Goal: Task Accomplishment & Management: Manage account settings

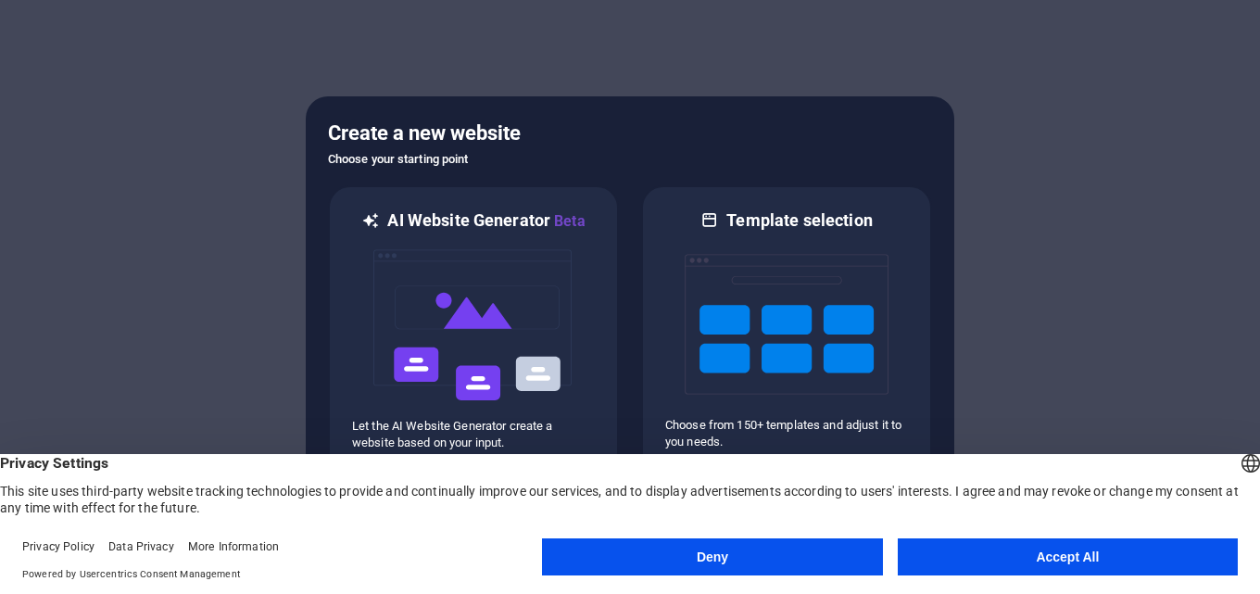
click at [1090, 566] on button "Accept All" at bounding box center [1067, 556] width 340 height 37
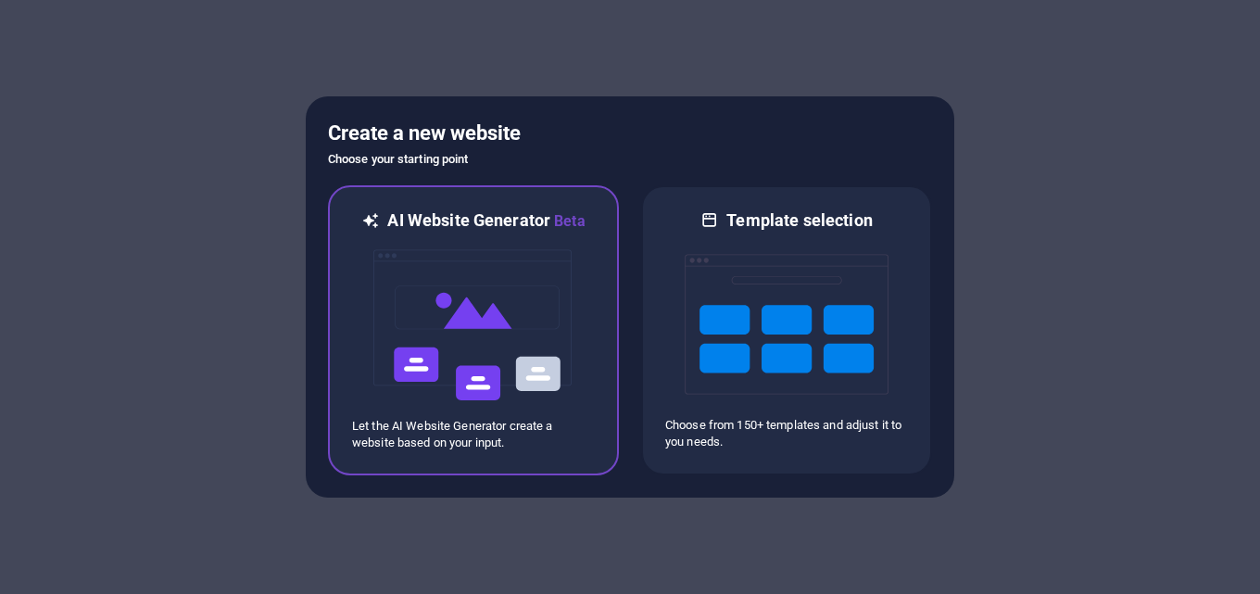
click at [461, 295] on img at bounding box center [473, 324] width 204 height 185
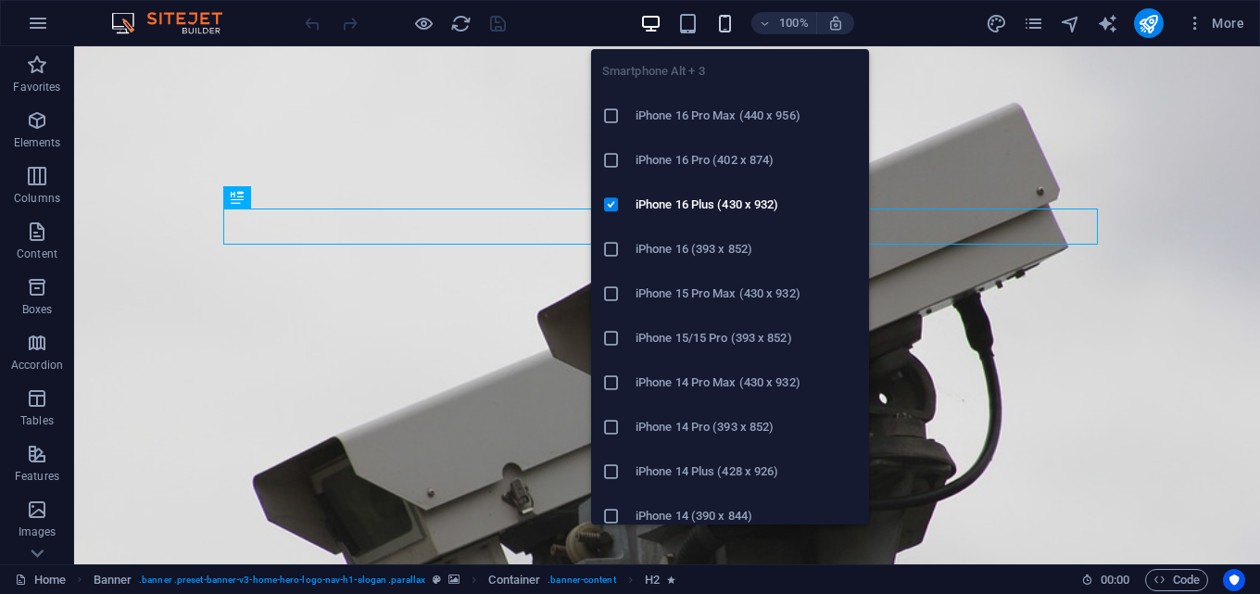
click at [724, 19] on icon "button" at bounding box center [724, 23] width 21 height 21
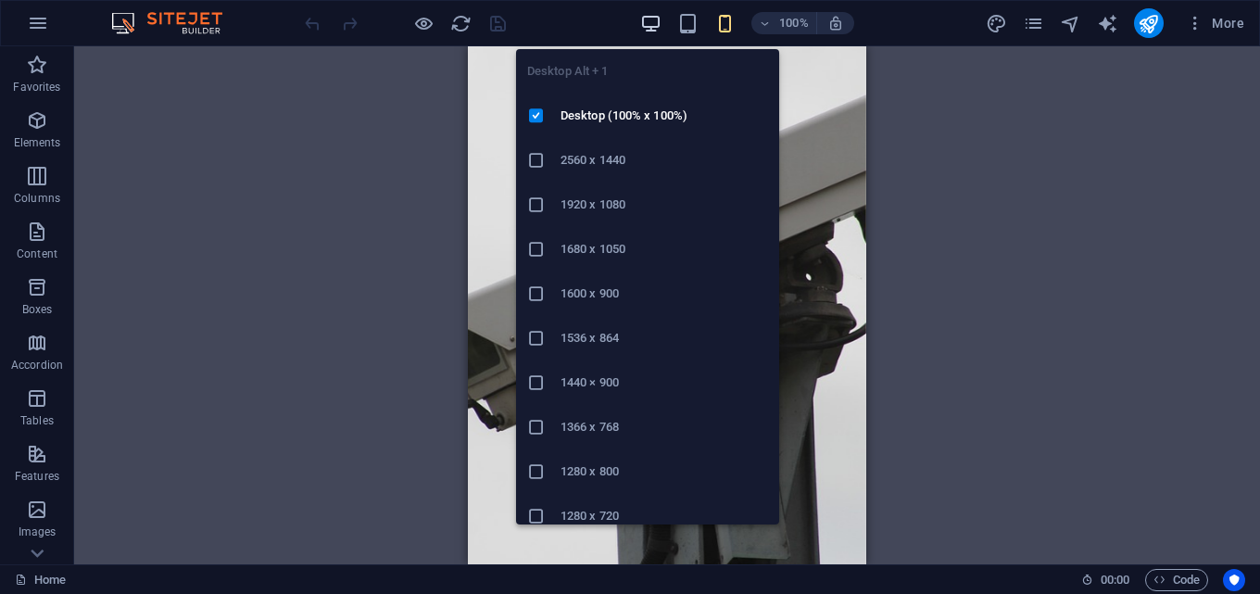
click at [654, 25] on icon "button" at bounding box center [650, 23] width 21 height 21
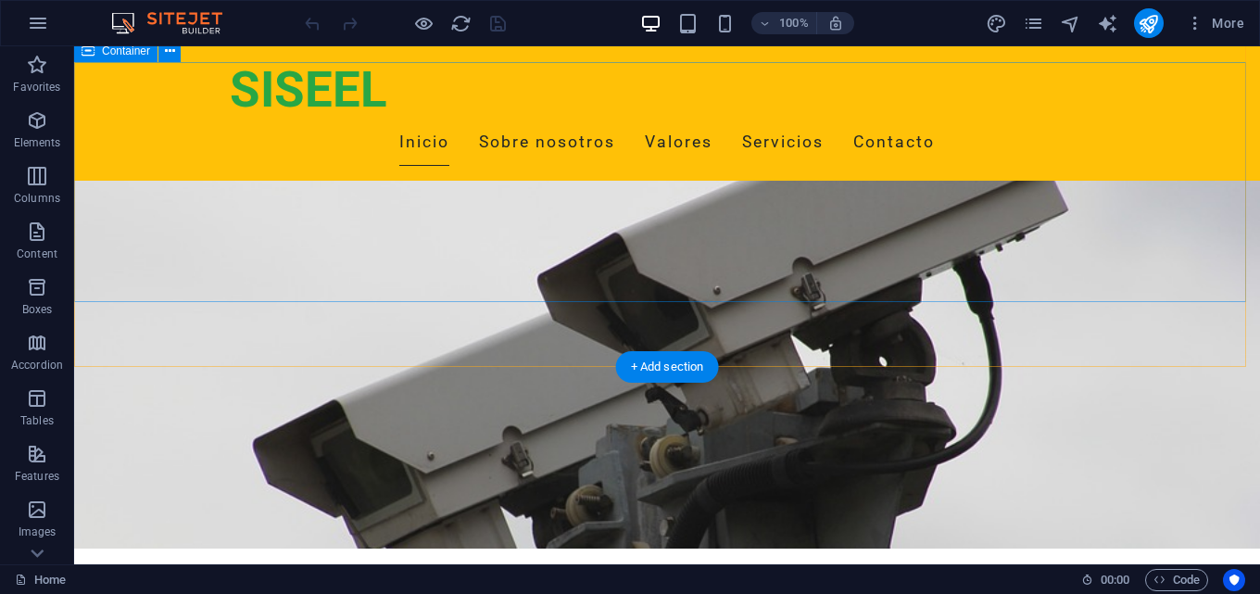
scroll to position [185, 0]
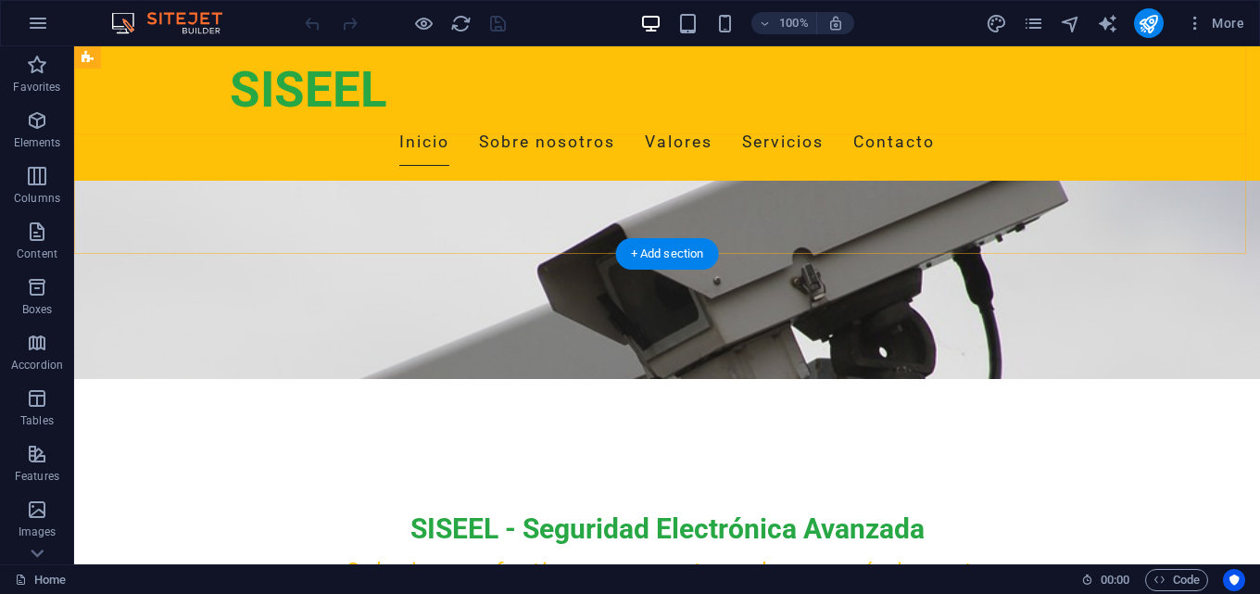
click at [94, 77] on div "SISEEL Inicio Sobre nosotros Valores Servicios Contacto" at bounding box center [666, 113] width 1185 height 134
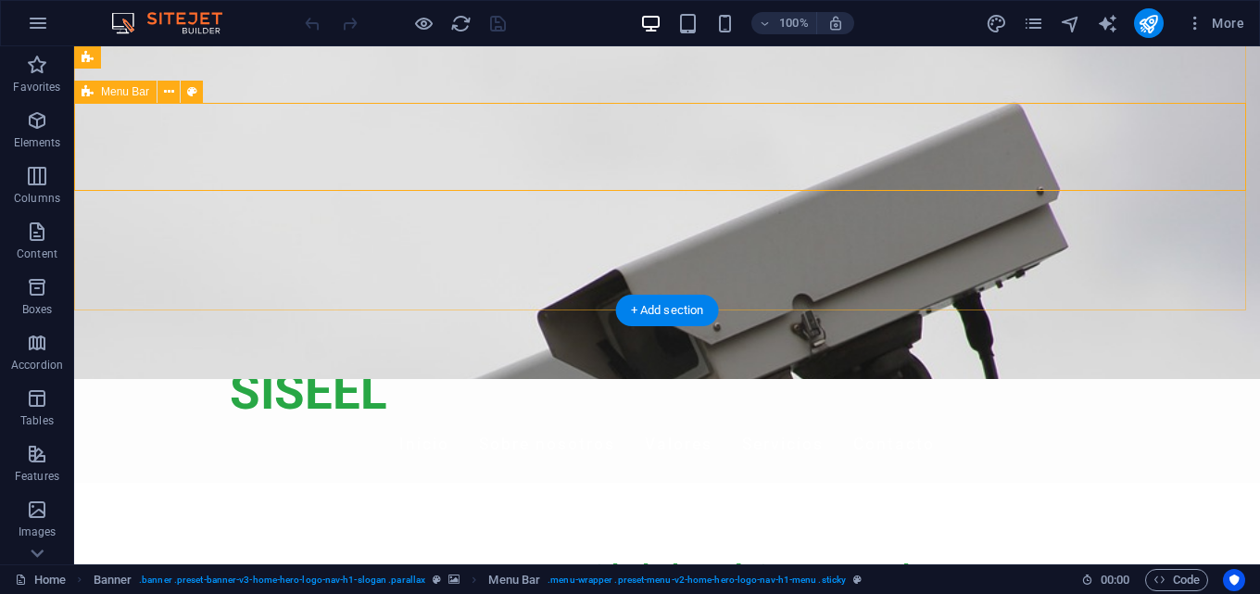
scroll to position [0, 0]
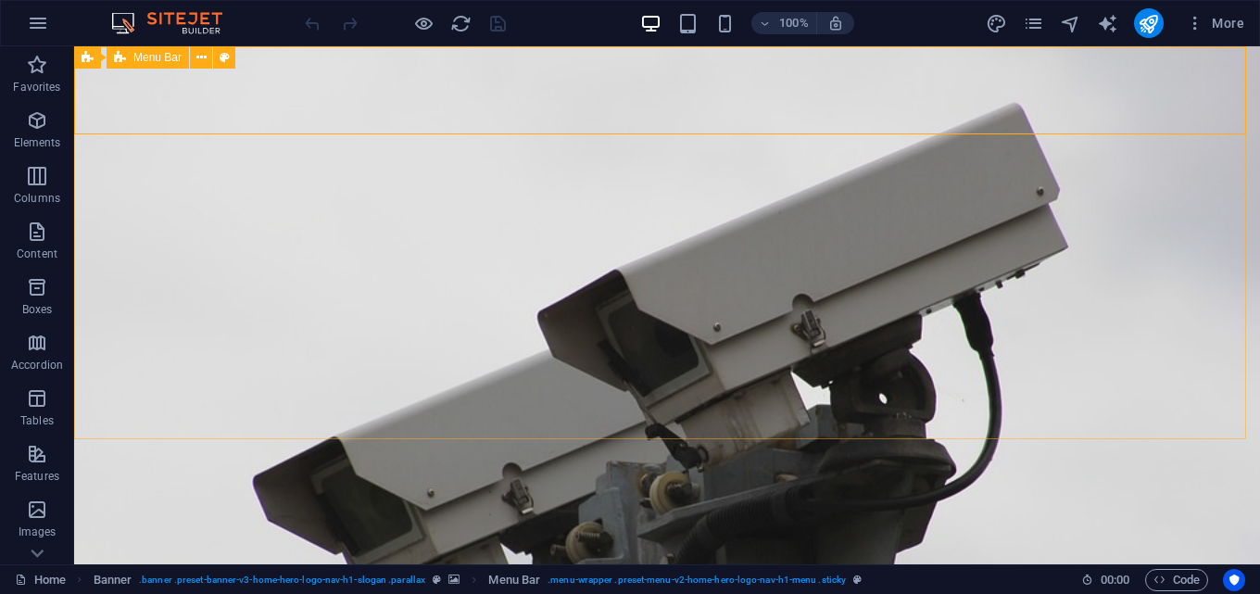
click at [141, 55] on span "Menu Bar" at bounding box center [157, 57] width 48 height 11
click at [176, 56] on icon at bounding box center [179, 57] width 10 height 19
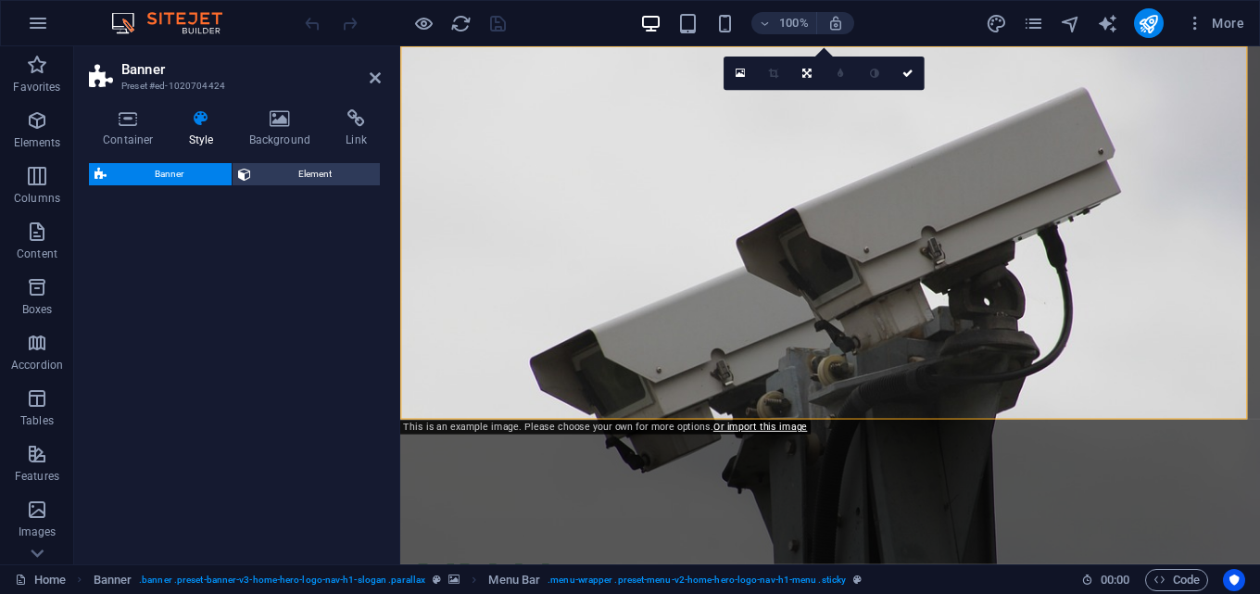
select select "preset-banner-v3-home-hero-logo-nav-h1-slogan"
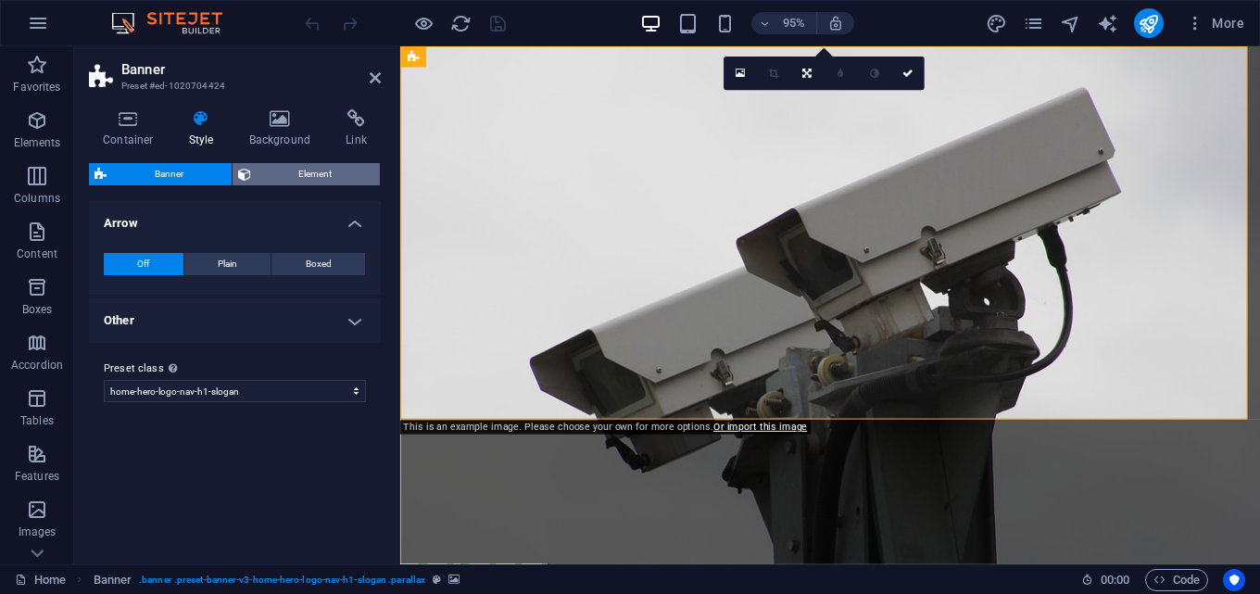
click at [276, 174] on span "Element" at bounding box center [316, 174] width 119 height 22
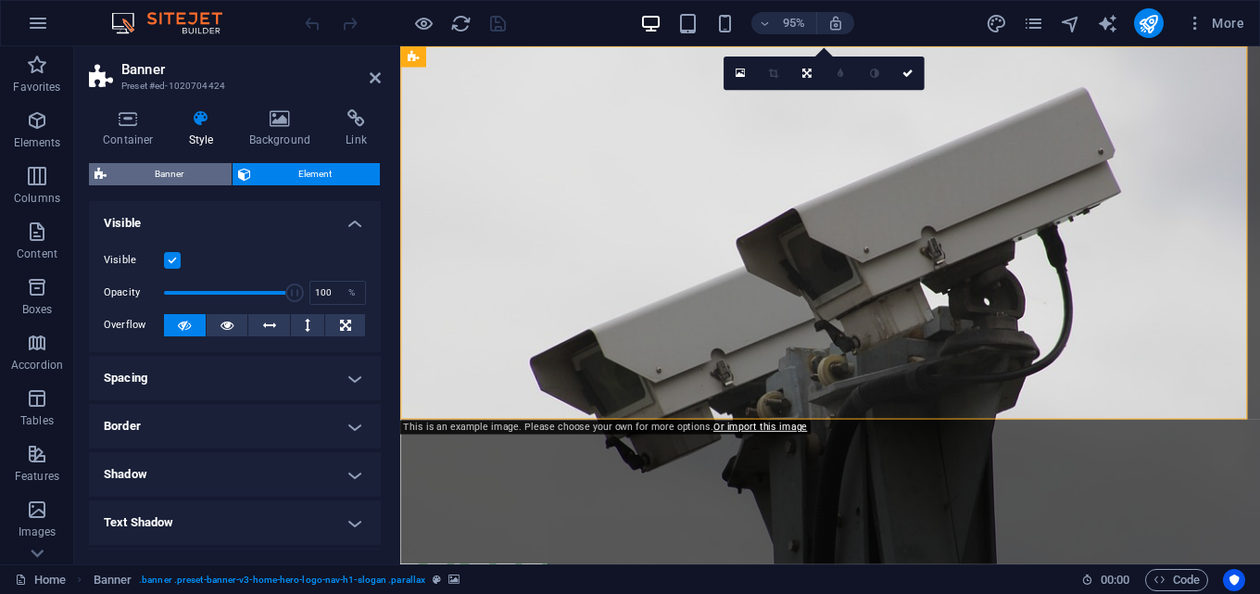
click at [135, 170] on span "Banner" at bounding box center [169, 174] width 114 height 22
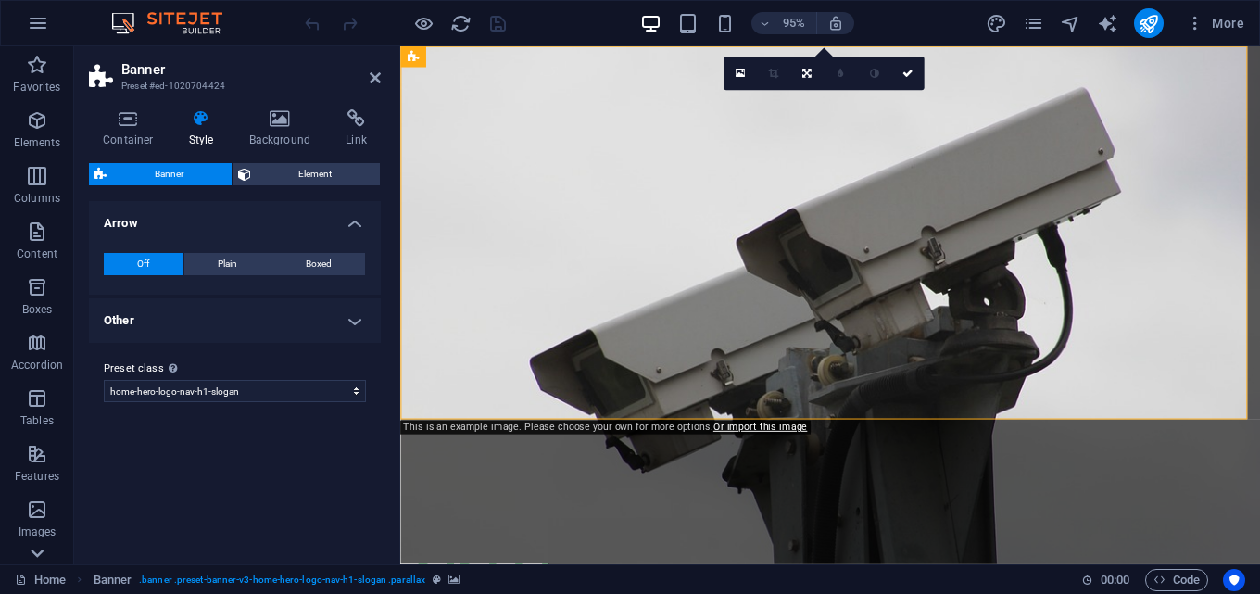
click at [40, 555] on icon at bounding box center [37, 553] width 26 height 26
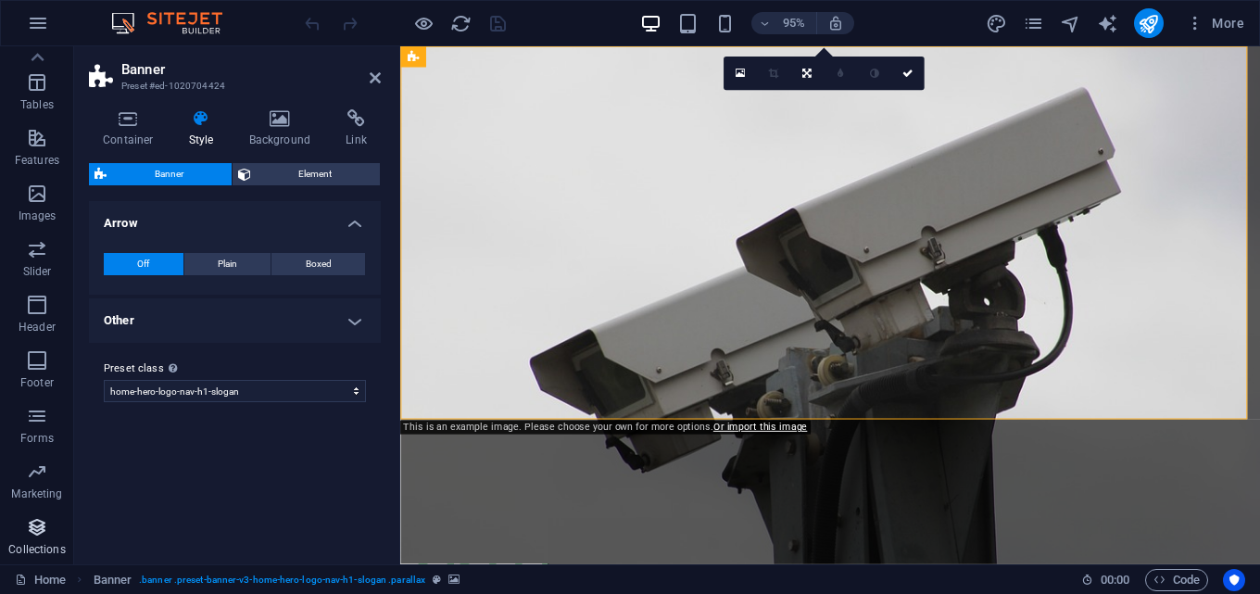
click at [40, 554] on p "Collections" at bounding box center [36, 549] width 56 height 15
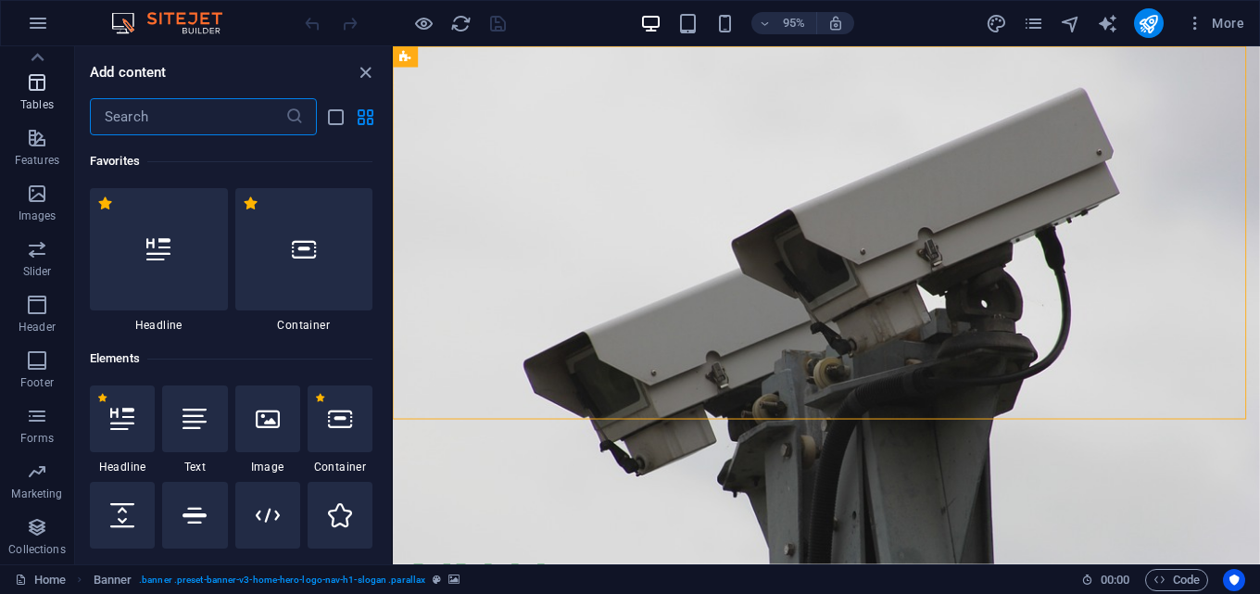
scroll to position [16954, 0]
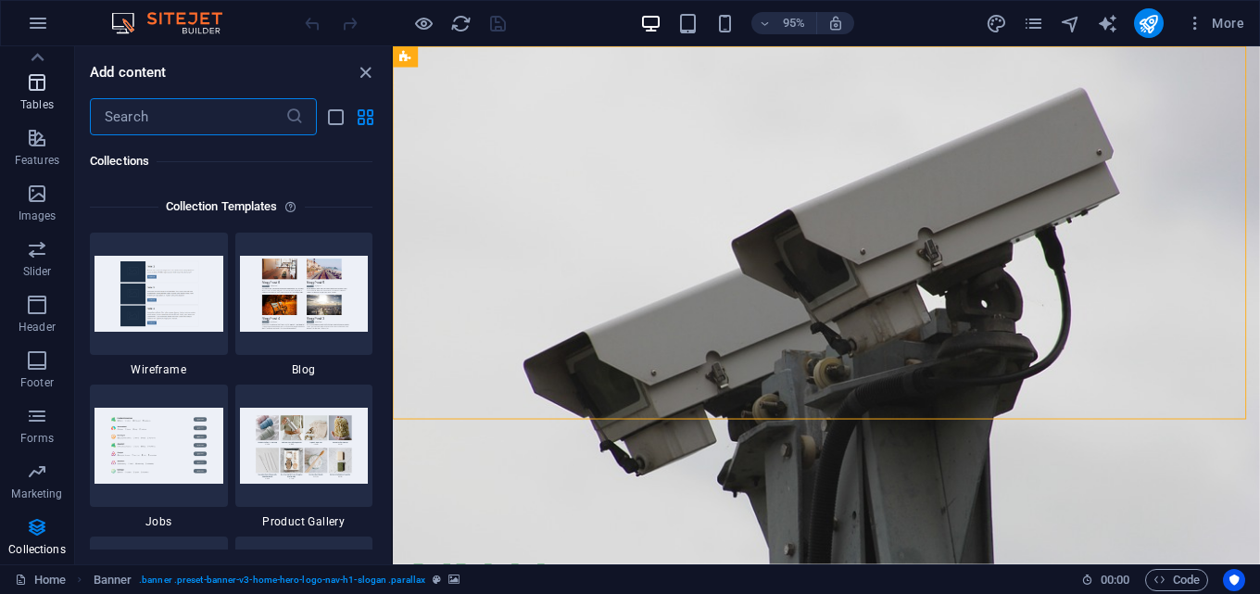
click at [32, 85] on icon "button" at bounding box center [37, 82] width 22 height 22
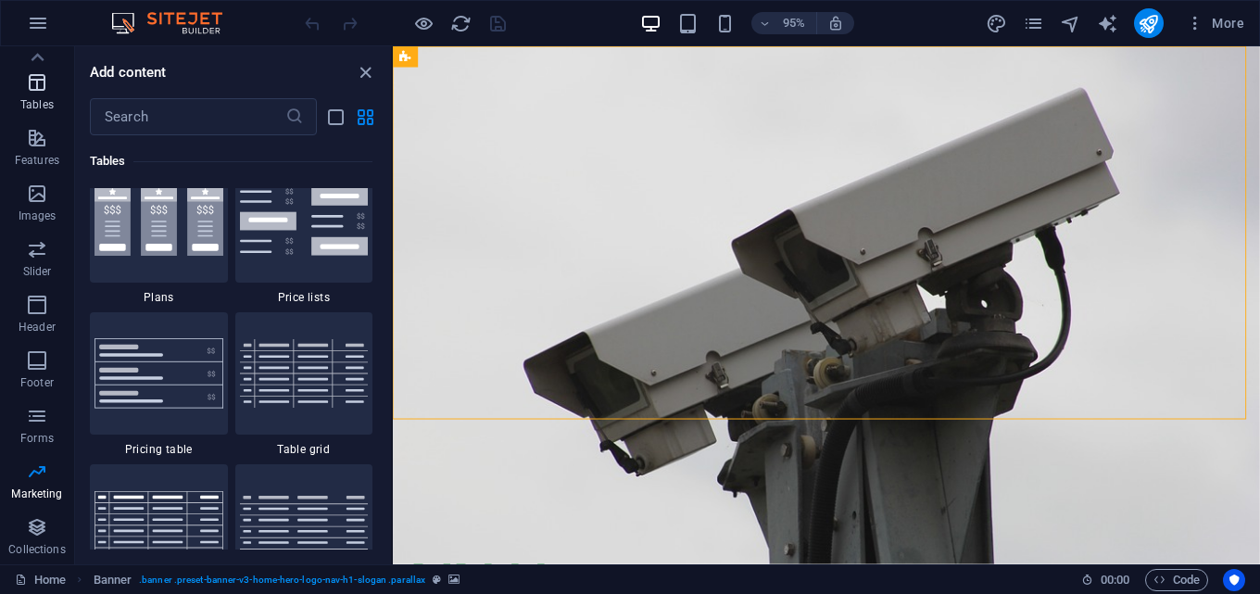
scroll to position [6414, 0]
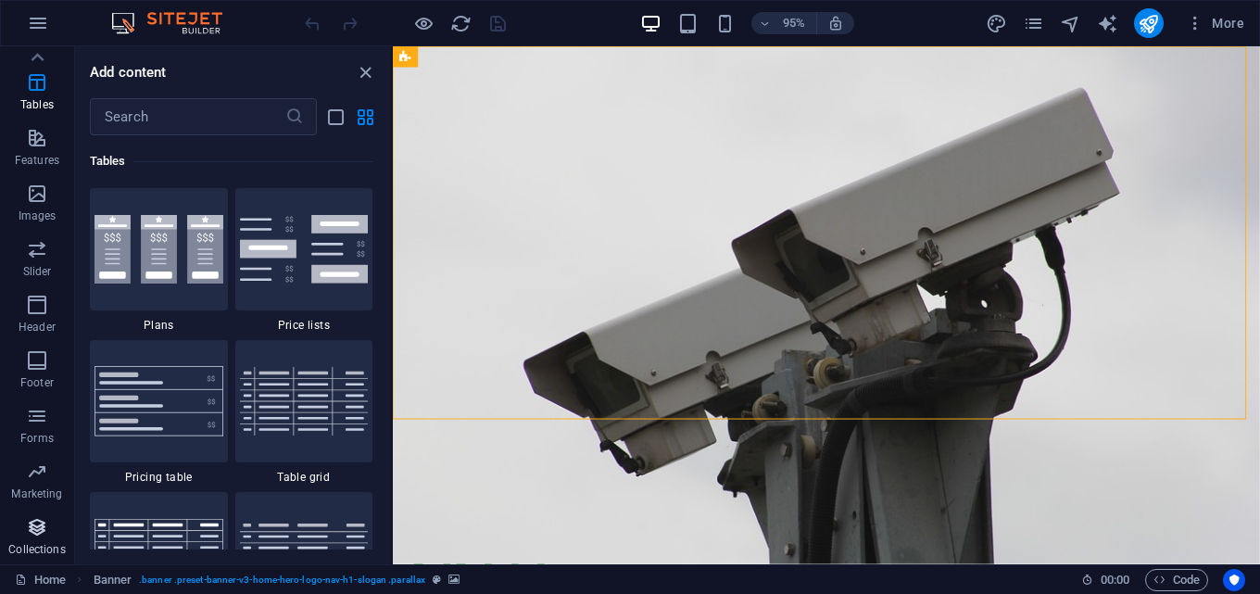
click at [32, 543] on p "Collections" at bounding box center [36, 549] width 56 height 15
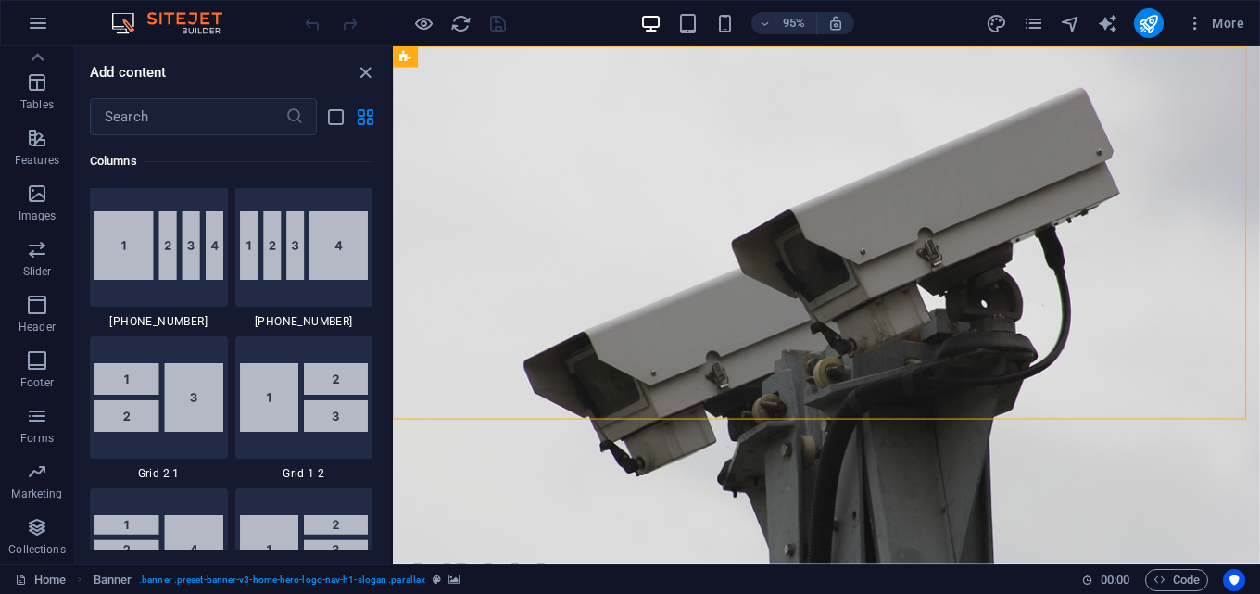
scroll to position [0, 0]
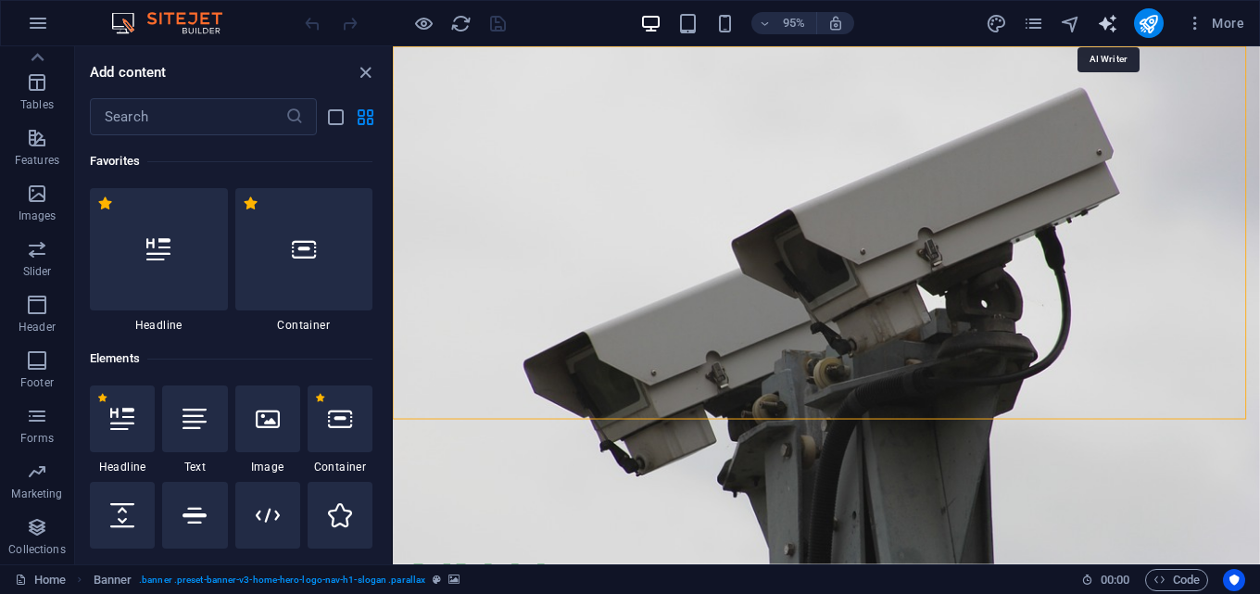
click at [1111, 16] on icon "text_generator" at bounding box center [1107, 23] width 21 height 21
select select "English"
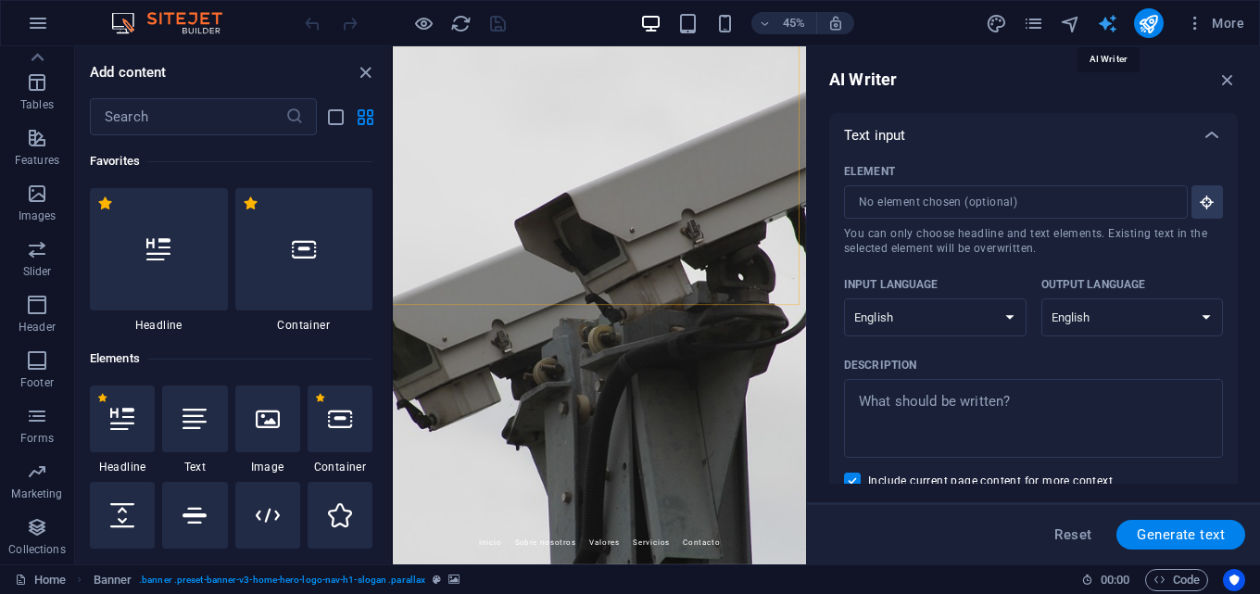
click at [1110, 19] on icon "text_generator" at bounding box center [1107, 23] width 21 height 21
click at [1232, 79] on icon "button" at bounding box center [1227, 79] width 20 height 20
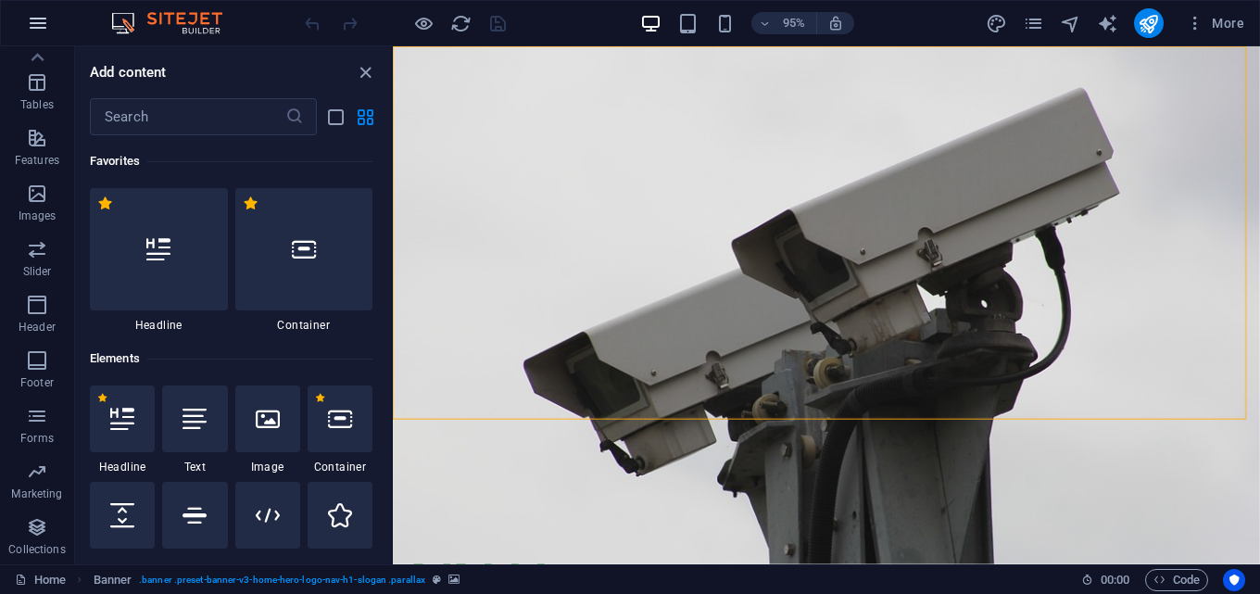
click at [40, 26] on icon "button" at bounding box center [38, 23] width 22 height 22
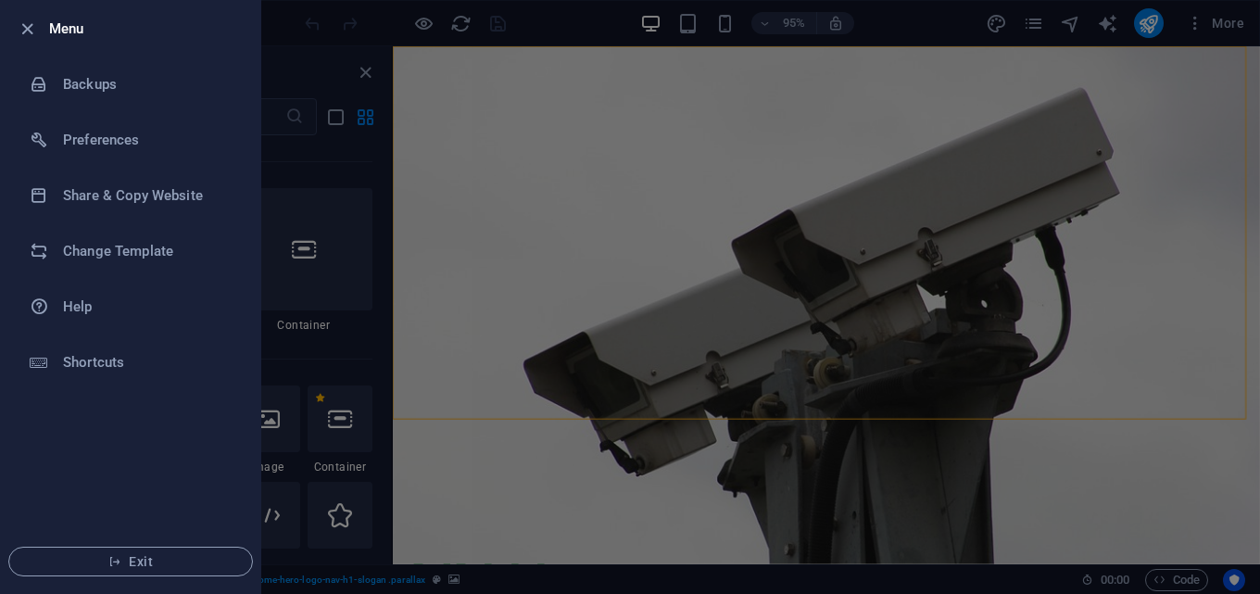
click at [280, 44] on div at bounding box center [630, 297] width 1260 height 594
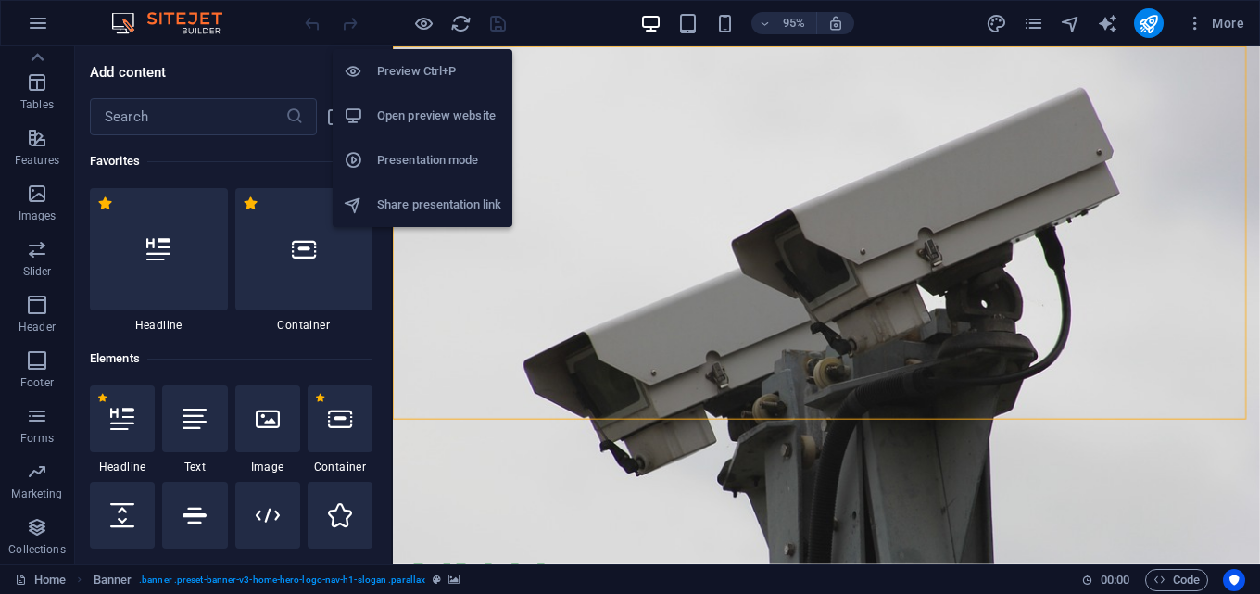
click at [414, 111] on h6 "Open preview website" at bounding box center [439, 116] width 124 height 22
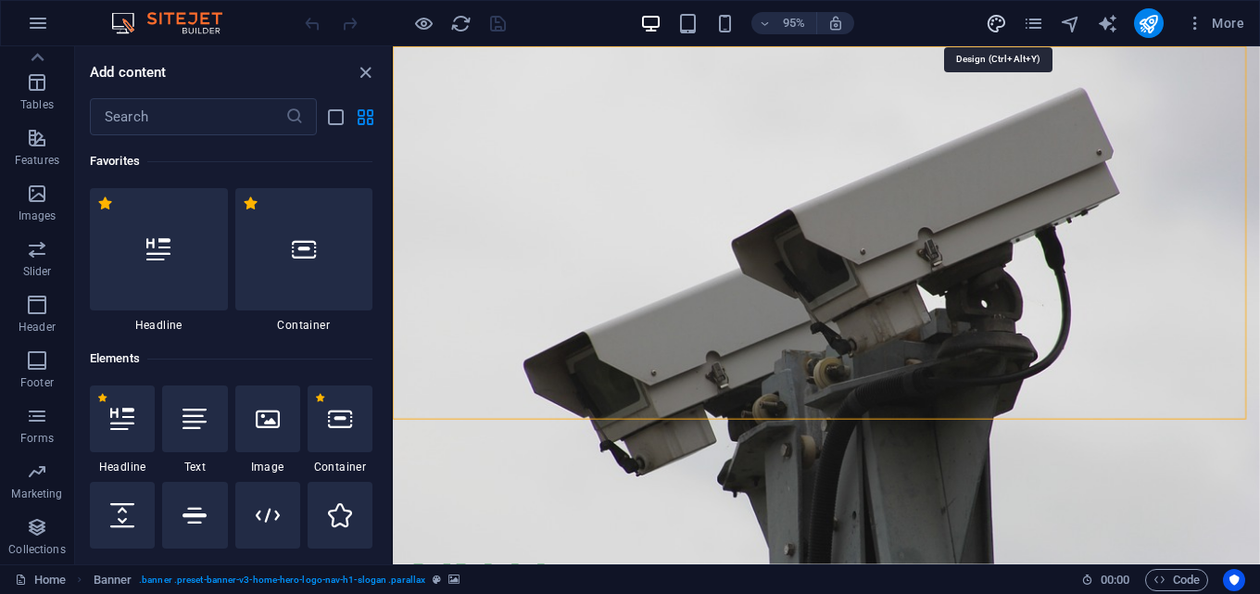
click at [995, 23] on icon "design" at bounding box center [995, 23] width 21 height 21
select select "px"
select select "200"
select select "px"
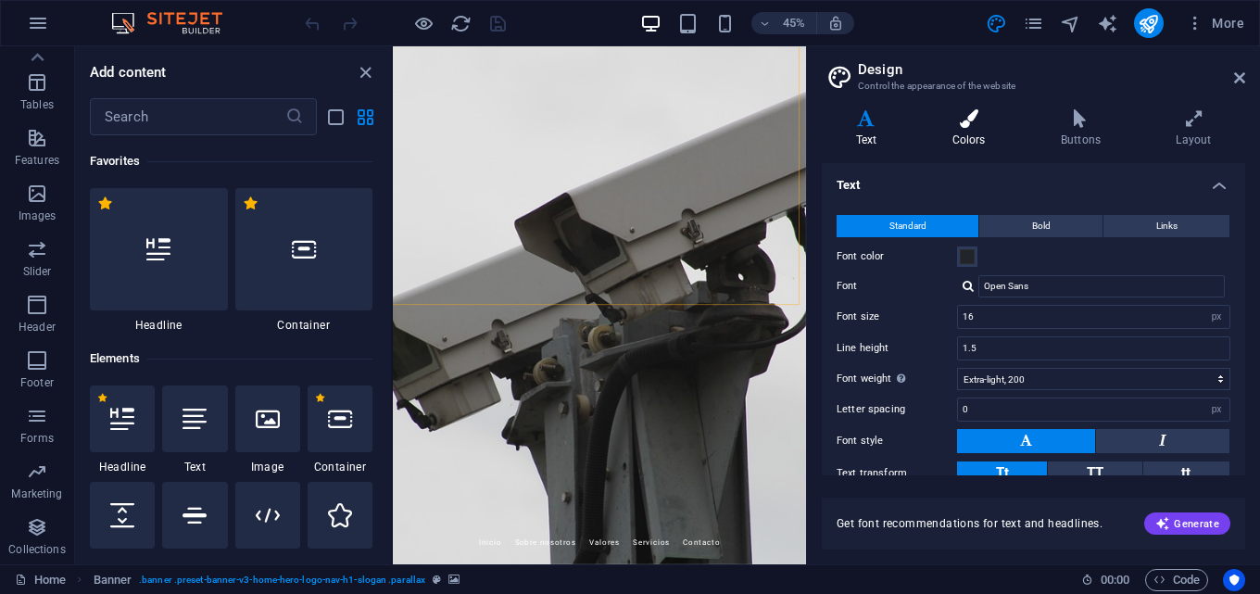
click at [949, 131] on h4 "Colors" at bounding box center [972, 128] width 108 height 39
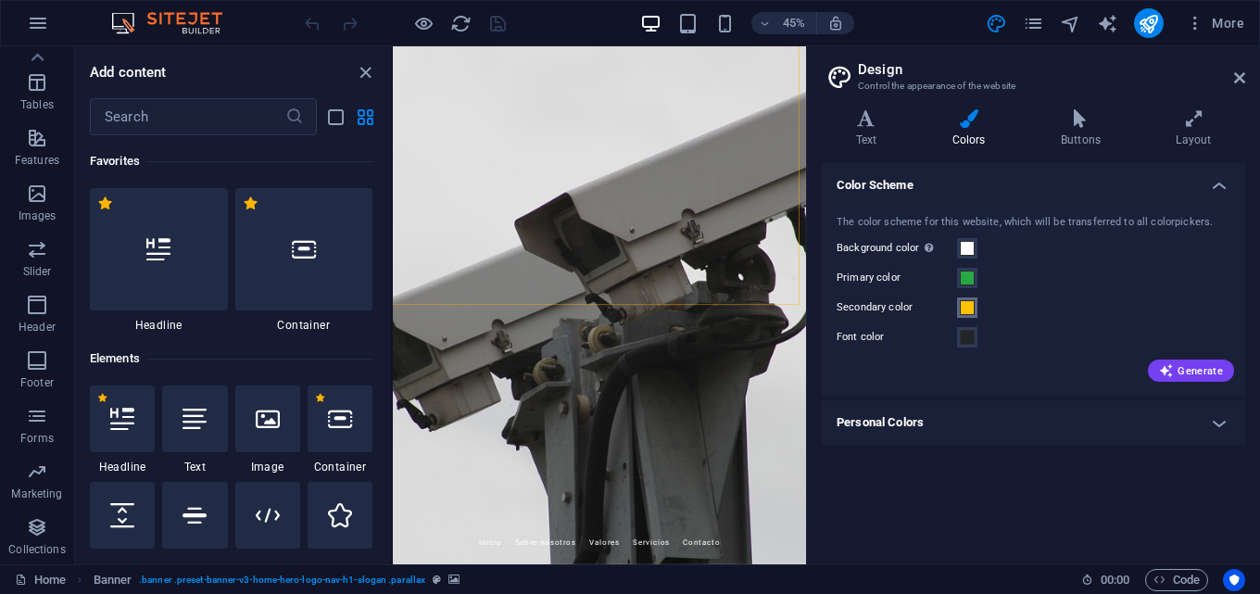
click at [964, 307] on span at bounding box center [966, 307] width 15 height 15
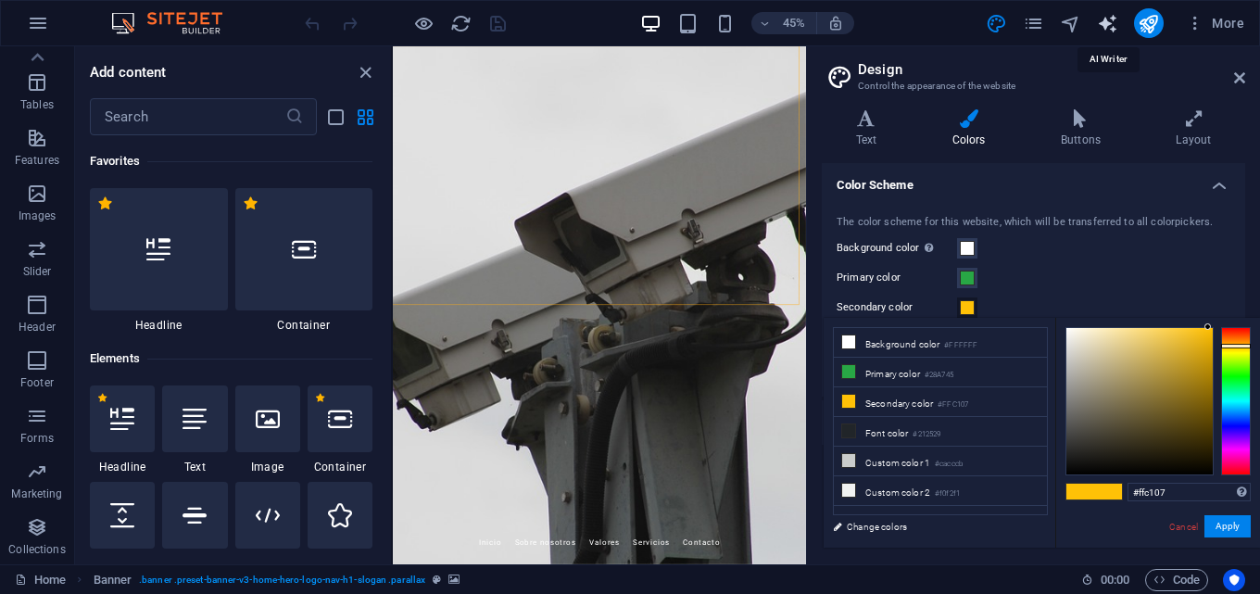
click at [1105, 28] on icon "text_generator" at bounding box center [1107, 23] width 21 height 21
select select "English"
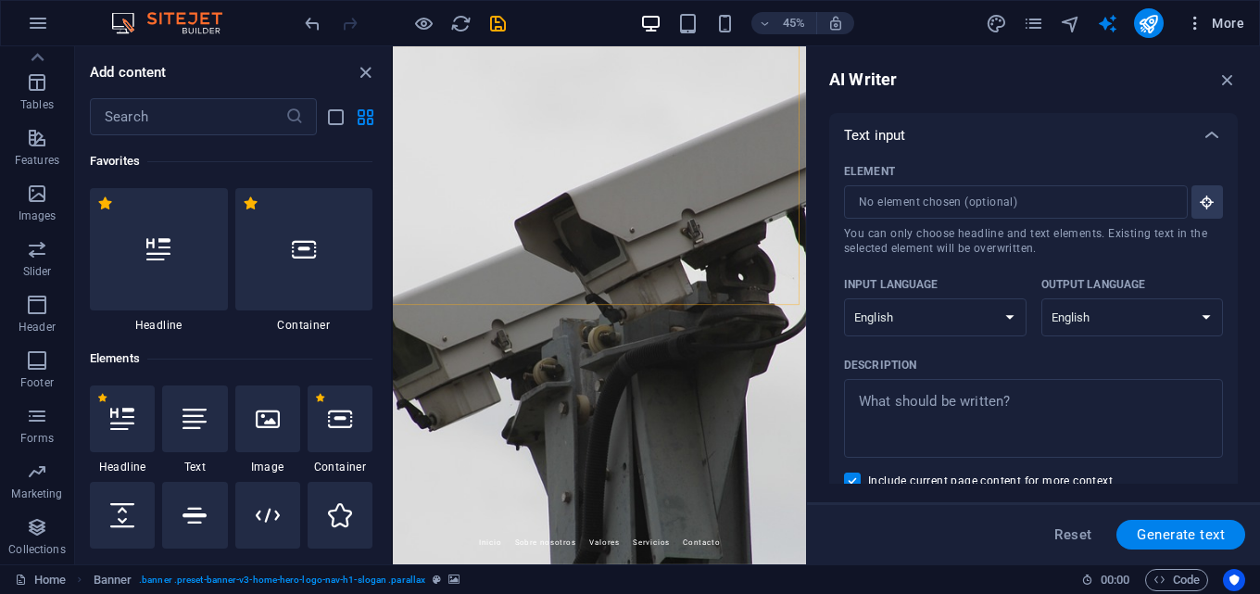
click at [1222, 15] on span "More" at bounding box center [1214, 23] width 58 height 19
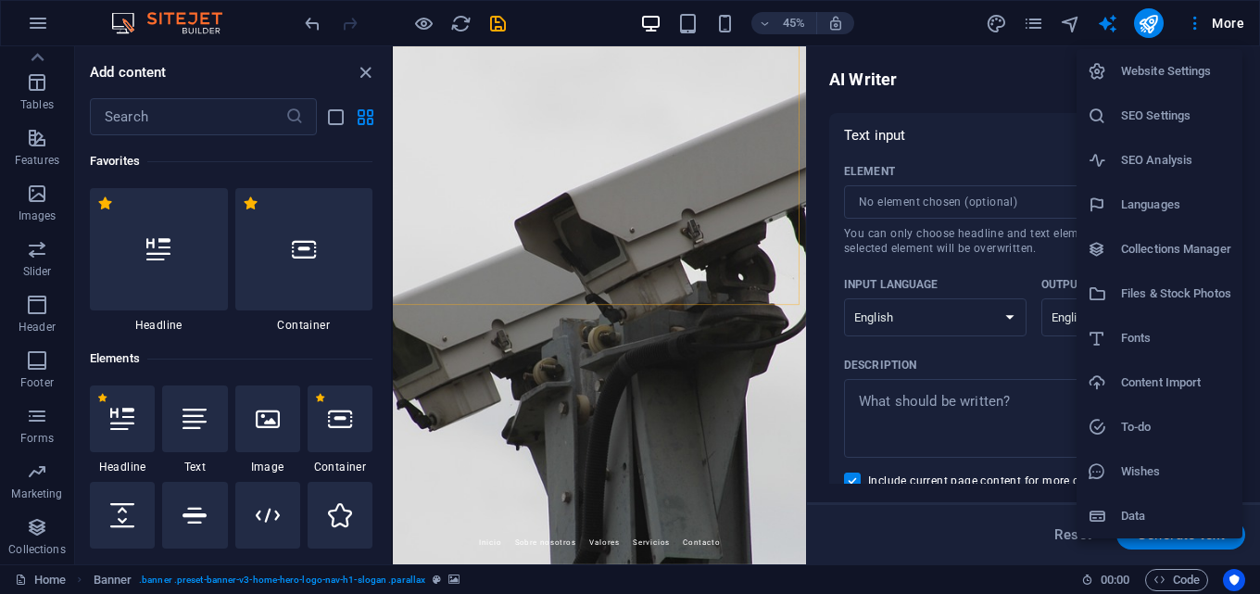
click at [1227, 15] on div at bounding box center [630, 297] width 1260 height 594
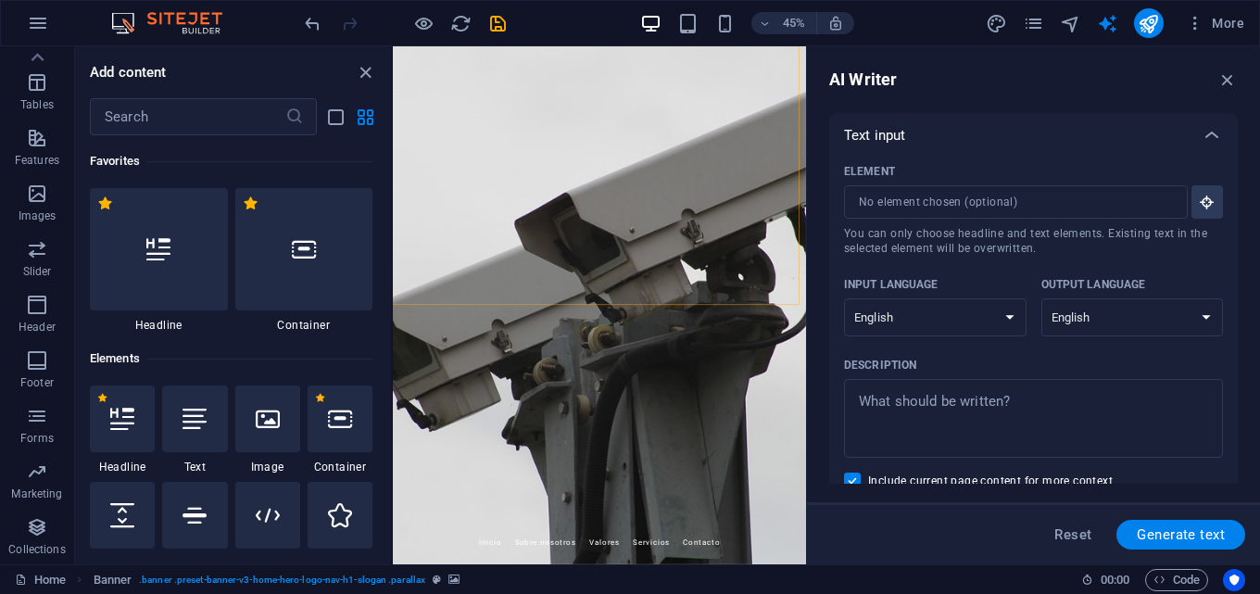
click at [177, 22] on img at bounding box center [176, 23] width 139 height 22
click at [27, 28] on icon "button" at bounding box center [38, 23] width 22 height 22
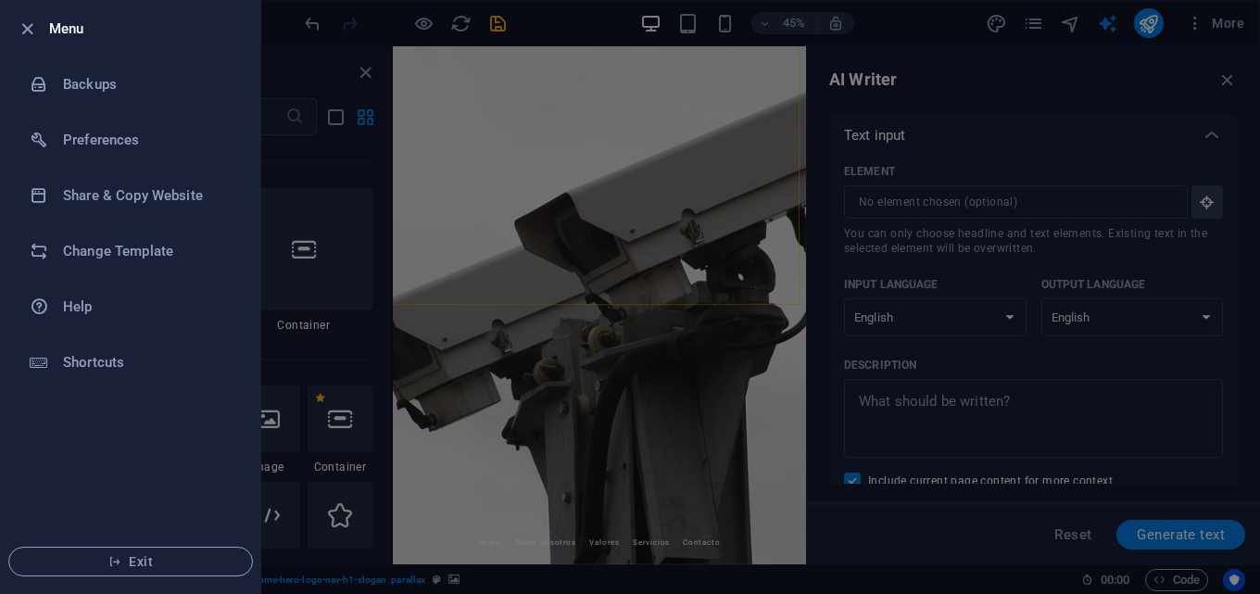
click at [976, 51] on div at bounding box center [630, 297] width 1260 height 594
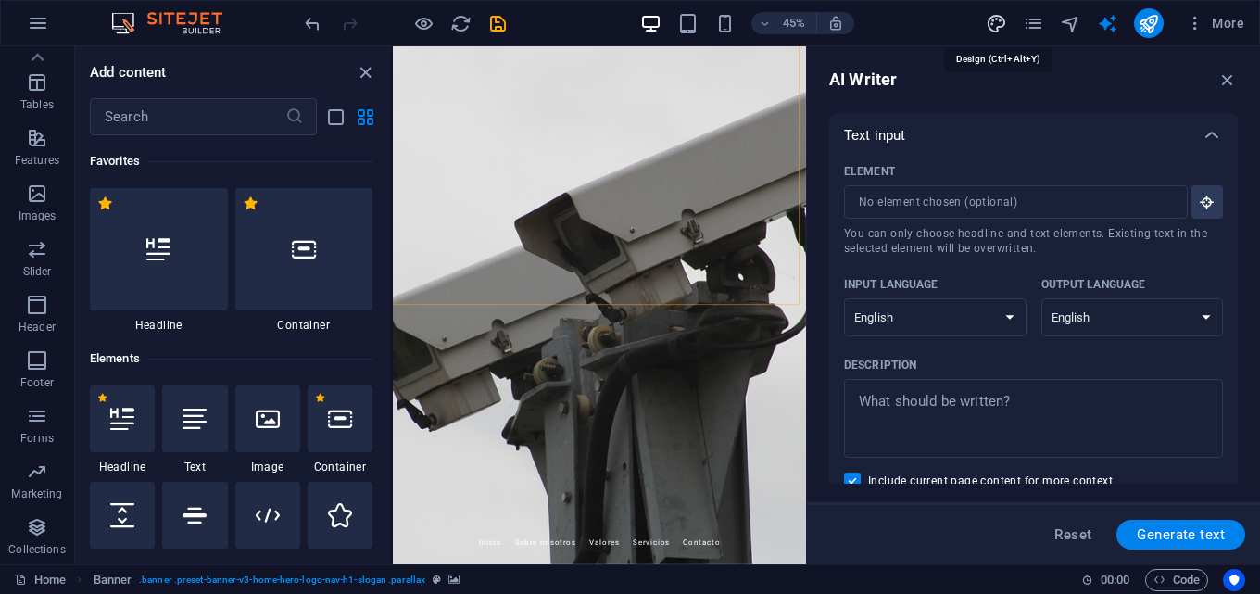
click at [996, 23] on icon "design" at bounding box center [995, 23] width 21 height 21
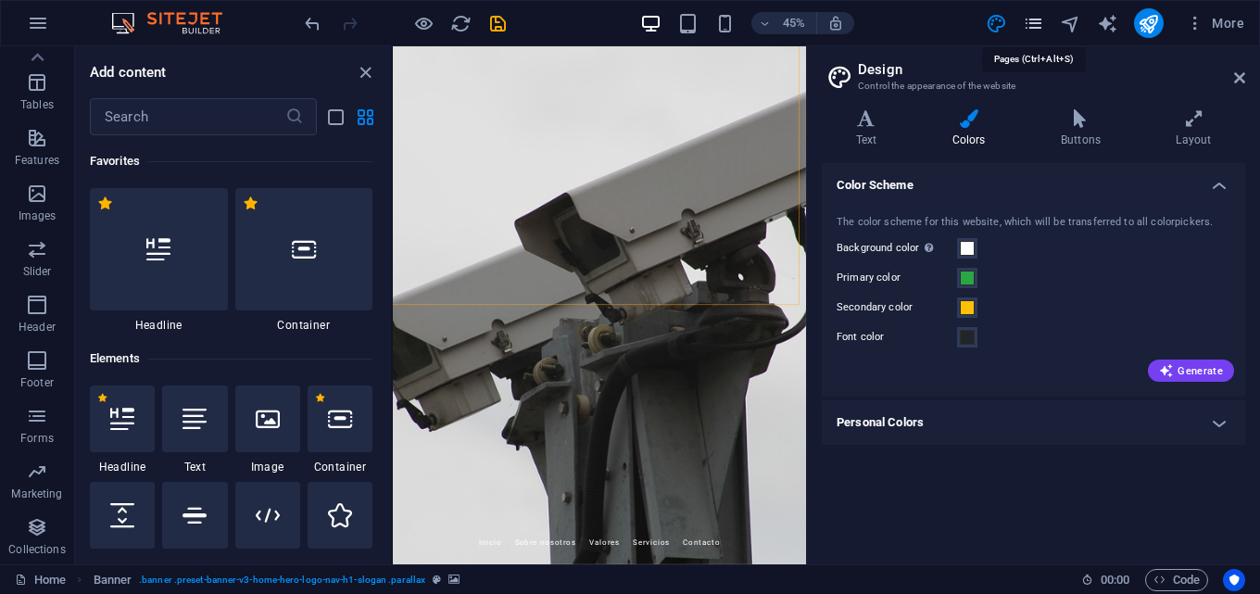
click at [1034, 22] on icon "pages" at bounding box center [1032, 23] width 21 height 21
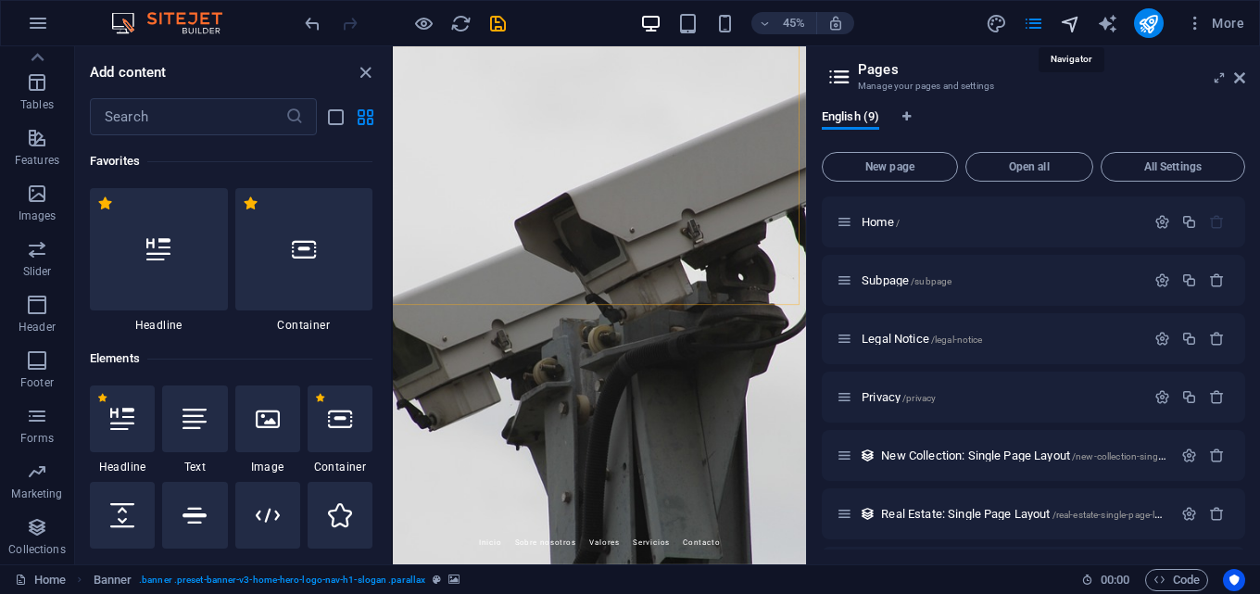
click at [1071, 20] on icon "navigator" at bounding box center [1069, 23] width 21 height 21
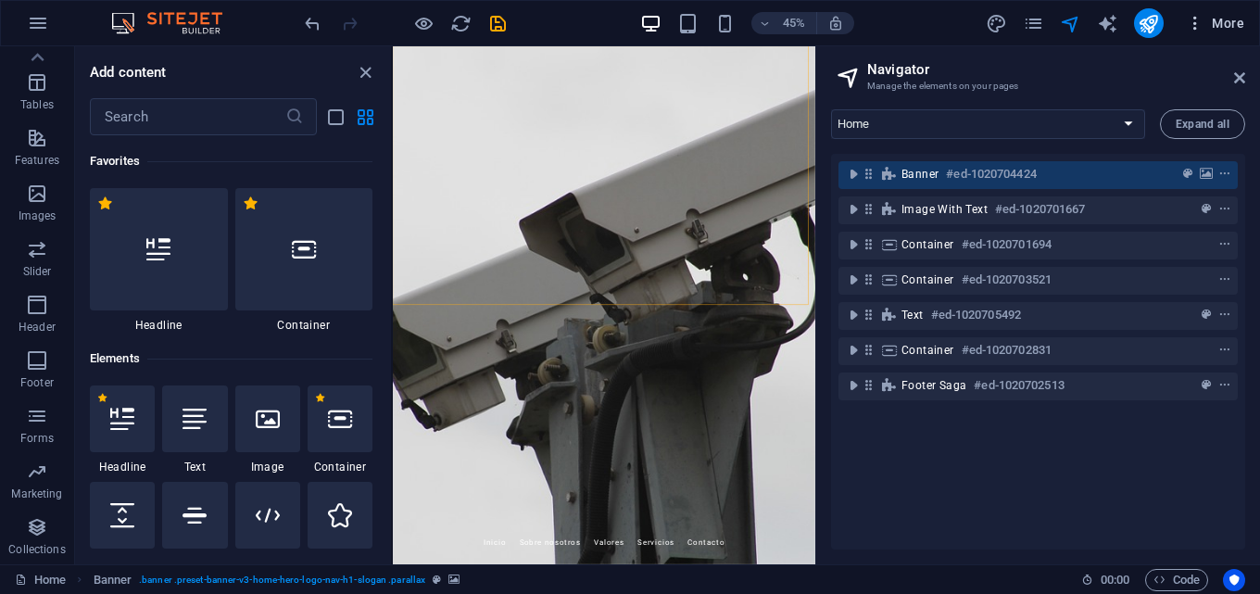
click at [1220, 28] on span "More" at bounding box center [1214, 23] width 58 height 19
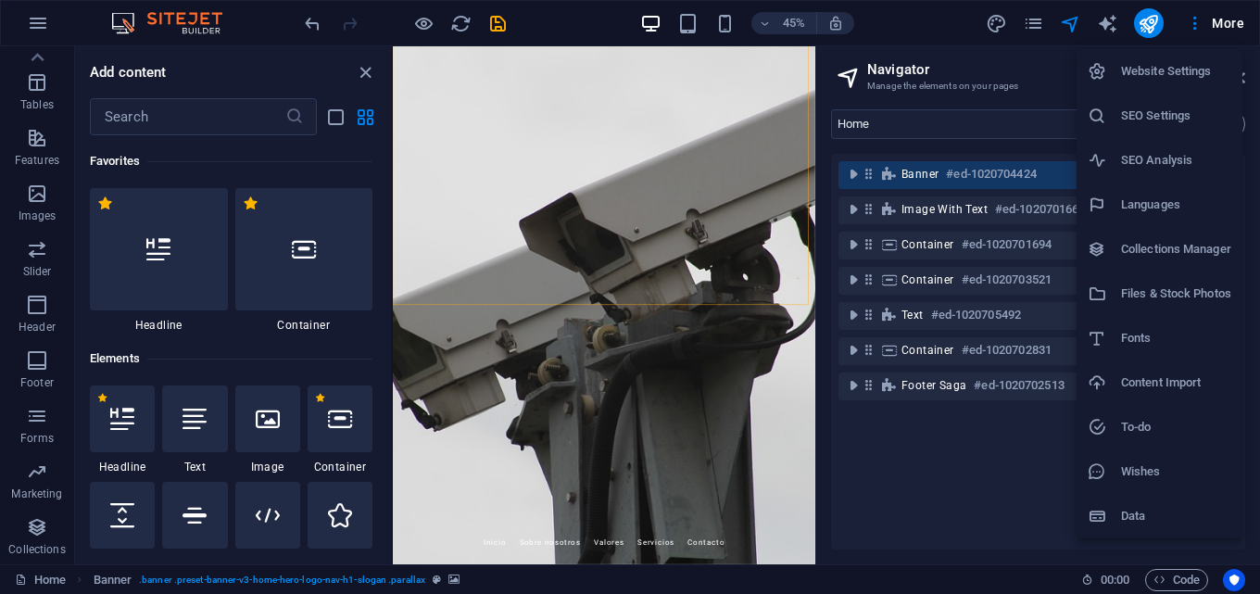
click at [1147, 523] on h6 "Data" at bounding box center [1176, 516] width 110 height 22
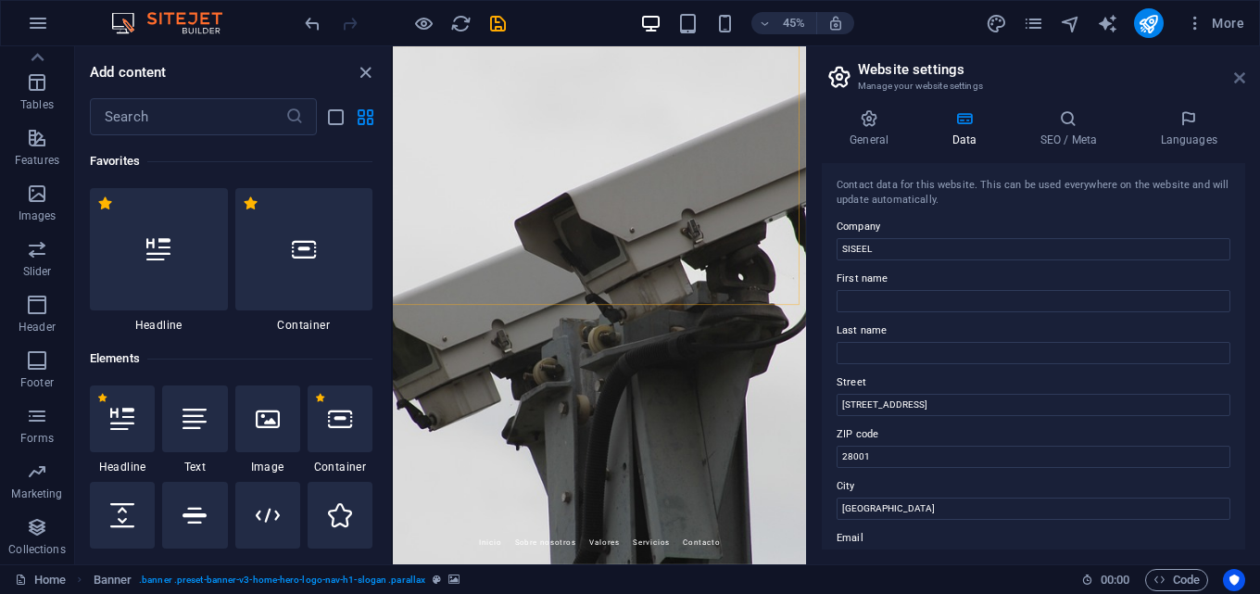
click at [1235, 78] on icon at bounding box center [1239, 77] width 11 height 15
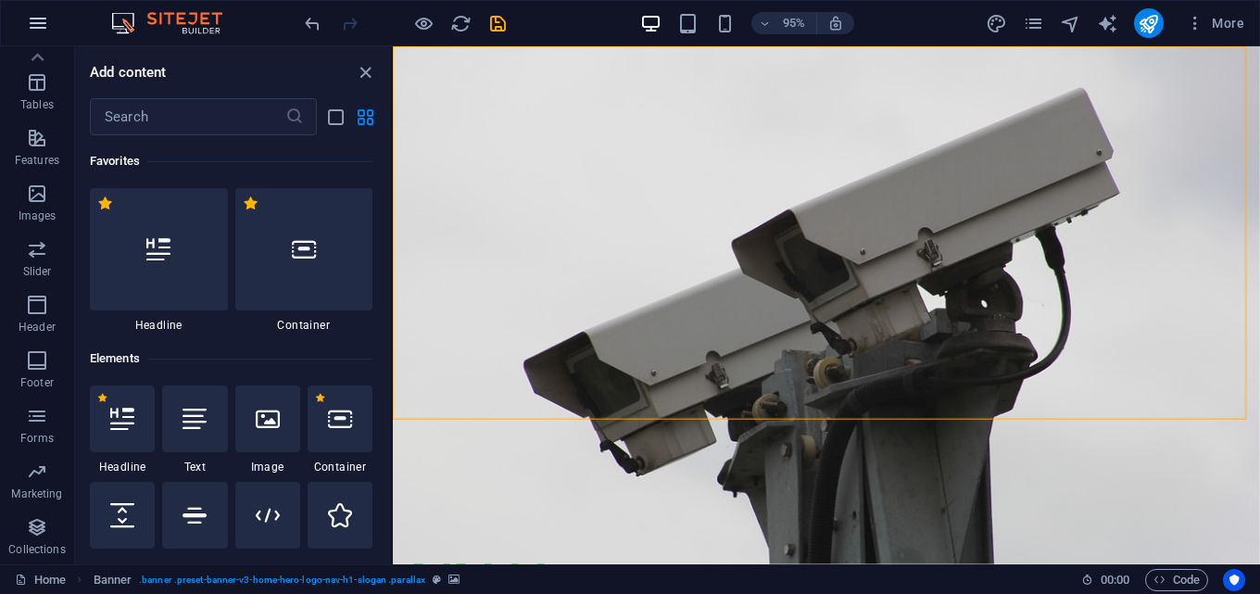
click at [40, 24] on icon "button" at bounding box center [38, 23] width 22 height 22
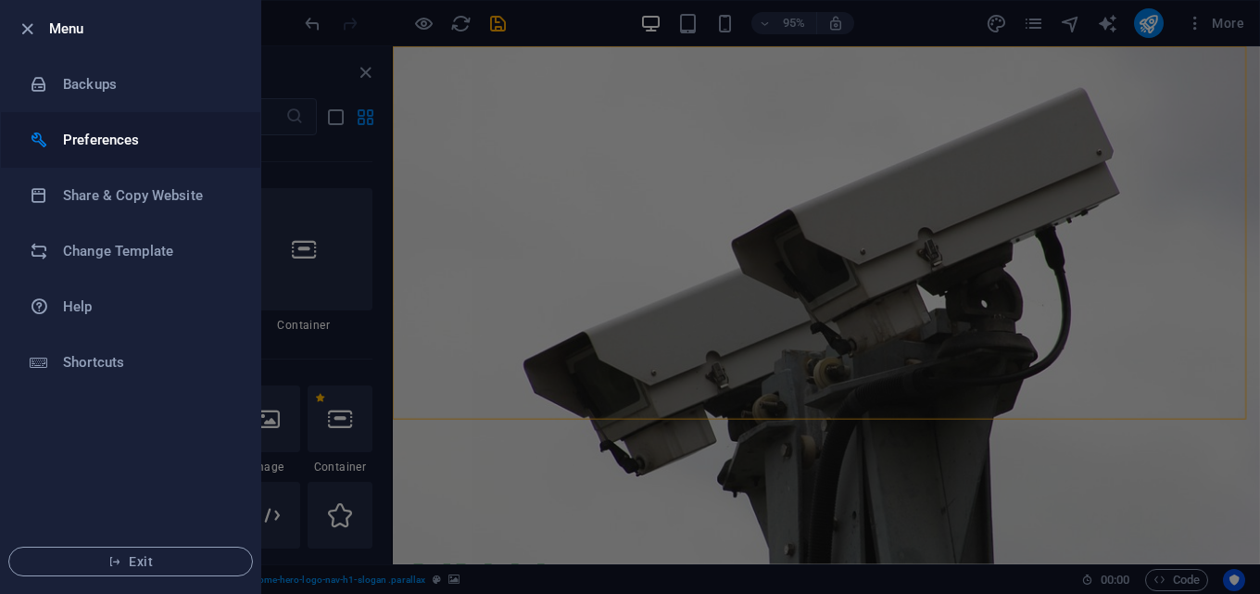
click at [74, 135] on h6 "Preferences" at bounding box center [148, 140] width 171 height 22
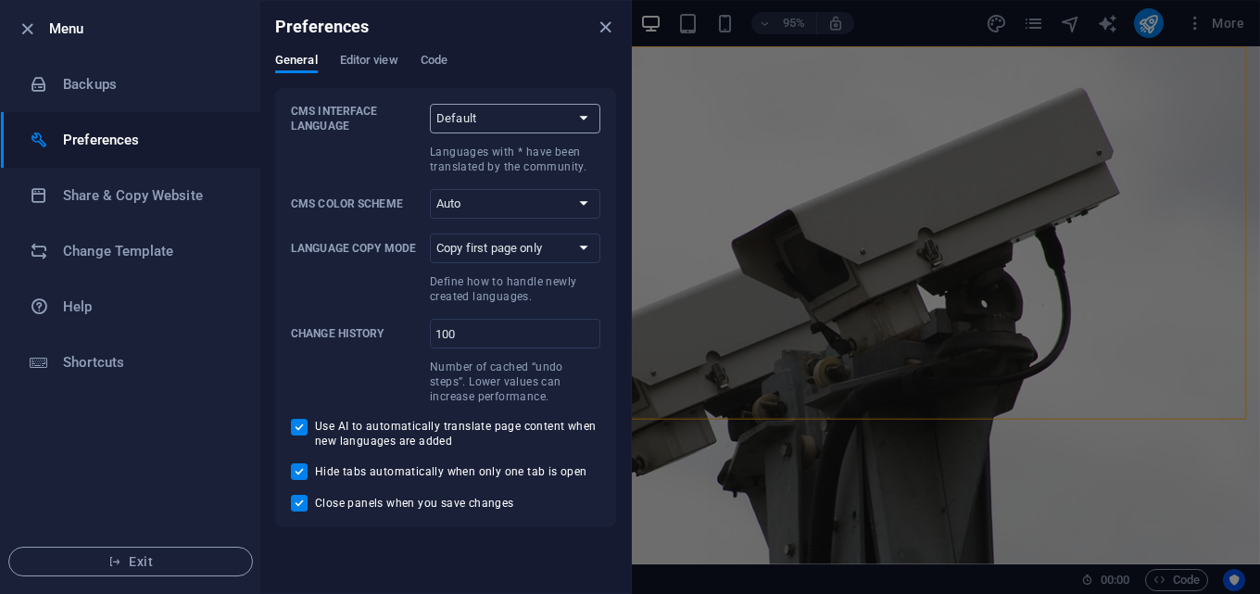
click at [573, 116] on select "Default Deutsch English Español Suomi* Français Magyar Italiano Nederlands Pols…" at bounding box center [515, 119] width 170 height 30
select select "es"
click at [430, 104] on select "Default Deutsch English Español Suomi* Français Magyar Italiano Nederlands Pols…" at bounding box center [515, 119] width 170 height 30
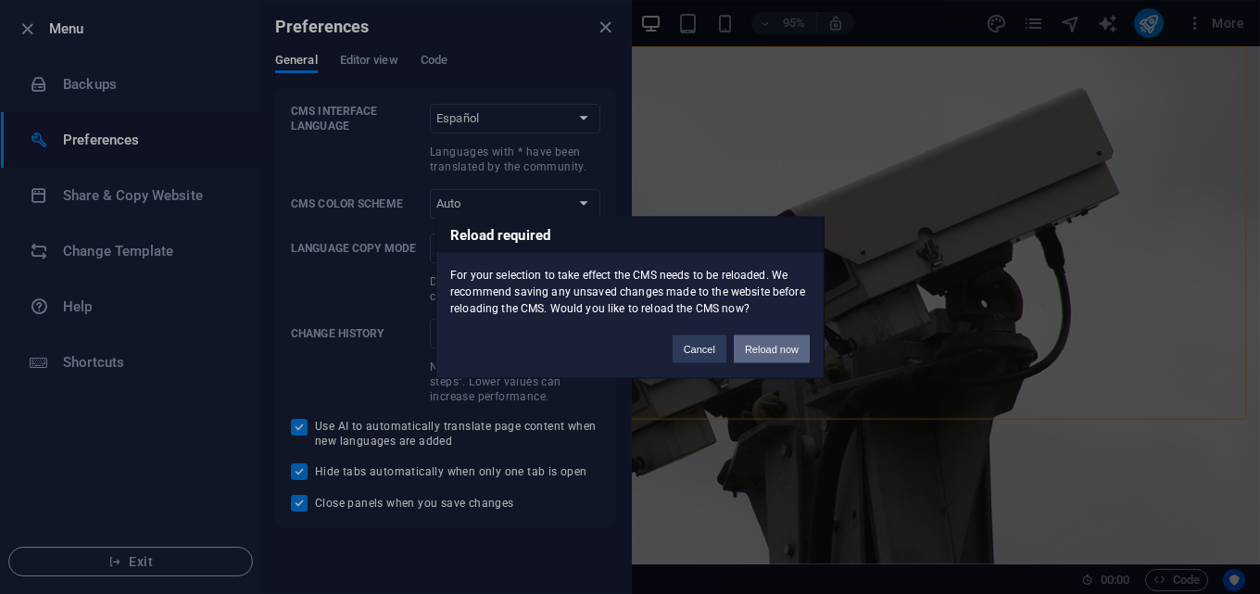
click at [769, 348] on button "Reload now" at bounding box center [771, 348] width 76 height 28
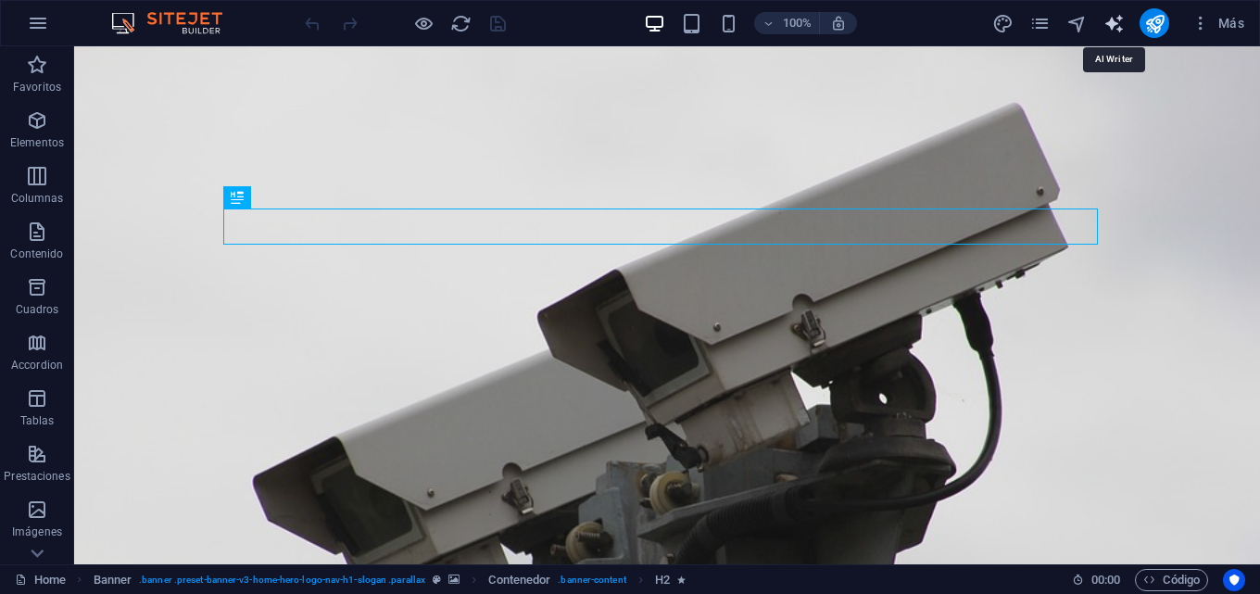
click at [1111, 24] on icon "text_generator" at bounding box center [1113, 23] width 21 height 21
select select "English"
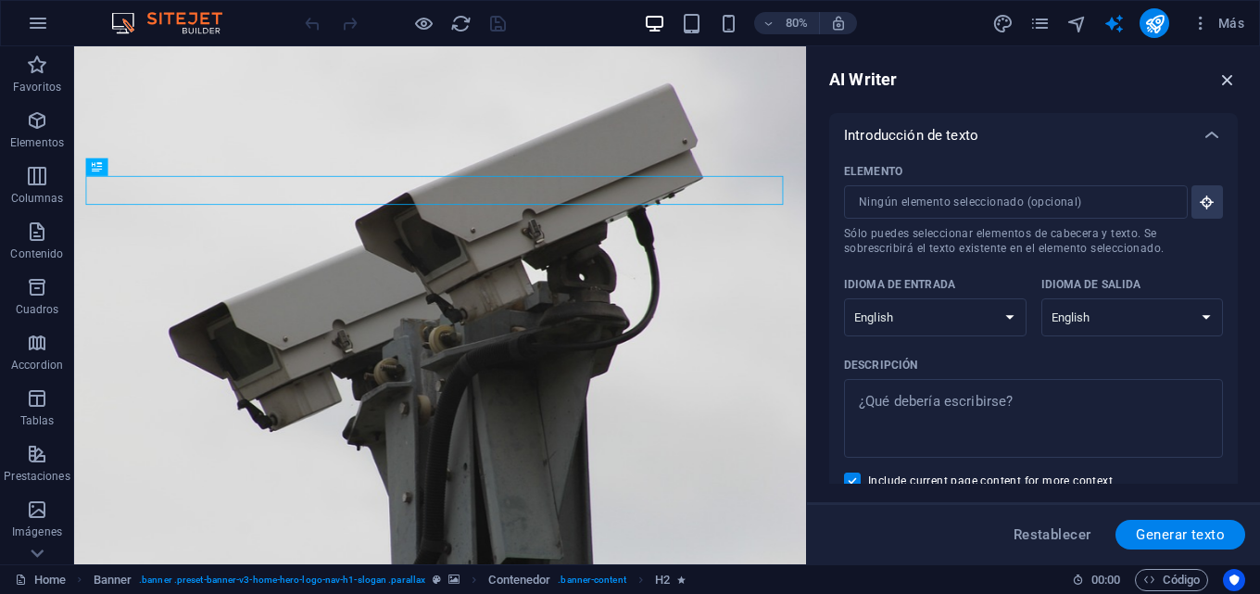
click at [1235, 72] on icon "button" at bounding box center [1227, 79] width 20 height 20
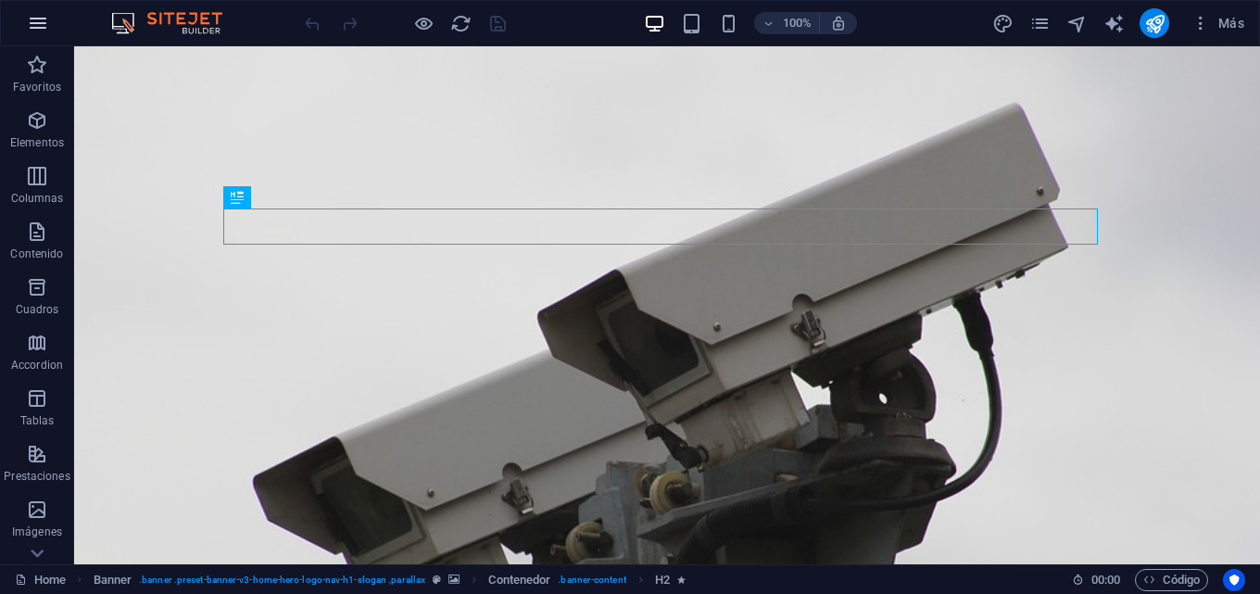
click at [40, 25] on icon "button" at bounding box center [38, 23] width 22 height 22
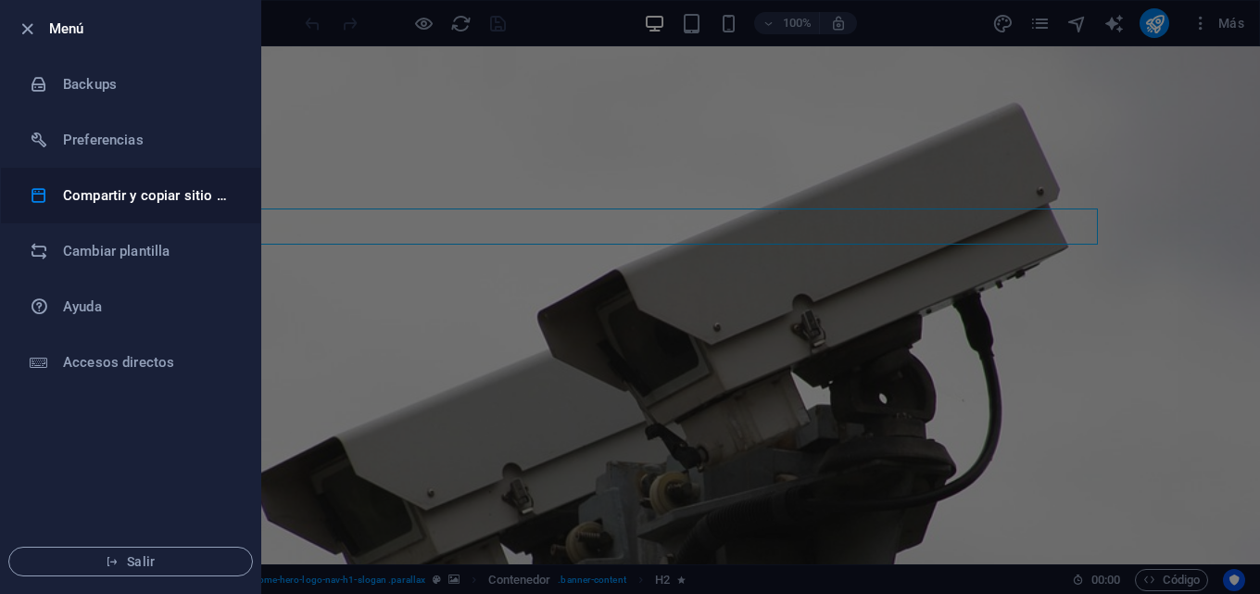
click at [92, 205] on h6 "Compartir y copiar sitio web" at bounding box center [148, 195] width 171 height 22
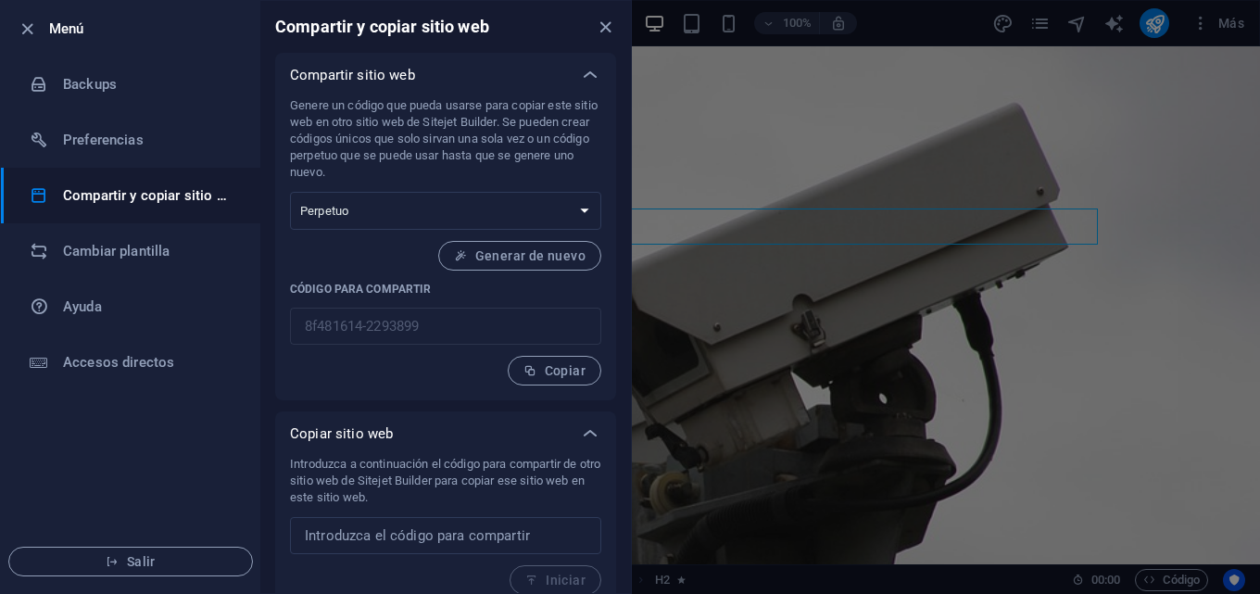
click at [11, 31] on li "Menú" at bounding box center [130, 29] width 259 height 56
click at [19, 29] on icon "button" at bounding box center [27, 29] width 21 height 21
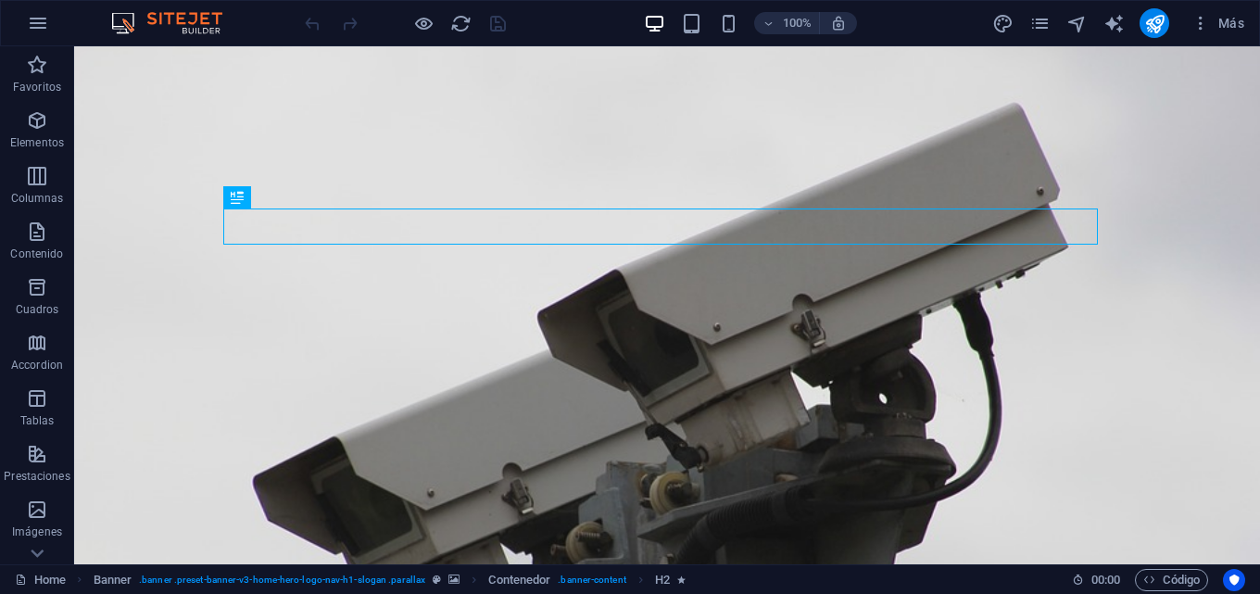
click at [310, 19] on div at bounding box center [404, 23] width 207 height 30
click at [33, 28] on icon "button" at bounding box center [38, 23] width 22 height 22
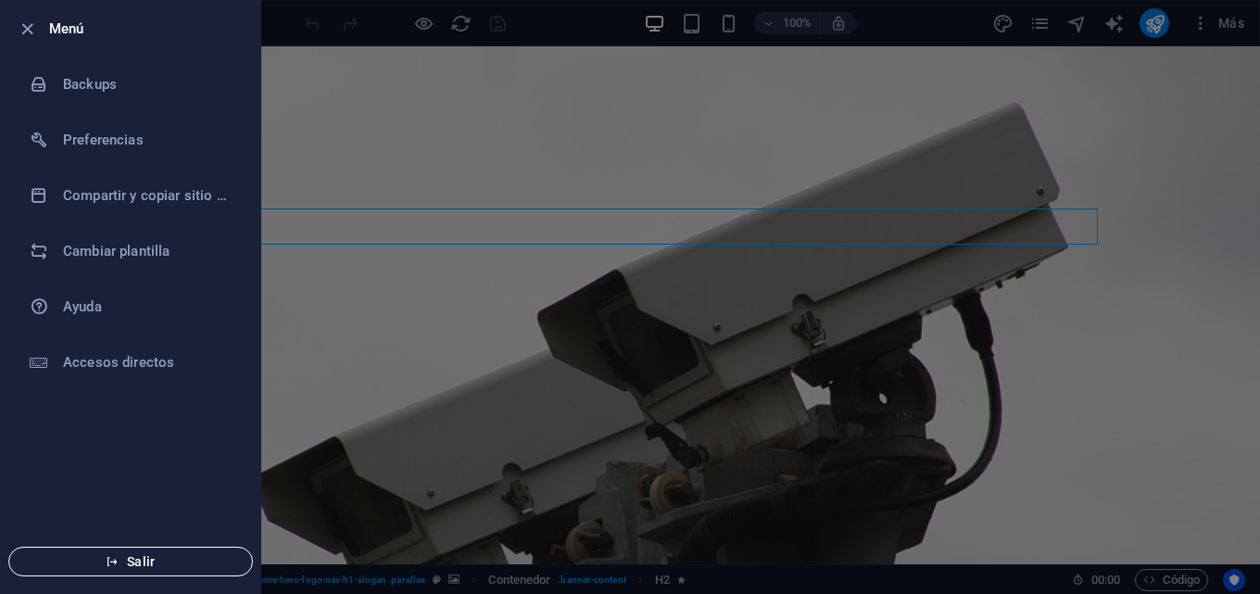
click at [138, 565] on span "Salir" at bounding box center [130, 561] width 213 height 15
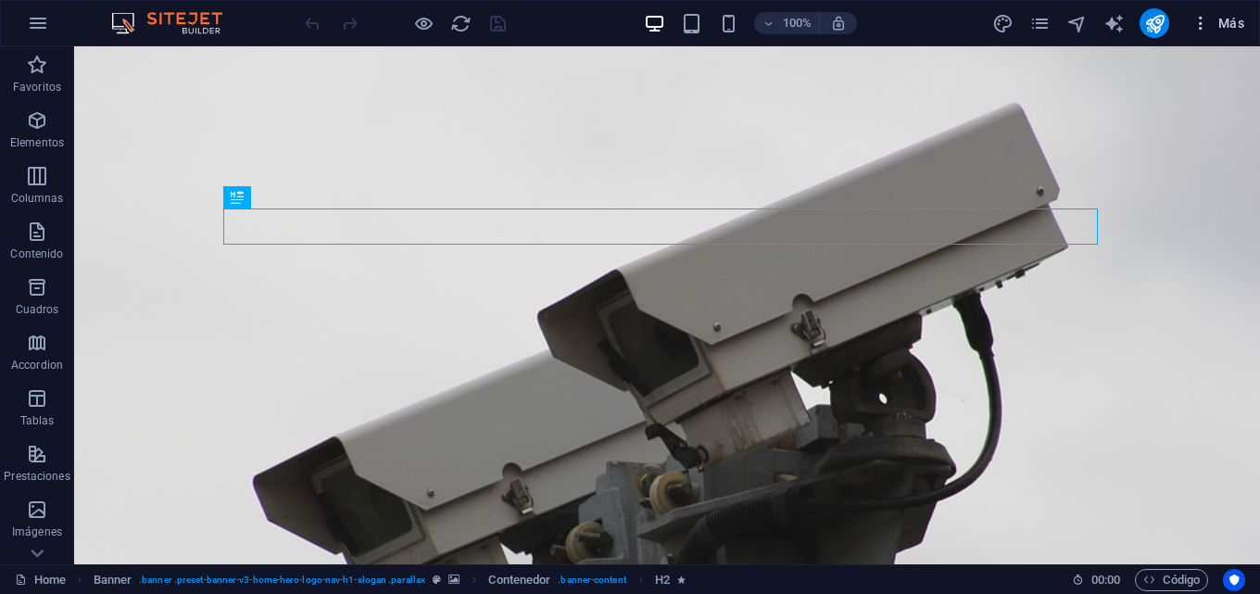
click at [1223, 22] on span "Más" at bounding box center [1217, 23] width 53 height 19
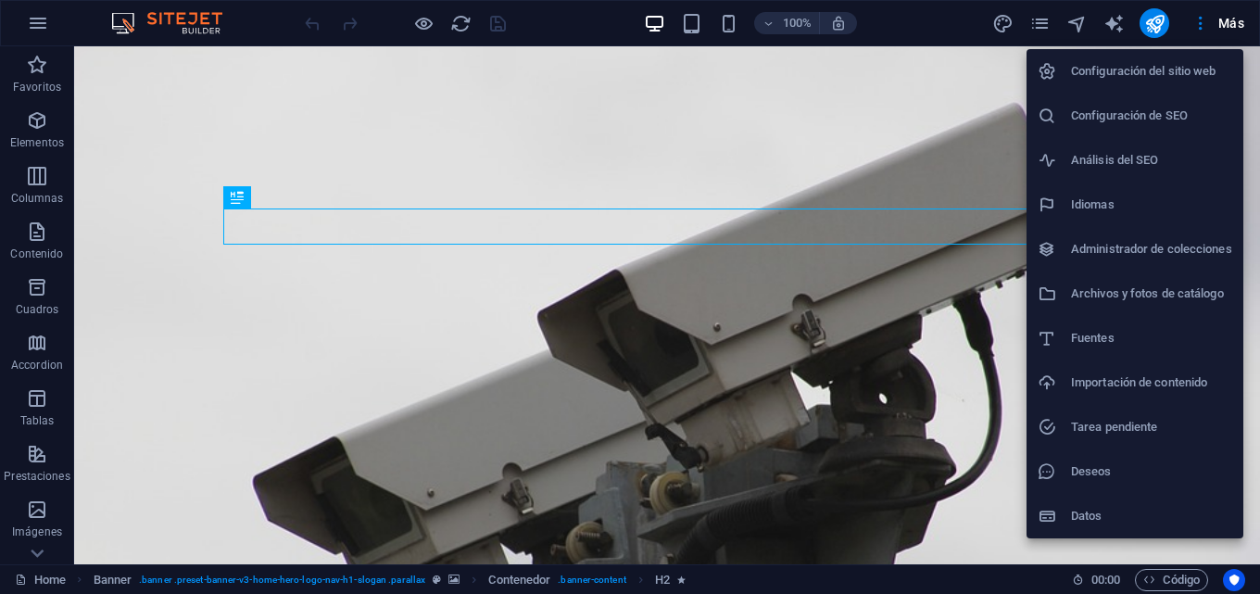
click at [1230, 19] on div at bounding box center [630, 297] width 1260 height 594
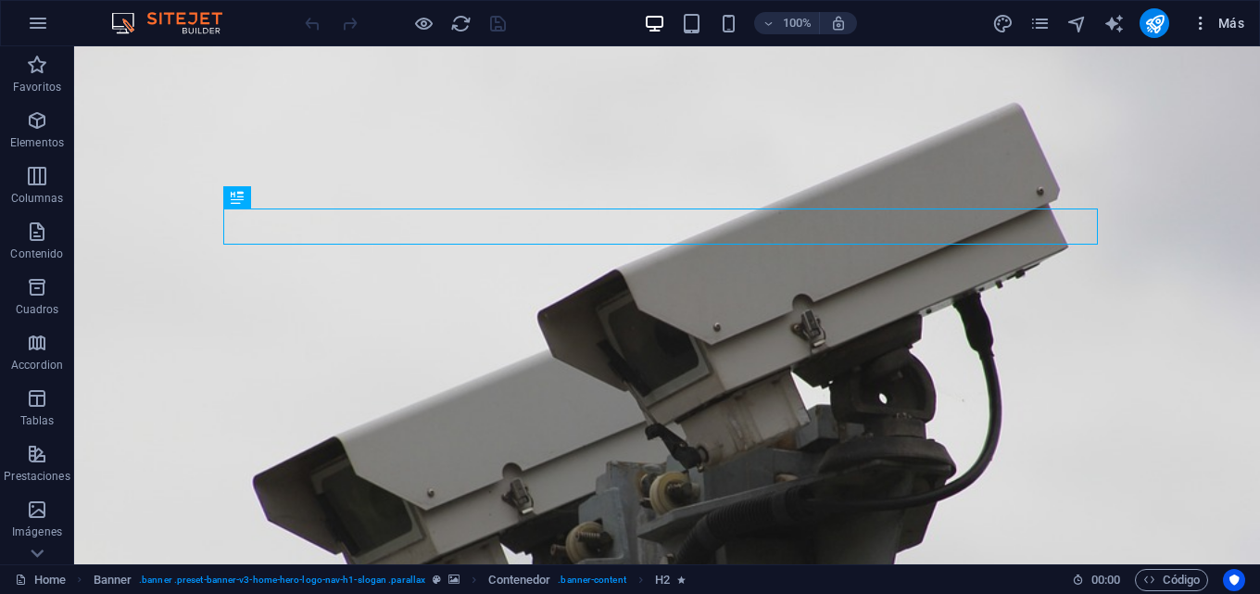
click at [1203, 20] on icon "button" at bounding box center [1200, 23] width 19 height 19
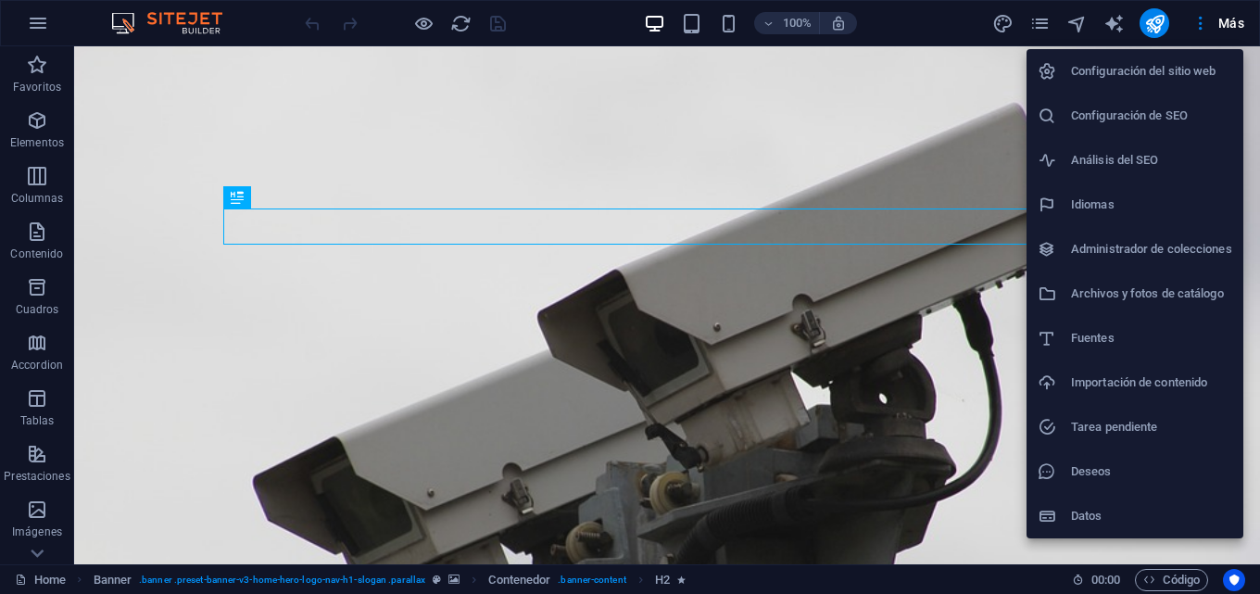
click at [1142, 69] on h6 "Configuración del sitio web" at bounding box center [1151, 71] width 161 height 22
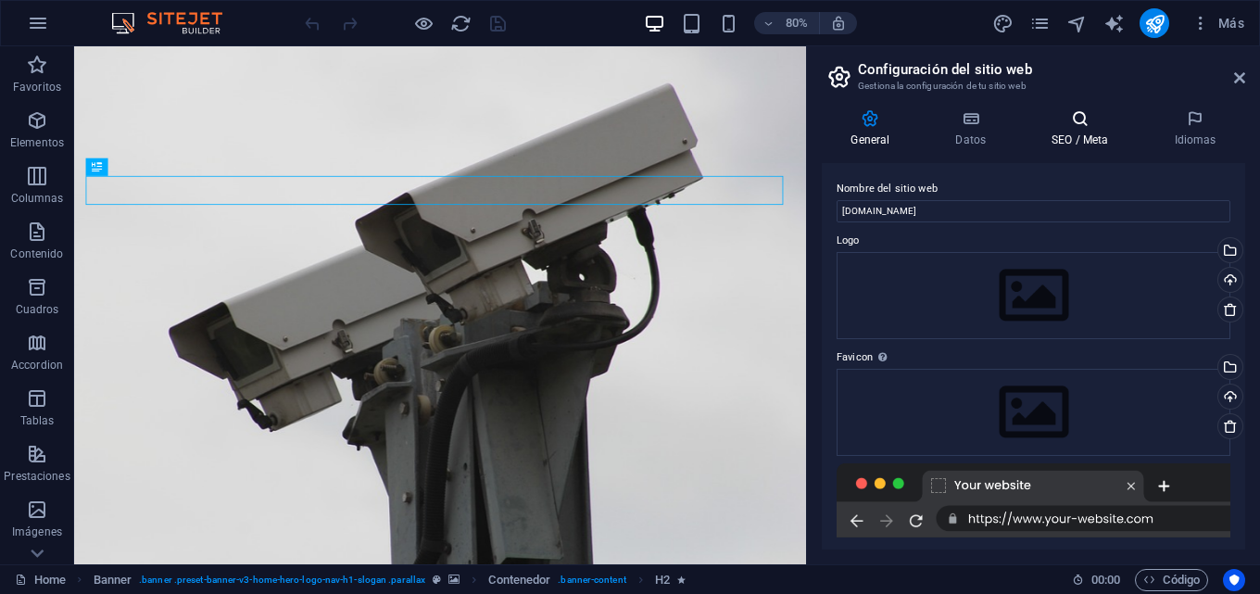
click at [1100, 129] on h4 "SEO / Meta" at bounding box center [1083, 128] width 122 height 39
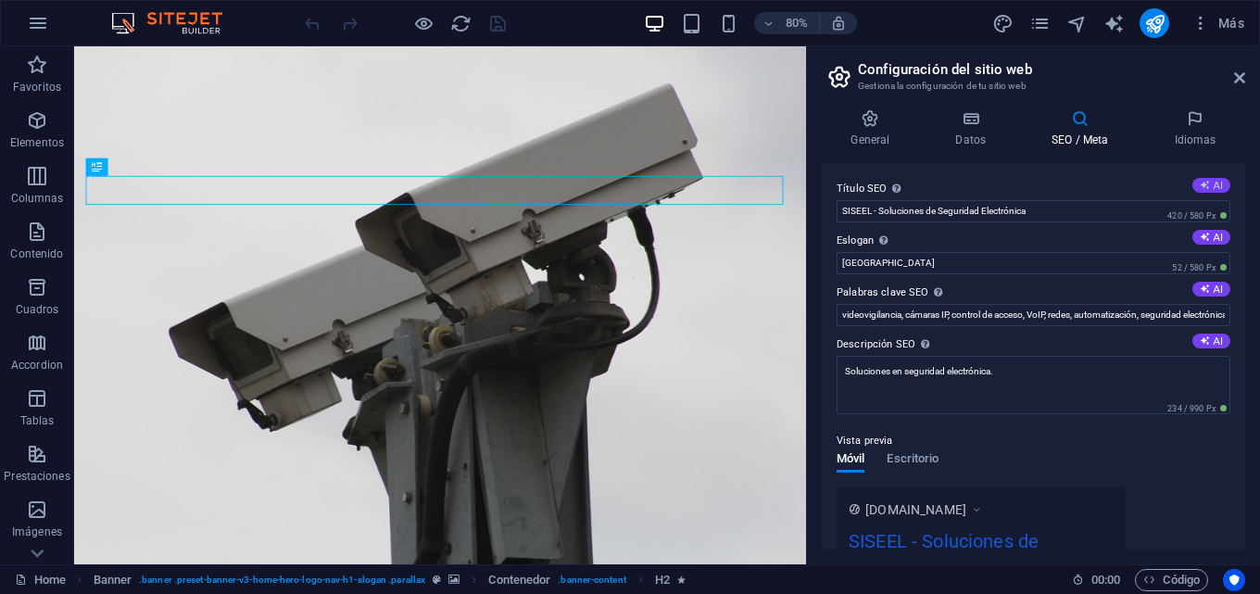
click at [1215, 186] on button "AI" at bounding box center [1211, 185] width 38 height 15
type input "SISEEL: Advanced Security Solutions"
click at [1211, 234] on button "AI" at bounding box center [1211, 237] width 38 height 15
type input "Advanced Security Solutions for True Peace of Mind"
click at [883, 130] on h4 "General" at bounding box center [873, 128] width 105 height 39
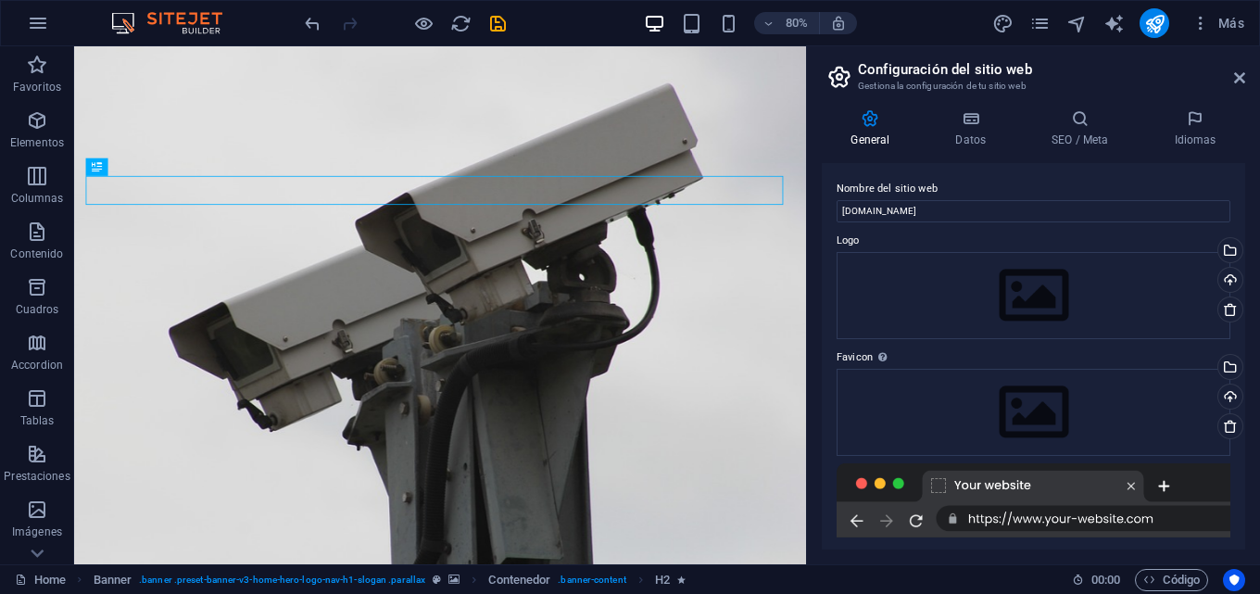
click at [896, 85] on h3 "Gestiona la configuración de tu sitio web" at bounding box center [1033, 86] width 350 height 17
click at [844, 78] on icon at bounding box center [839, 77] width 28 height 26
click at [960, 118] on icon at bounding box center [970, 118] width 89 height 19
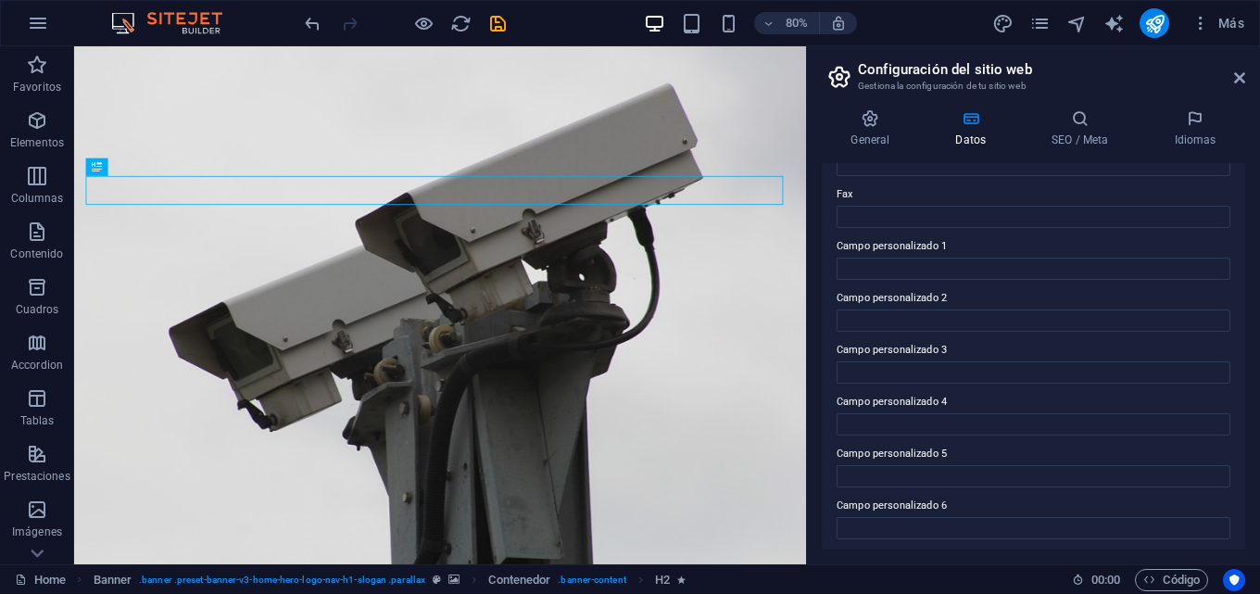
scroll to position [504, 0]
click at [1244, 74] on icon at bounding box center [1239, 77] width 11 height 15
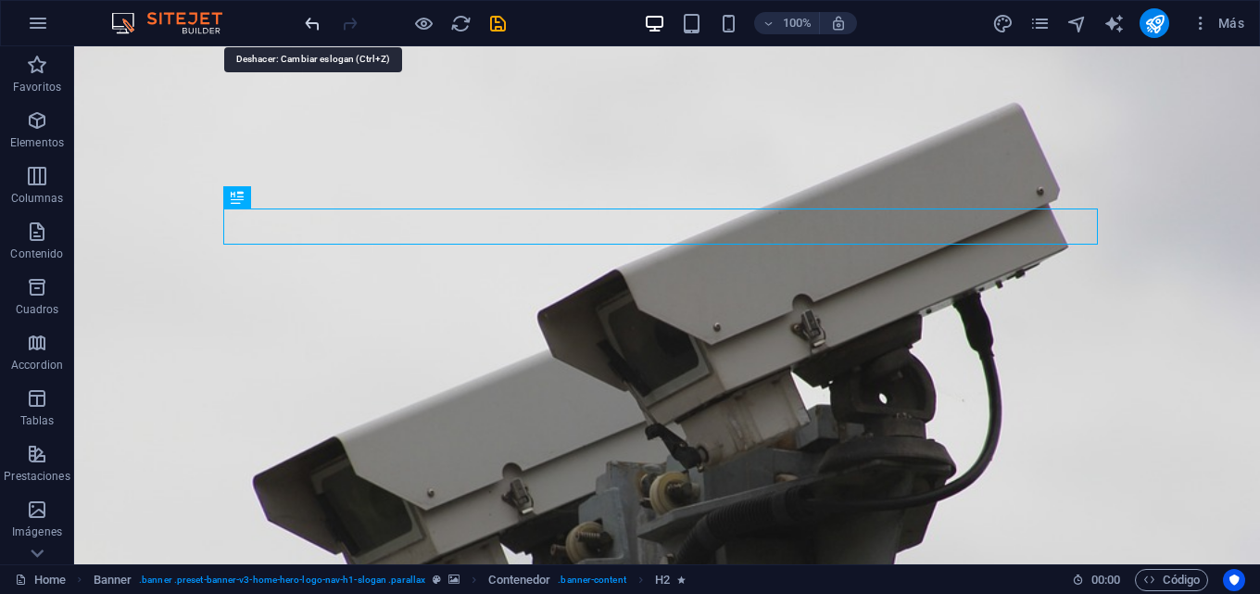
click at [319, 20] on icon "undo" at bounding box center [312, 23] width 21 height 21
click at [311, 20] on div at bounding box center [404, 23] width 207 height 30
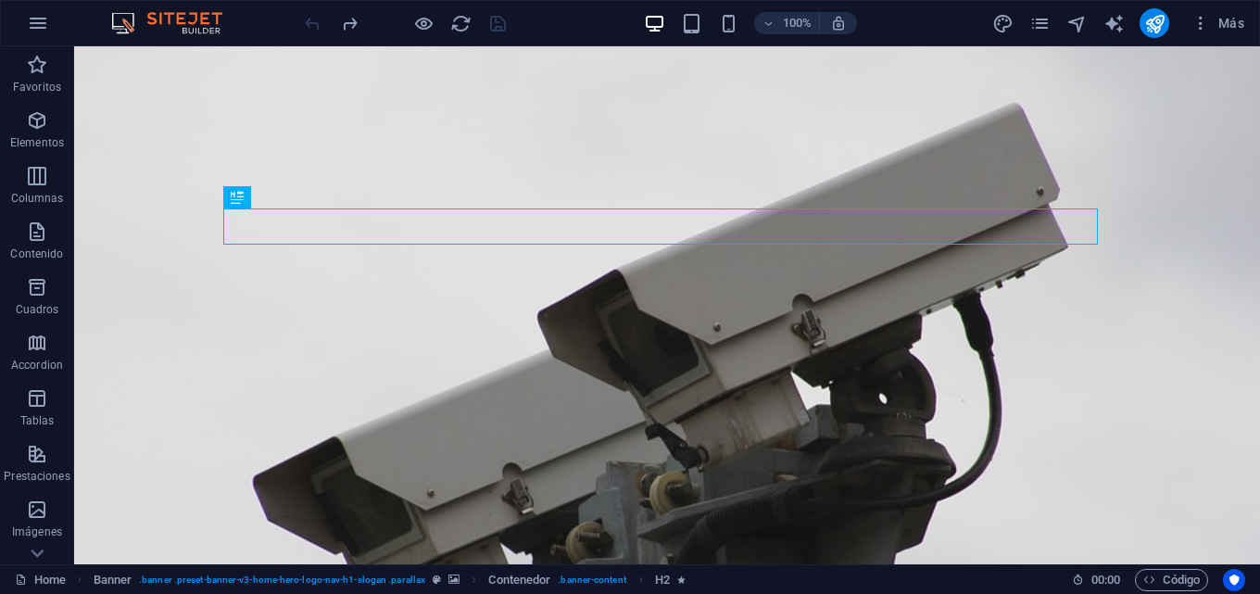
click at [311, 20] on div at bounding box center [404, 23] width 207 height 30
click at [320, 19] on div at bounding box center [404, 23] width 207 height 30
click at [1036, 25] on icon "pages" at bounding box center [1039, 23] width 21 height 21
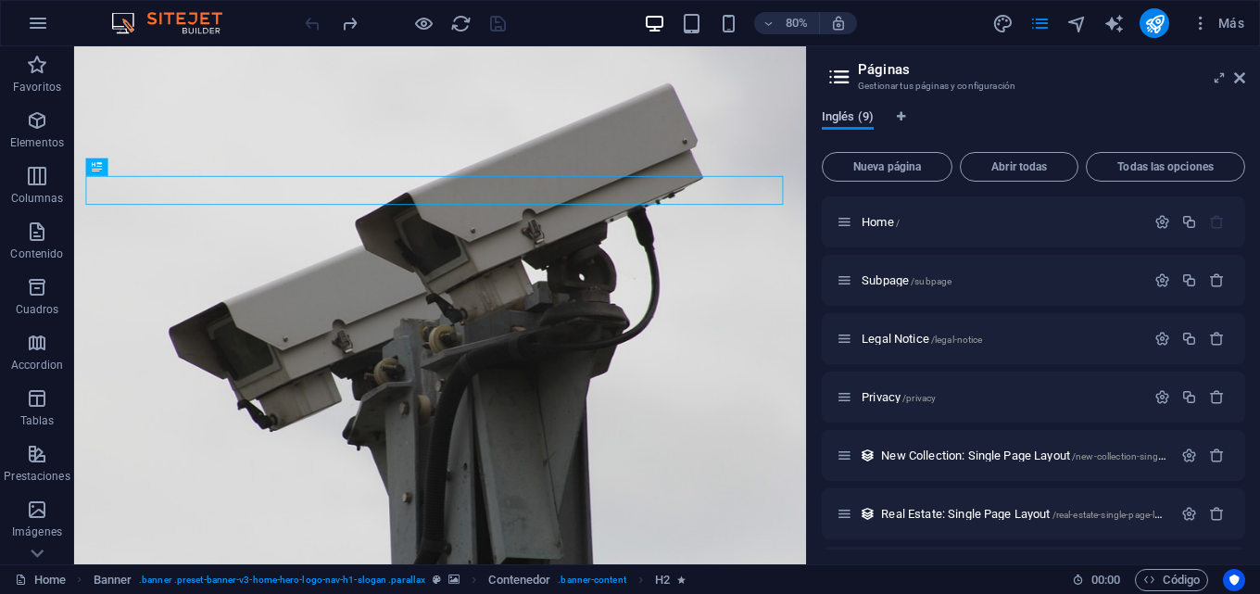
click at [866, 119] on span "Inglés (9)" at bounding box center [847, 119] width 52 height 26
click at [903, 117] on icon "Pestañas de idiomas" at bounding box center [900, 116] width 8 height 11
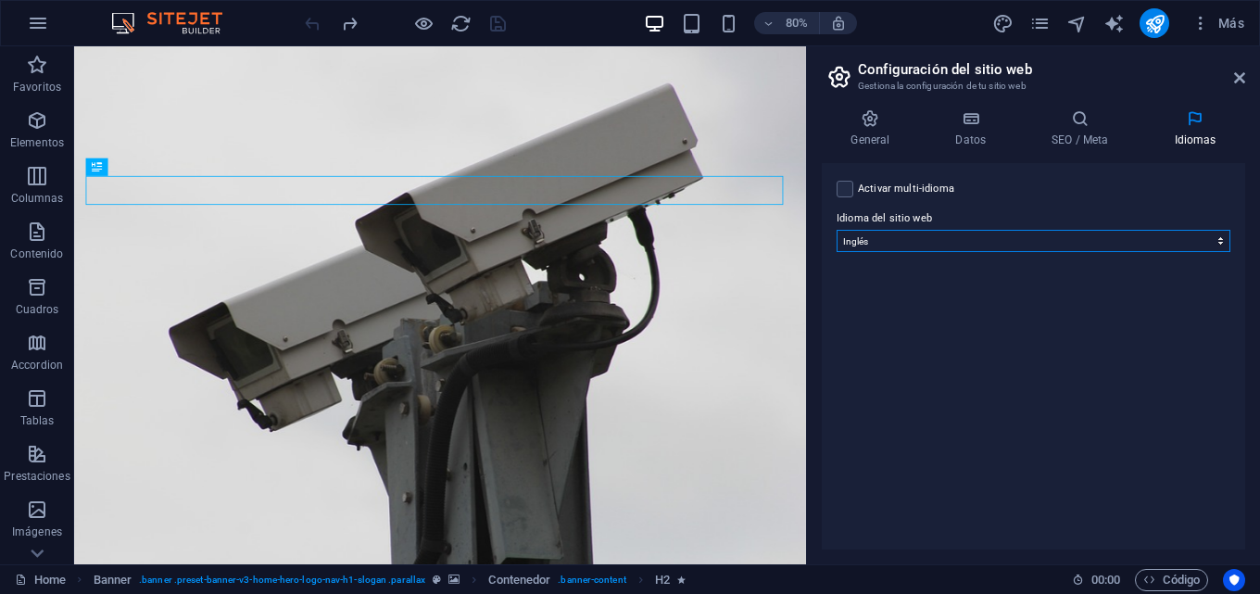
click at [973, 241] on select "Abkhazian Afar Afrikaans Akan Albanés Alemán Amharic Árabe Aragonese Armenian A…" at bounding box center [1033, 241] width 394 height 22
click at [836, 230] on select "Abkhazian Afar Afrikaans Akan Albanés Alemán Amharic Árabe Aragonese Armenian A…" at bounding box center [1033, 241] width 394 height 22
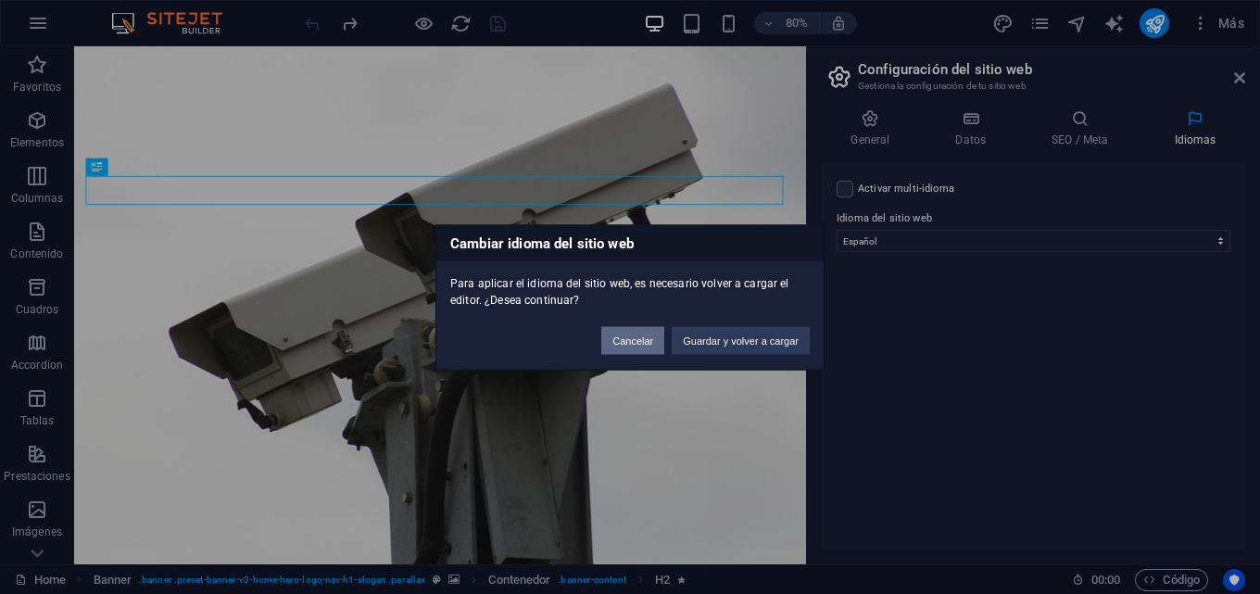
click at [641, 345] on button "Cancelar" at bounding box center [632, 340] width 63 height 28
select select "73"
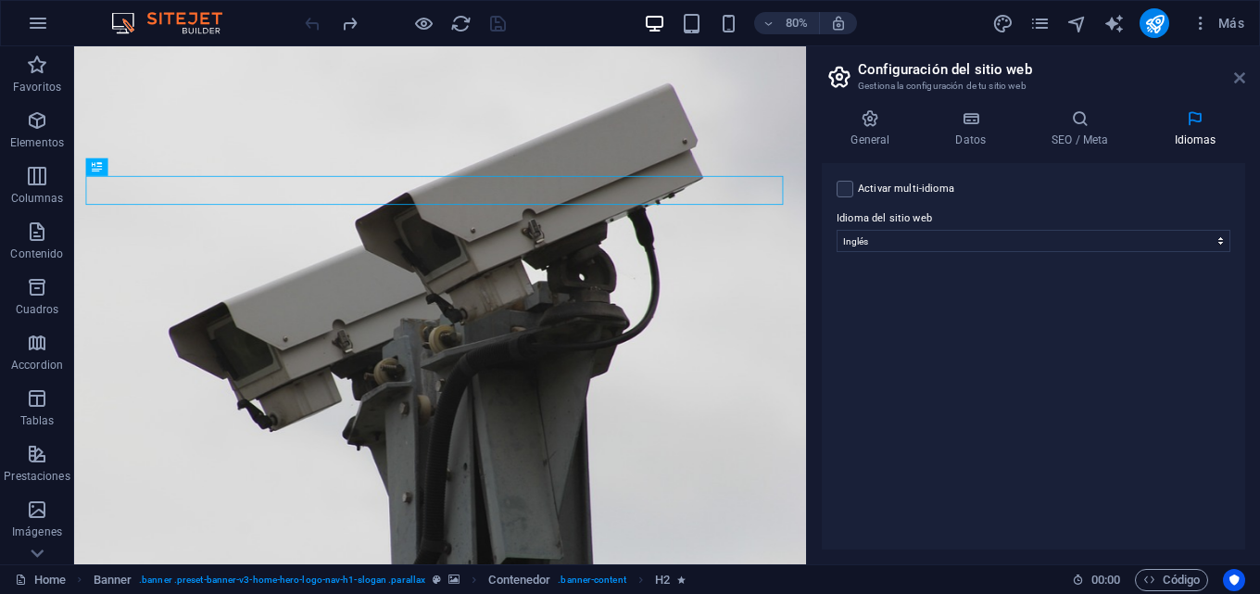
click at [1241, 79] on icon at bounding box center [1239, 77] width 11 height 15
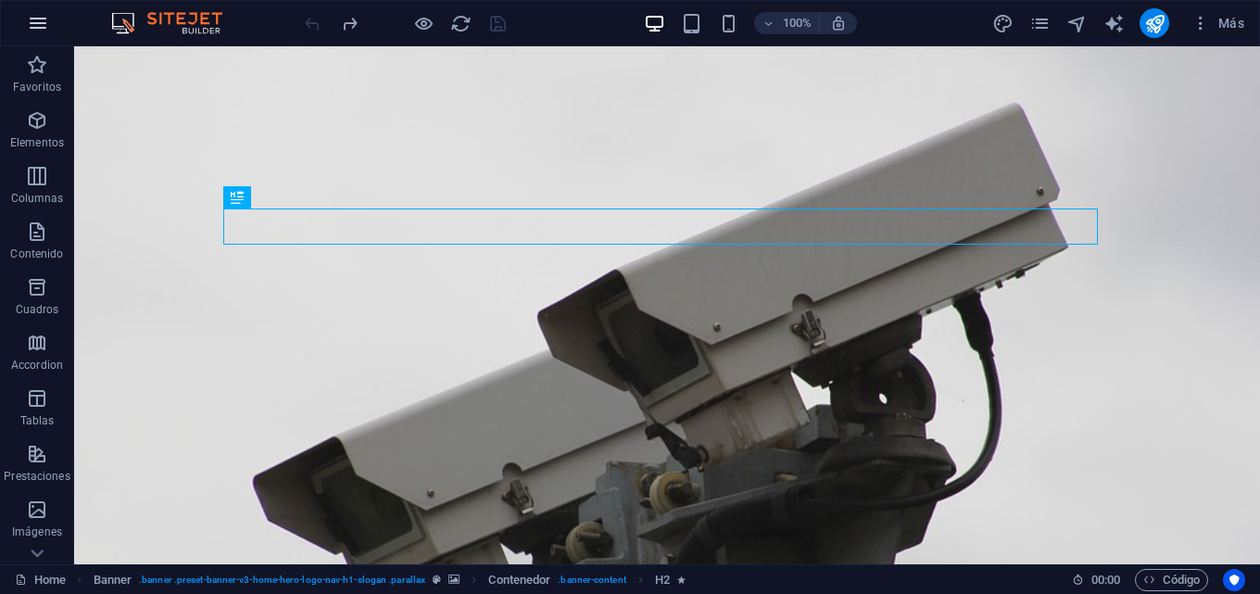
click at [43, 22] on icon "button" at bounding box center [38, 23] width 22 height 22
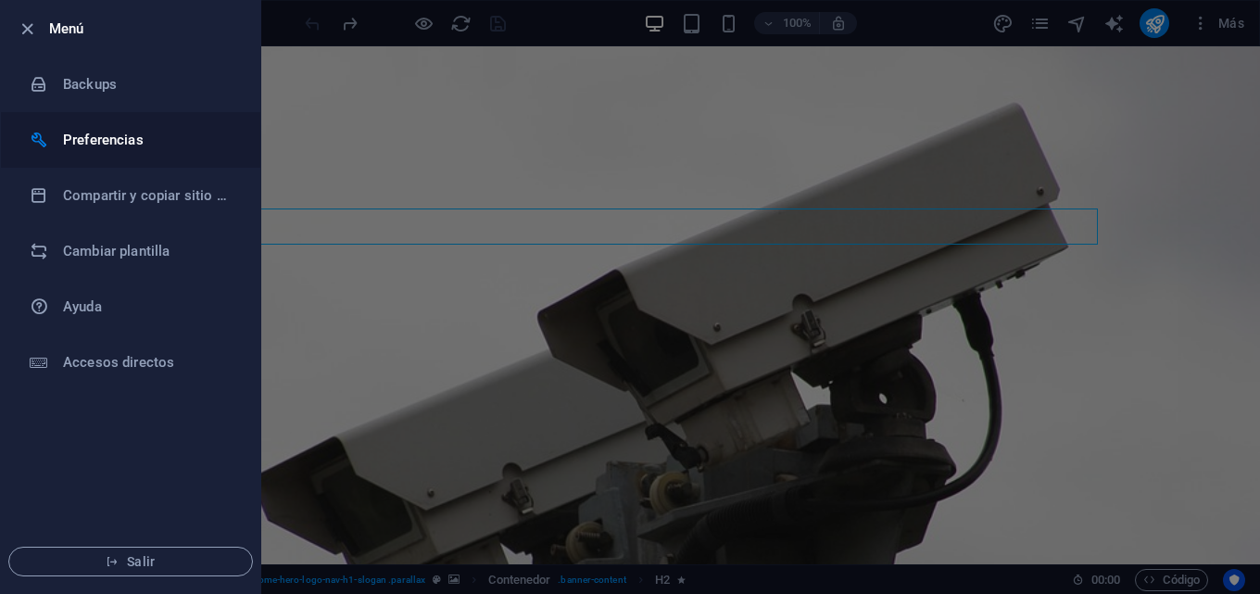
click at [97, 143] on h6 "Preferencias" at bounding box center [148, 140] width 171 height 22
select select "es"
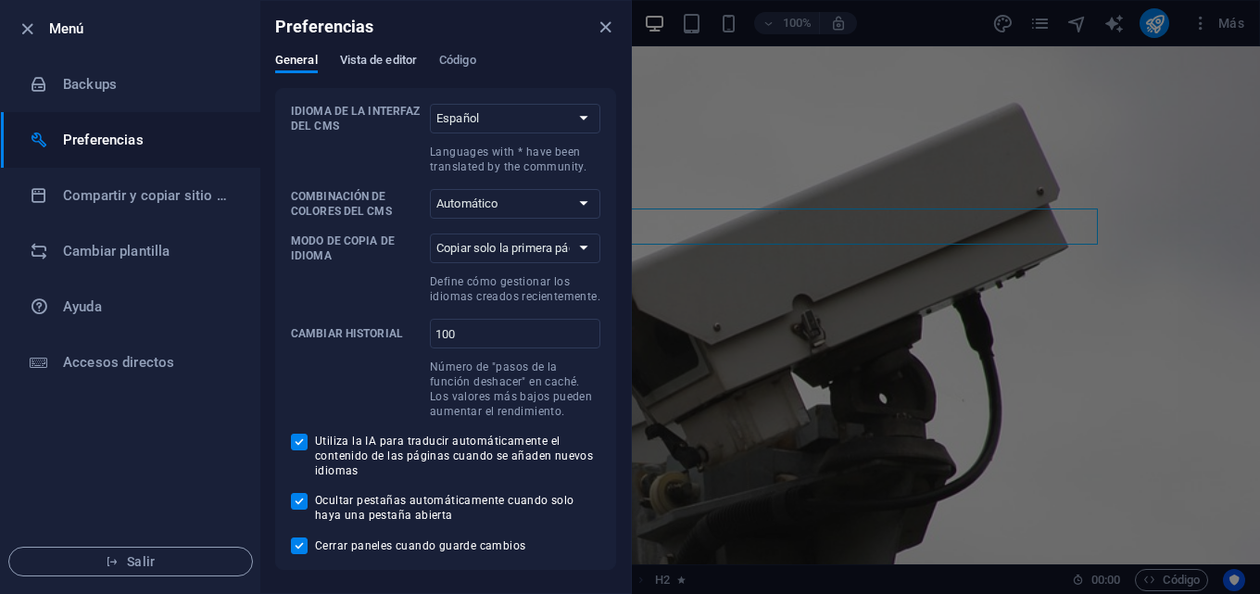
click at [386, 61] on span "Vista de editor" at bounding box center [378, 62] width 77 height 26
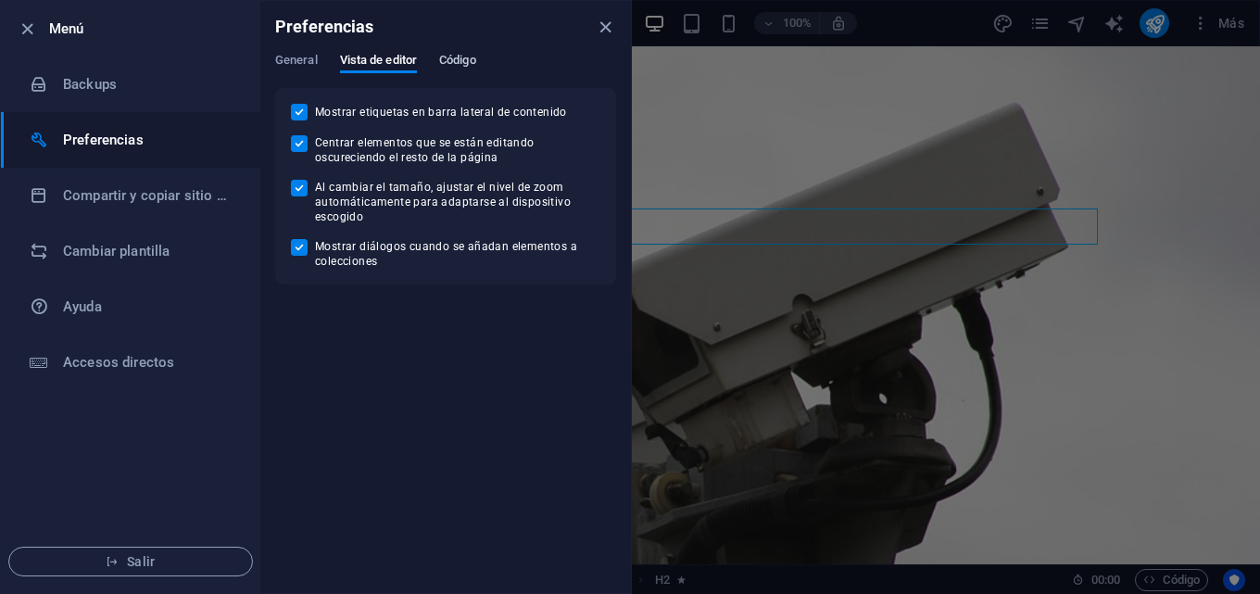
click at [465, 54] on span "Código" at bounding box center [457, 62] width 37 height 26
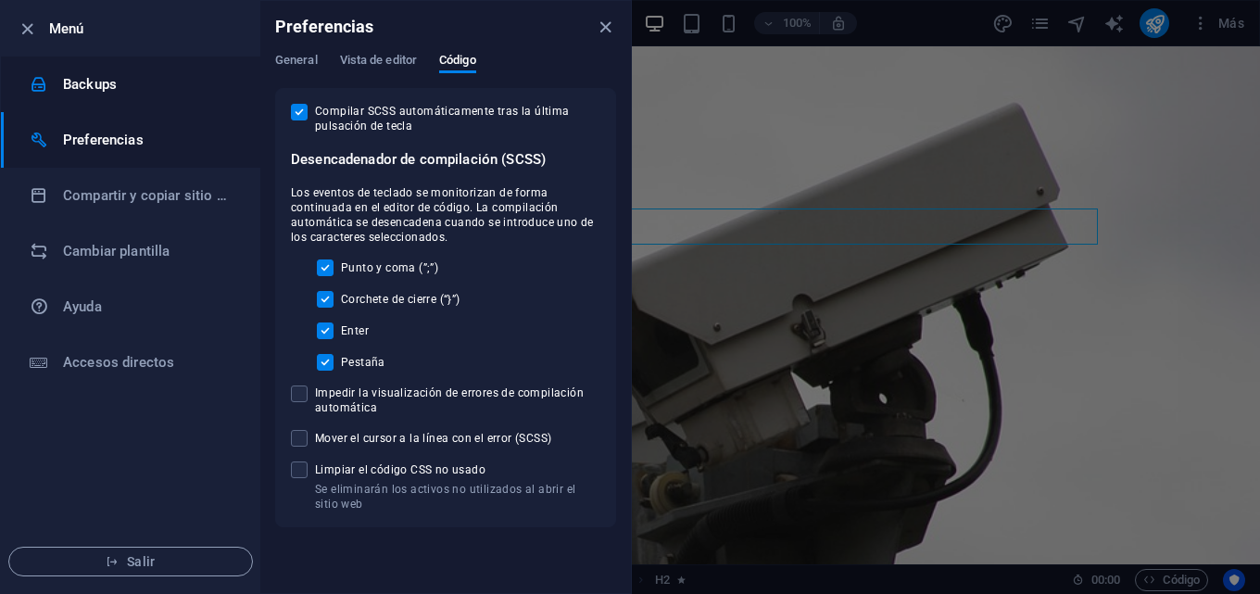
click at [100, 81] on h6 "Backups" at bounding box center [148, 84] width 171 height 22
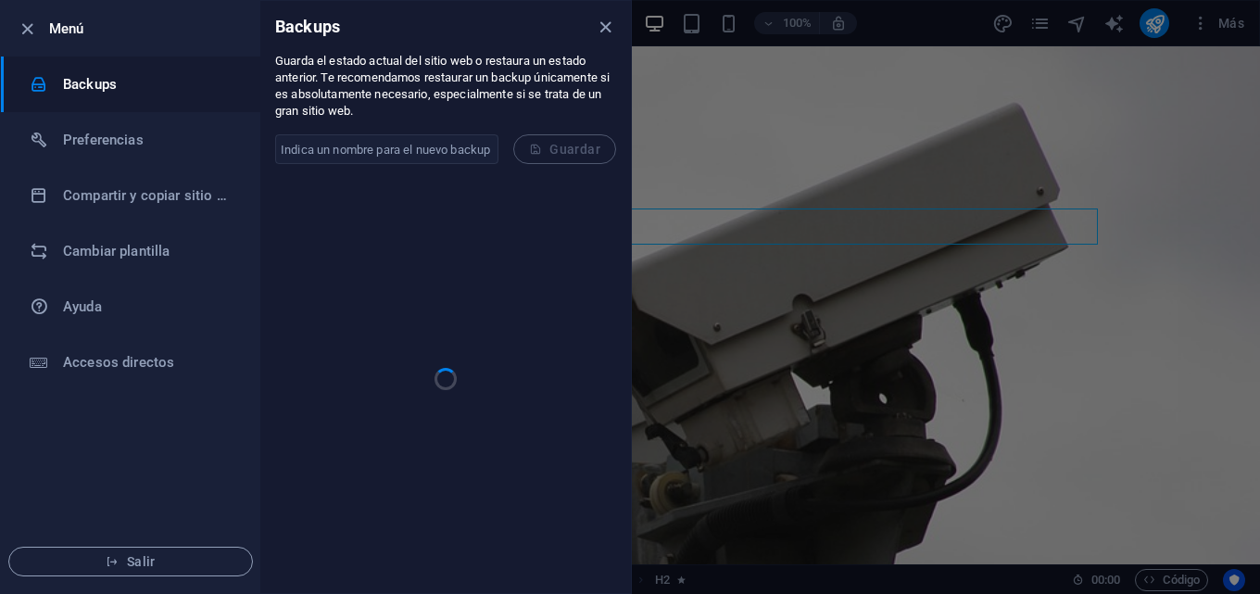
click at [71, 34] on h6 "Menú" at bounding box center [147, 29] width 196 height 22
click at [31, 27] on icon "button" at bounding box center [27, 29] width 21 height 21
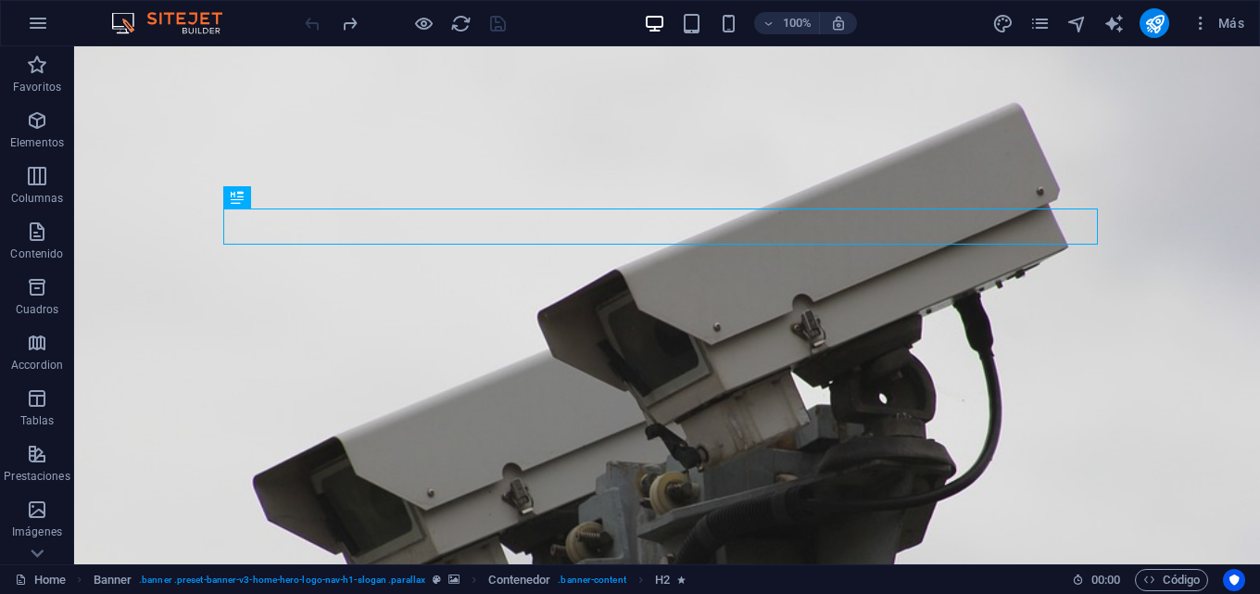
click at [131, 22] on img at bounding box center [176, 23] width 139 height 22
click at [1211, 15] on span "Más" at bounding box center [1217, 23] width 53 height 19
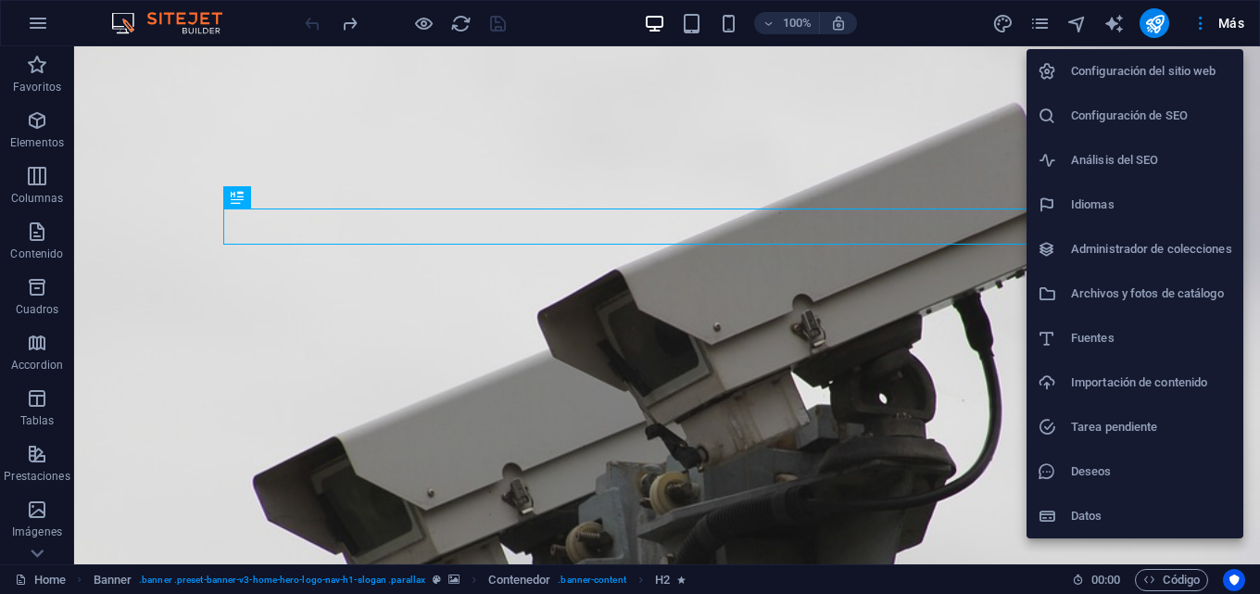
click at [1110, 23] on div at bounding box center [630, 297] width 1260 height 594
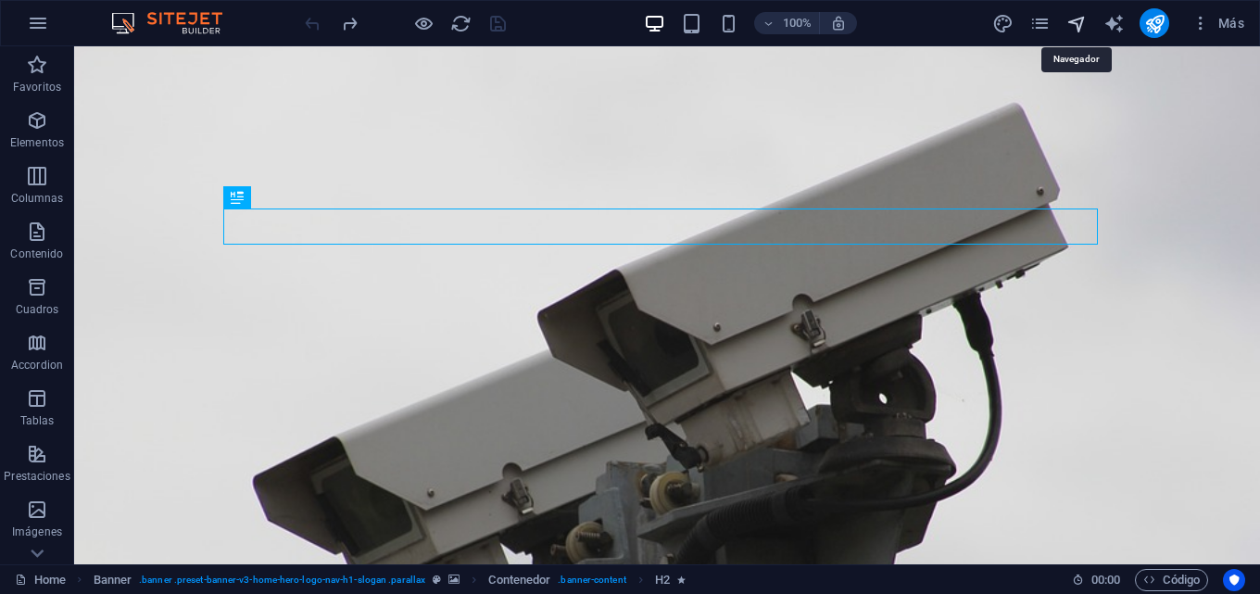
click at [1076, 28] on icon "navigator" at bounding box center [1076, 23] width 21 height 21
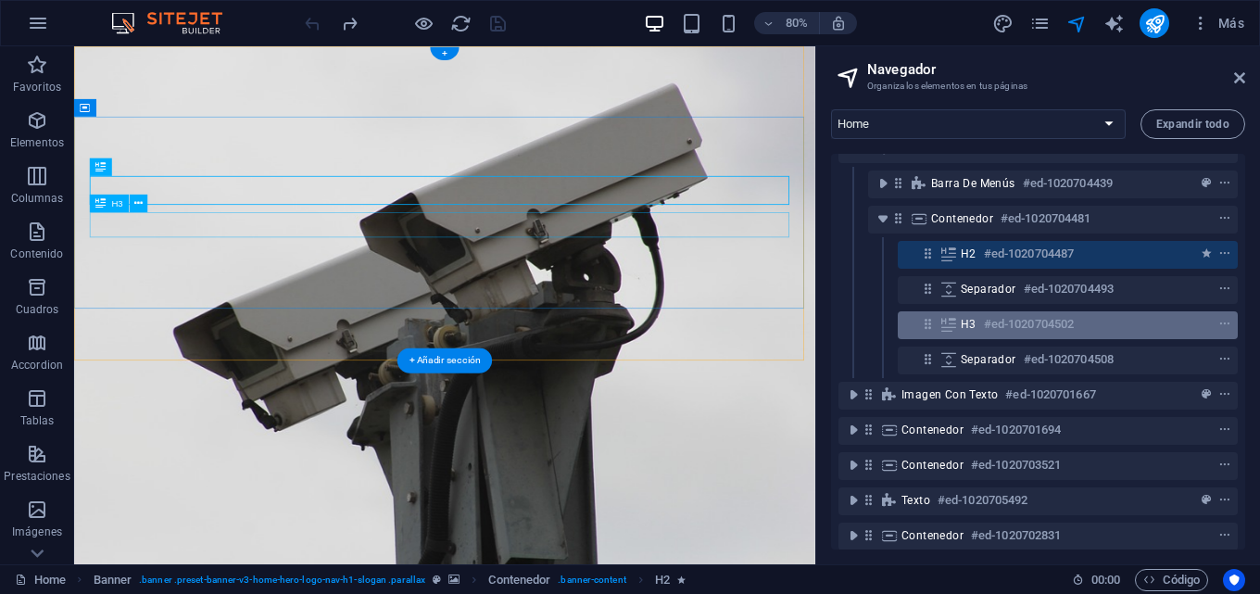
scroll to position [0, 0]
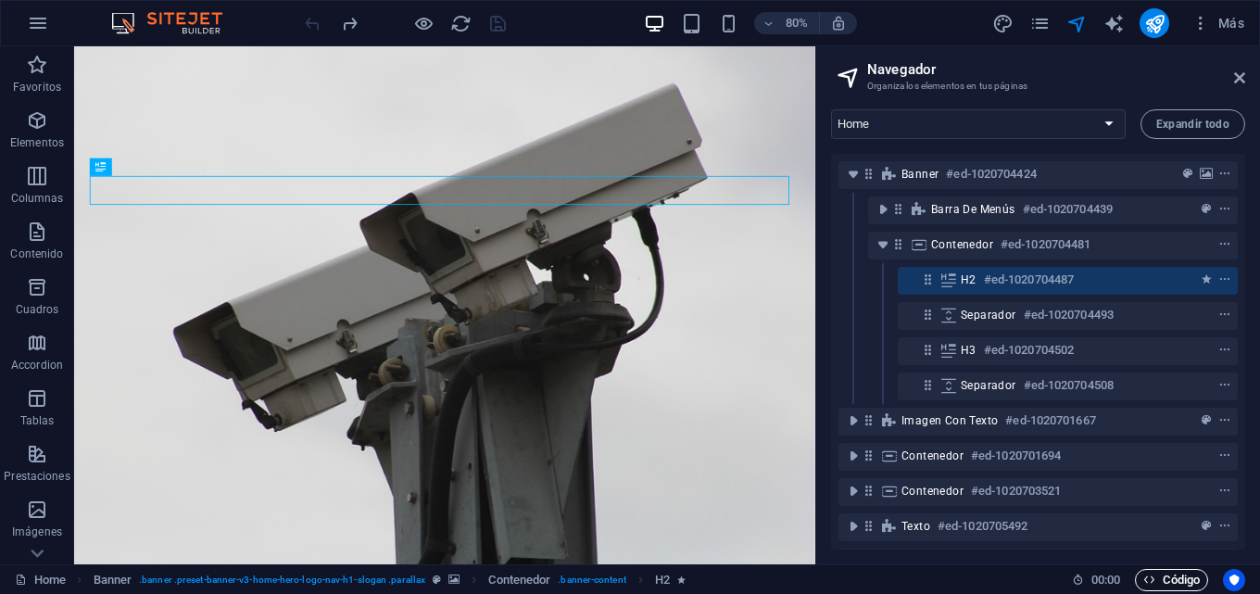
click at [1176, 583] on span "Código" at bounding box center [1171, 580] width 56 height 22
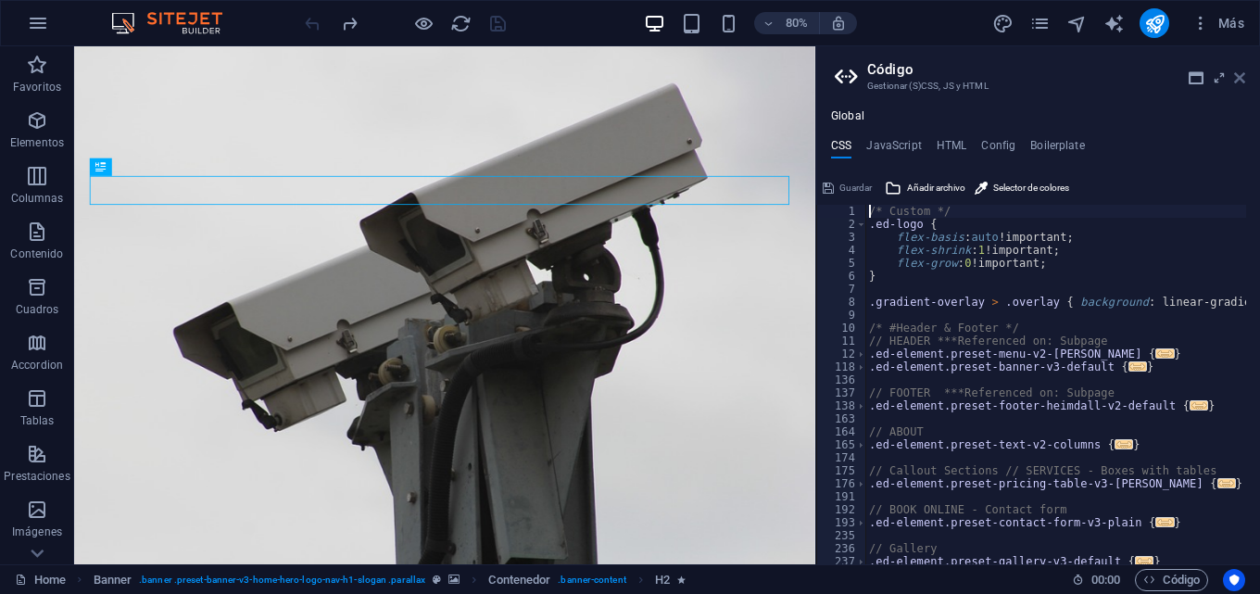
click at [1238, 71] on icon at bounding box center [1239, 77] width 11 height 15
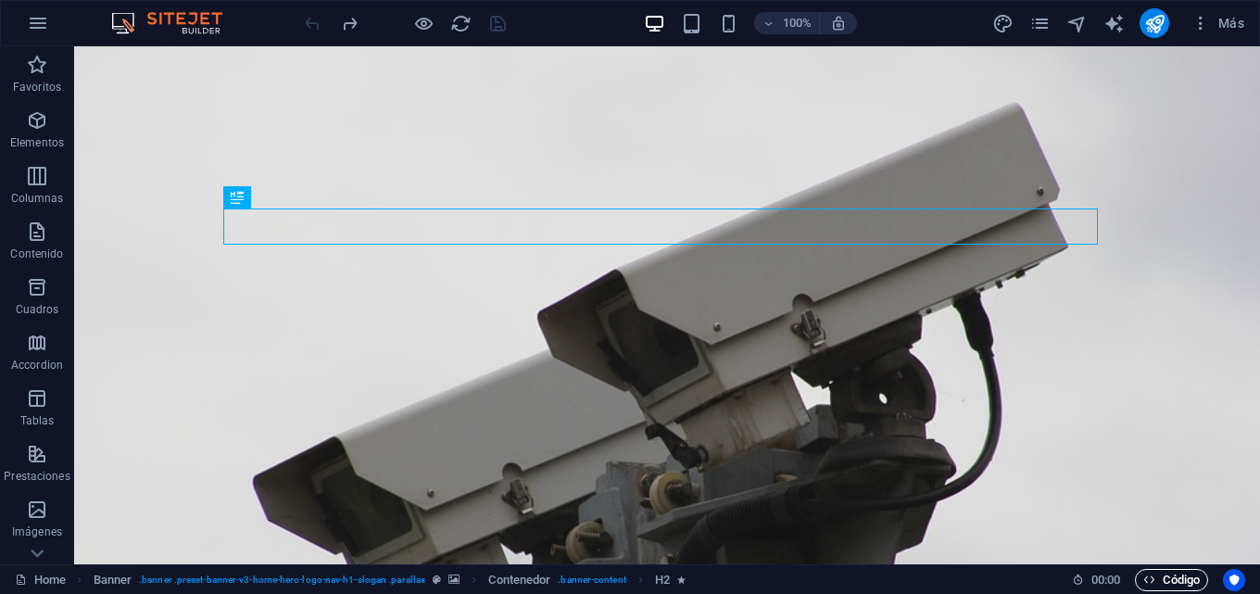
click at [1160, 580] on span "Código" at bounding box center [1171, 580] width 56 height 22
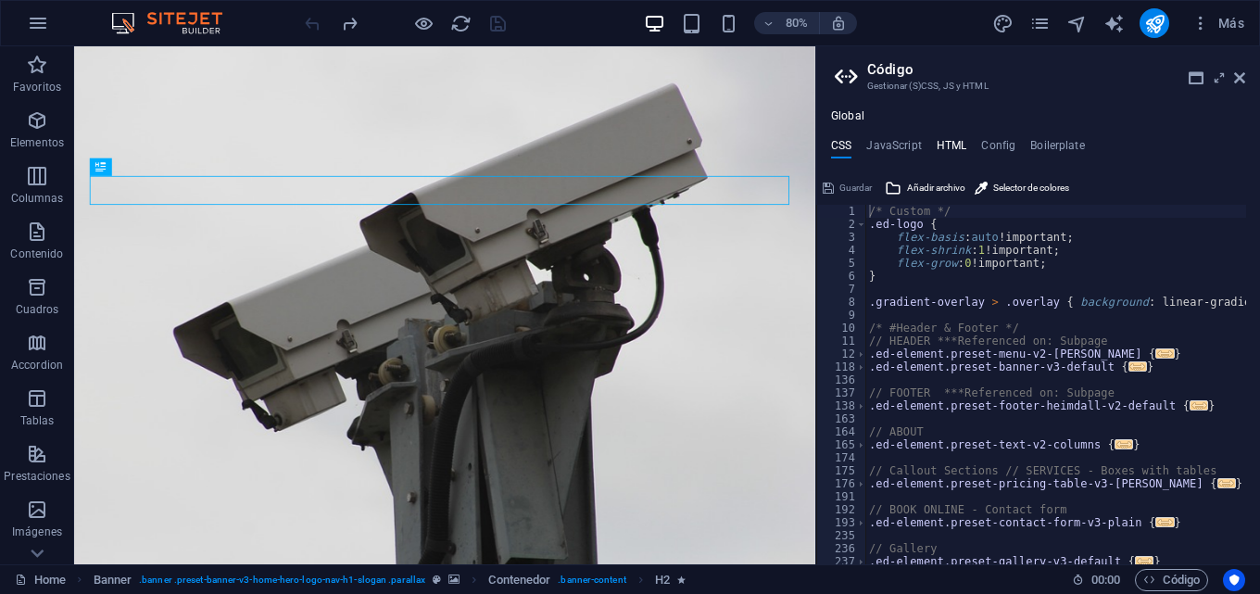
click at [949, 143] on h4 "HTML" at bounding box center [951, 149] width 31 height 20
type textarea "<a href="#main-content" class="wv-link-content button">Skip to main content</a>"
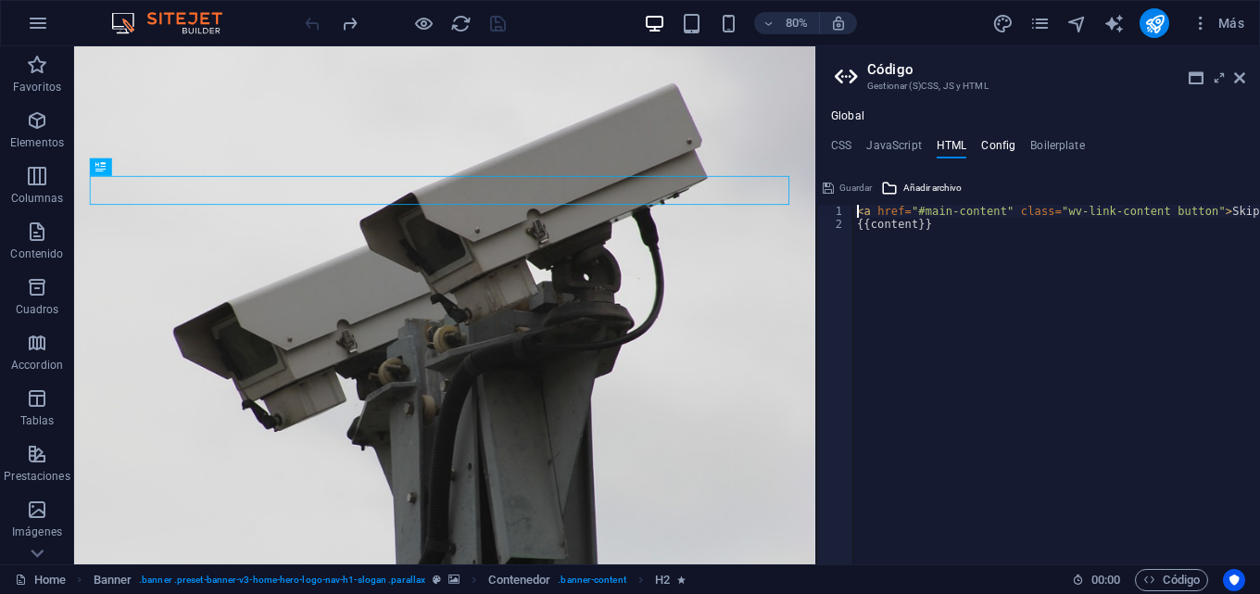
click at [997, 143] on h4 "Config" at bounding box center [998, 149] width 34 height 20
type textarea "$color-background: #FFFFFF;"
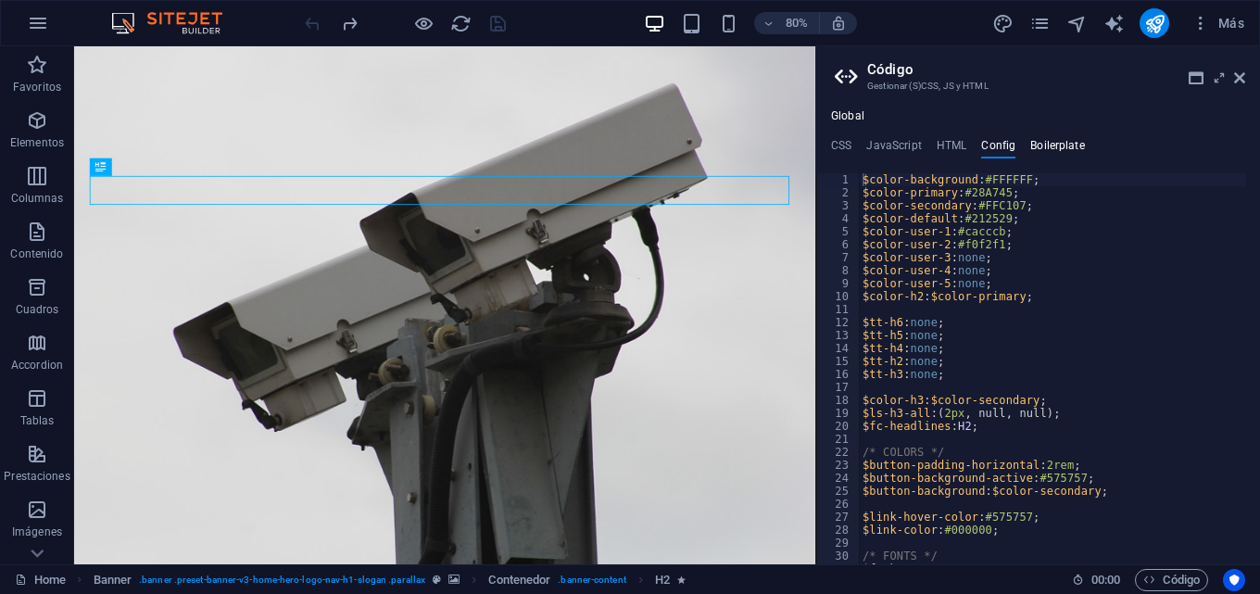
click at [1063, 140] on h4 "Boilerplate" at bounding box center [1057, 149] width 55 height 20
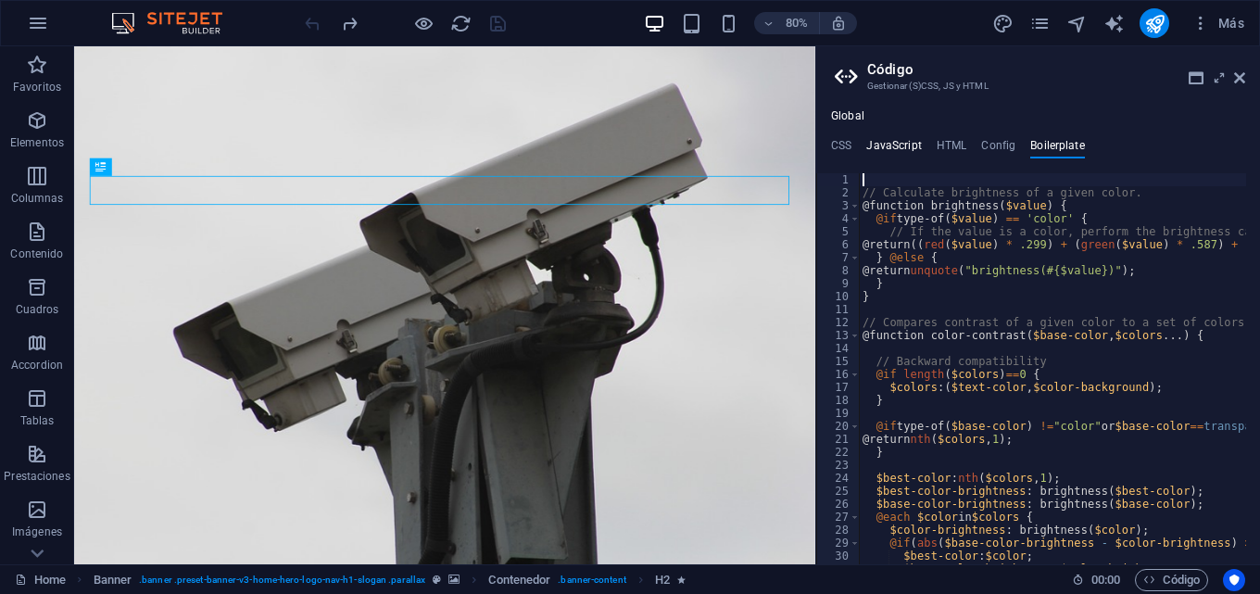
click at [887, 141] on h4 "JavaScript" at bounding box center [893, 149] width 55 height 20
type textarea "/* JS for preset "Menu V2" */"
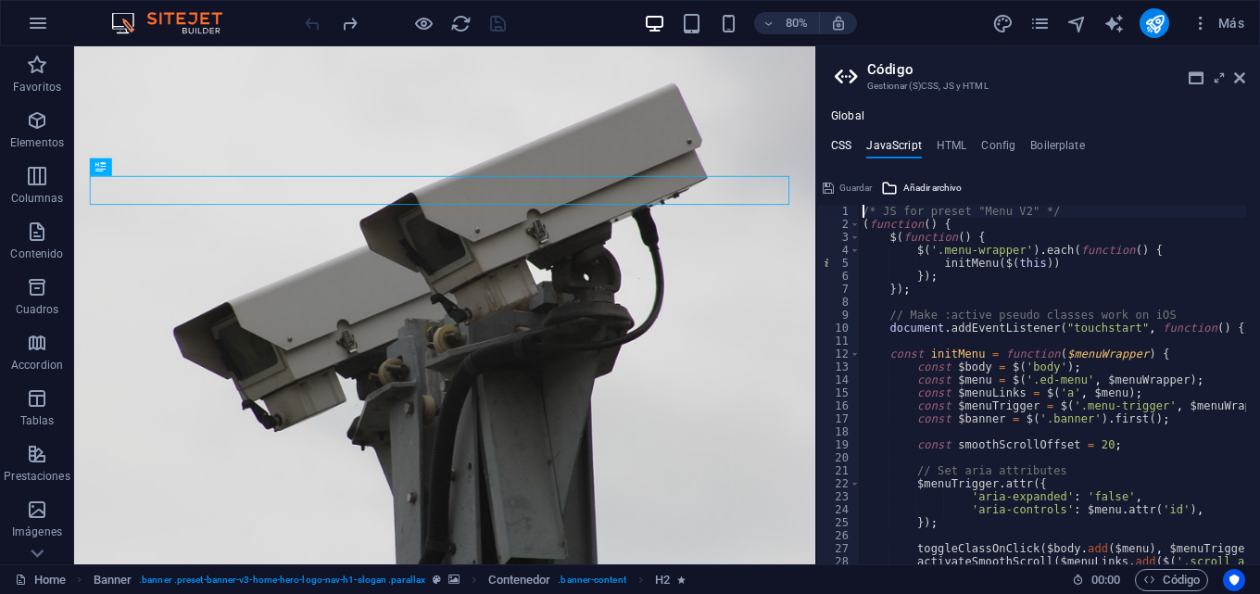
click at [842, 143] on h4 "CSS" at bounding box center [841, 149] width 20 height 20
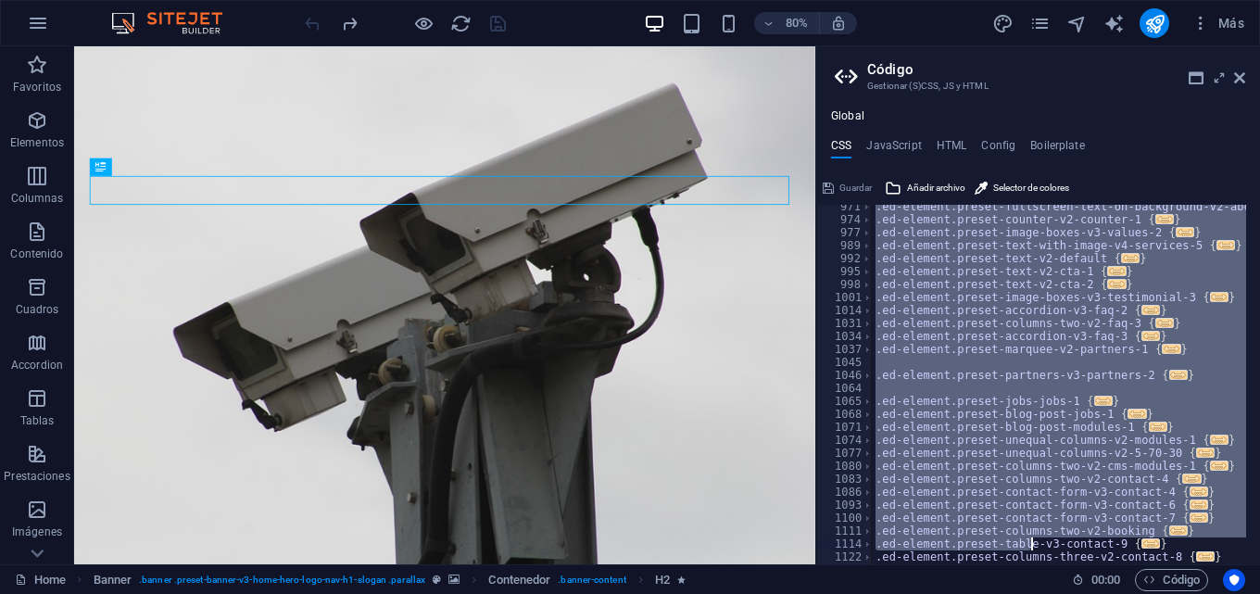
scroll to position [1172, 0]
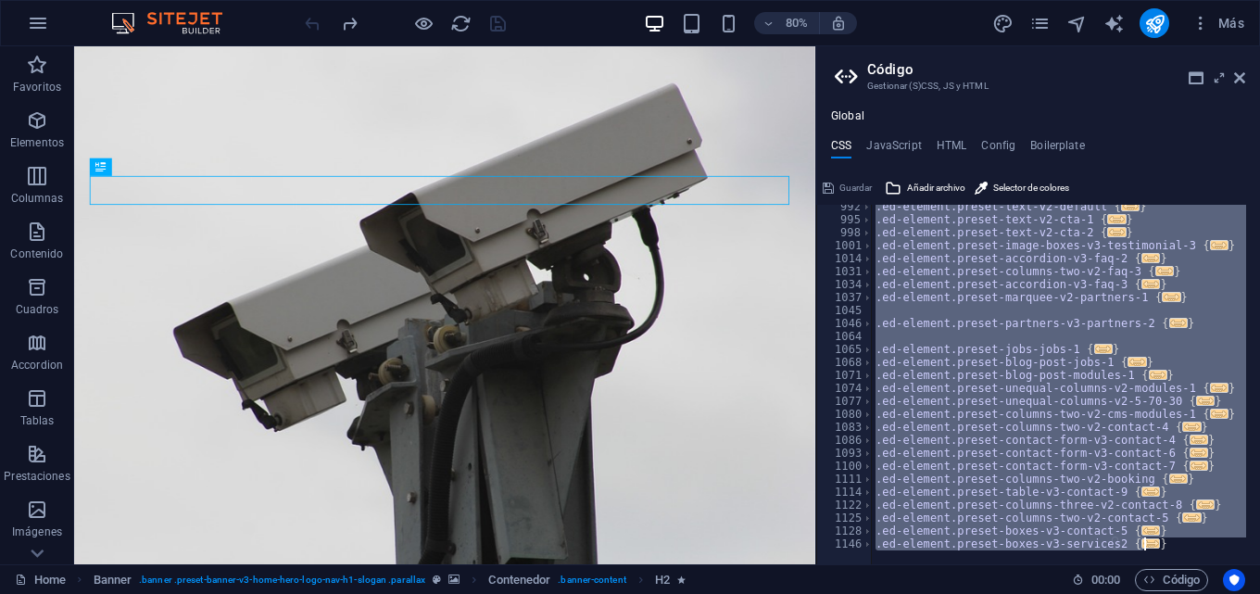
drag, startPoint x: 870, startPoint y: 208, endPoint x: 1188, endPoint y: 532, distance: 453.8
click at [1186, 536] on div ".ed-element.preset-text-v2-default { ... } .ed-element.preset-text-v2-cta-1 { .…" at bounding box center [1252, 385] width 762 height 371
type textarea "); }"
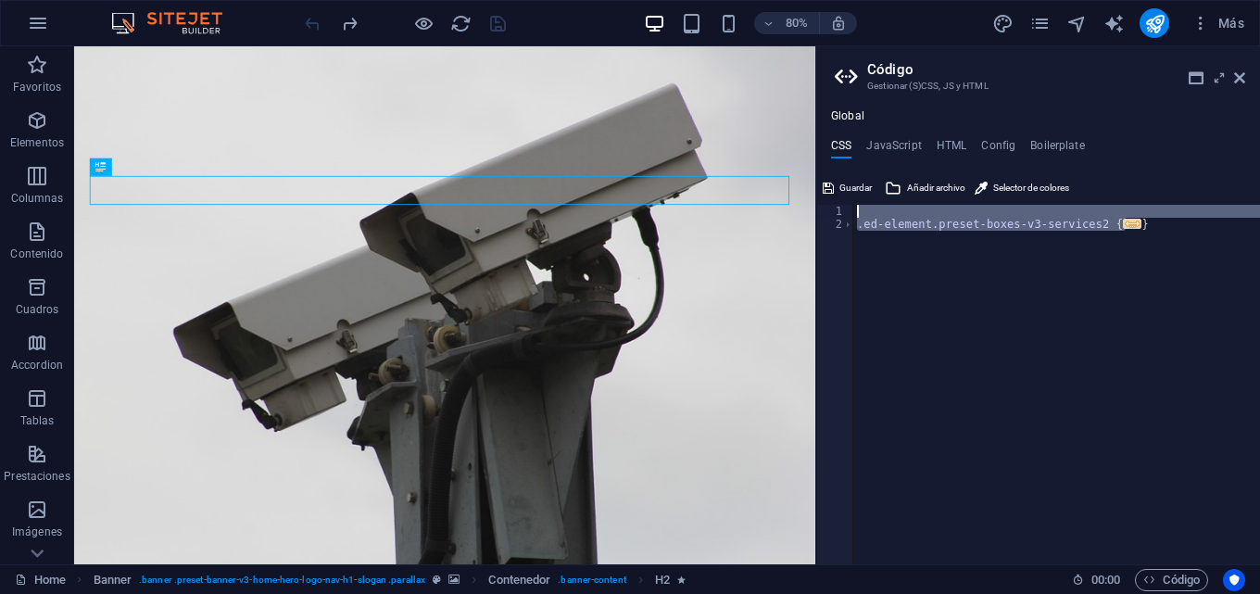
drag, startPoint x: 1066, startPoint y: 242, endPoint x: 845, endPoint y: 201, distance: 225.1
click at [845, 201] on div "1 2 .ed-element.preset-boxes-v3-services2 { ... } ההההההההההההההההההההההההההההה…" at bounding box center [1038, 368] width 444 height 391
type textarea ".ed-element.preset-boxes-v3-services2 {"
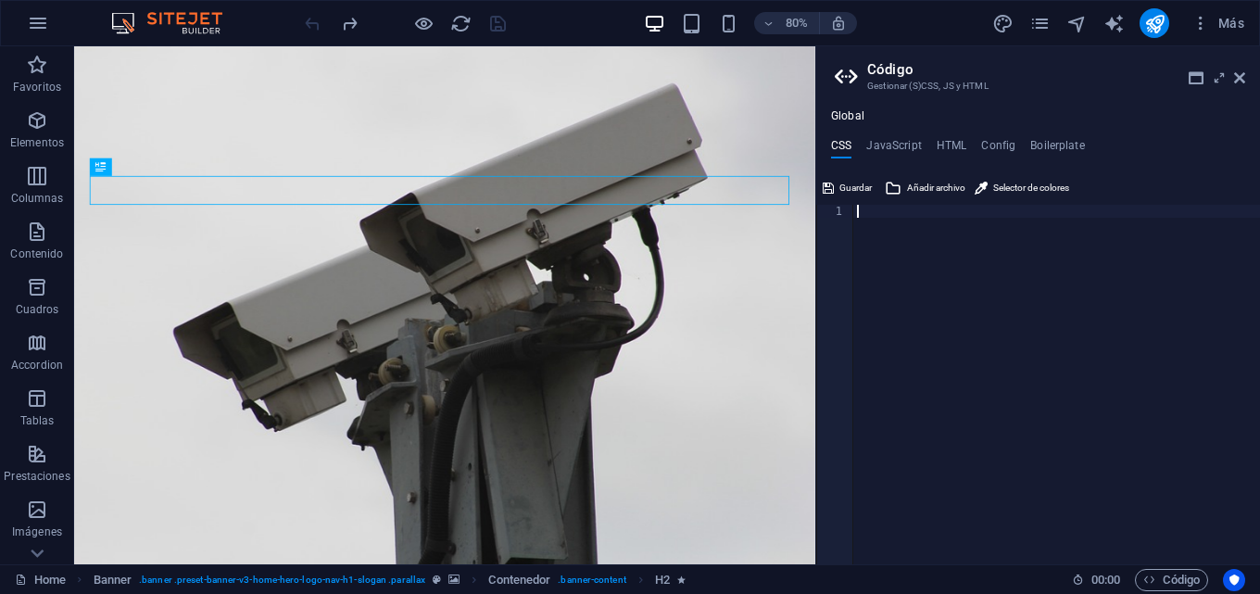
click at [995, 310] on div at bounding box center [1056, 397] width 407 height 385
click at [1238, 79] on icon at bounding box center [1239, 77] width 11 height 15
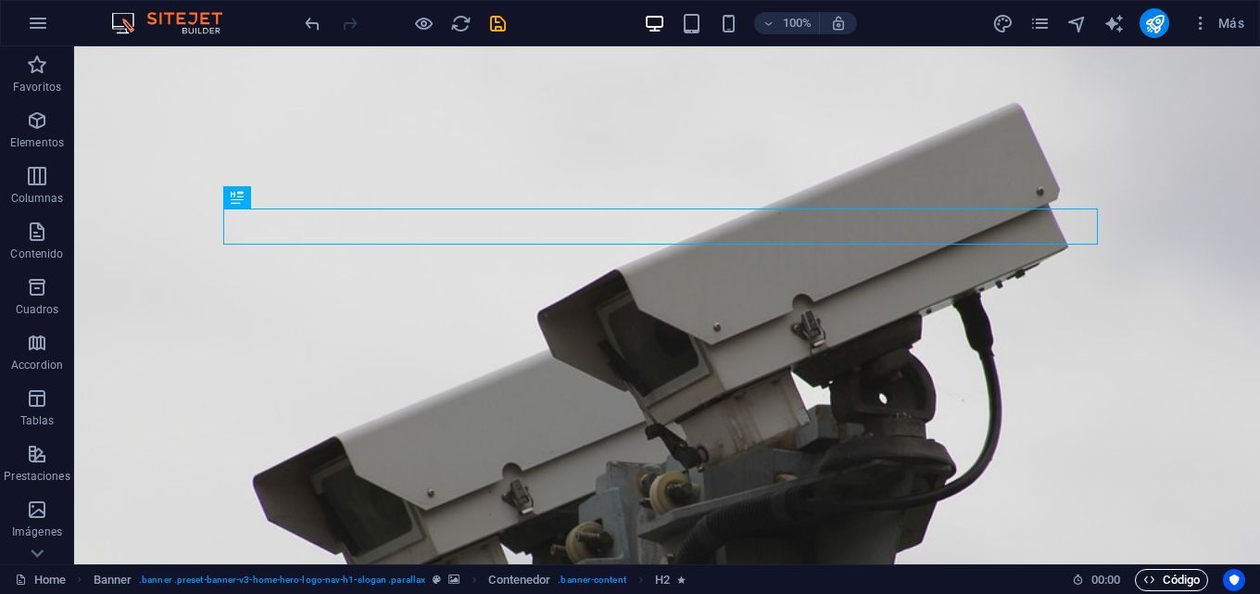
click at [1167, 580] on span "Código" at bounding box center [1171, 580] width 56 height 22
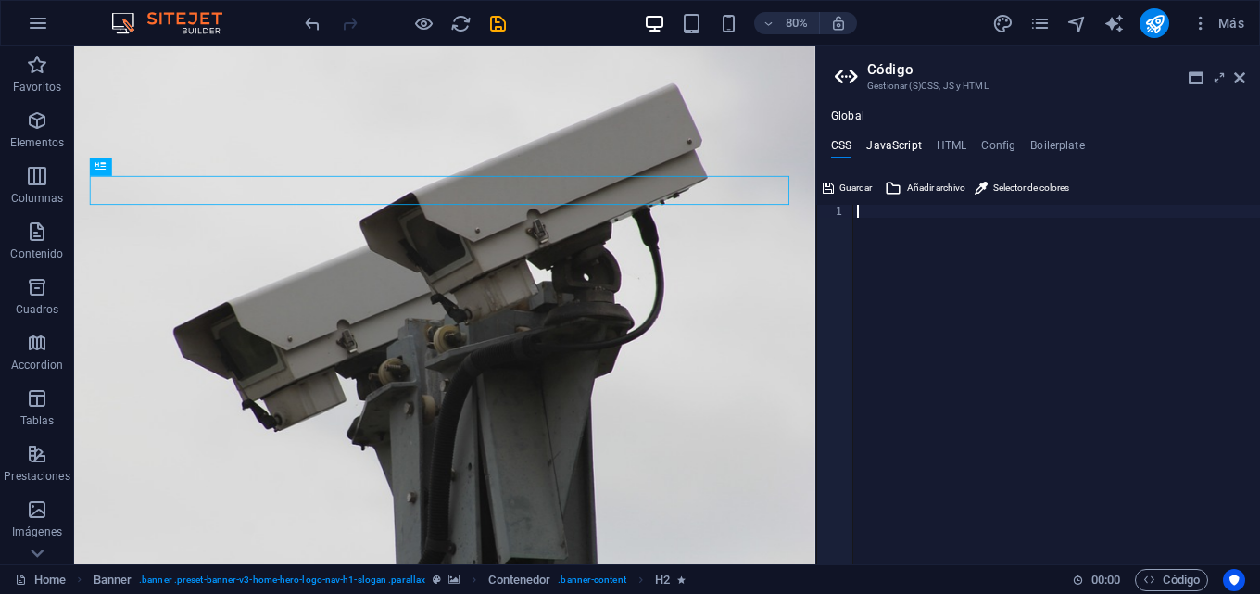
click at [896, 144] on h4 "JavaScript" at bounding box center [893, 149] width 55 height 20
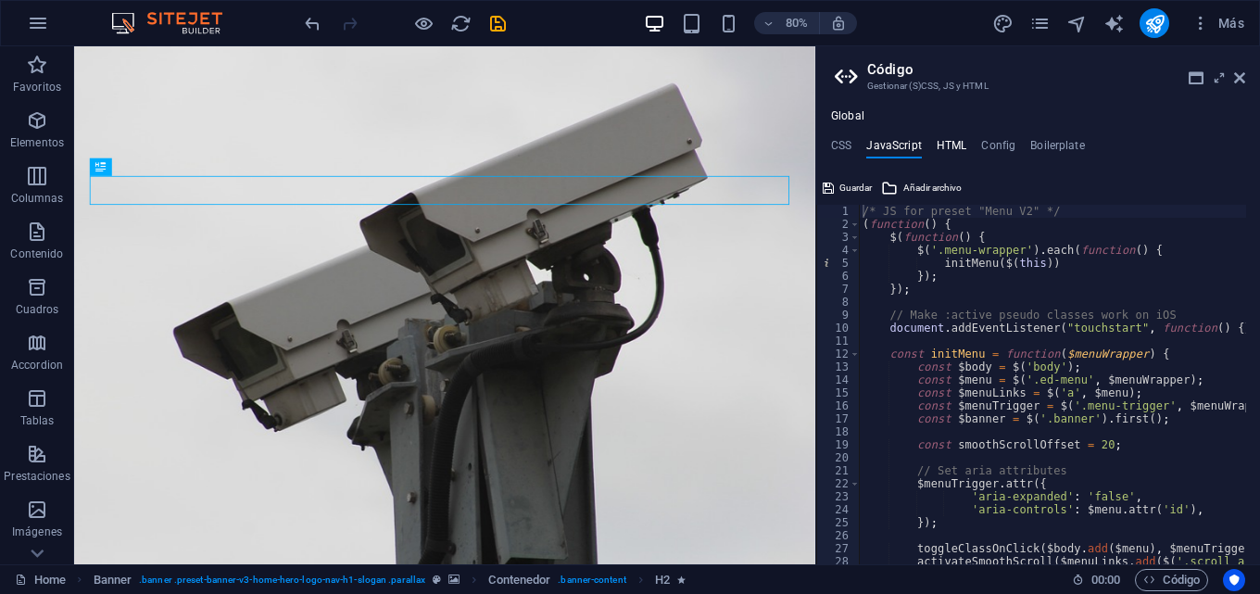
click at [952, 148] on h4 "HTML" at bounding box center [951, 149] width 31 height 20
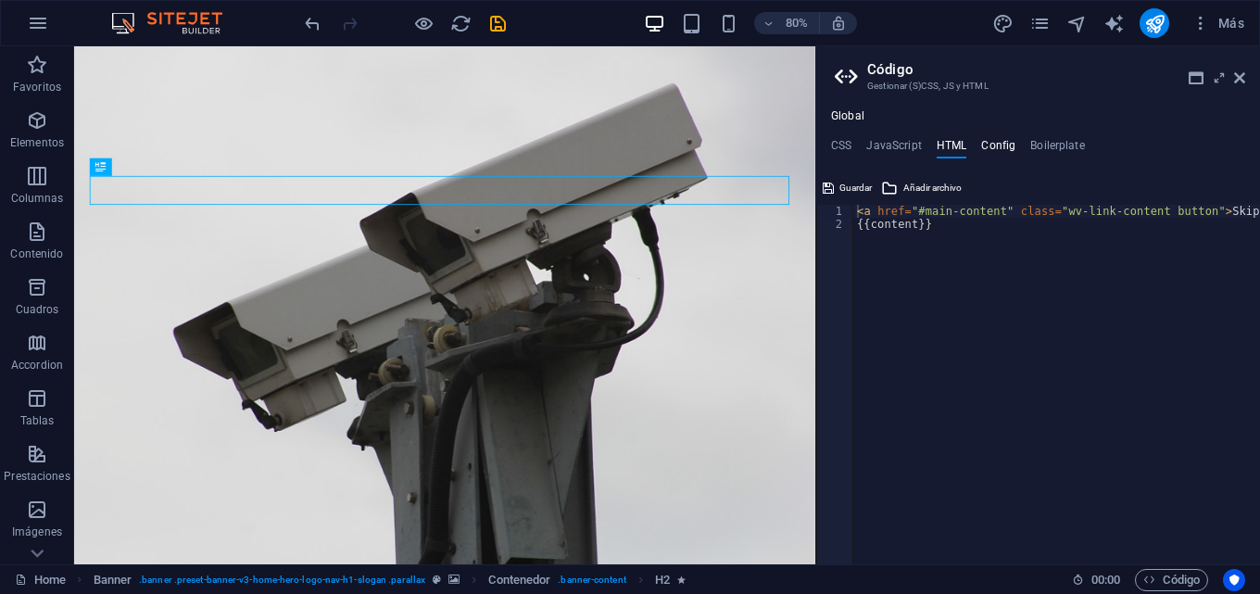
click at [1006, 144] on h4 "Config" at bounding box center [998, 149] width 34 height 20
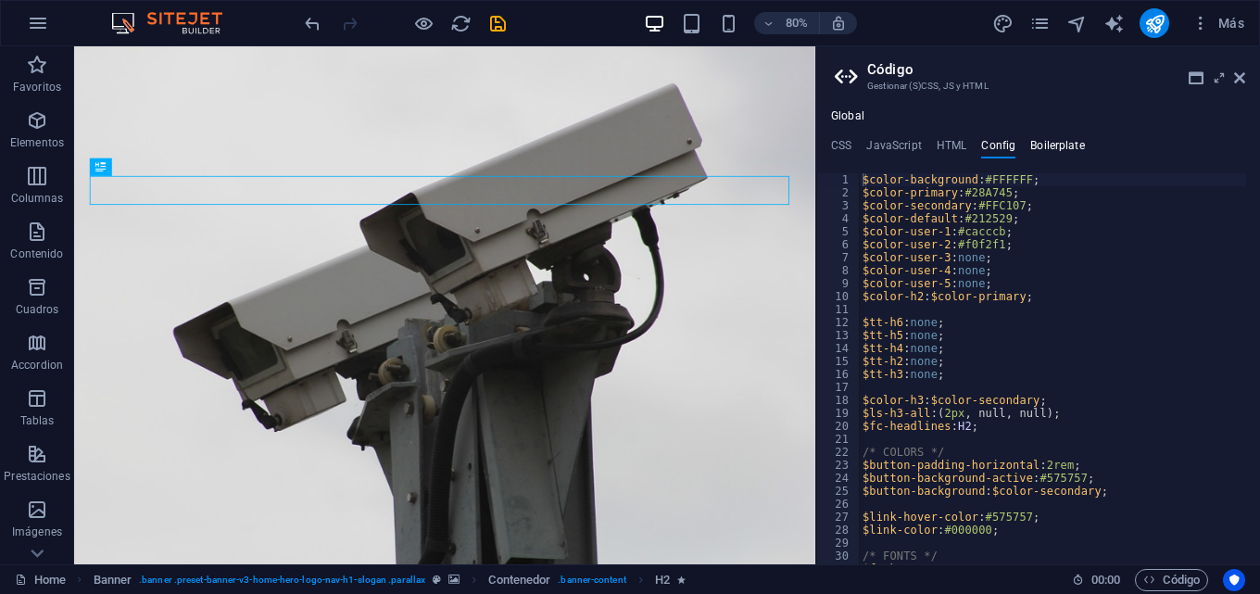
click at [1041, 143] on h4 "Boilerplate" at bounding box center [1057, 149] width 55 height 20
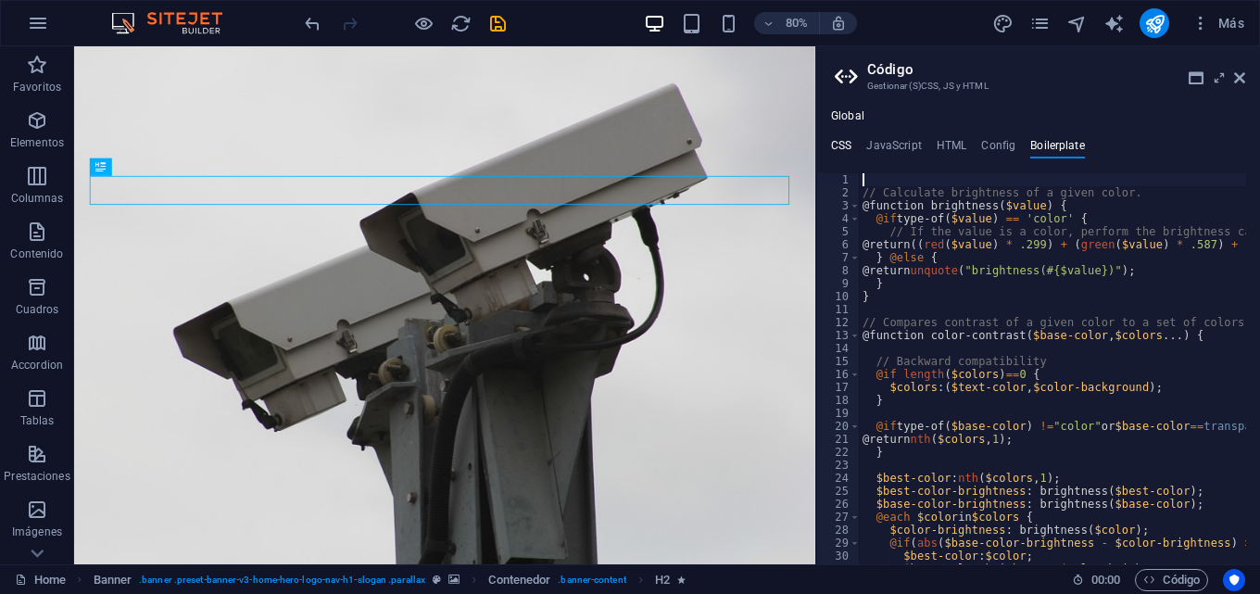
click at [843, 140] on h4 "CSS" at bounding box center [841, 149] width 20 height 20
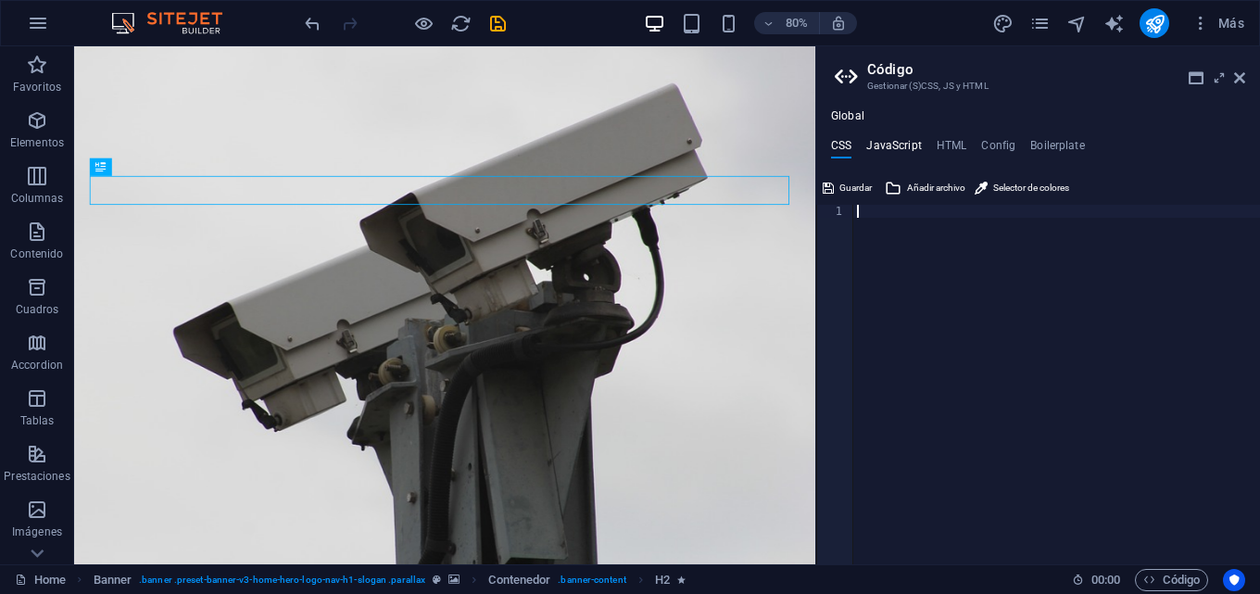
click at [891, 140] on h4 "JavaScript" at bounding box center [893, 149] width 55 height 20
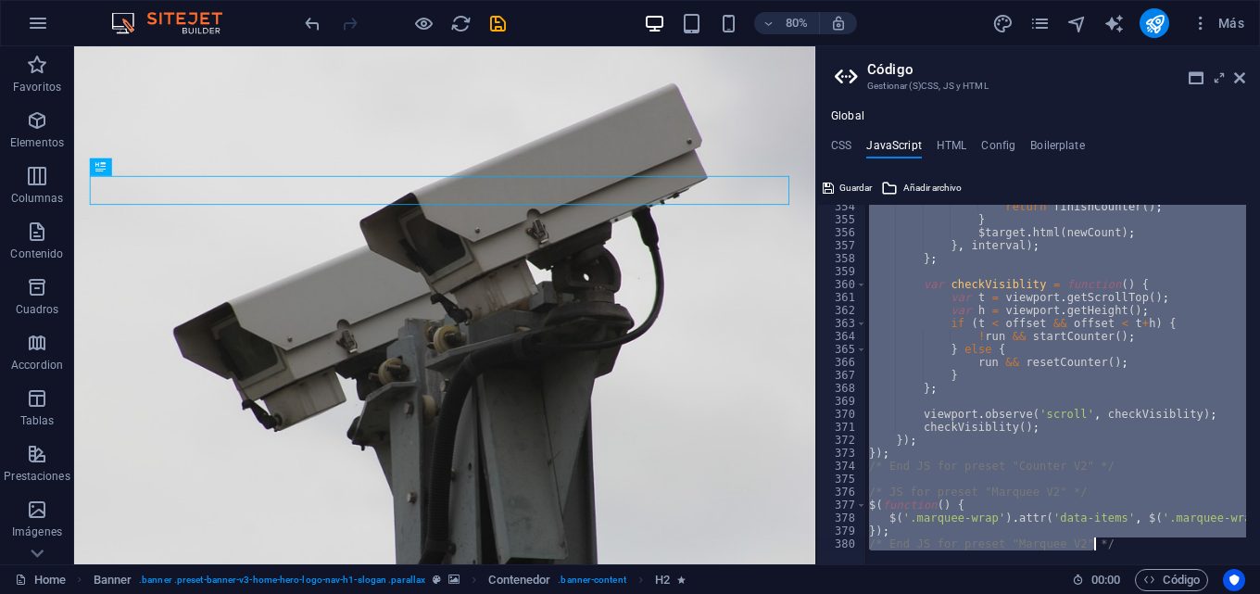
scroll to position [4582, 0]
drag, startPoint x: 864, startPoint y: 211, endPoint x: 1222, endPoint y: 528, distance: 477.6
type textarea "}); /* End JS for preset "Marquee V2" */"
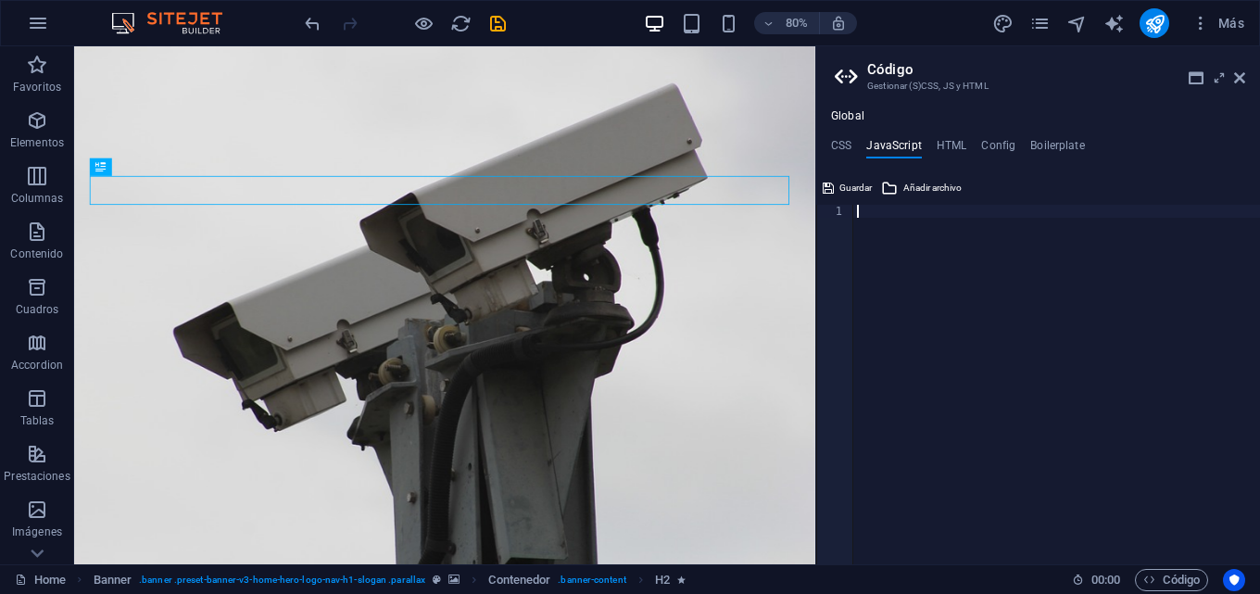
click at [947, 132] on div "Global CSS JavaScript HTML Config Boilerplate 1 ההההההההההההההההההההההההההההההה…" at bounding box center [1038, 336] width 444 height 455
click at [951, 139] on h4 "HTML" at bounding box center [951, 149] width 31 height 20
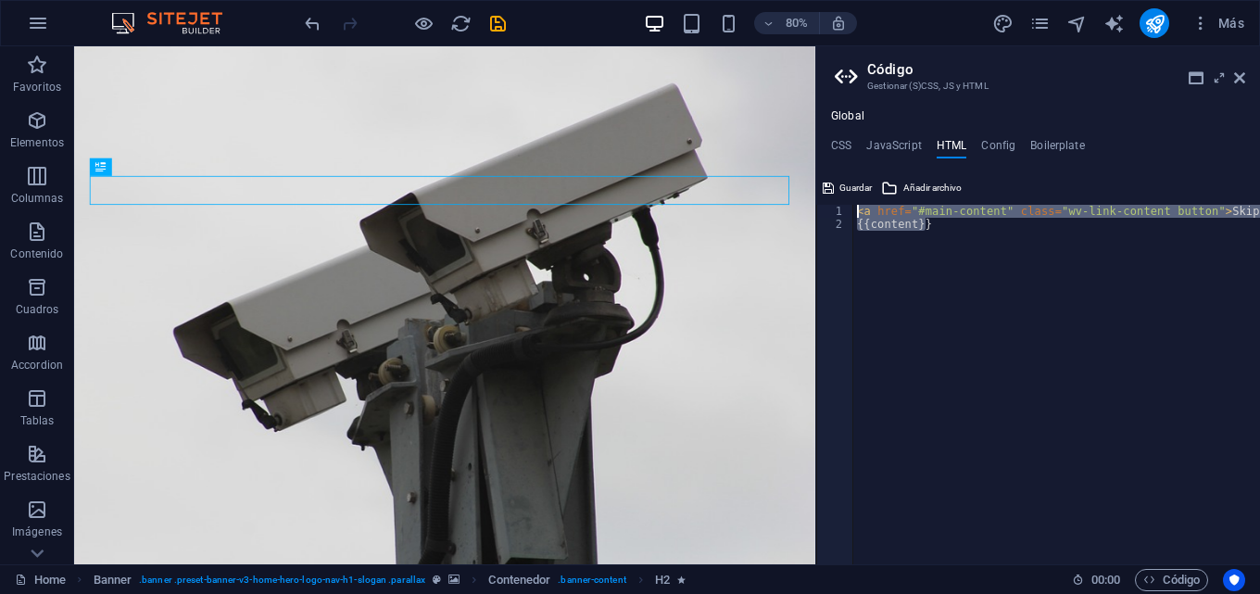
drag, startPoint x: 936, startPoint y: 241, endPoint x: 850, endPoint y: 207, distance: 92.4
click at [850, 207] on div "<a href="#main-content" class="wv-link-content button">Skip to main content</a>…" at bounding box center [1038, 384] width 444 height 359
type textarea "<a href="#main-content" class="wv-link-content button">Skip to main content</a>…"
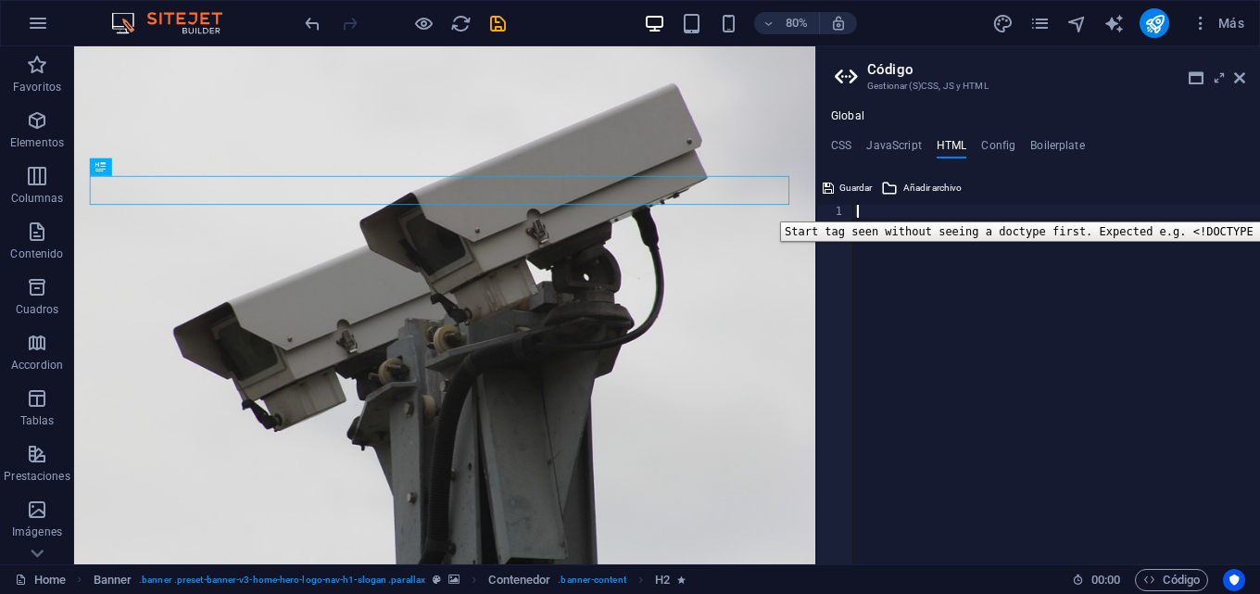
type textarea "<a href="#main-content" class="wv-link-content button">Skip to main content</a>"
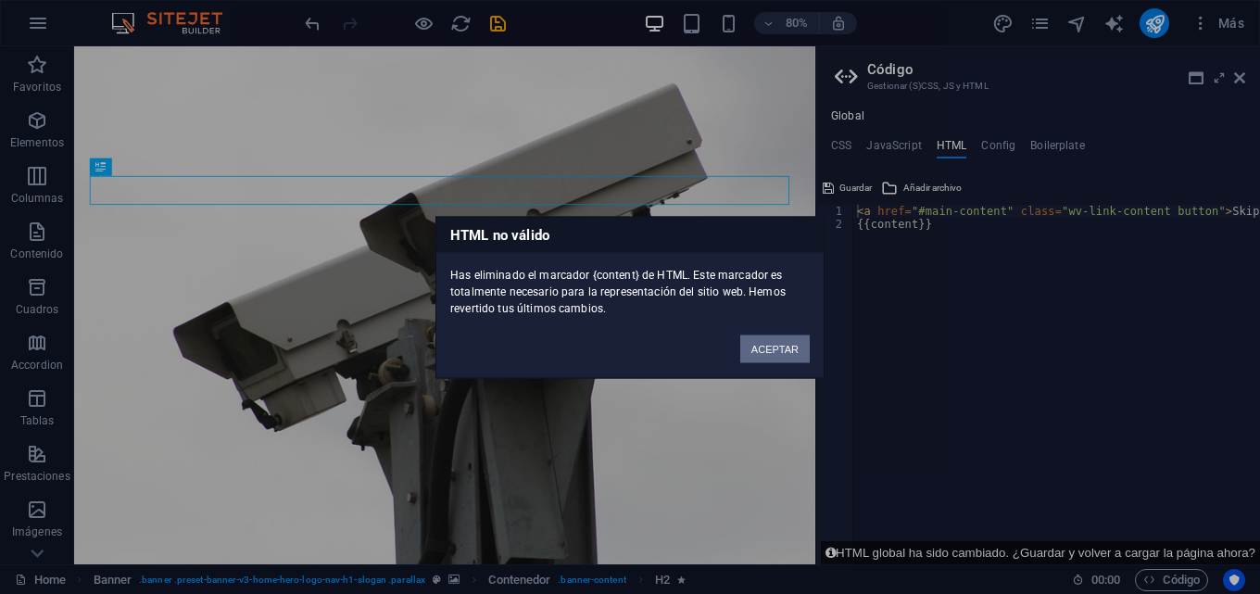
click at [756, 356] on button "ACEPTAR" at bounding box center [774, 348] width 69 height 28
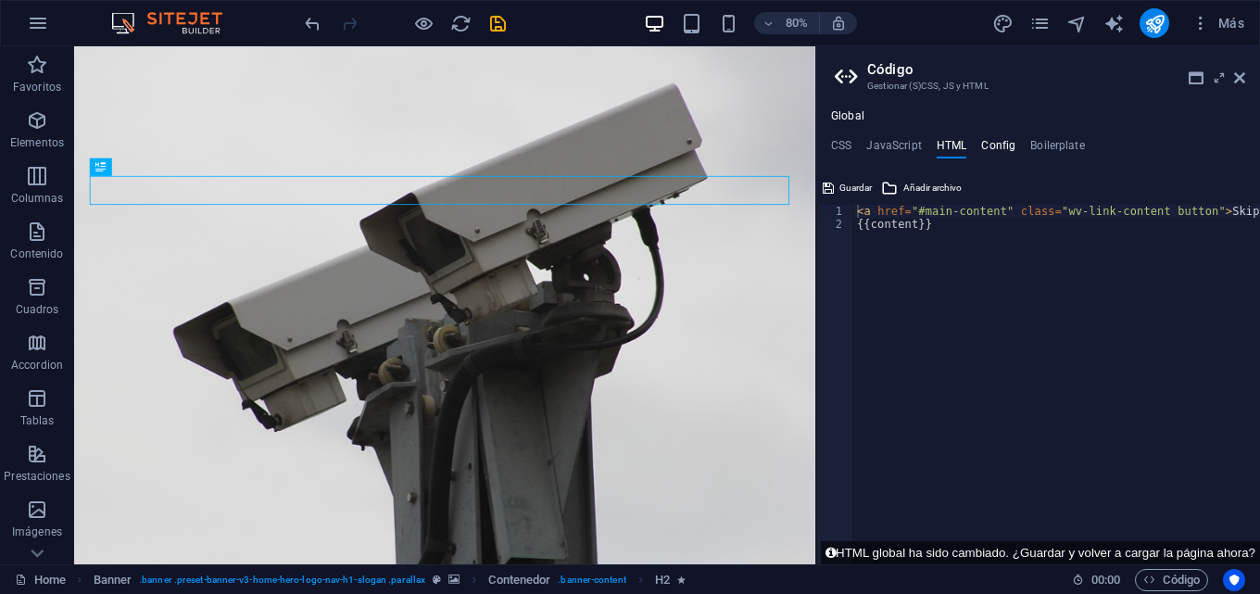
click at [995, 144] on h4 "Config" at bounding box center [998, 149] width 34 height 20
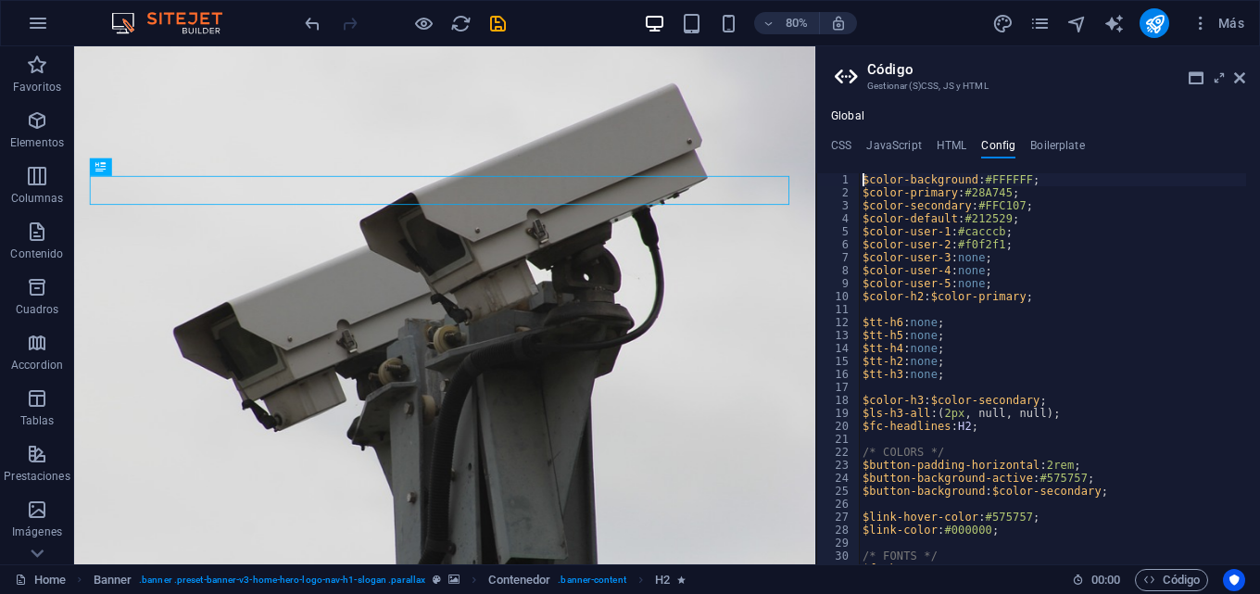
drag, startPoint x: 859, startPoint y: 179, endPoint x: 1020, endPoint y: 469, distance: 331.7
click at [1020, 471] on div "$color-background: #FFFFFF; 1 2 3 4 5 6 7 8 9 10 11 12 13 14 15 16 17 18 19 20 …" at bounding box center [1038, 368] width 444 height 391
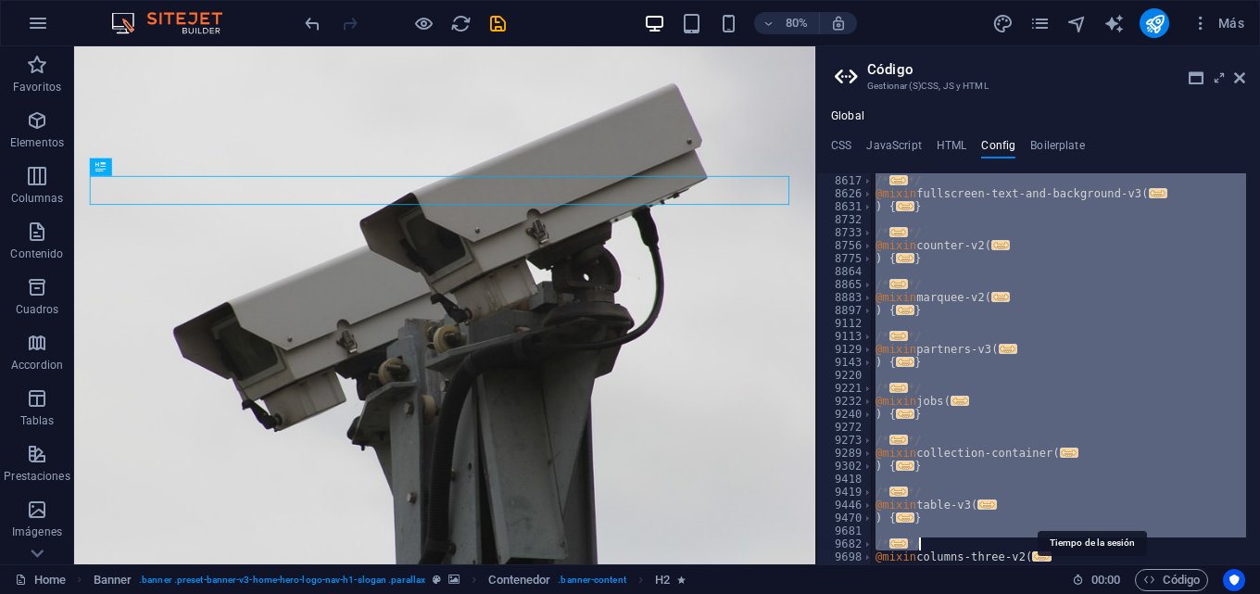
scroll to position [2346, 0]
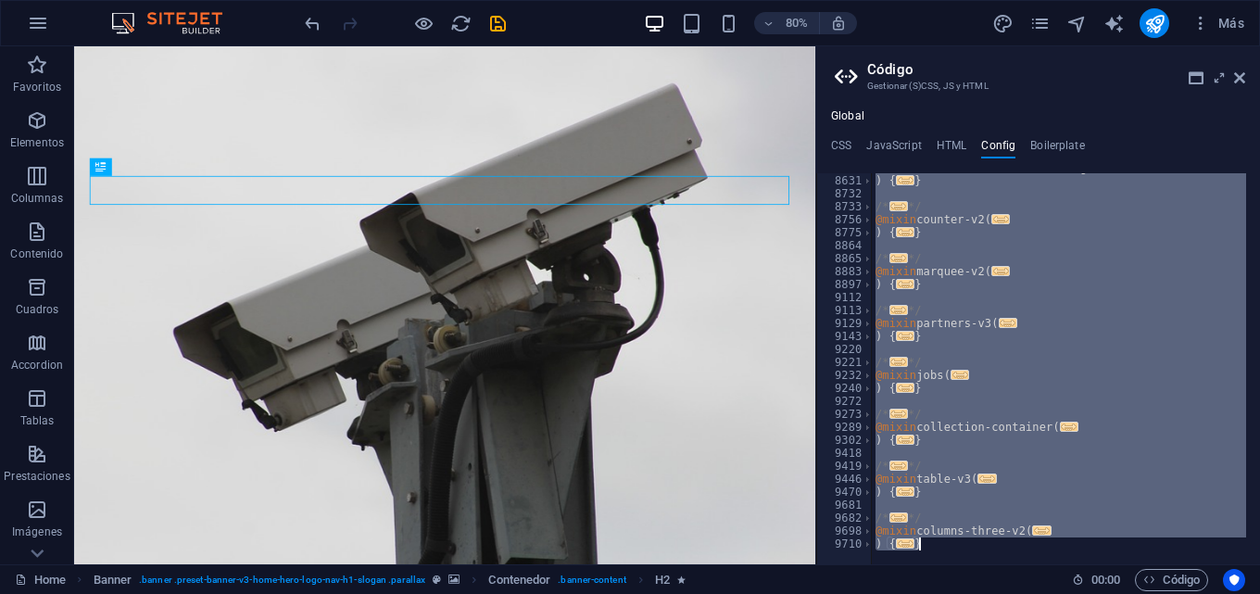
drag, startPoint x: 862, startPoint y: 179, endPoint x: 1144, endPoint y: 541, distance: 458.7
click at [1144, 552] on div "$color-background: #FFFFFF; 8626 8631 8732 8733 8756 8775 8864 8865 8883 8897 9…" at bounding box center [1038, 368] width 444 height 391
type textarea "} }"
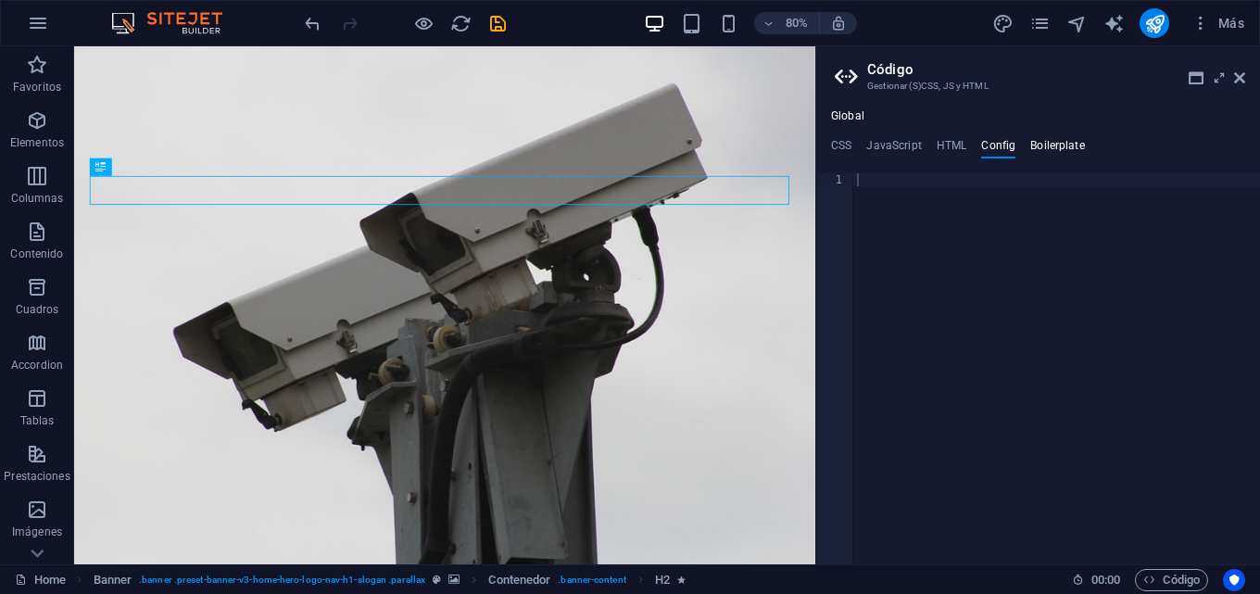
click at [1035, 143] on h4 "Boilerplate" at bounding box center [1057, 149] width 55 height 20
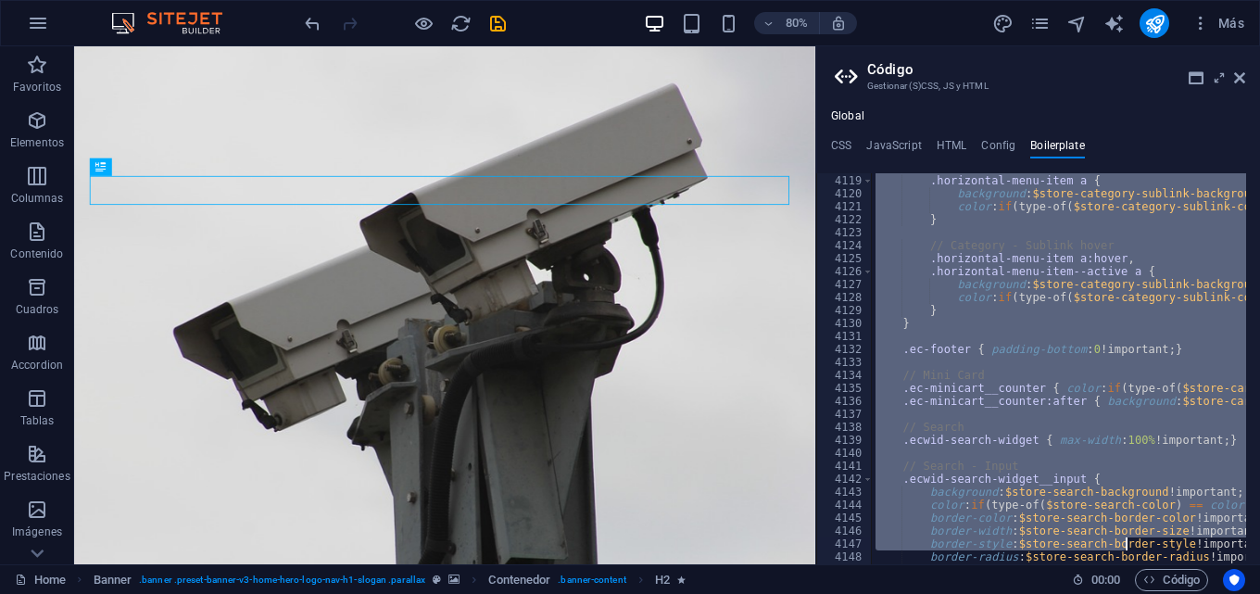
scroll to position [29970, 0]
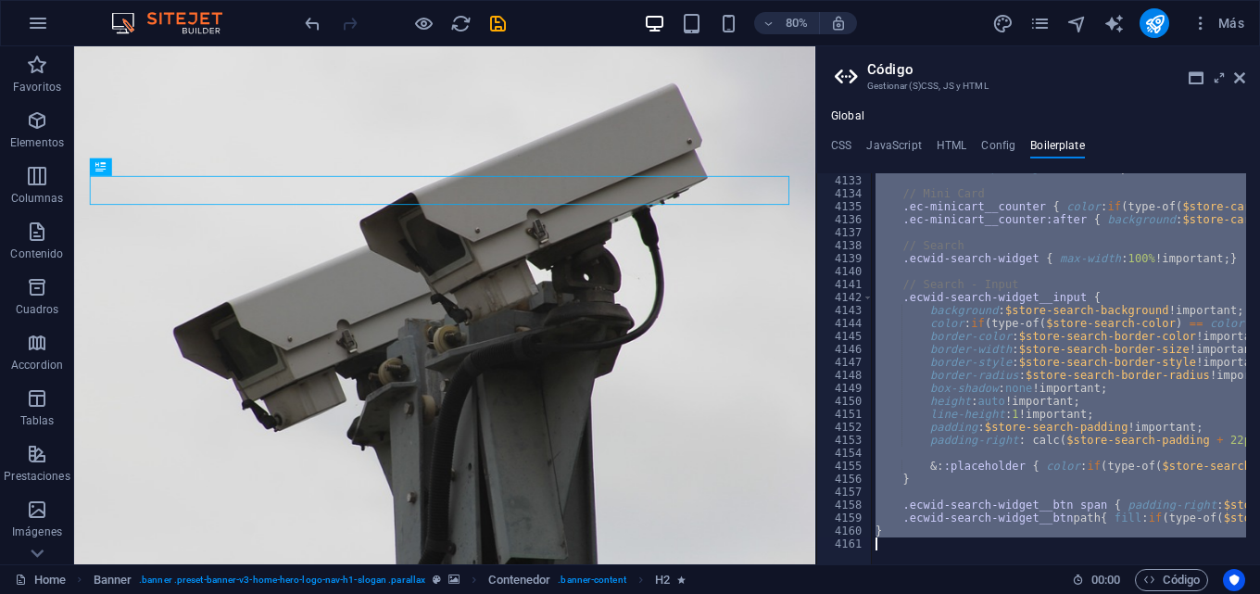
drag, startPoint x: 867, startPoint y: 181, endPoint x: 1109, endPoint y: 586, distance: 472.2
click at [1109, 593] on html "SISEEL Home Favoritos Elementos Columnas Contenido Cuadros Accordion Tablas Pre…" at bounding box center [630, 297] width 1260 height 594
click at [938, 514] on div ".ec-footer { padding-bottom : 0 !important; } // Mini Card .ec-minicart__counte…" at bounding box center [1058, 368] width 374 height 391
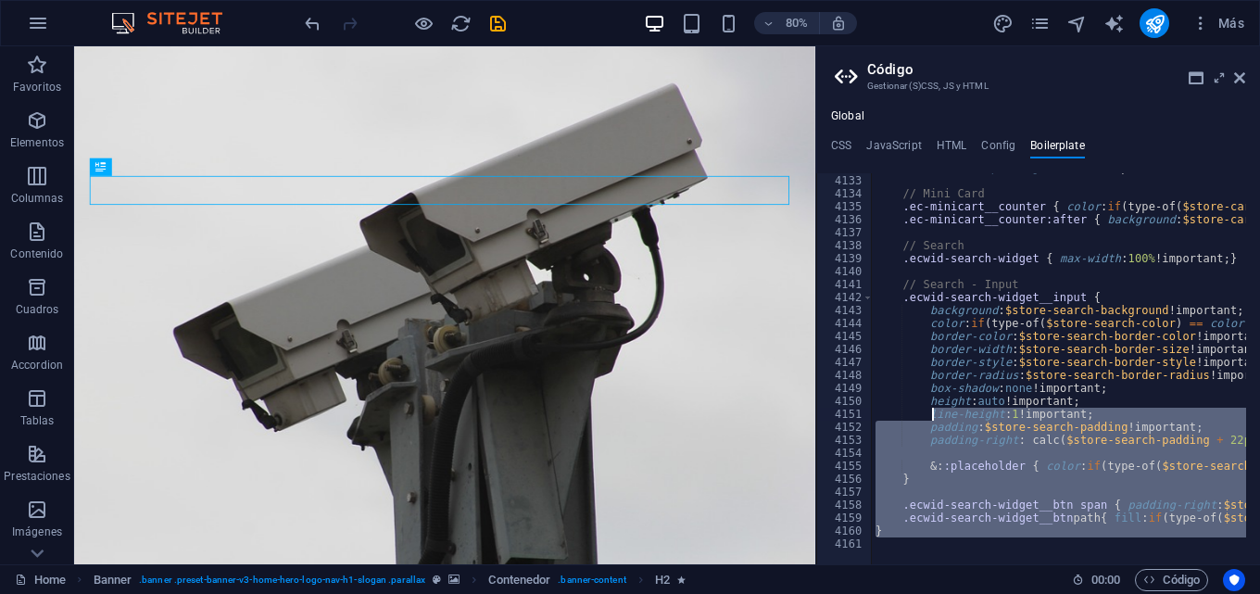
drag, startPoint x: 935, startPoint y: 544, endPoint x: 934, endPoint y: 406, distance: 138.0
type textarea "height: auto !important; line-height: 1 !important;"
click at [908, 157] on h4 "JavaScript" at bounding box center [893, 149] width 55 height 20
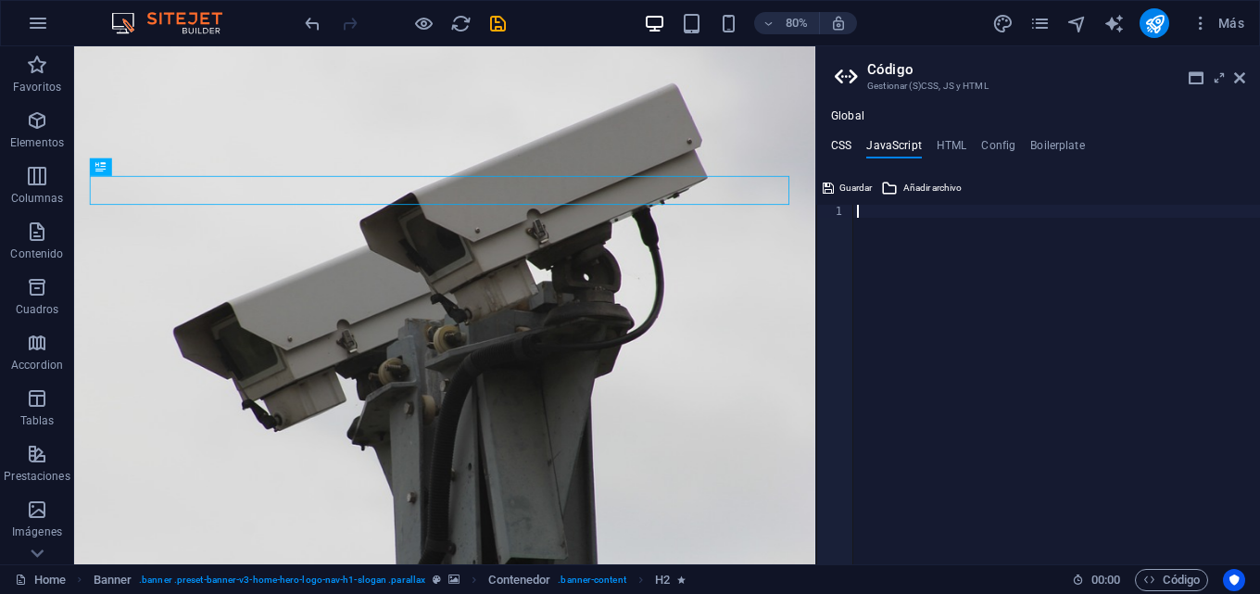
click at [844, 145] on h4 "CSS" at bounding box center [841, 149] width 20 height 20
click at [1018, 156] on ul "CSS JavaScript HTML Config Boilerplate" at bounding box center [1038, 149] width 444 height 20
click at [970, 137] on div "Global CSS JavaScript HTML Config Boilerplate 1 ההההההההההההההההההההההההההההההה…" at bounding box center [1038, 336] width 444 height 455
click at [996, 137] on div "Global CSS JavaScript HTML Config Boilerplate 1 ההההההההההההההההההההההההההההההה…" at bounding box center [1038, 336] width 444 height 455
click at [1012, 143] on h4 "Config" at bounding box center [998, 149] width 34 height 20
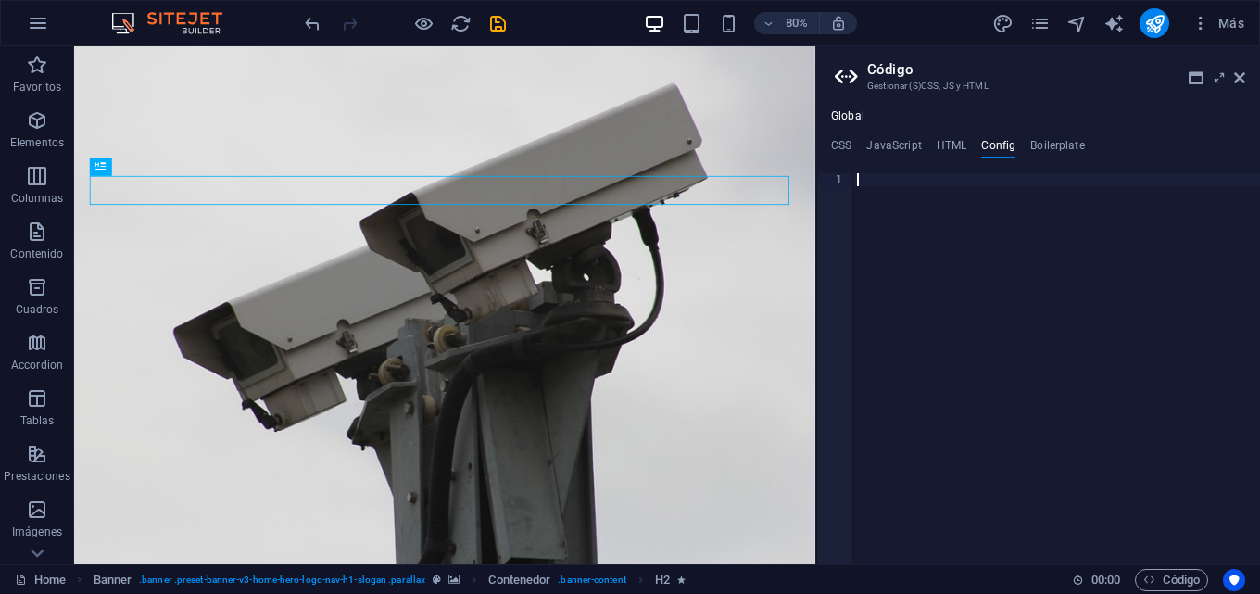
click at [1049, 141] on h4 "Boilerplate" at bounding box center [1057, 149] width 55 height 20
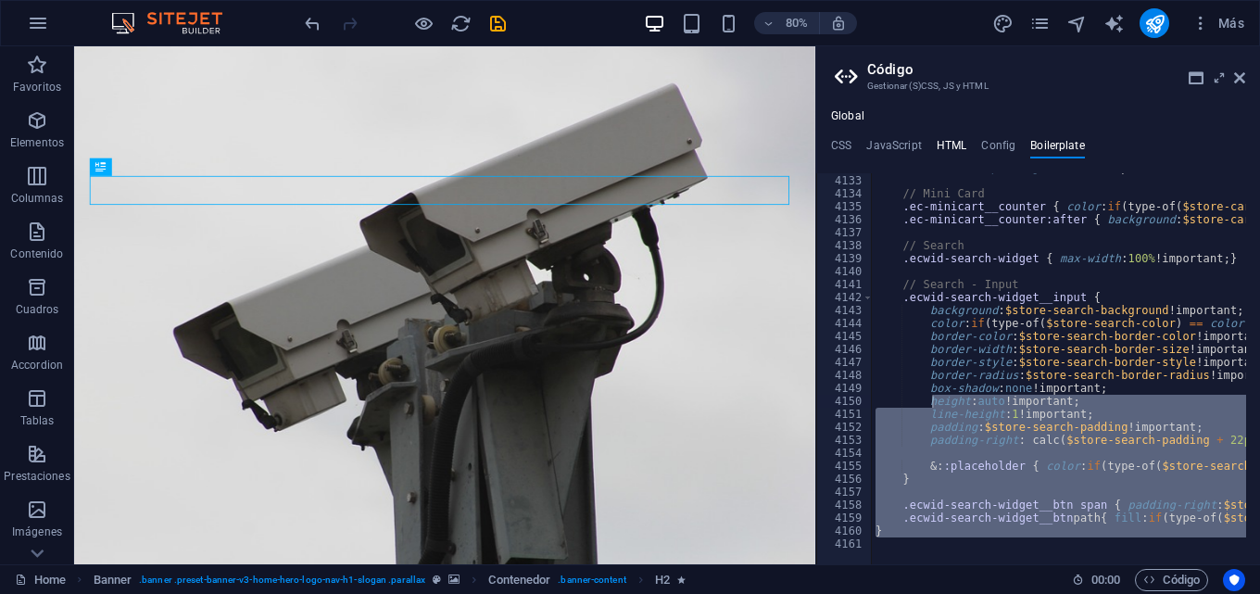
click at [955, 143] on h4 "HTML" at bounding box center [951, 149] width 31 height 20
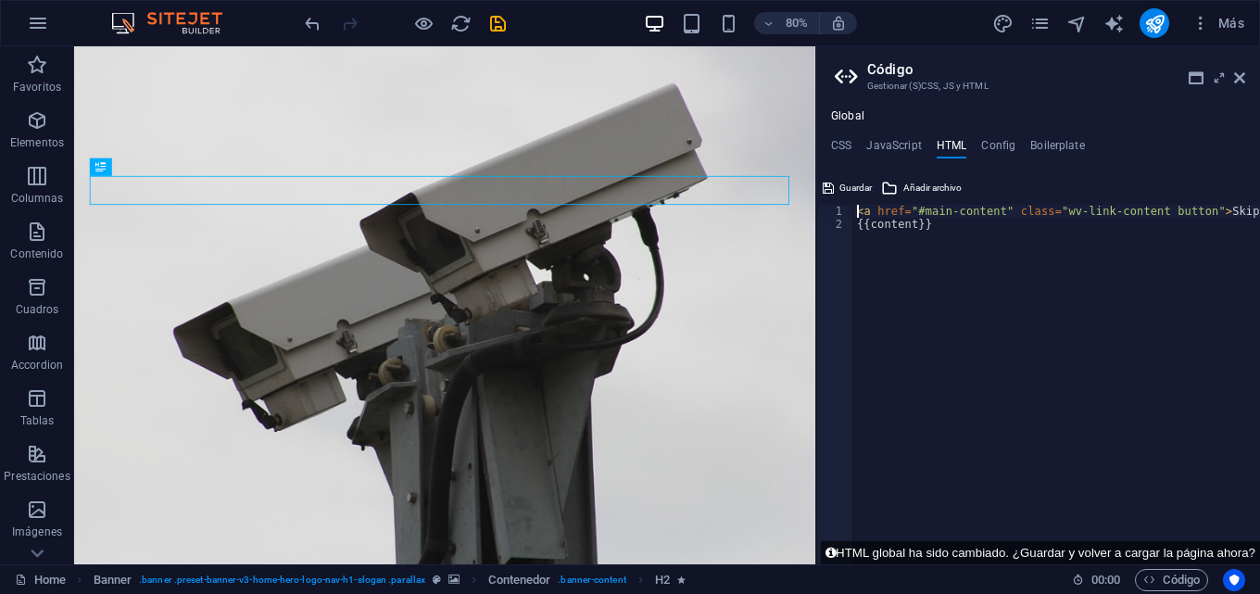
click at [924, 105] on div "Global CSS JavaScript HTML Config Boilerplate 1 ההההההההההההההההההההההההההההההה…" at bounding box center [1038, 329] width 444 height 470
click at [826, 187] on icon at bounding box center [827, 188] width 11 height 22
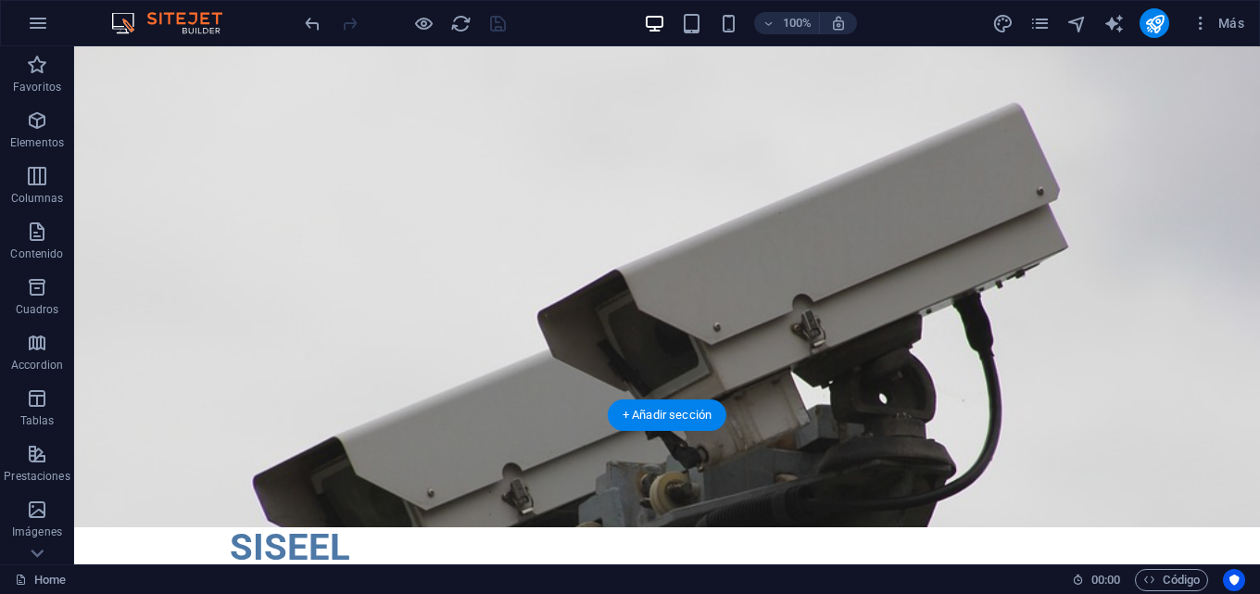
scroll to position [0, 0]
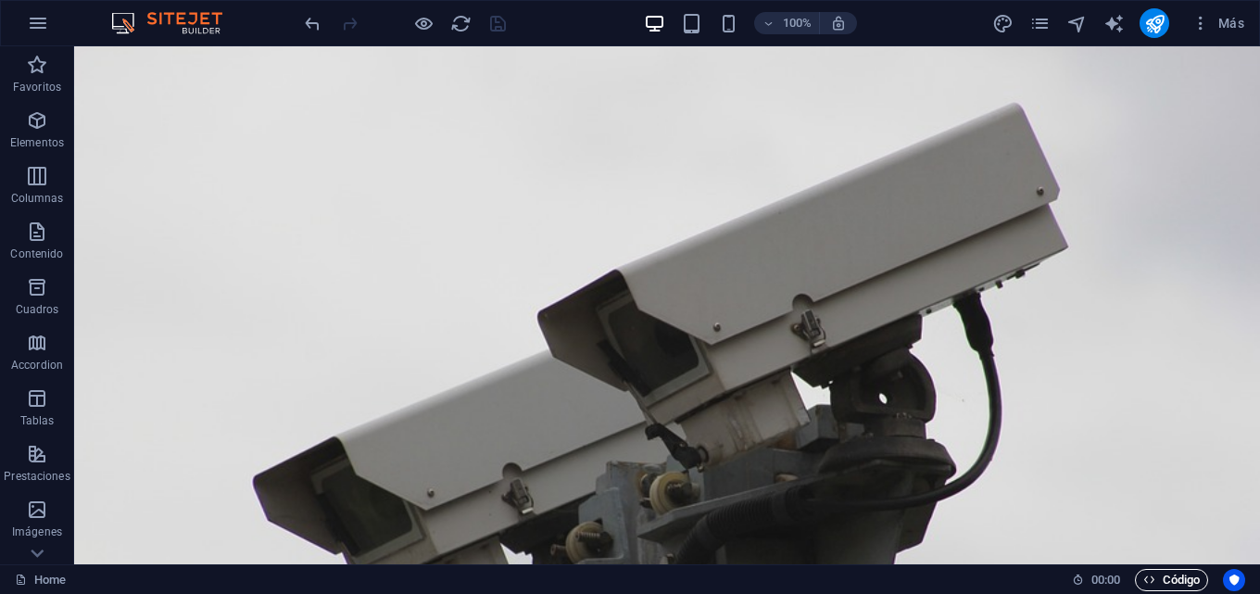
click at [1153, 576] on icon "button" at bounding box center [1149, 579] width 12 height 12
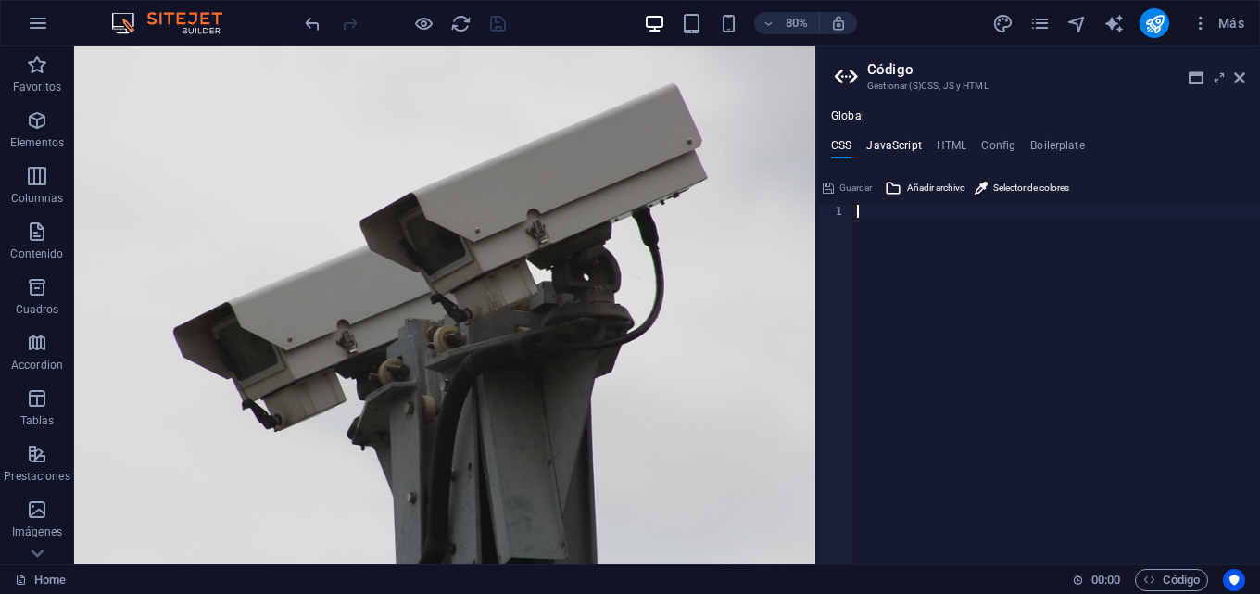
click at [897, 149] on h4 "JavaScript" at bounding box center [893, 149] width 55 height 20
click at [947, 148] on h4 "HTML" at bounding box center [951, 149] width 31 height 20
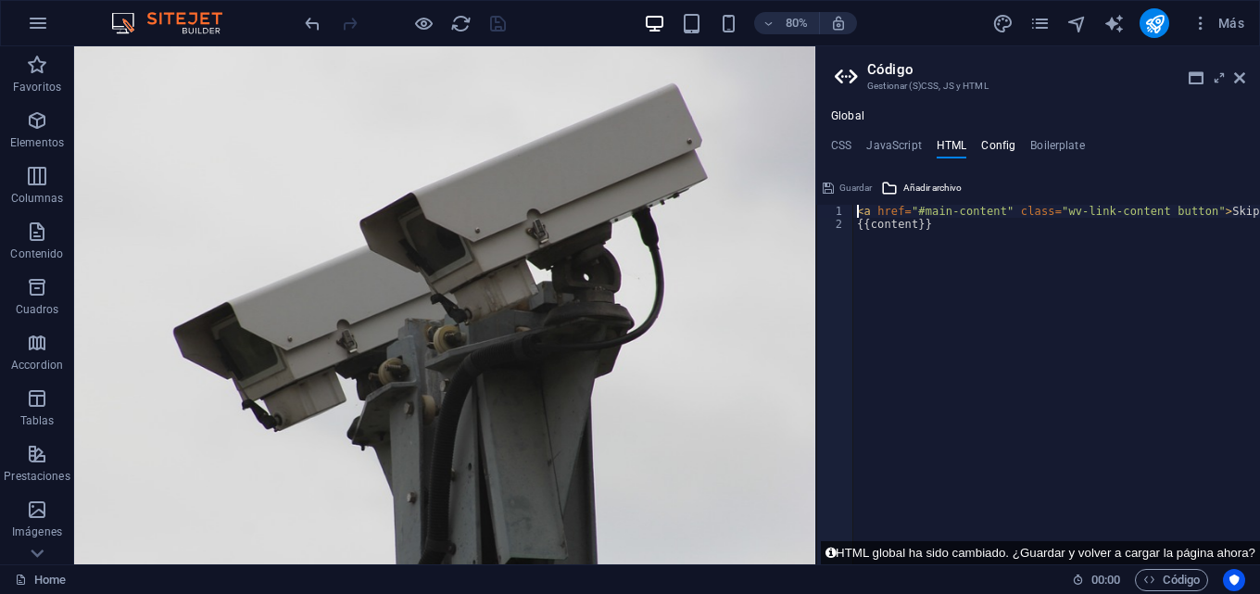
click at [994, 142] on h4 "Config" at bounding box center [998, 149] width 34 height 20
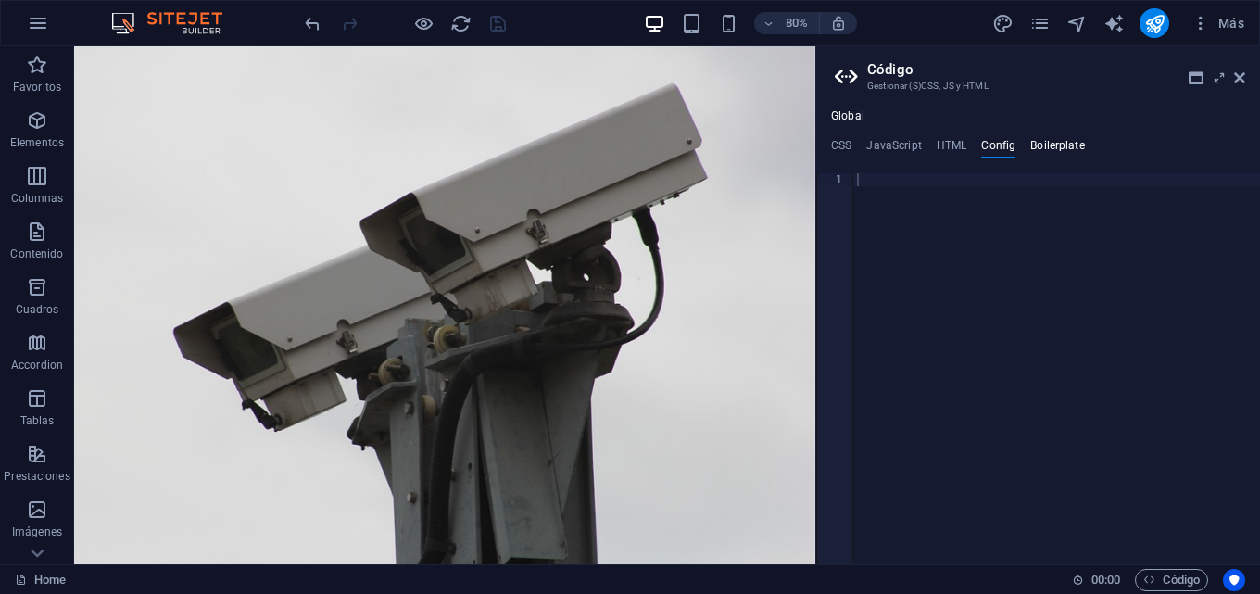
click at [1033, 152] on ul "CSS JavaScript HTML Config Boilerplate" at bounding box center [1038, 149] width 444 height 20
click at [1036, 150] on h4 "Boilerplate" at bounding box center [1057, 149] width 55 height 20
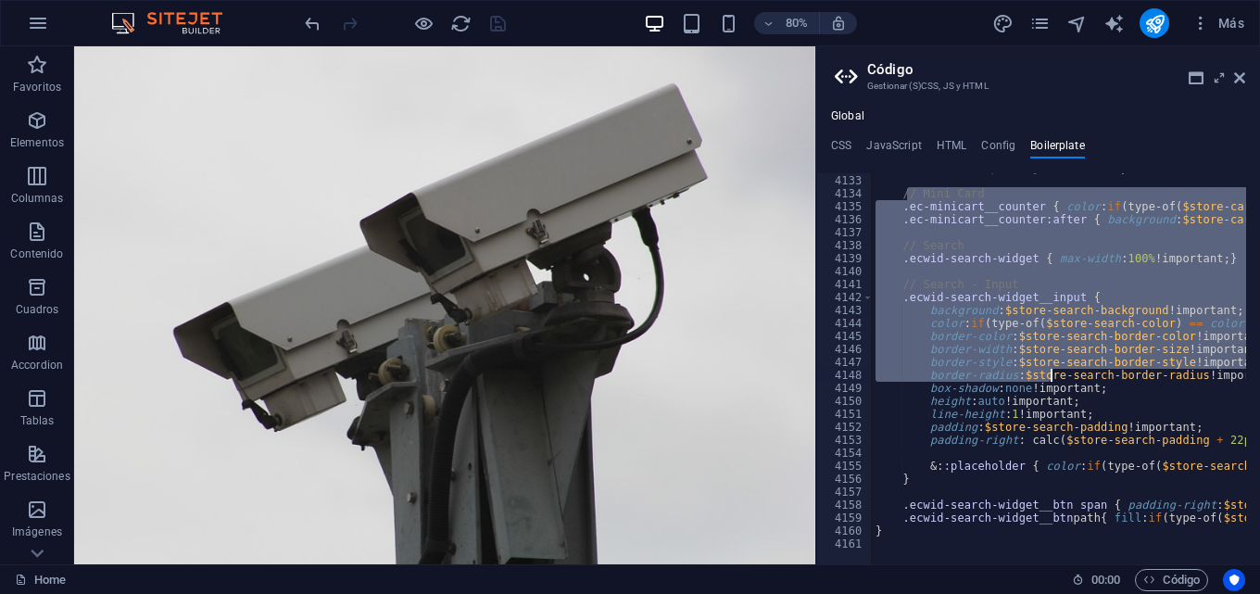
drag, startPoint x: 904, startPoint y: 200, endPoint x: 1099, endPoint y: 442, distance: 310.8
type textarea "padding: $store-search-padding !important; padding-right: calc($store-search-pa…"
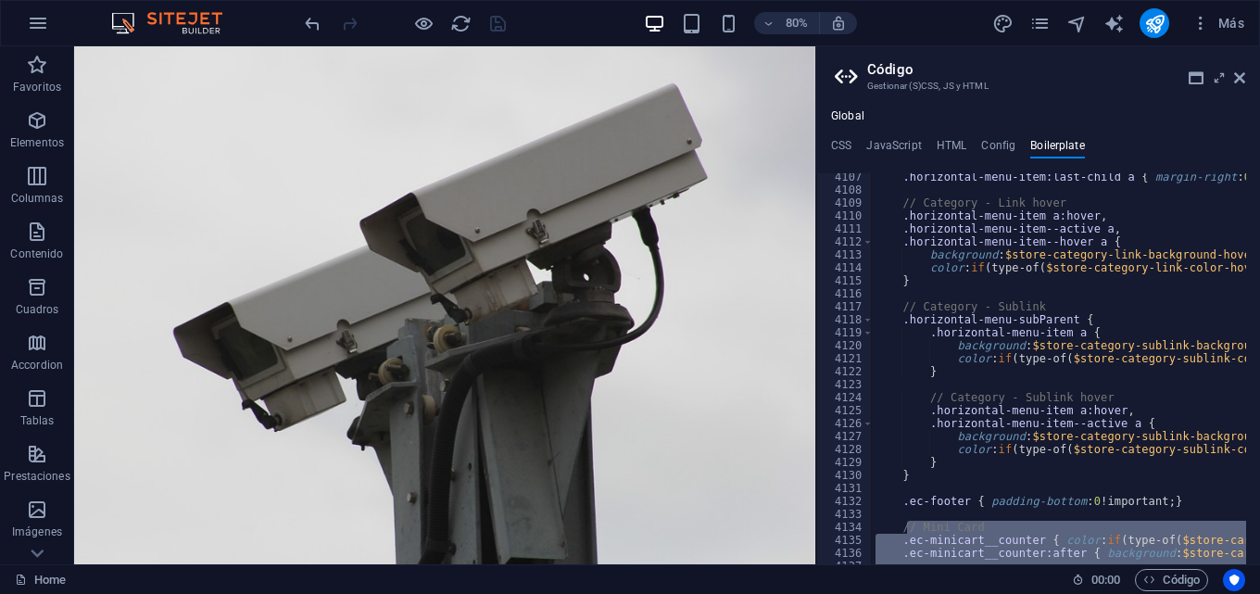
scroll to position [29729, 0]
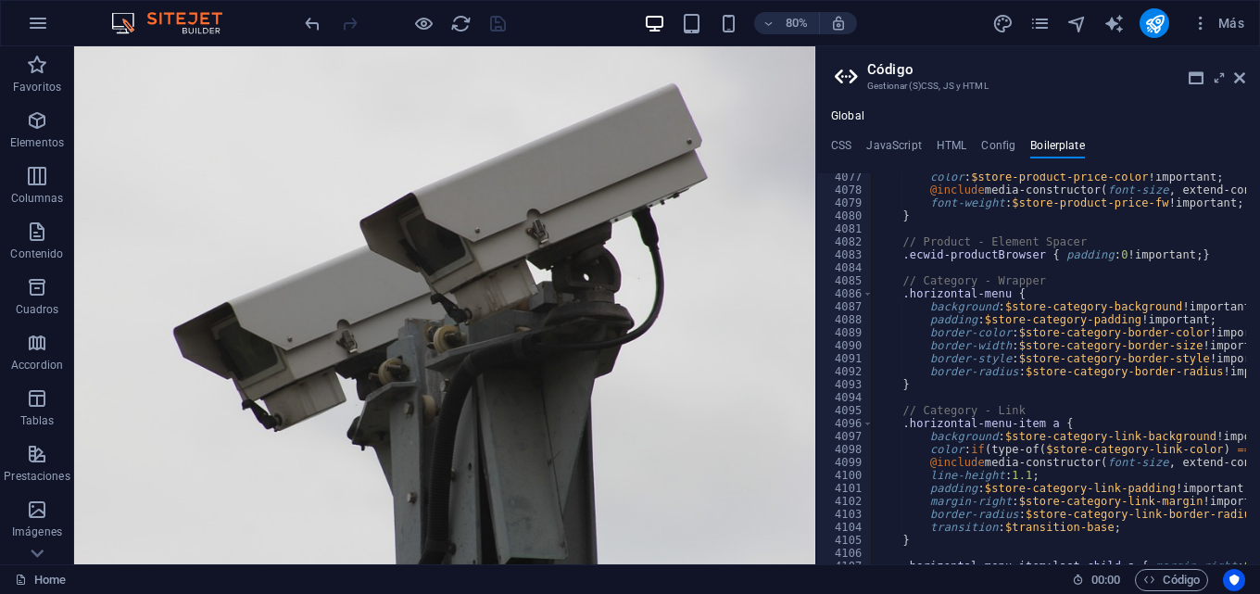
click at [857, 71] on icon at bounding box center [848, 77] width 28 height 26
click at [1162, 584] on span "Código" at bounding box center [1171, 580] width 56 height 22
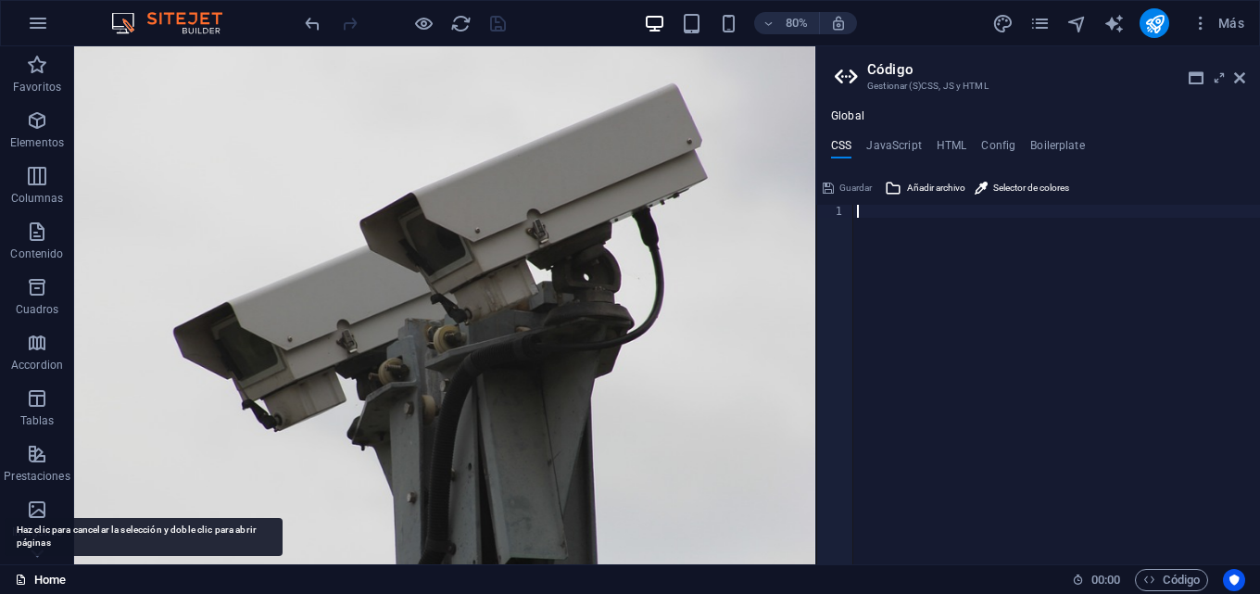
click at [44, 582] on link "Home" at bounding box center [40, 580] width 51 height 22
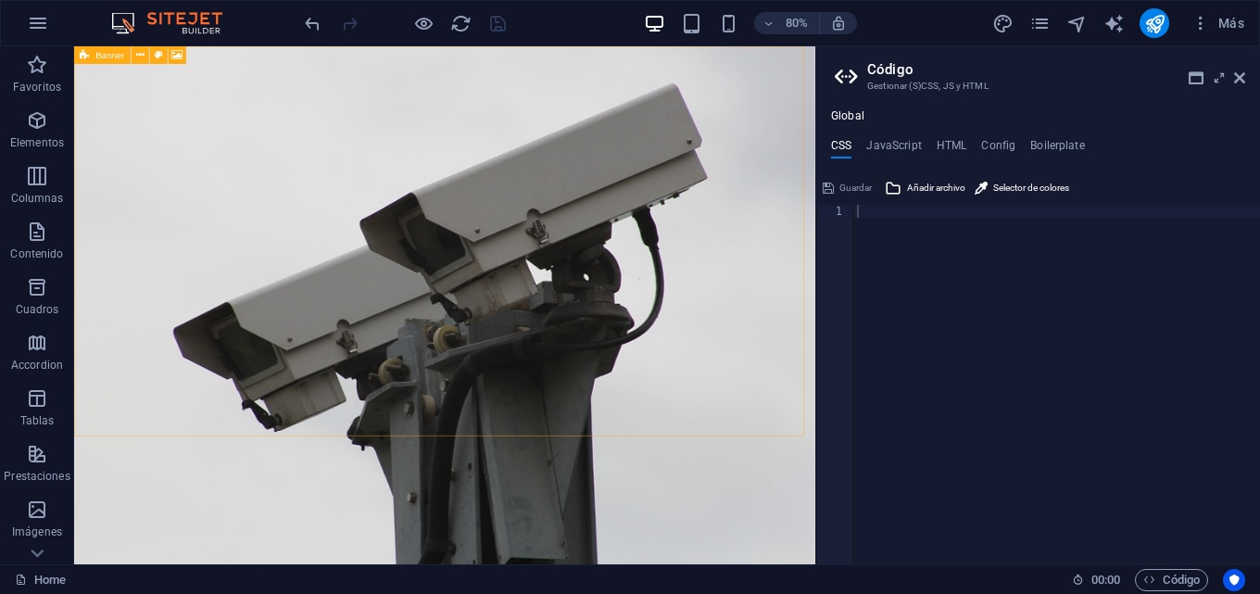
click at [91, 59] on div "Banner" at bounding box center [102, 55] width 56 height 18
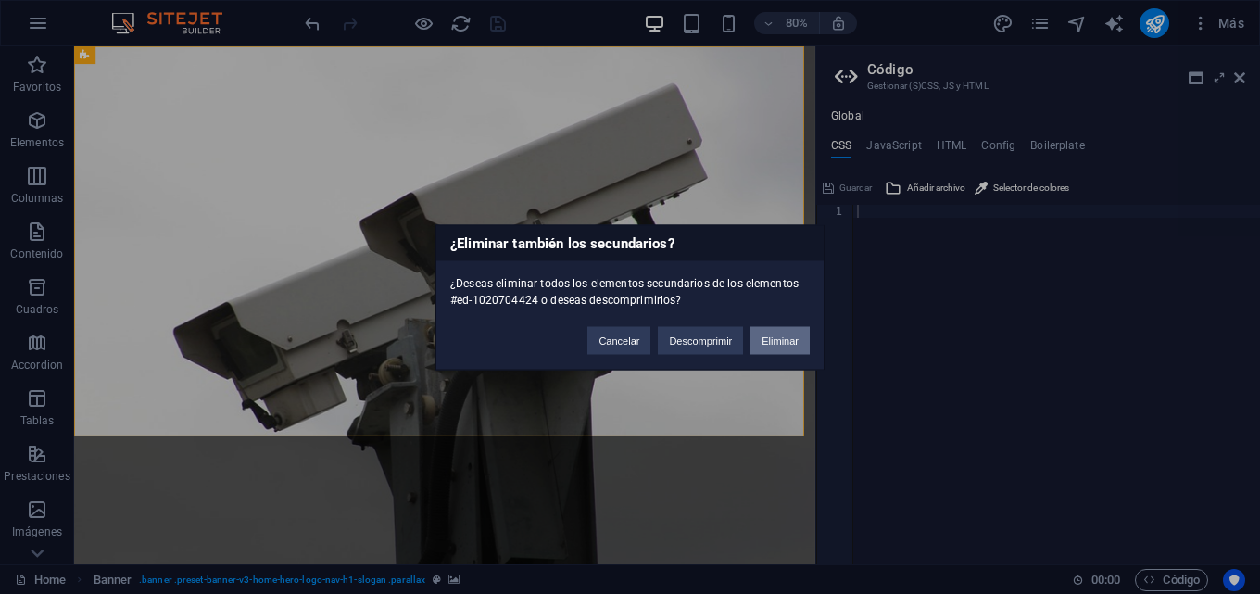
click at [780, 344] on button "Eliminar" at bounding box center [779, 340] width 59 height 28
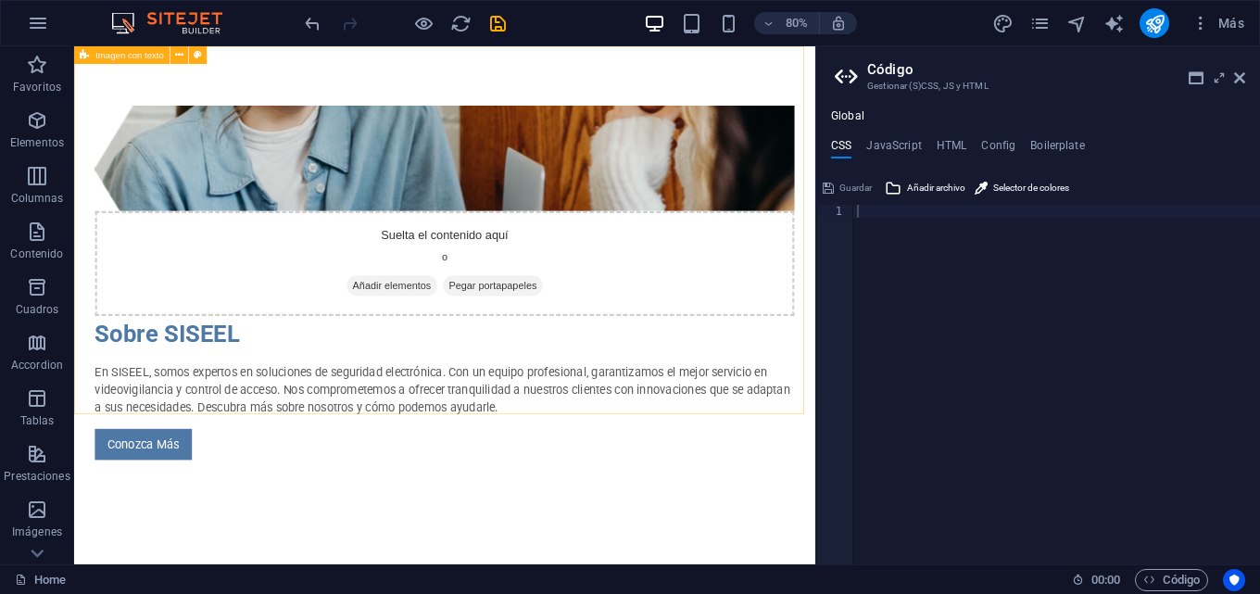
click at [96, 60] on span "Imagen con texto" at bounding box center [129, 55] width 69 height 9
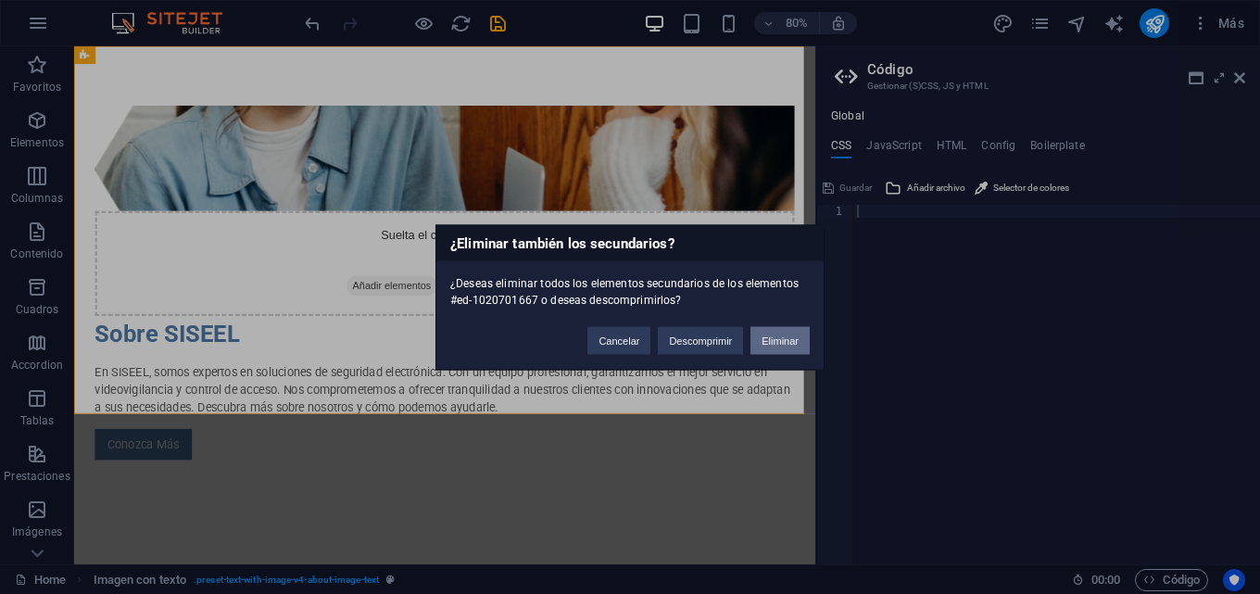
click at [778, 333] on button "Eliminar" at bounding box center [779, 340] width 59 height 28
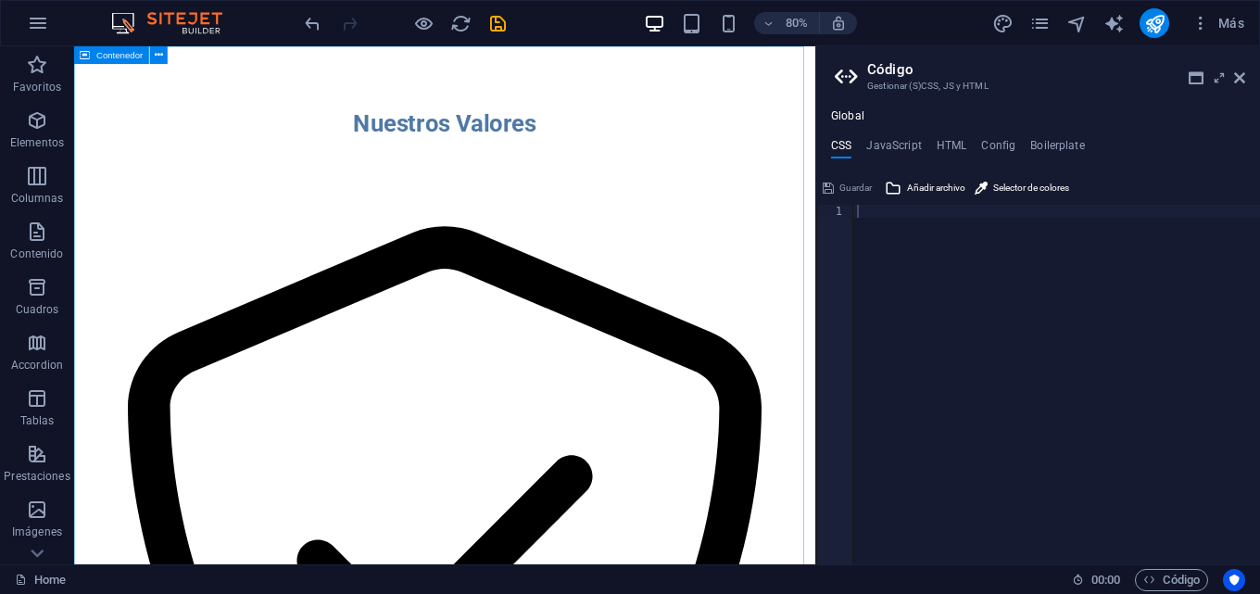
click at [100, 55] on span "Contenedor" at bounding box center [119, 55] width 46 height 9
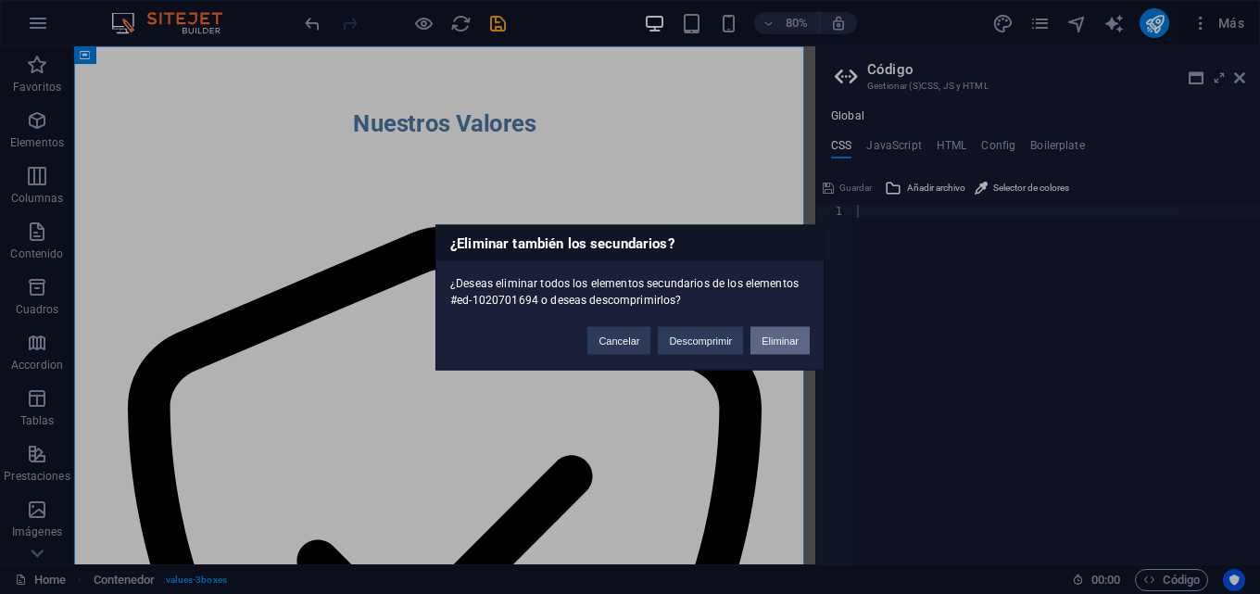
click at [776, 343] on button "Eliminar" at bounding box center [779, 340] width 59 height 28
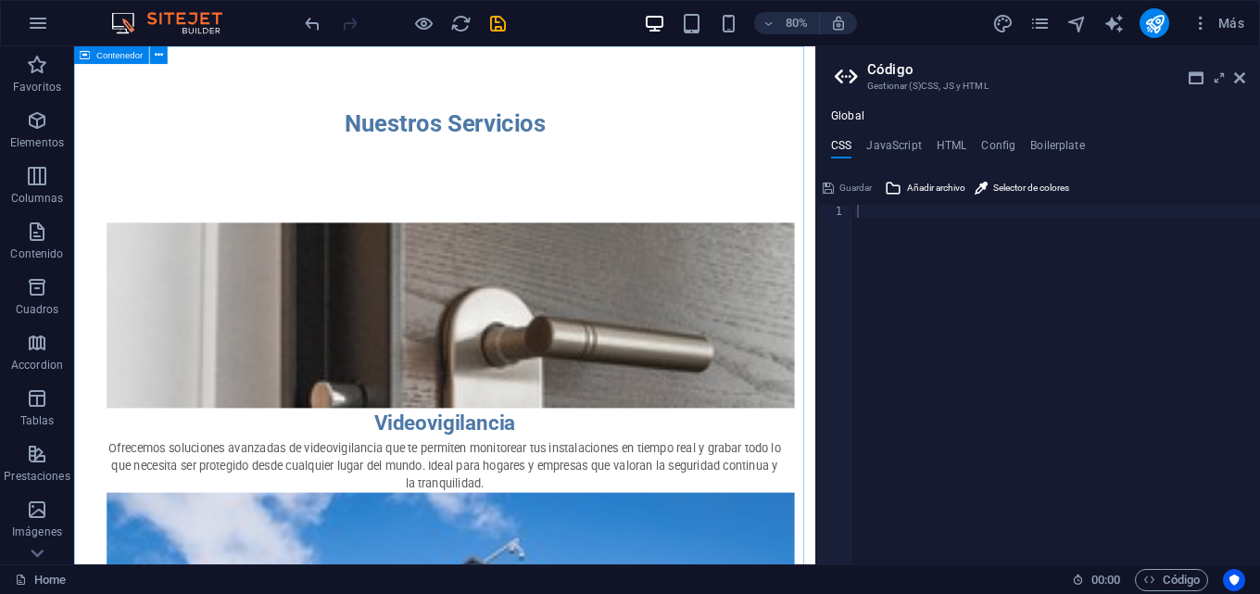
click at [86, 52] on icon at bounding box center [85, 55] width 10 height 18
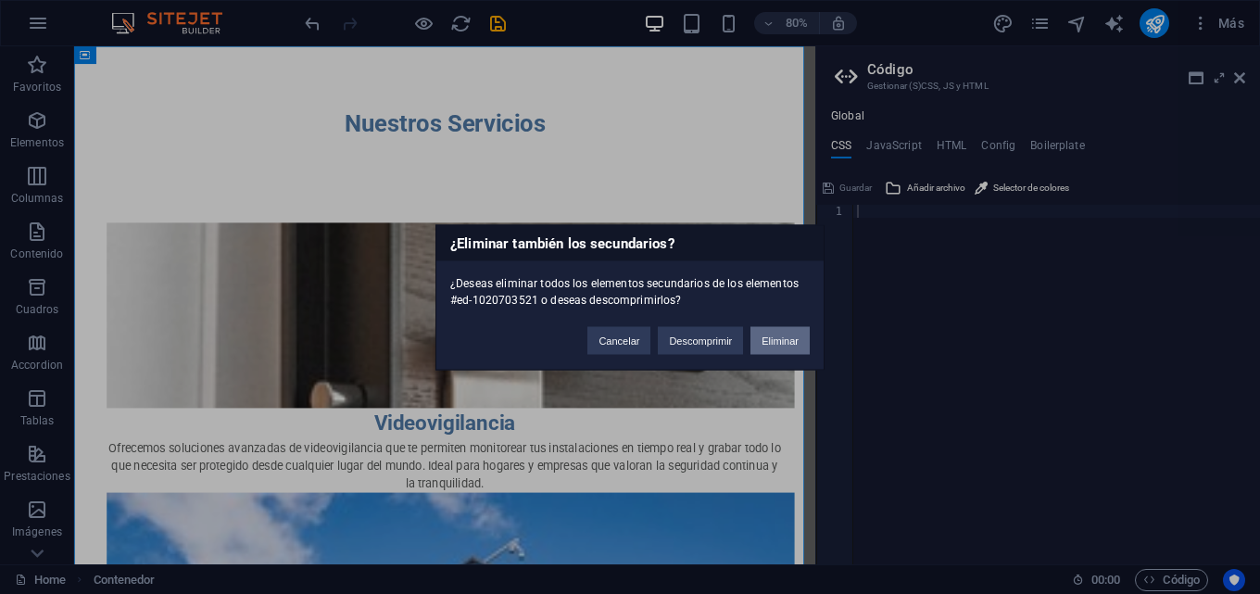
click at [762, 344] on button "Eliminar" at bounding box center [779, 340] width 59 height 28
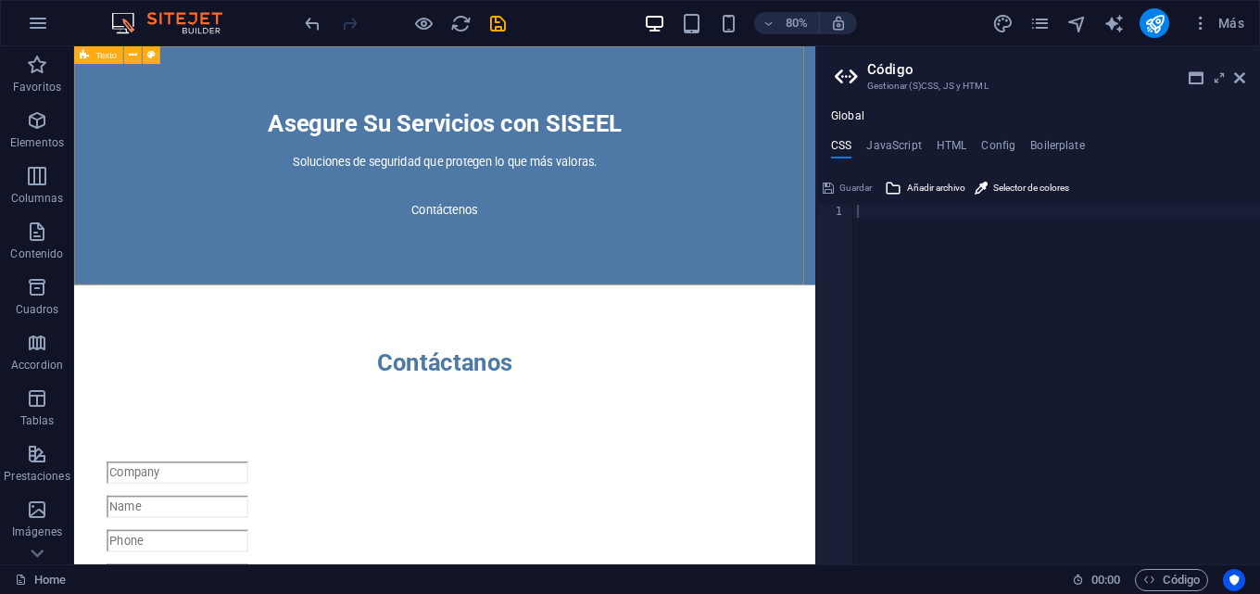
click at [96, 51] on span "Texto" at bounding box center [105, 55] width 21 height 9
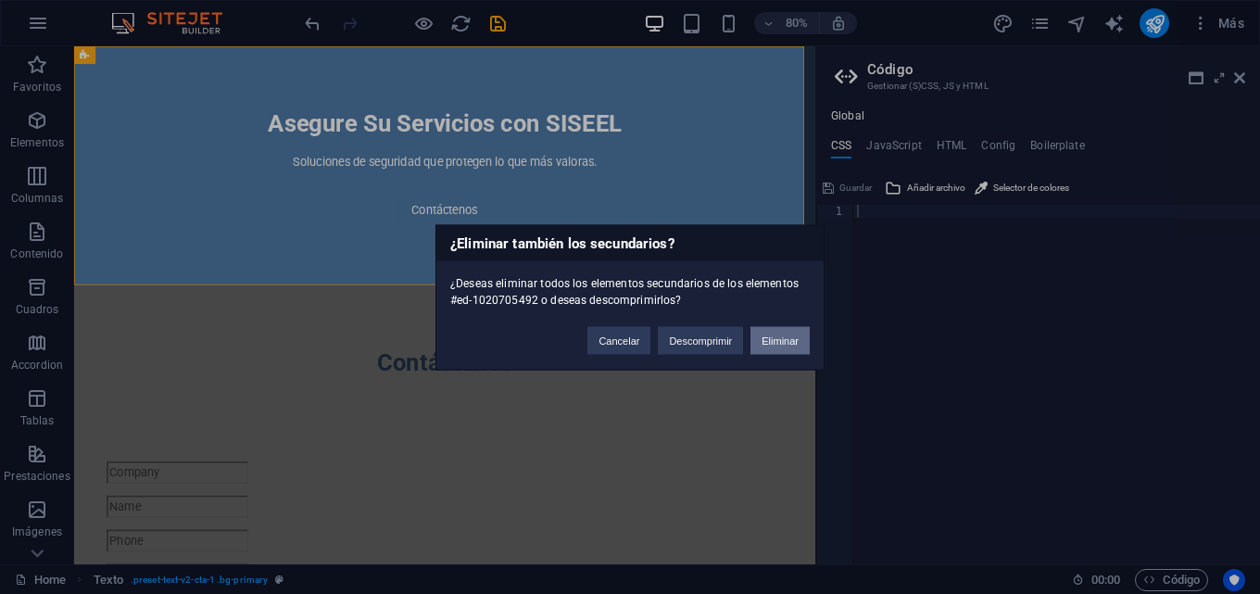
click at [777, 334] on button "Eliminar" at bounding box center [779, 340] width 59 height 28
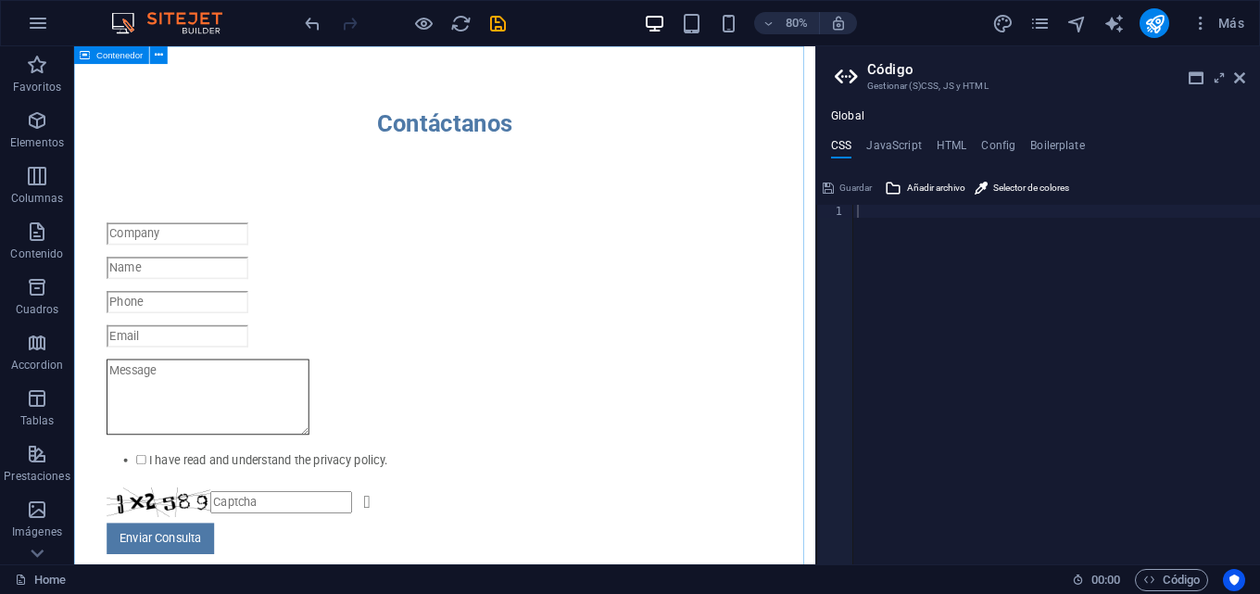
click at [100, 53] on span "Contenedor" at bounding box center [119, 55] width 46 height 9
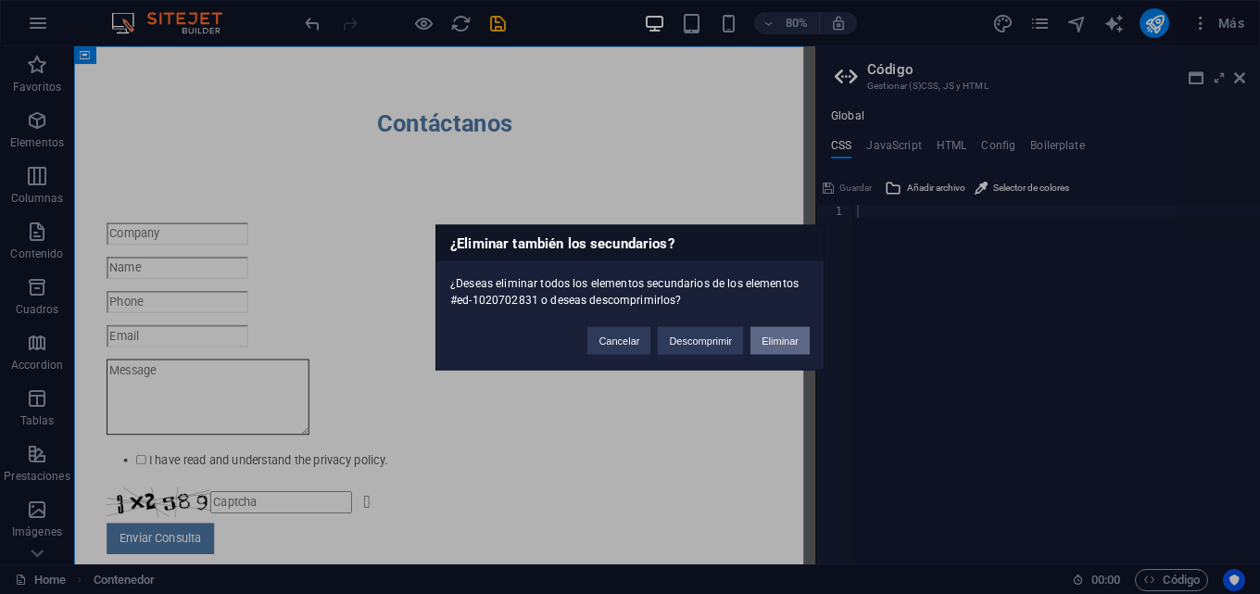
click at [759, 334] on button "Eliminar" at bounding box center [779, 340] width 59 height 28
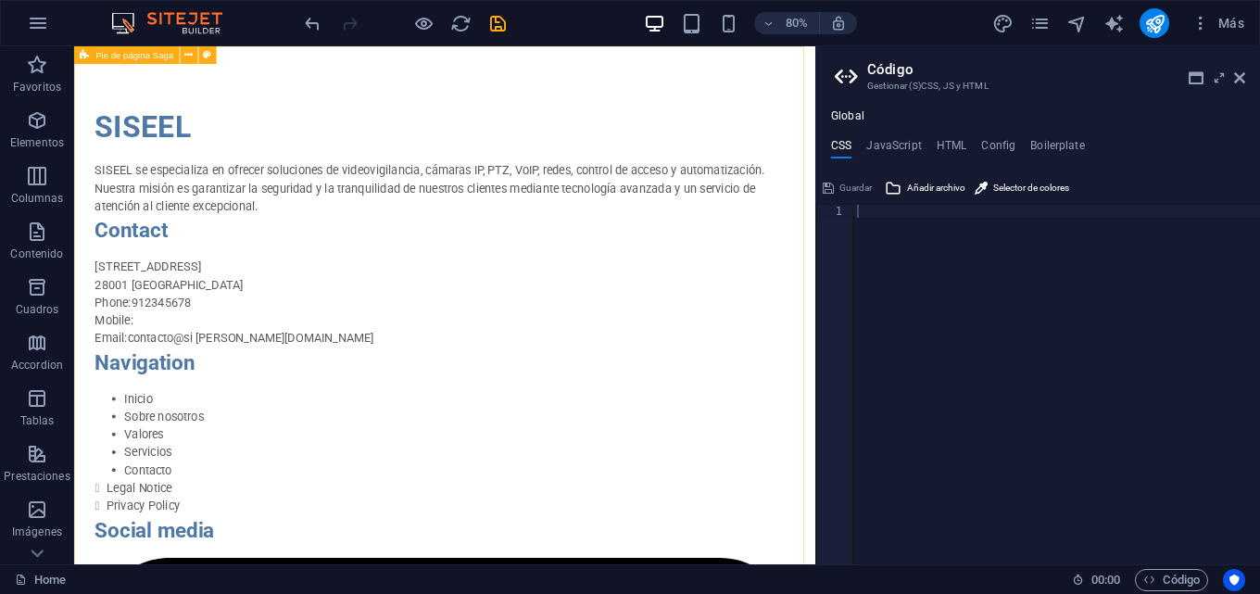
click at [90, 55] on div "Pie de página Saga" at bounding box center [126, 55] width 105 height 18
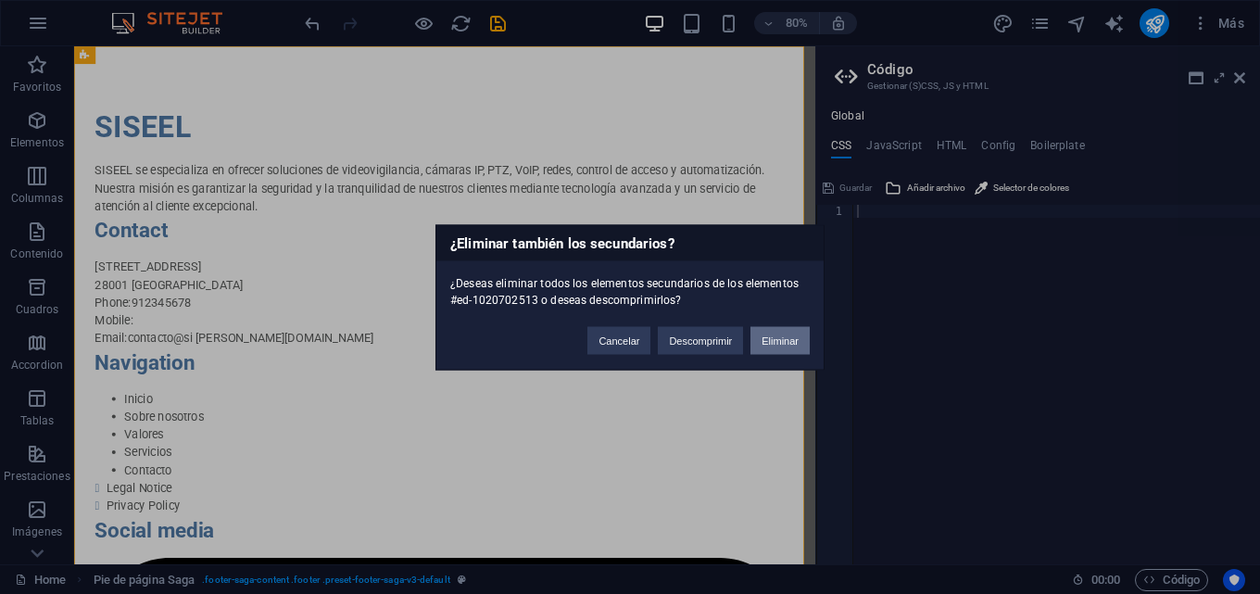
click at [778, 344] on button "Eliminar" at bounding box center [779, 340] width 59 height 28
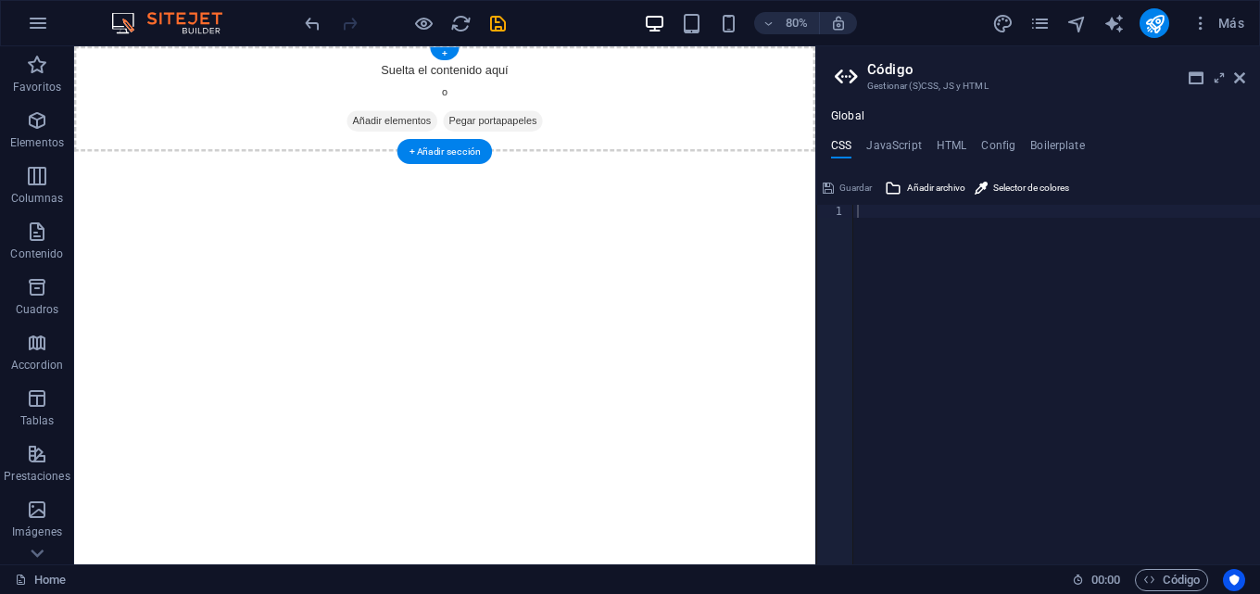
click at [94, 47] on div "Suelta el contenido aquí o Añadir elementos Pegar portapapeles" at bounding box center [537, 112] width 926 height 132
click at [91, 46] on div "Suelta el contenido aquí o Añadir elementos Pegar portapapeles" at bounding box center [537, 112] width 926 height 132
click at [99, 81] on div "Suelta el contenido aquí o Añadir elementos Pegar portapapeles" at bounding box center [537, 112] width 926 height 132
click at [1041, 141] on h4 "Boilerplate" at bounding box center [1057, 149] width 55 height 20
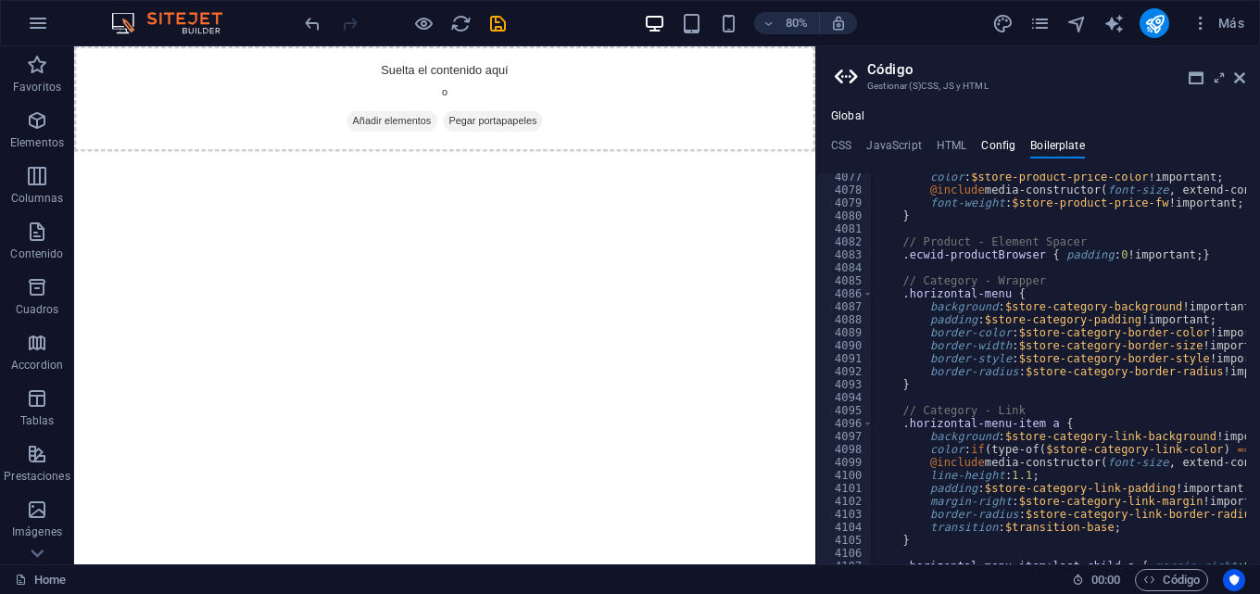
click at [995, 144] on h4 "Config" at bounding box center [998, 149] width 34 height 20
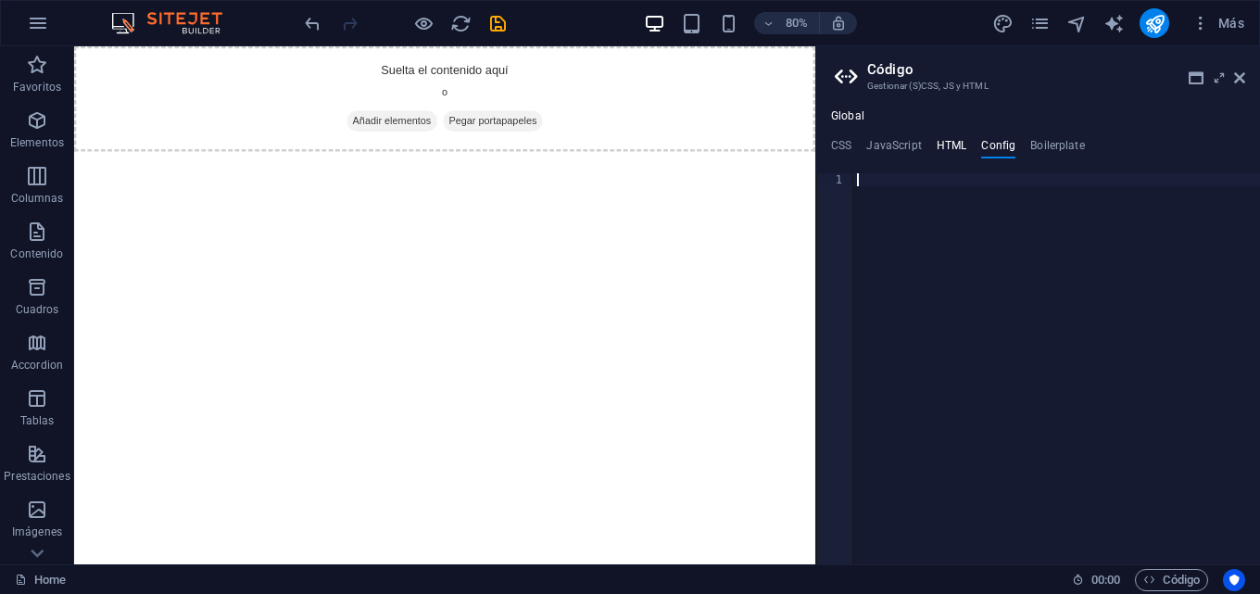
click at [962, 140] on h4 "HTML" at bounding box center [951, 149] width 31 height 20
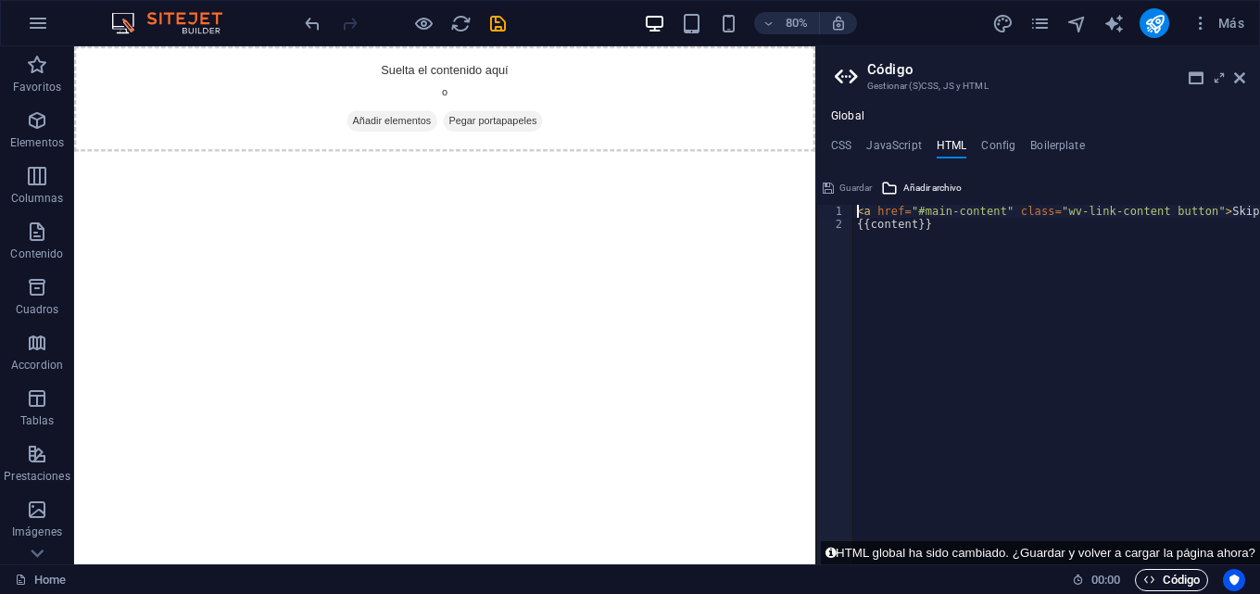
click at [1176, 581] on span "Código" at bounding box center [1171, 580] width 56 height 22
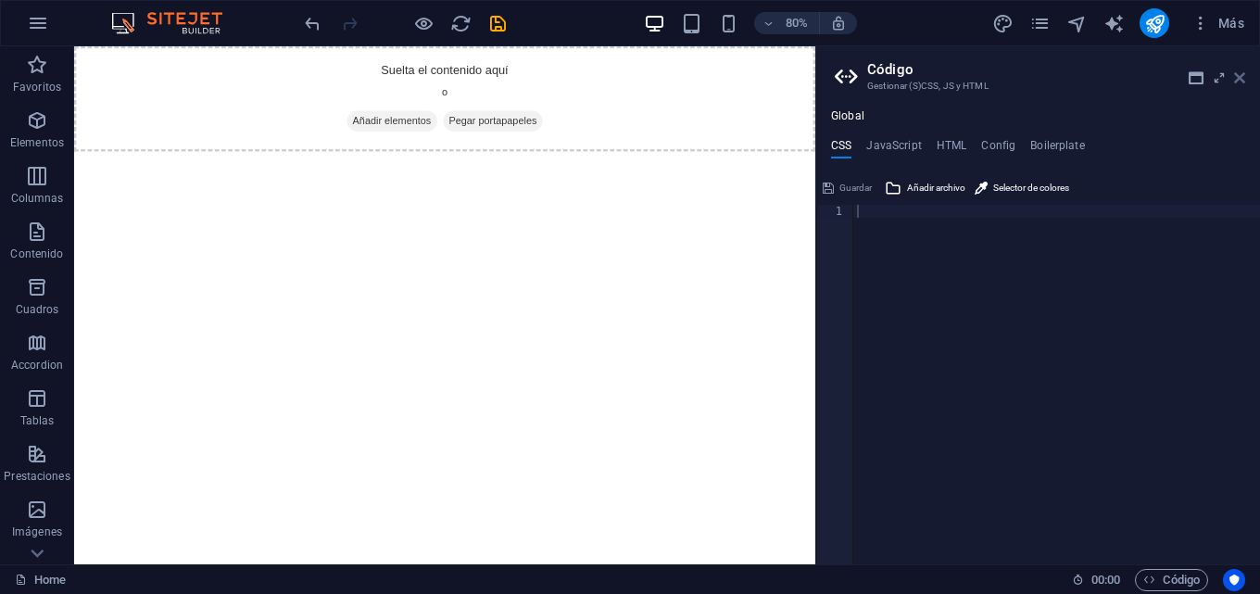
click at [1240, 78] on icon at bounding box center [1239, 77] width 11 height 15
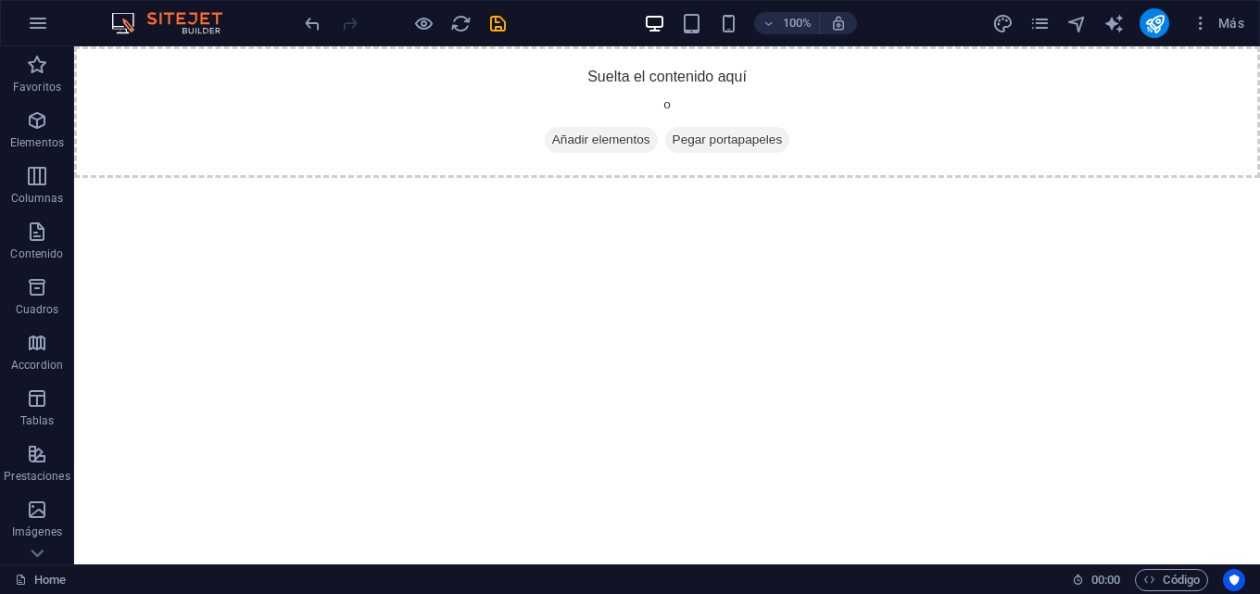
click at [154, 23] on img at bounding box center [176, 23] width 139 height 22
click at [1116, 17] on icon "text_generator" at bounding box center [1113, 23] width 21 height 21
select select "English"
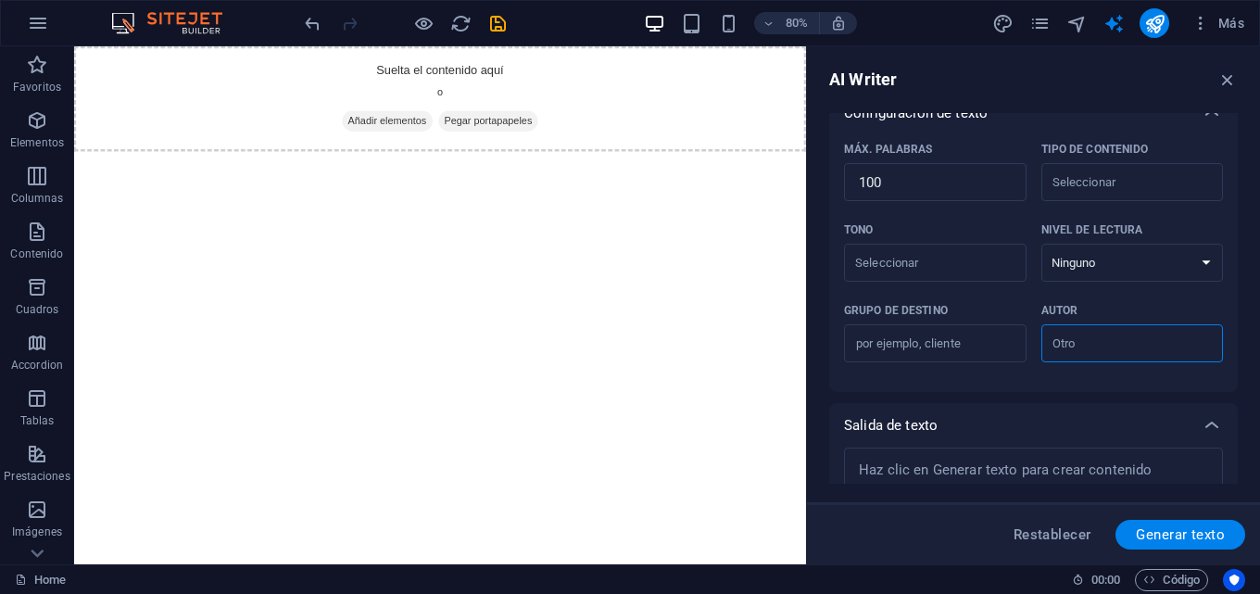
scroll to position [508, 0]
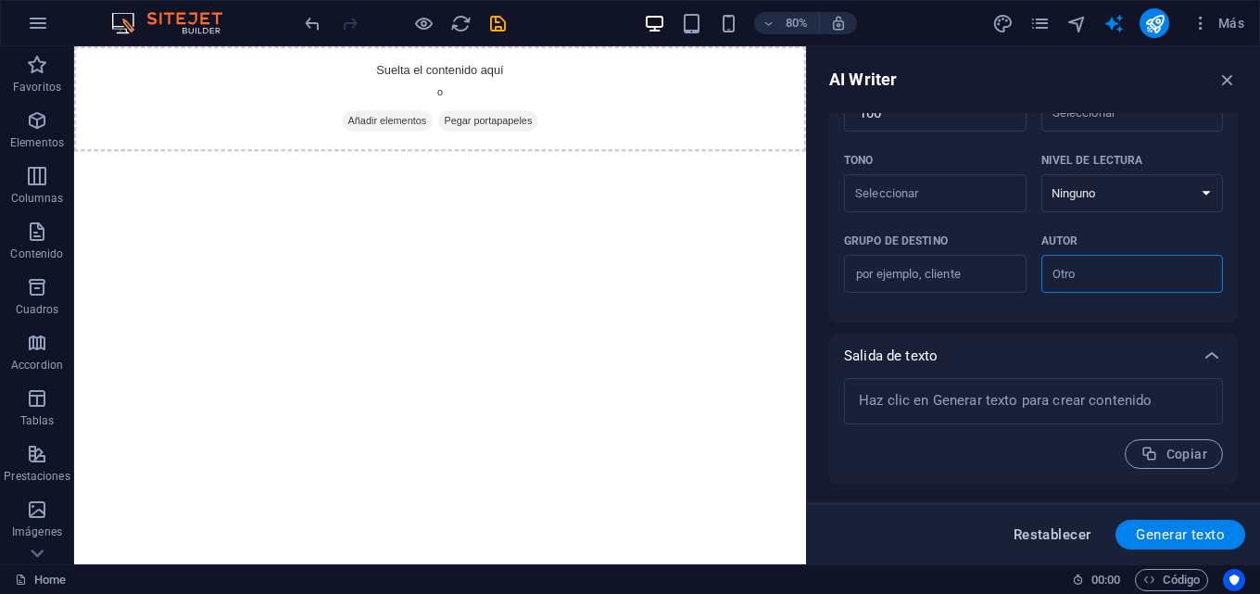
click at [1046, 536] on span "Restablecer" at bounding box center [1052, 534] width 78 height 15
type textarea "x"
click at [1046, 535] on span "Restablecer" at bounding box center [1052, 534] width 78 height 15
type textarea "x"
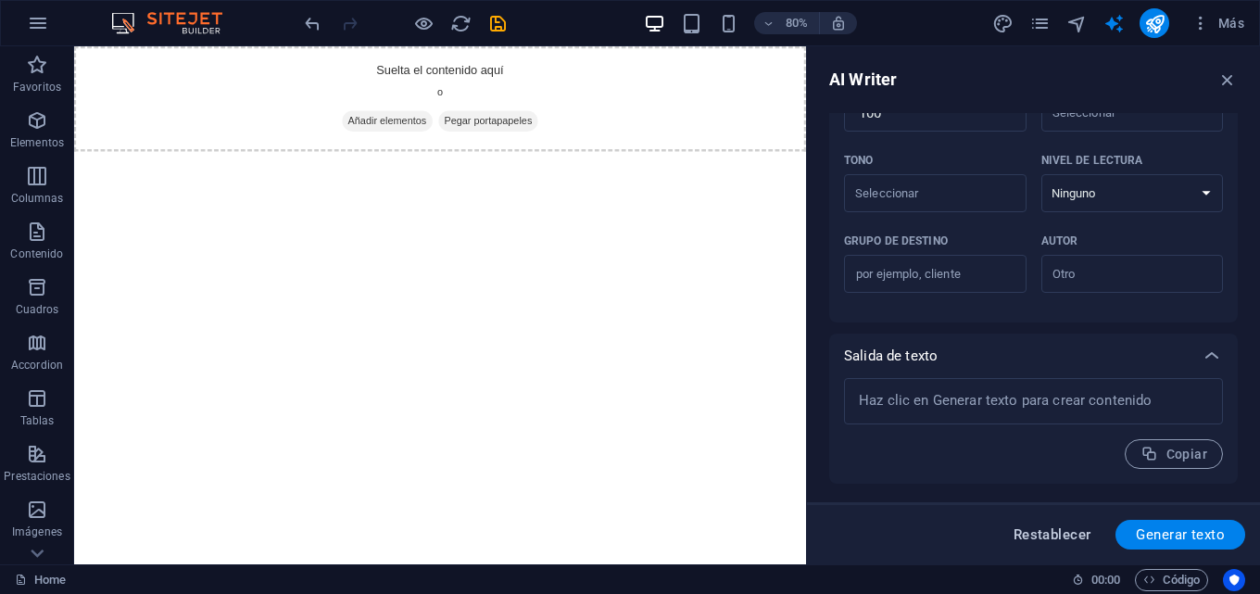
type textarea "x"
click at [1046, 535] on span "Restablecer" at bounding box center [1052, 534] width 78 height 15
type textarea "x"
click at [1046, 535] on span "Restablecer" at bounding box center [1052, 534] width 78 height 15
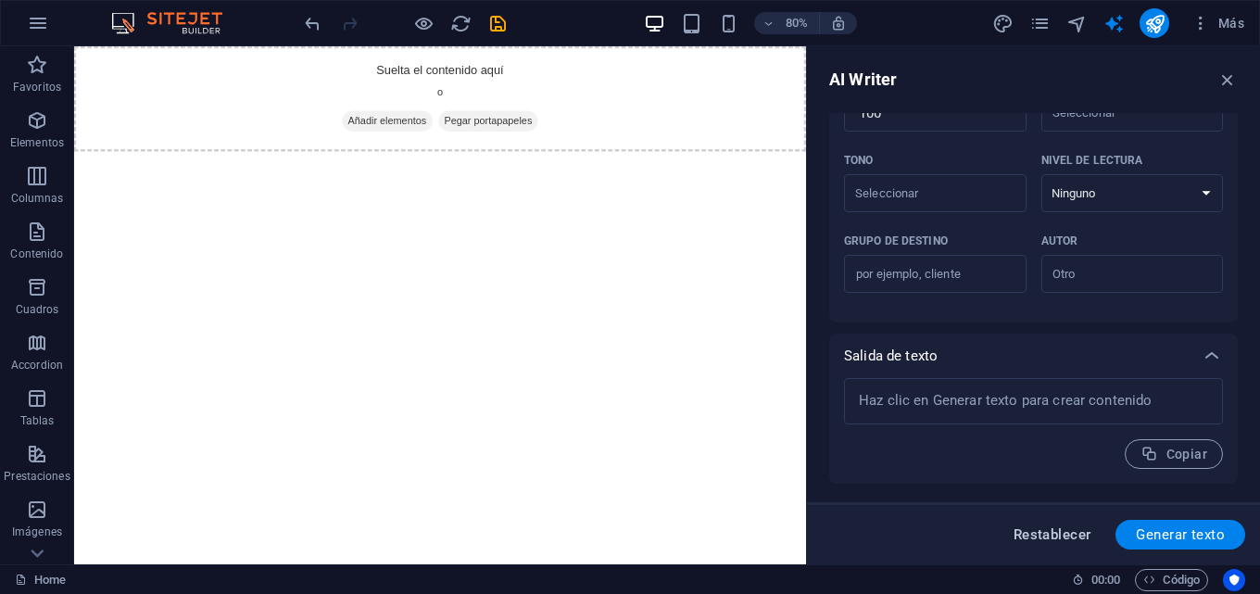
type textarea "x"
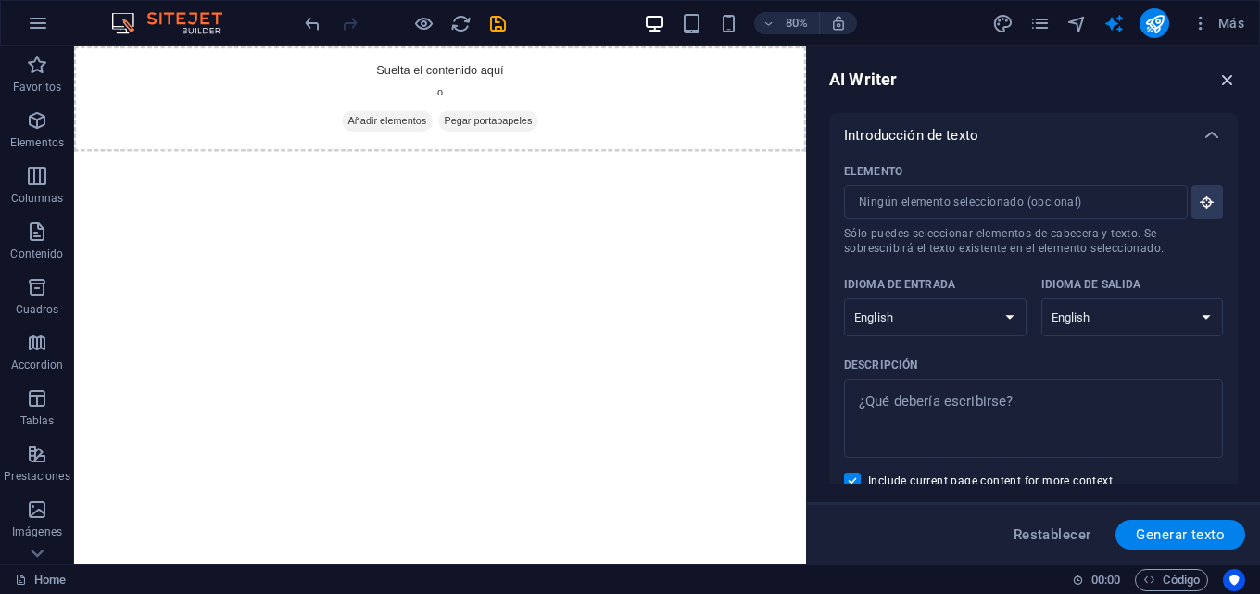
drag, startPoint x: 1230, startPoint y: 77, endPoint x: 1157, endPoint y: 29, distance: 87.6
click at [1230, 77] on icon "button" at bounding box center [1227, 79] width 20 height 20
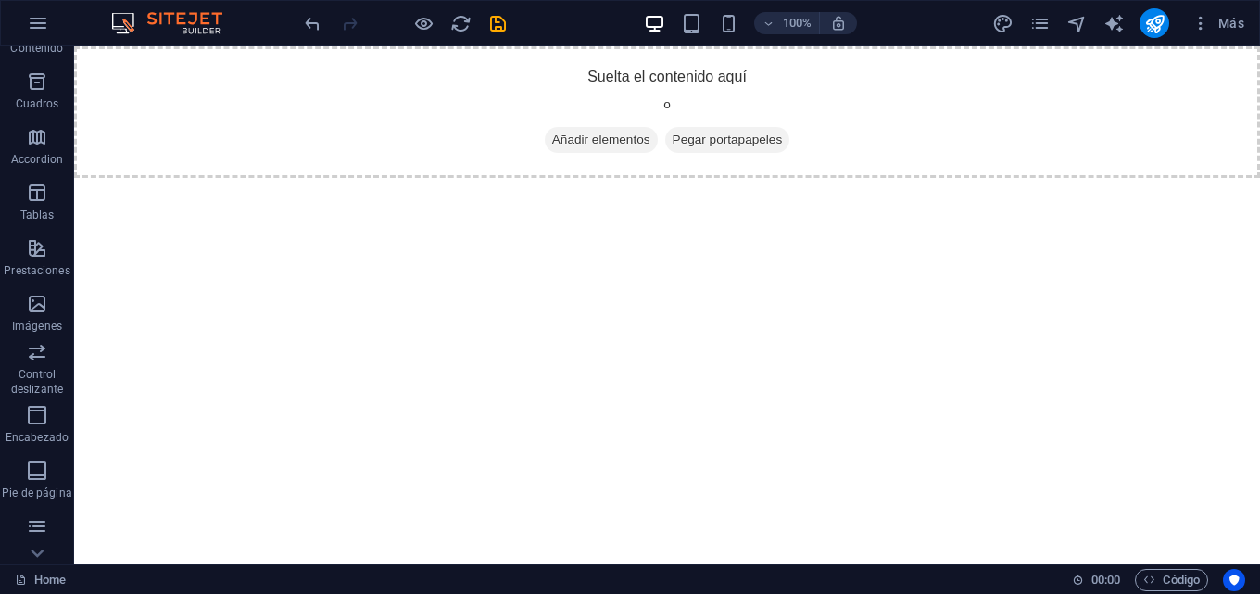
scroll to position [316, 0]
click at [34, 15] on icon "button" at bounding box center [38, 23] width 22 height 22
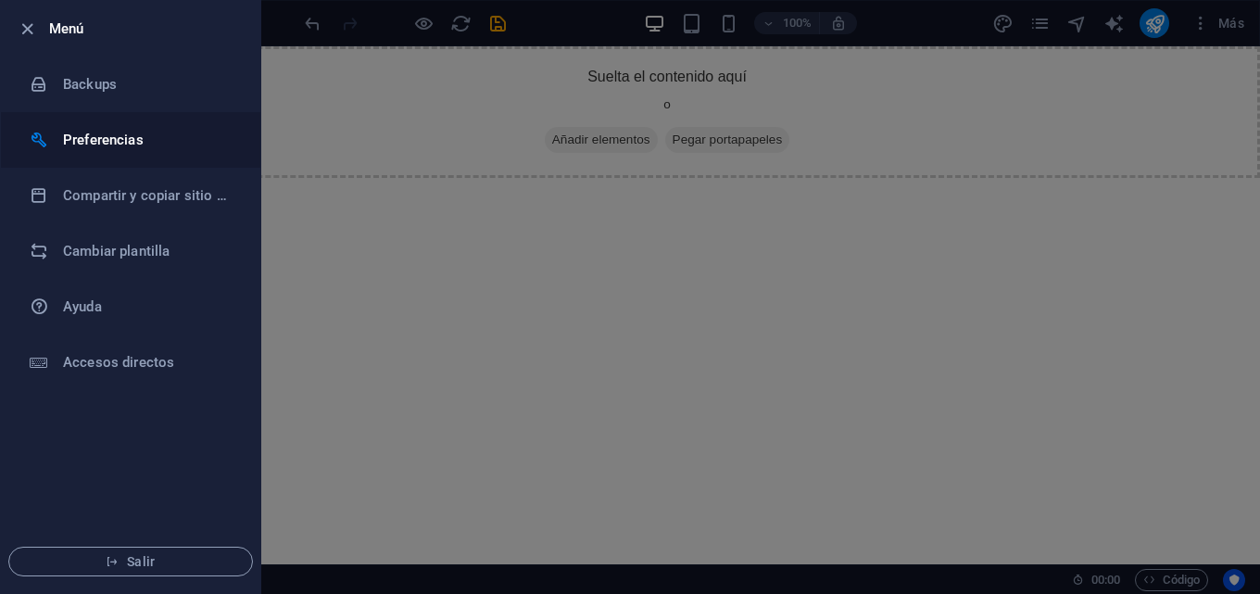
click at [89, 134] on h6 "Preferencias" at bounding box center [148, 140] width 171 height 22
select select "es"
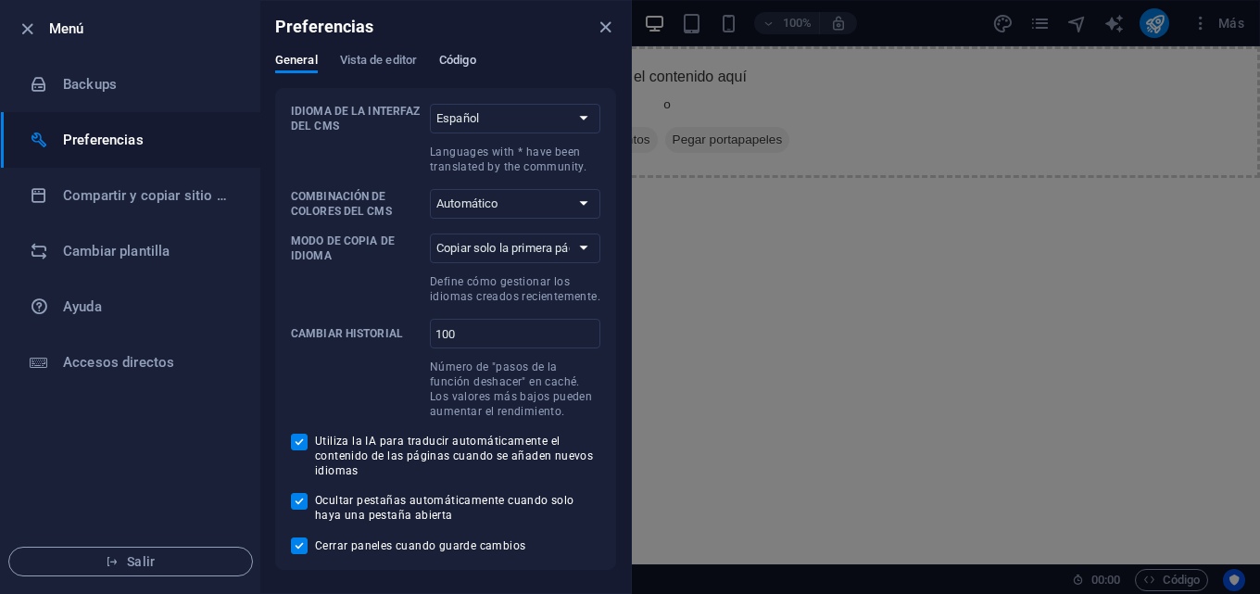
click at [449, 62] on span "Código" at bounding box center [457, 62] width 37 height 26
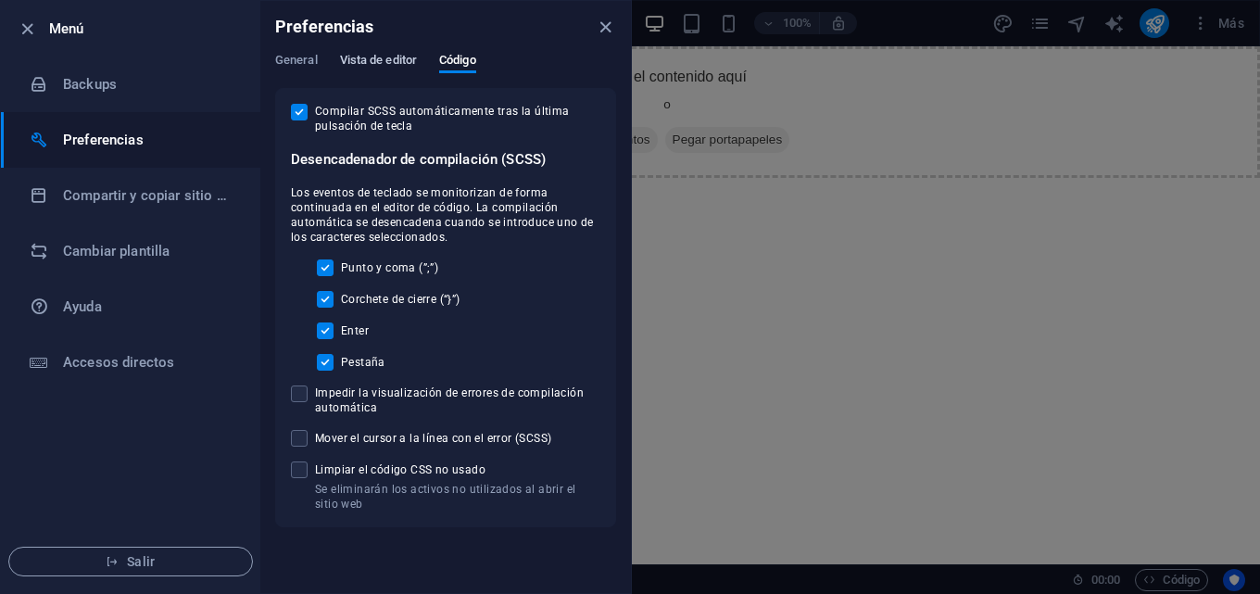
click at [400, 62] on span "Vista de editor" at bounding box center [378, 62] width 77 height 26
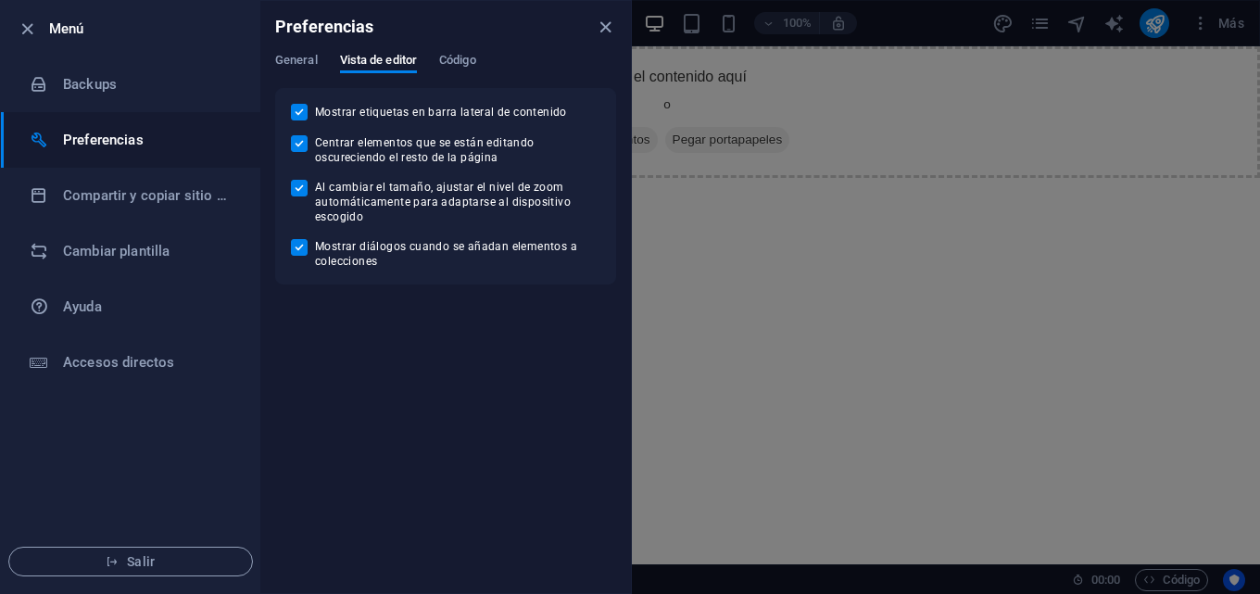
click at [604, 38] on div "Preferencias" at bounding box center [445, 27] width 370 height 52
click at [599, 22] on icon "close" at bounding box center [605, 27] width 21 height 21
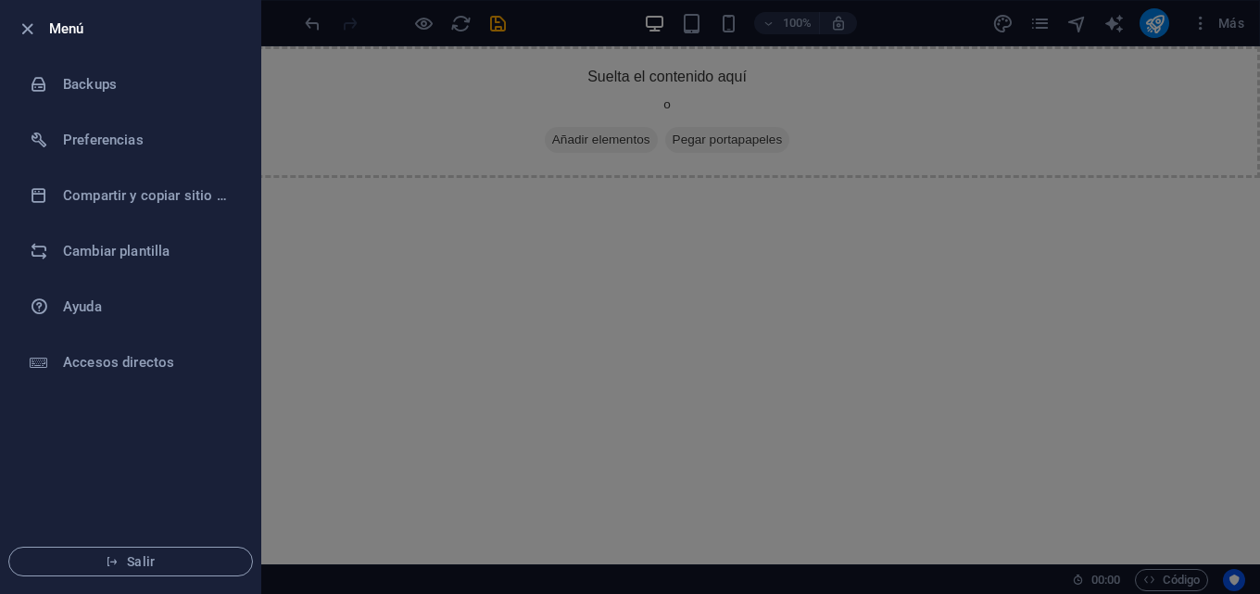
click at [1045, 30] on div at bounding box center [630, 297] width 1260 height 594
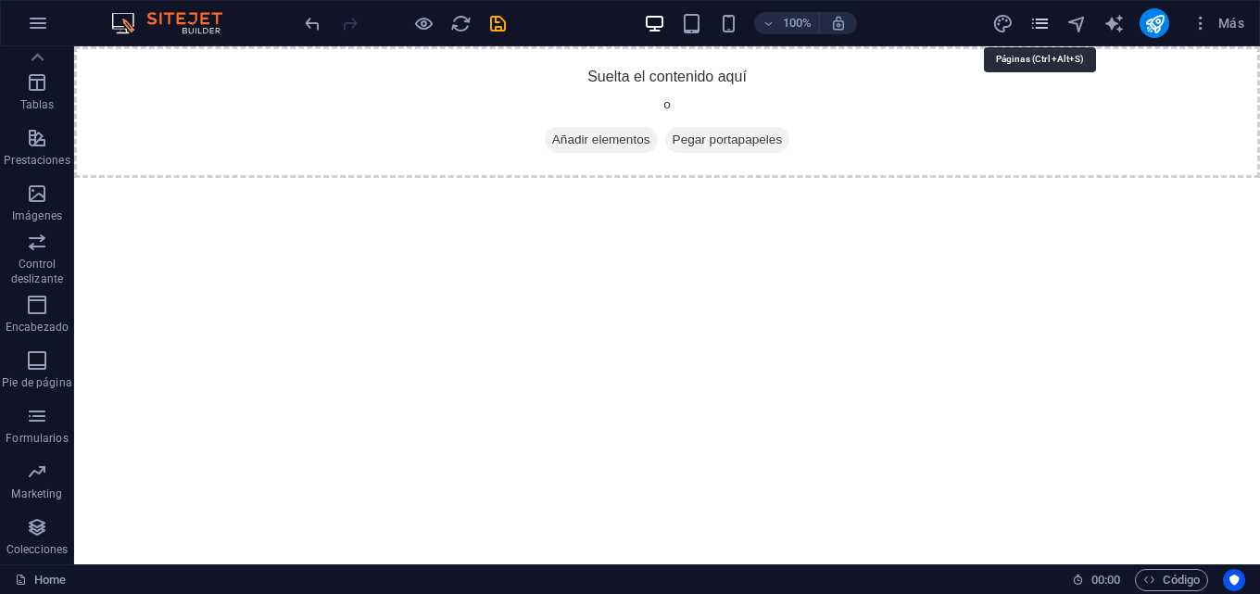
click at [1041, 25] on icon "pages" at bounding box center [1039, 23] width 21 height 21
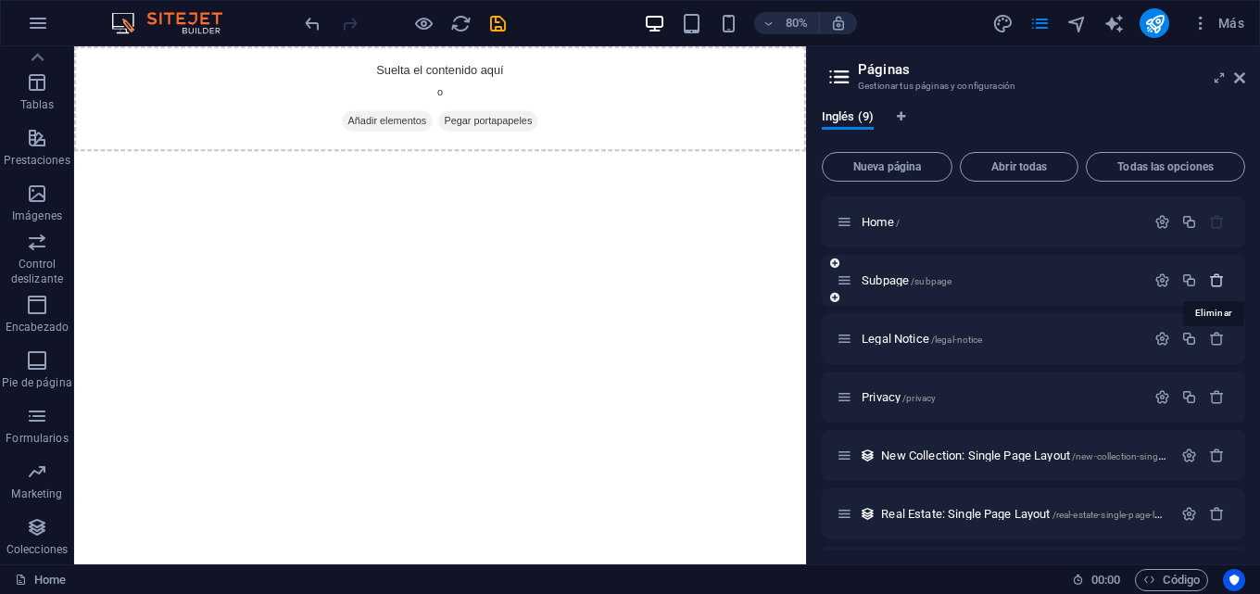
click at [1209, 282] on icon "button" at bounding box center [1217, 280] width 16 height 16
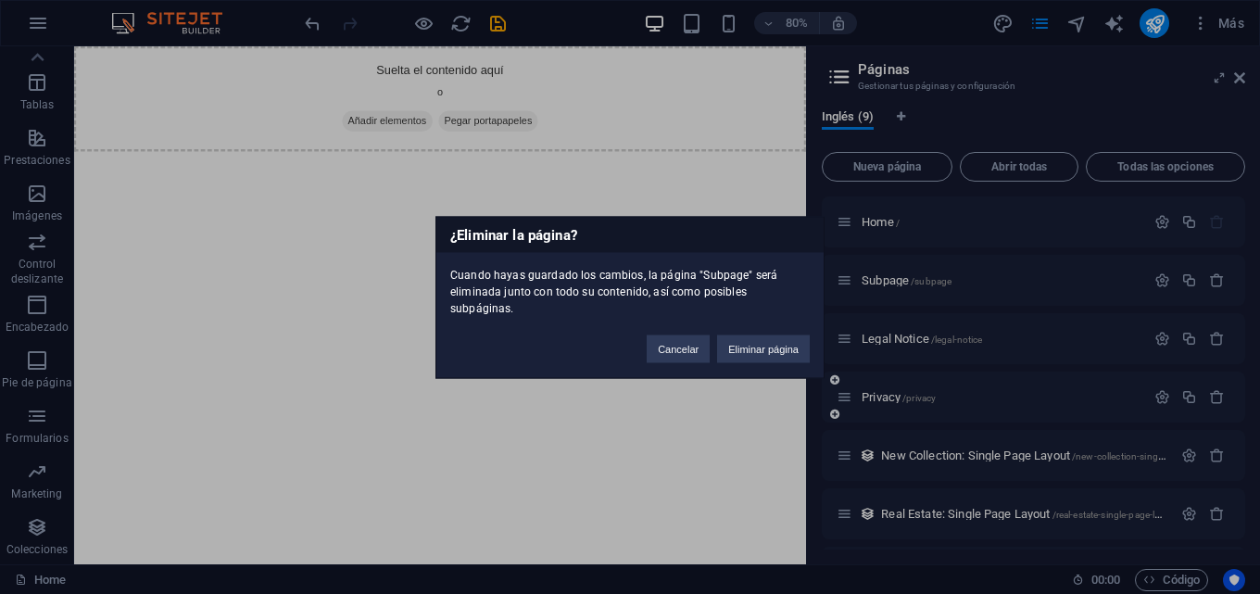
click at [771, 344] on button "Eliminar página" at bounding box center [763, 348] width 93 height 28
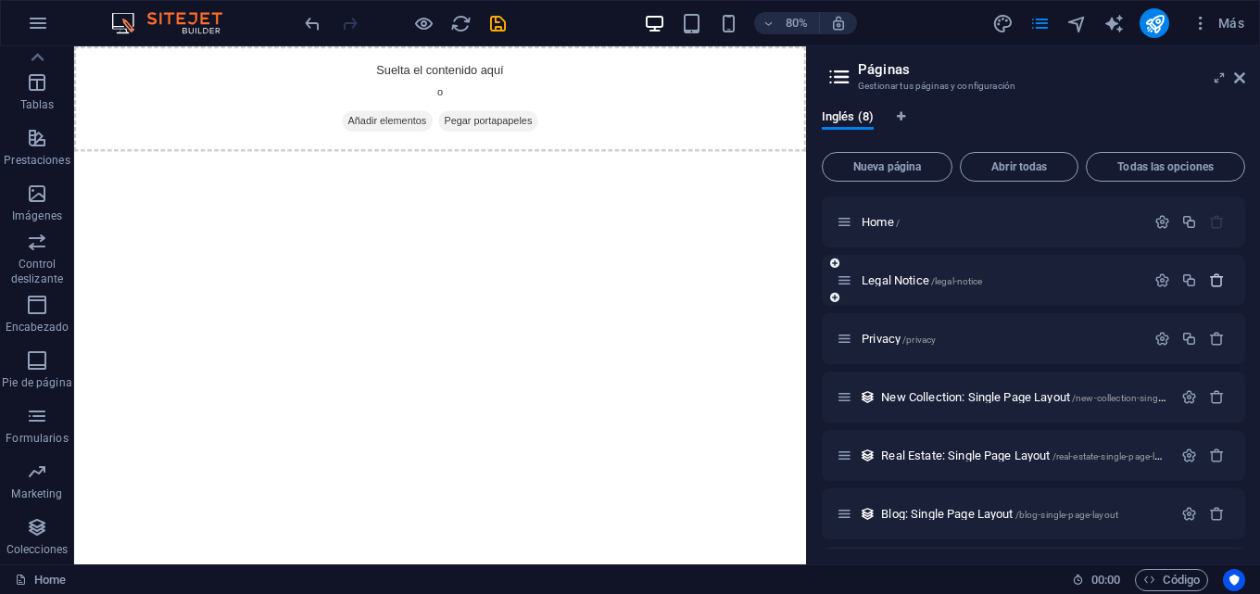
click at [1213, 278] on icon "button" at bounding box center [1217, 280] width 16 height 16
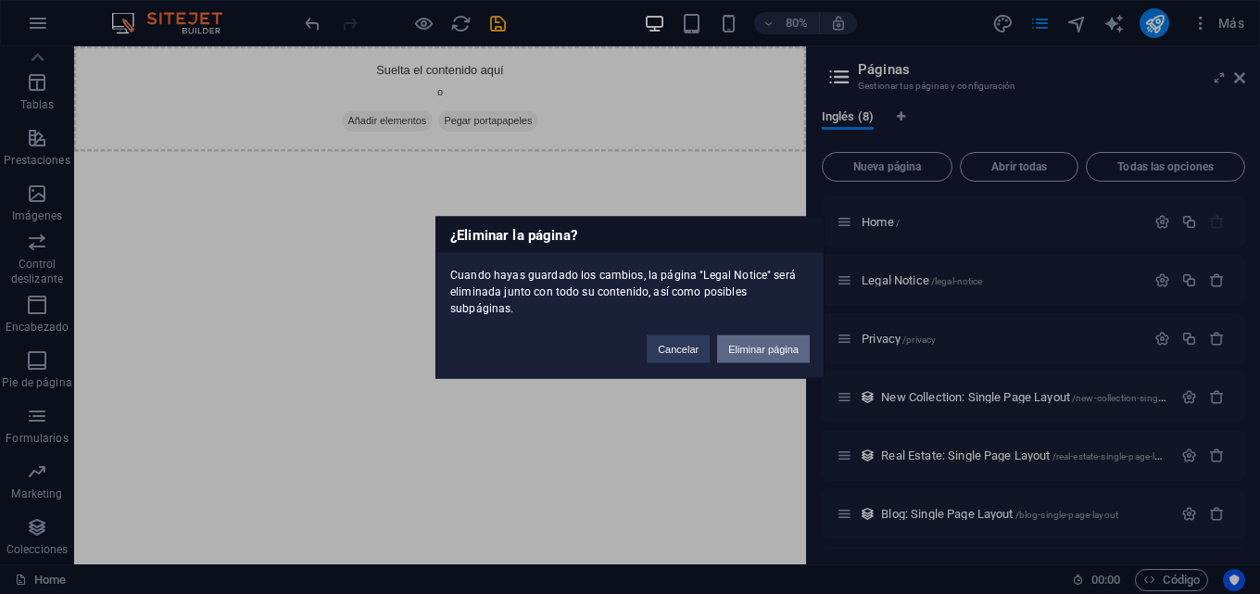
click at [775, 344] on button "Eliminar página" at bounding box center [763, 348] width 93 height 28
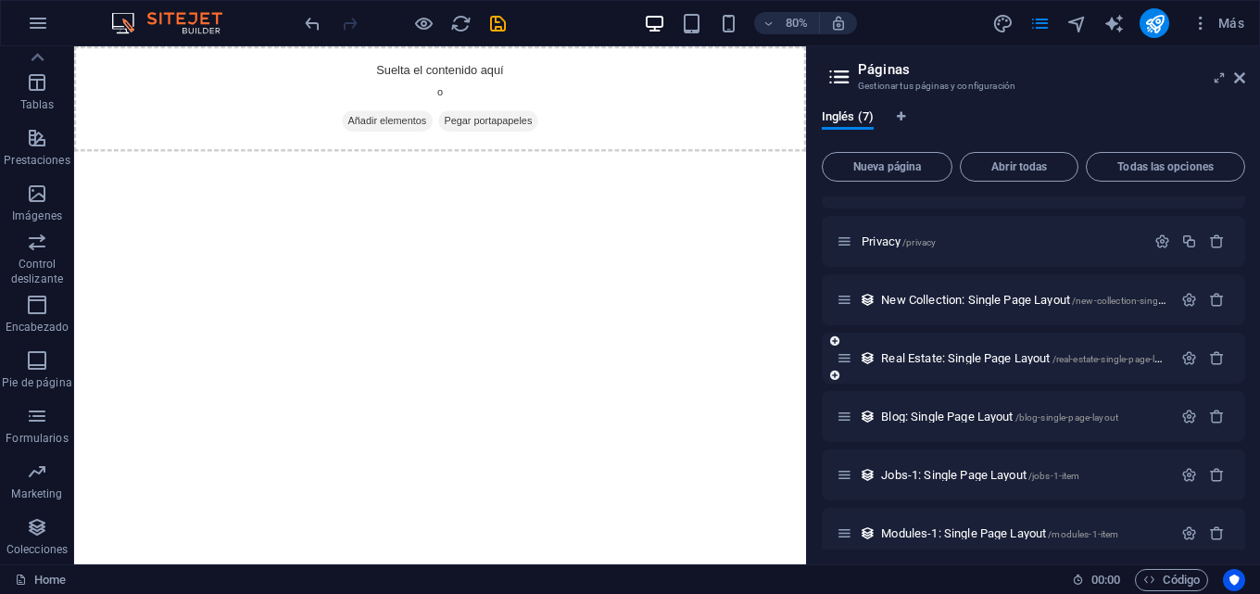
scroll to position [56, 0]
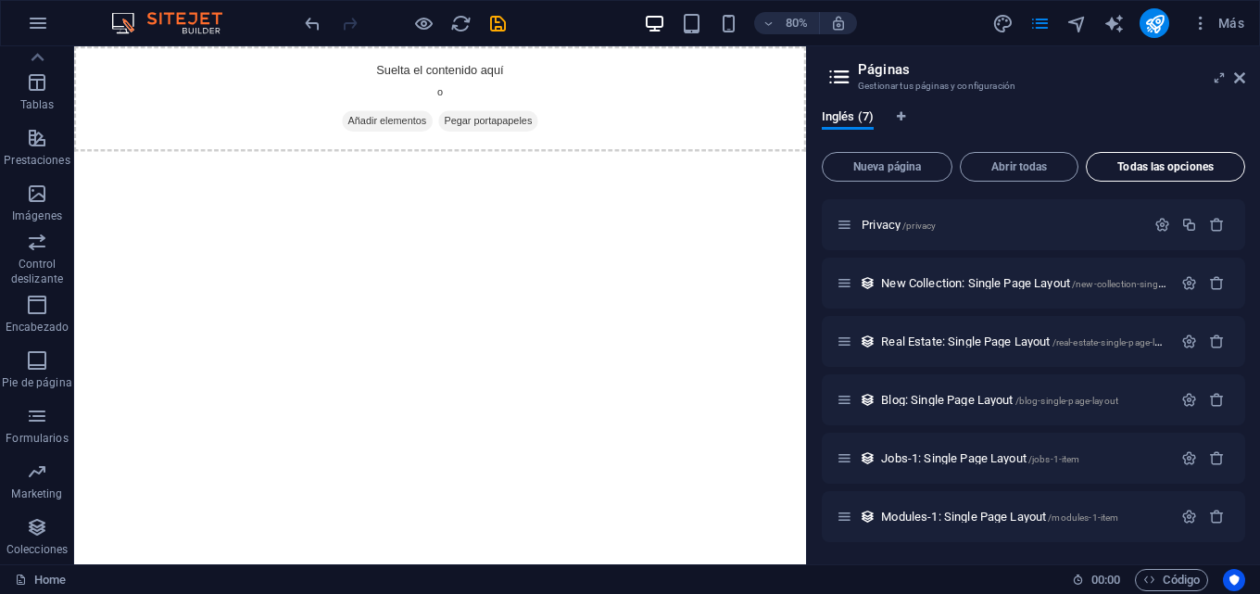
click at [1153, 169] on span "Todas las opciones" at bounding box center [1165, 166] width 143 height 11
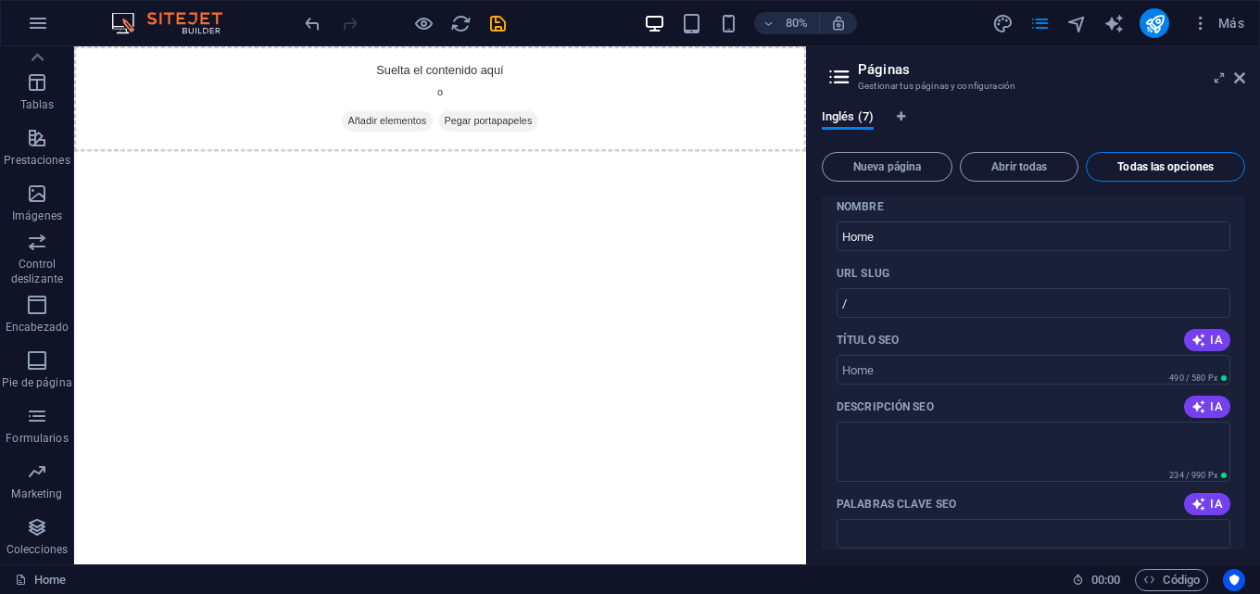
scroll to position [2118, 0]
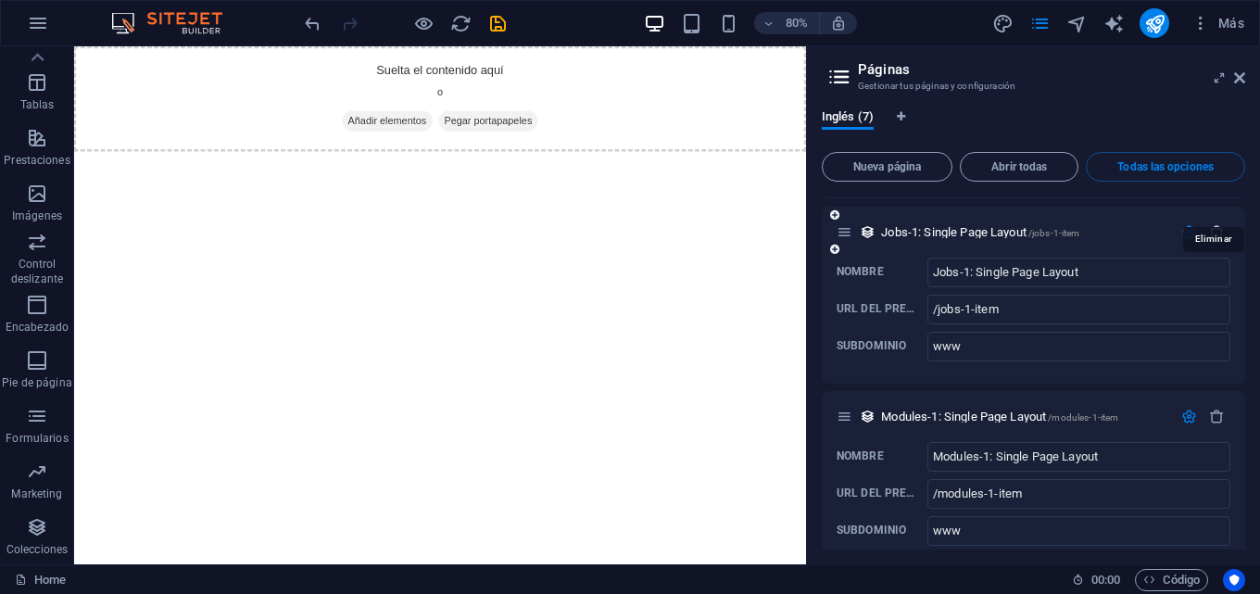
click at [1216, 224] on icon "button" at bounding box center [1217, 232] width 16 height 16
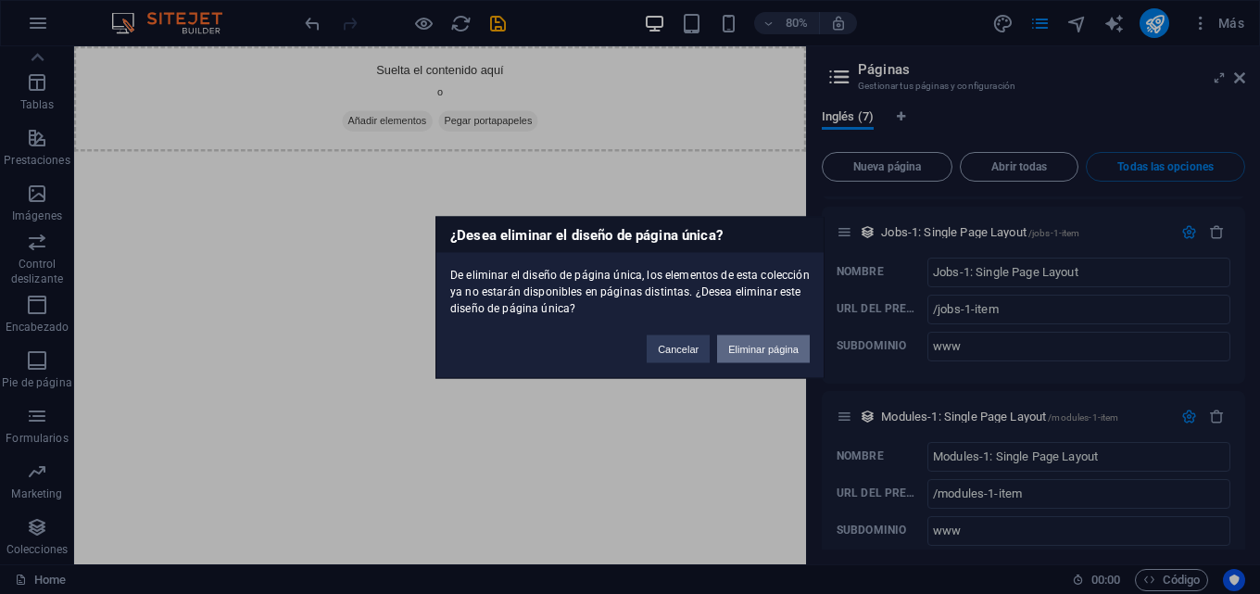
drag, startPoint x: 786, startPoint y: 345, endPoint x: 885, endPoint y: 324, distance: 101.4
click at [786, 345] on button "Eliminar página" at bounding box center [763, 348] width 93 height 28
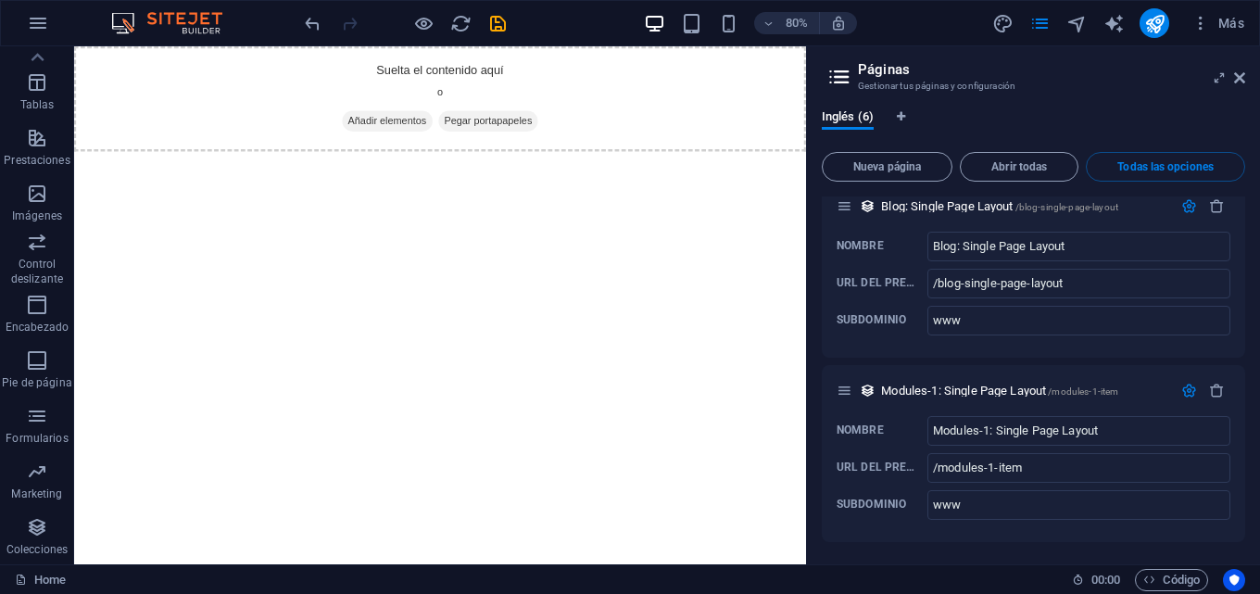
scroll to position [1934, 0]
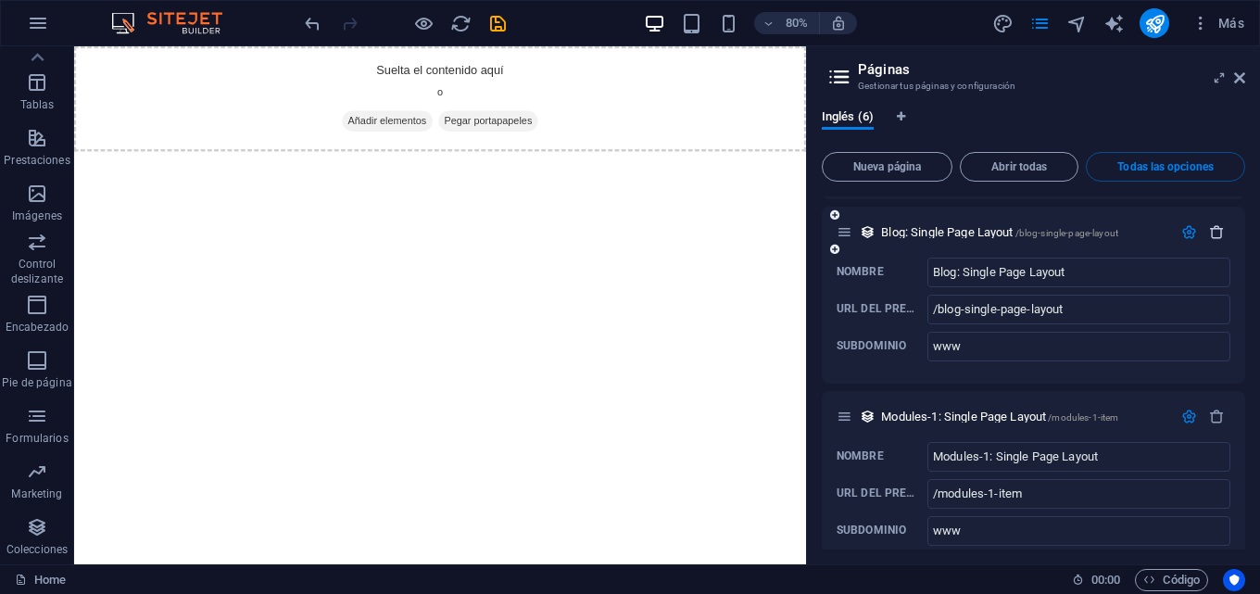
click at [1214, 224] on icon "button" at bounding box center [1217, 232] width 16 height 16
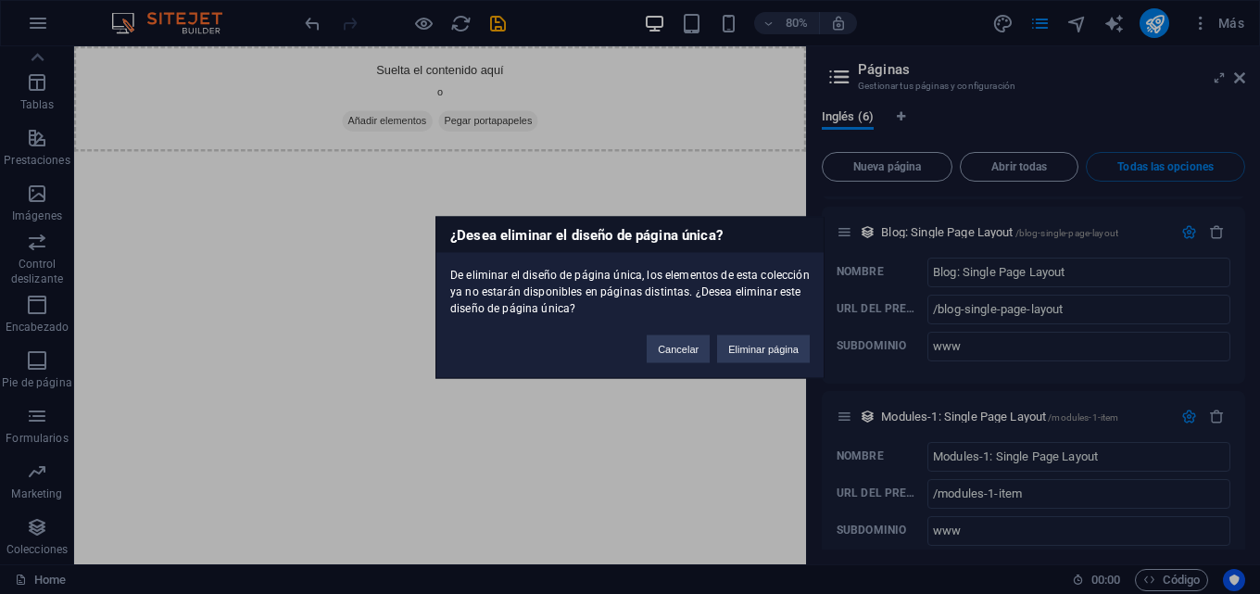
drag, startPoint x: 772, startPoint y: 347, endPoint x: 1094, endPoint y: 332, distance: 321.7
click at [772, 349] on button "Eliminar página" at bounding box center [763, 348] width 93 height 28
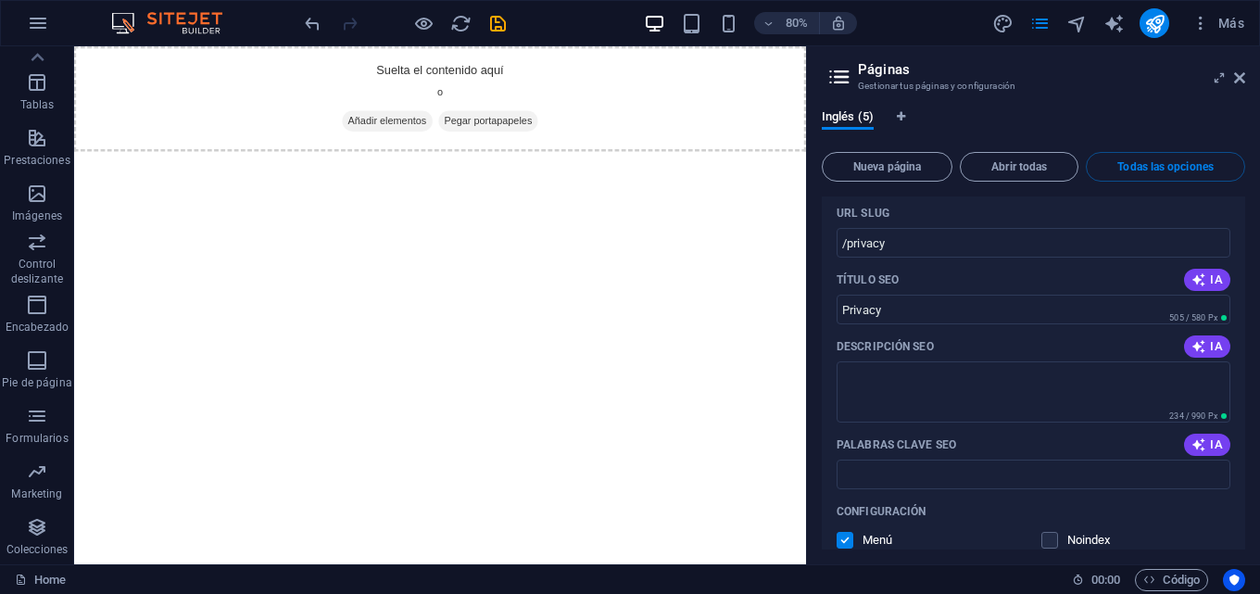
scroll to position [545, 0]
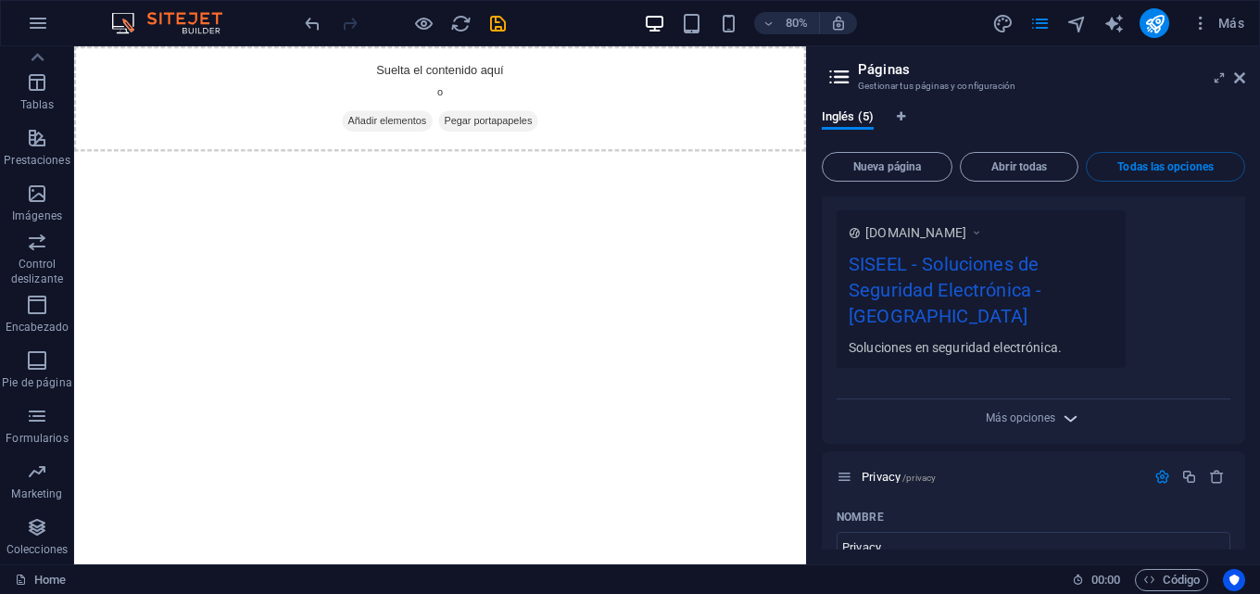
click at [1071, 407] on icon "button" at bounding box center [1069, 417] width 21 height 21
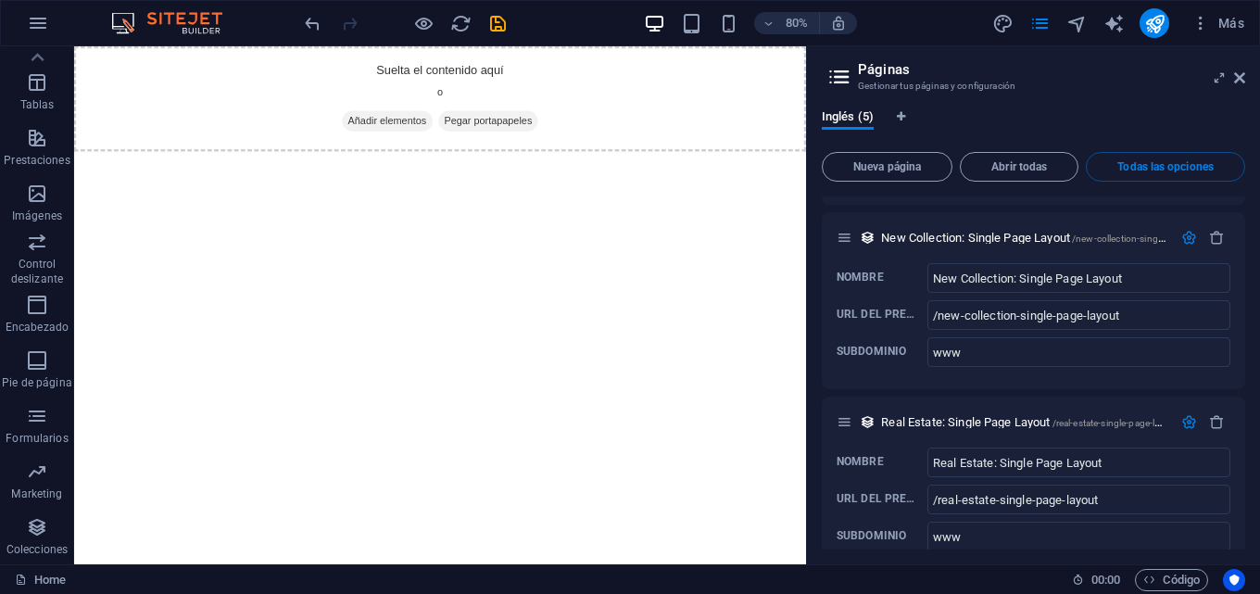
scroll to position [2032, 0]
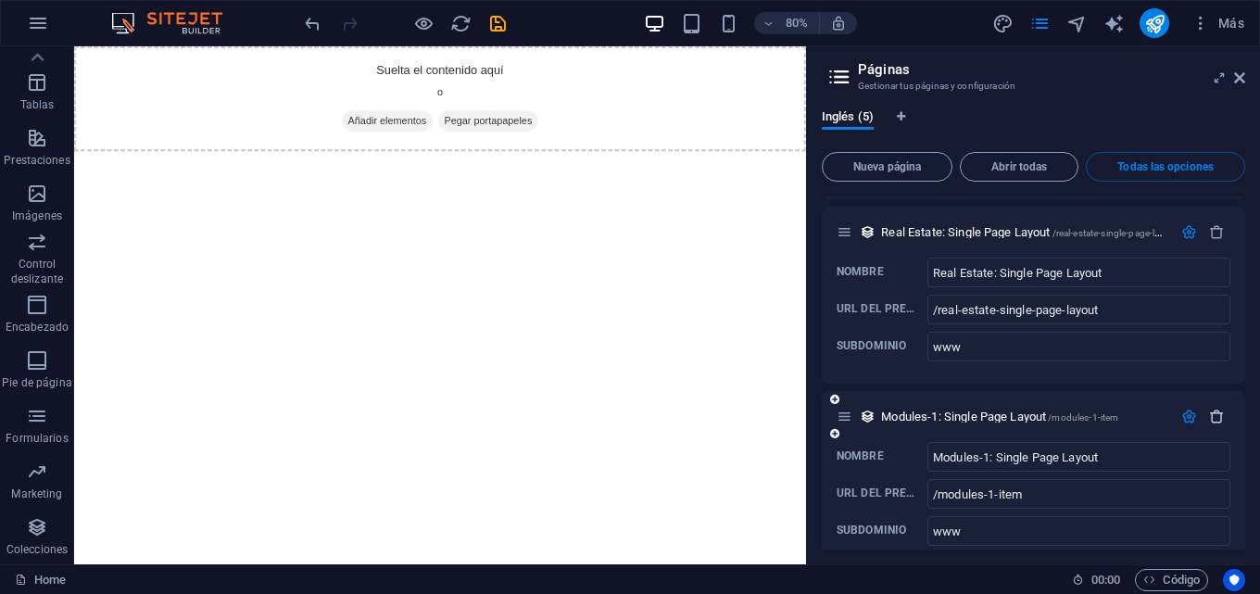
click at [1211, 408] on icon "button" at bounding box center [1217, 416] width 16 height 16
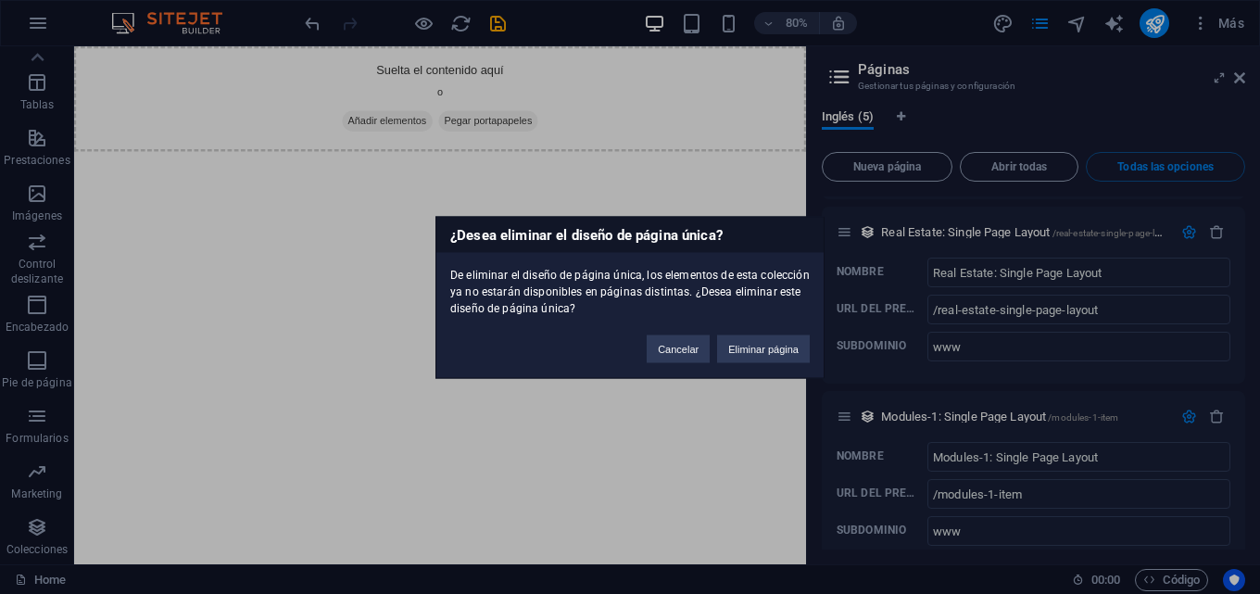
drag, startPoint x: 770, startPoint y: 351, endPoint x: 1210, endPoint y: 210, distance: 461.9
click at [771, 350] on button "Eliminar página" at bounding box center [763, 348] width 93 height 28
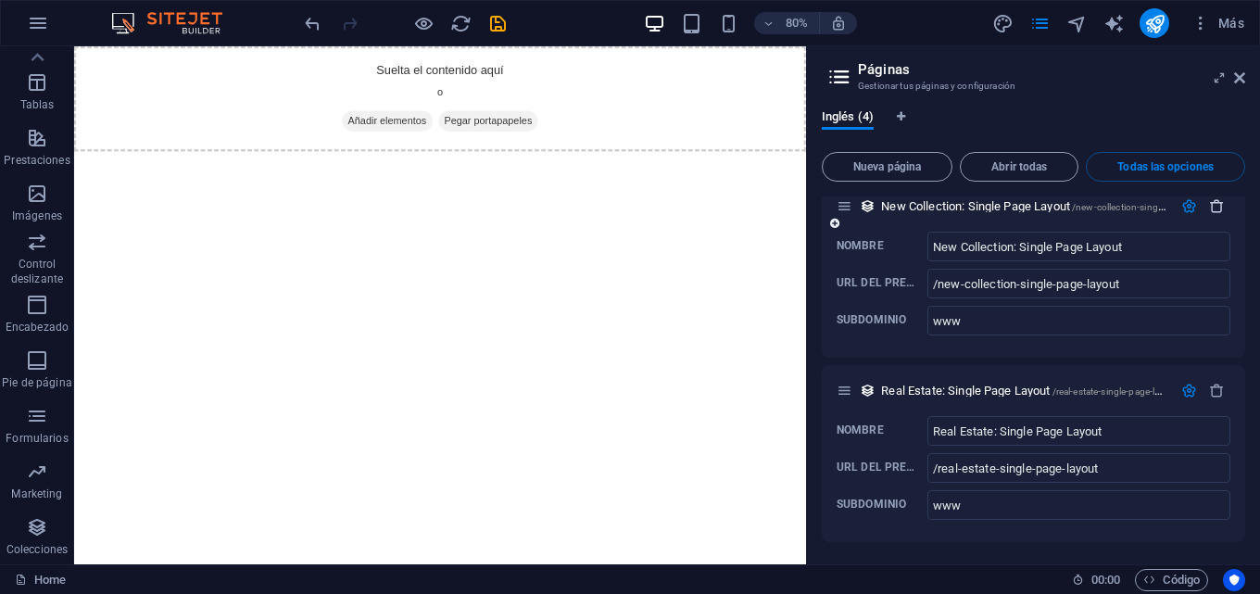
scroll to position [1848, 0]
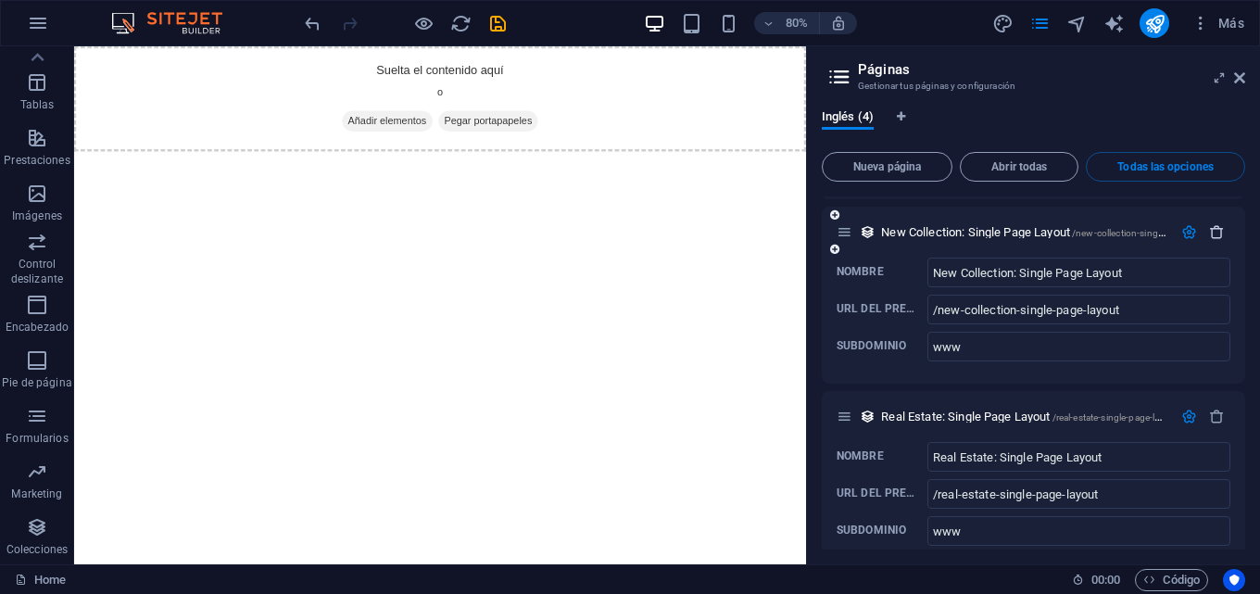
click at [1210, 224] on icon "button" at bounding box center [1217, 232] width 16 height 16
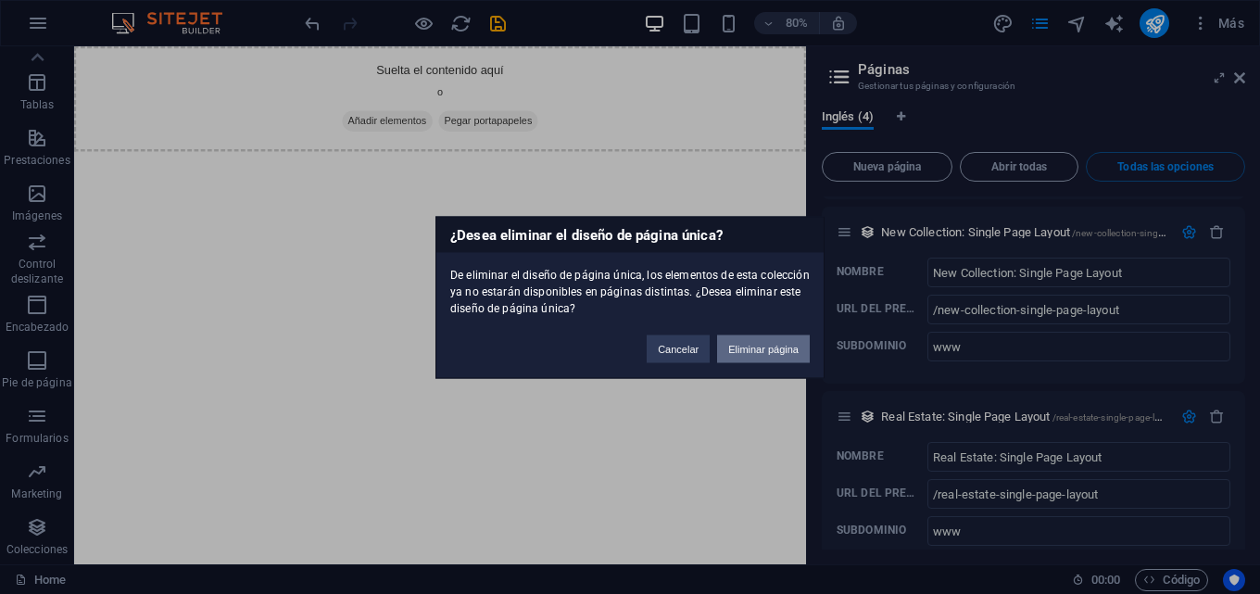
click at [753, 339] on button "Eliminar página" at bounding box center [763, 348] width 93 height 28
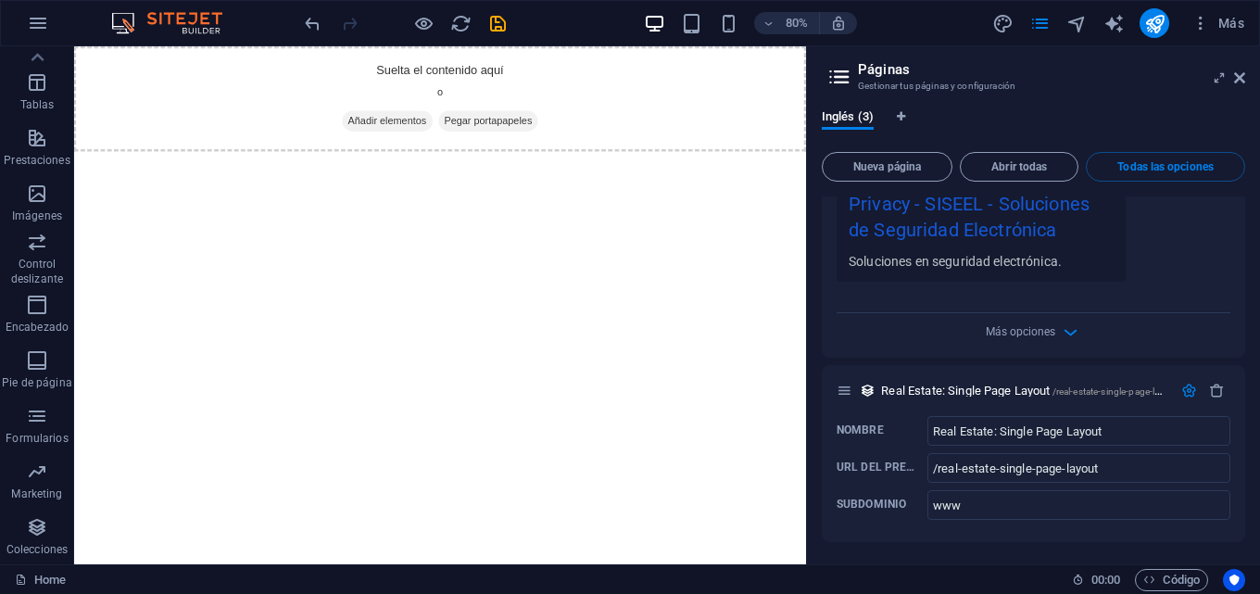
scroll to position [1663, 0]
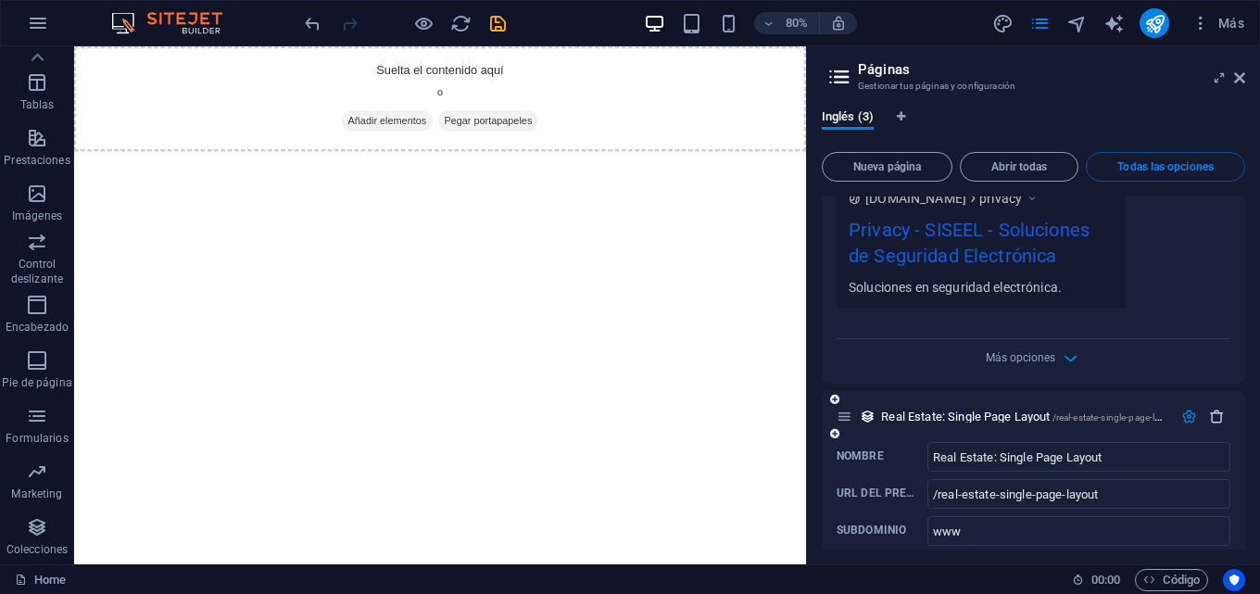
click at [1214, 408] on icon "button" at bounding box center [1217, 416] width 16 height 16
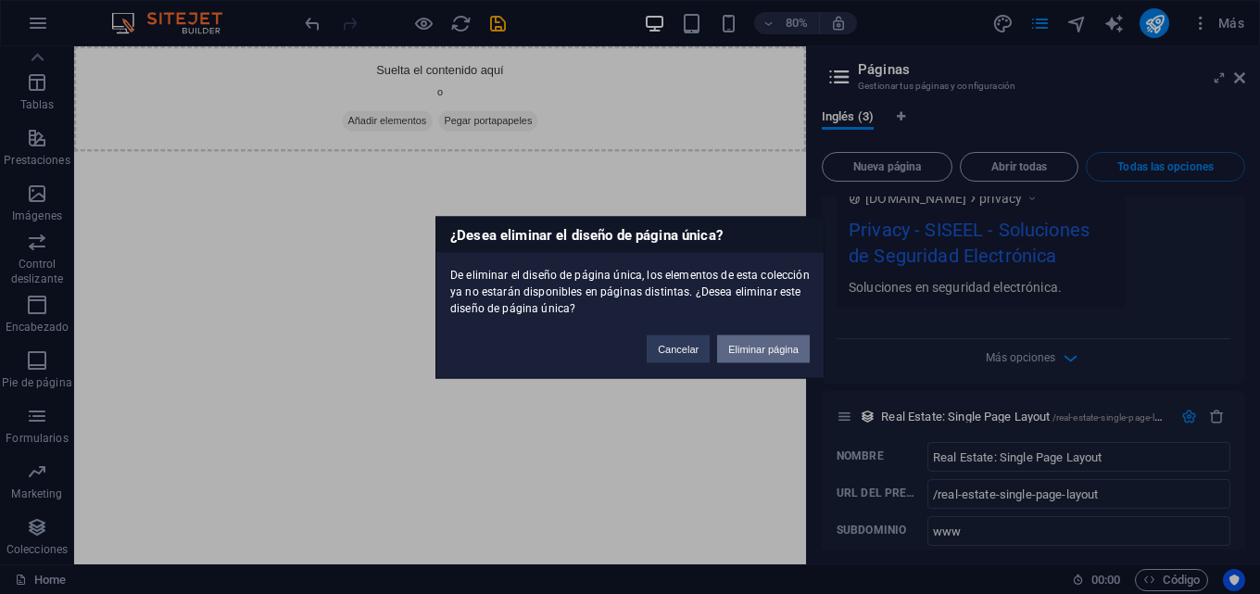
click at [773, 334] on button "Eliminar página" at bounding box center [763, 348] width 93 height 28
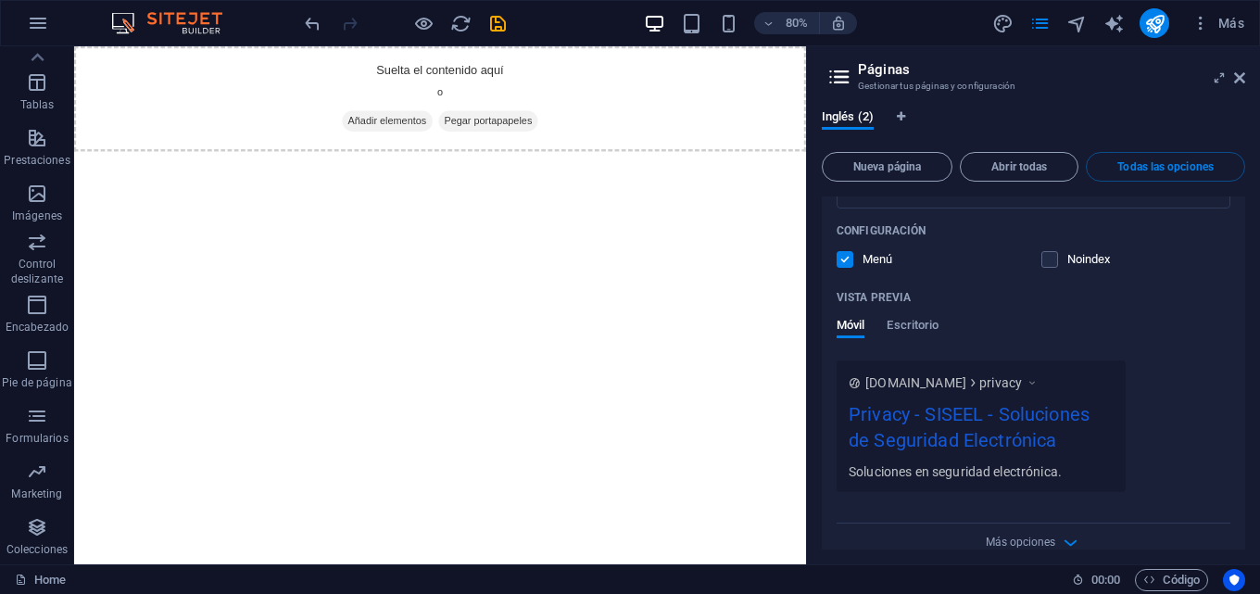
scroll to position [923, 0]
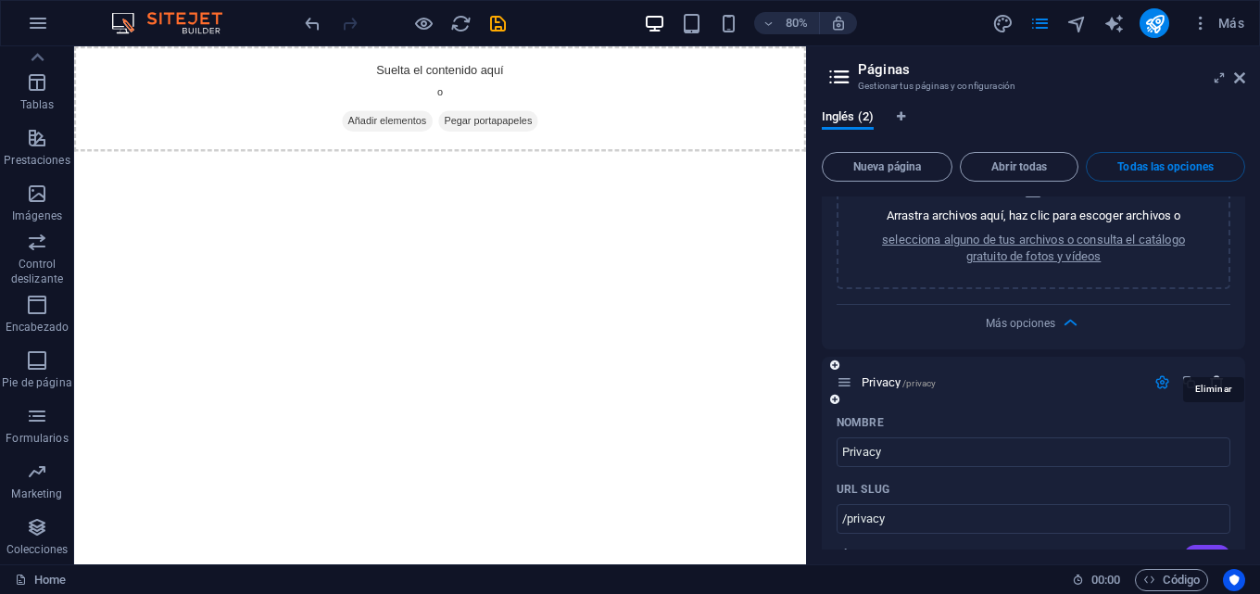
click at [1211, 374] on icon "button" at bounding box center [1217, 382] width 16 height 16
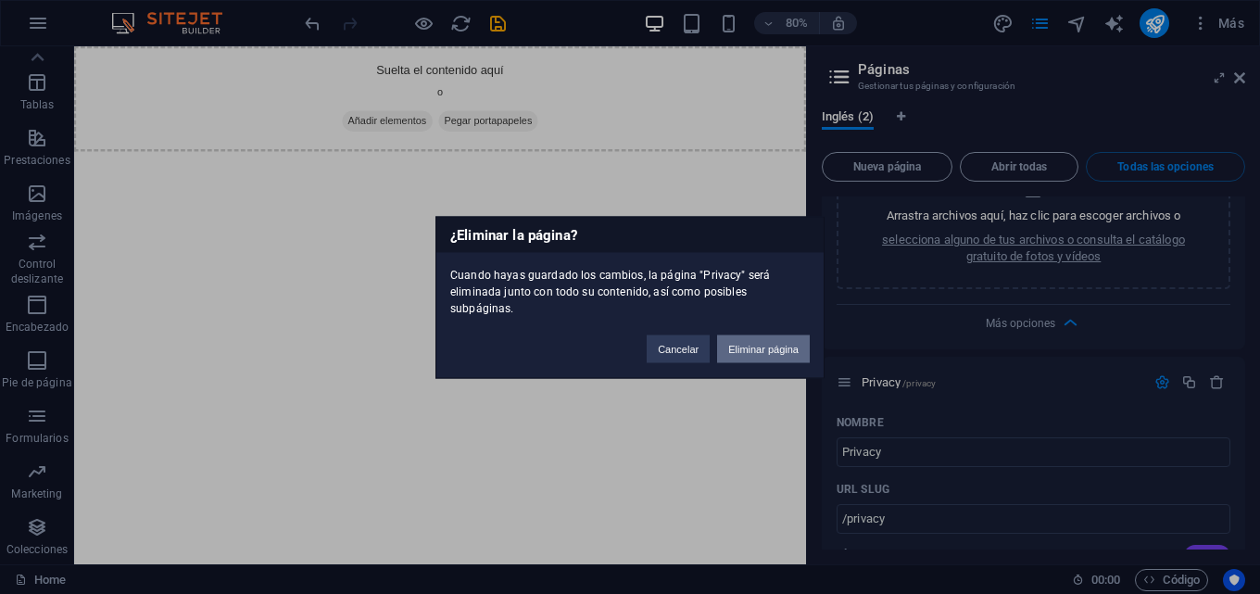
click at [791, 342] on button "Eliminar página" at bounding box center [763, 348] width 93 height 28
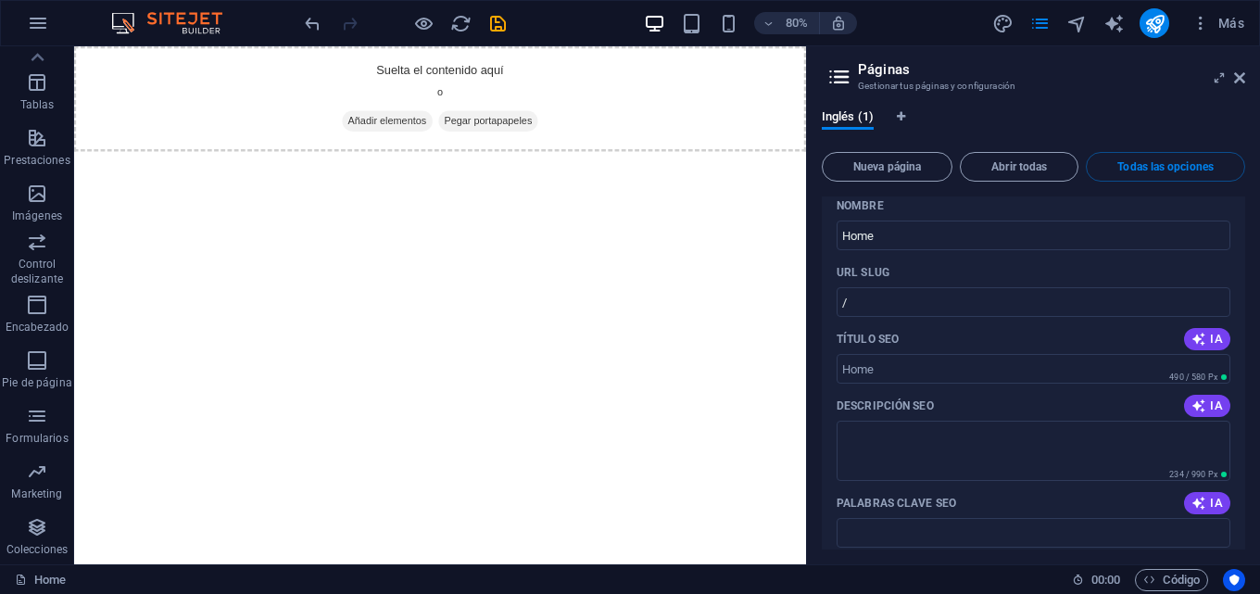
scroll to position [0, 0]
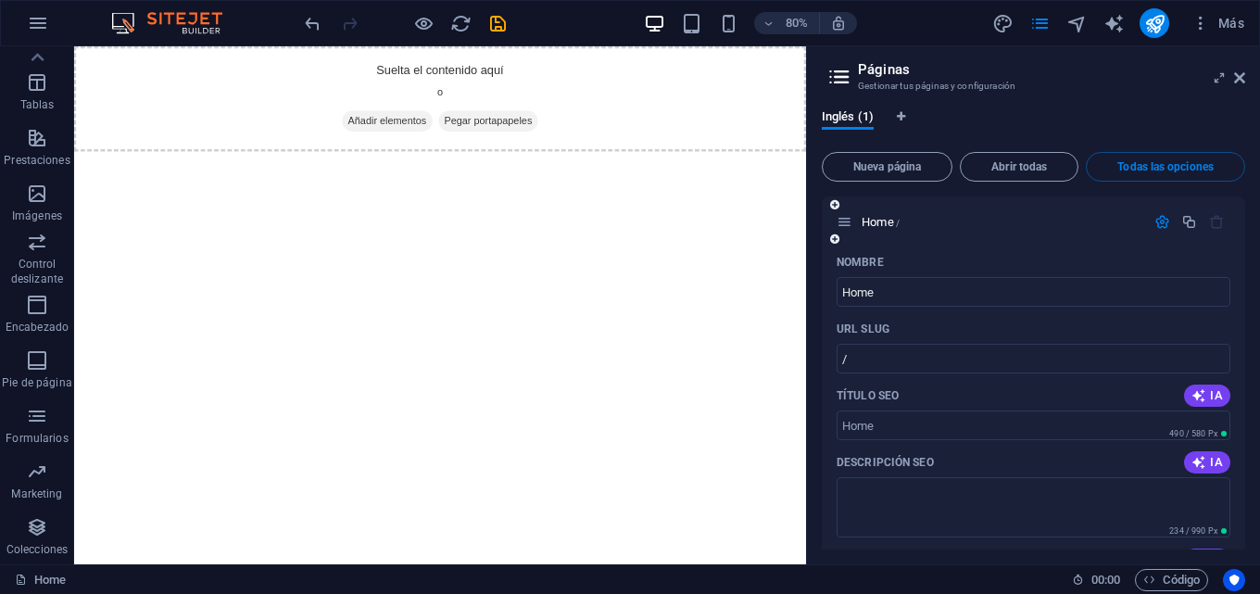
click at [1156, 219] on icon "button" at bounding box center [1162, 222] width 16 height 16
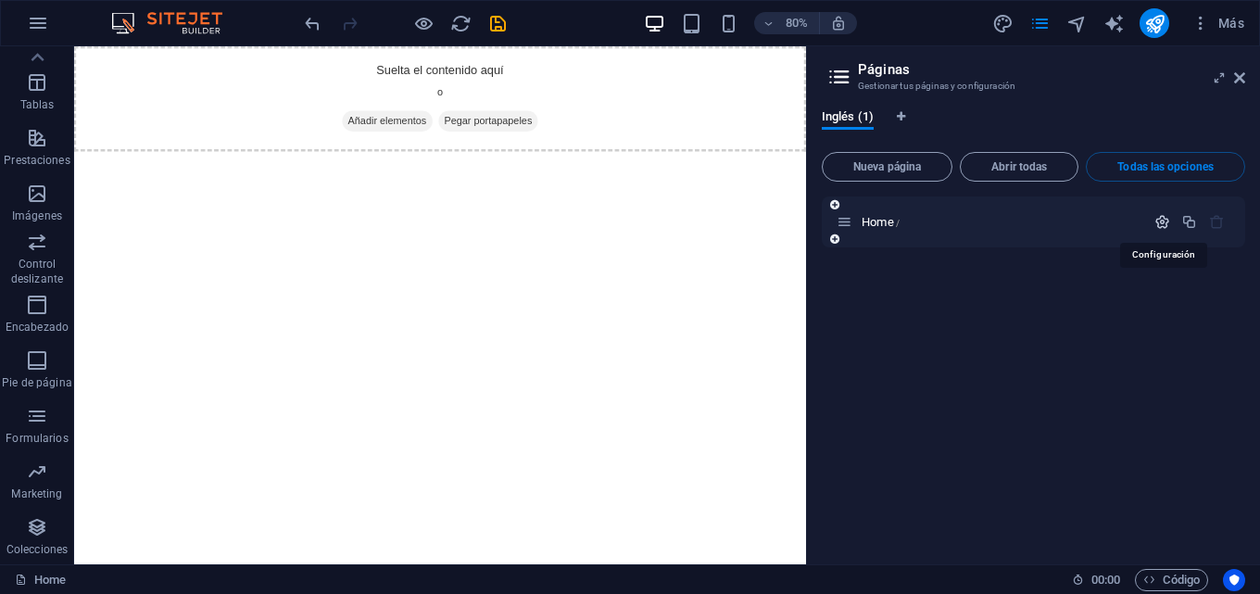
click at [1162, 219] on icon "button" at bounding box center [1162, 222] width 16 height 16
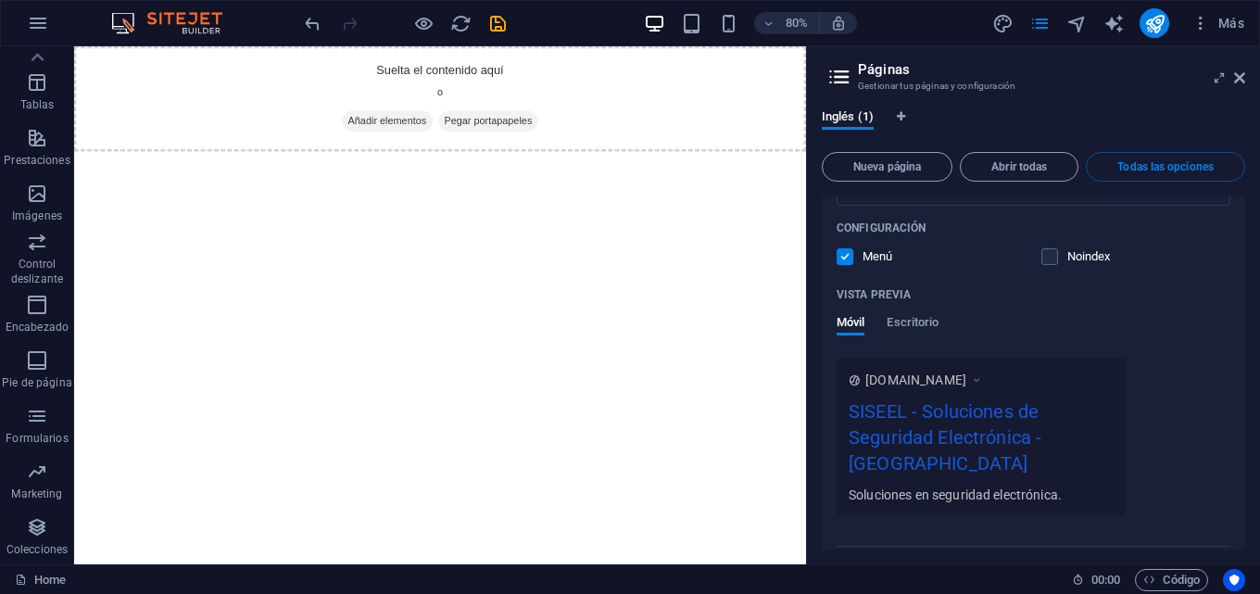
scroll to position [421, 0]
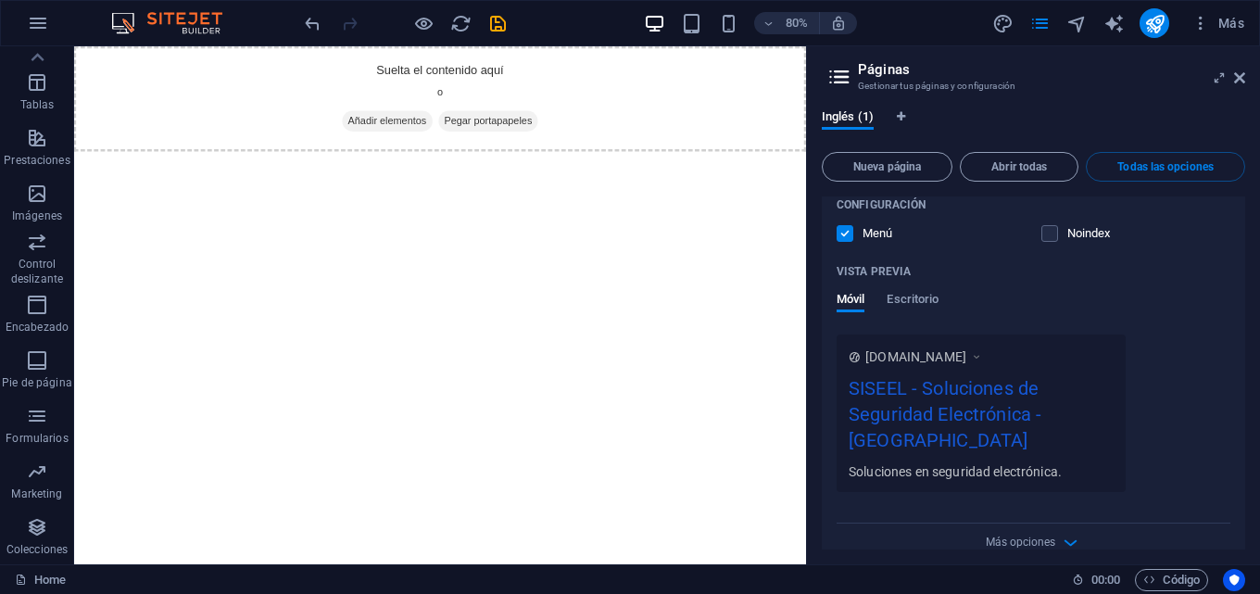
click at [1081, 360] on div "[DOMAIN_NAME]" at bounding box center [980, 355] width 265 height 19
click at [918, 307] on span "Escritorio" at bounding box center [912, 301] width 52 height 26
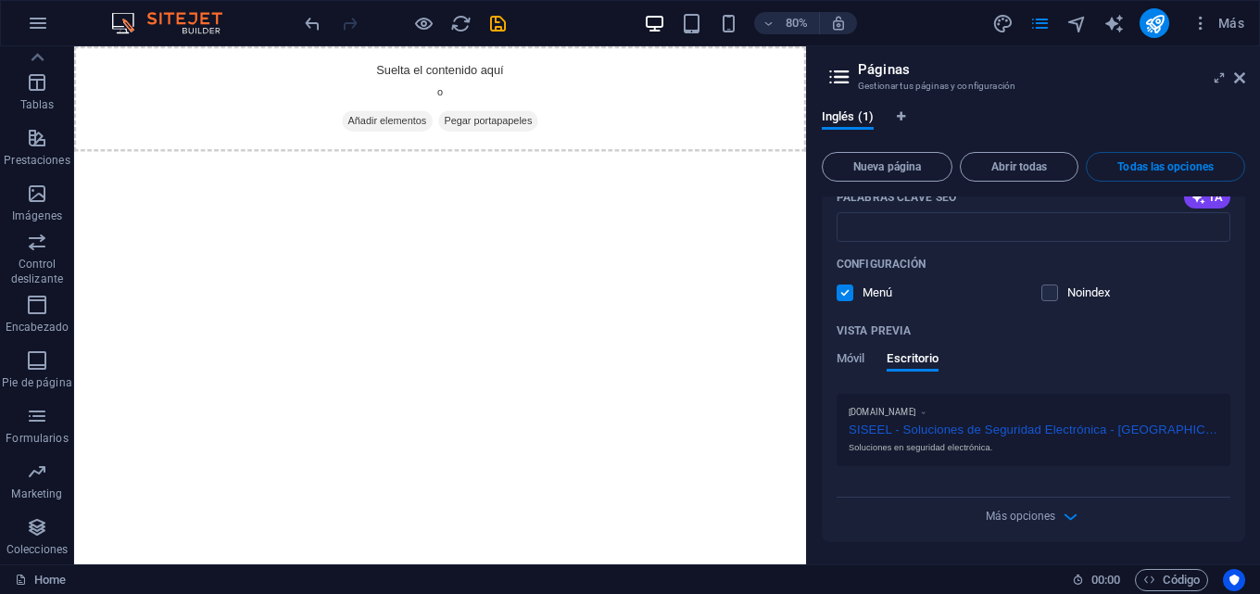
scroll to position [0, 0]
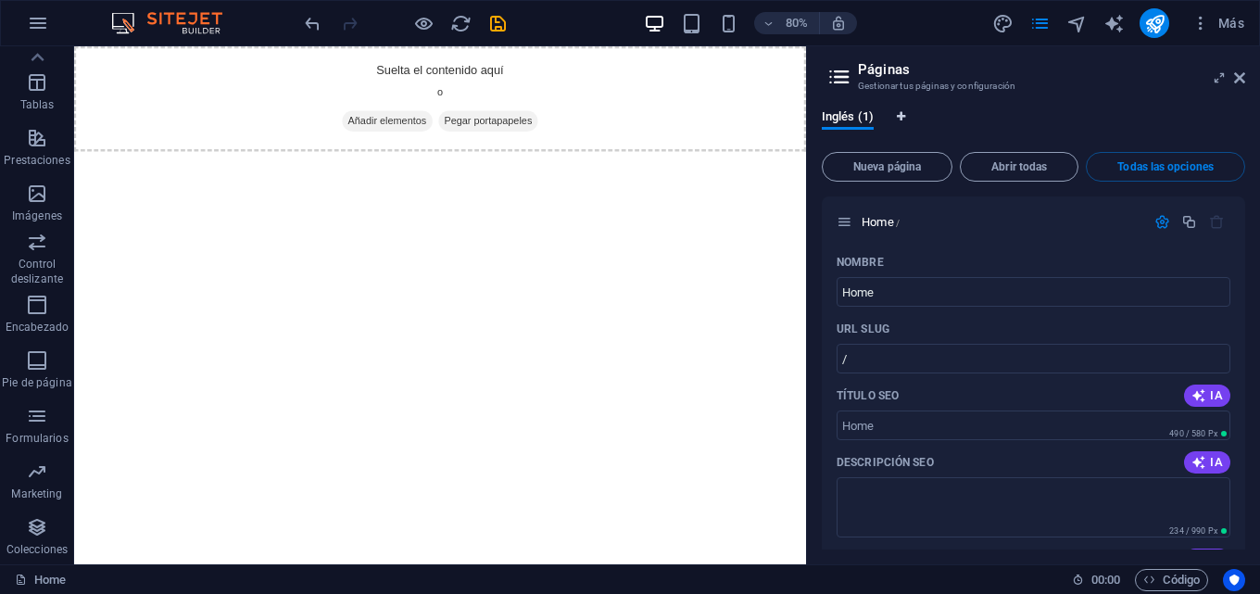
click at [899, 112] on icon "Pestañas de idiomas" at bounding box center [900, 116] width 8 height 11
select select "73"
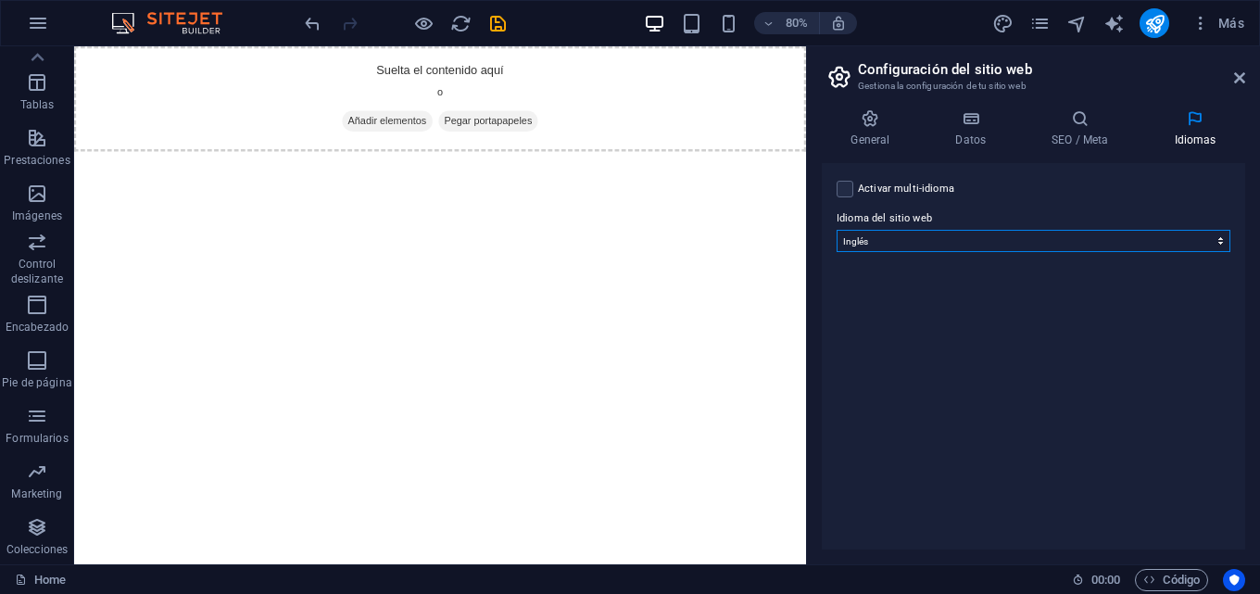
click at [916, 244] on select "Abkhazian Afar Afrikaans Akan Albanés Alemán Amharic Árabe Aragonese Armenian A…" at bounding box center [1033, 241] width 394 height 22
drag, startPoint x: 842, startPoint y: 185, endPoint x: 857, endPoint y: 189, distance: 15.3
click at [842, 185] on label at bounding box center [844, 189] width 17 height 17
click at [0, 0] on input "Activar multi-idioma Para desactivar la opción multi-idioma, elimine todos los …" at bounding box center [0, 0] width 0 height 0
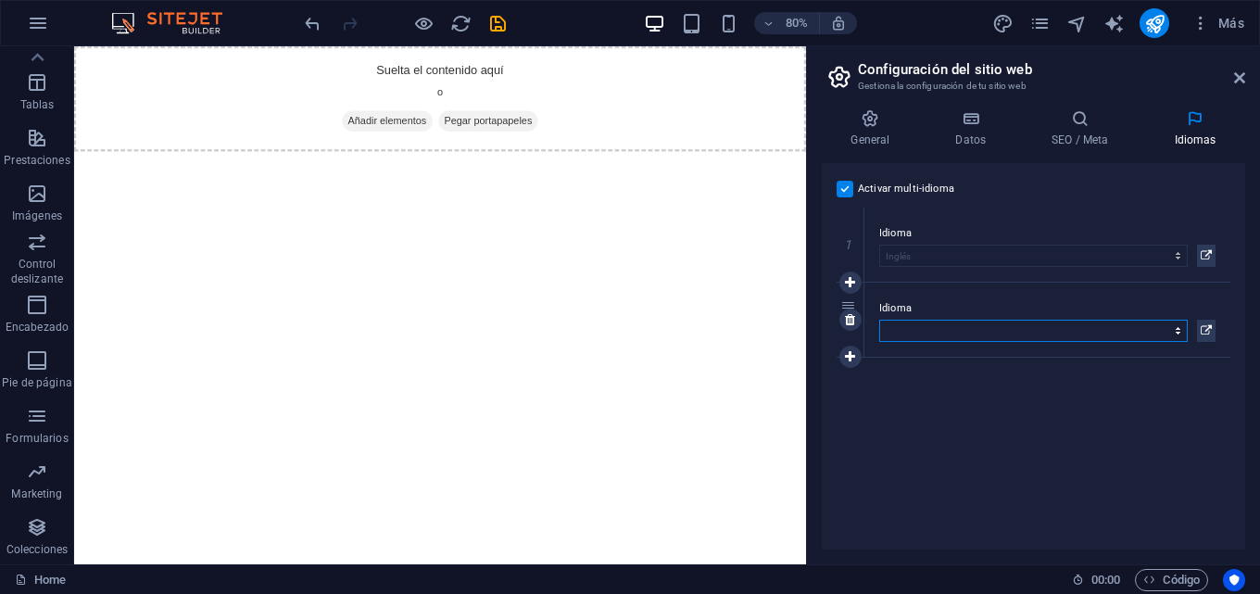
click at [1181, 327] on select "Abkhazian Afar Afrikaans Akan Albanés Alemán Amharic Árabe Aragonese Armenian A…" at bounding box center [1033, 331] width 308 height 22
select select "44"
click at [879, 320] on select "Abkhazian Afar Afrikaans Akan Albanés Alemán Amharic Árabe Aragonese Armenian A…" at bounding box center [1033, 331] width 308 height 22
click at [963, 418] on div "Activar multi-idioma Para desactivar la opción multi-idioma, elimine todos los …" at bounding box center [1032, 356] width 423 height 386
click at [1080, 132] on h4 "SEO / Meta" at bounding box center [1083, 128] width 122 height 39
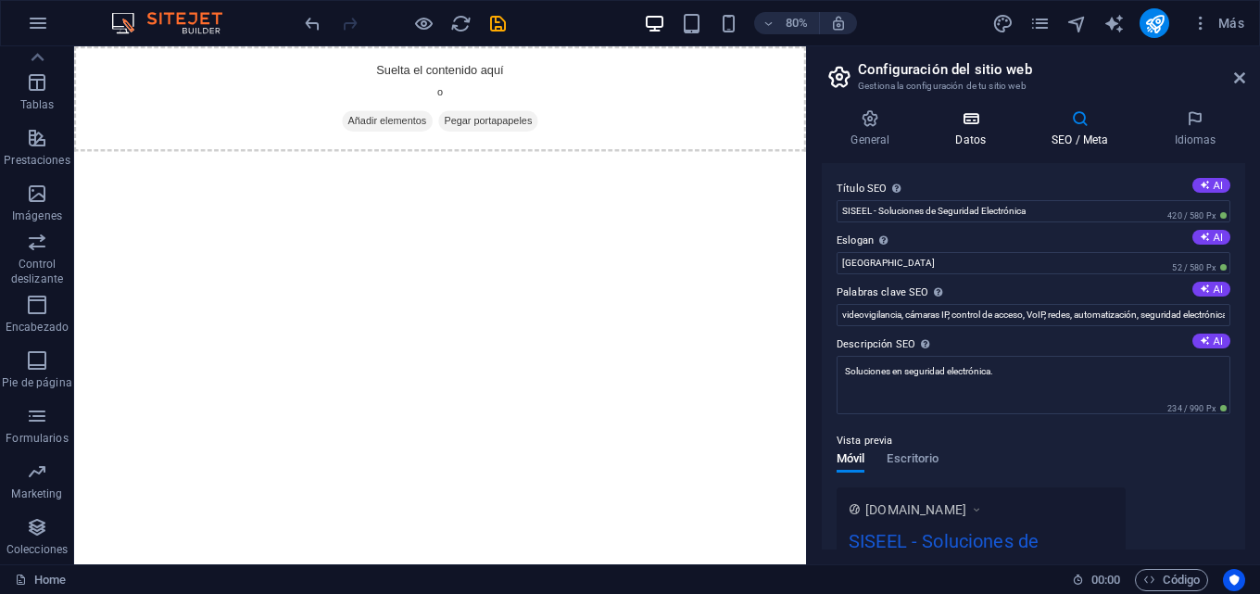
click at [972, 131] on h4 "Datos" at bounding box center [974, 128] width 96 height 39
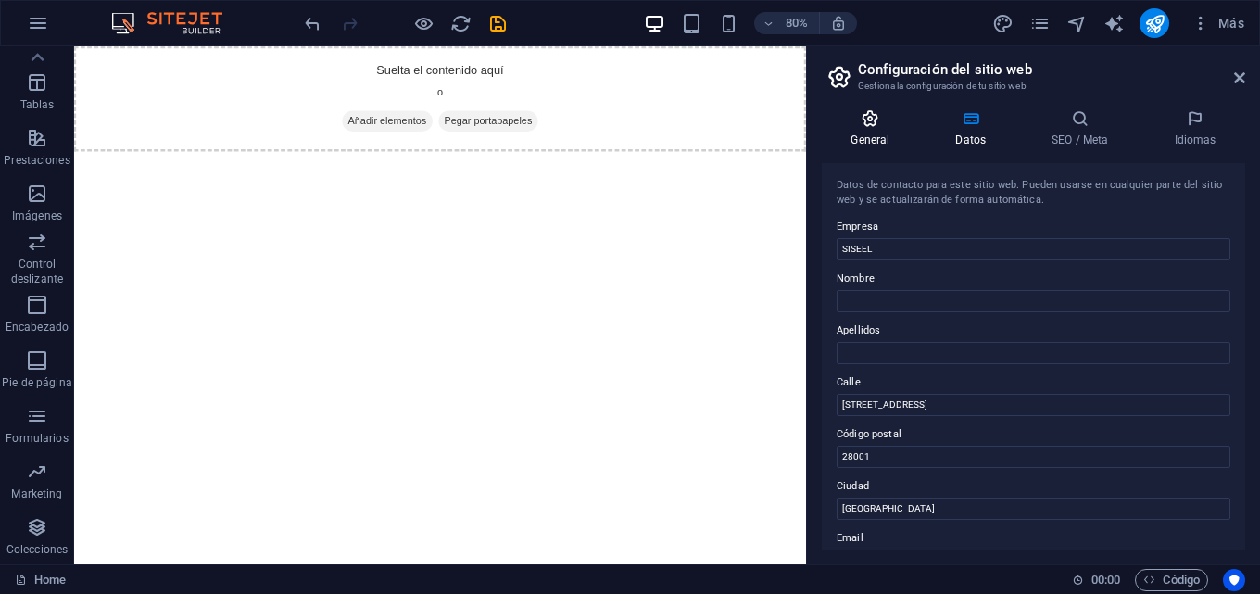
click at [858, 134] on h4 "General" at bounding box center [873, 128] width 105 height 39
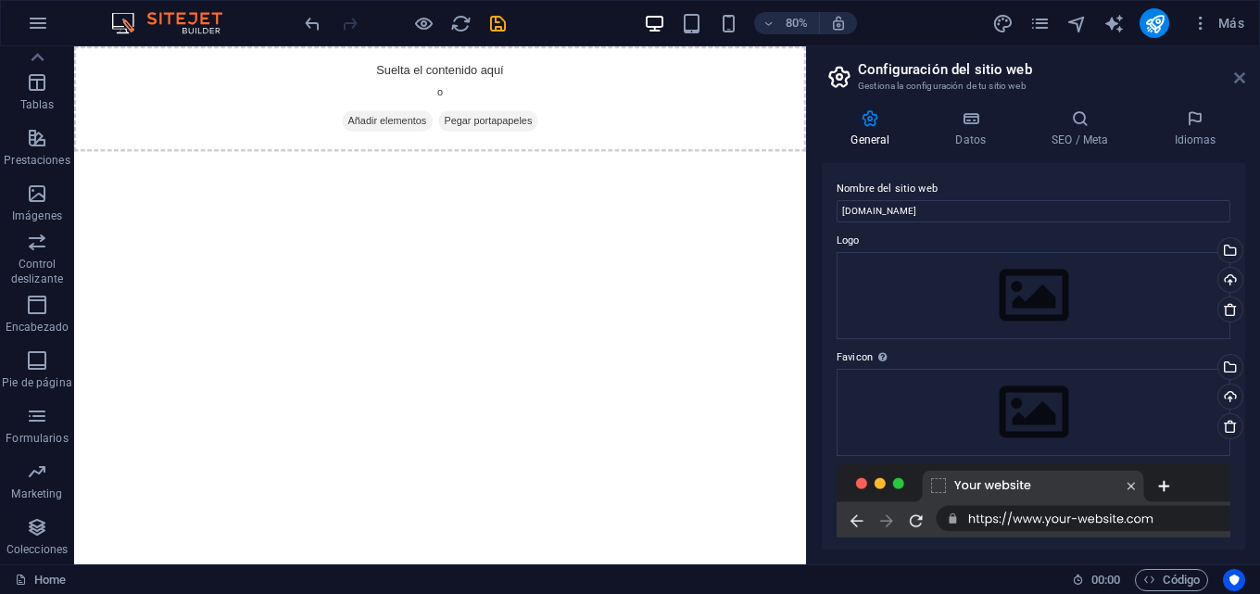
click at [1240, 81] on icon at bounding box center [1239, 77] width 11 height 15
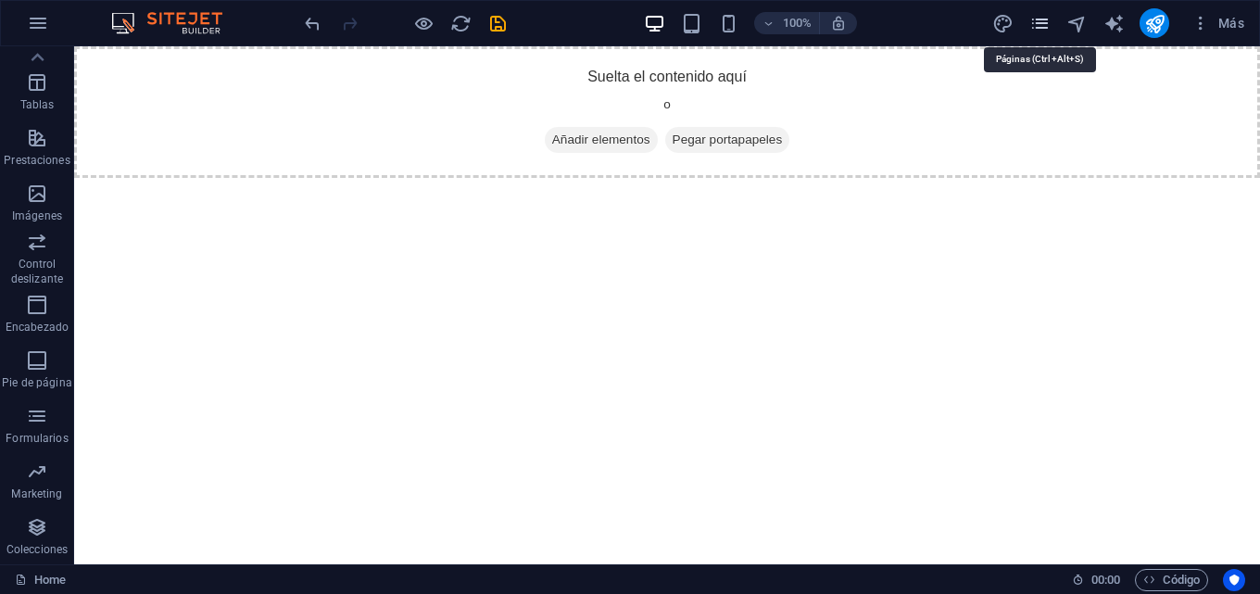
click at [1038, 22] on icon "pages" at bounding box center [1039, 23] width 21 height 21
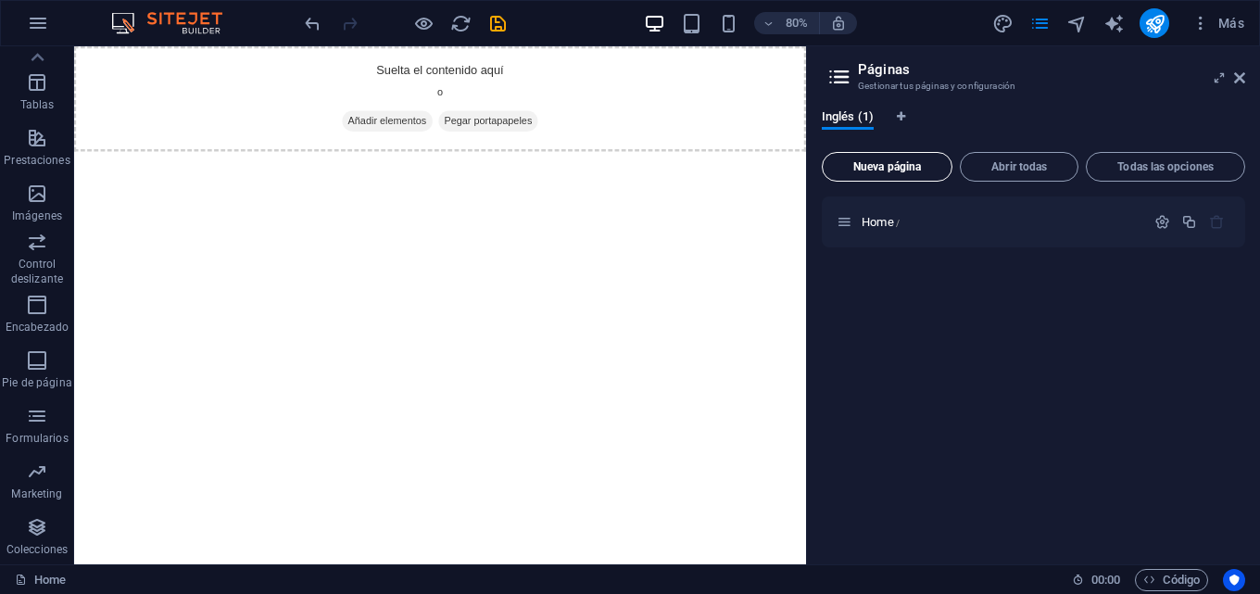
click at [886, 173] on button "Nueva página" at bounding box center [886, 167] width 131 height 30
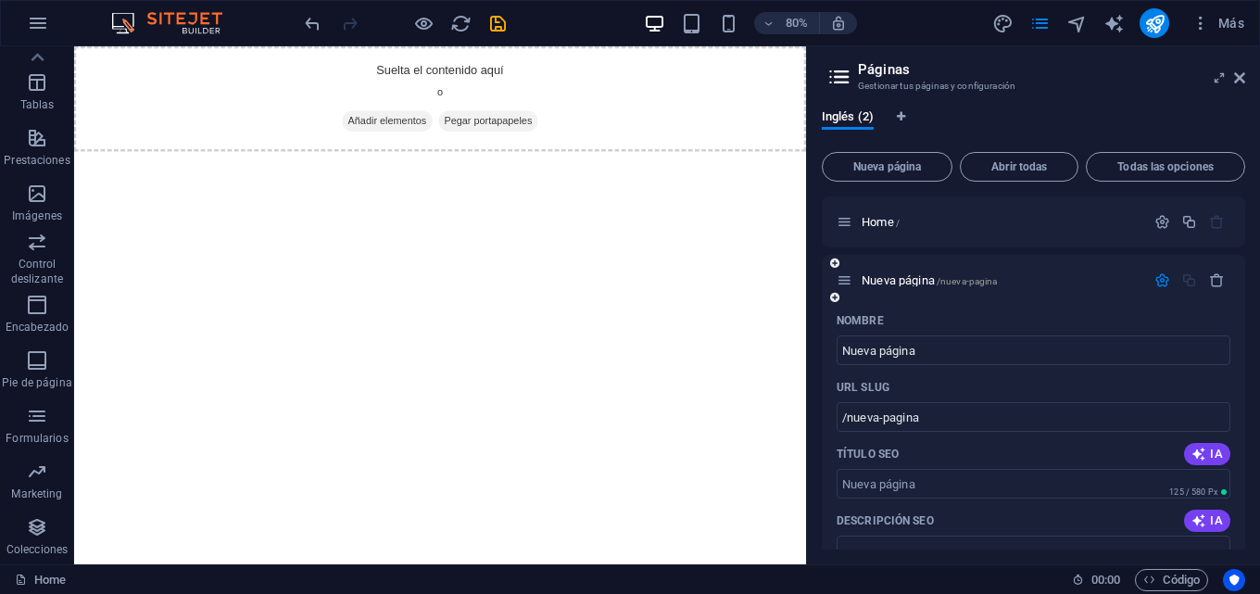
click at [1160, 277] on icon "button" at bounding box center [1162, 280] width 16 height 16
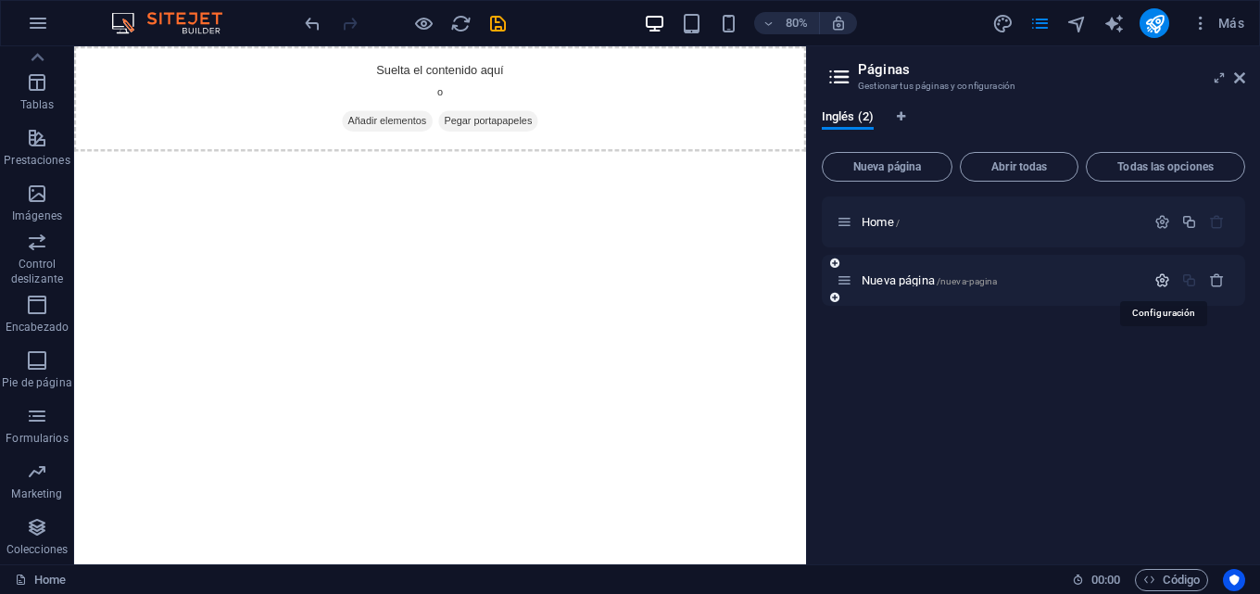
click at [1160, 277] on icon "button" at bounding box center [1162, 280] width 16 height 16
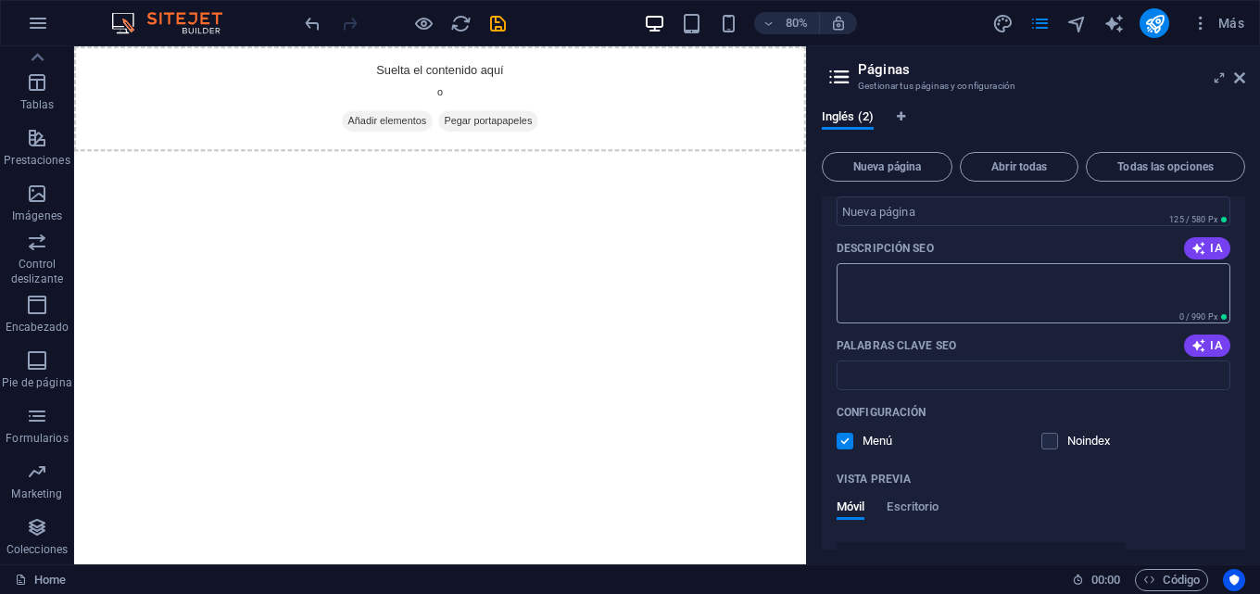
scroll to position [278, 0]
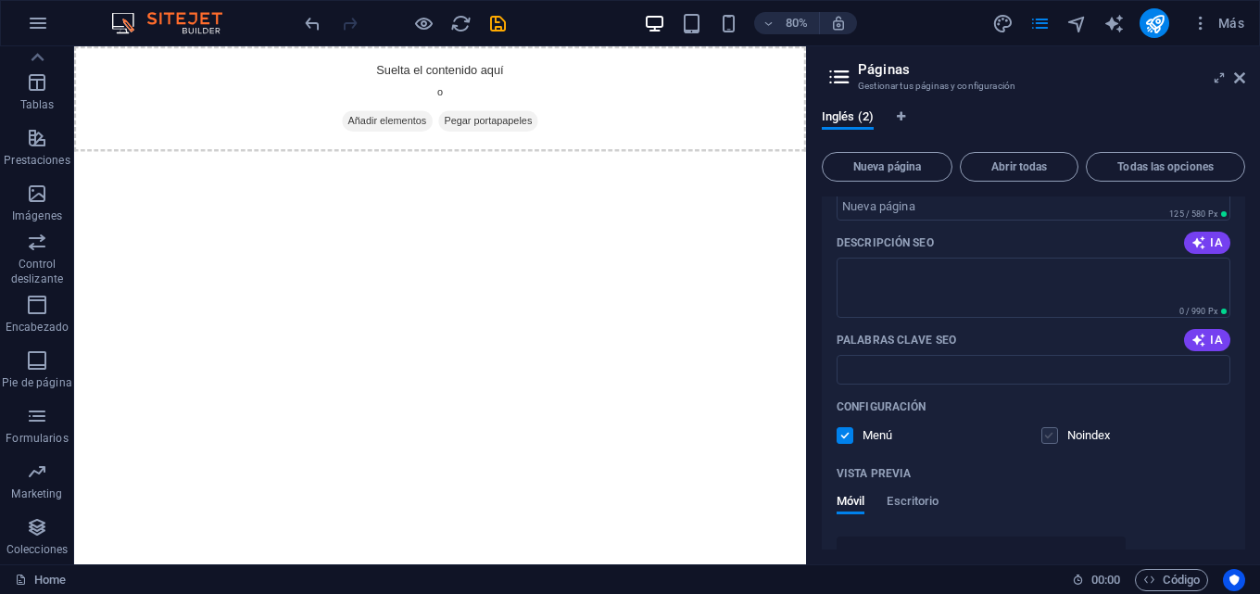
click at [1045, 436] on label at bounding box center [1049, 435] width 17 height 17
click at [0, 0] on input "checkbox" at bounding box center [0, 0] width 0 height 0
click at [1052, 436] on label at bounding box center [1049, 435] width 17 height 17
click at [0, 0] on input "checkbox" at bounding box center [0, 0] width 0 height 0
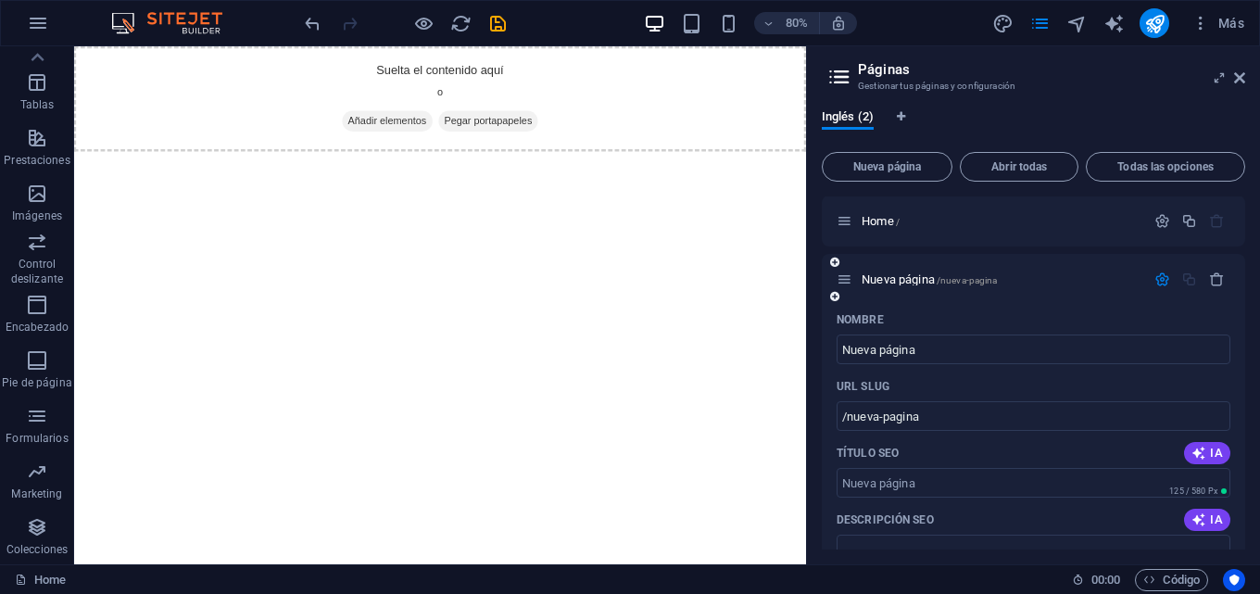
scroll to position [0, 0]
click at [832, 302] on icon at bounding box center [834, 297] width 9 height 11
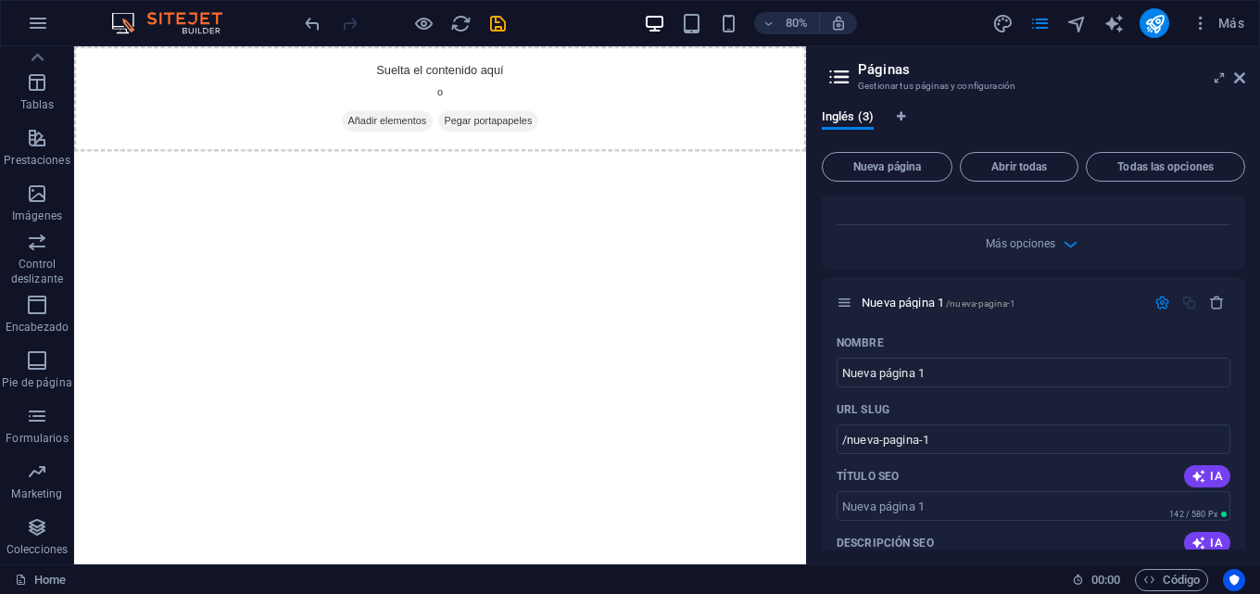
click at [834, 297] on div "Nueva página 1 /nueva-pagina-1" at bounding box center [1032, 302] width 423 height 51
click at [836, 317] on icon at bounding box center [834, 319] width 9 height 11
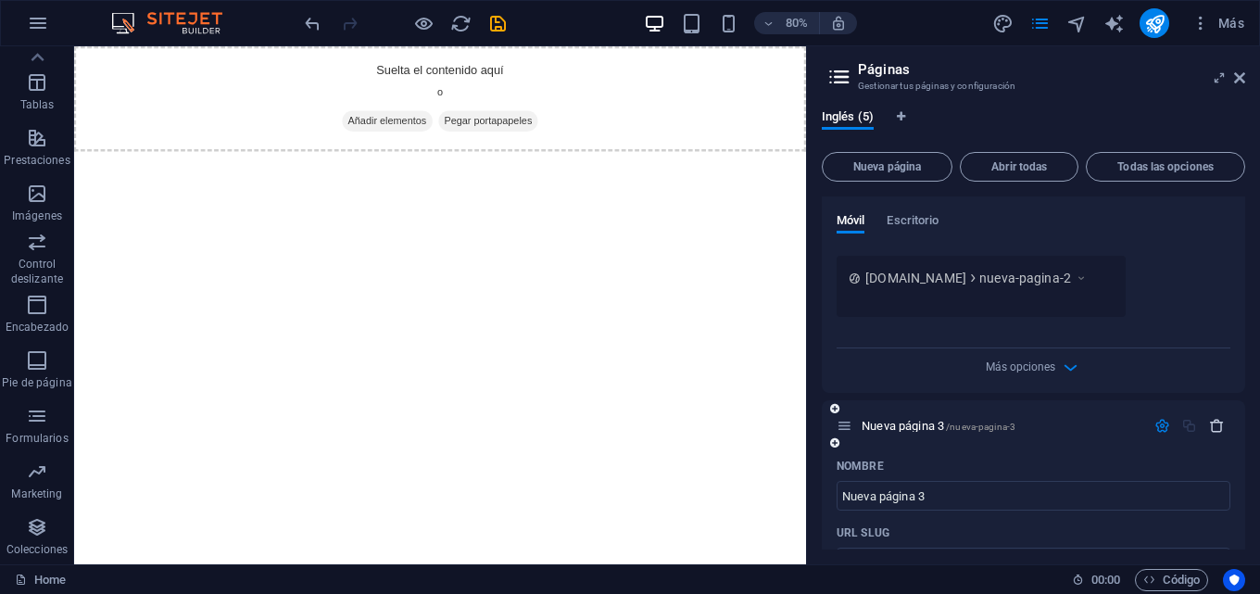
click at [1209, 423] on icon "button" at bounding box center [1217, 426] width 16 height 16
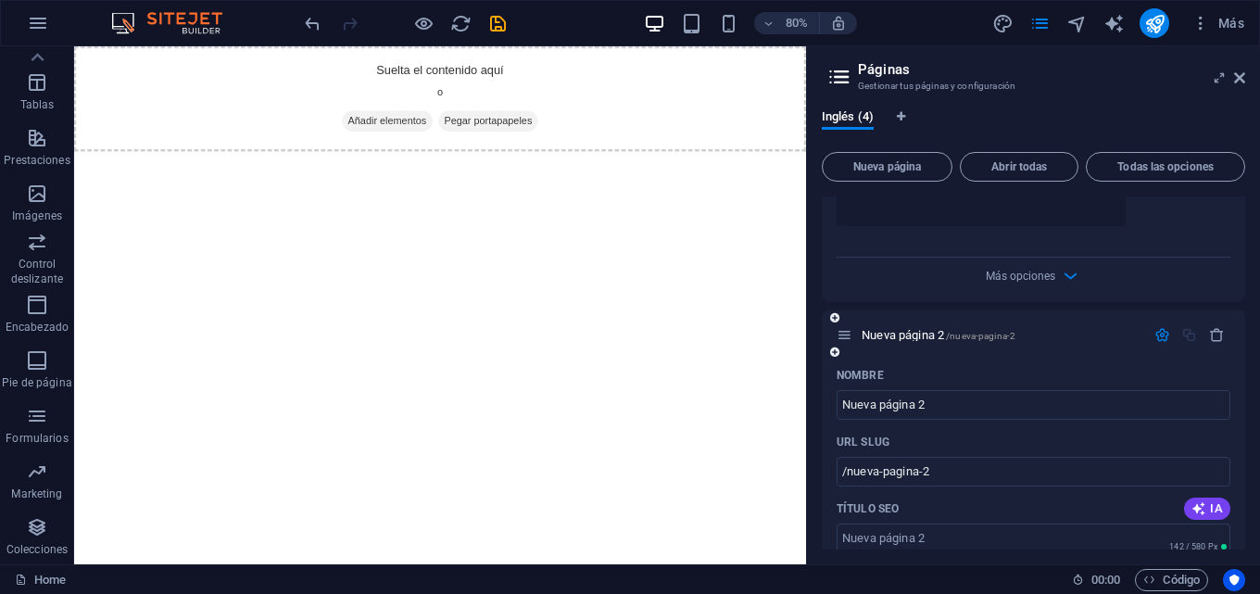
scroll to position [1355, 0]
click at [1210, 330] on icon "button" at bounding box center [1217, 334] width 16 height 16
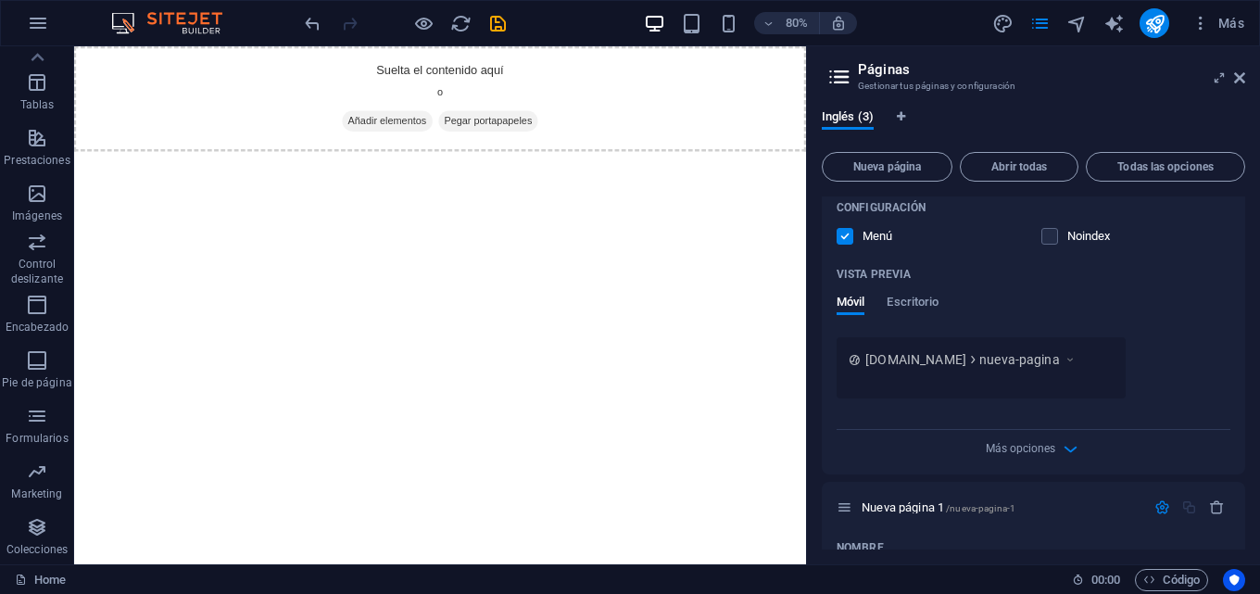
scroll to position [558, 0]
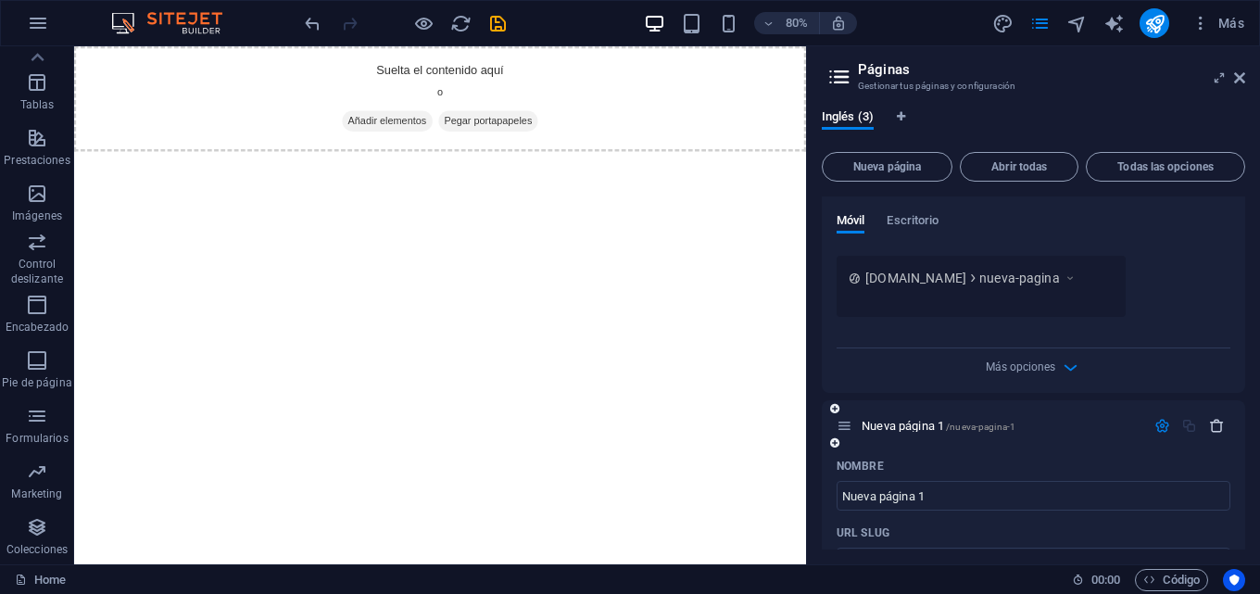
click at [1216, 426] on icon "button" at bounding box center [1217, 426] width 16 height 16
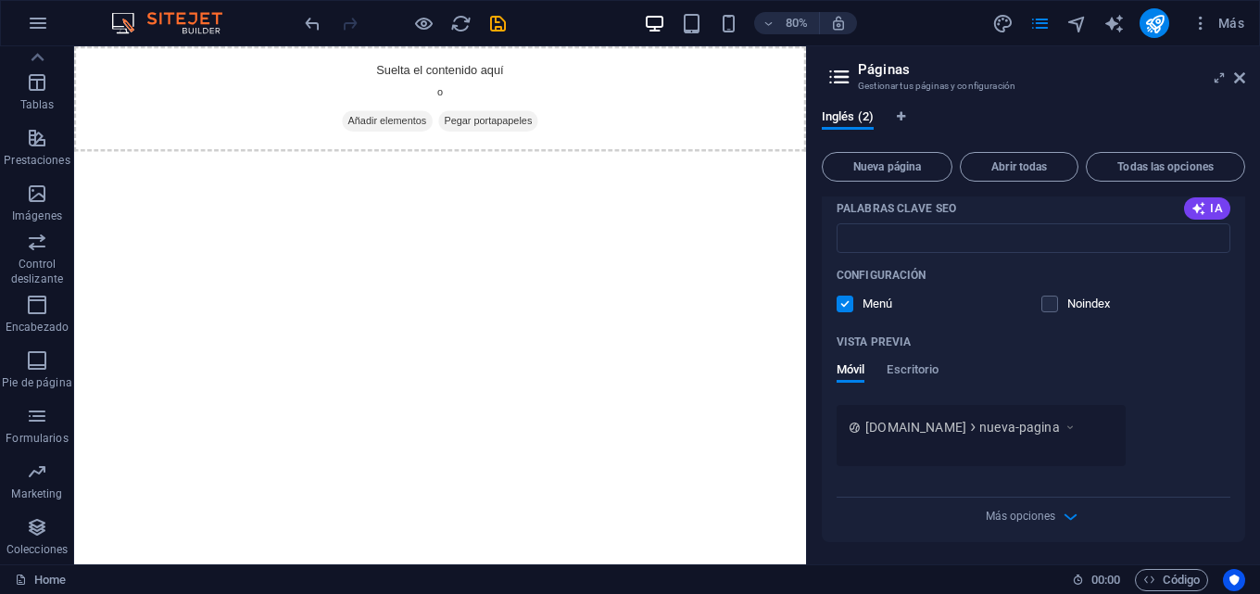
scroll to position [409, 0]
click at [1055, 509] on div "Más opciones" at bounding box center [1033, 512] width 394 height 30
click at [1063, 510] on icon "button" at bounding box center [1069, 516] width 21 height 21
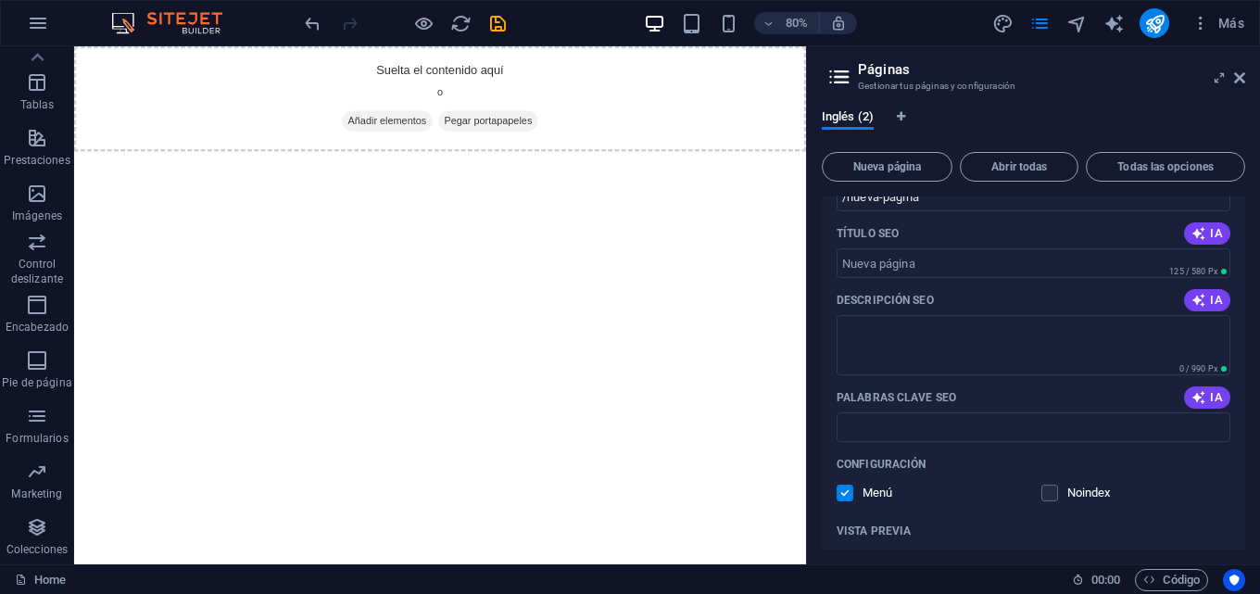
scroll to position [132, 0]
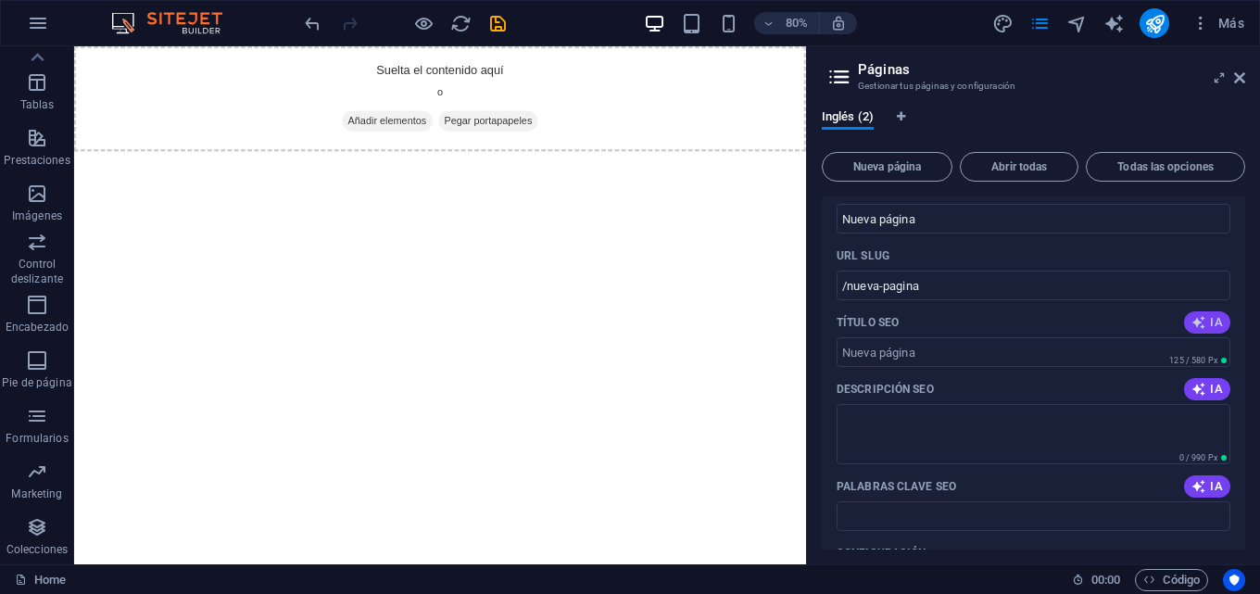
click at [1212, 321] on span "IA" at bounding box center [1206, 322] width 31 height 15
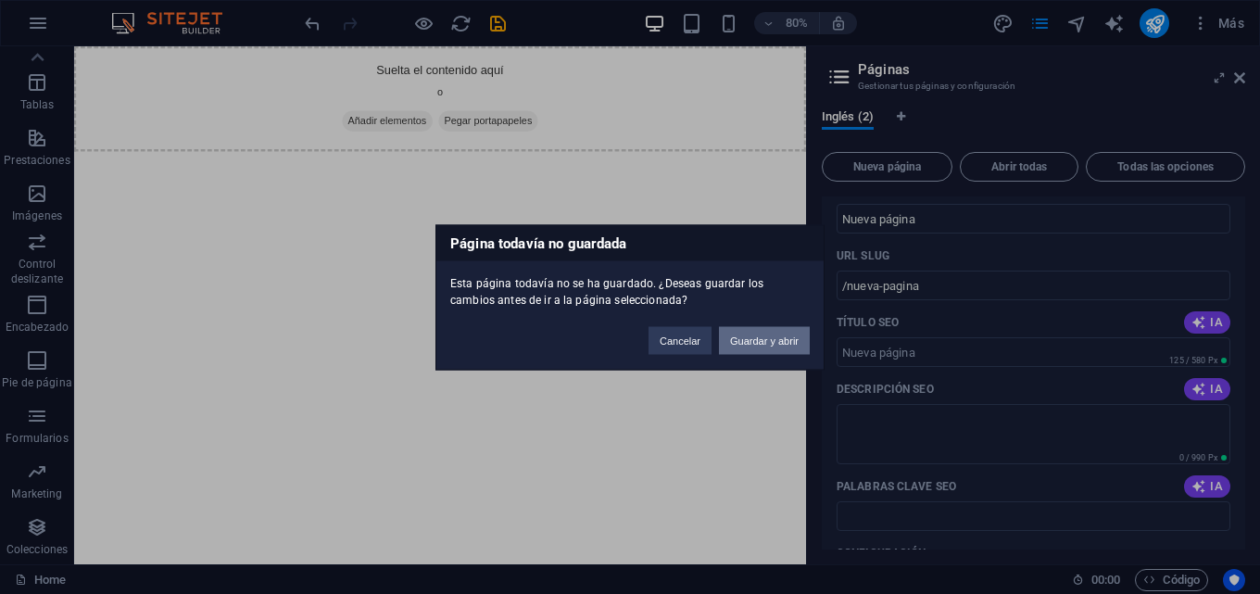
click at [737, 341] on button "Guardar y abrir" at bounding box center [764, 340] width 91 height 28
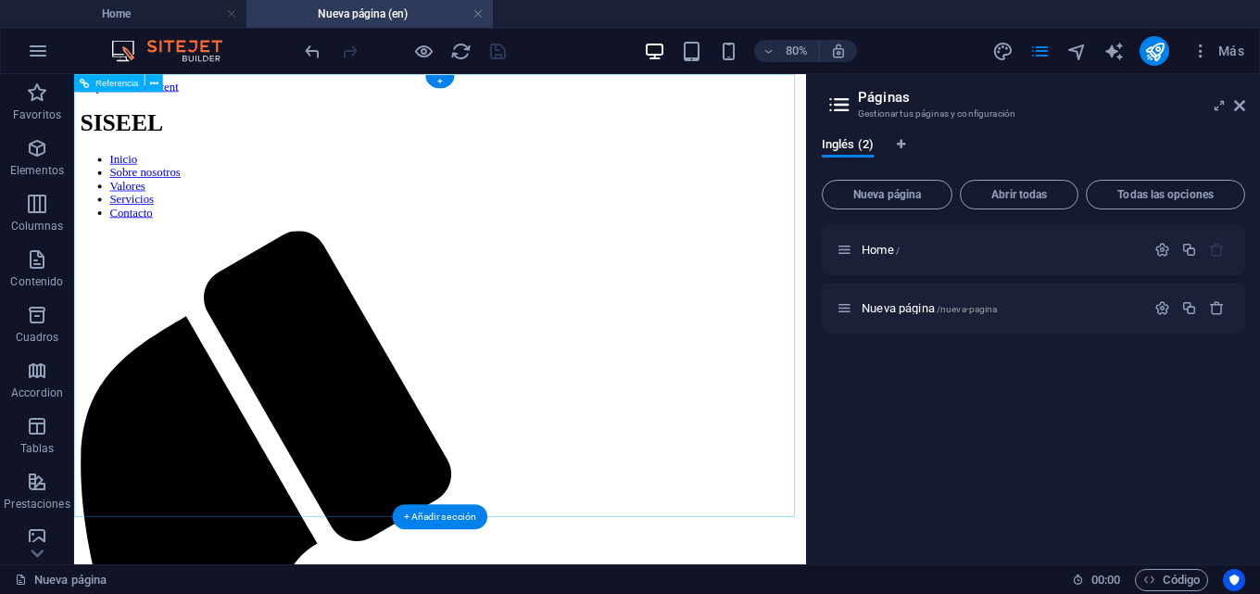
scroll to position [0, 0]
click at [1214, 308] on icon "button" at bounding box center [1217, 308] width 16 height 16
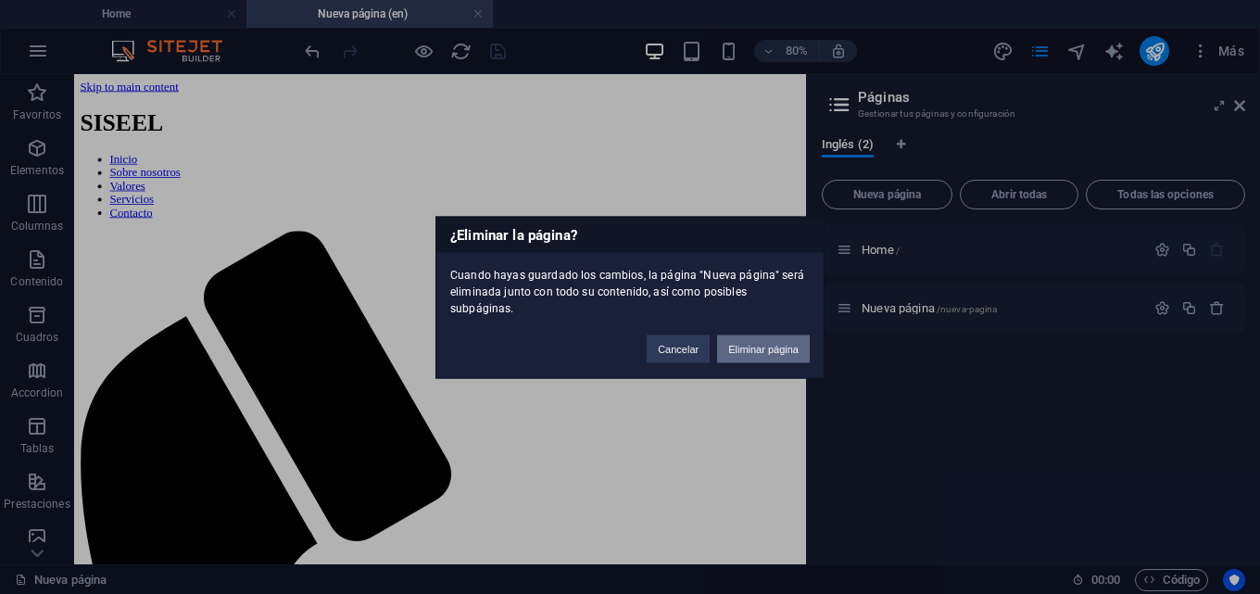
click at [771, 346] on button "Eliminar página" at bounding box center [763, 348] width 93 height 28
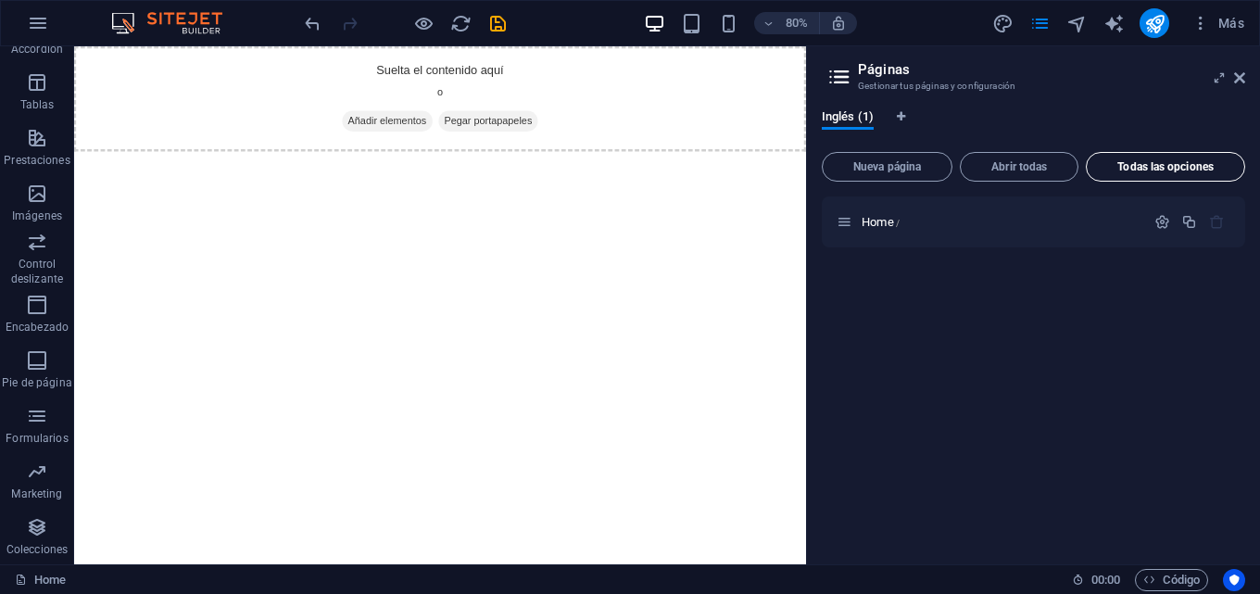
click at [1168, 166] on span "Todas las opciones" at bounding box center [1165, 166] width 143 height 11
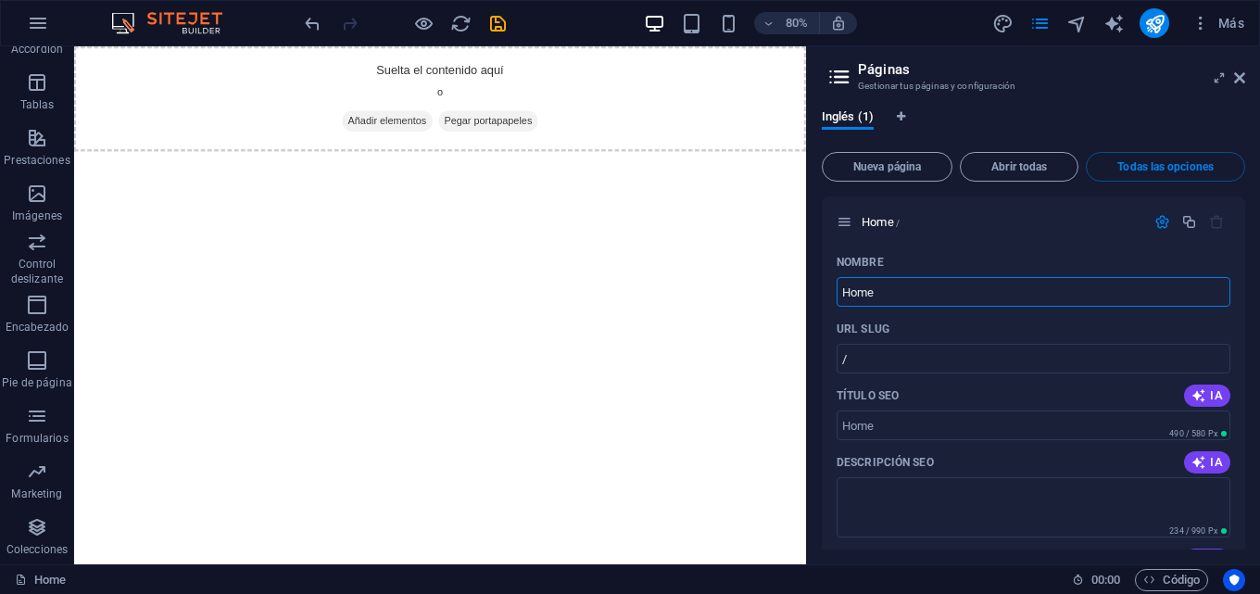
click at [840, 73] on icon at bounding box center [839, 77] width 28 height 26
click at [910, 71] on h2 "Páginas" at bounding box center [1051, 69] width 387 height 17
click at [1244, 80] on icon at bounding box center [1239, 77] width 11 height 15
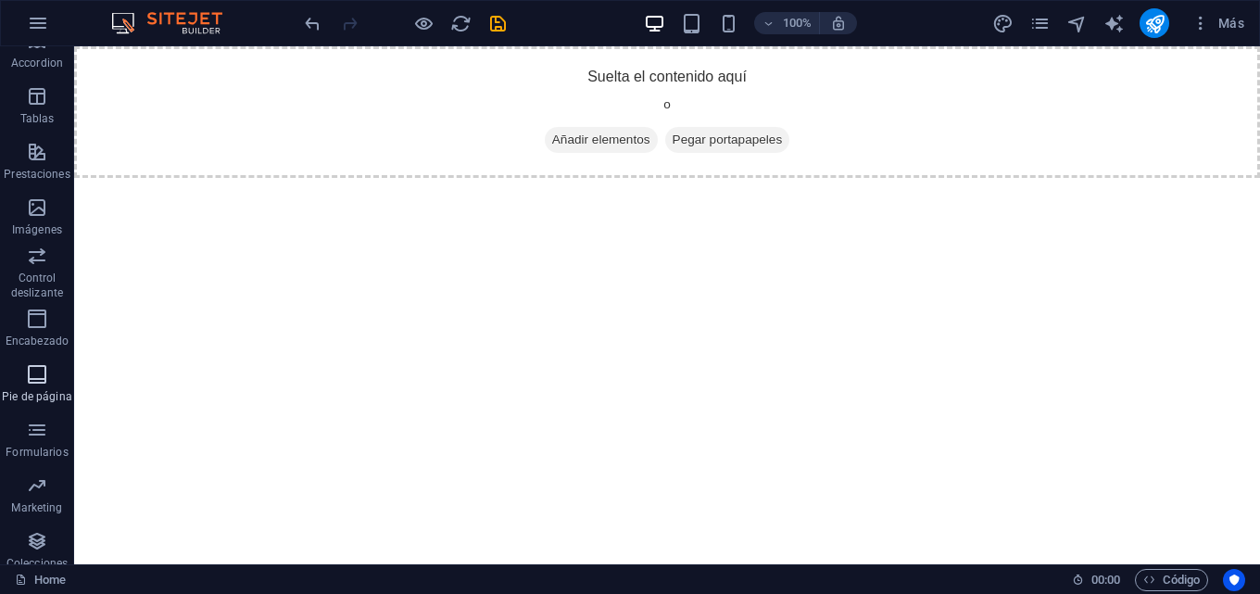
scroll to position [316, 0]
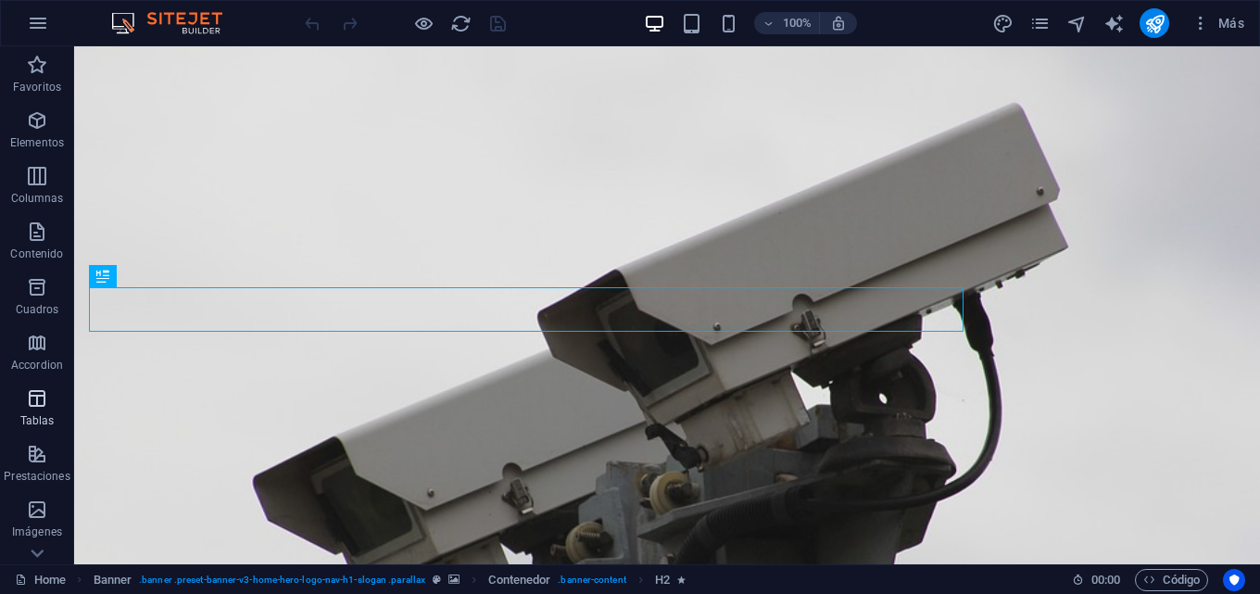
scroll to position [316, 0]
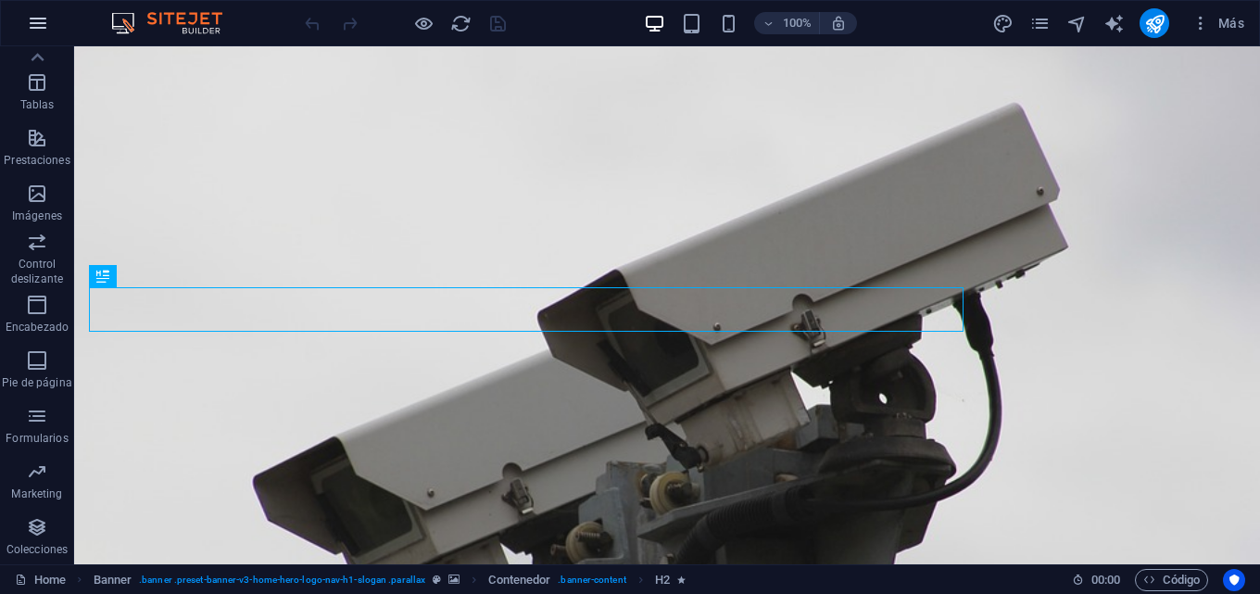
click at [42, 23] on icon "button" at bounding box center [38, 23] width 22 height 22
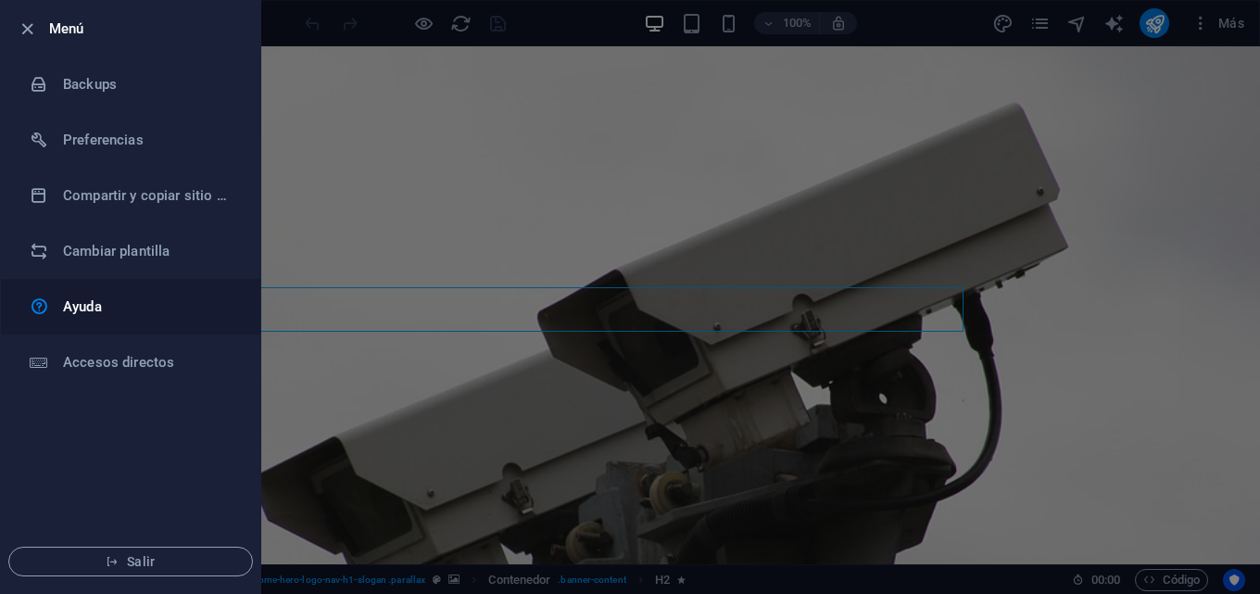
click at [98, 298] on h6 "Ayuda" at bounding box center [148, 306] width 171 height 22
click at [642, 189] on div at bounding box center [630, 297] width 1260 height 594
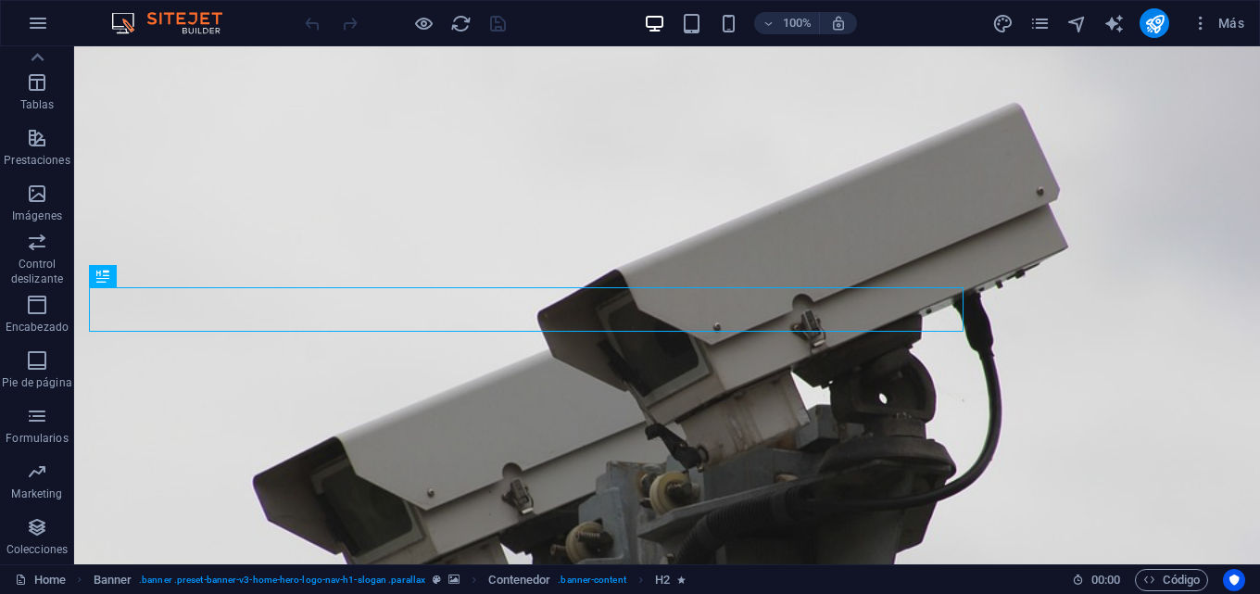
click at [194, 12] on img at bounding box center [176, 23] width 139 height 22
click at [117, 19] on img at bounding box center [176, 23] width 139 height 22
click at [1233, 19] on span "Más" at bounding box center [1217, 23] width 53 height 19
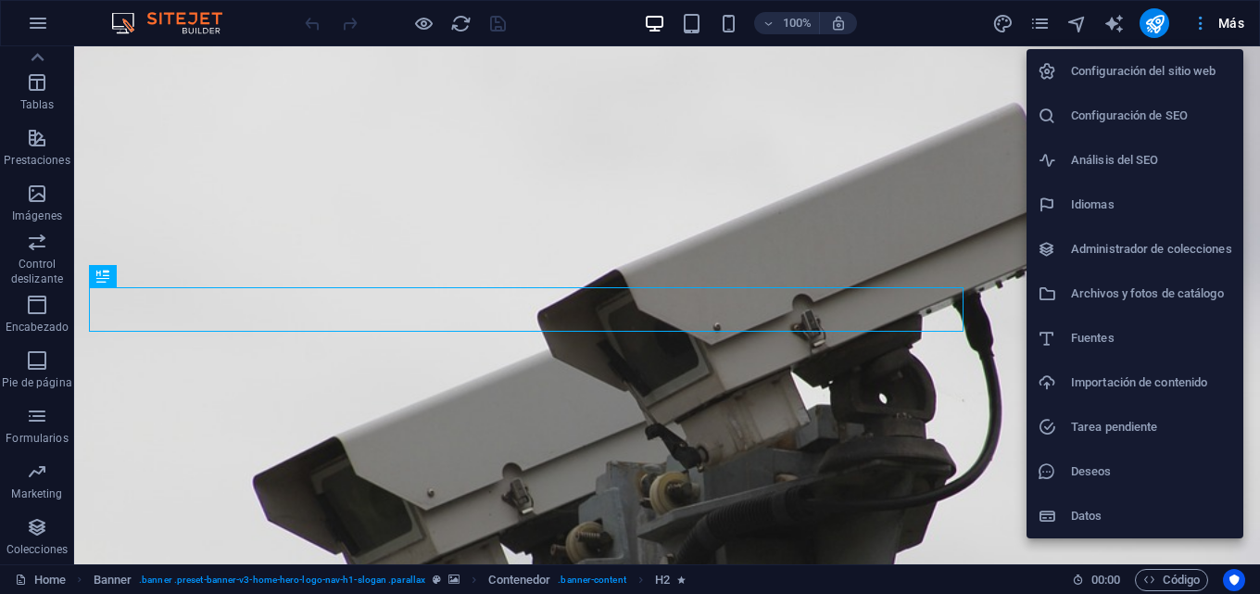
click at [1233, 19] on div at bounding box center [630, 297] width 1260 height 594
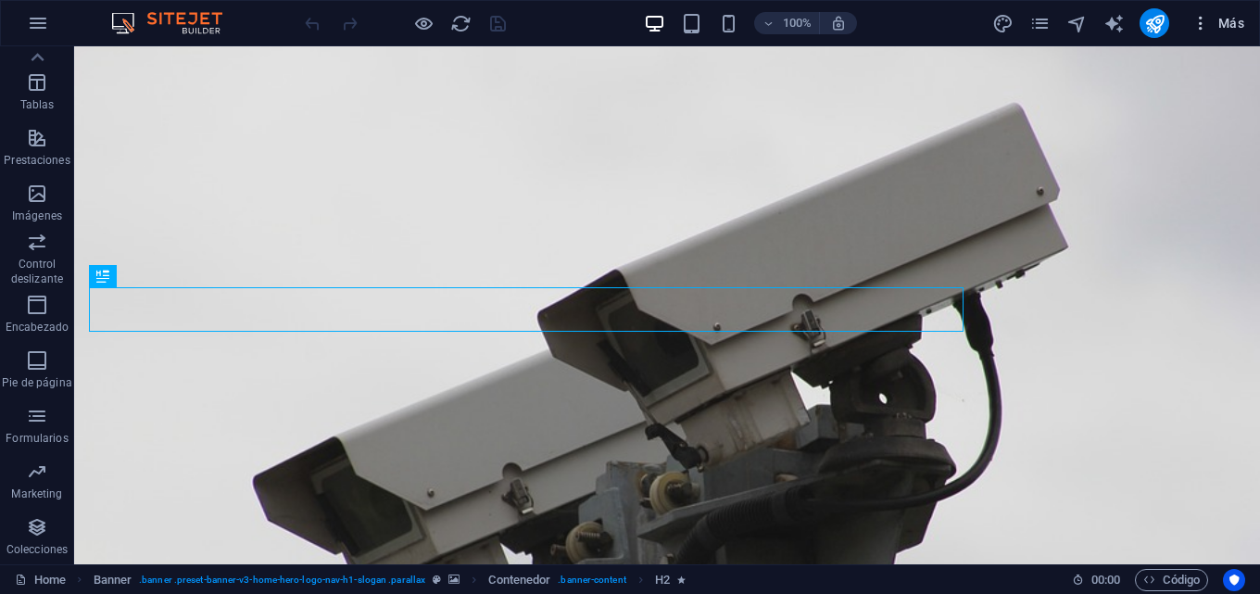
click at [1233, 19] on span "Más" at bounding box center [1217, 23] width 53 height 19
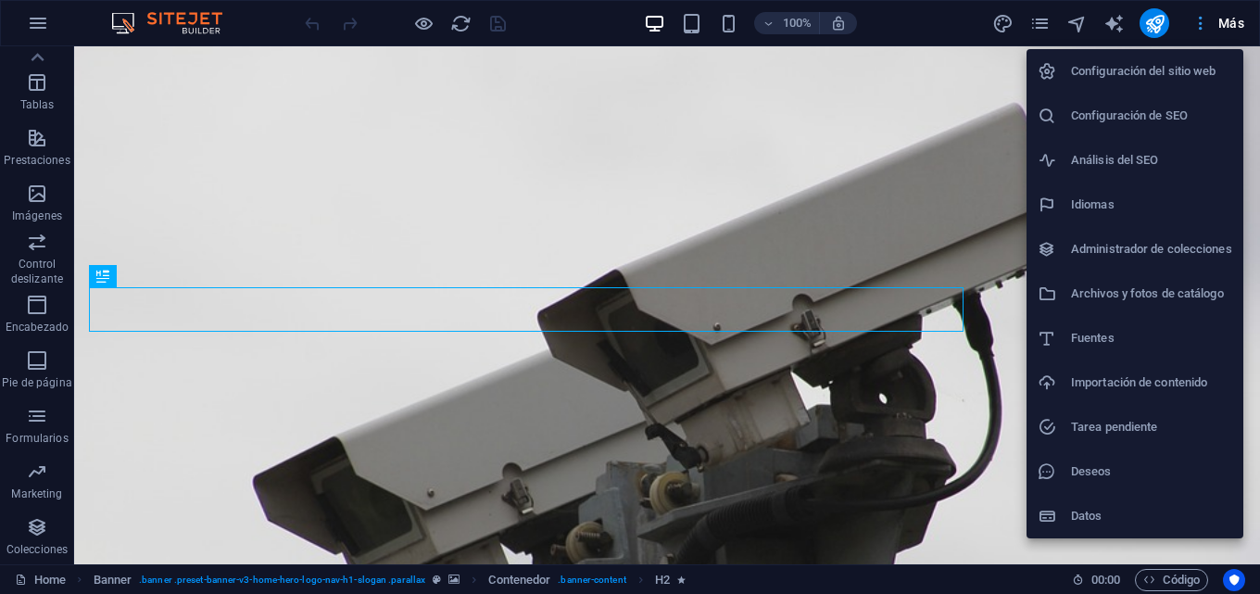
click at [1233, 19] on div at bounding box center [630, 297] width 1260 height 594
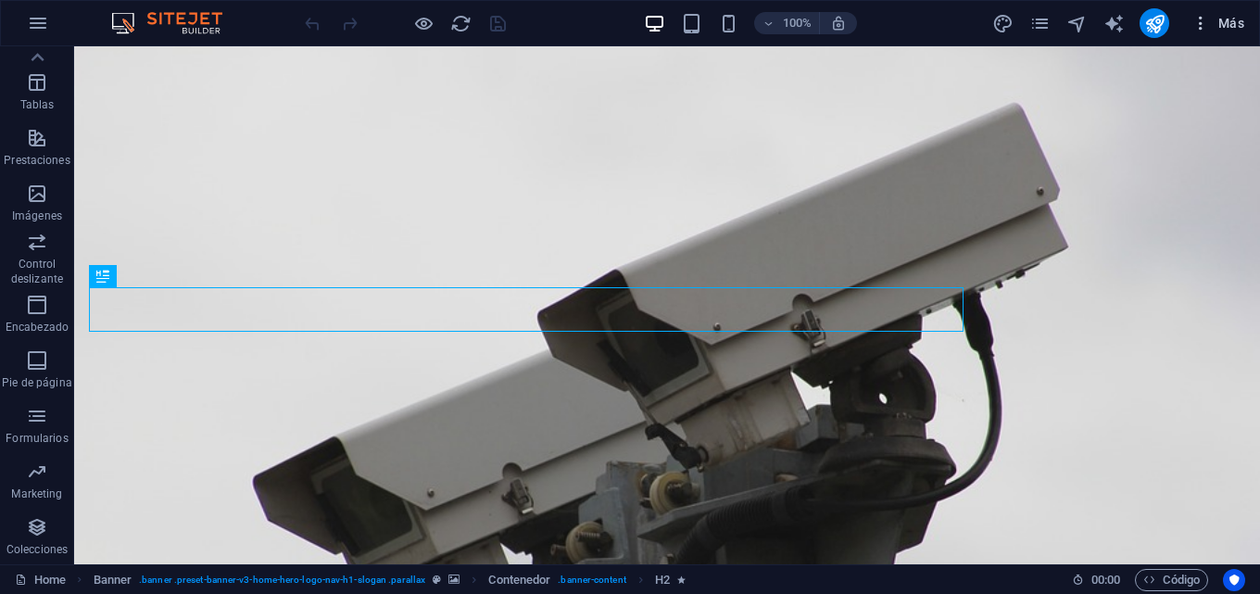
click at [1204, 17] on icon "button" at bounding box center [1200, 23] width 19 height 19
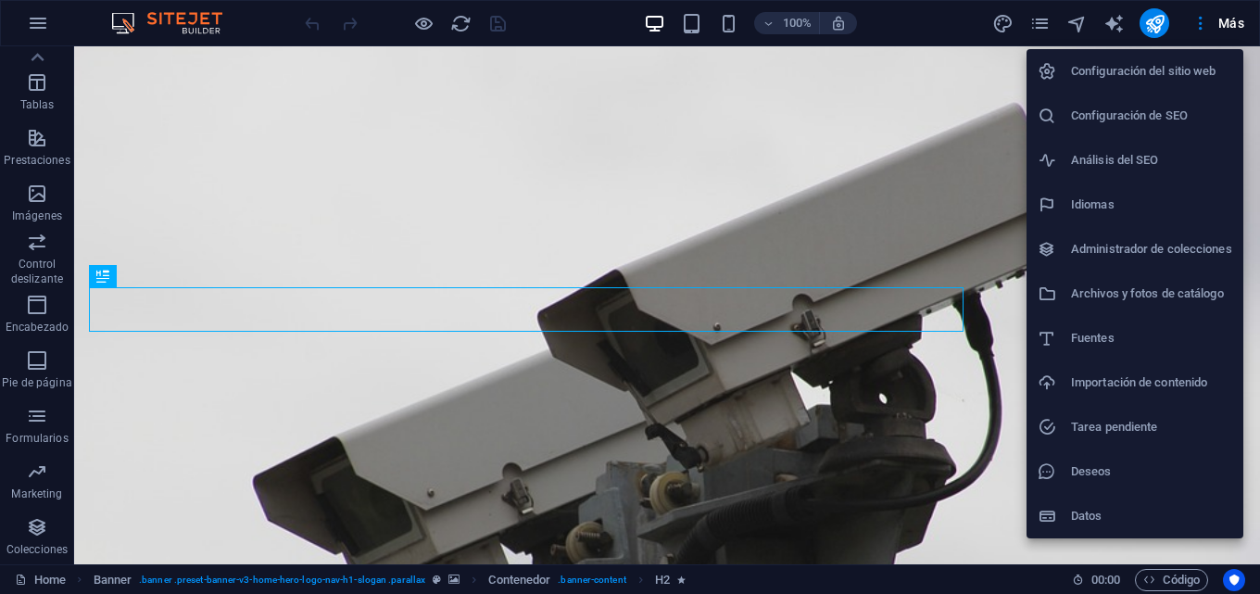
click at [1135, 472] on h6 "Deseos" at bounding box center [1151, 471] width 161 height 22
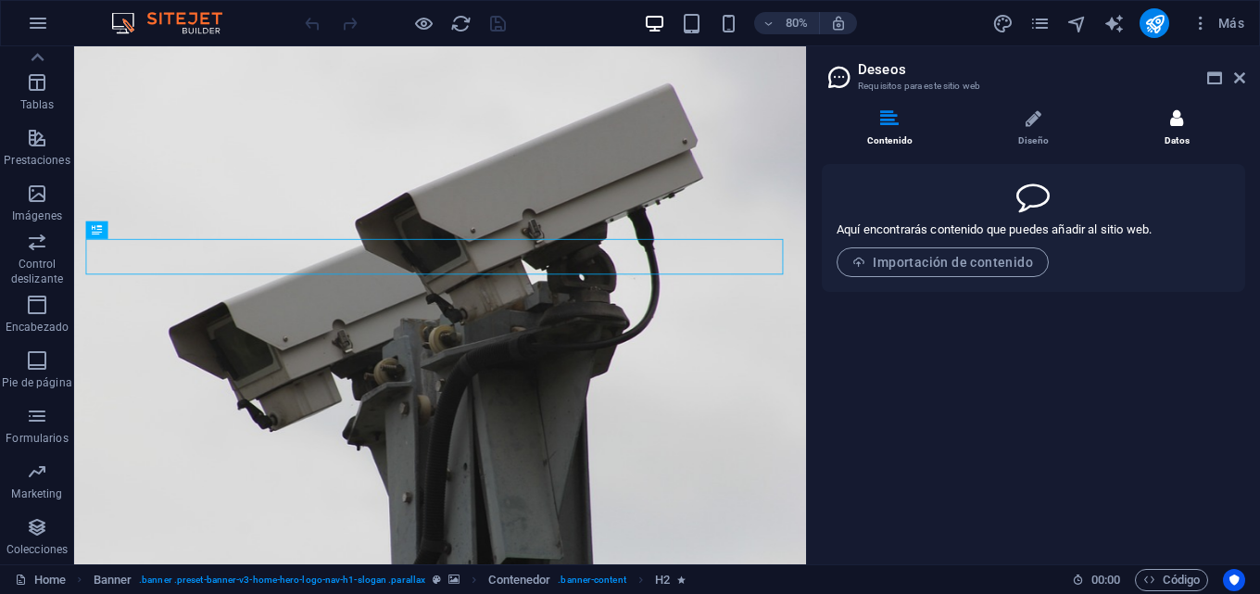
click at [1168, 128] on li "Datos" at bounding box center [1177, 129] width 136 height 40
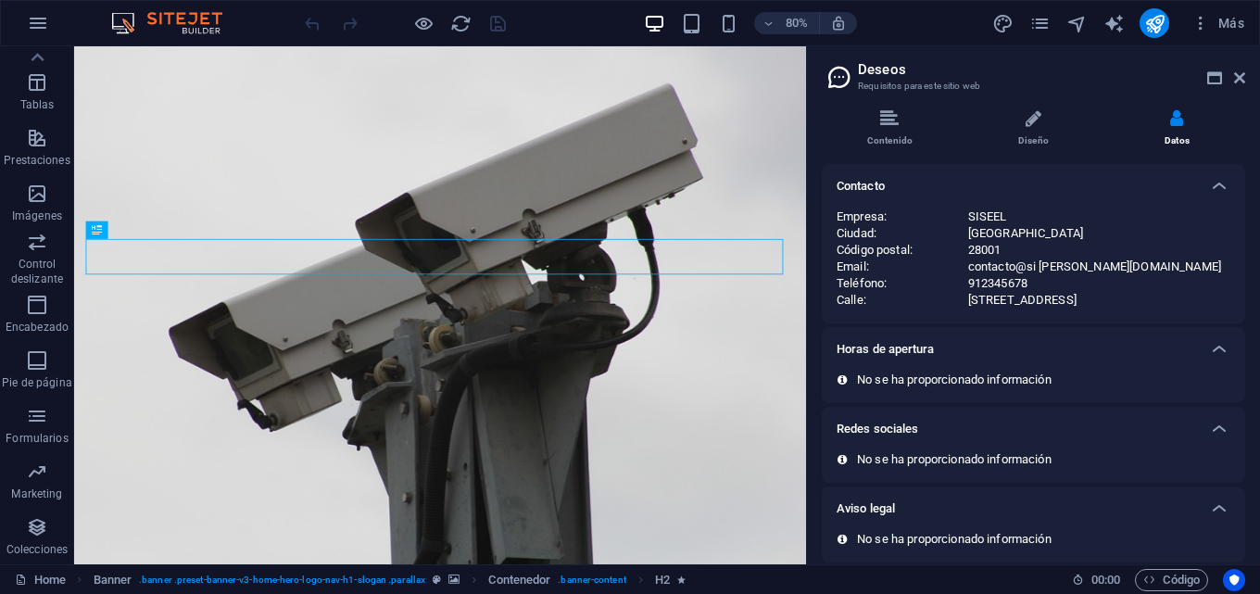
scroll to position [93, 0]
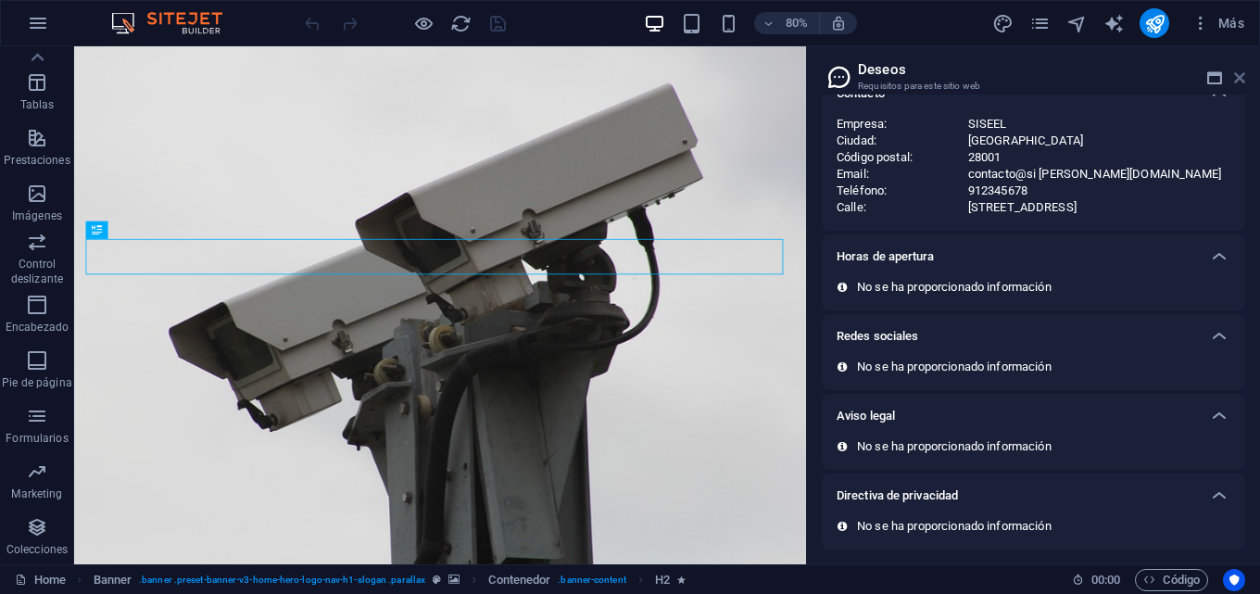
drag, startPoint x: 1236, startPoint y: 79, endPoint x: 1161, endPoint y: 31, distance: 89.1
click at [1236, 79] on icon at bounding box center [1239, 77] width 11 height 15
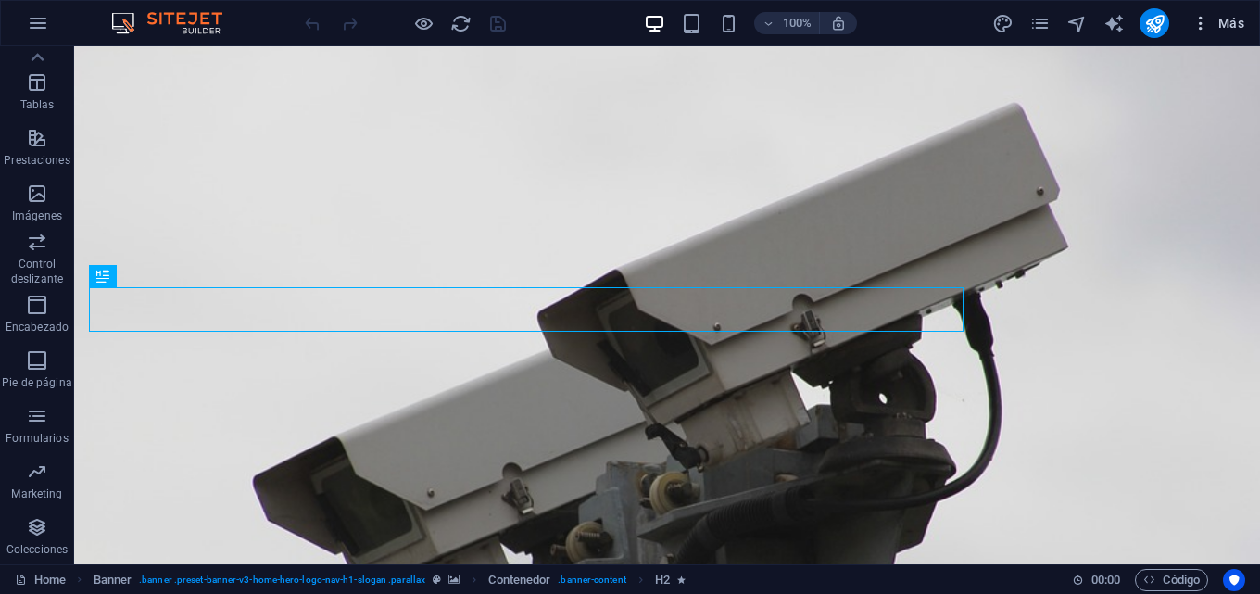
click at [1200, 26] on icon "button" at bounding box center [1200, 23] width 19 height 19
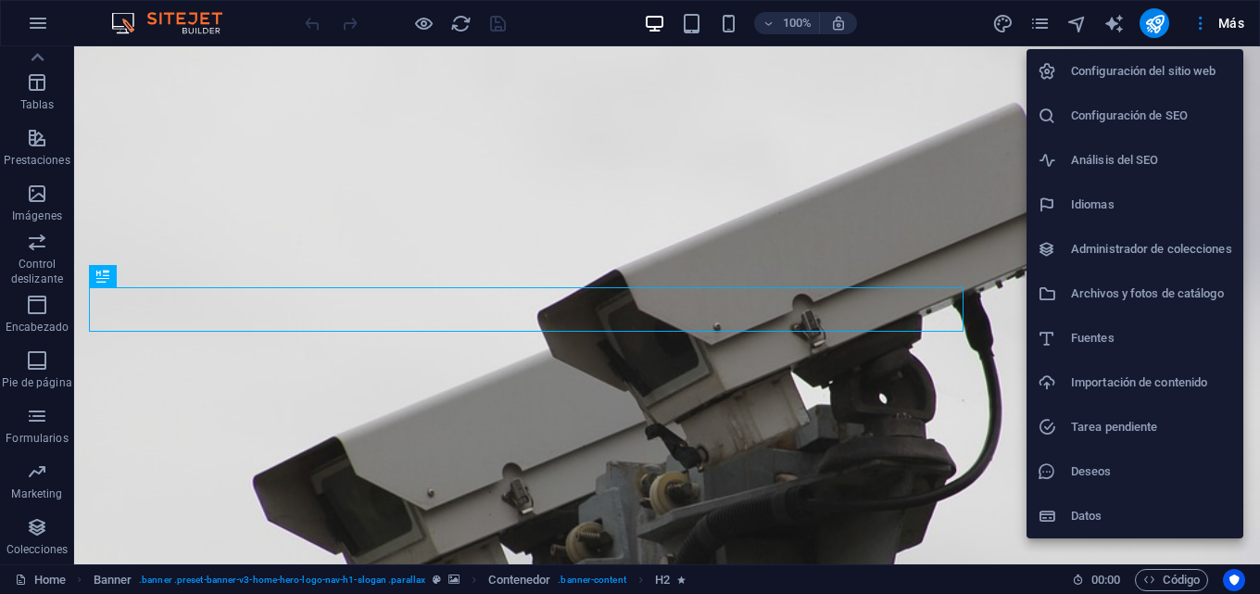
click at [1158, 56] on li "Configuración del sitio web" at bounding box center [1134, 71] width 217 height 44
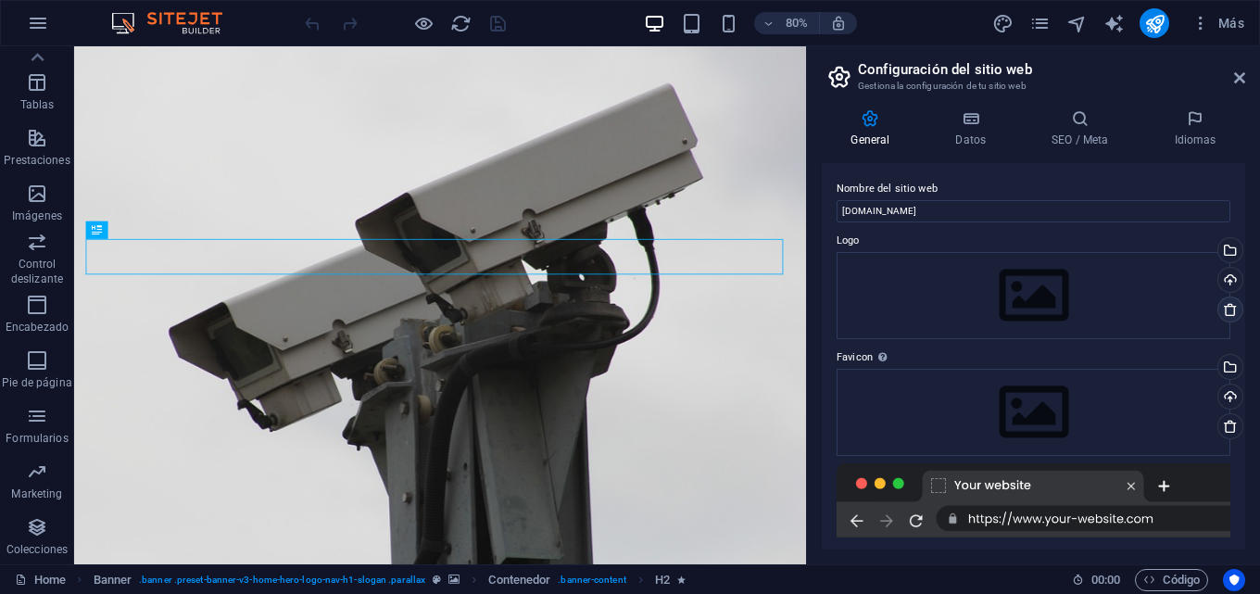
click at [1223, 312] on icon at bounding box center [1229, 309] width 15 height 15
click at [1225, 311] on icon at bounding box center [1229, 309] width 15 height 15
click at [1228, 426] on icon at bounding box center [1229, 426] width 15 height 15
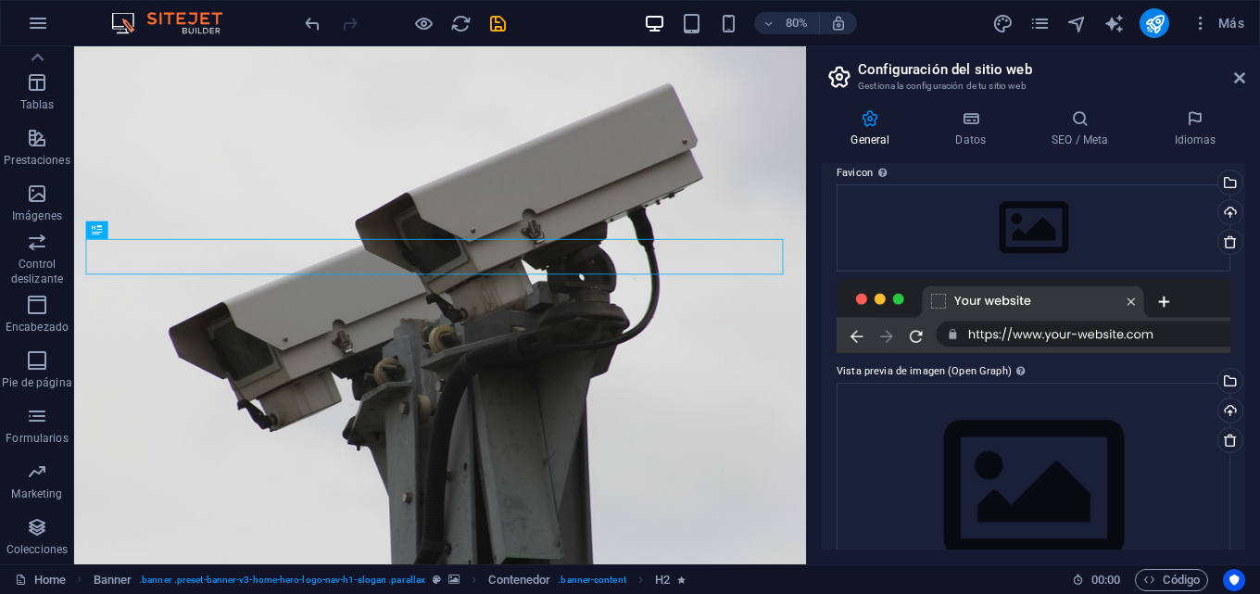
scroll to position [185, 0]
click at [1229, 436] on icon at bounding box center [1229, 439] width 15 height 15
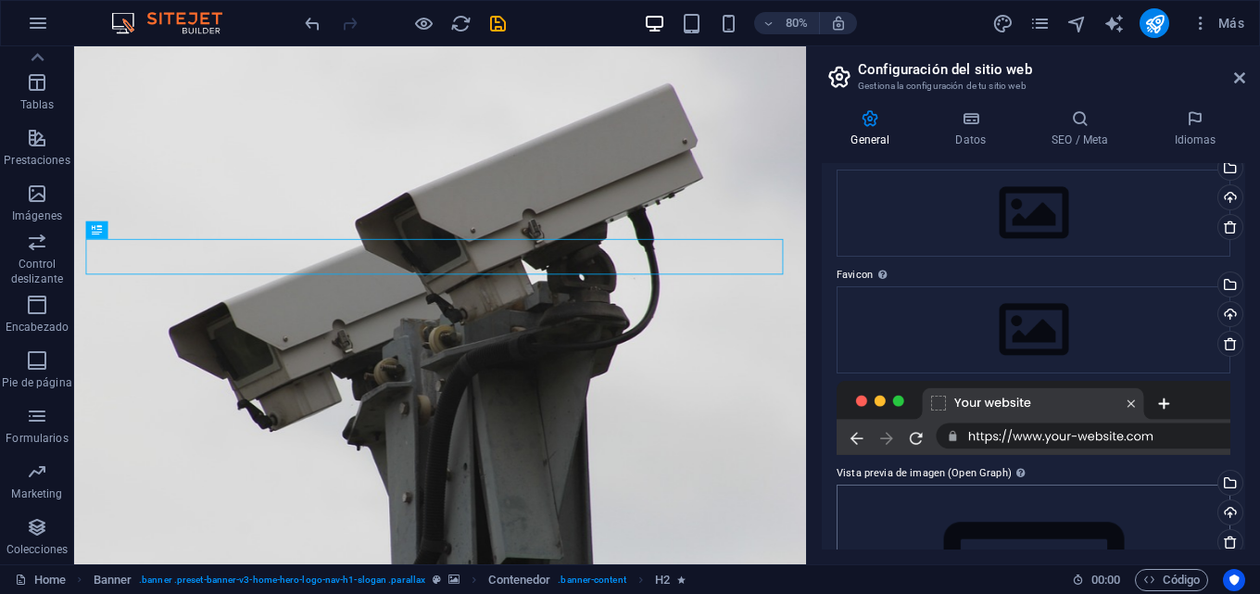
scroll to position [0, 0]
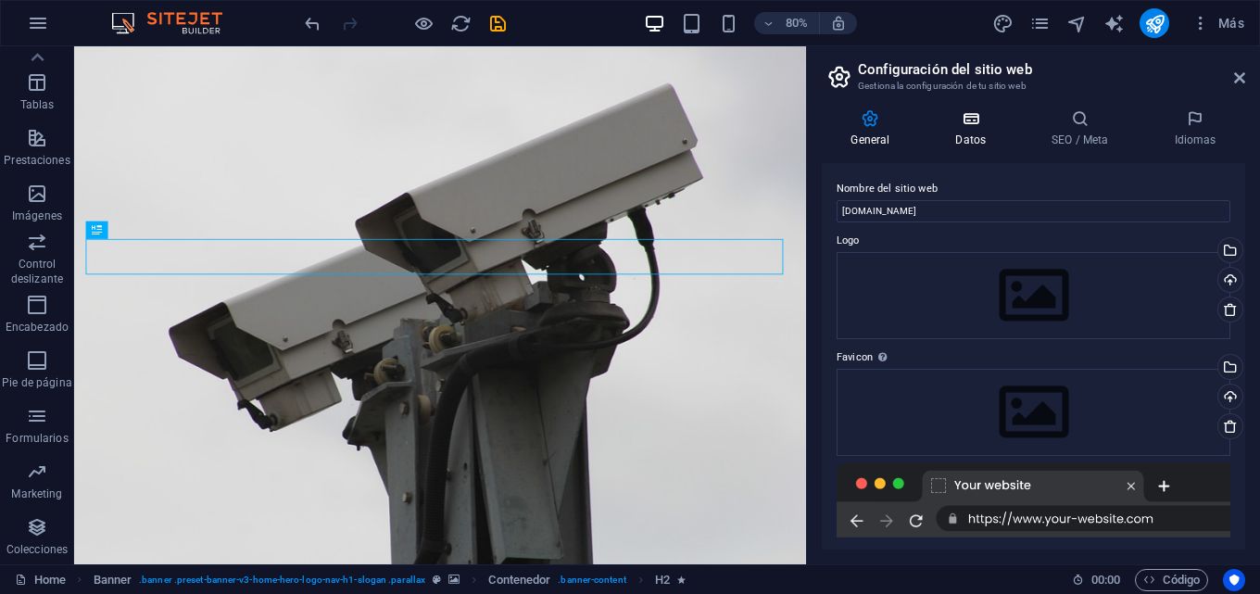
click at [970, 138] on h4 "Datos" at bounding box center [974, 128] width 96 height 39
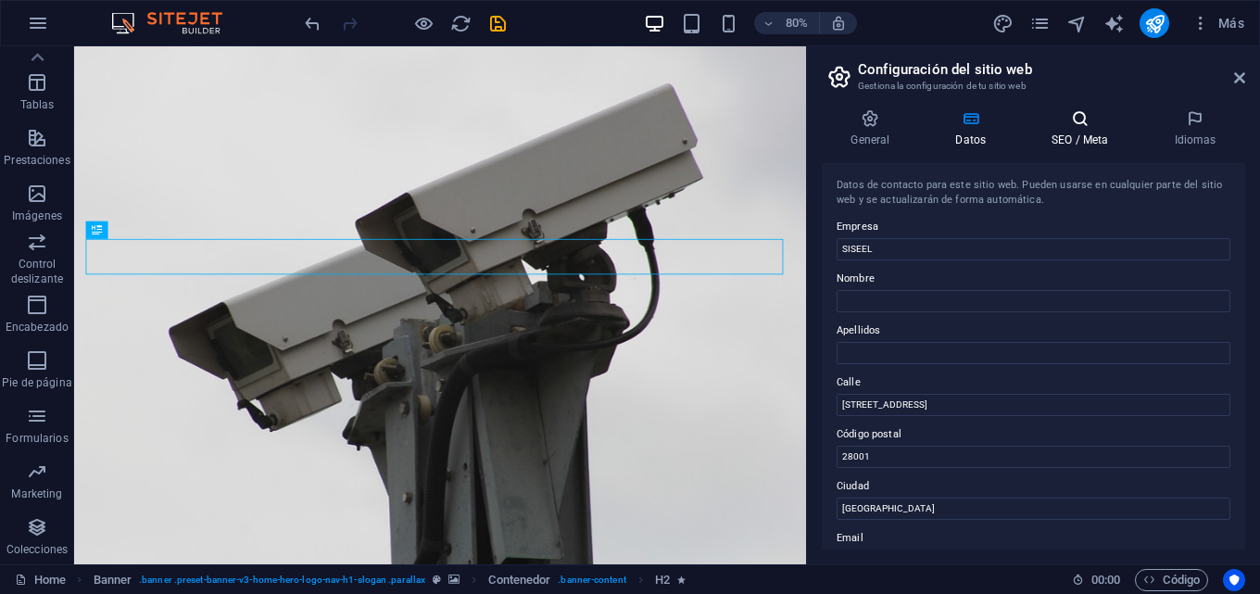
click at [1076, 132] on h4 "SEO / Meta" at bounding box center [1083, 128] width 122 height 39
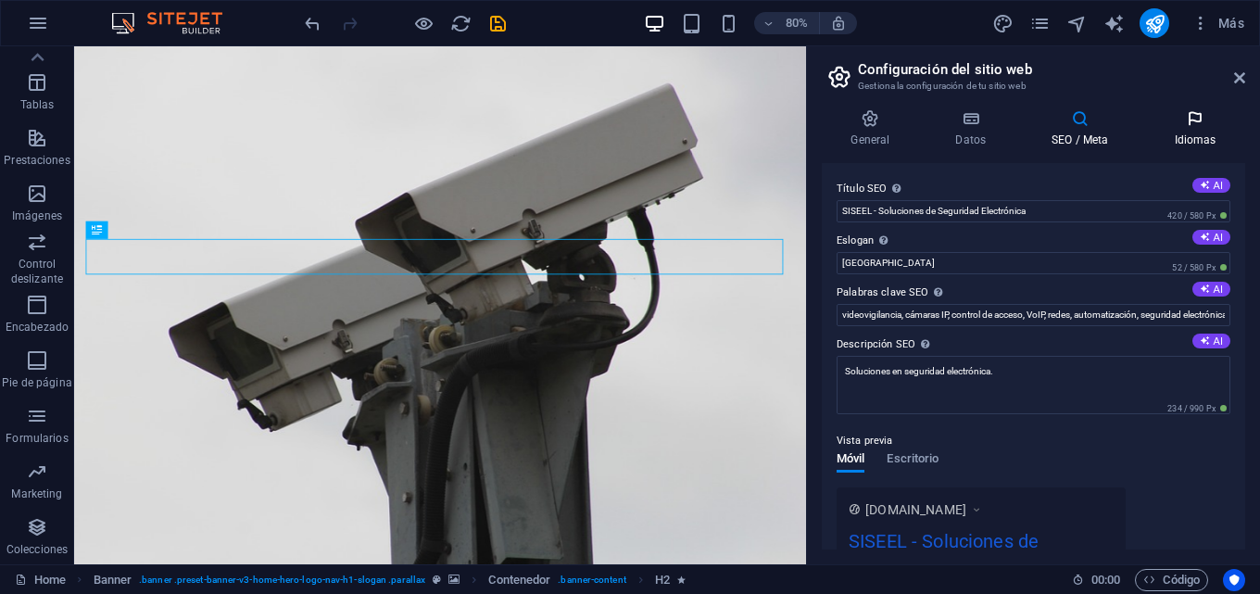
click at [1196, 129] on h4 "Idiomas" at bounding box center [1195, 128] width 100 height 39
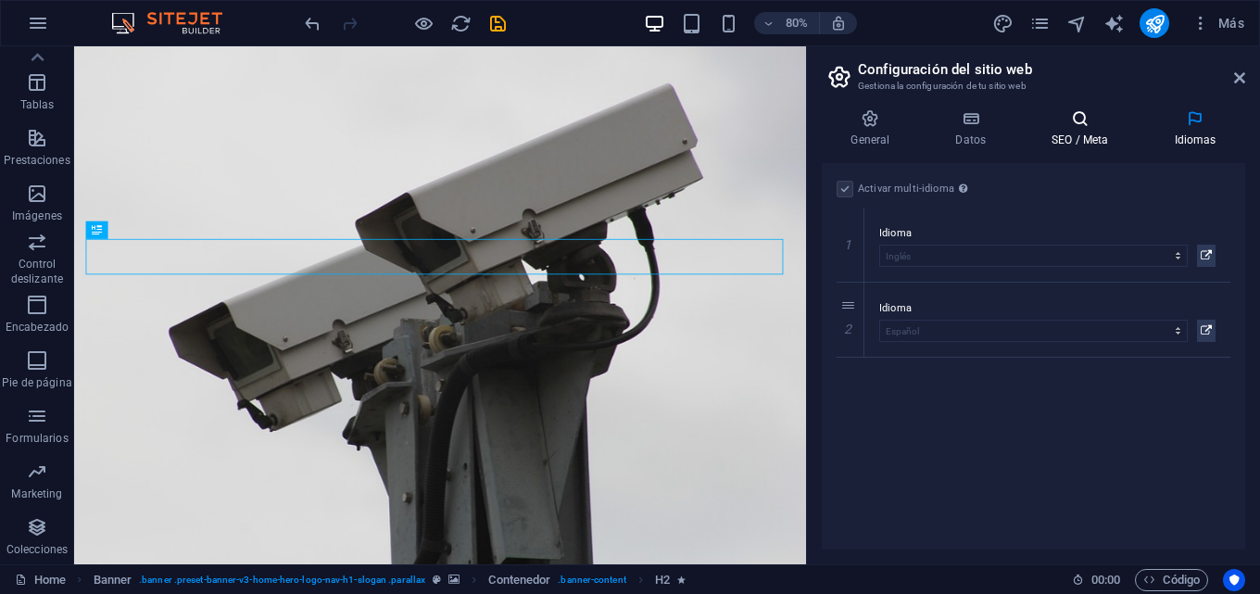
click at [1084, 127] on icon at bounding box center [1079, 118] width 115 height 19
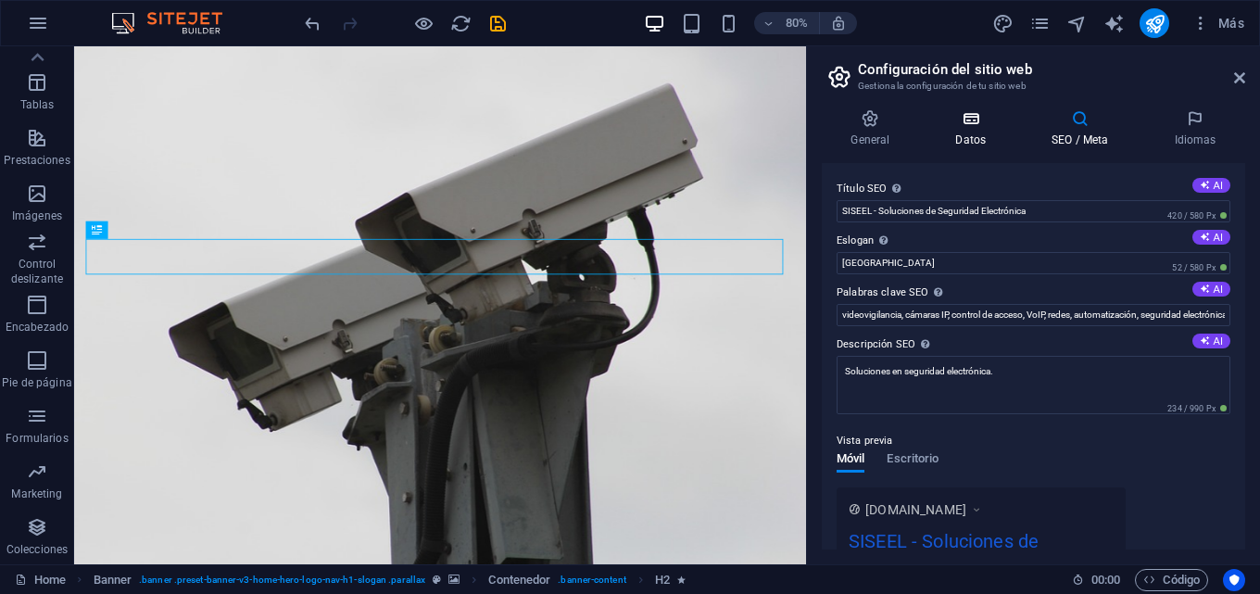
click at [972, 122] on icon at bounding box center [970, 118] width 89 height 19
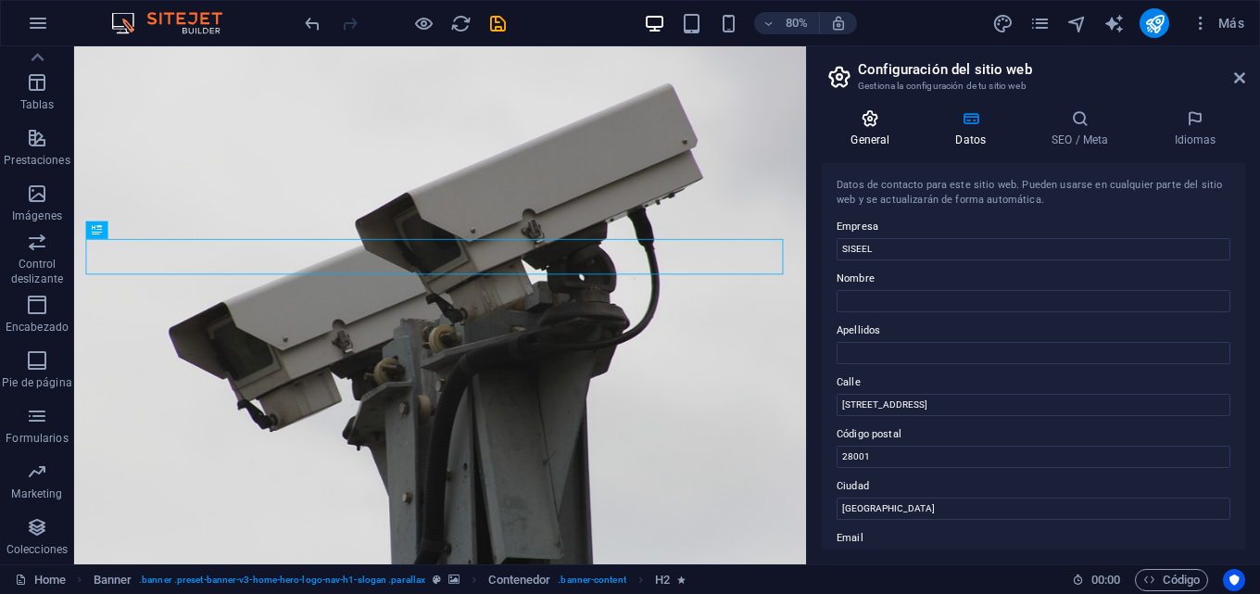
click at [874, 125] on icon at bounding box center [869, 118] width 97 height 19
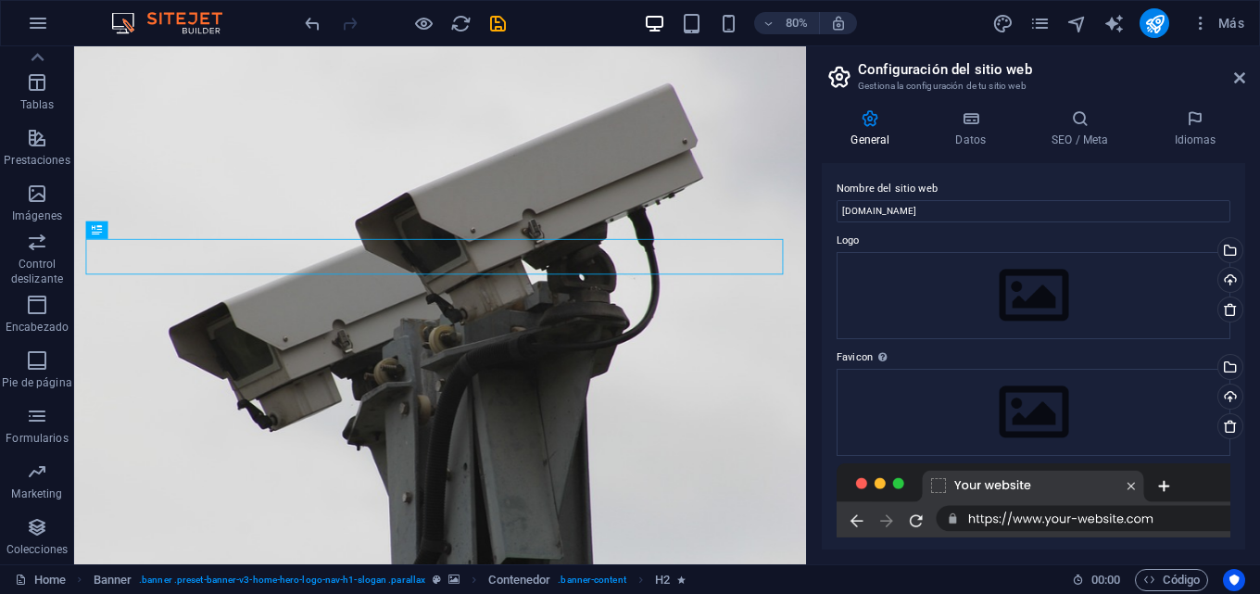
click at [860, 483] on div at bounding box center [1033, 500] width 394 height 74
click at [1108, 24] on icon "text_generator" at bounding box center [1113, 23] width 21 height 21
select select "English"
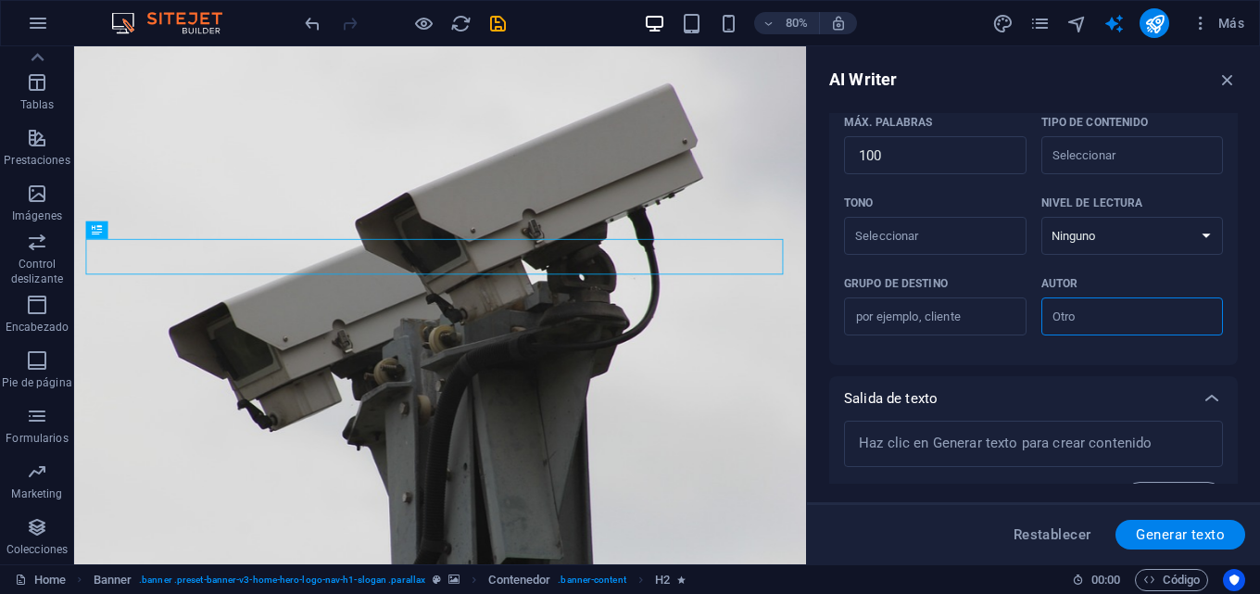
scroll to position [508, 0]
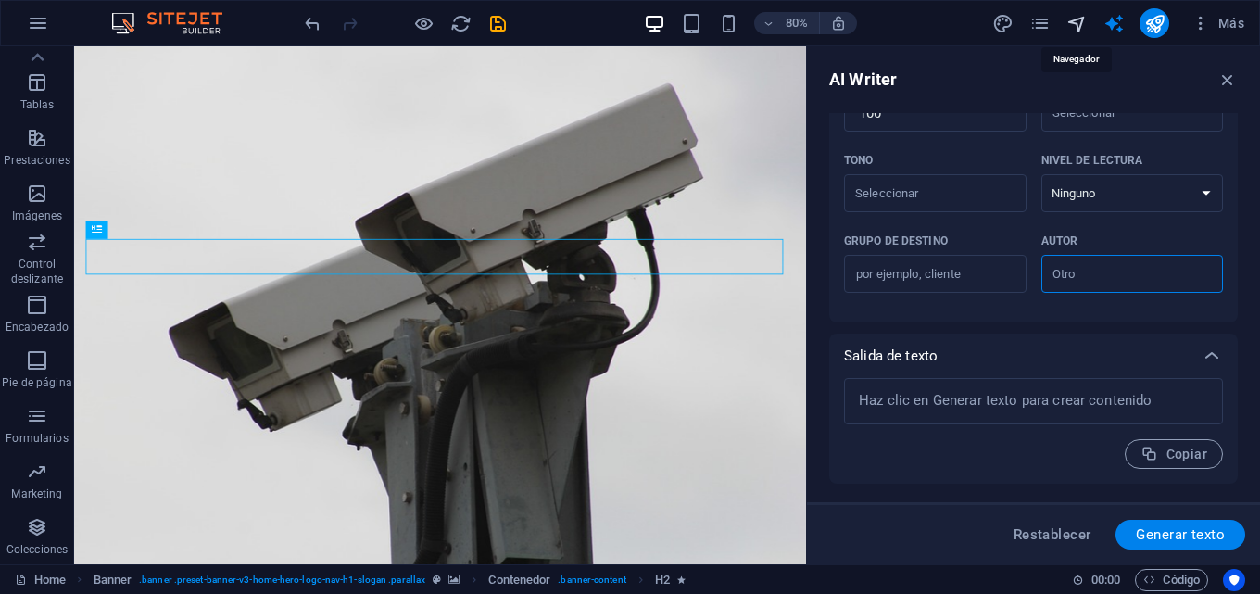
click at [1072, 22] on icon "navigator" at bounding box center [1076, 23] width 21 height 21
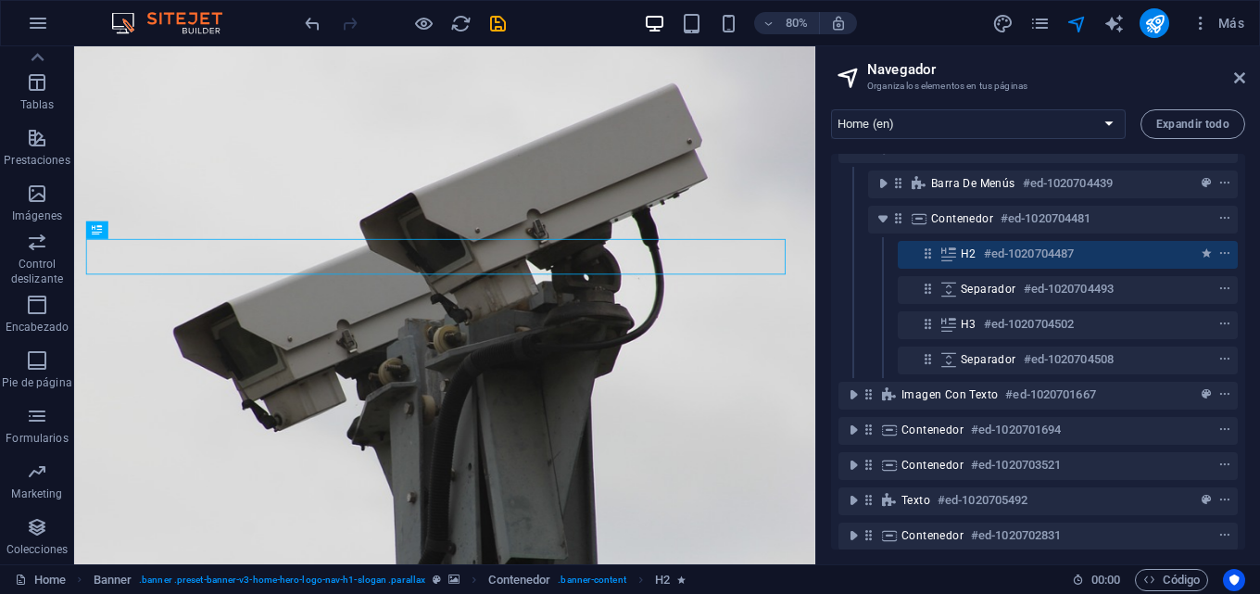
scroll to position [0, 0]
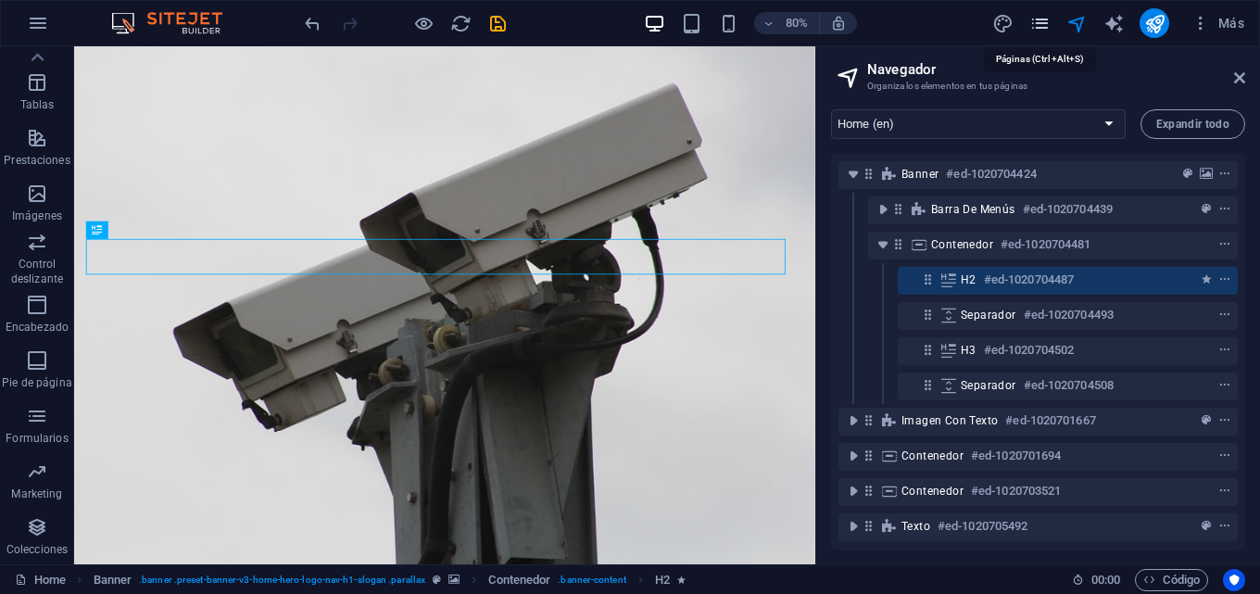
click at [1037, 22] on icon "pages" at bounding box center [1039, 23] width 21 height 21
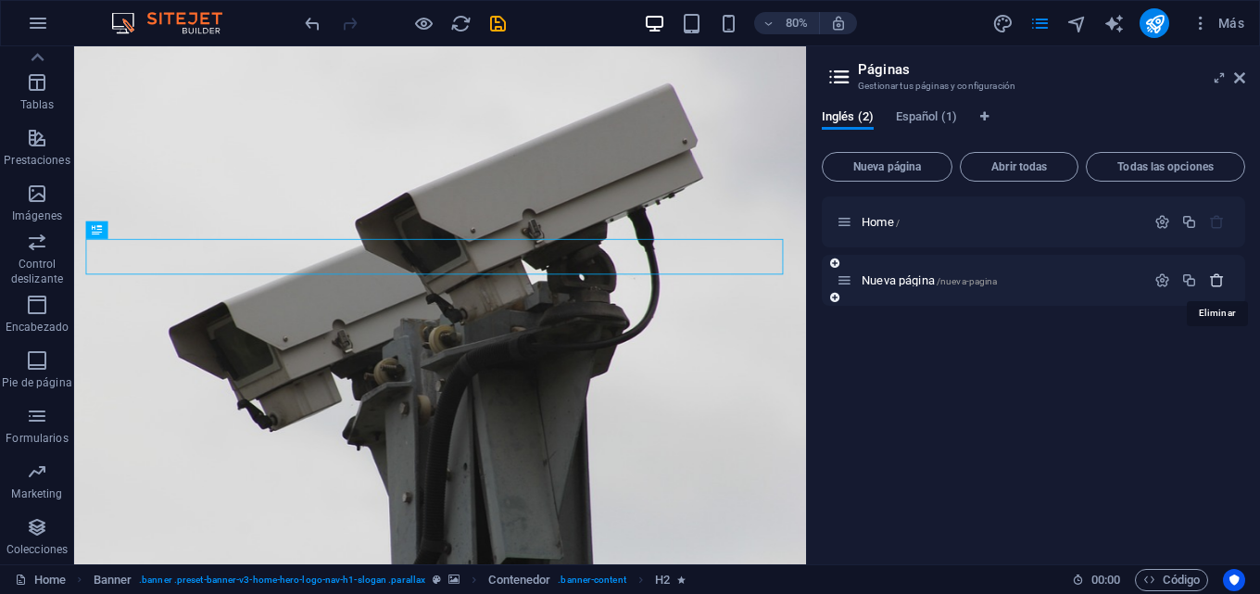
click at [1215, 287] on icon "button" at bounding box center [1217, 280] width 16 height 16
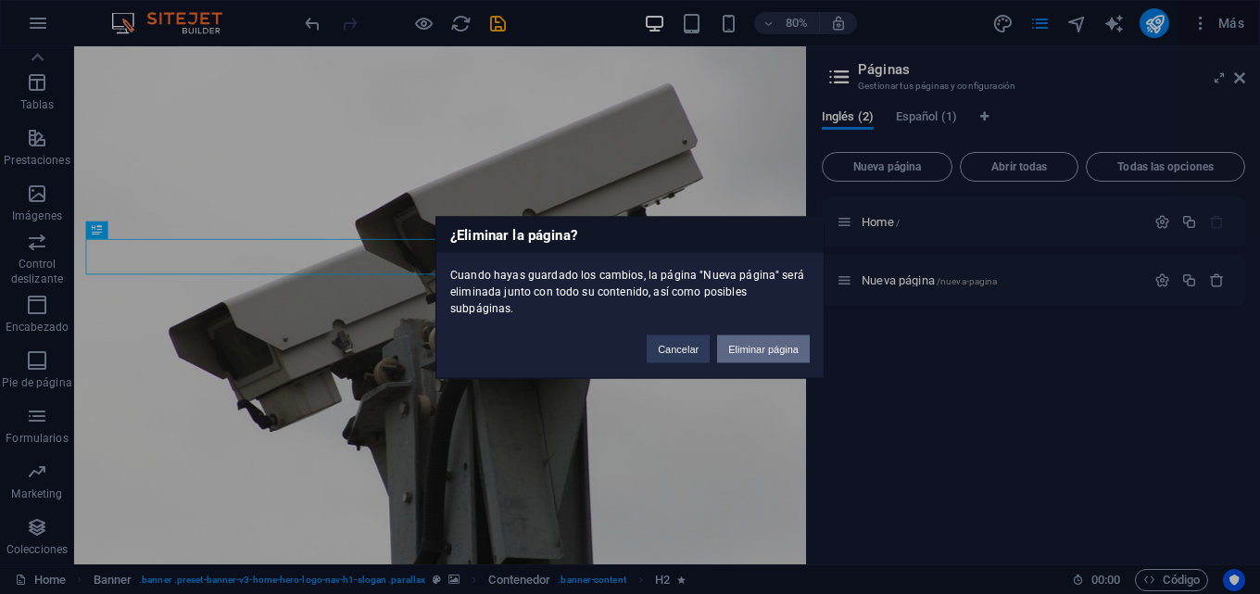
click at [749, 342] on button "Eliminar página" at bounding box center [763, 348] width 93 height 28
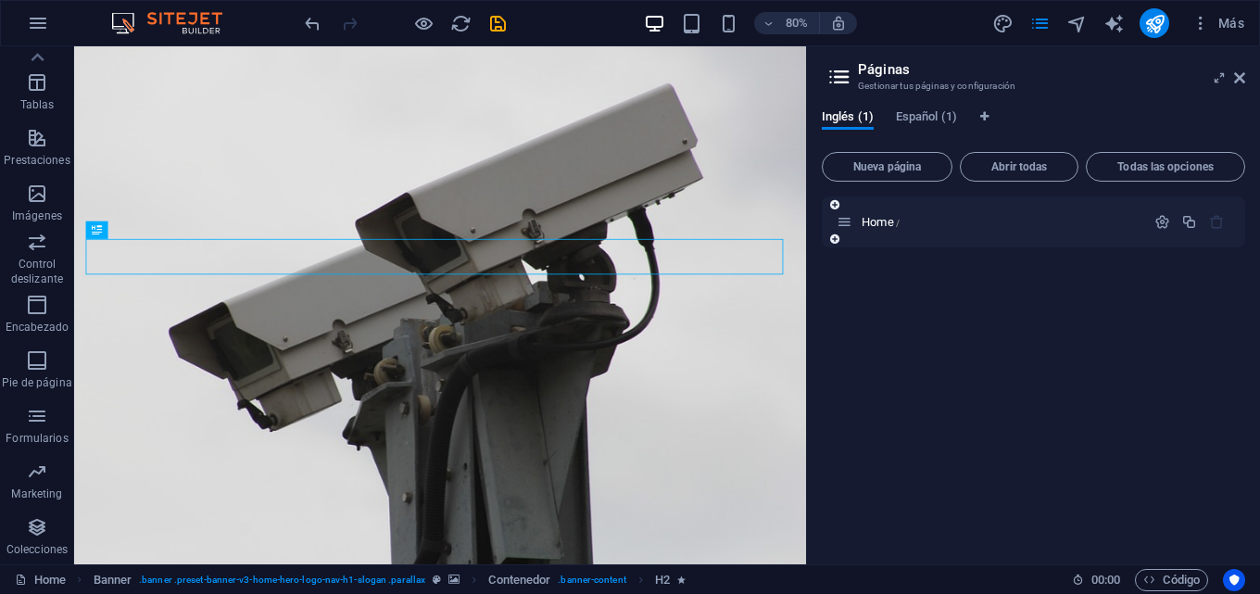
click at [1213, 225] on icon "button" at bounding box center [1217, 222] width 16 height 16
click at [1189, 222] on icon "button" at bounding box center [1189, 222] width 16 height 16
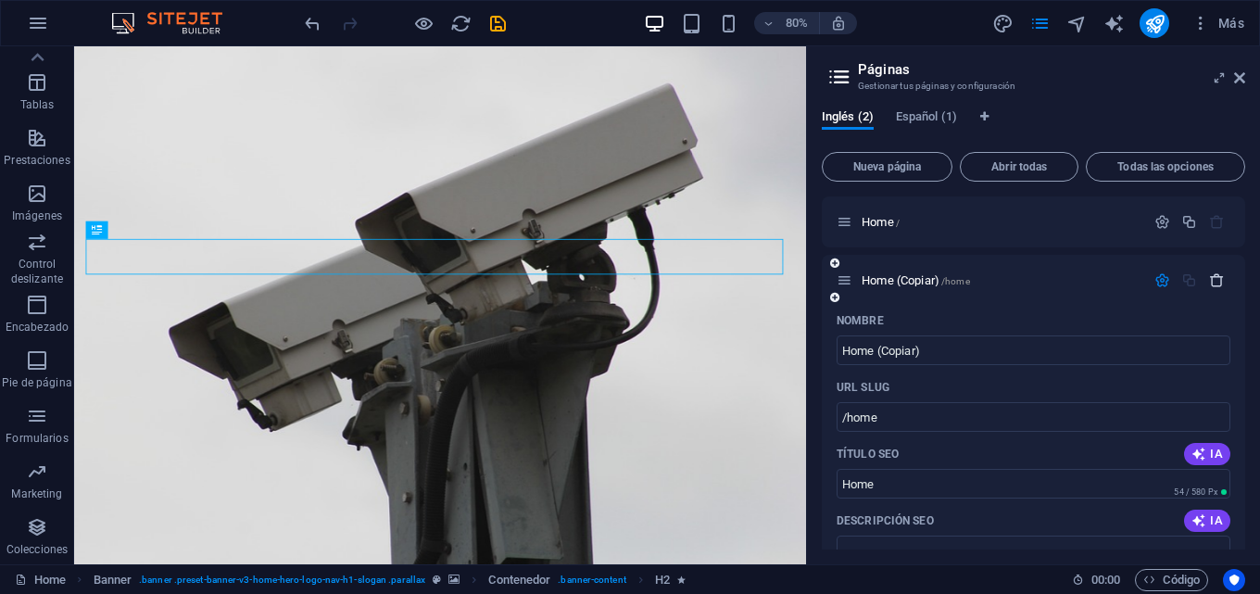
click at [1214, 276] on icon "button" at bounding box center [1217, 280] width 16 height 16
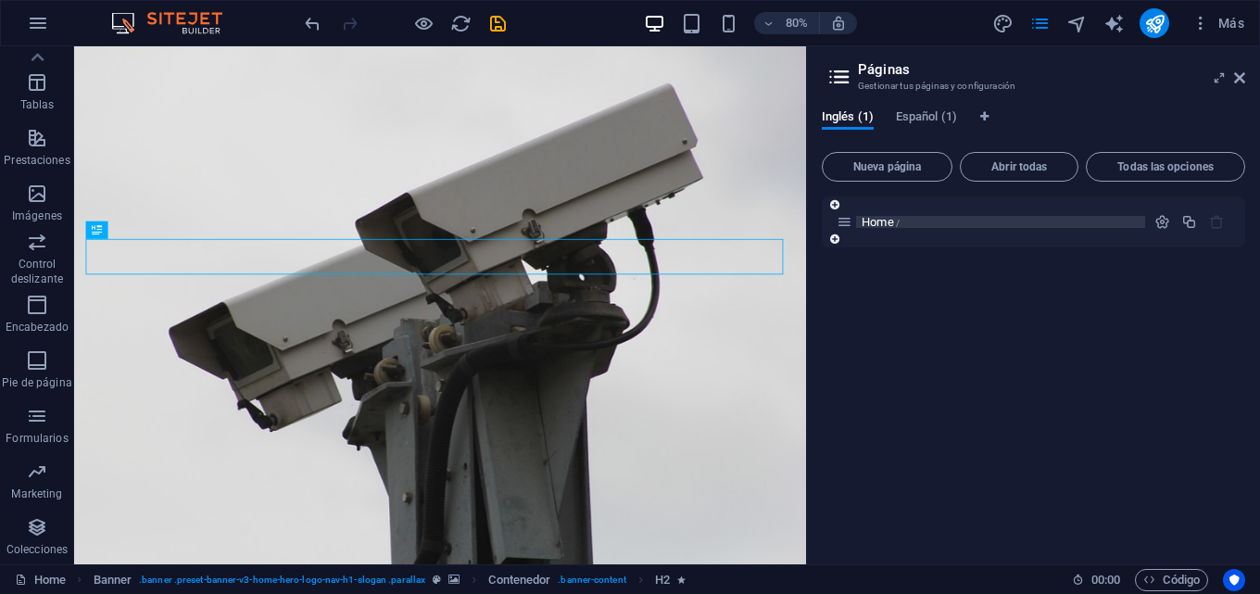
click at [884, 223] on span "Home /" at bounding box center [880, 222] width 38 height 14
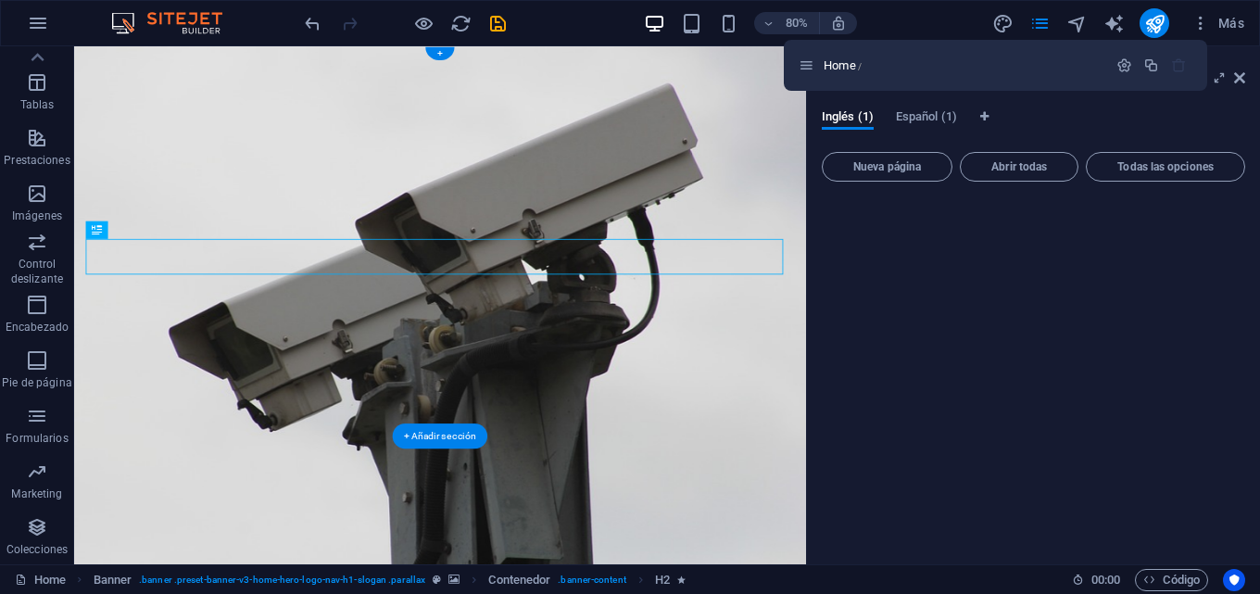
drag, startPoint x: 919, startPoint y: 269, endPoint x: 887, endPoint y: 47, distance: 223.6
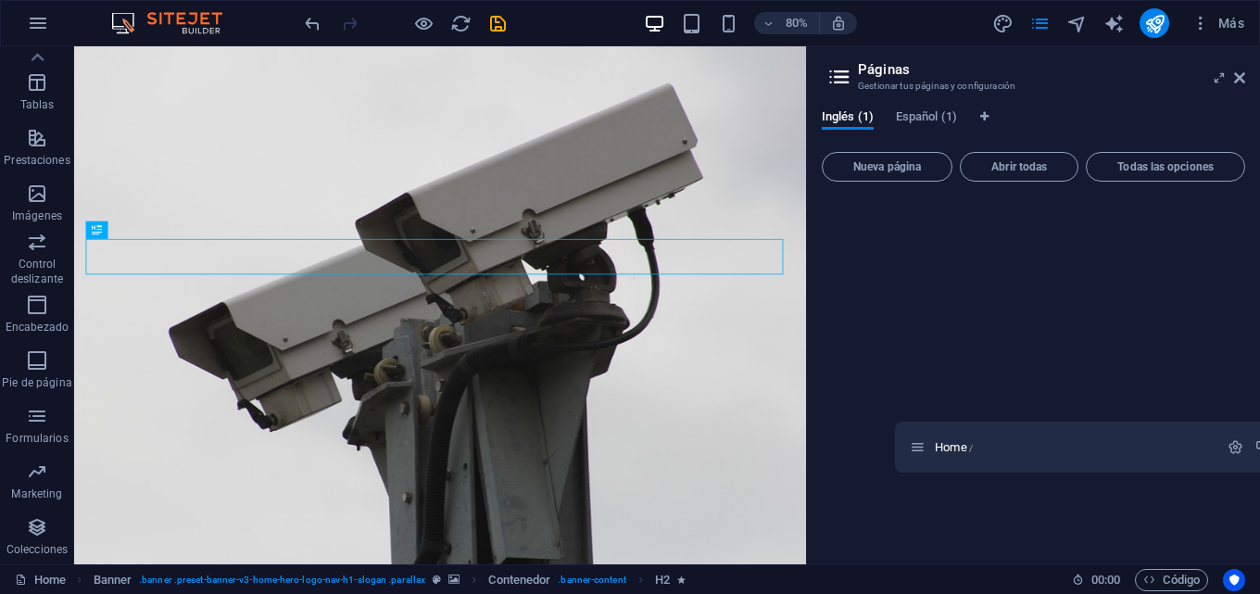
click at [918, 452] on div "Home /" at bounding box center [1032, 372] width 423 height 353
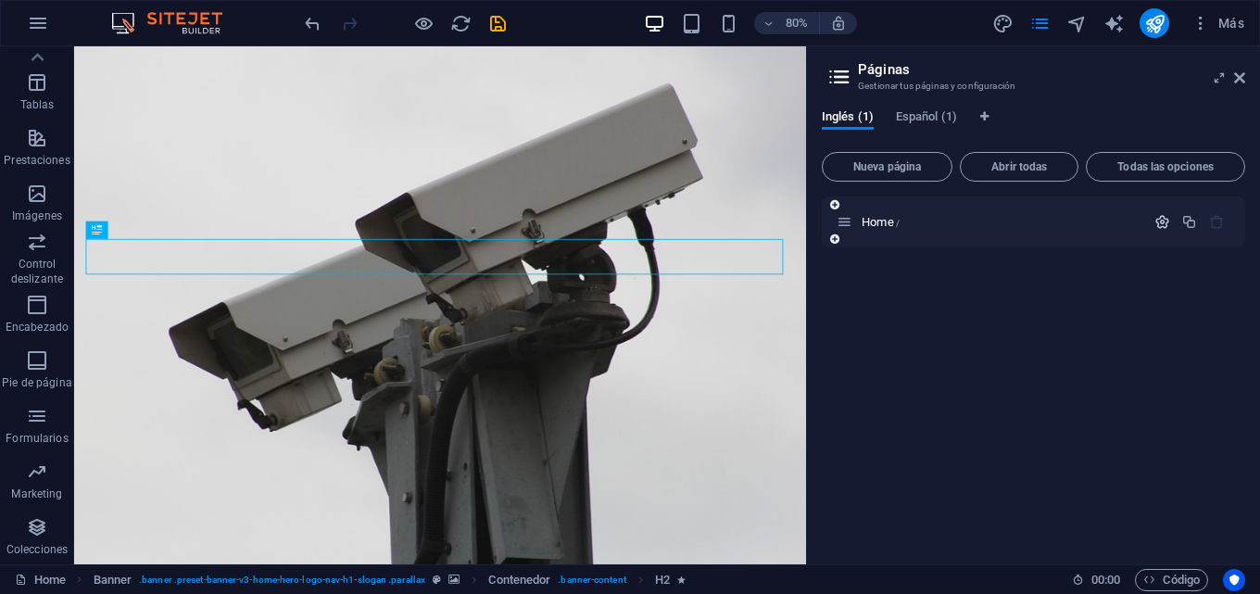
click at [1160, 220] on icon "button" at bounding box center [1162, 222] width 16 height 16
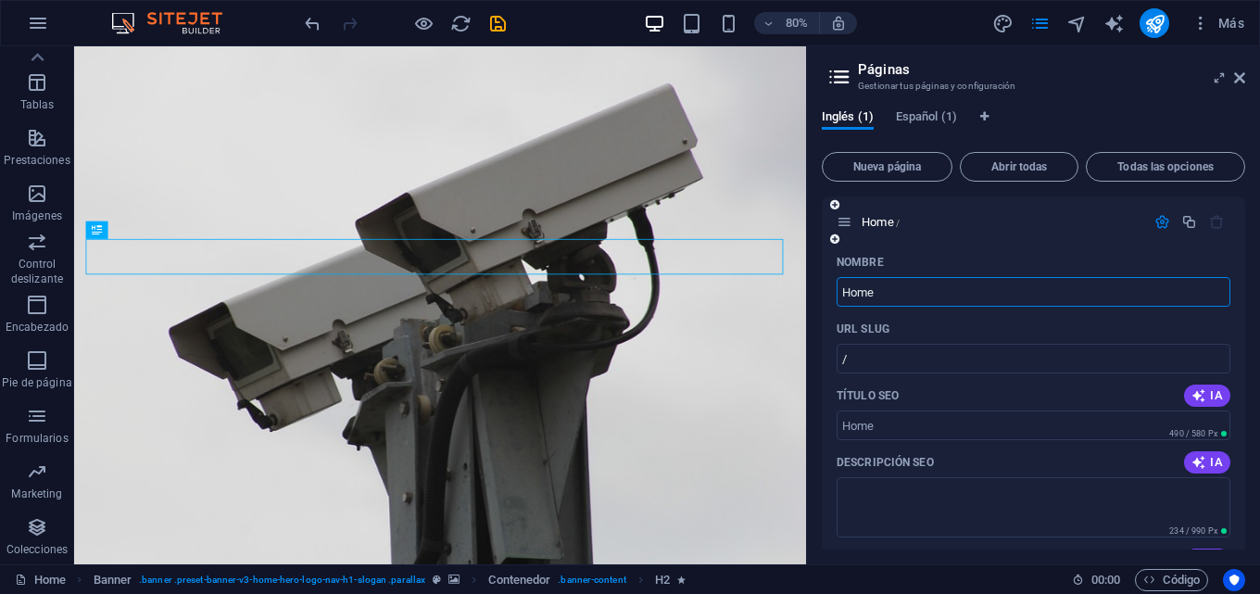
scroll to position [421, 0]
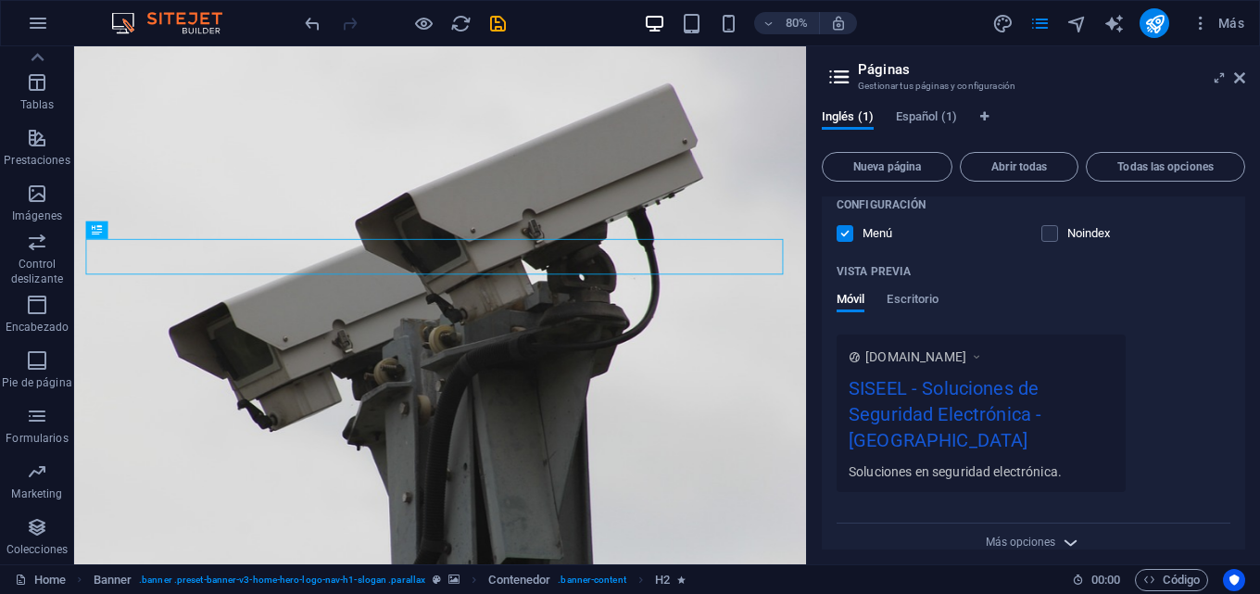
click at [1064, 532] on icon "button" at bounding box center [1069, 542] width 21 height 21
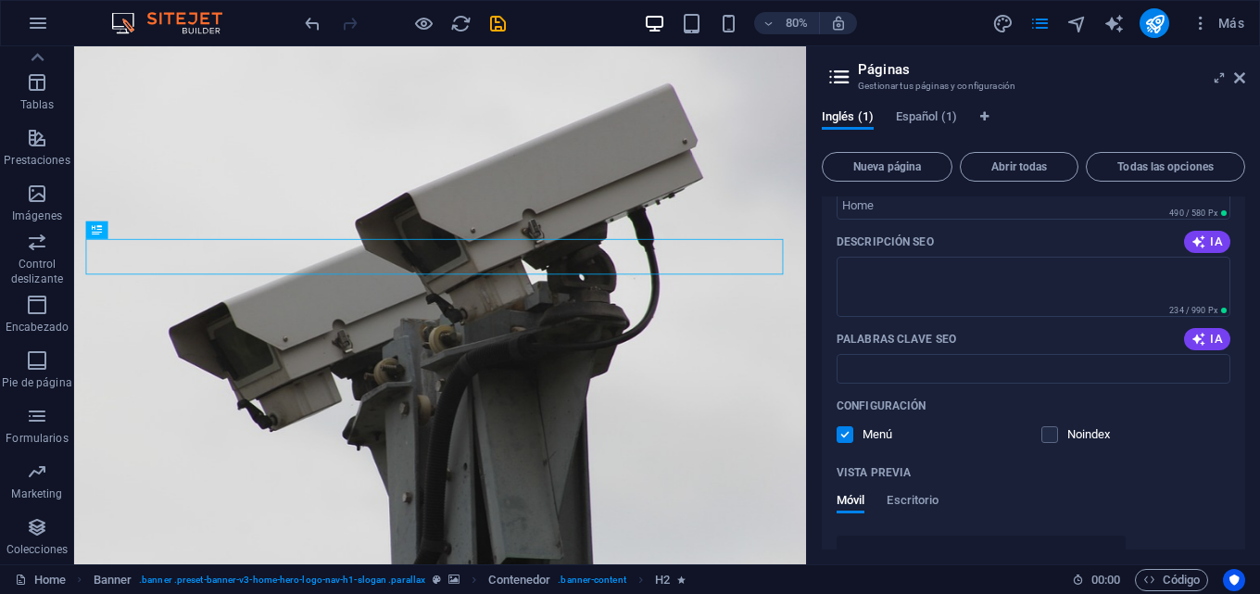
scroll to position [0, 0]
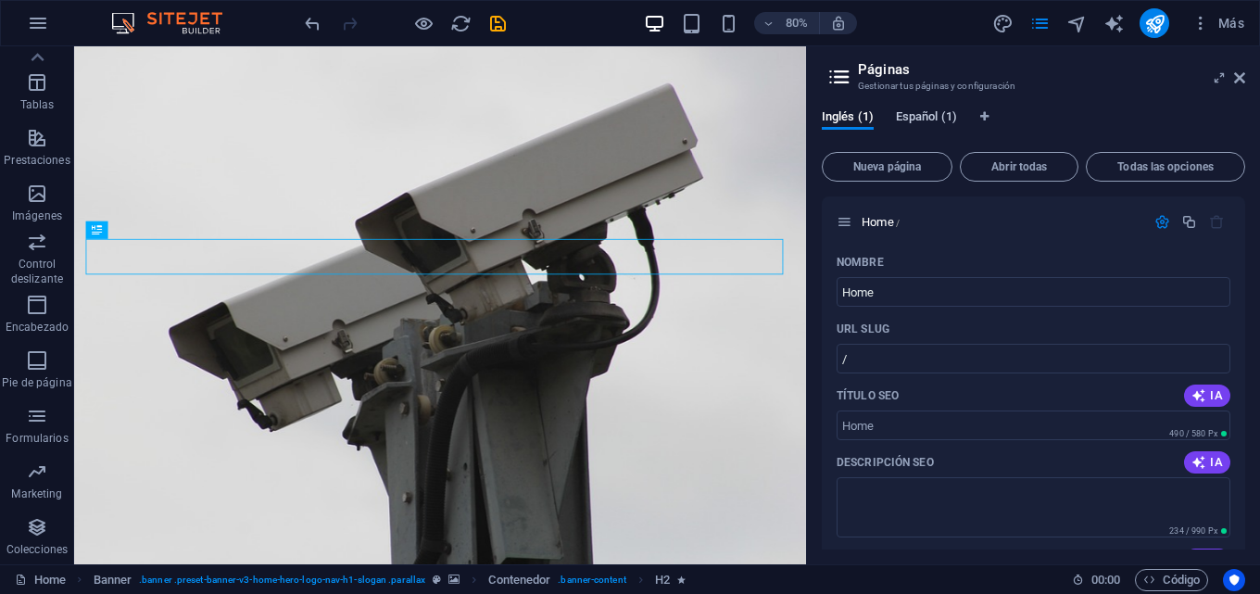
click at [924, 118] on span "Español (1)" at bounding box center [926, 119] width 61 height 26
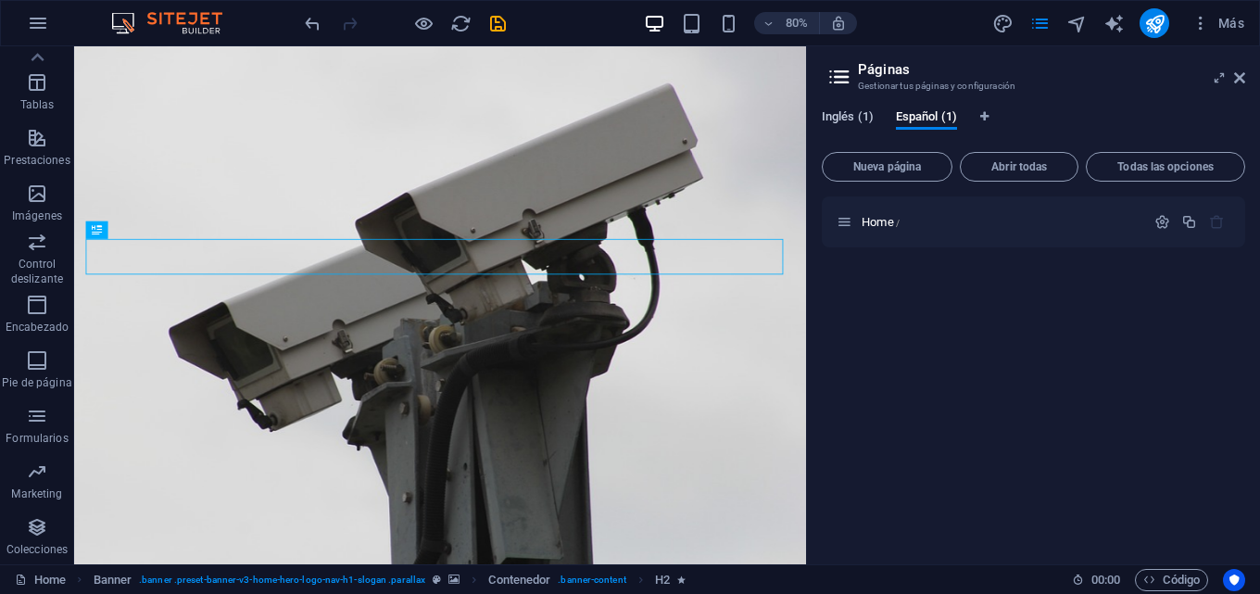
click at [846, 114] on span "Inglés (1)" at bounding box center [847, 119] width 52 height 26
click at [921, 115] on span "Español (1)" at bounding box center [926, 119] width 61 height 26
click at [1245, 80] on aside "Páginas Gestionar tus páginas y configuración Inglés (1) Español (1) Nueva pági…" at bounding box center [1033, 305] width 454 height 518
click at [1006, 22] on icon "design" at bounding box center [1002, 23] width 21 height 21
click at [989, 75] on figure at bounding box center [531, 369] width 915 height 647
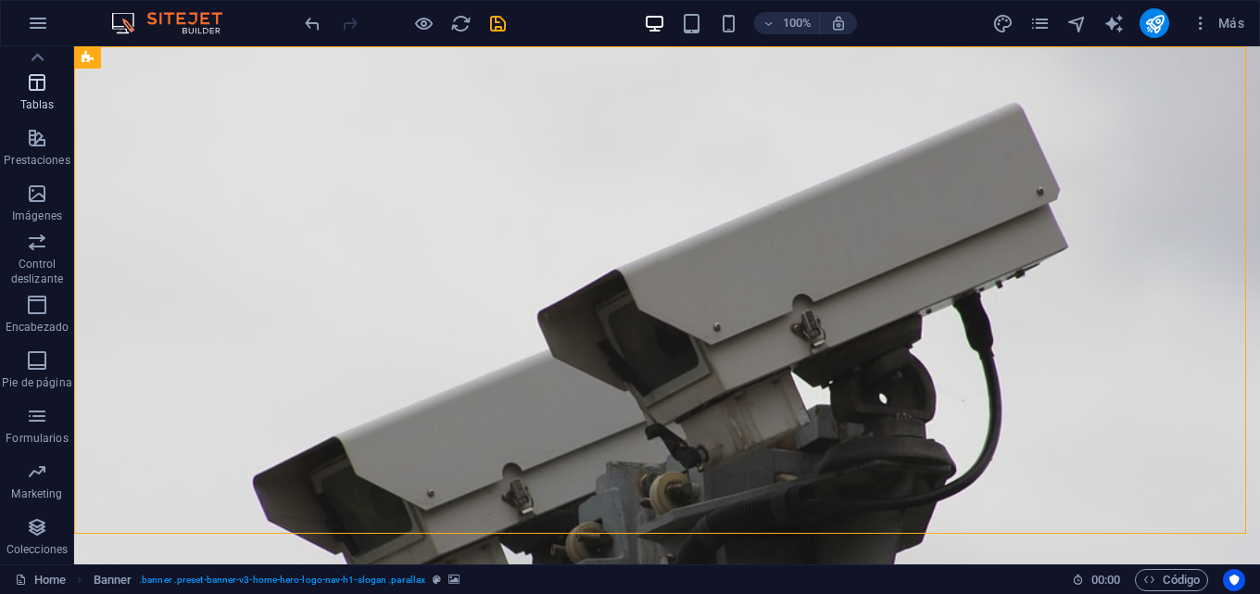
click at [38, 78] on icon "button" at bounding box center [37, 82] width 22 height 22
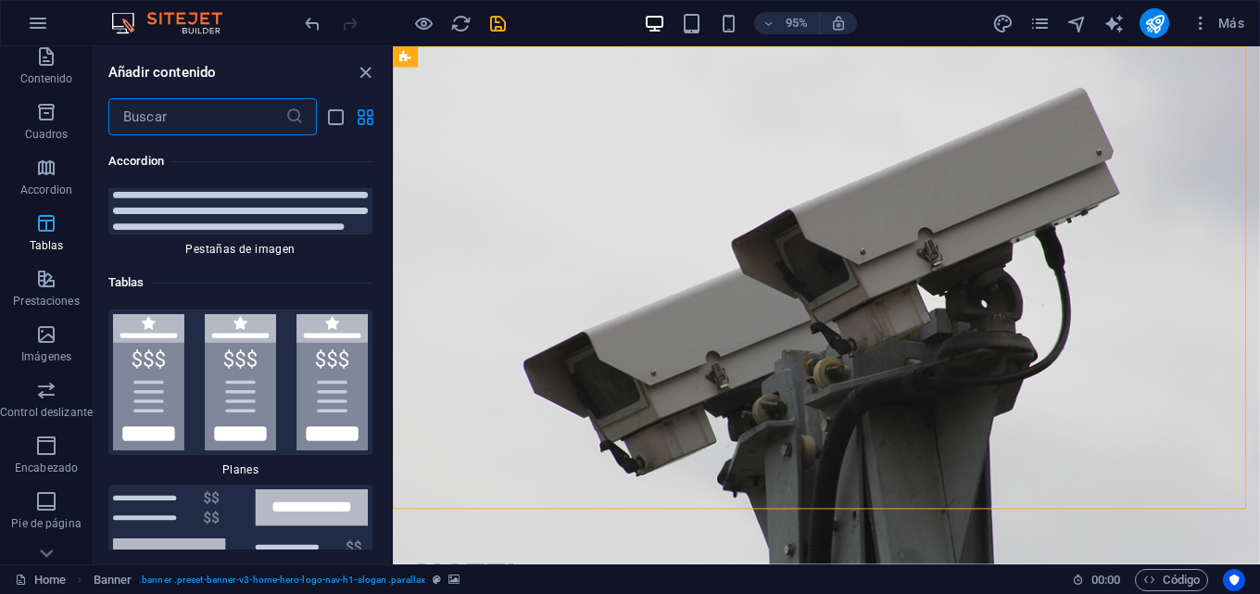
scroll to position [316, 0]
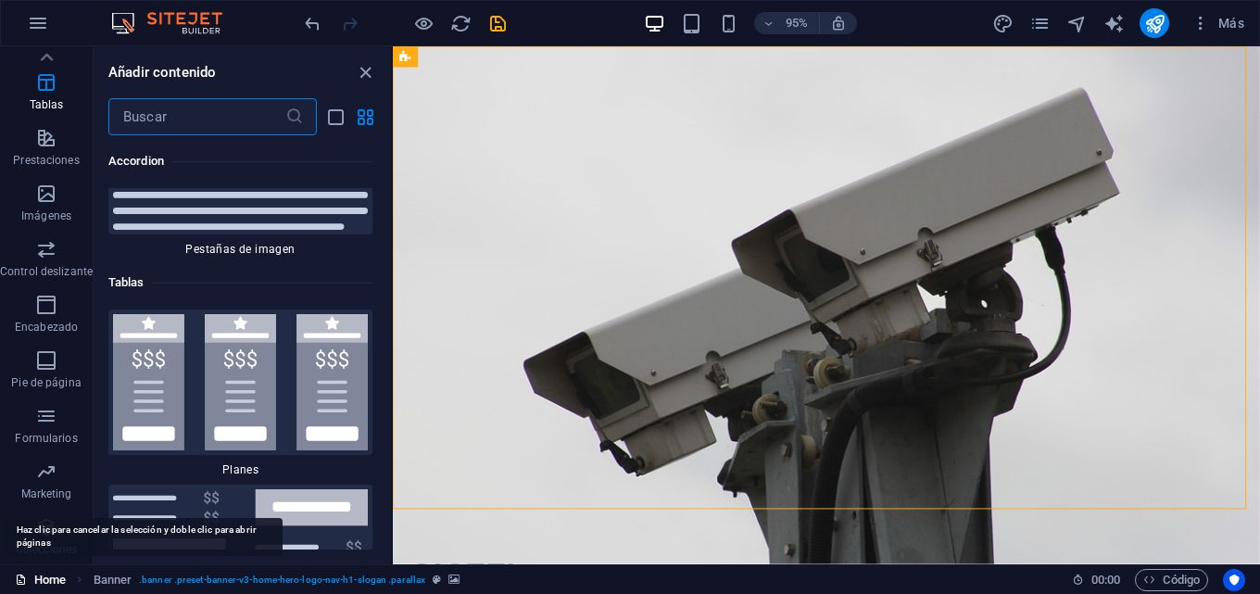
click at [37, 574] on link "Home" at bounding box center [40, 580] width 51 height 22
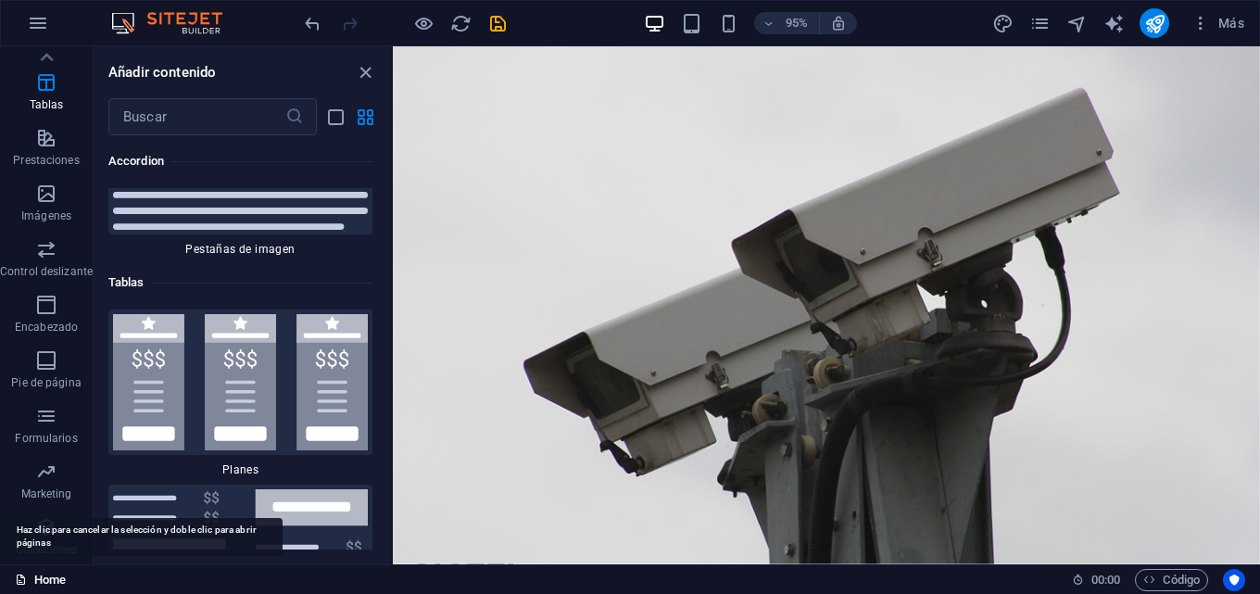
click at [40, 584] on link "Home" at bounding box center [40, 580] width 51 height 22
drag, startPoint x: 35, startPoint y: 582, endPoint x: 17, endPoint y: 578, distance: 18.9
click at [17, 578] on icon at bounding box center [21, 579] width 12 height 12
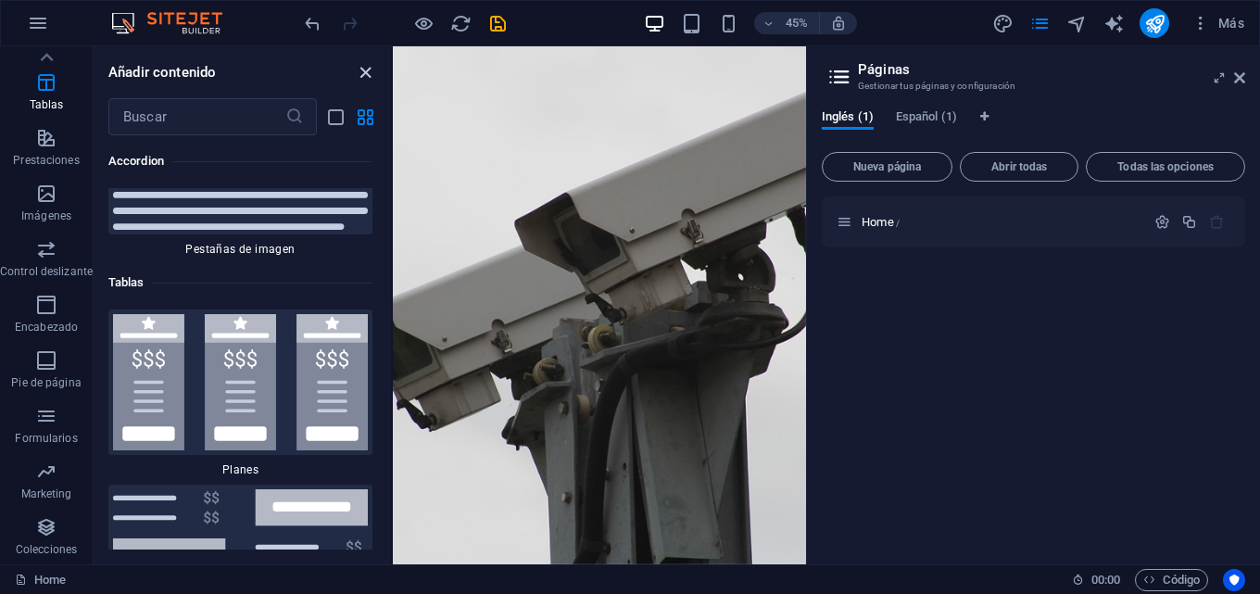
drag, startPoint x: 366, startPoint y: 73, endPoint x: 647, endPoint y: 55, distance: 282.2
click at [366, 73] on icon "close panel" at bounding box center [365, 72] width 21 height 21
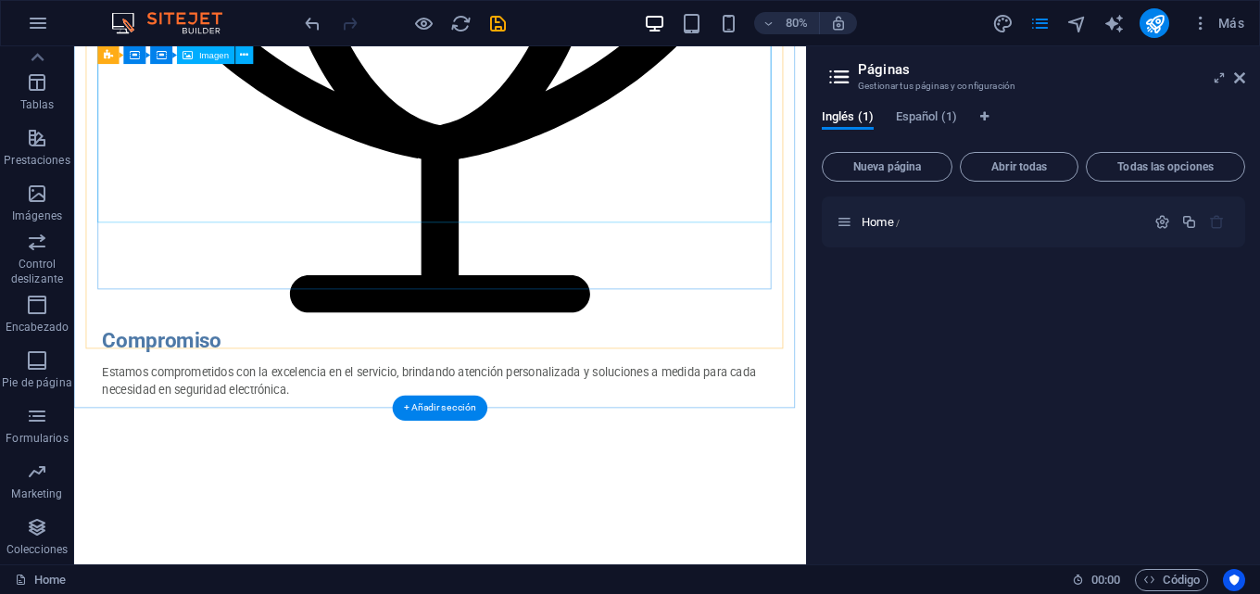
scroll to position [5742, 0]
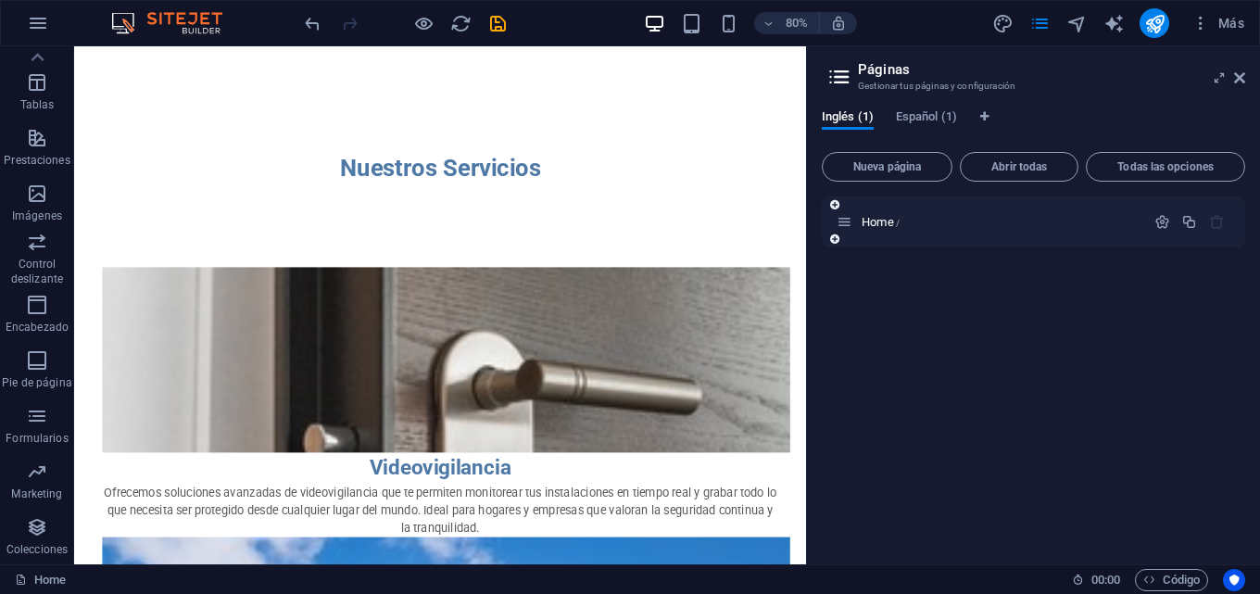
click at [896, 208] on div "Home /" at bounding box center [1032, 221] width 423 height 51
click at [934, 110] on span "Español (1)" at bounding box center [926, 119] width 61 height 26
click at [981, 236] on div "Home /" at bounding box center [1032, 221] width 423 height 51
click at [1148, 574] on icon "button" at bounding box center [1149, 579] width 12 height 12
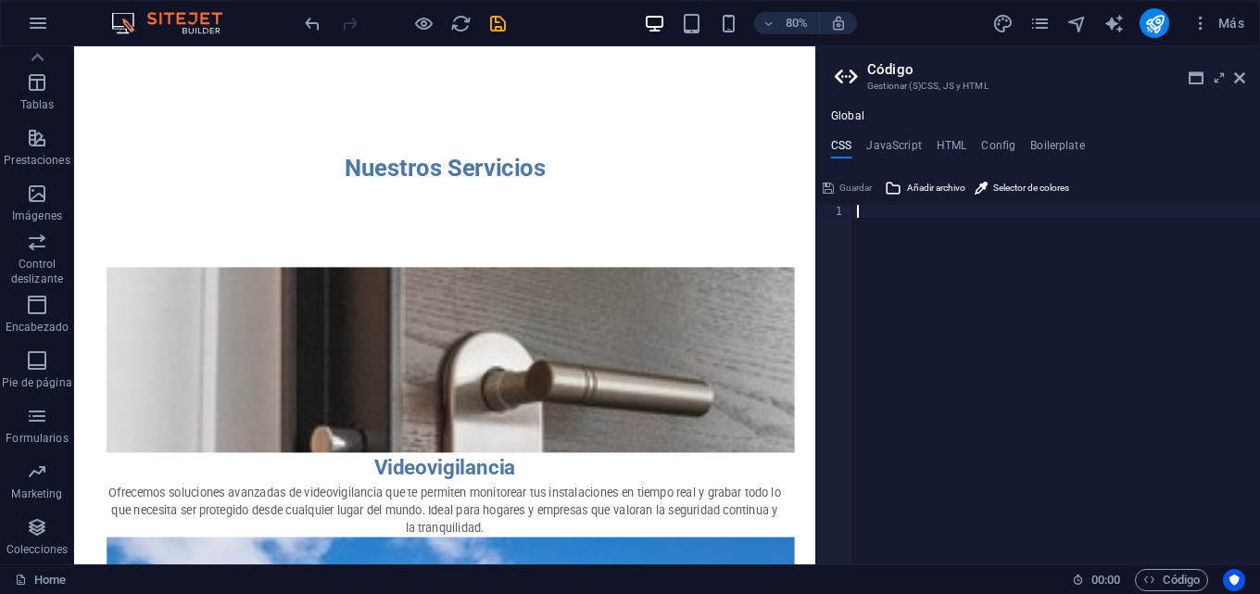
click at [860, 144] on ul "CSS JavaScript HTML Config Boilerplate" at bounding box center [1038, 149] width 444 height 20
click at [913, 143] on h4 "JavaScript" at bounding box center [893, 149] width 55 height 20
click at [955, 149] on h4 "HTML" at bounding box center [951, 149] width 31 height 20
type textarea "<a href="#main-content" class="wv-link-content button">Skip to main content</a>"
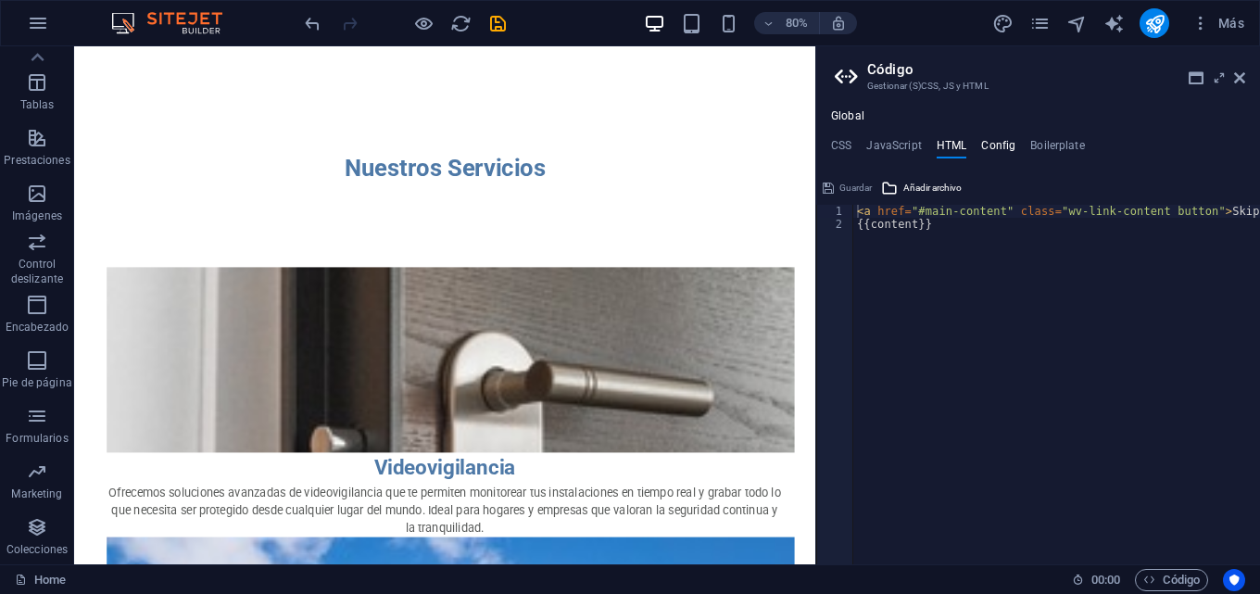
click at [1009, 144] on h4 "Config" at bounding box center [998, 149] width 34 height 20
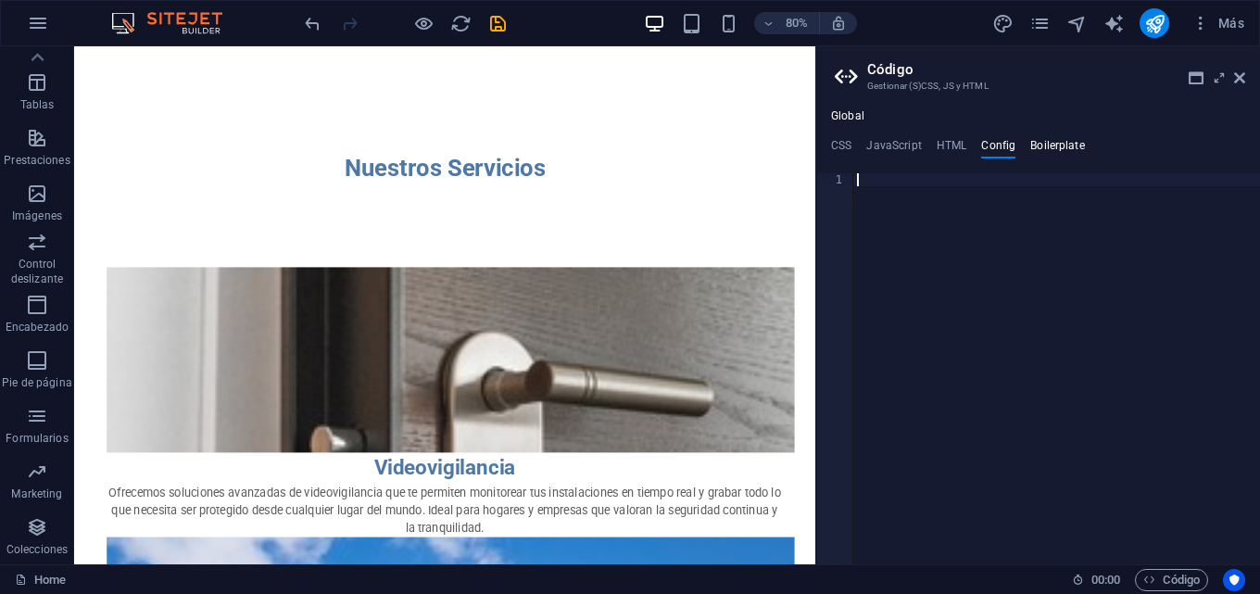
click at [1059, 143] on h4 "Boilerplate" at bounding box center [1057, 149] width 55 height 20
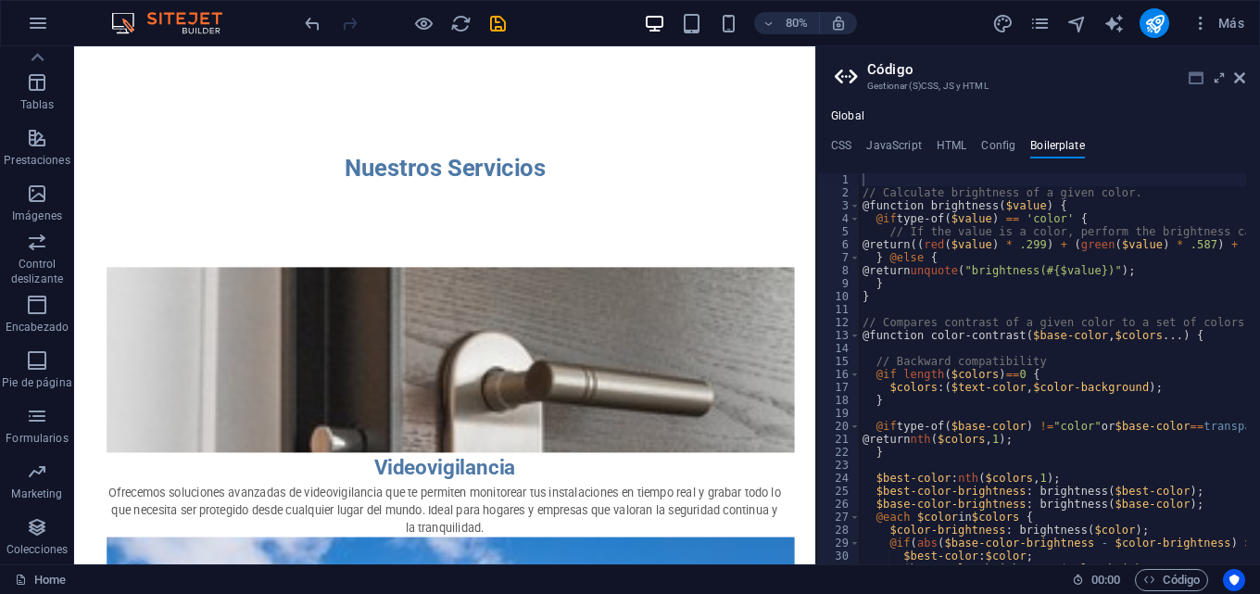
click at [1190, 75] on icon at bounding box center [1195, 77] width 15 height 15
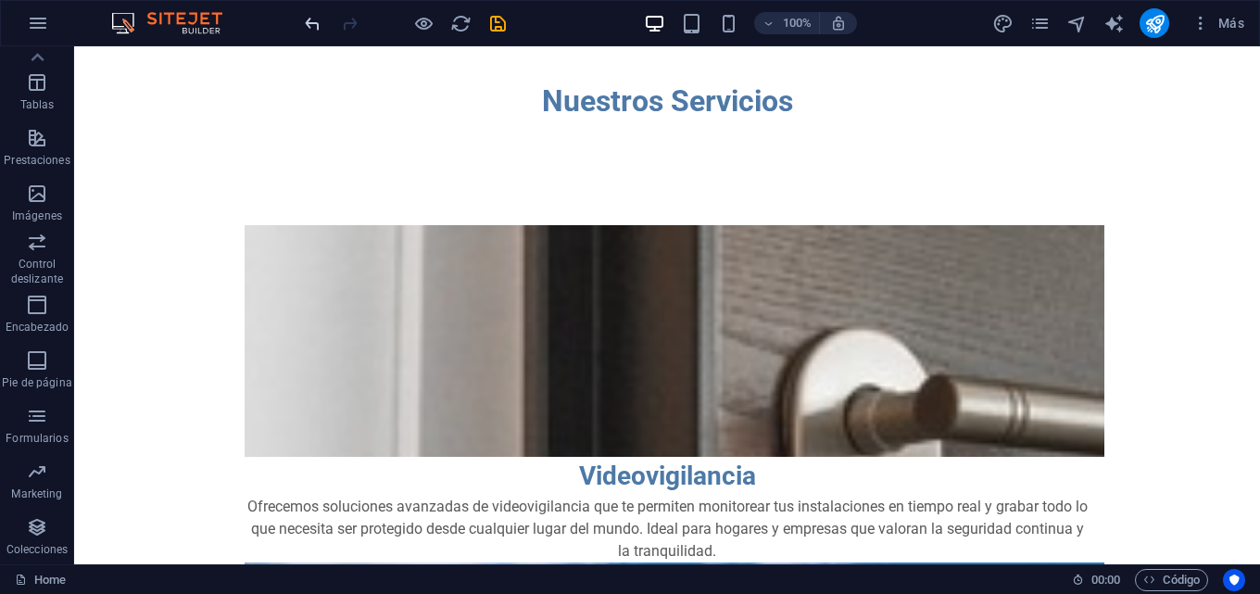
click at [303, 23] on icon "undo" at bounding box center [312, 23] width 21 height 21
click at [303, 23] on div at bounding box center [404, 23] width 207 height 30
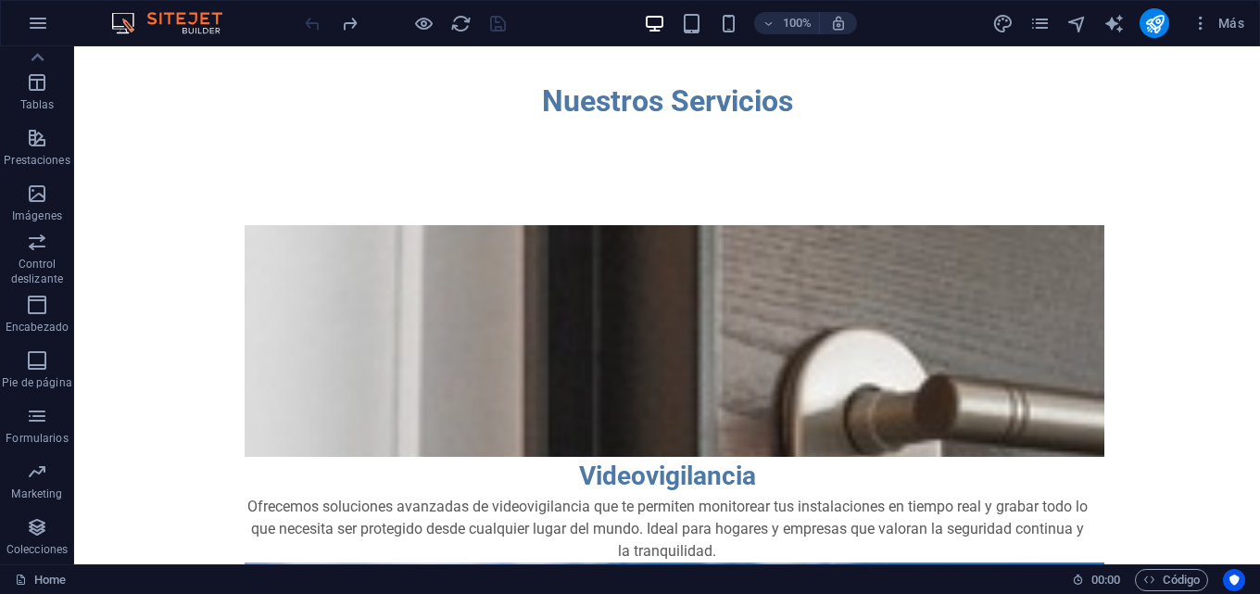
click at [303, 23] on div at bounding box center [404, 23] width 207 height 30
click at [273, 21] on div "100% Más" at bounding box center [630, 23] width 1258 height 44
click at [109, 13] on img at bounding box center [176, 23] width 139 height 22
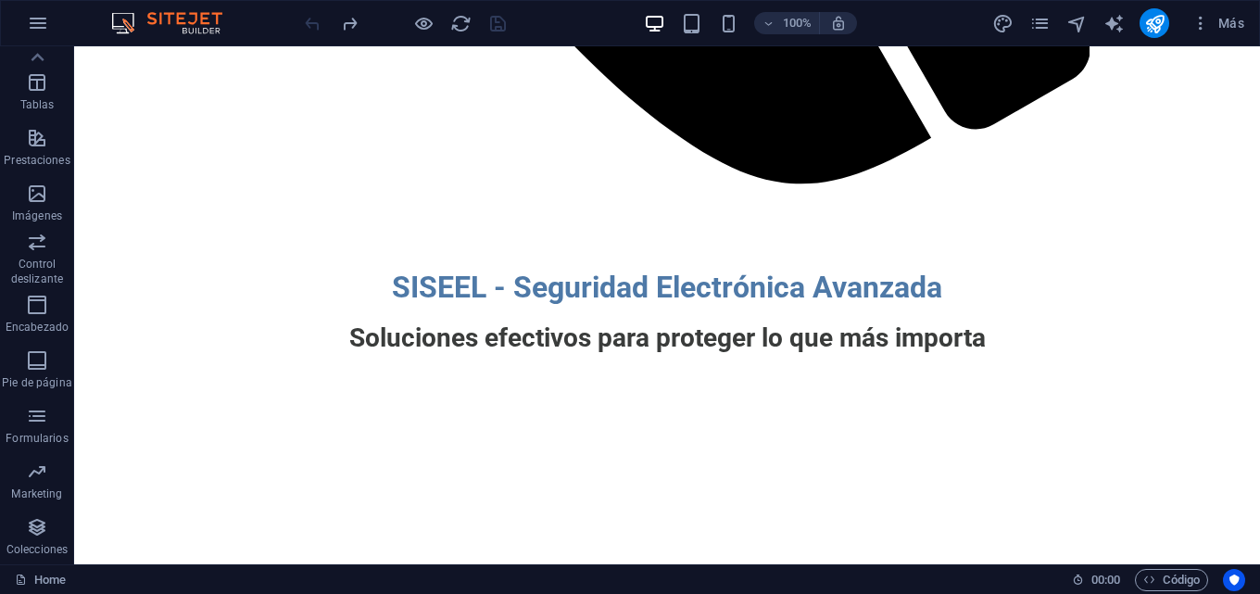
scroll to position [0, 0]
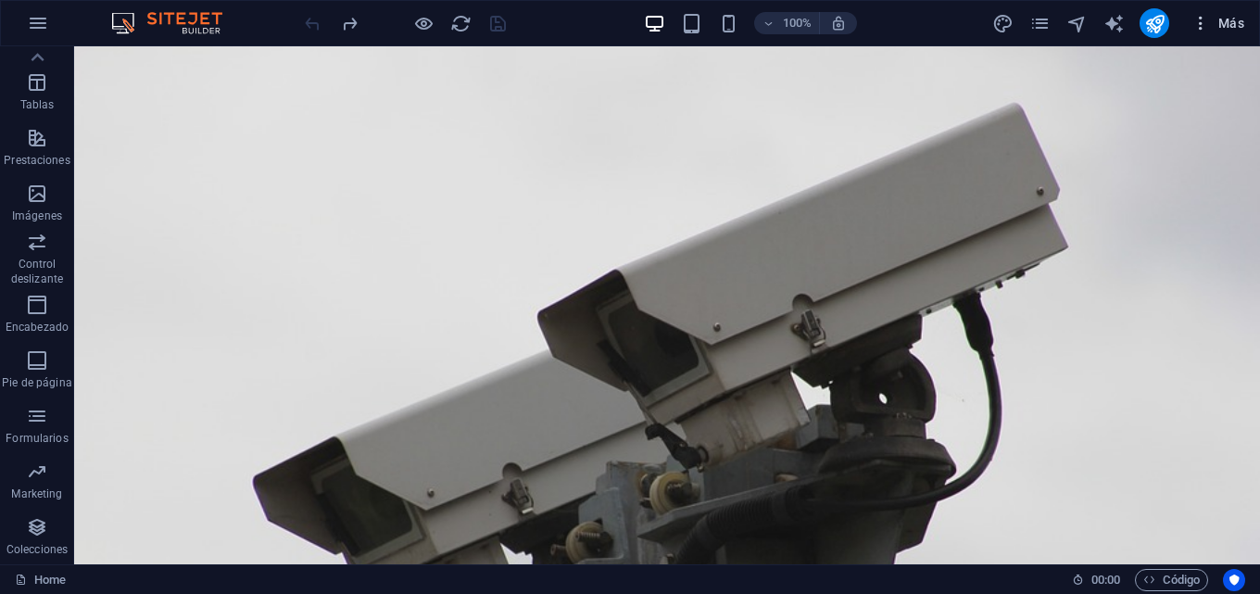
click at [1206, 19] on icon "button" at bounding box center [1200, 23] width 19 height 19
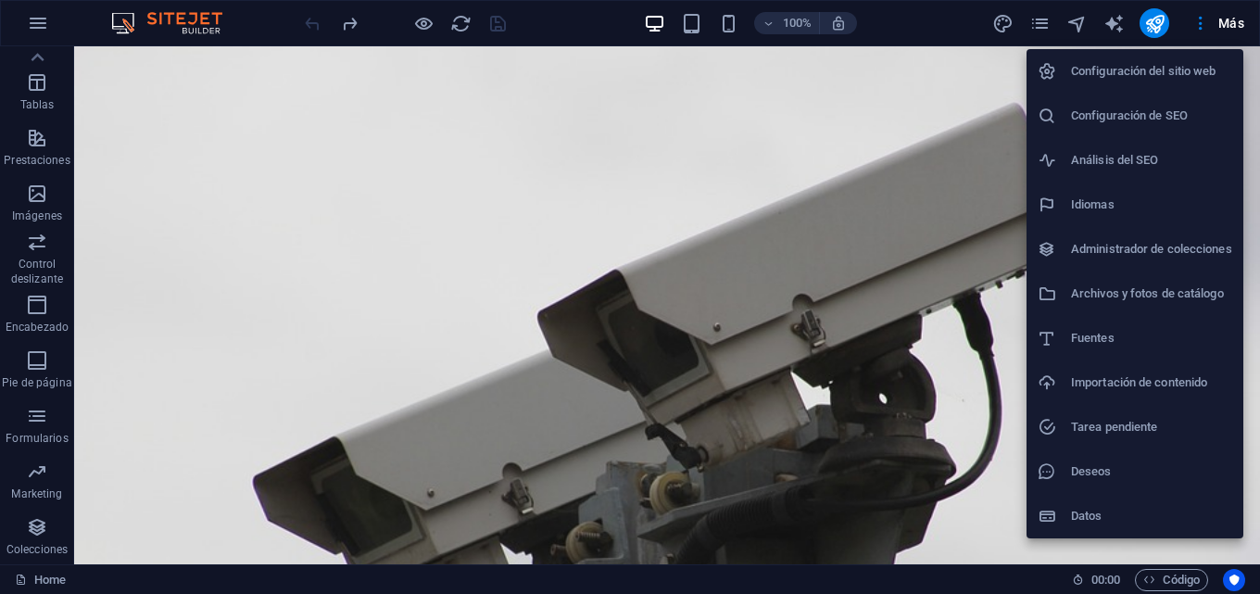
click at [1135, 115] on h6 "Configuración de SEO" at bounding box center [1151, 116] width 161 height 22
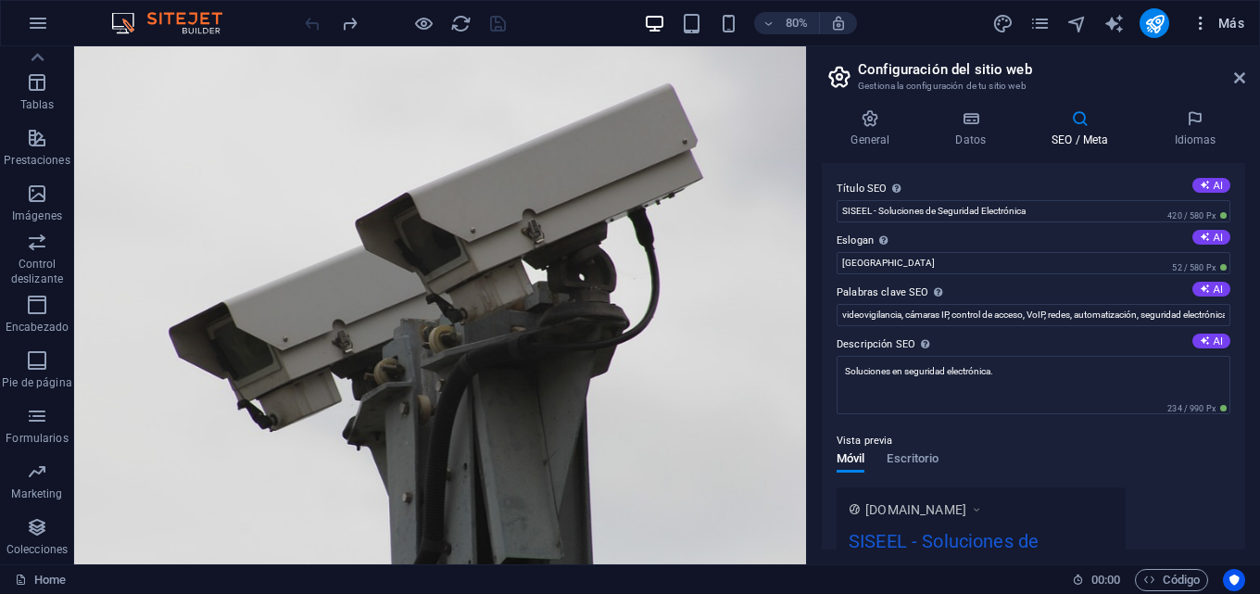
click at [1222, 22] on span "Más" at bounding box center [1217, 23] width 53 height 19
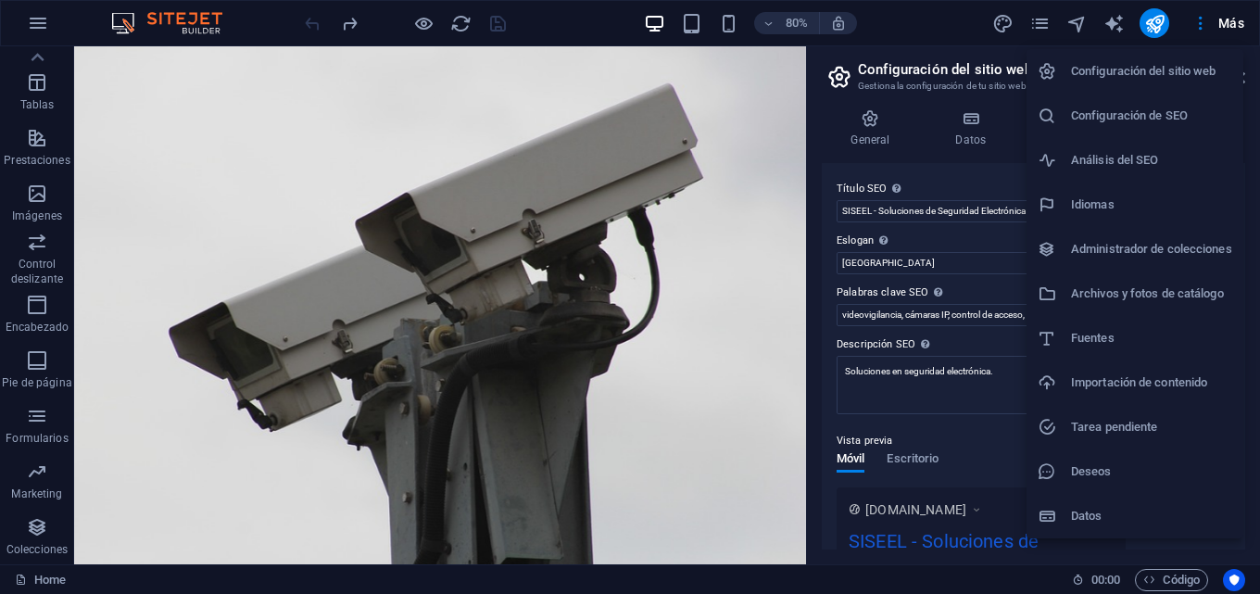
click at [1160, 159] on h6 "Análisis del SEO" at bounding box center [1151, 160] width 161 height 22
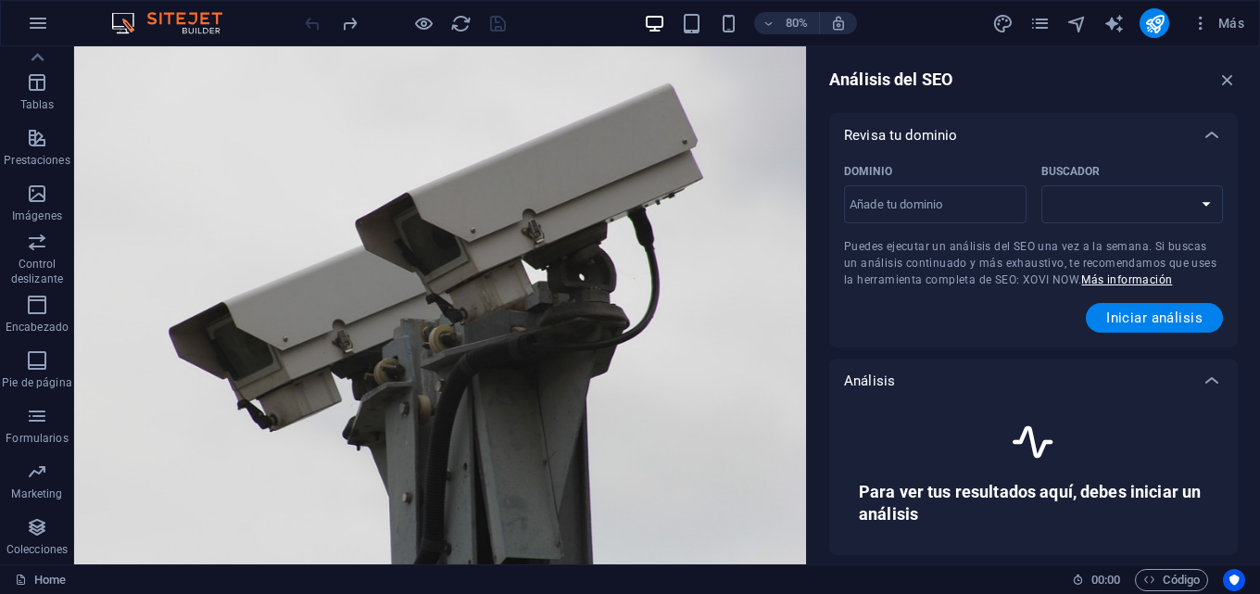
select select "google.com"
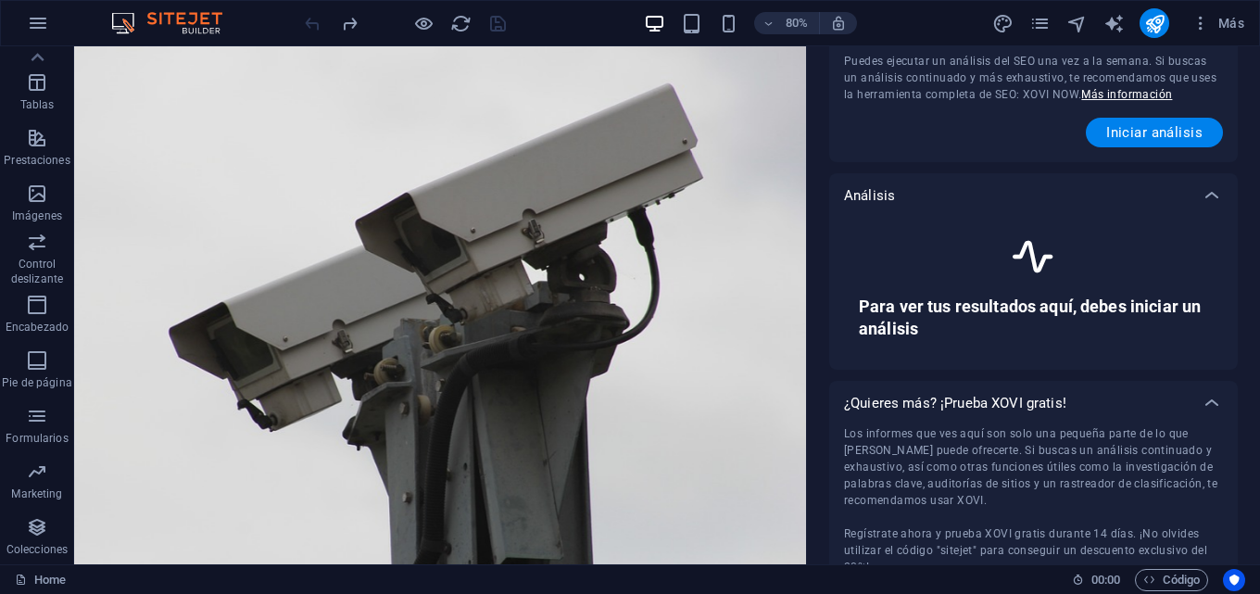
scroll to position [256, 0]
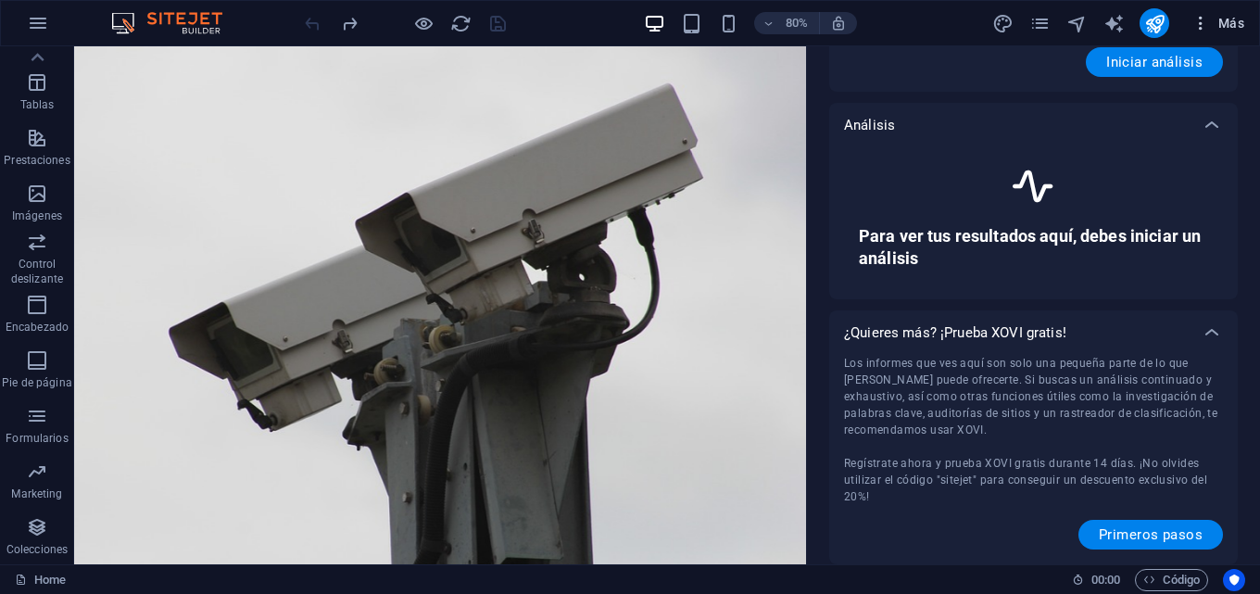
click at [1205, 27] on icon "button" at bounding box center [1200, 23] width 19 height 19
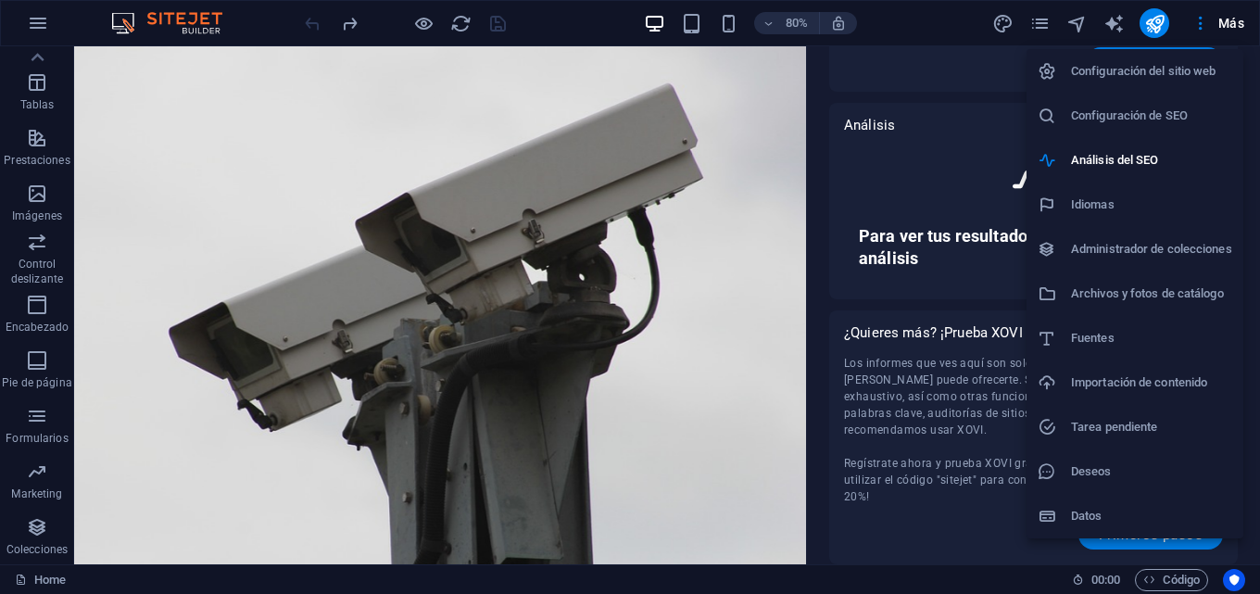
click at [1158, 244] on h6 "Administrador de colecciones" at bounding box center [1151, 249] width 161 height 22
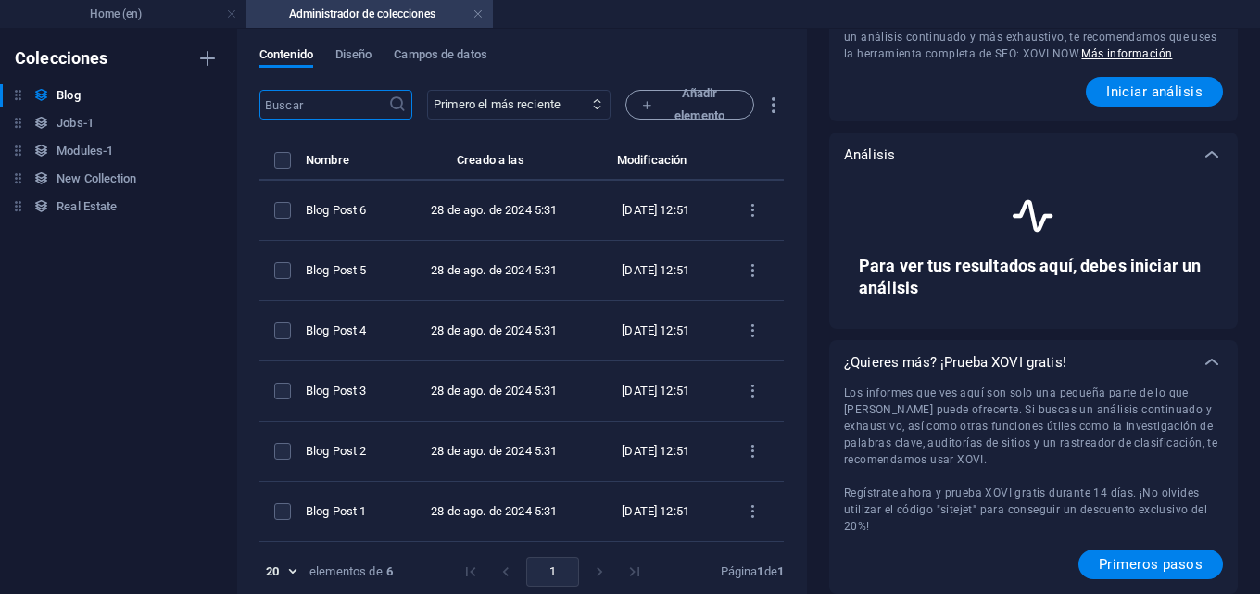
scroll to position [0, 0]
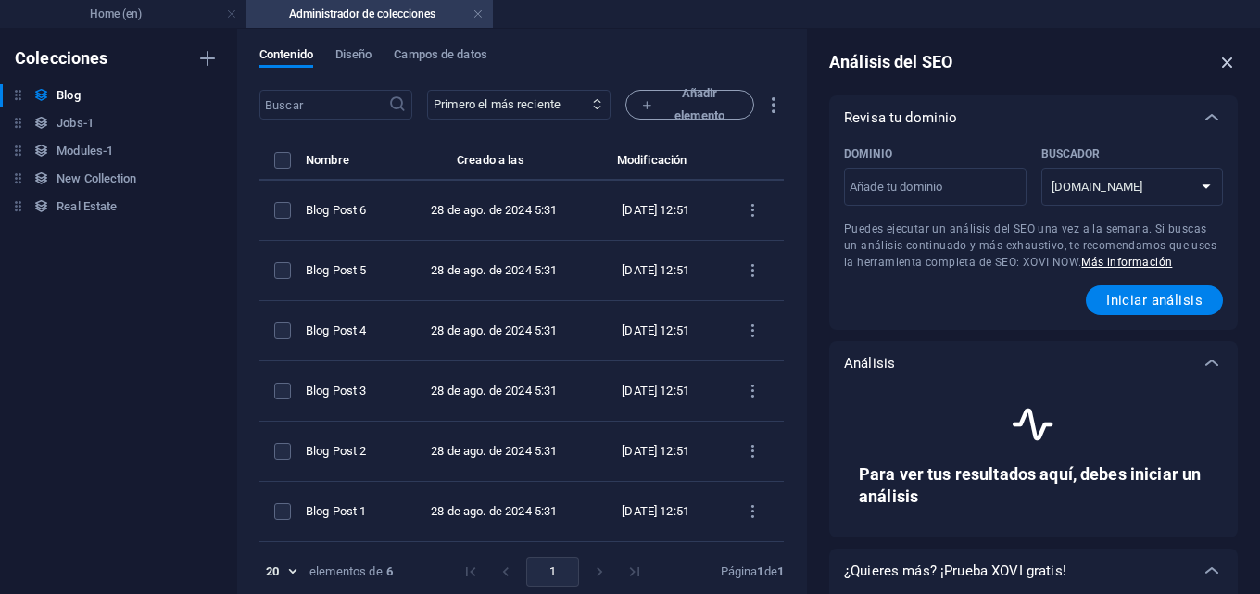
click at [1225, 64] on icon "button" at bounding box center [1227, 62] width 20 height 20
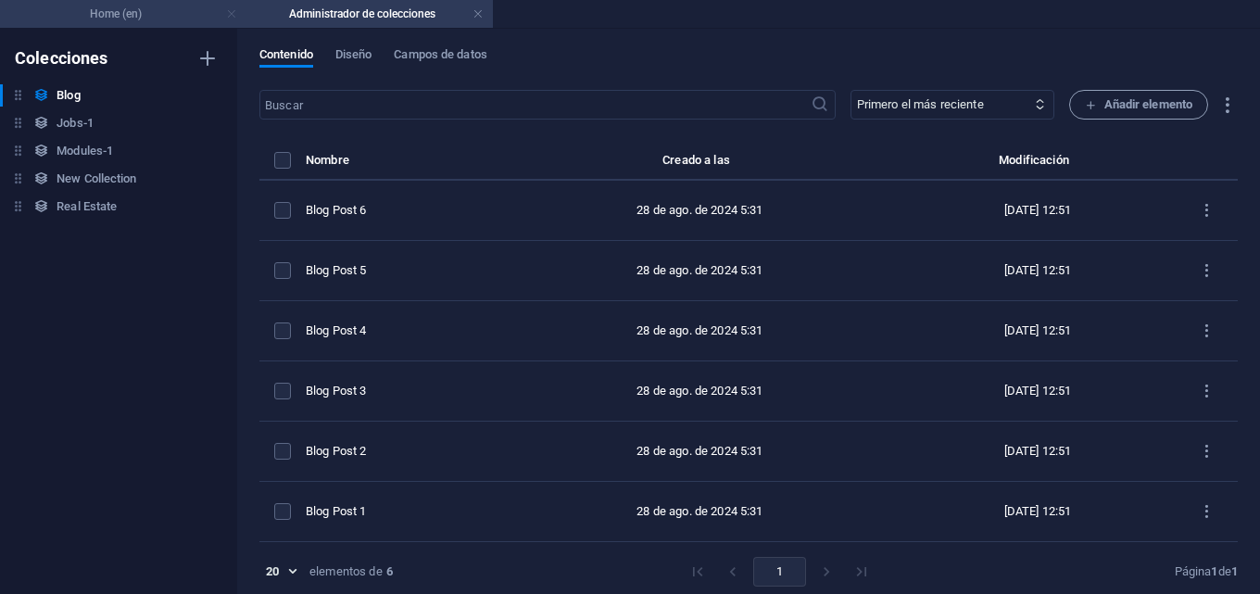
click at [229, 14] on link at bounding box center [231, 15] width 11 height 18
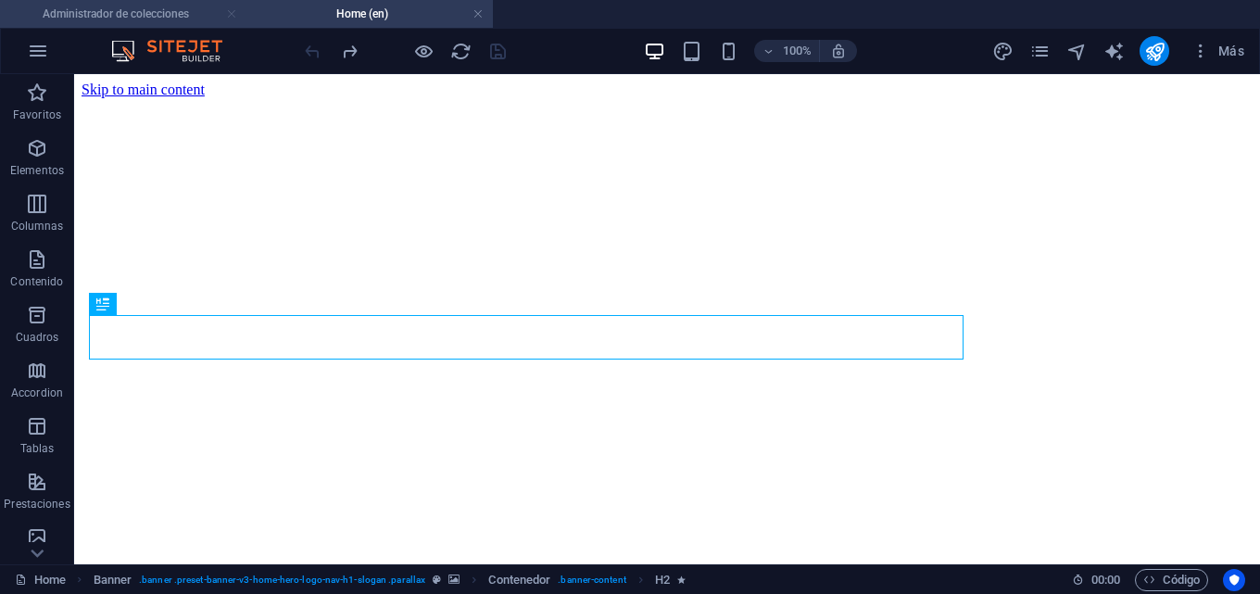
click at [232, 9] on link at bounding box center [231, 15] width 11 height 18
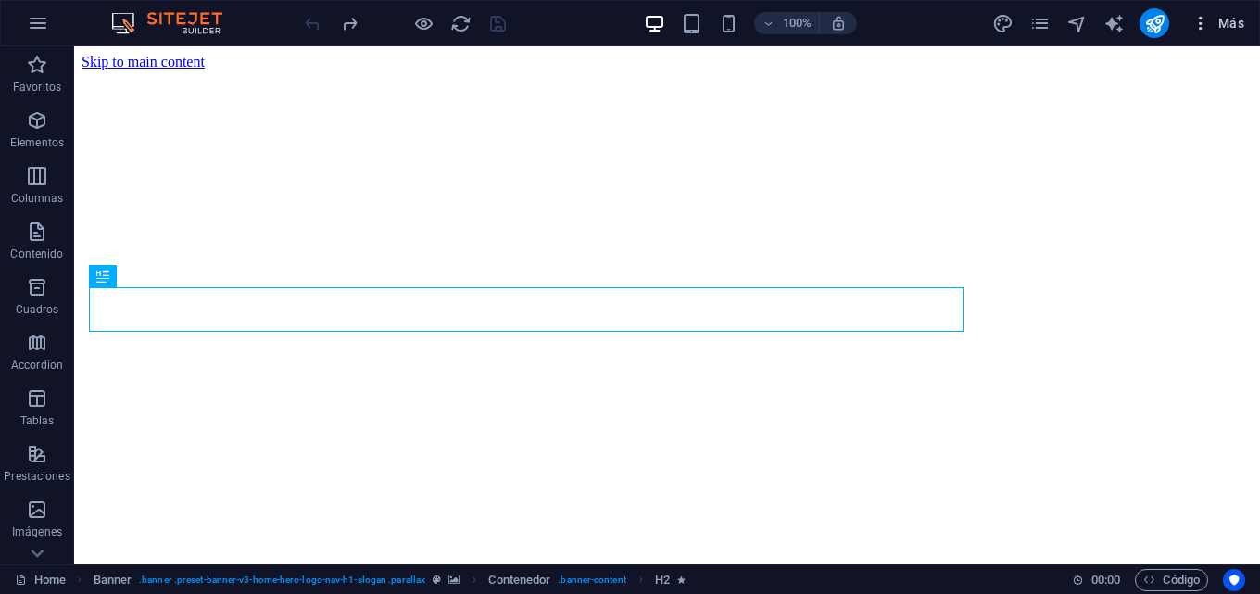
click at [1230, 19] on span "Más" at bounding box center [1217, 23] width 53 height 19
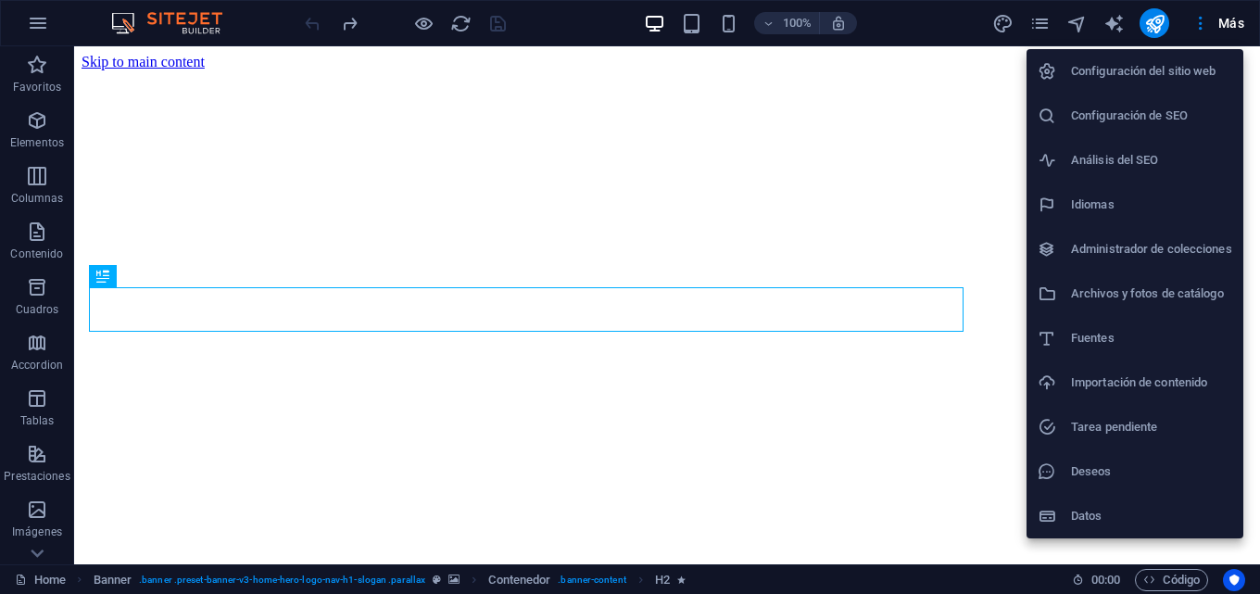
click at [1122, 430] on h6 "Tarea pendiente" at bounding box center [1151, 427] width 161 height 22
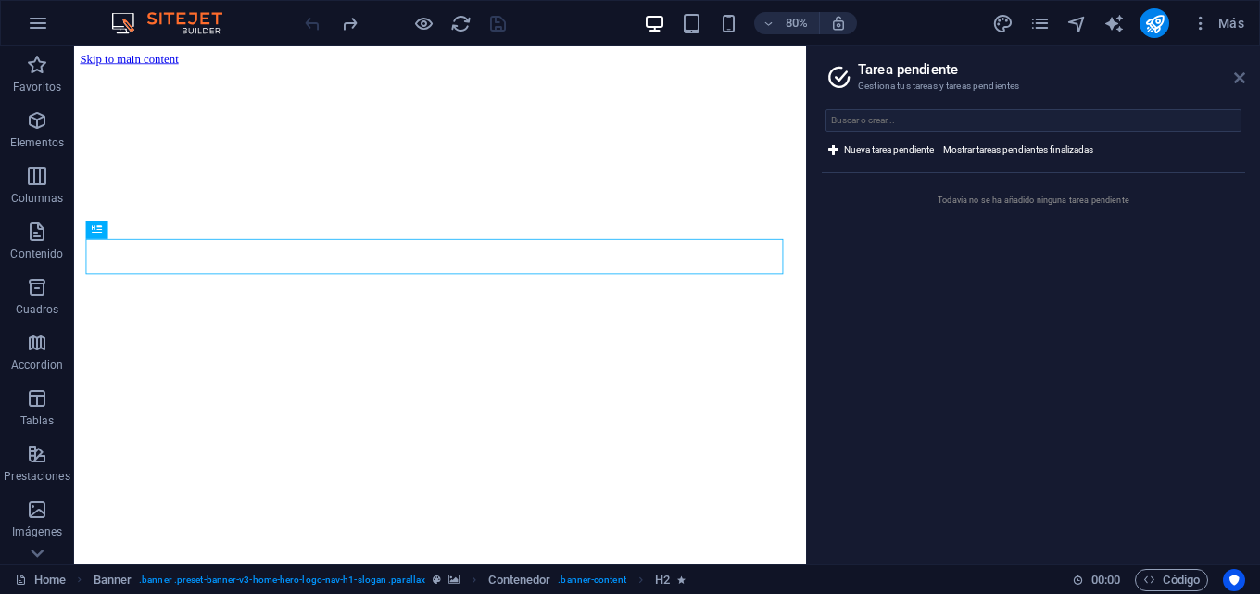
drag, startPoint x: 1241, startPoint y: 75, endPoint x: 1145, endPoint y: 1, distance: 121.5
click at [1241, 75] on icon at bounding box center [1239, 77] width 11 height 15
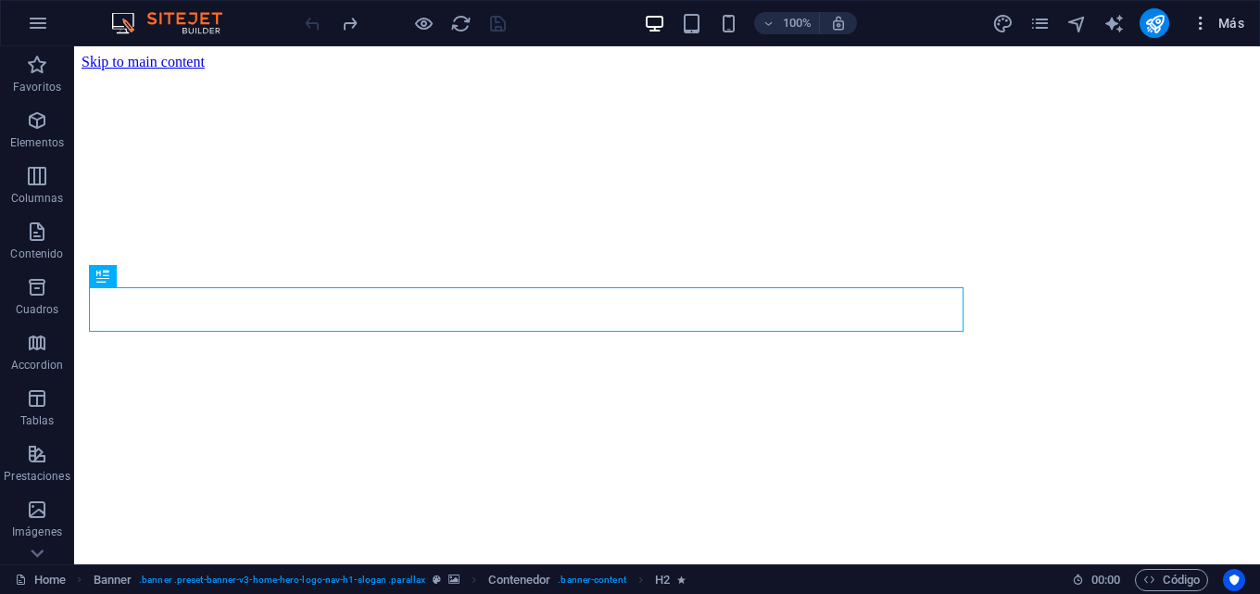
click at [1215, 31] on span "Más" at bounding box center [1217, 23] width 53 height 19
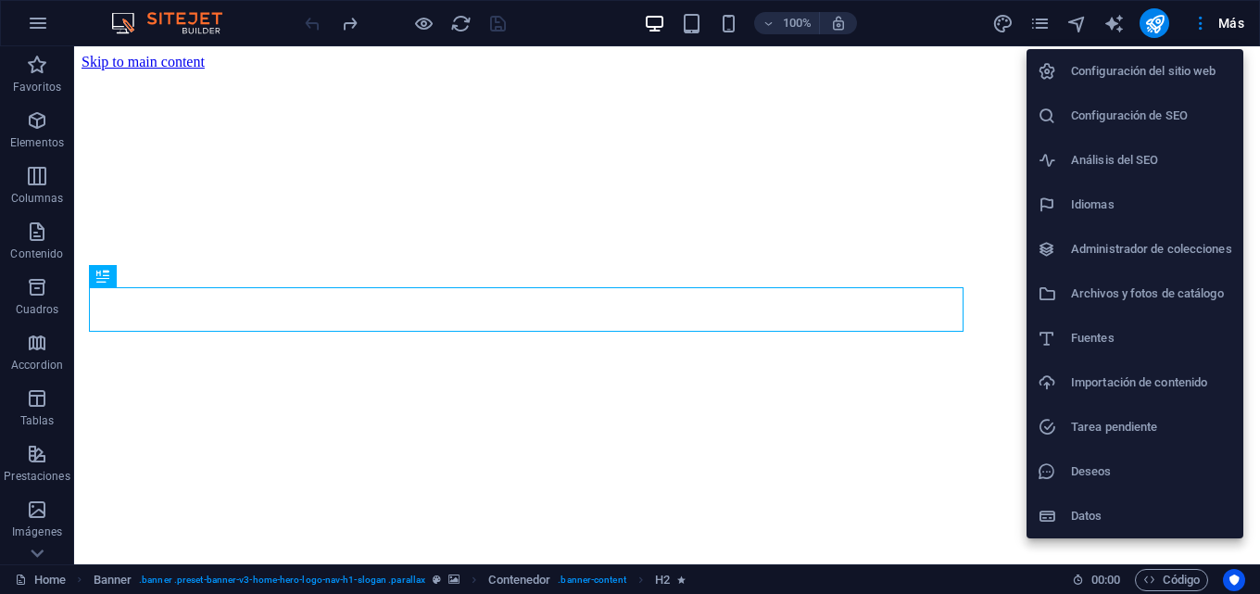
click at [1105, 520] on h6 "Datos" at bounding box center [1151, 516] width 161 height 22
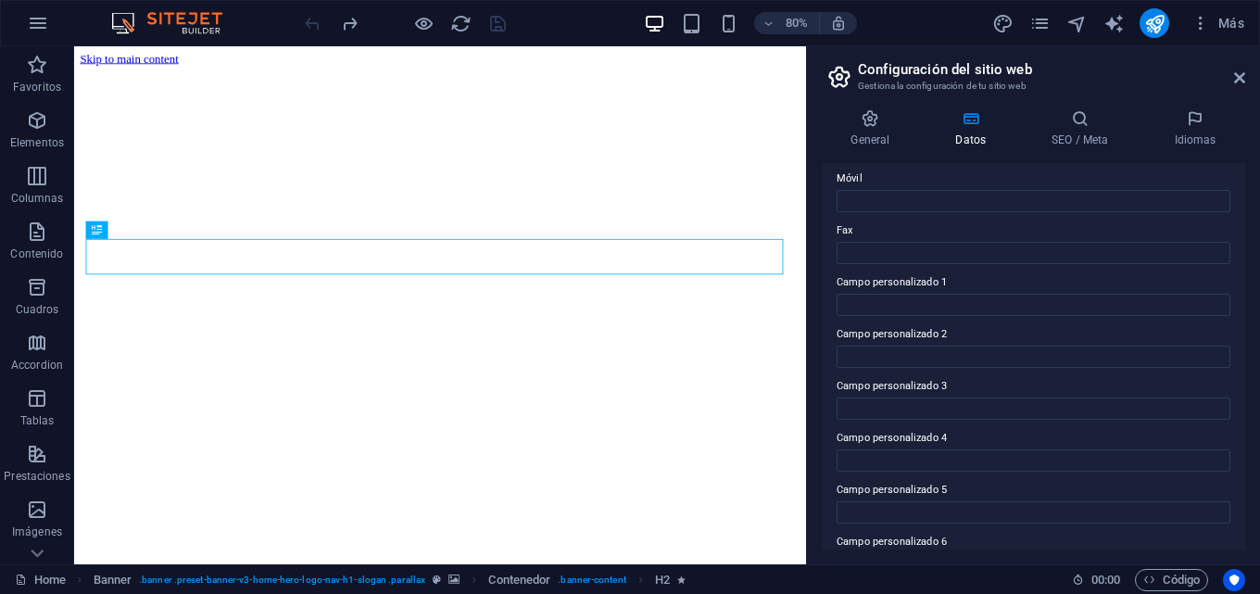
scroll to position [504, 0]
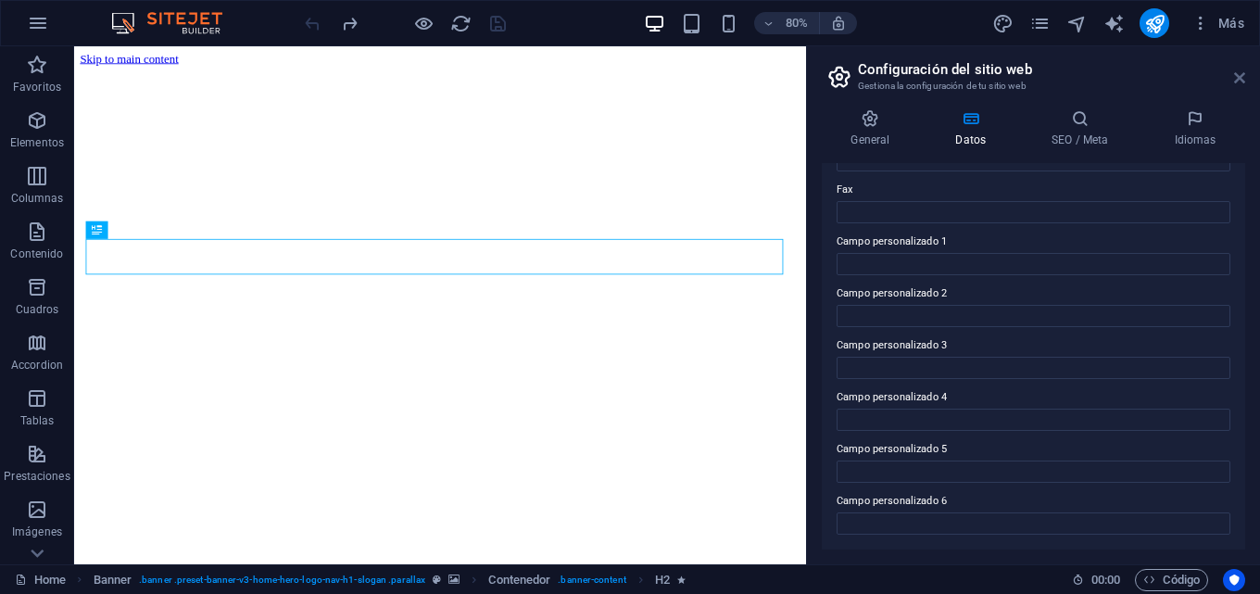
click at [1237, 80] on icon at bounding box center [1239, 77] width 11 height 15
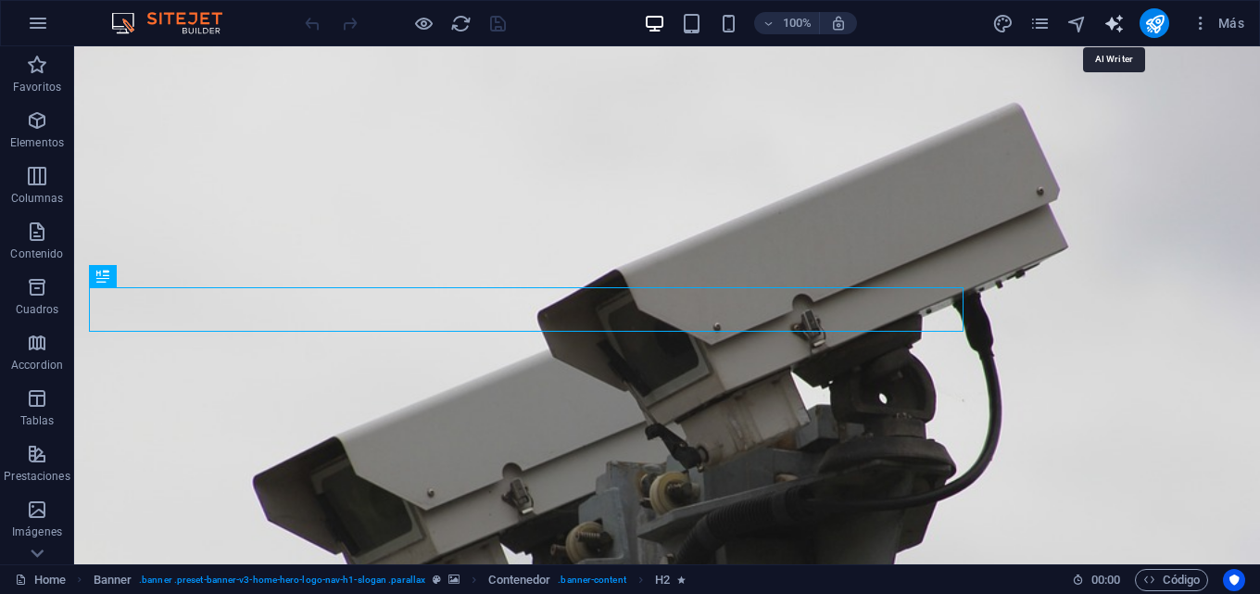
click at [1108, 25] on icon "text_generator" at bounding box center [1113, 23] width 21 height 21
select select "English"
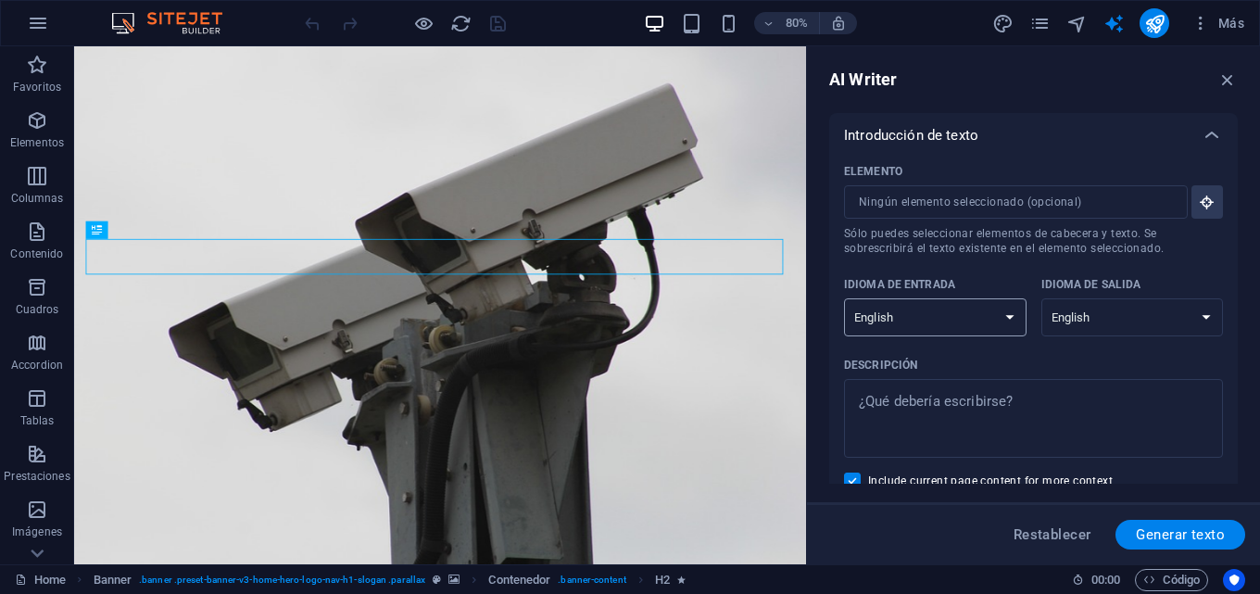
click at [1011, 318] on select "Albanian Arabic Armenian Awadhi Azerbaijani Bashkir Basque Belarusian Bengali B…" at bounding box center [935, 317] width 182 height 38
select select "Spanish"
click at [844, 298] on select "Albanian Arabic Armenian Awadhi Azerbaijani Bashkir Basque Belarusian Bengali B…" at bounding box center [935, 317] width 182 height 38
click at [1147, 319] on select "Albanian Arabic Armenian Awadhi Azerbaijani Bashkir Basque Belarusian Bengali B…" at bounding box center [1132, 317] width 182 height 38
select select "Spanish"
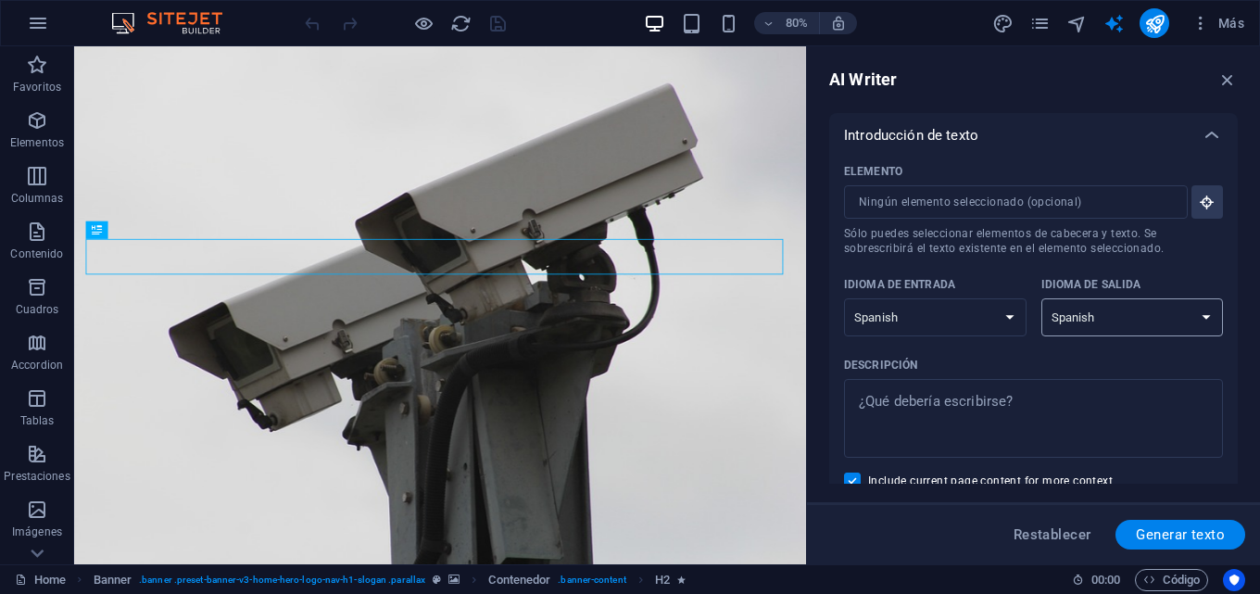
click at [1041, 298] on select "Albanian Arabic Armenian Awadhi Azerbaijani Bashkir Basque Belarusian Bengali B…" at bounding box center [1132, 317] width 182 height 38
click at [1172, 537] on span "Generar texto" at bounding box center [1179, 534] width 89 height 15
type textarea "x"
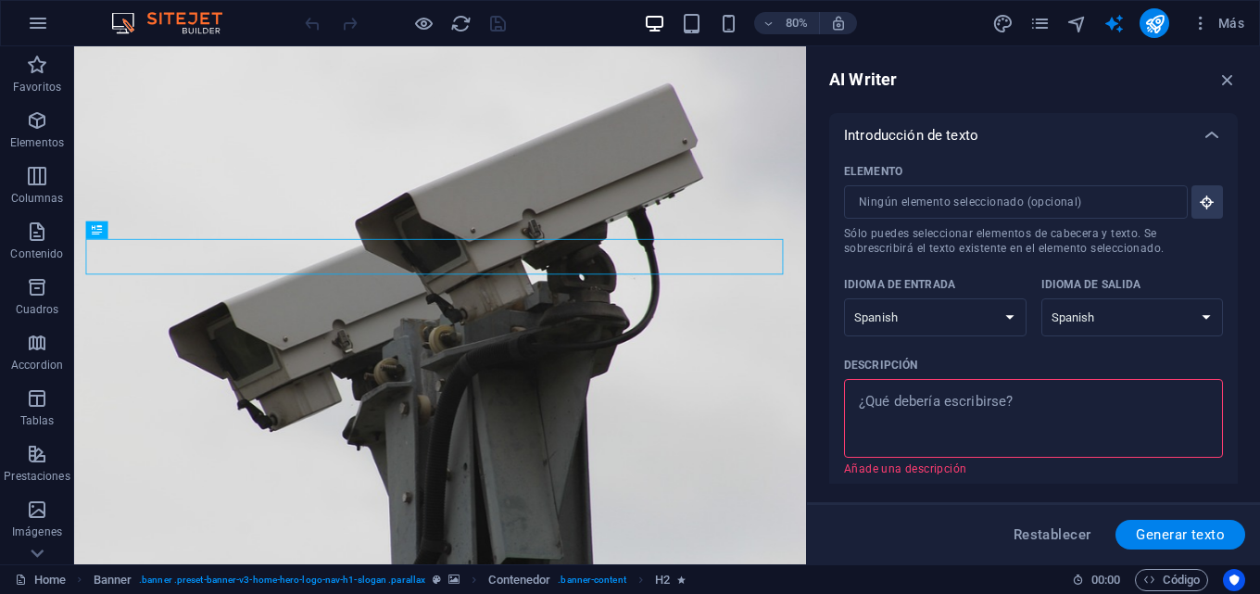
click at [894, 403] on textarea "Descripción x ​ Añade una descripción" at bounding box center [1033, 418] width 360 height 60
paste textarea "Soluciones en Videovigilancia, Camaras IP, PTZ, VoIP, Redes, Control de Acceso,…"
type textarea "Soluciones en Videovigilancia, Camaras IP, PTZ, VoIP, Redes, Control de Acceso,…"
type textarea "x"
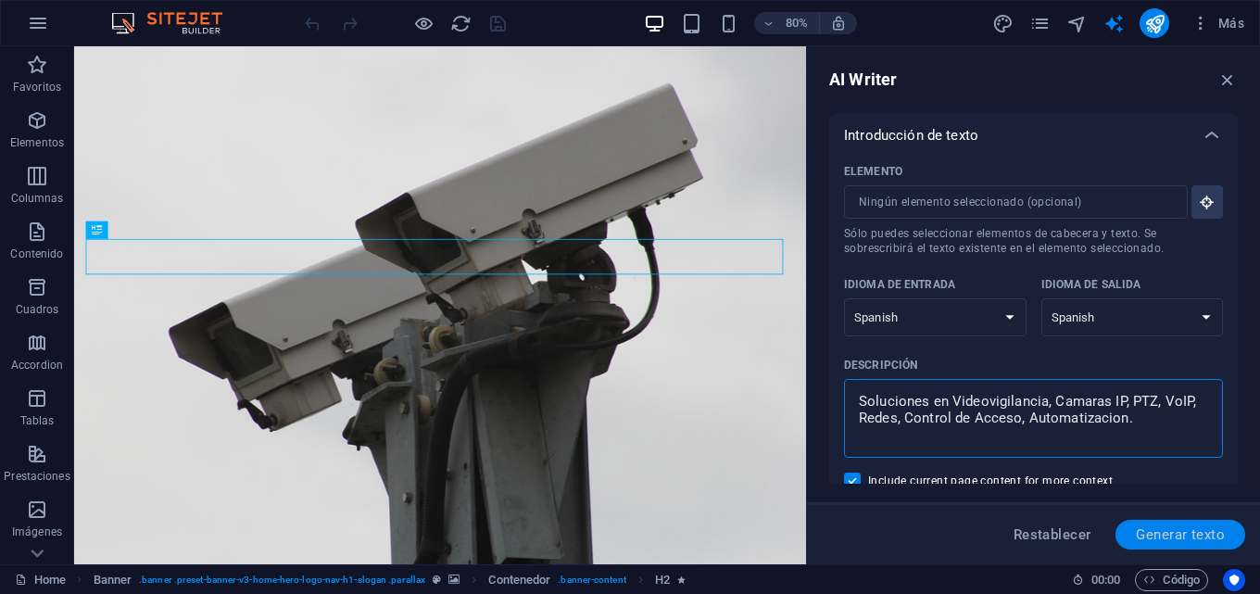
type textarea "Soluciones en Videovigilancia, Camaras IP, PTZ, VoIP, Redes, Control de Acceso,…"
click at [1201, 538] on span "Generar texto" at bounding box center [1179, 534] width 89 height 15
type textarea "x"
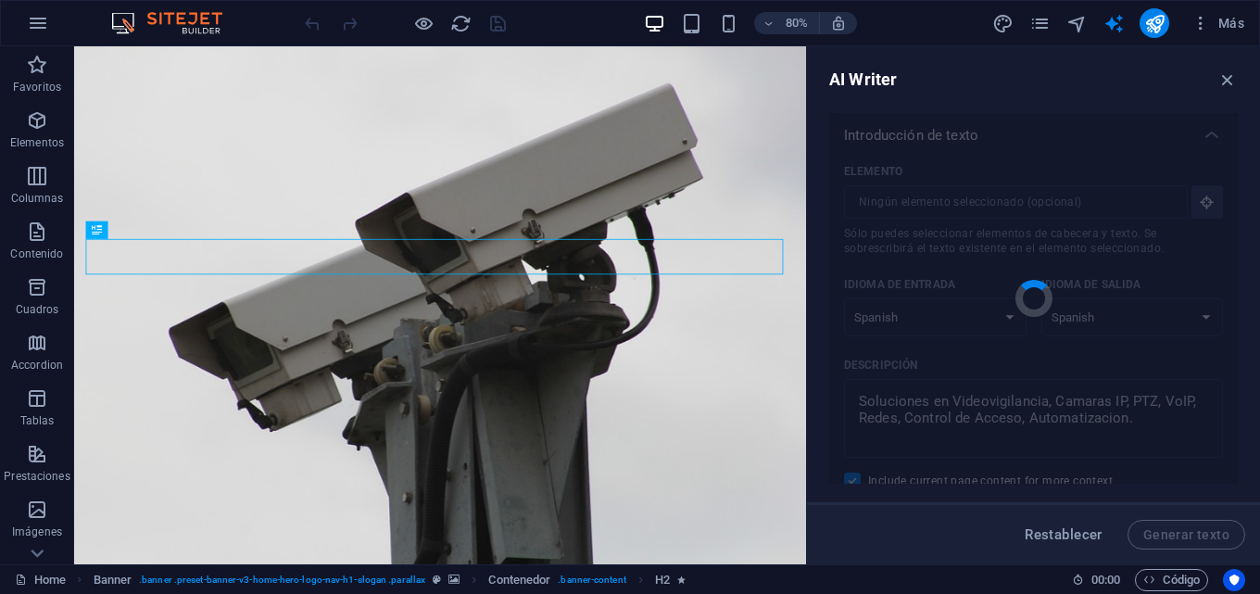
type textarea "x"
type textarea "En SISEEL, brindamos soluciones integrales en seguridad electrónica adaptadas a…"
type textarea "x"
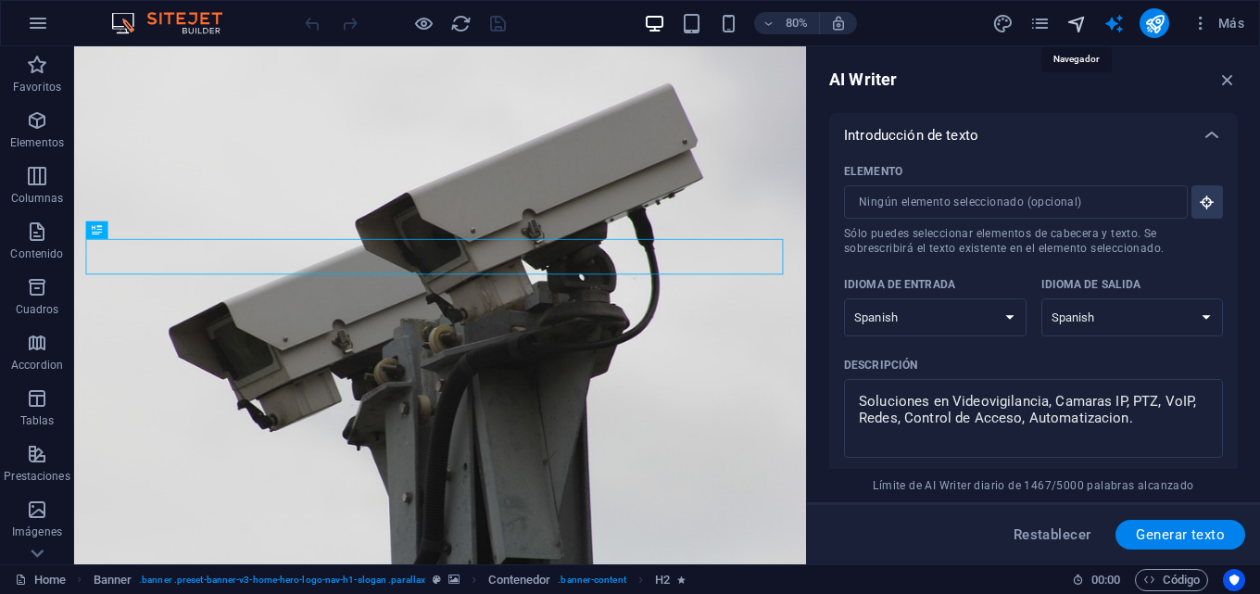
click at [1079, 24] on icon "navigator" at bounding box center [1076, 23] width 21 height 21
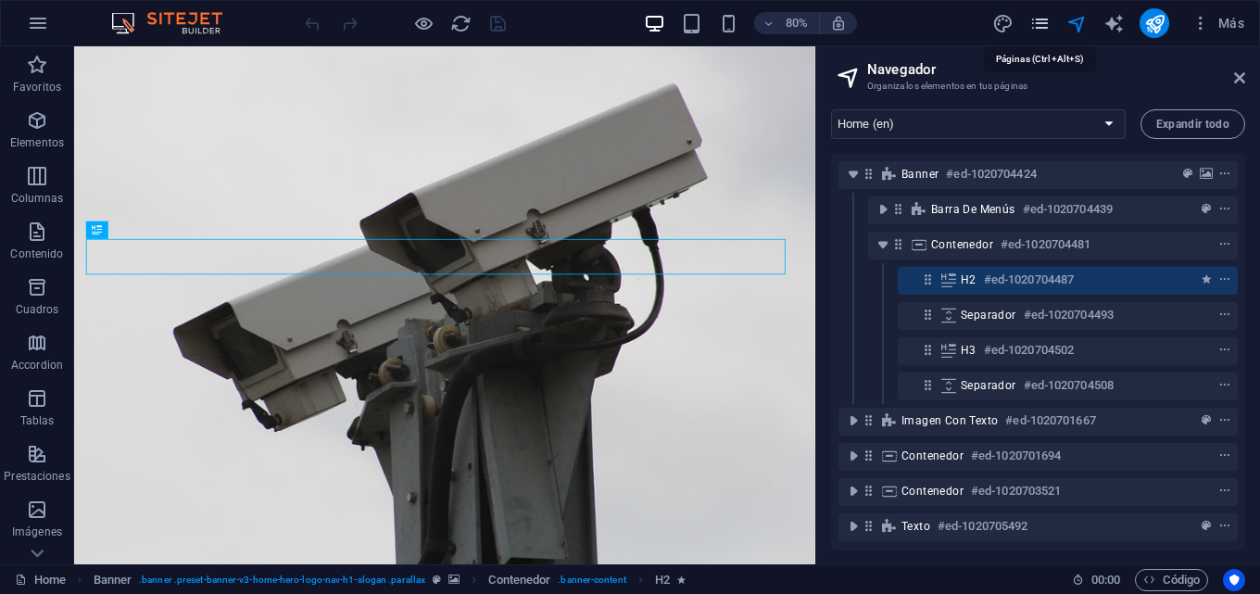
click at [1047, 23] on icon "pages" at bounding box center [1039, 23] width 21 height 21
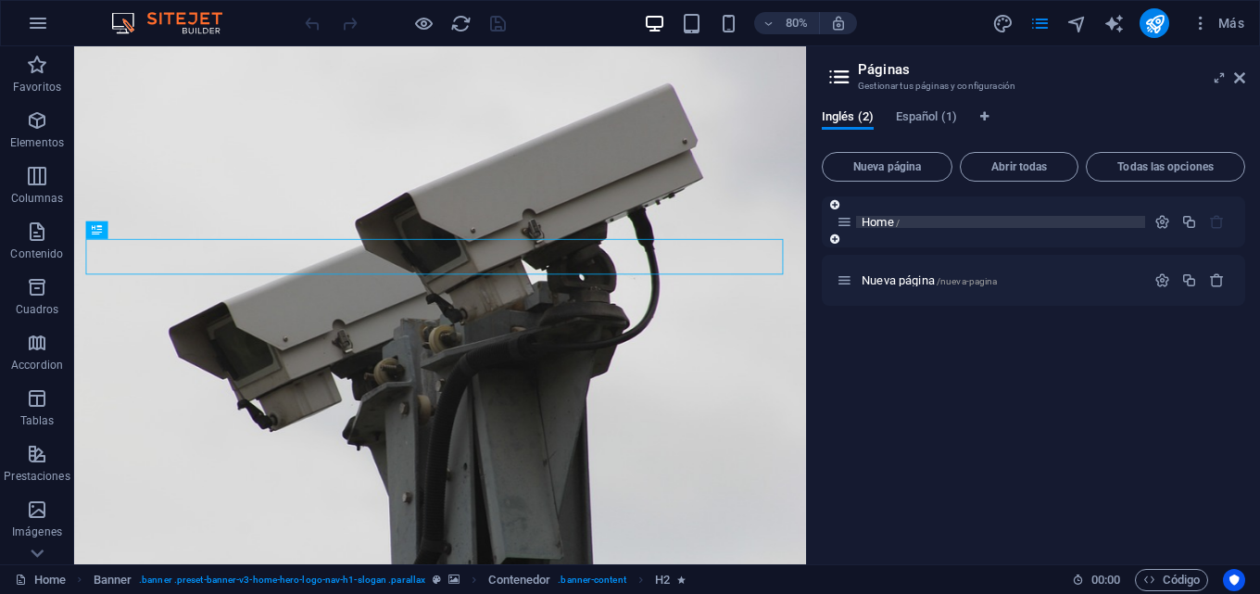
click at [924, 226] on p "Home /" at bounding box center [1000, 222] width 278 height 12
click at [958, 284] on span "/nueva-pagina" at bounding box center [966, 281] width 61 height 10
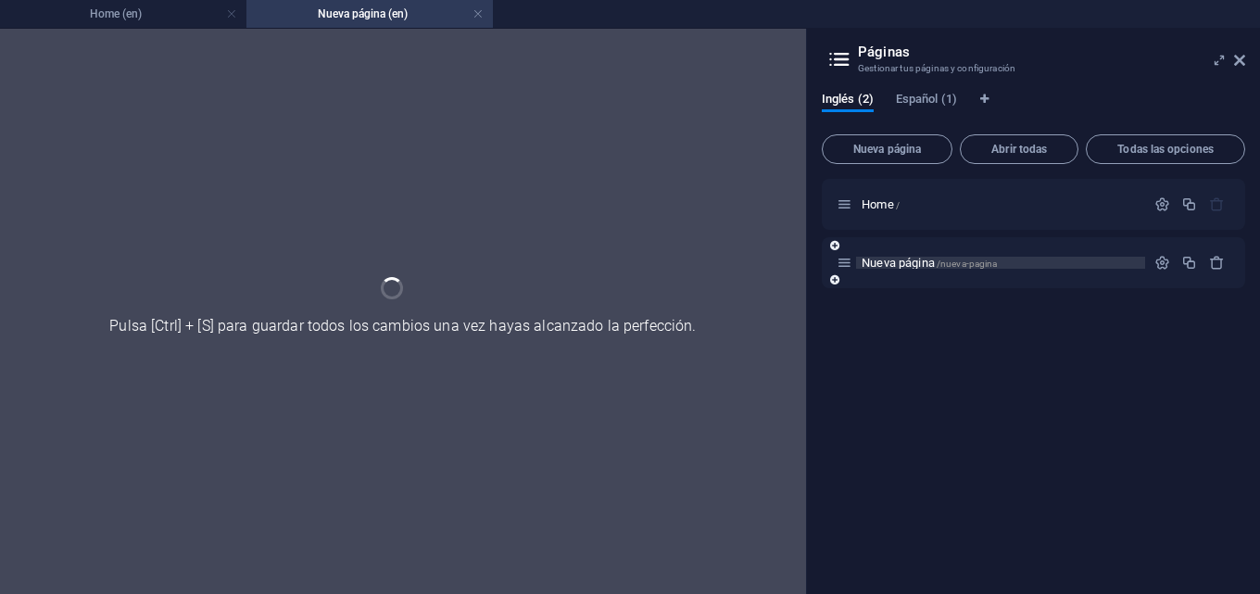
click at [958, 284] on div "Nueva página /nueva-pagina" at bounding box center [1032, 262] width 423 height 51
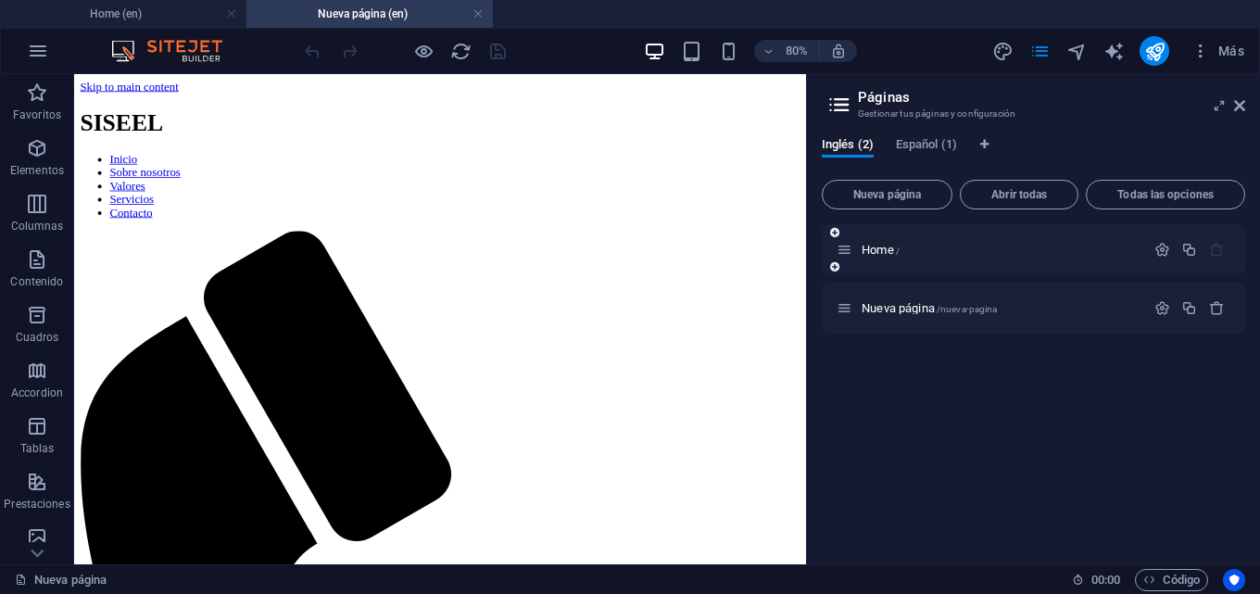
click at [976, 240] on div "Home /" at bounding box center [990, 249] width 308 height 21
click at [976, 247] on p "Home /" at bounding box center [1000, 250] width 278 height 12
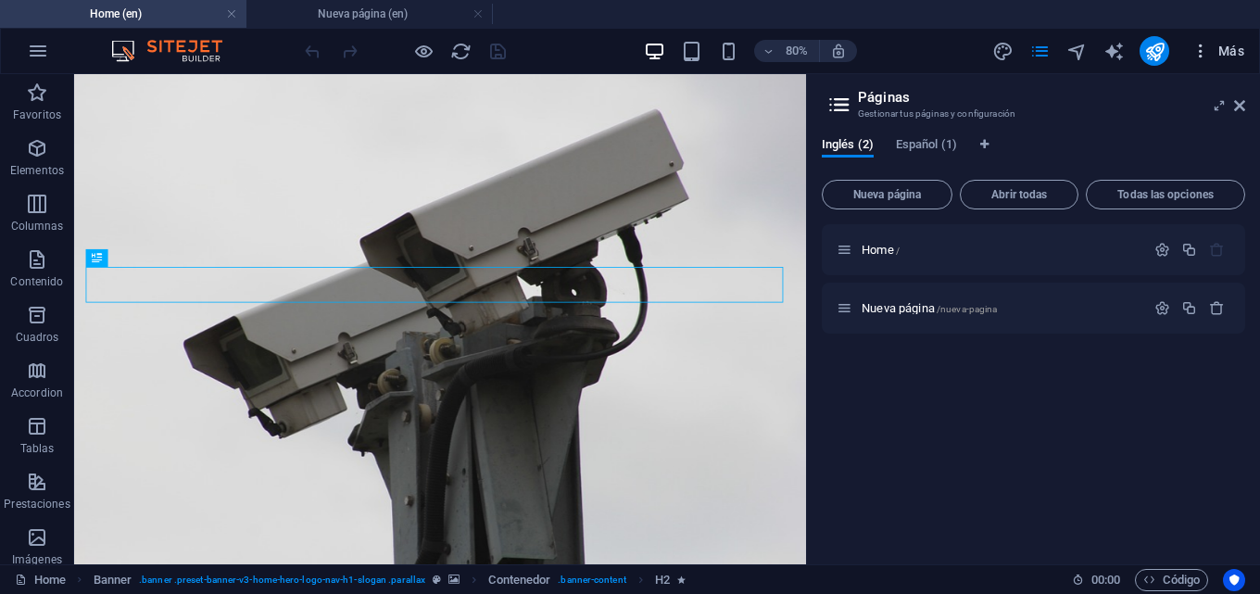
click at [1241, 54] on span "Más" at bounding box center [1217, 51] width 53 height 19
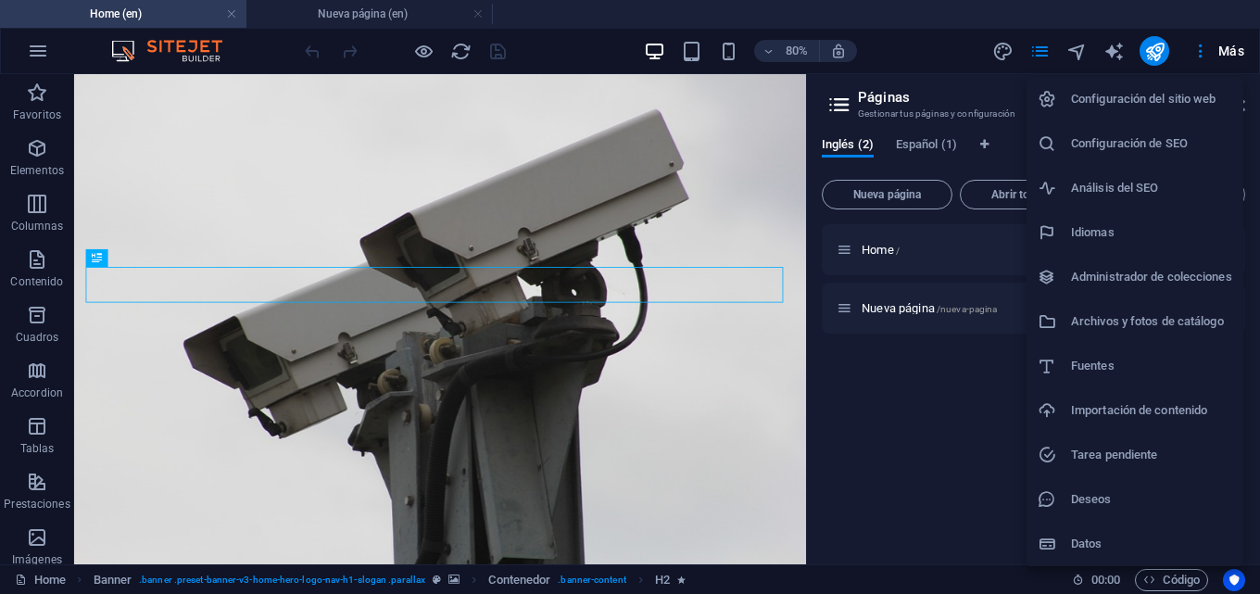
click at [1137, 104] on h6 "Configuración del sitio web" at bounding box center [1151, 99] width 161 height 22
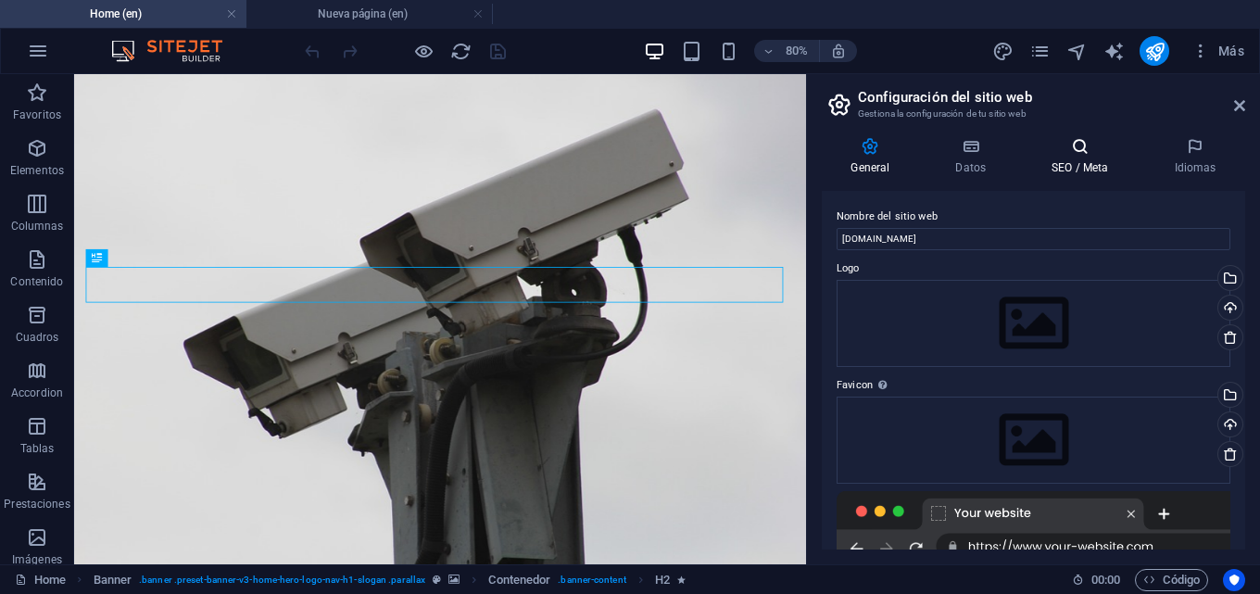
click at [1069, 147] on icon at bounding box center [1079, 146] width 115 height 19
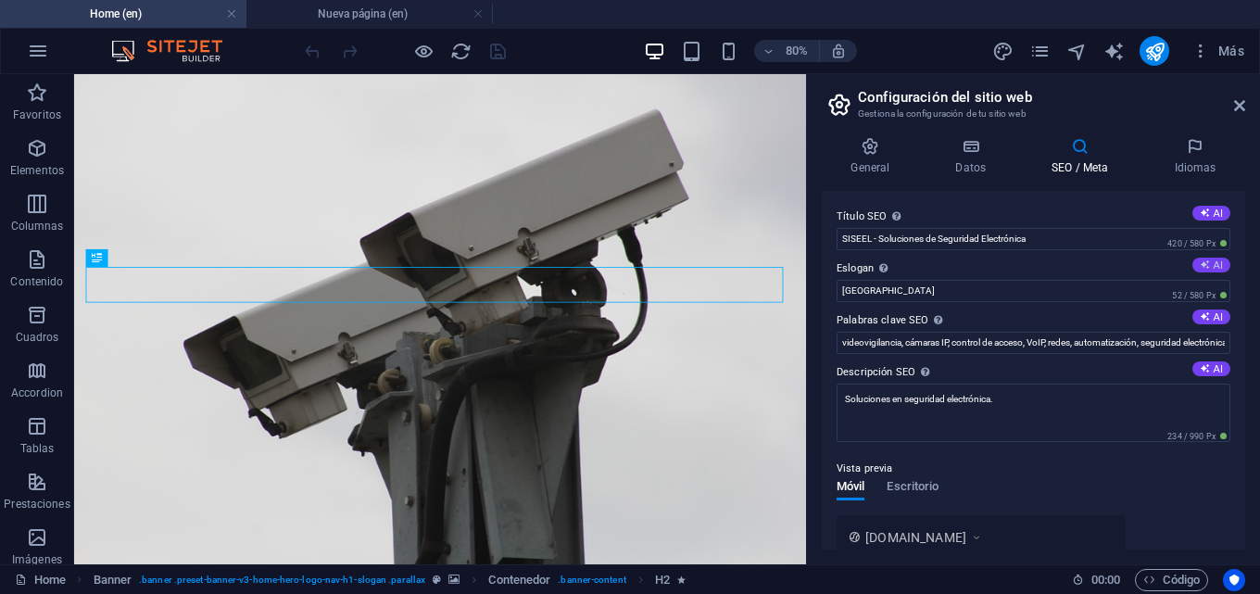
click at [1207, 265] on button "AI" at bounding box center [1211, 264] width 38 height 15
type input "Advanced Security Solutions for Your Peace of Mind"
click at [1215, 319] on button "AI" at bounding box center [1211, 316] width 38 height 15
type input "security solutions, video surveillance, access control, IP cameras, PTZ cameras…"
click at [1111, 290] on input "Advanced Security Solutions for Your Peace of Mind" at bounding box center [1033, 291] width 394 height 22
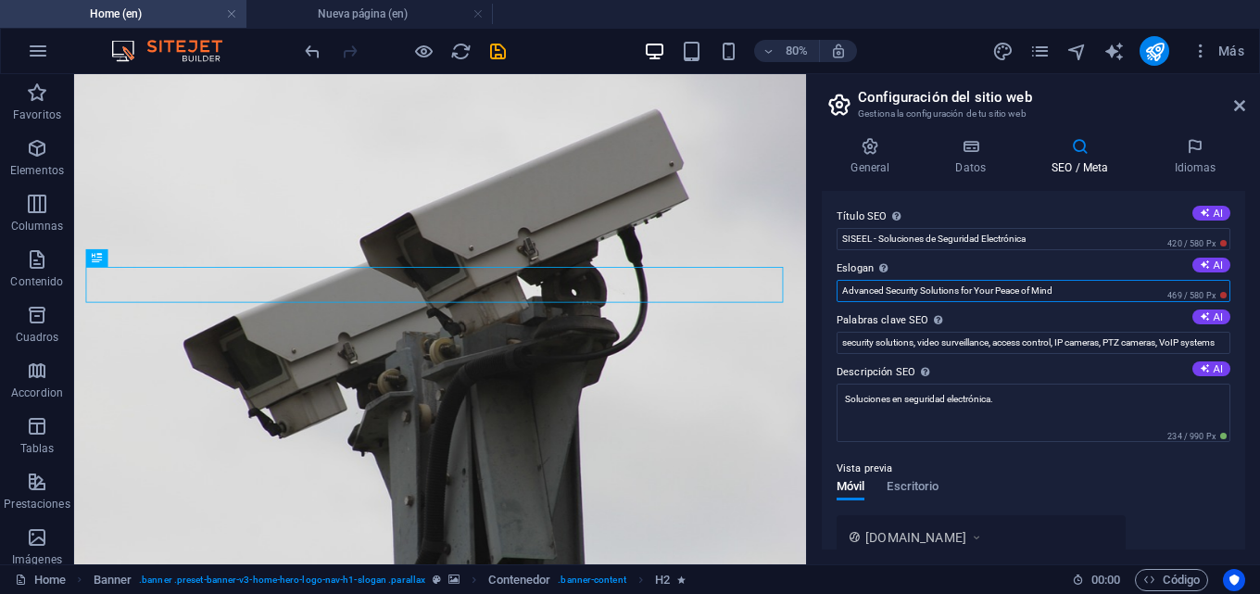
click at [1111, 290] on input "Advanced Security Solutions for Your Peace of Mind" at bounding box center [1033, 291] width 394 height 22
paste input "Soluciones en Videovigilancia, Camaras IP, PTZ, VoIP, Redes, Control de Acceso,…"
click at [1197, 260] on icon at bounding box center [1204, 264] width 14 height 14
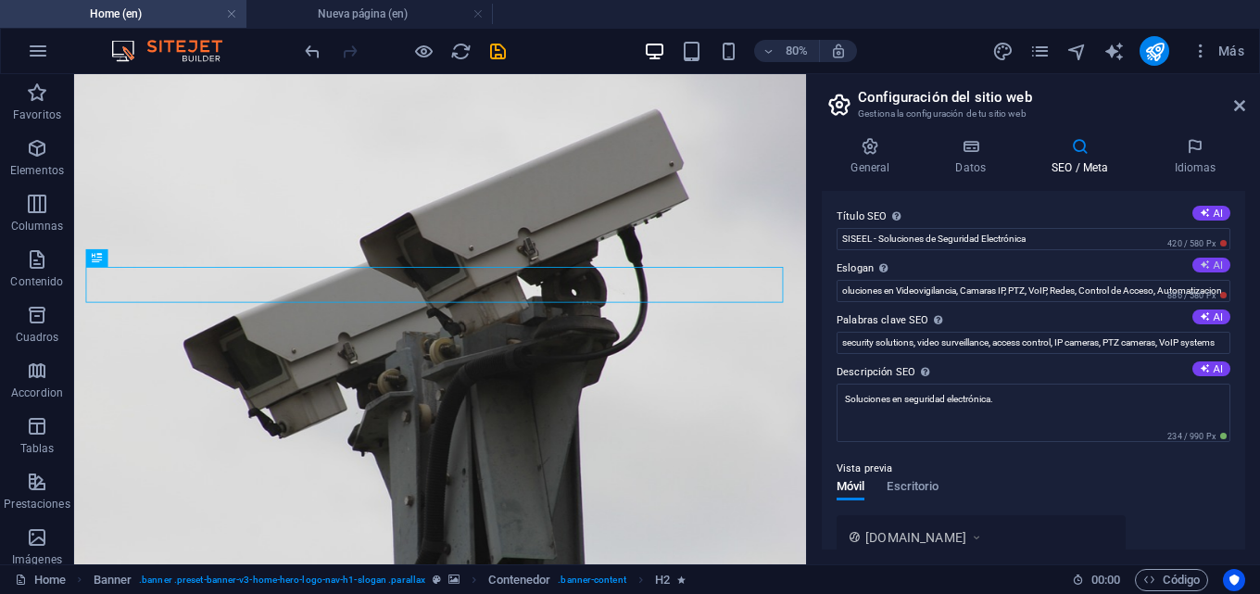
scroll to position [0, 0]
type input "Your Trusted Partner in Advanced Security Solutions"
click at [878, 157] on h4 "General" at bounding box center [873, 156] width 105 height 39
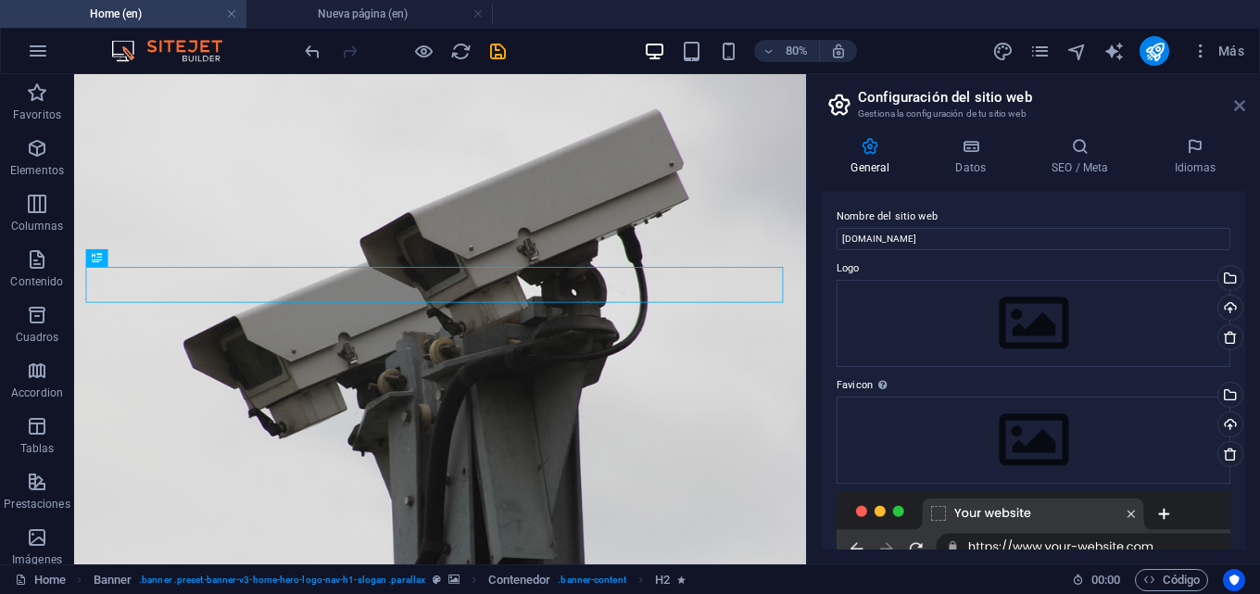
drag, startPoint x: 1235, startPoint y: 100, endPoint x: 1163, endPoint y: 26, distance: 103.5
click at [1235, 100] on icon at bounding box center [1239, 105] width 11 height 15
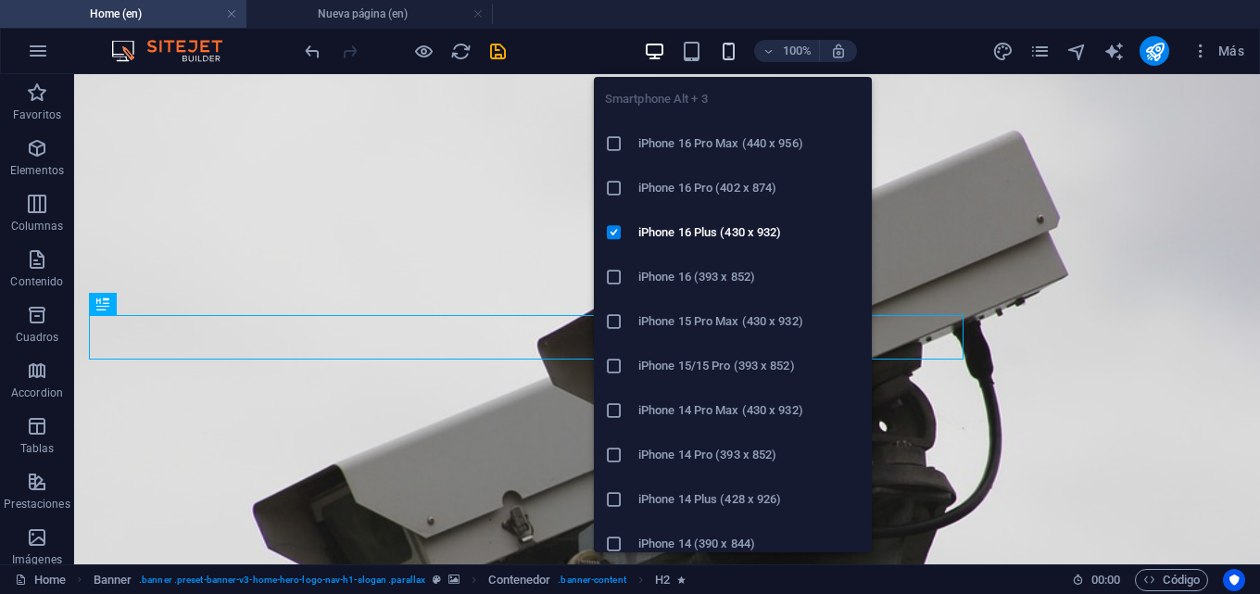
click at [727, 52] on icon "button" at bounding box center [728, 51] width 21 height 21
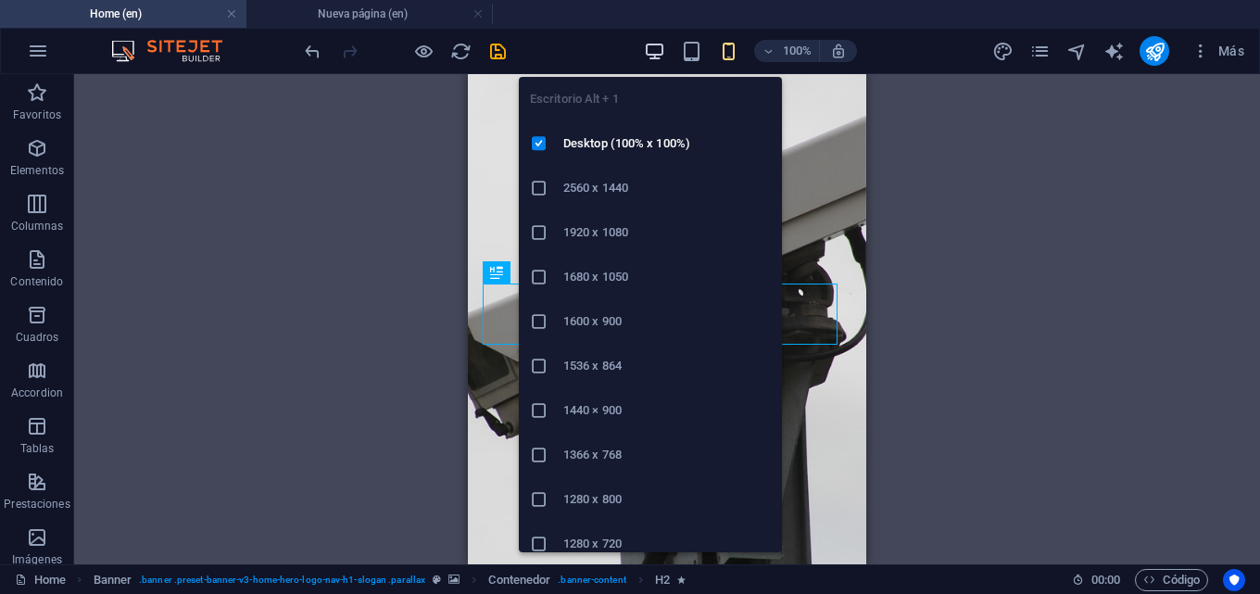
click at [662, 49] on icon "button" at bounding box center [654, 51] width 21 height 21
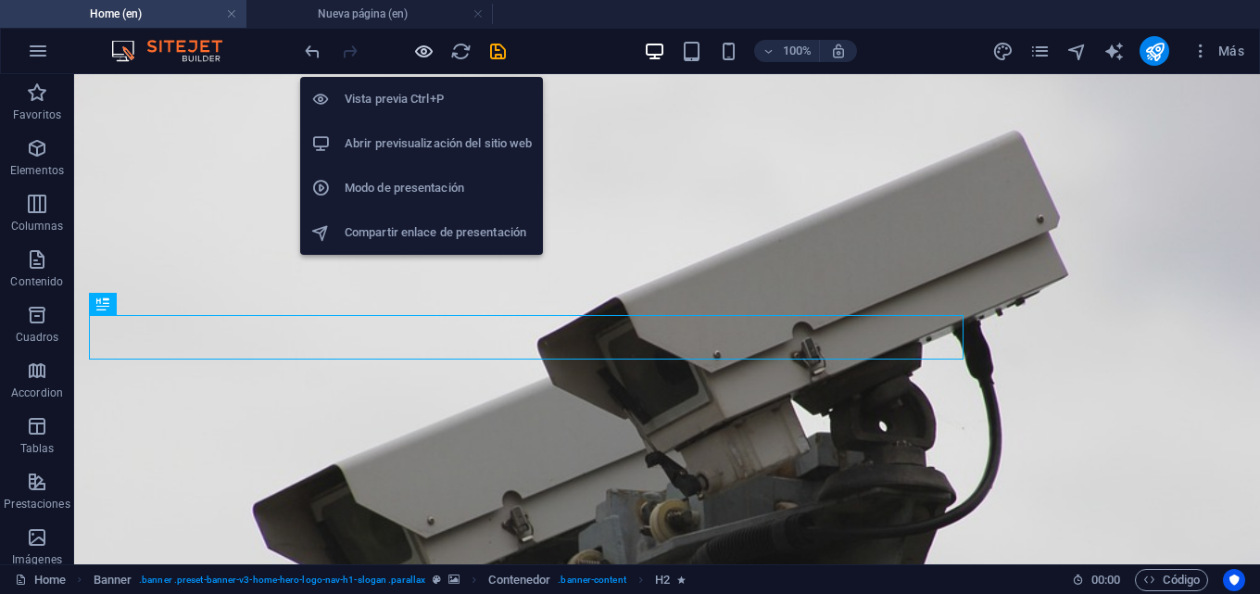
click at [413, 53] on icon "button" at bounding box center [423, 51] width 21 height 21
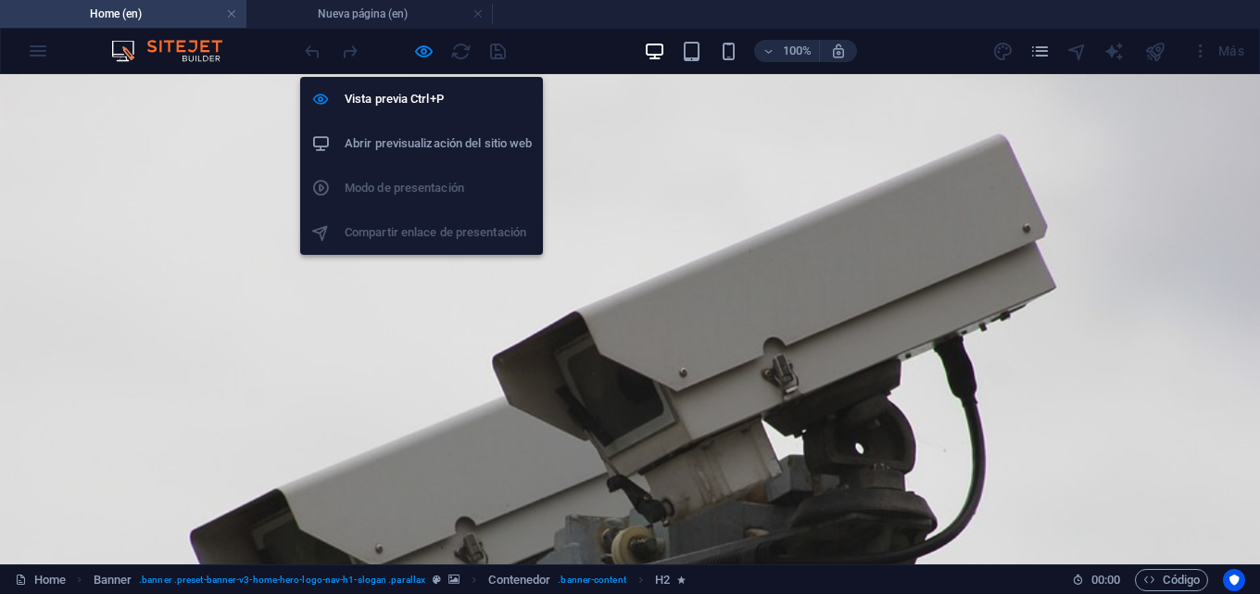
click at [399, 138] on h6 "Abrir previsualización del sitio web" at bounding box center [438, 143] width 187 height 22
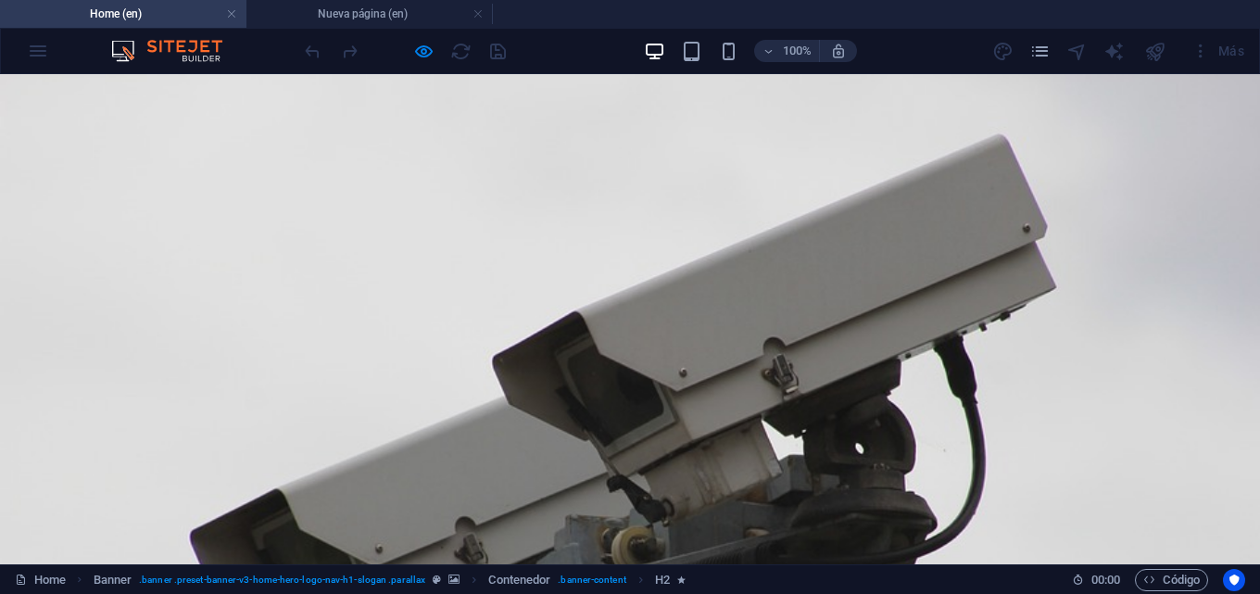
click at [1110, 52] on div at bounding box center [1113, 51] width 22 height 22
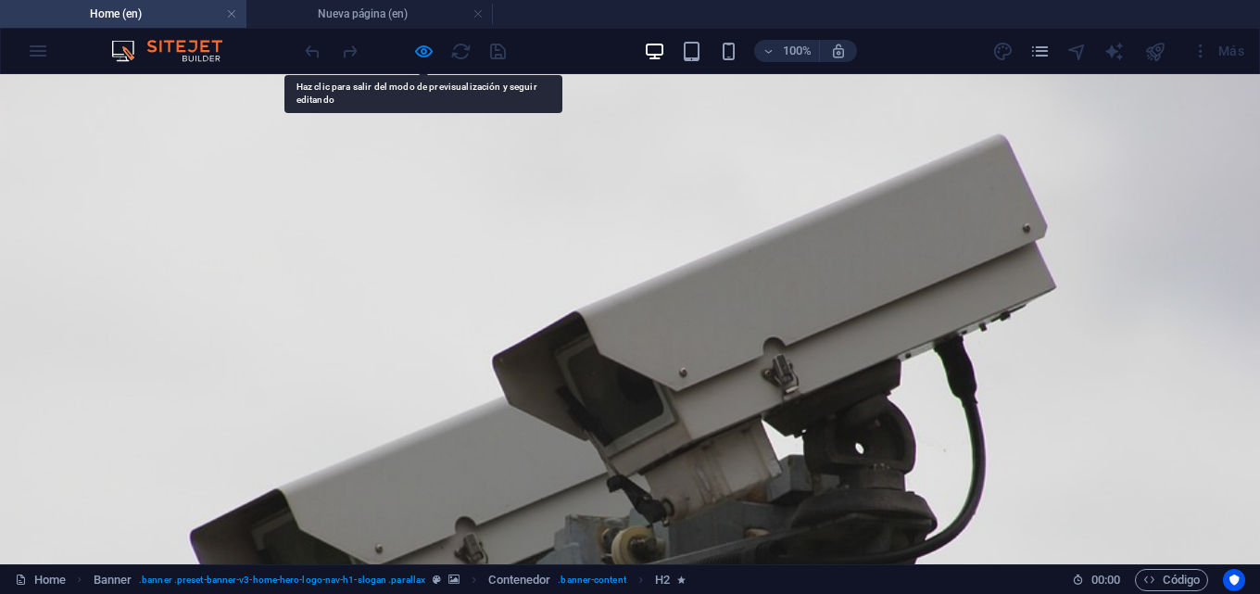
click at [232, 13] on link at bounding box center [231, 15] width 11 height 18
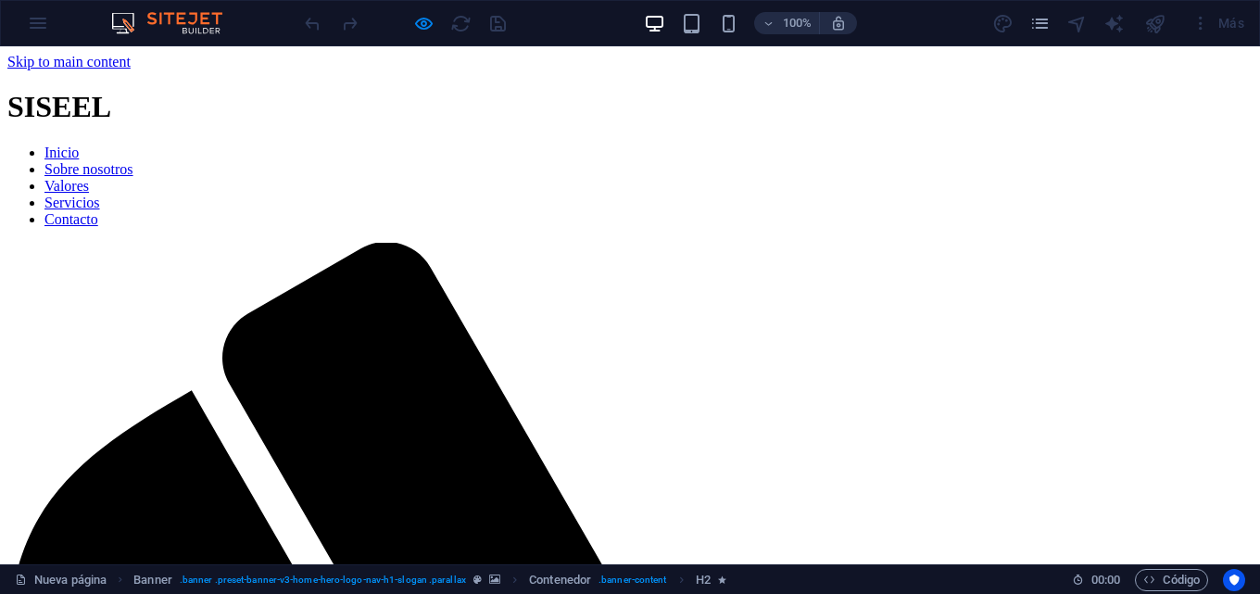
click at [42, 25] on div "100% Más" at bounding box center [630, 23] width 1258 height 44
click at [194, 31] on img at bounding box center [176, 23] width 139 height 22
click at [1235, 28] on div "Más" at bounding box center [1218, 23] width 68 height 30
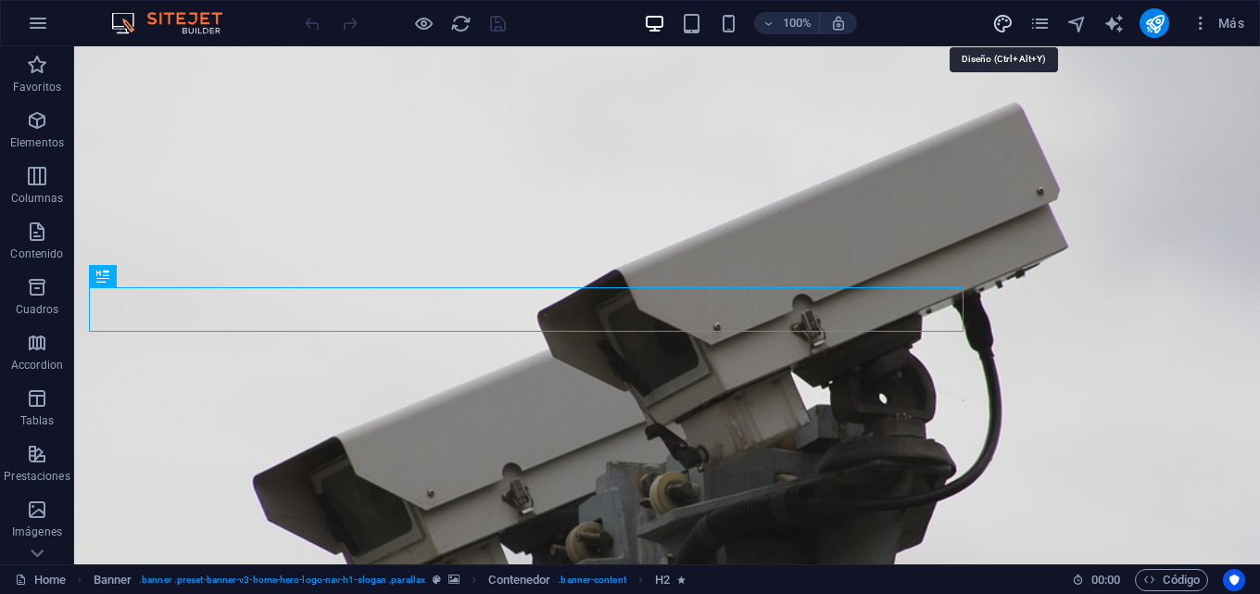
click at [1011, 25] on icon "design" at bounding box center [1002, 23] width 21 height 21
select select "px"
select select "400"
select select "px"
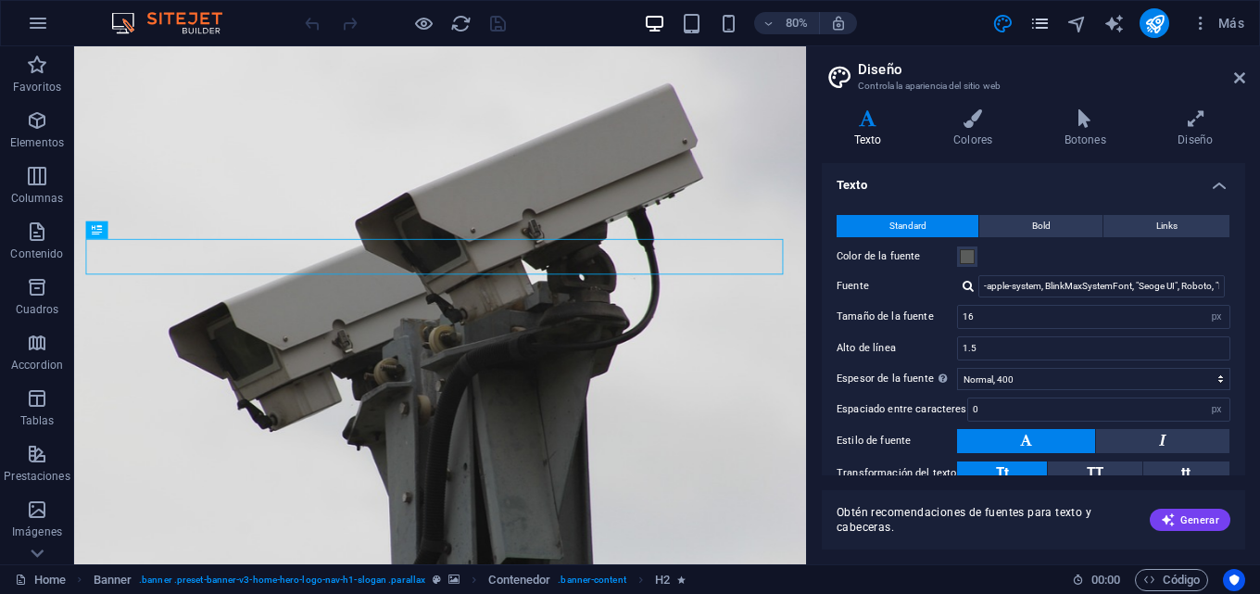
click at [1031, 27] on icon "pages" at bounding box center [1039, 23] width 21 height 21
click at [1037, 23] on icon "pages" at bounding box center [1039, 23] width 21 height 21
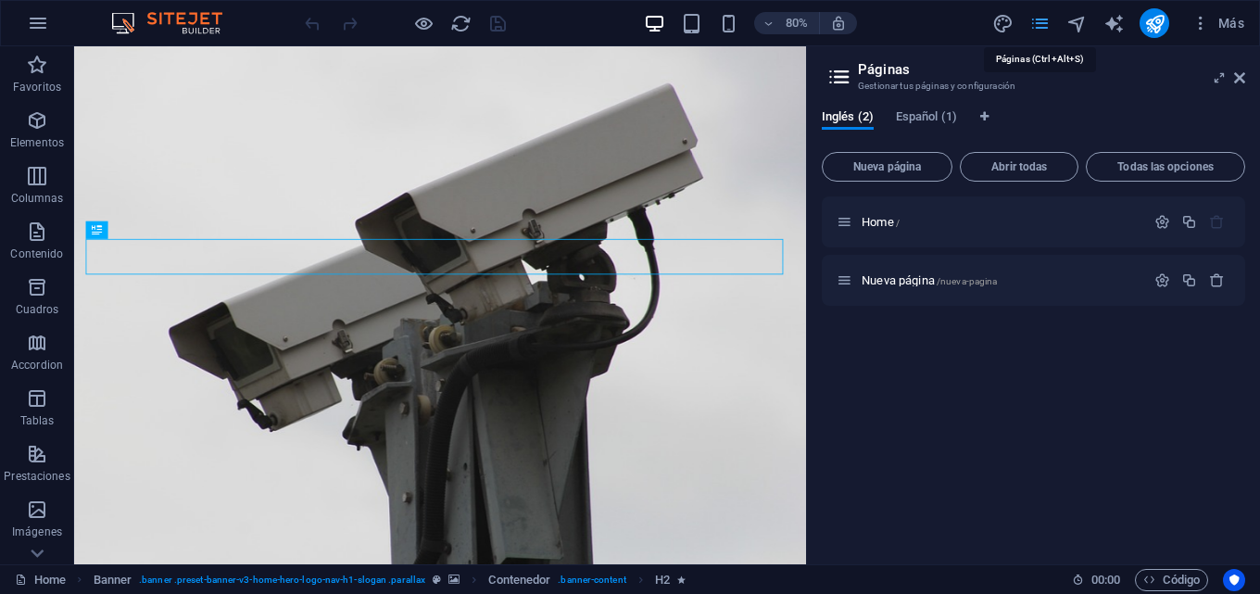
click at [1038, 23] on icon "pages" at bounding box center [1039, 23] width 21 height 21
click at [1161, 218] on icon "button" at bounding box center [1162, 222] width 16 height 16
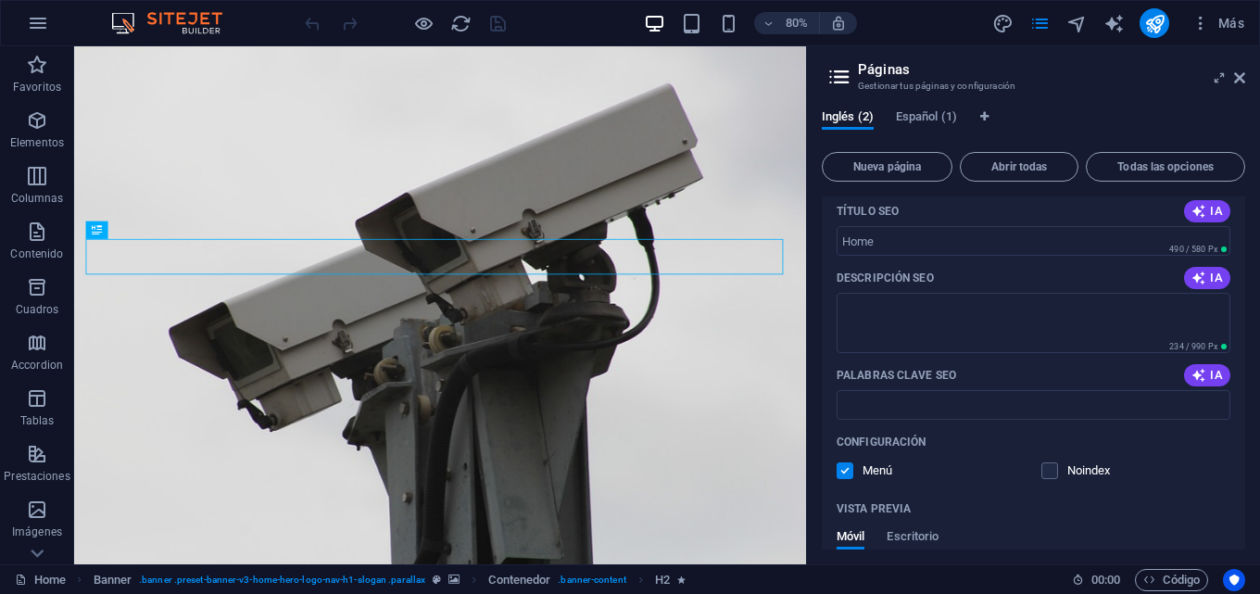
scroll to position [185, 0]
click at [884, 326] on textarea "Descripción SEO" at bounding box center [1033, 322] width 394 height 60
paste textarea "Soluciones en Videovigilancia, Camaras IP, PTZ, VoIP, Redes, Control de Acceso,…"
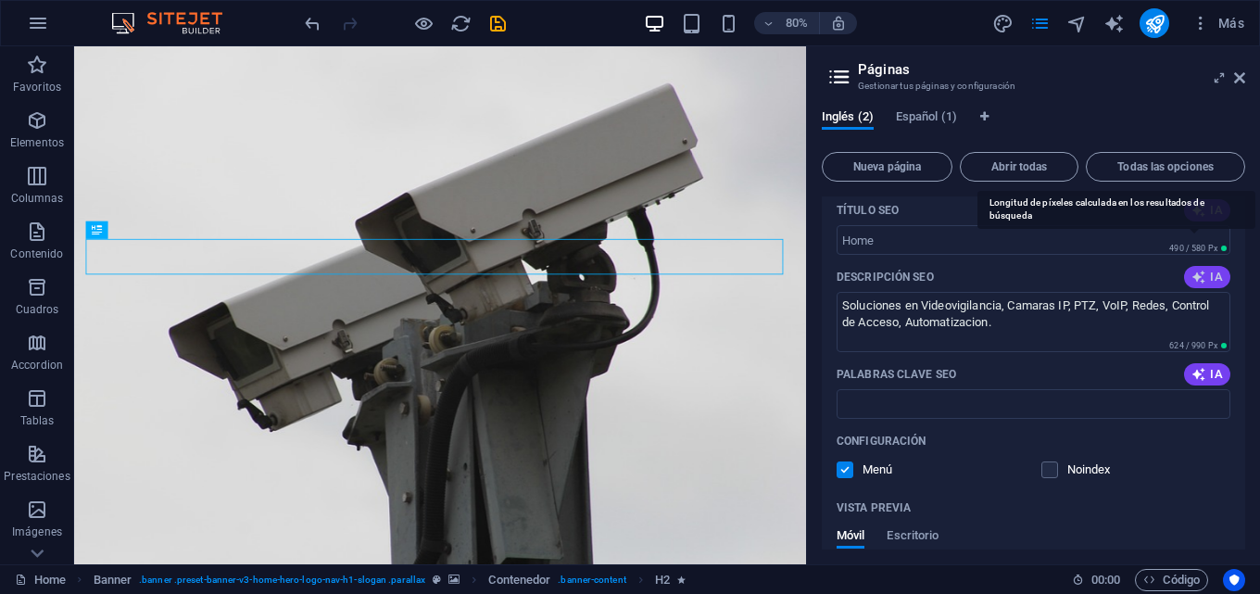
click at [1199, 279] on icon "button" at bounding box center [1198, 277] width 15 height 15
type textarea "Ensure the safety of what matters most with [PERSON_NAME] advanced electronic s…"
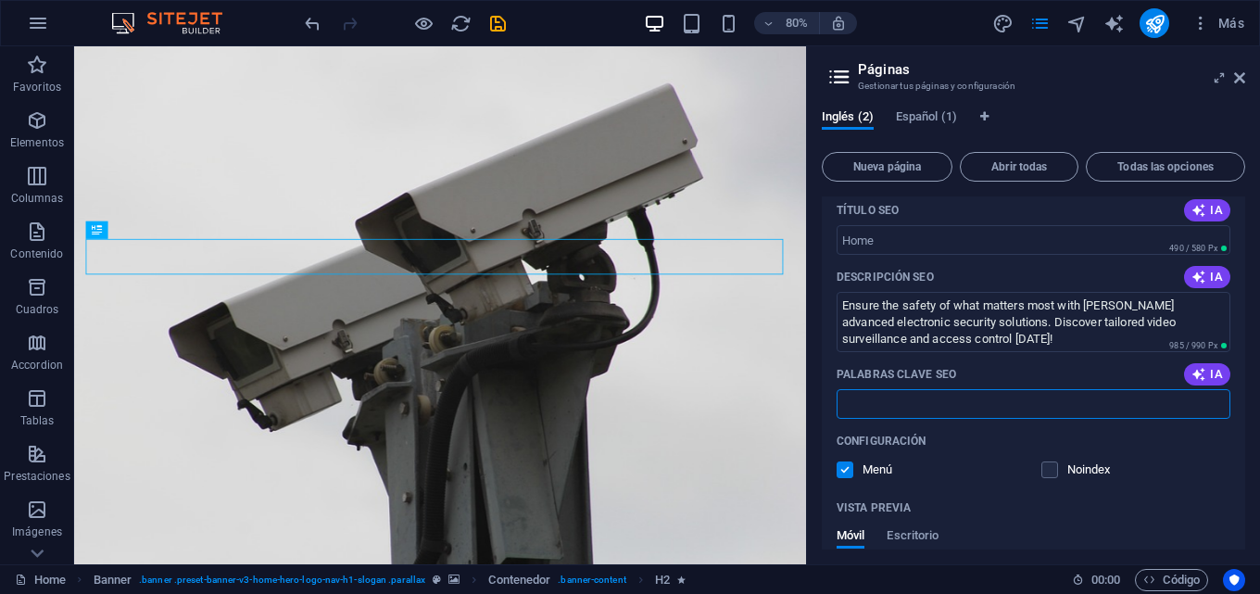
click at [943, 407] on input "Palabras clave SEO" at bounding box center [1033, 404] width 394 height 30
paste input "Soluciones en Videovigilancia, Camaras IP, PTZ, VoIP, Redes, Control de Acceso,…"
click at [1196, 372] on icon "button" at bounding box center [1198, 374] width 15 height 15
type input "seguridad electrónica, videovigilancia, control de acceso, cámaras IP, cámaras …"
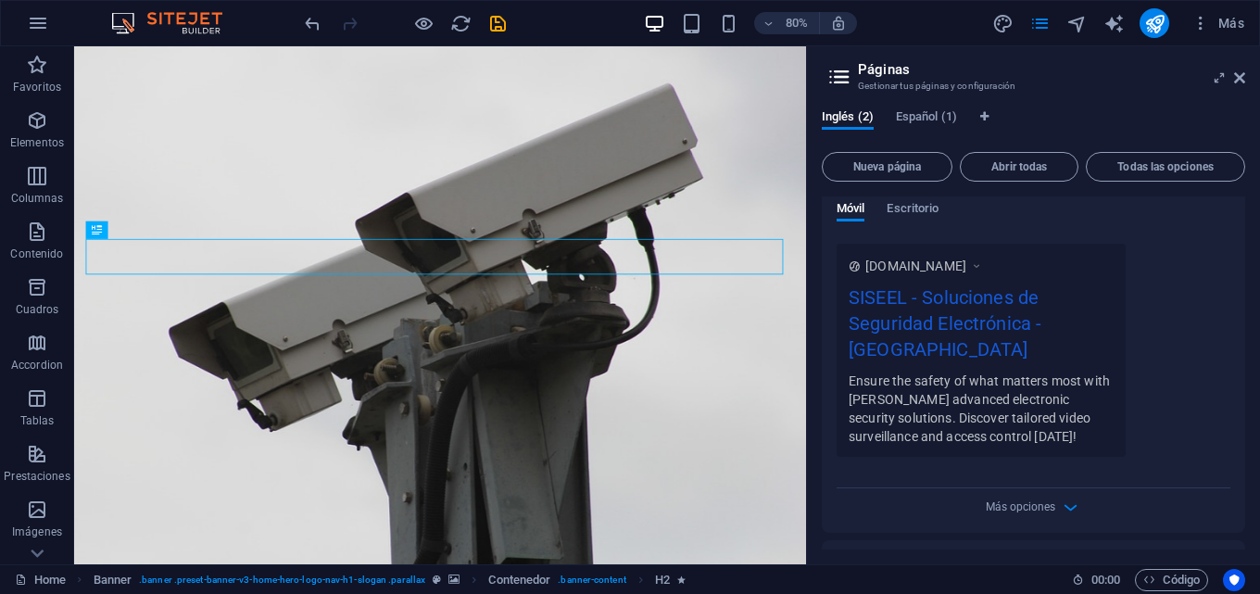
scroll to position [535, 0]
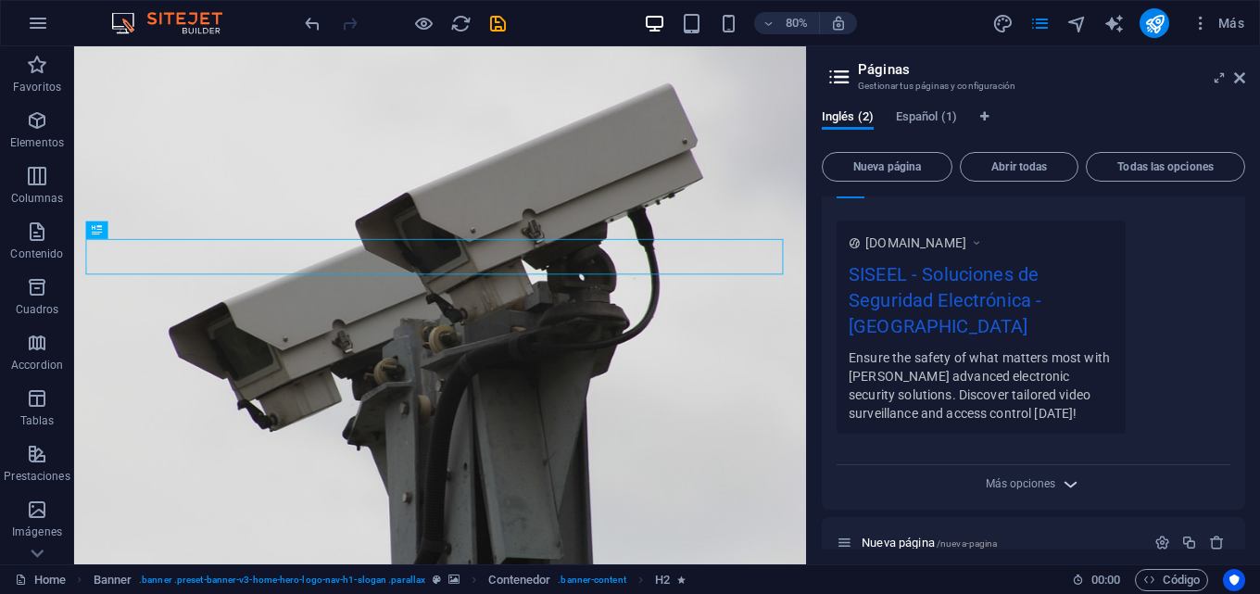
click at [1069, 473] on icon "button" at bounding box center [1069, 483] width 21 height 21
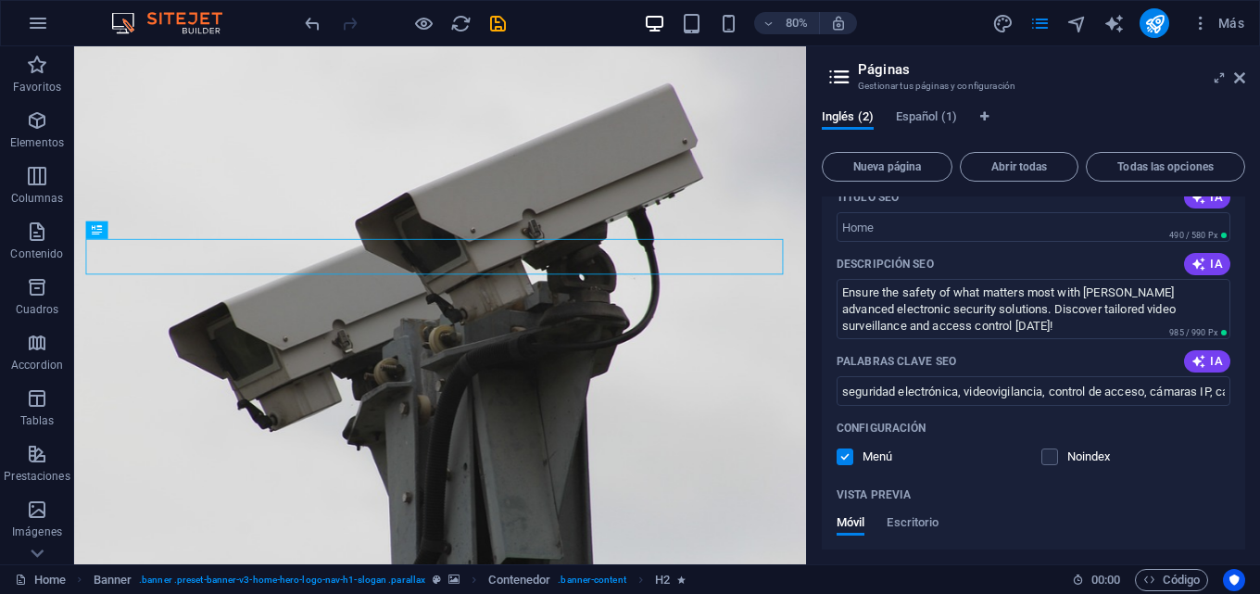
scroll to position [0, 0]
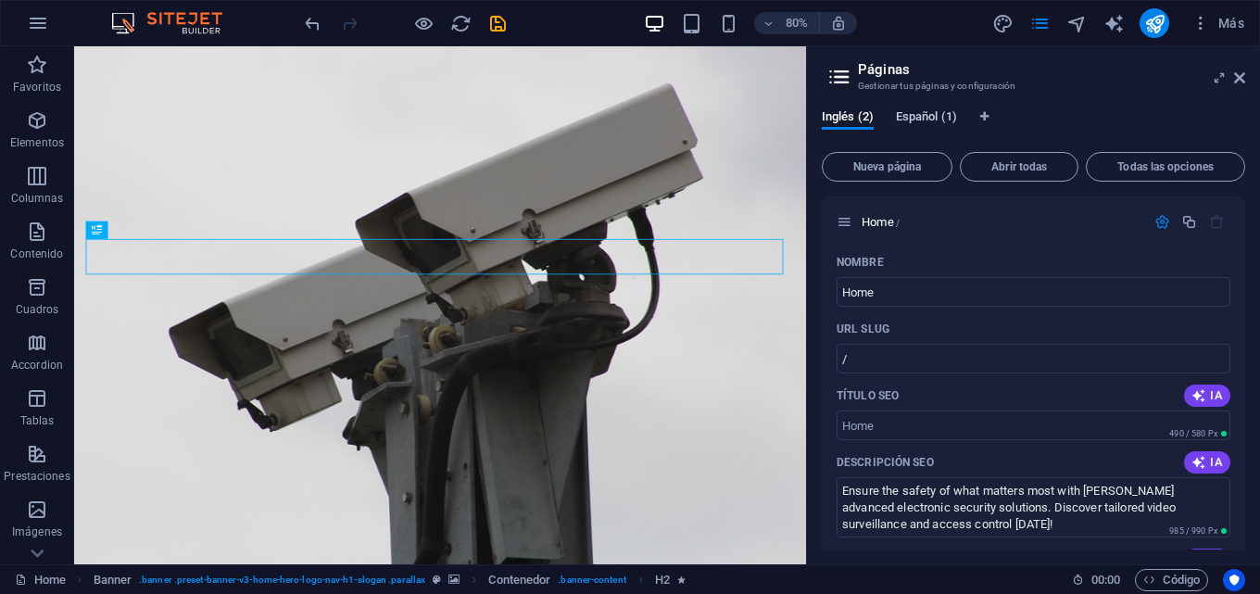
click at [917, 113] on span "Español (1)" at bounding box center [926, 119] width 61 height 26
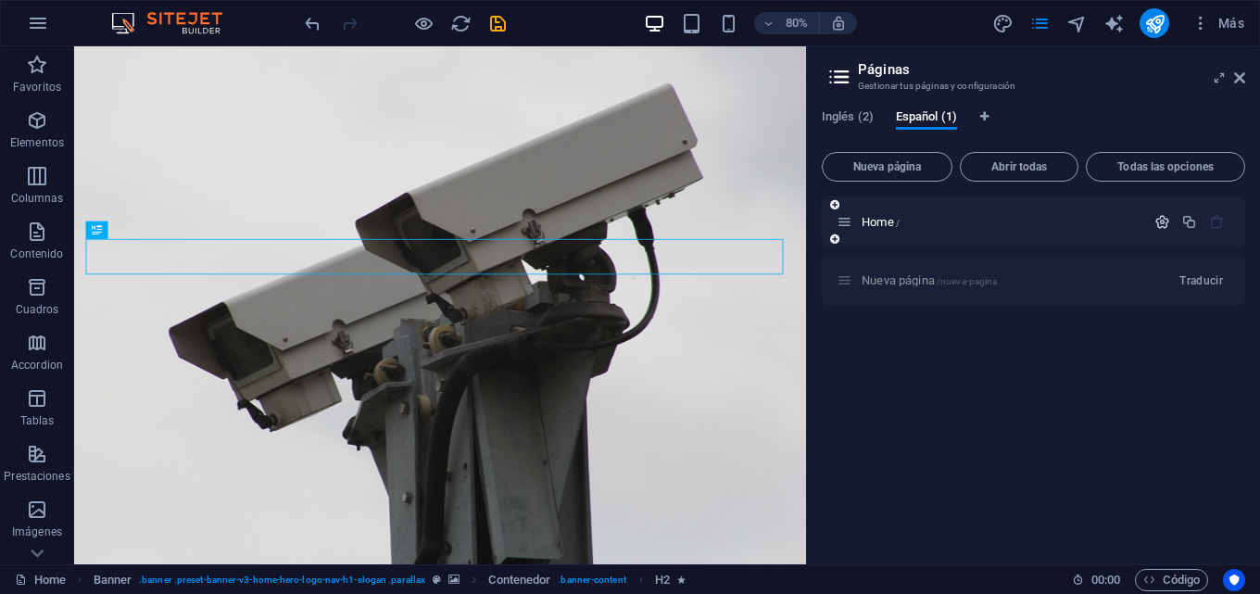
click at [1161, 220] on icon "button" at bounding box center [1162, 222] width 16 height 16
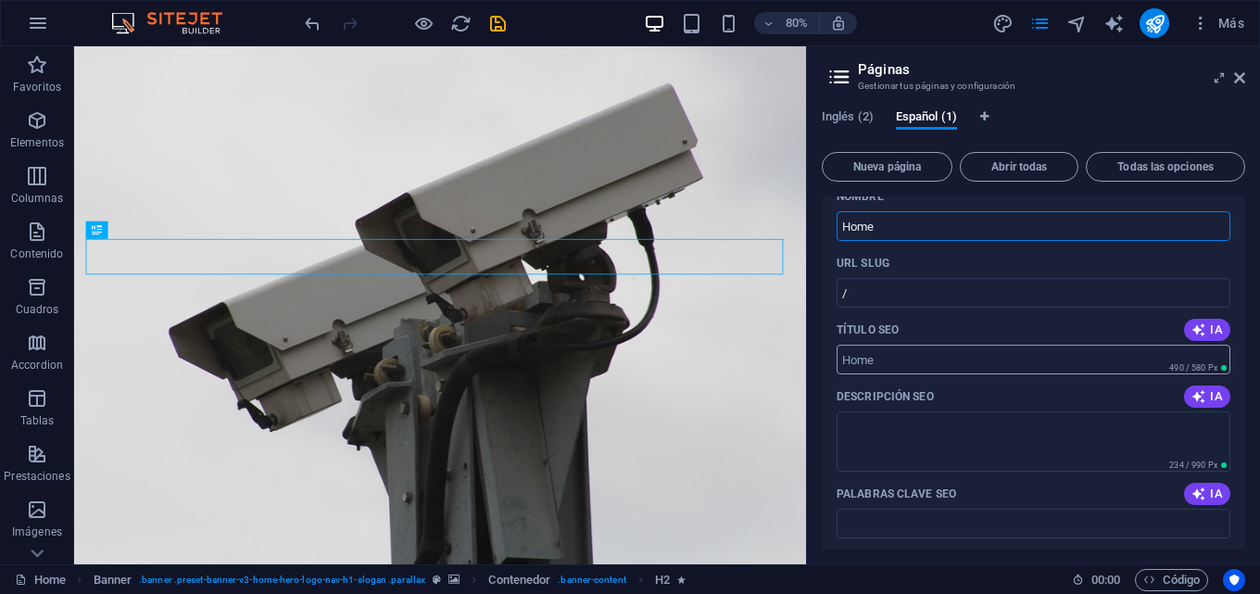
scroll to position [93, 0]
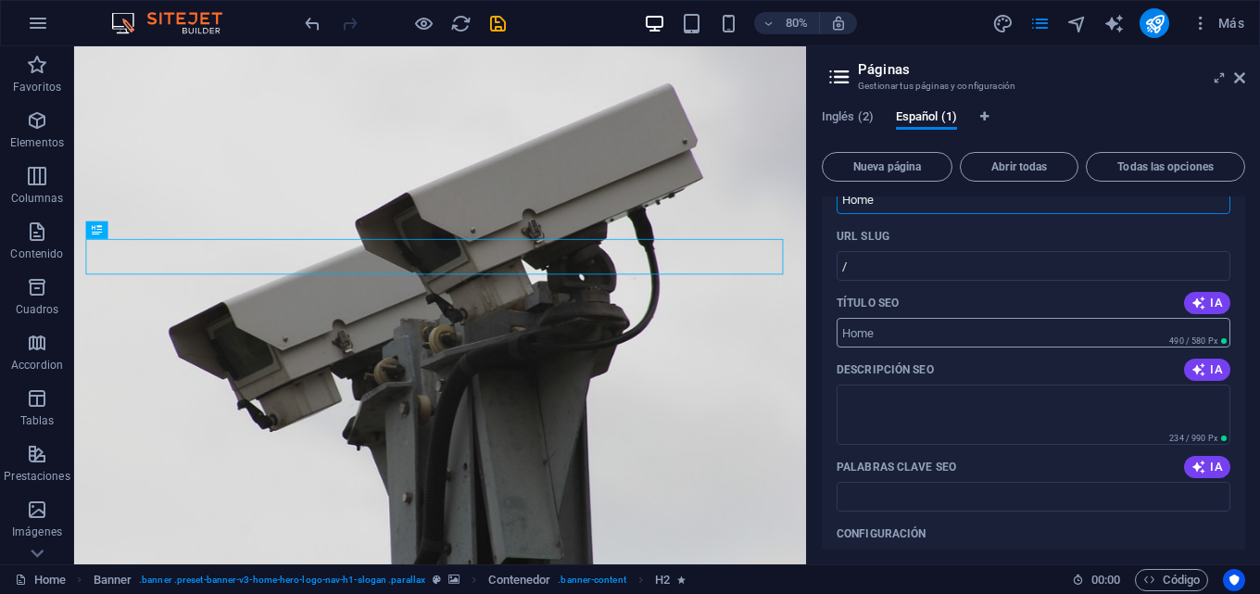
click at [939, 339] on input "Título SEO" at bounding box center [1033, 333] width 394 height 30
paste input "Soluciones en Videovigilancia, Camaras IP, PTZ, VoIP, Redes, Control de Acceso,…"
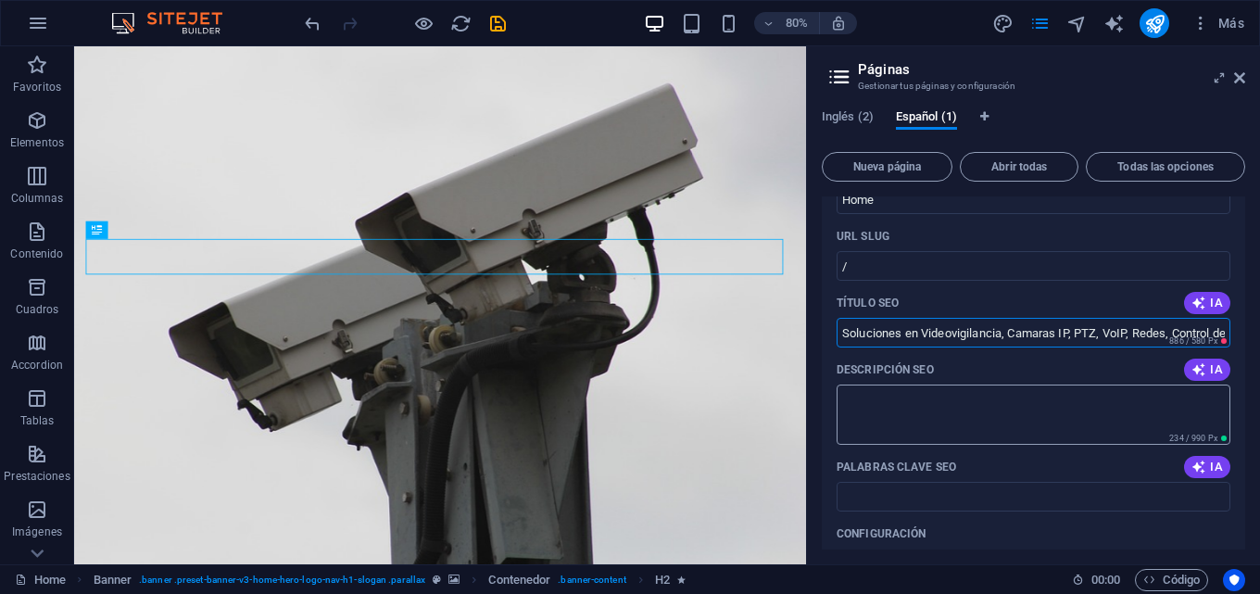
scroll to position [0, 148]
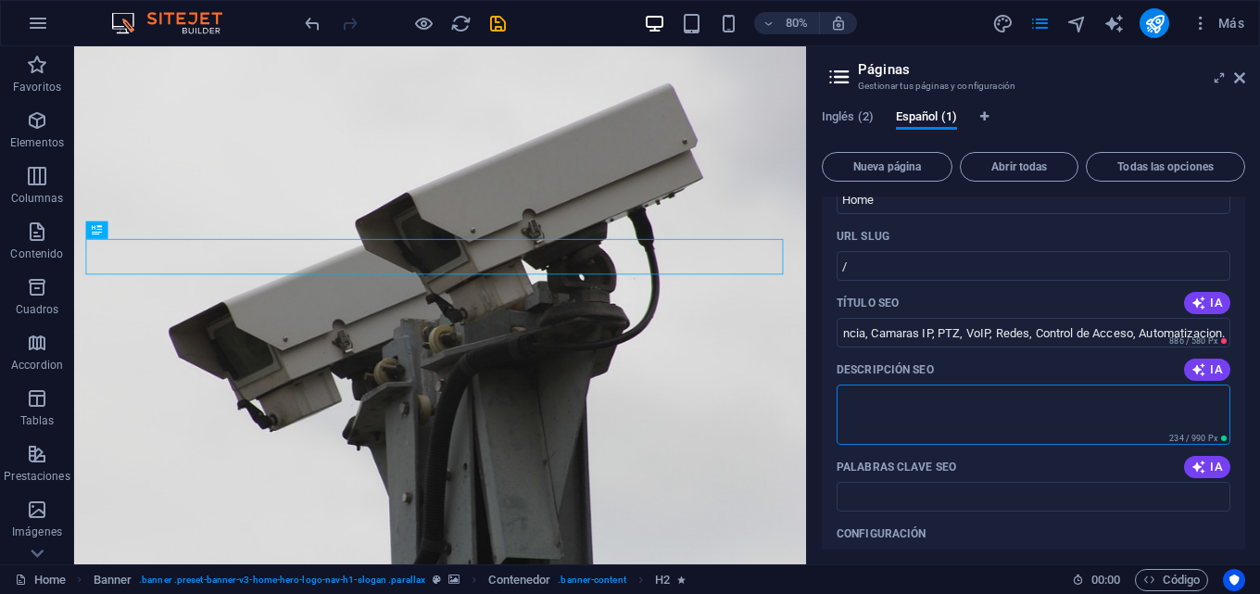
type input "Soluciones en Videovigilancia, Camaras IP, PTZ, VoIP, Redes, Control de Acceso,…"
click at [935, 429] on textarea "Descripción SEO" at bounding box center [1033, 414] width 394 height 60
paste textarea "Soluciones en Videovigilancia, Camaras IP, PTZ, VoIP, Redes, Control de Acceso,…"
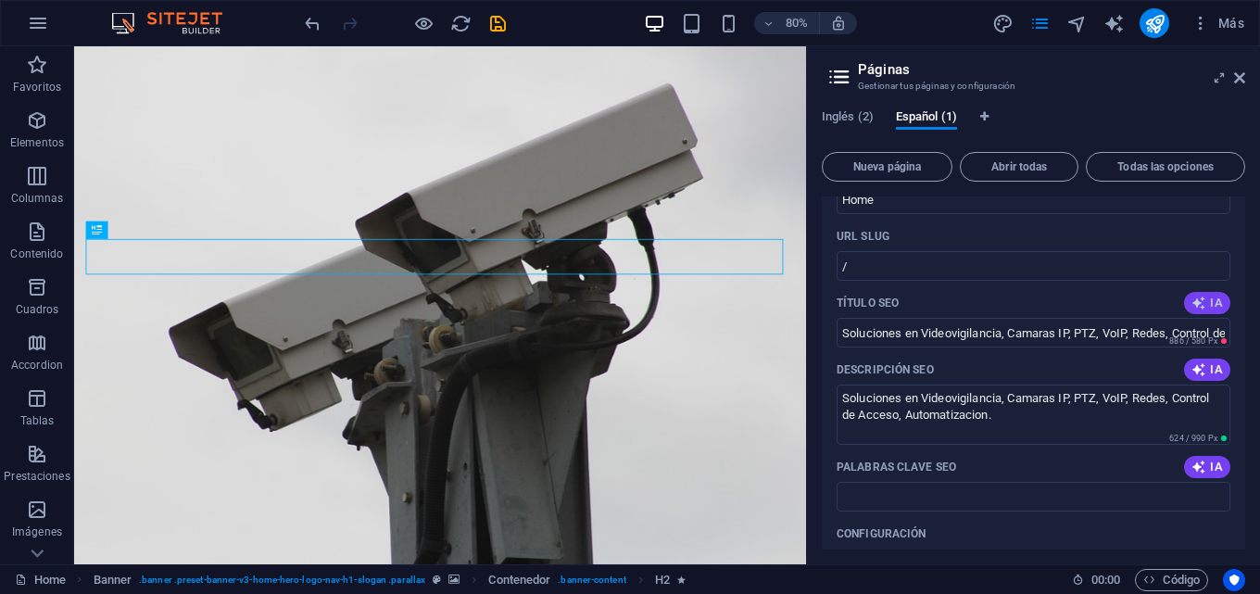
type textarea "Soluciones en Videovigilancia, Camaras IP, PTZ, VoIP, Redes, Control de Acceso,…"
click at [1199, 299] on icon "button" at bounding box center [1198, 302] width 15 height 15
type input "SISEEL: Seguridad Electrónica"
click at [1202, 367] on icon "button" at bounding box center [1198, 369] width 15 height 15
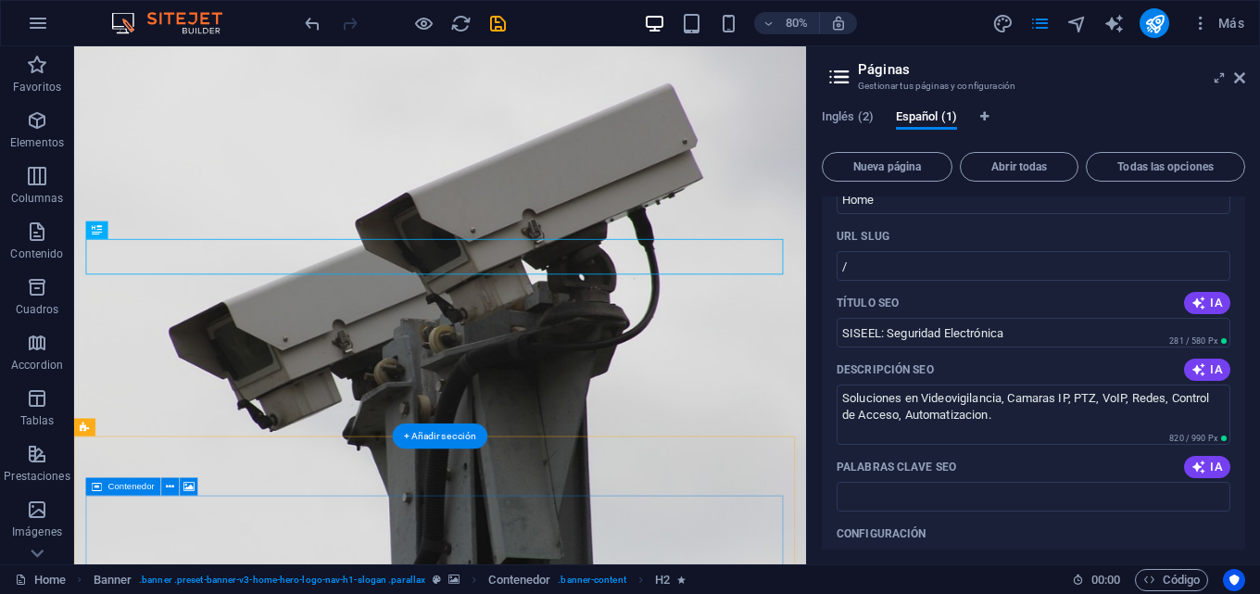
type textarea "Protege lo que más importa con [PERSON_NAME]. Ofrecemos soluciones avanzadas en…"
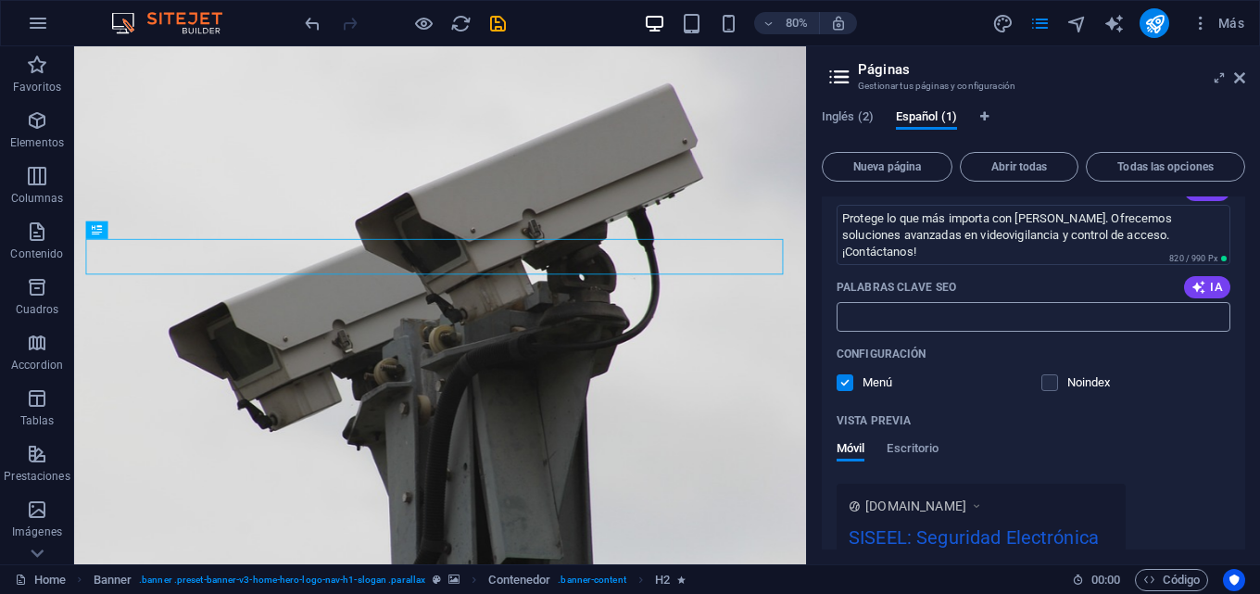
scroll to position [278, 0]
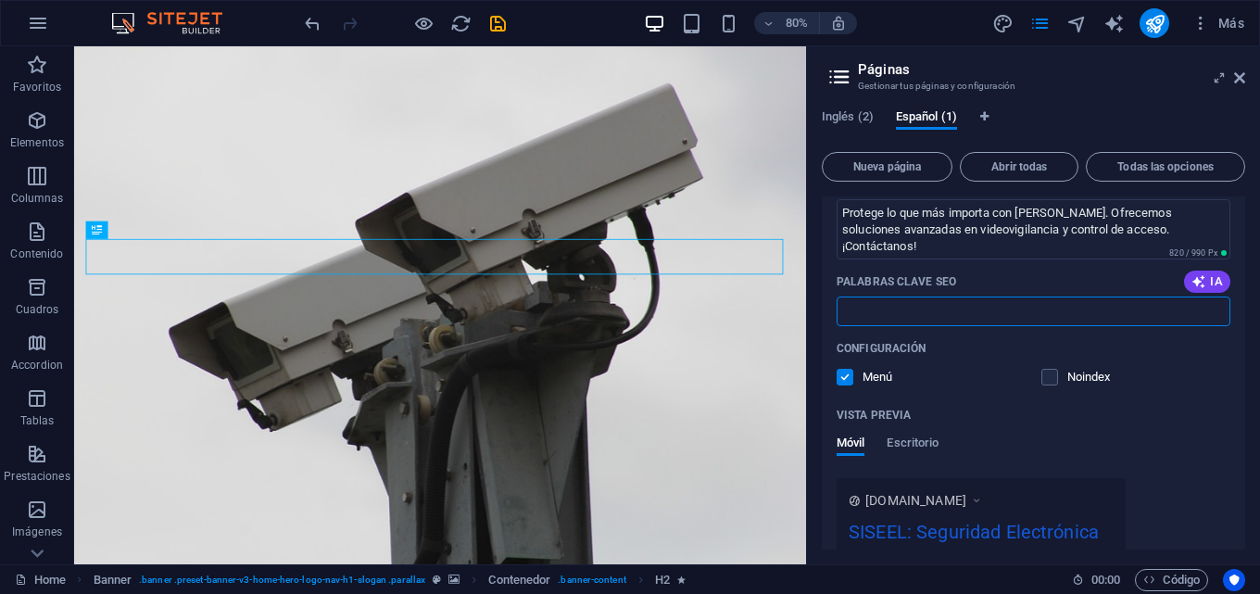
click at [927, 314] on input "Palabras clave SEO" at bounding box center [1033, 311] width 394 height 30
paste input "Soluciones en Videovigilancia, Camaras IP, PTZ, VoIP, Redes, Control de Acceso,…"
click at [1200, 278] on icon "button" at bounding box center [1198, 281] width 15 height 15
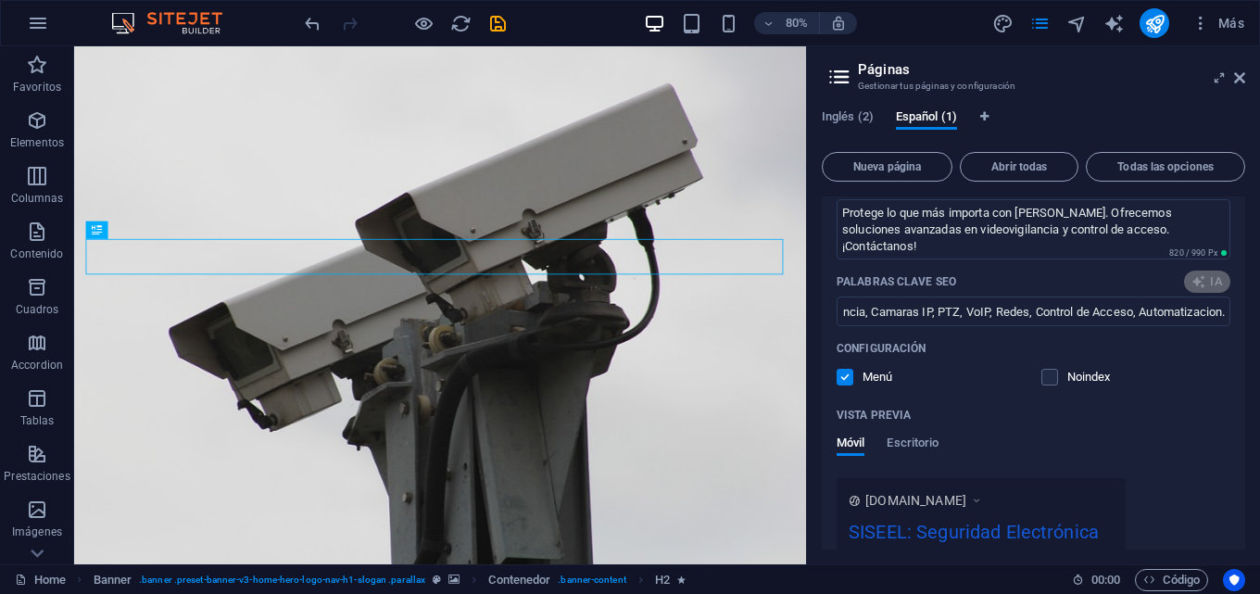
scroll to position [0, 0]
type input "seguridad electrónica, videovigilancia avanzada, cámaras IP, control de acceso,…"
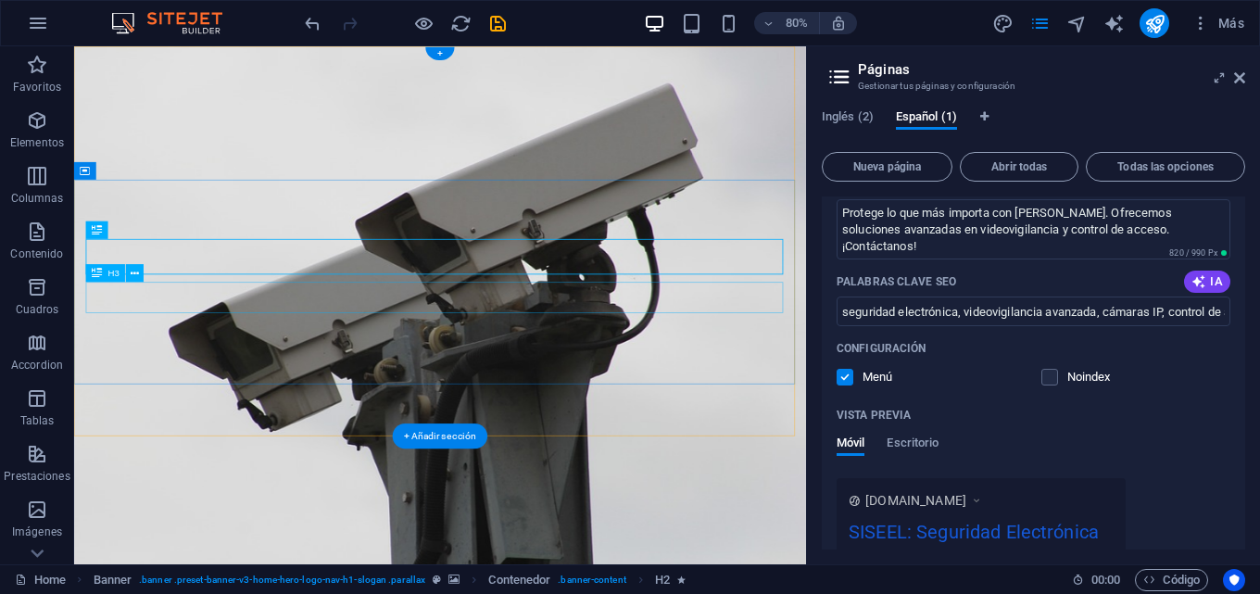
click at [108, 276] on span "H3" at bounding box center [113, 273] width 11 height 9
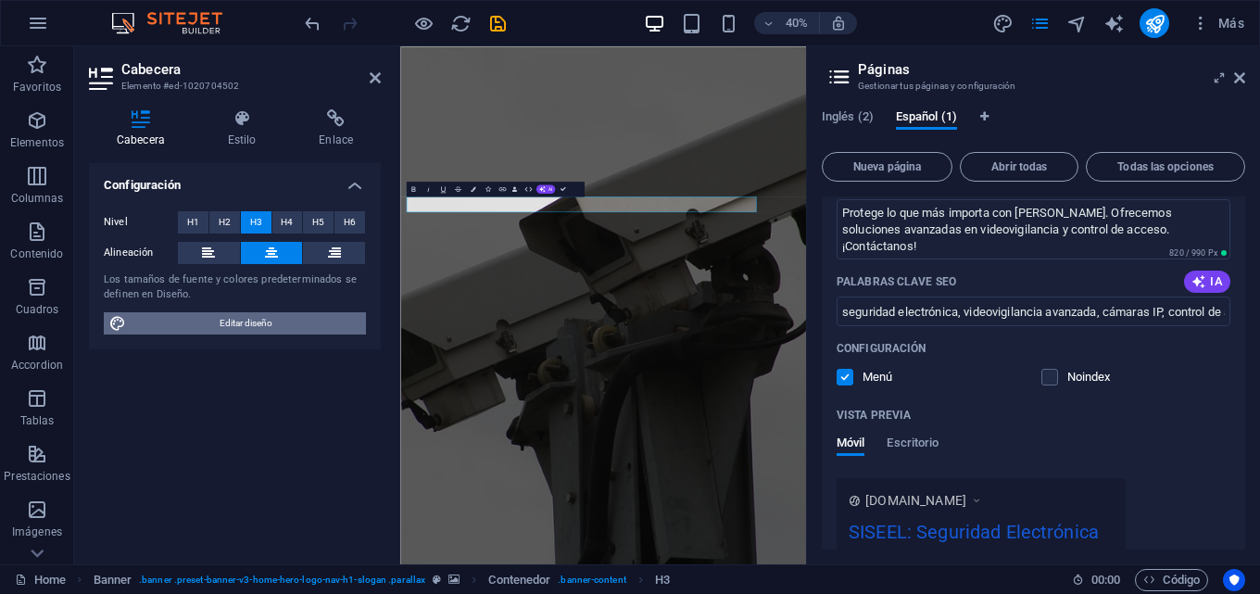
click at [258, 320] on span "Editar diseño" at bounding box center [246, 323] width 229 height 22
select select "px"
select select "400"
select select "px"
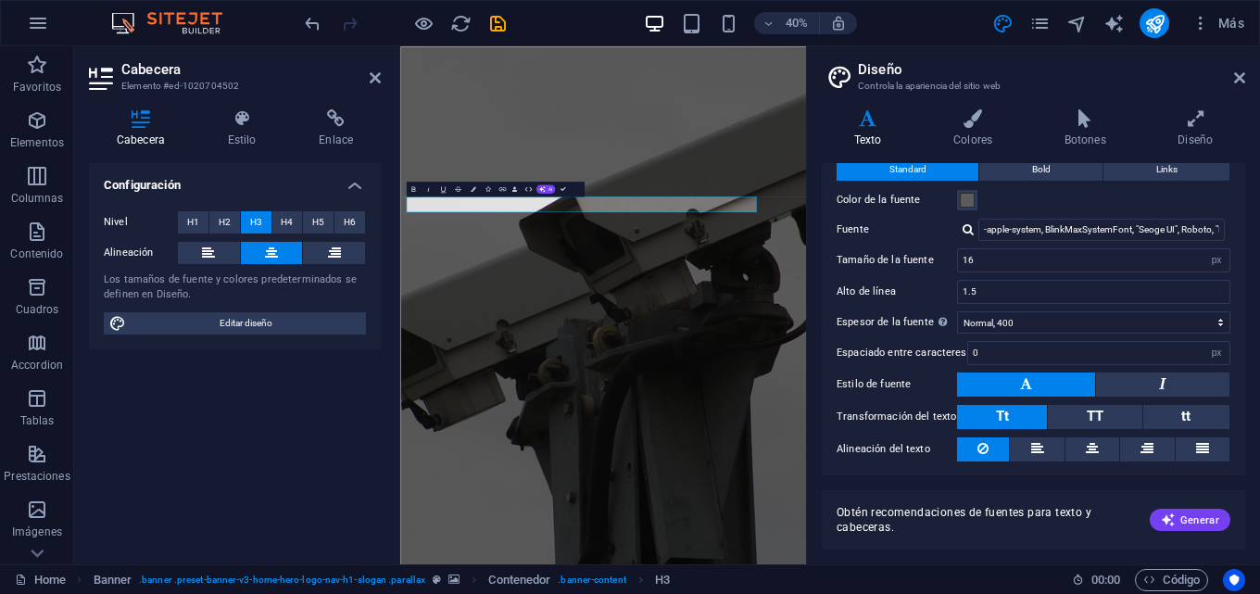
scroll to position [93, 0]
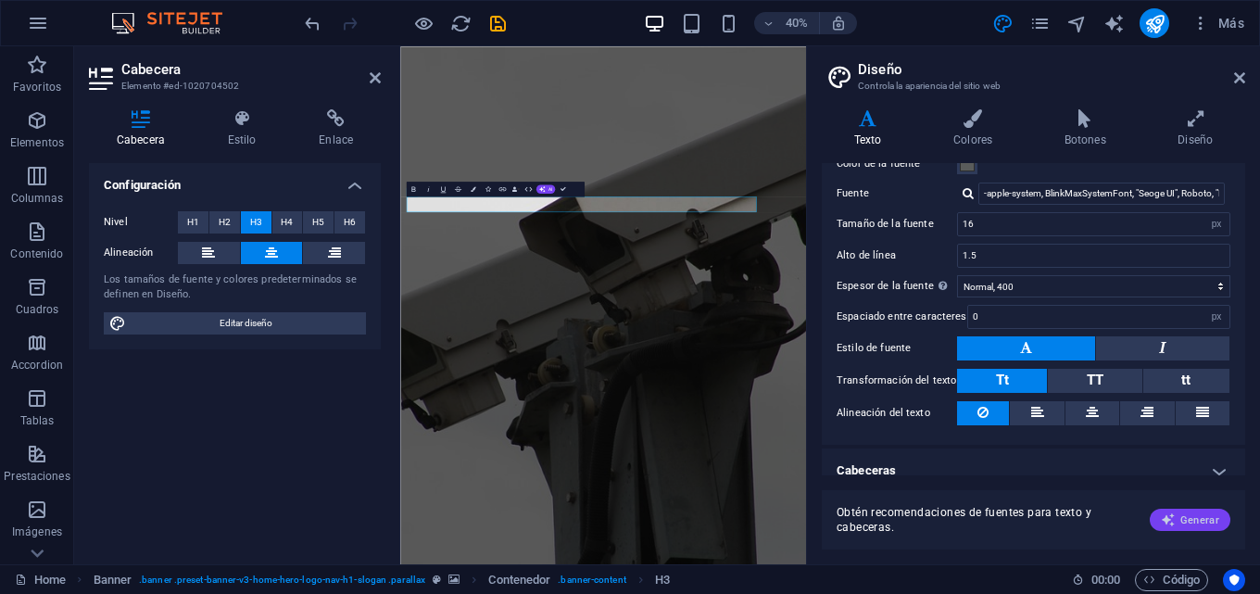
click at [1186, 518] on span "Generar" at bounding box center [1189, 519] width 58 height 15
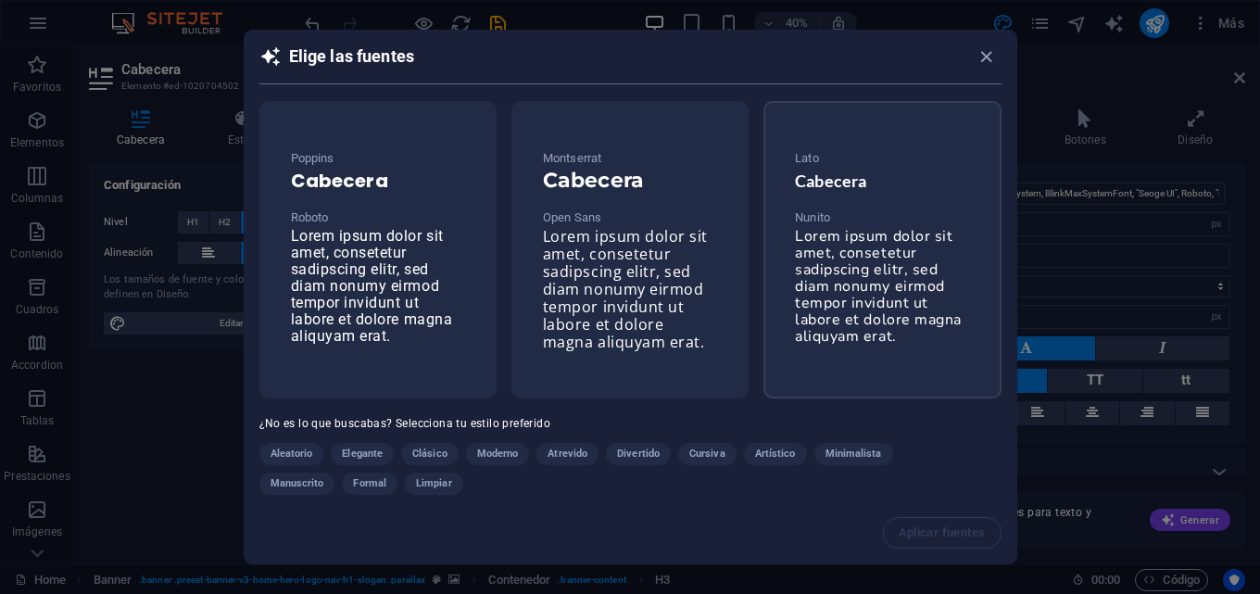
scroll to position [17, 0]
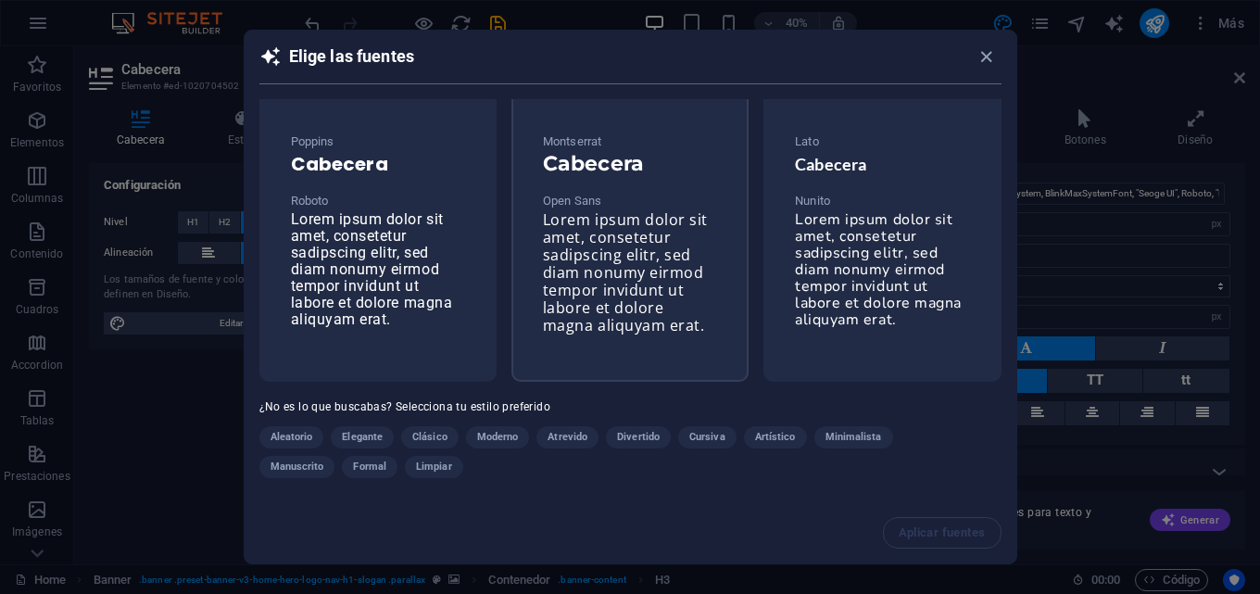
click at [591, 300] on span "Lorem ipsum dolor sit amet, consetetur sadipscing elitr, sed diam nonumy eirmod…" at bounding box center [625, 272] width 165 height 126
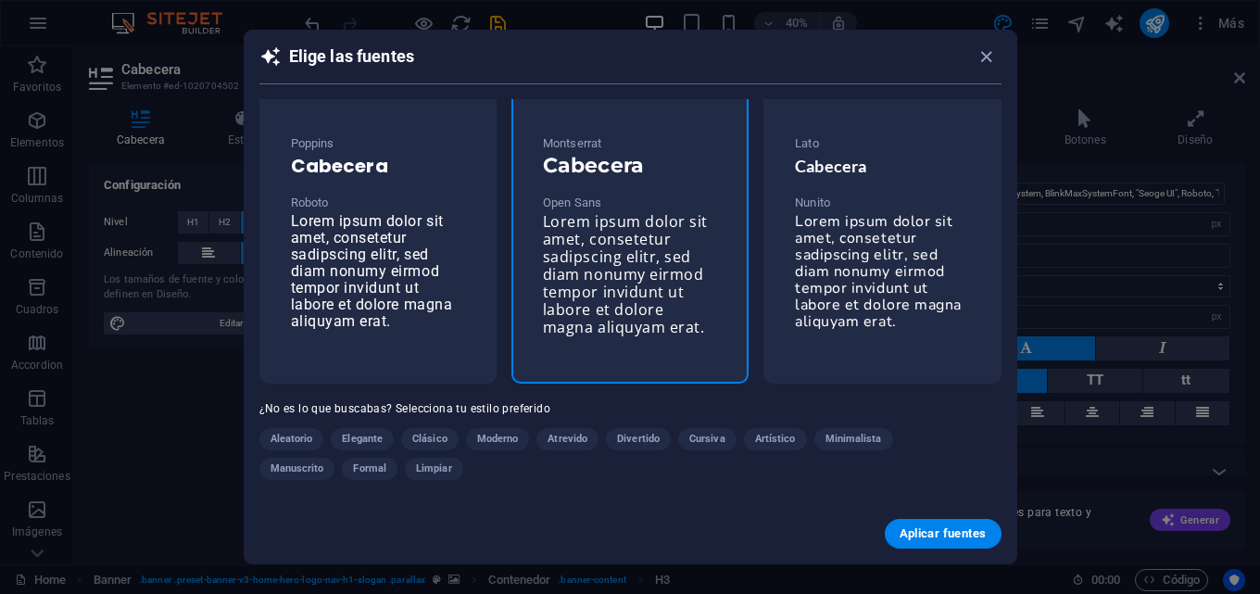
scroll to position [15, 0]
click at [931, 535] on span "Aplicar fuentes" at bounding box center [942, 533] width 87 height 15
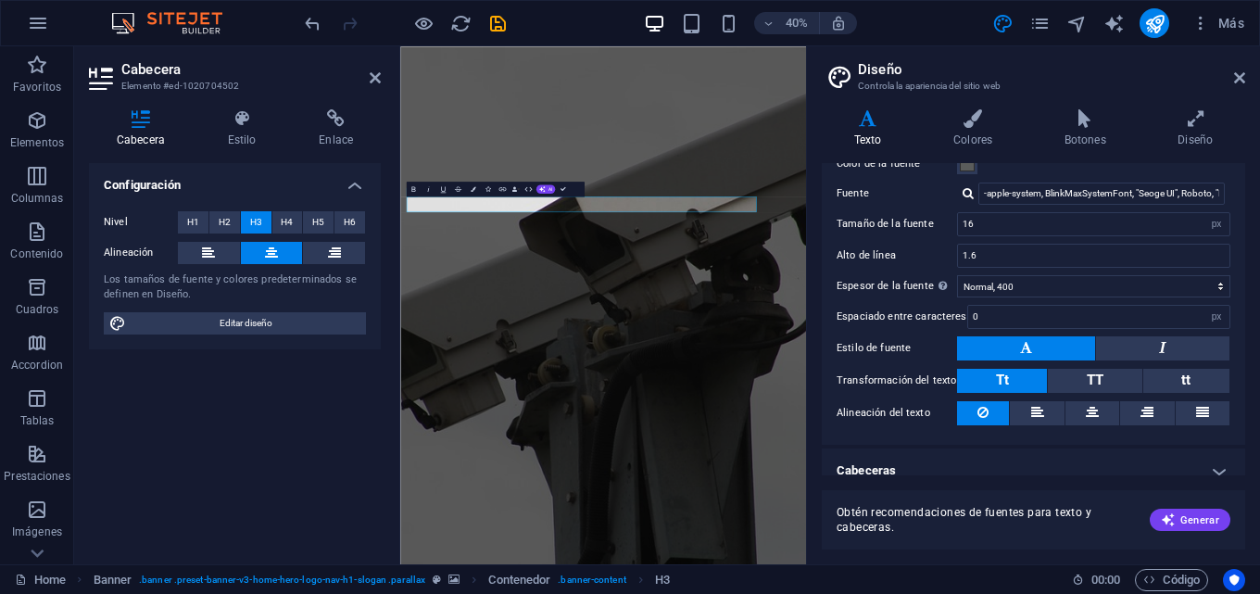
type input "Open Sans"
type input "1.6"
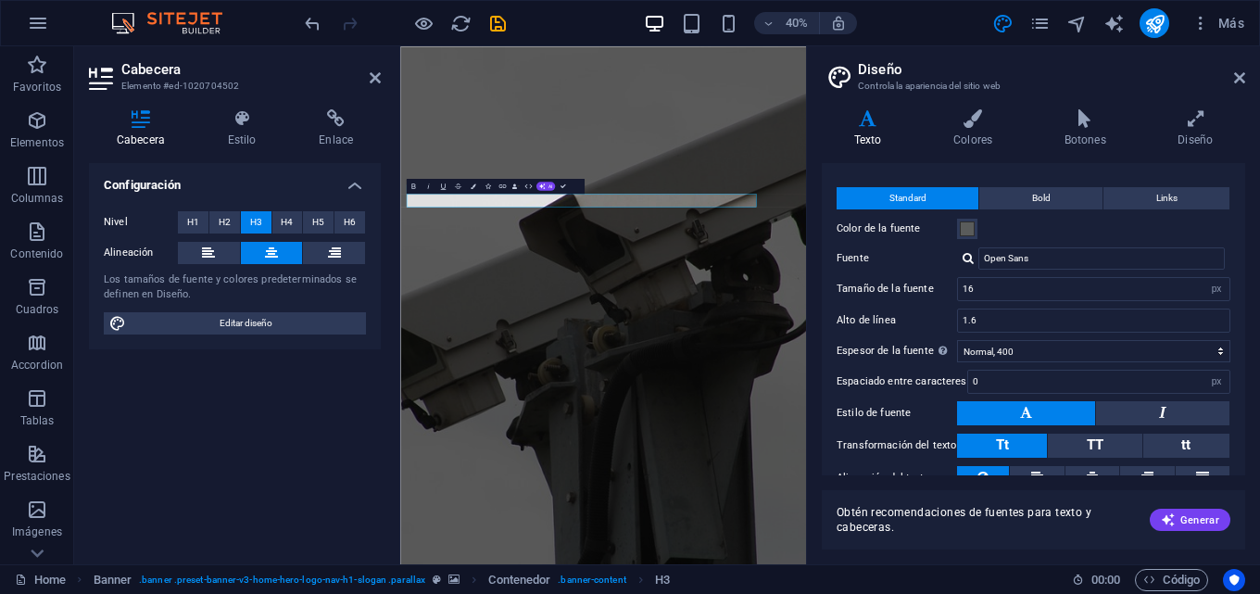
scroll to position [0, 0]
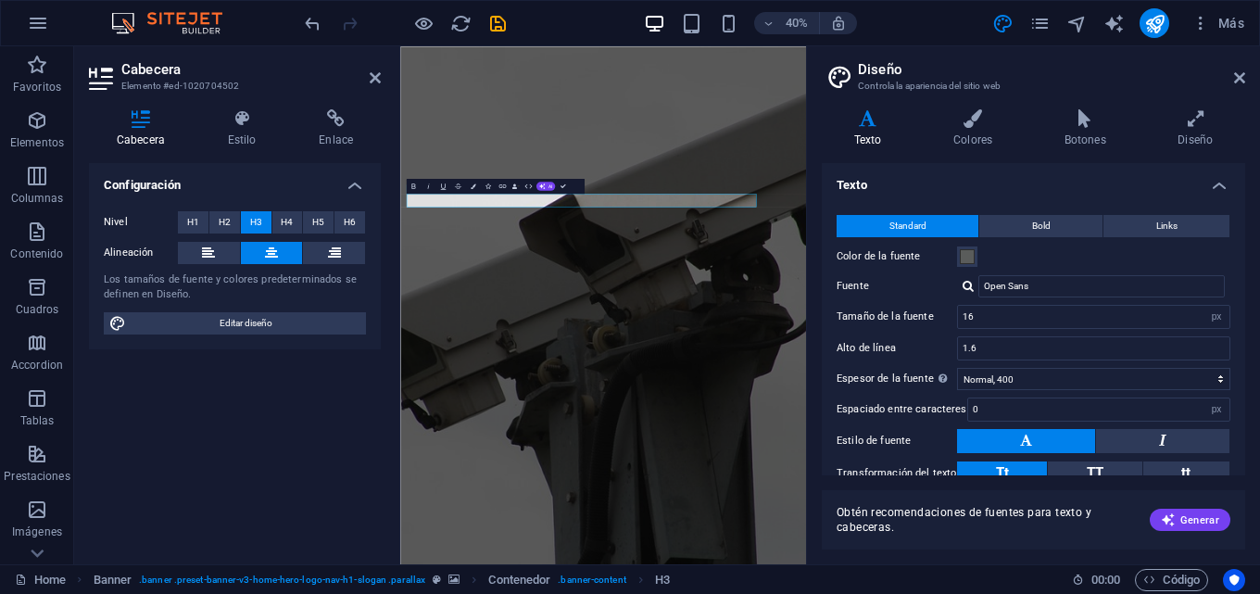
click at [851, 123] on icon at bounding box center [867, 118] width 92 height 19
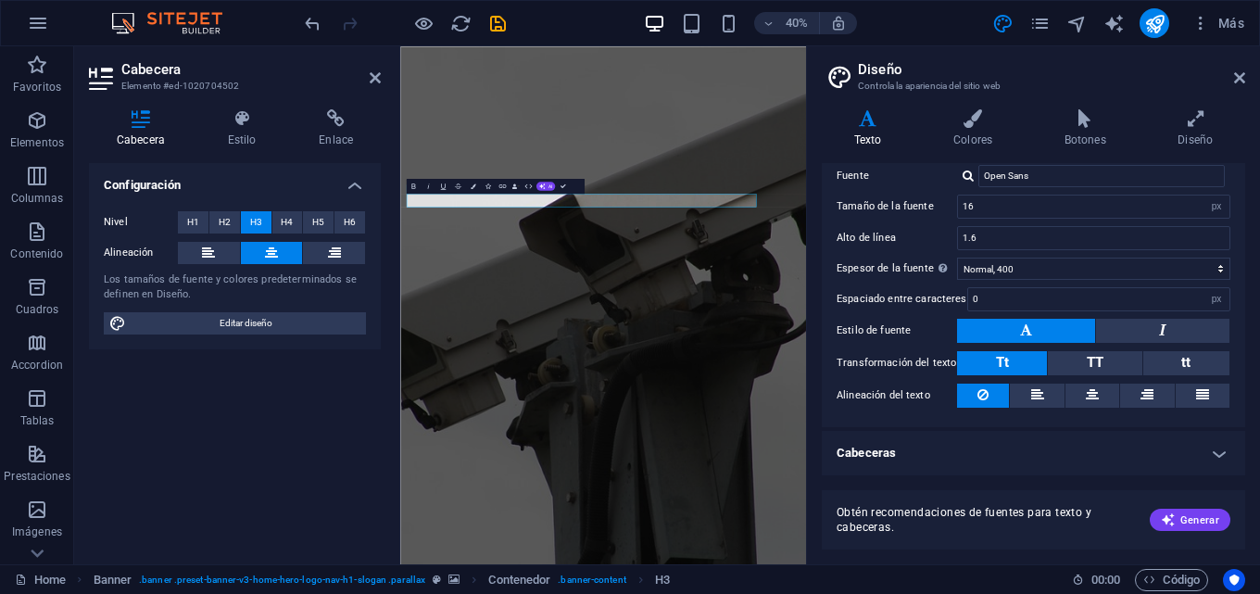
click at [1215, 457] on h4 "Cabeceras" at bounding box center [1032, 453] width 423 height 44
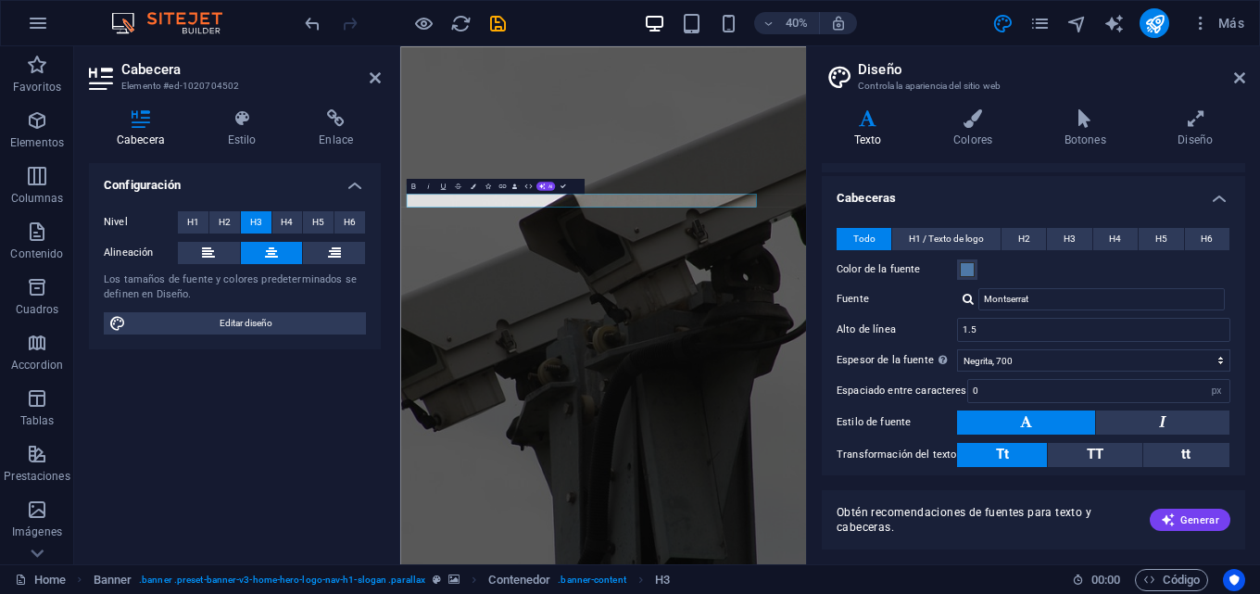
scroll to position [472, 0]
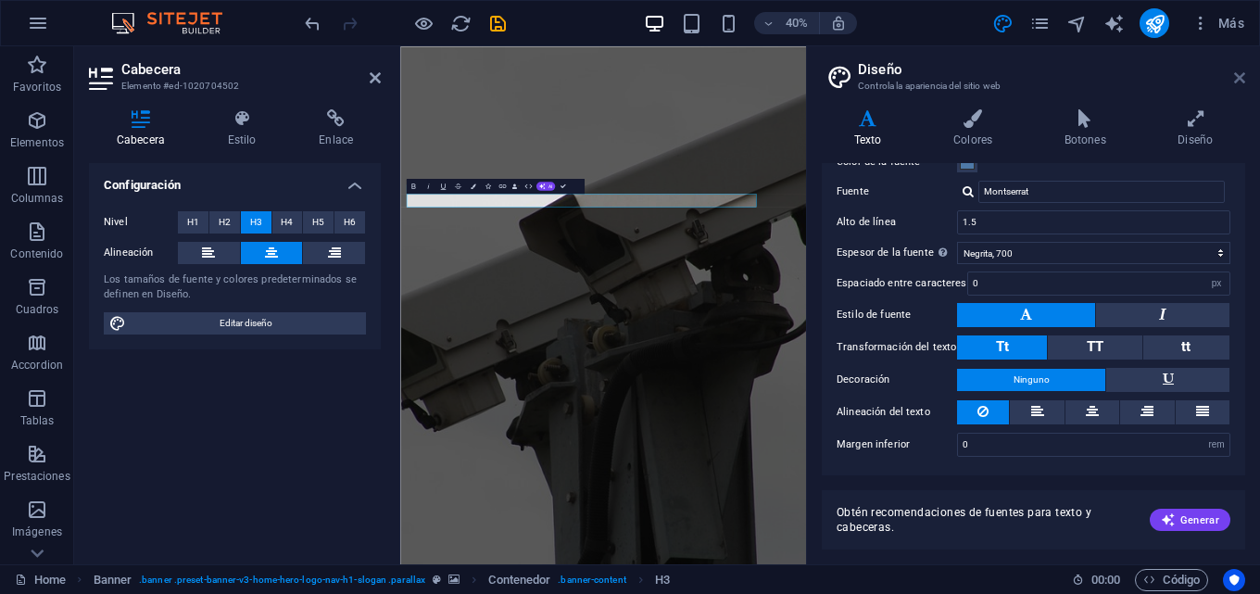
click at [1239, 73] on icon at bounding box center [1239, 77] width 11 height 15
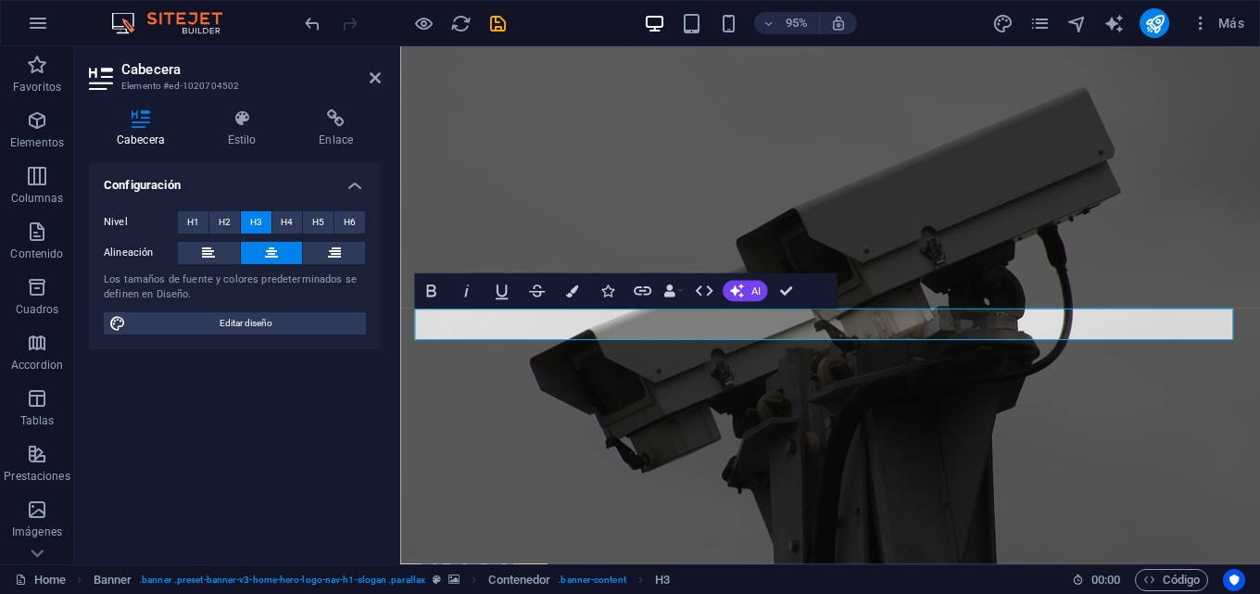
click at [287, 443] on div "Configuración Nivel H1 H2 H3 H4 H5 H6 Alineación Los tamaños de fuente y colore…" at bounding box center [235, 356] width 292 height 386
click at [40, 69] on icon "button" at bounding box center [37, 65] width 22 height 22
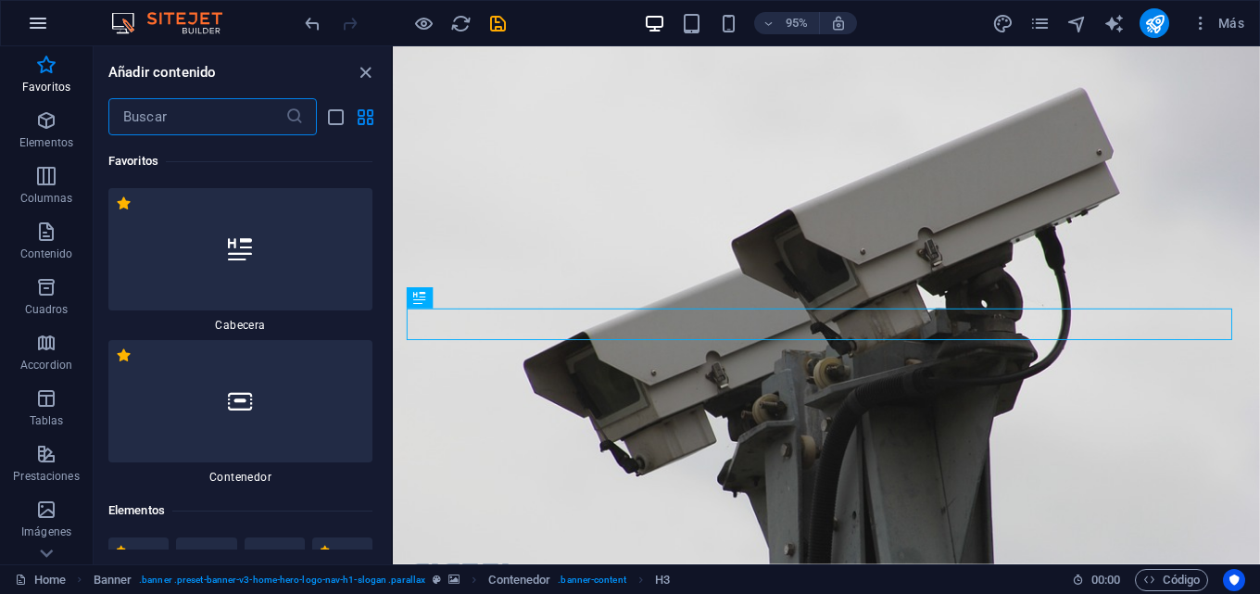
click at [36, 28] on icon "button" at bounding box center [38, 23] width 22 height 22
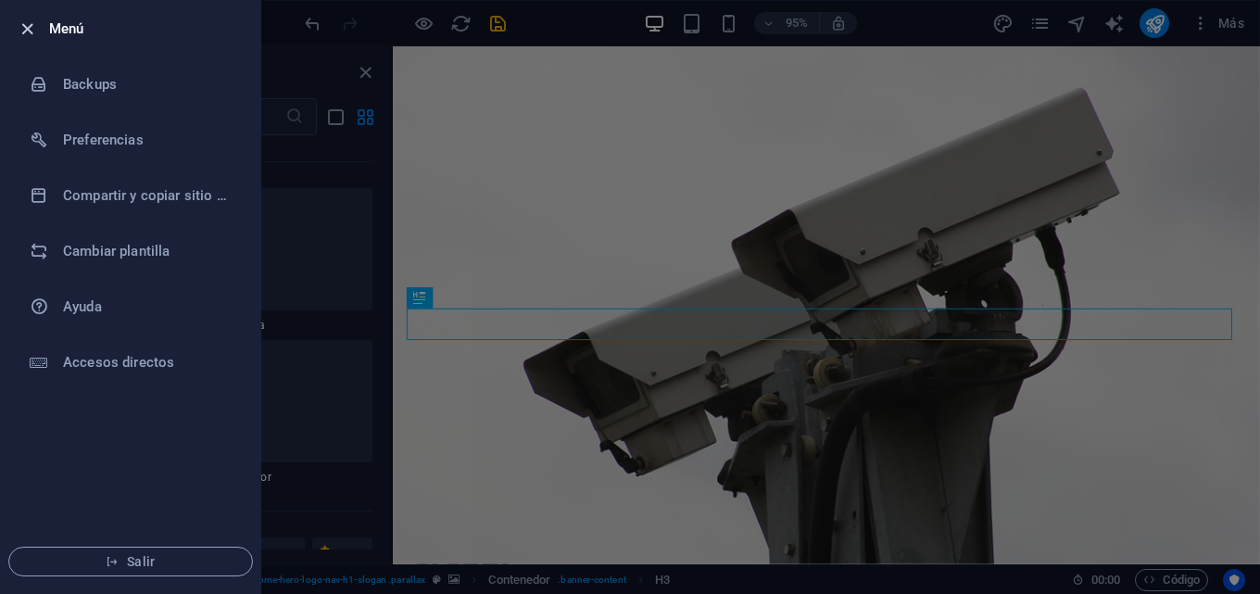
click at [37, 35] on icon "button" at bounding box center [27, 29] width 21 height 21
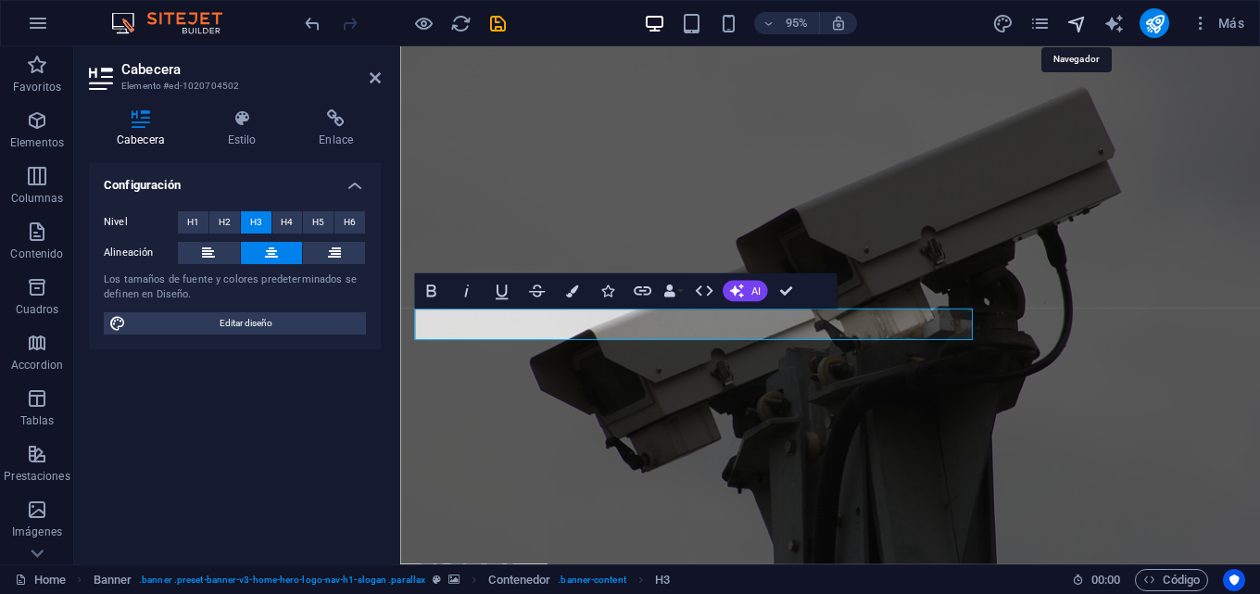
click at [1073, 25] on icon "navigator" at bounding box center [1076, 23] width 21 height 21
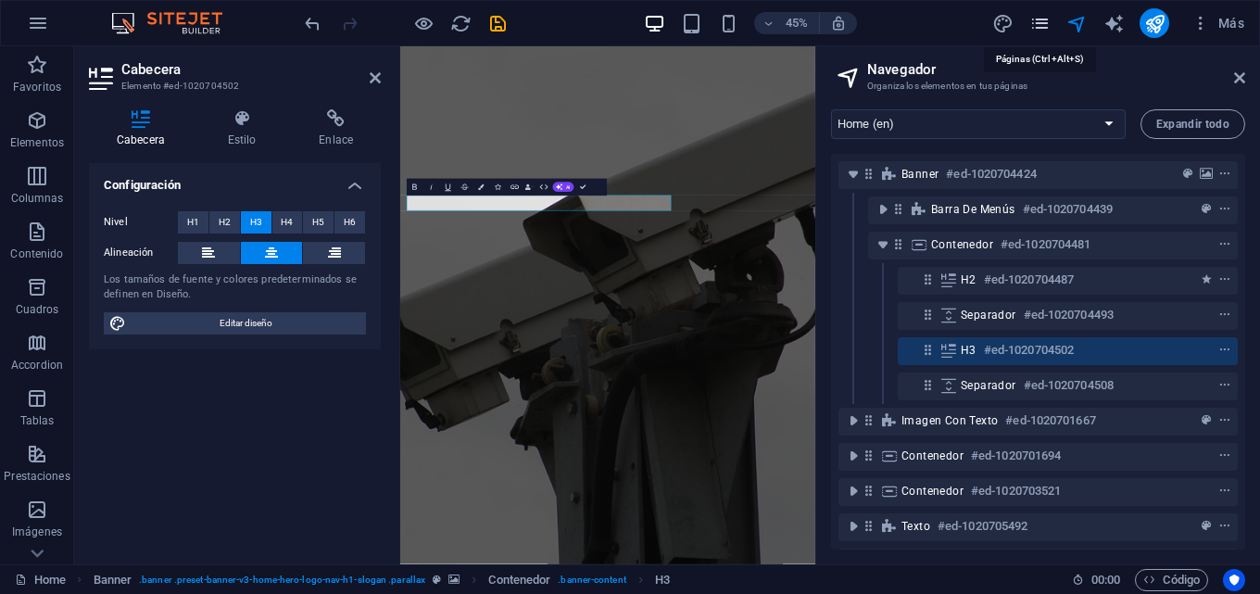
click at [1043, 20] on icon "pages" at bounding box center [1039, 23] width 21 height 21
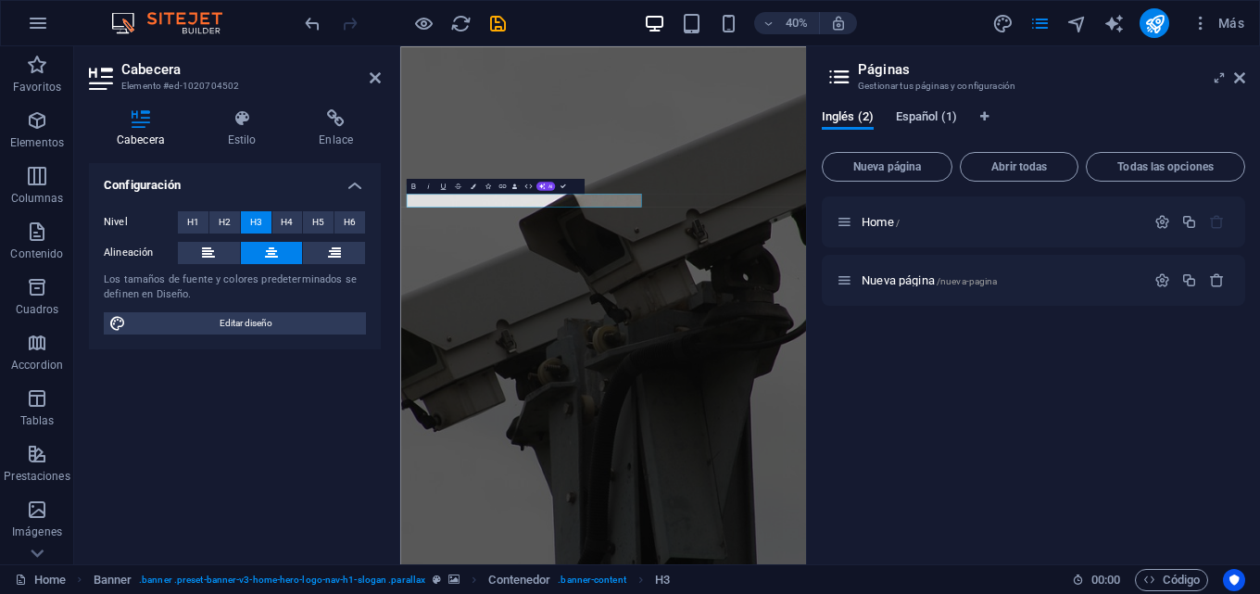
click at [916, 117] on span "Español (1)" at bounding box center [926, 119] width 61 height 26
click at [1156, 224] on icon "button" at bounding box center [1162, 222] width 16 height 16
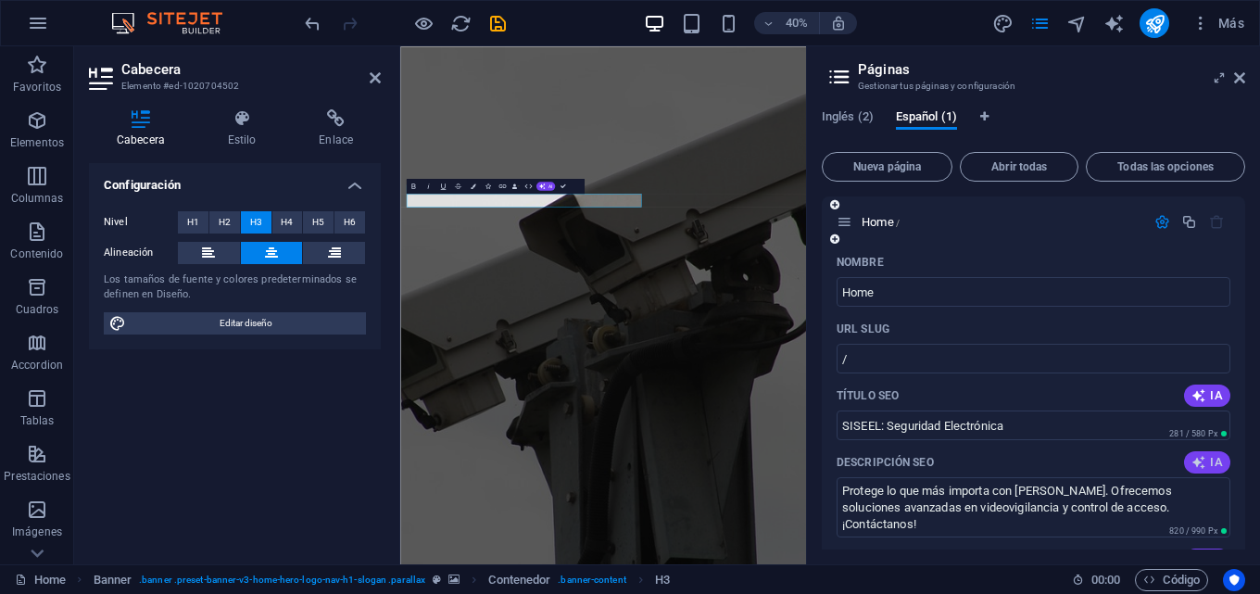
click at [1193, 454] on button "IA" at bounding box center [1207, 462] width 46 height 22
click at [1198, 392] on icon "button" at bounding box center [1198, 395] width 15 height 15
type textarea "Protege lo que más importa con [PERSON_NAME]. Soluciones de seguridad electróni…"
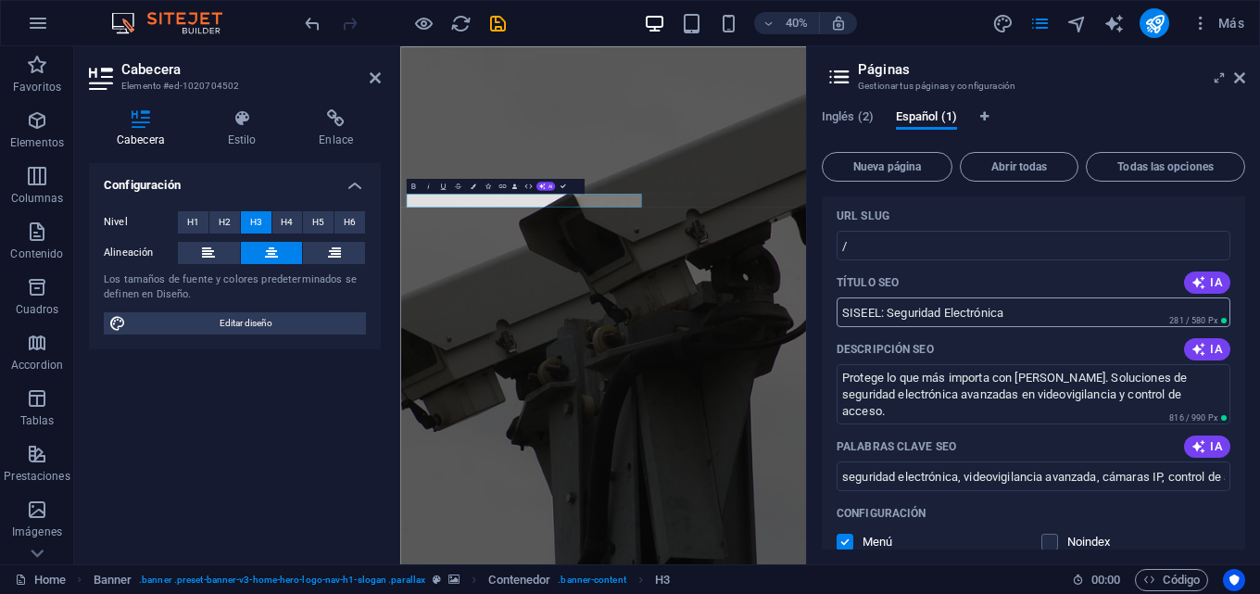
scroll to position [278, 0]
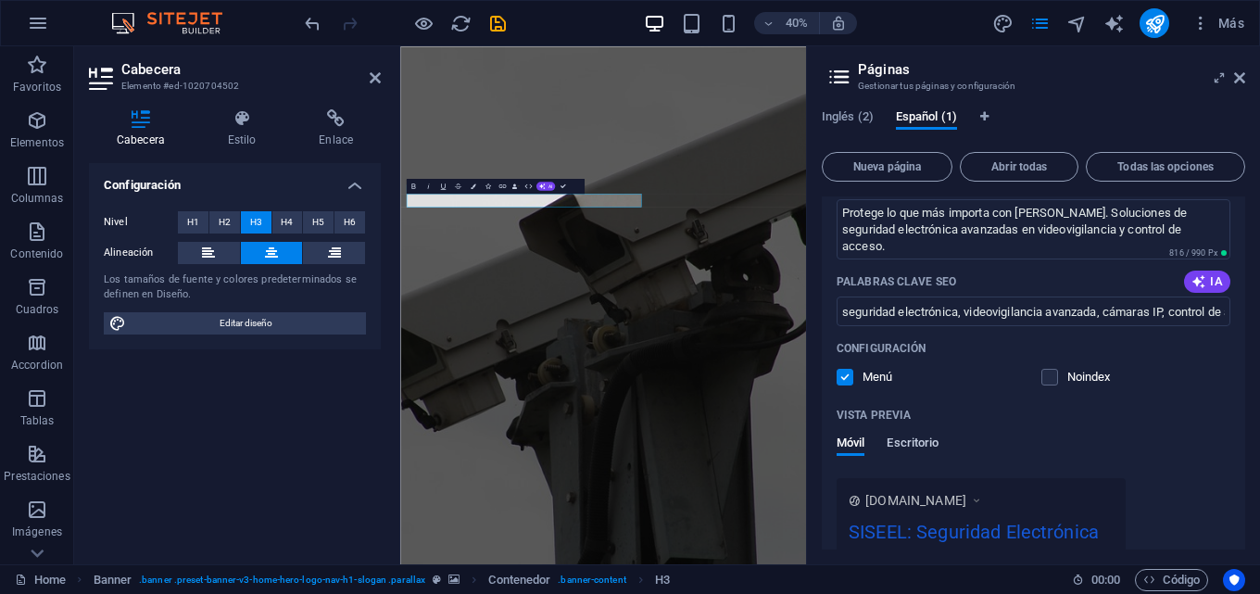
click at [926, 443] on span "Escritorio" at bounding box center [912, 445] width 52 height 26
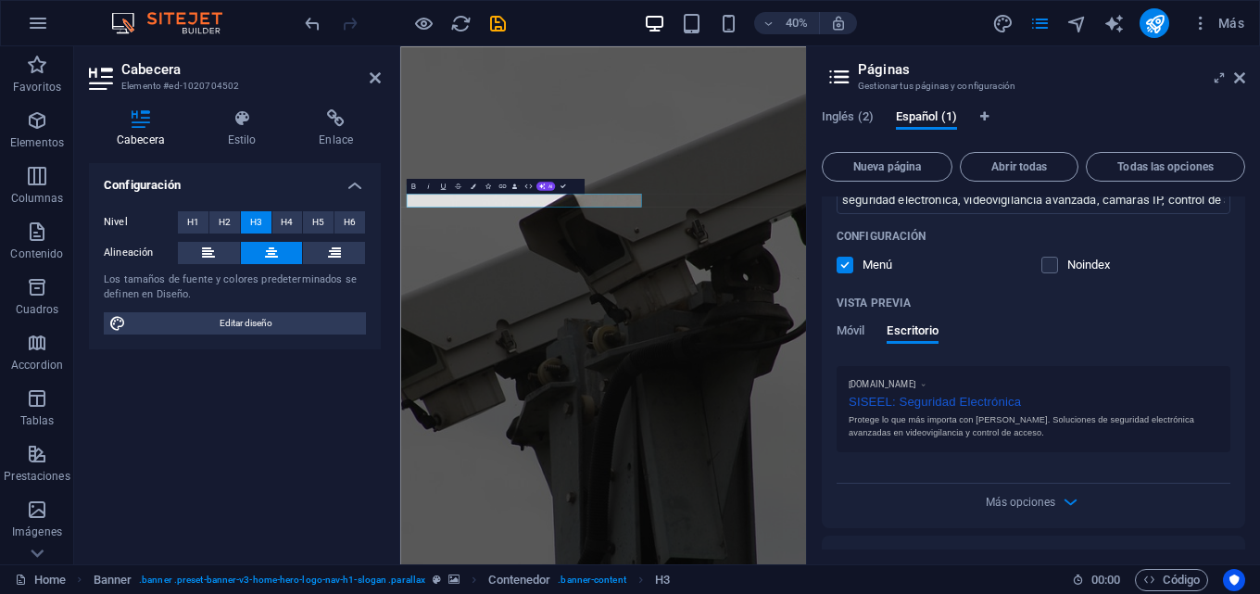
scroll to position [434, 0]
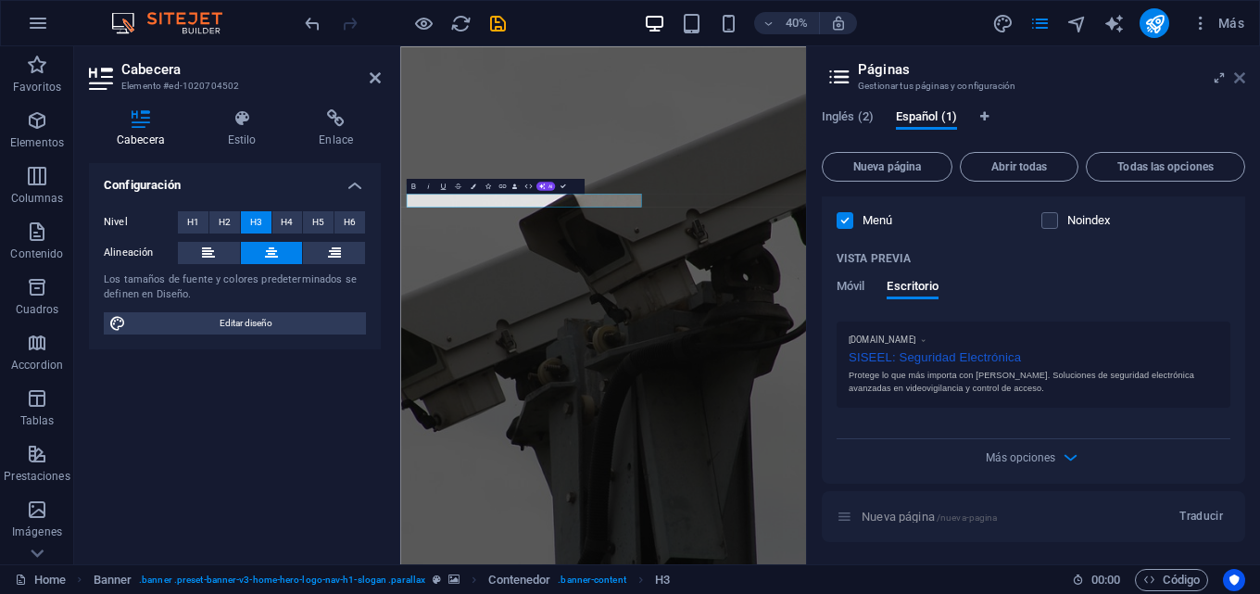
drag, startPoint x: 1235, startPoint y: 77, endPoint x: 866, endPoint y: 70, distance: 369.6
click at [1235, 77] on icon at bounding box center [1239, 77] width 11 height 15
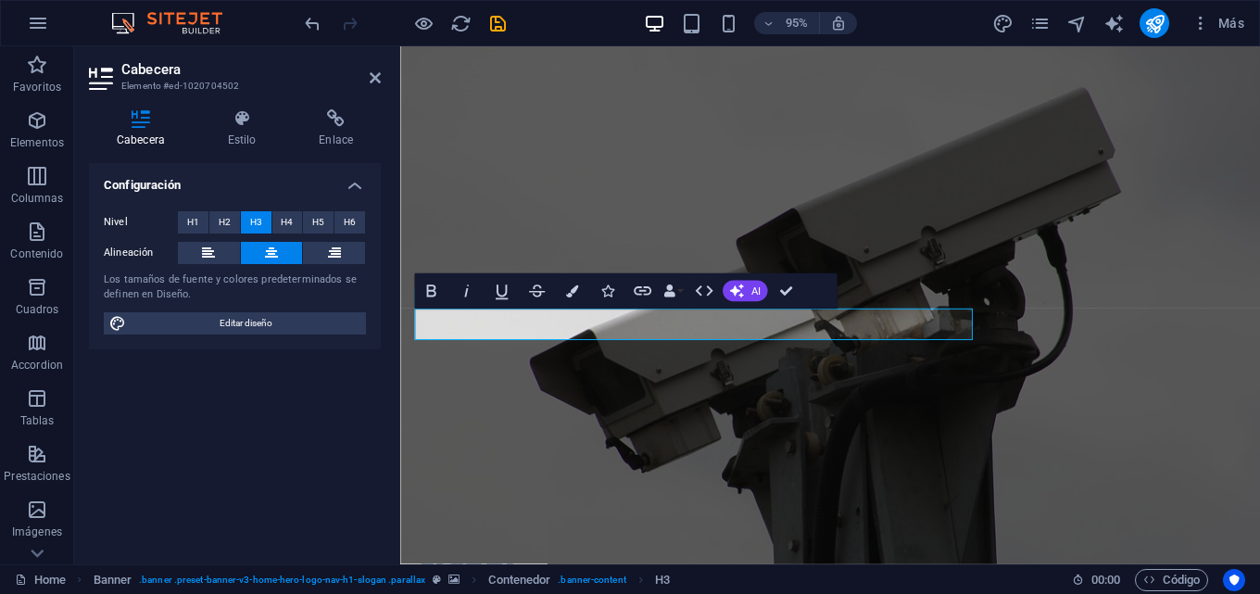
click at [1129, 394] on figure at bounding box center [852, 318] width 905 height 545
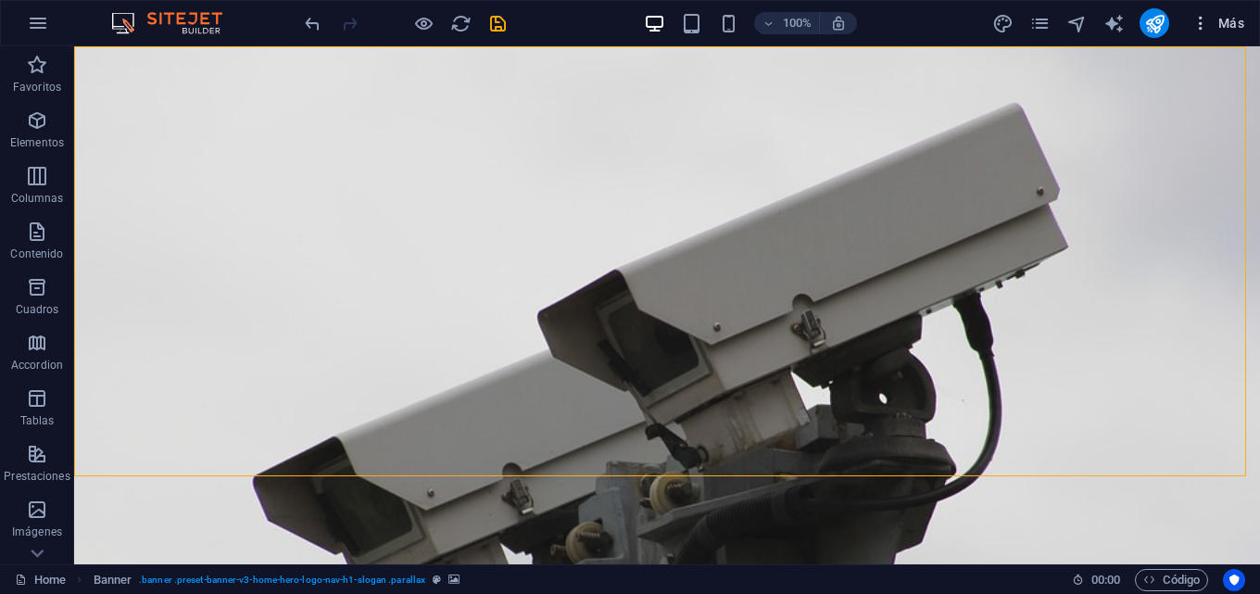
click at [1228, 19] on span "Más" at bounding box center [1217, 23] width 53 height 19
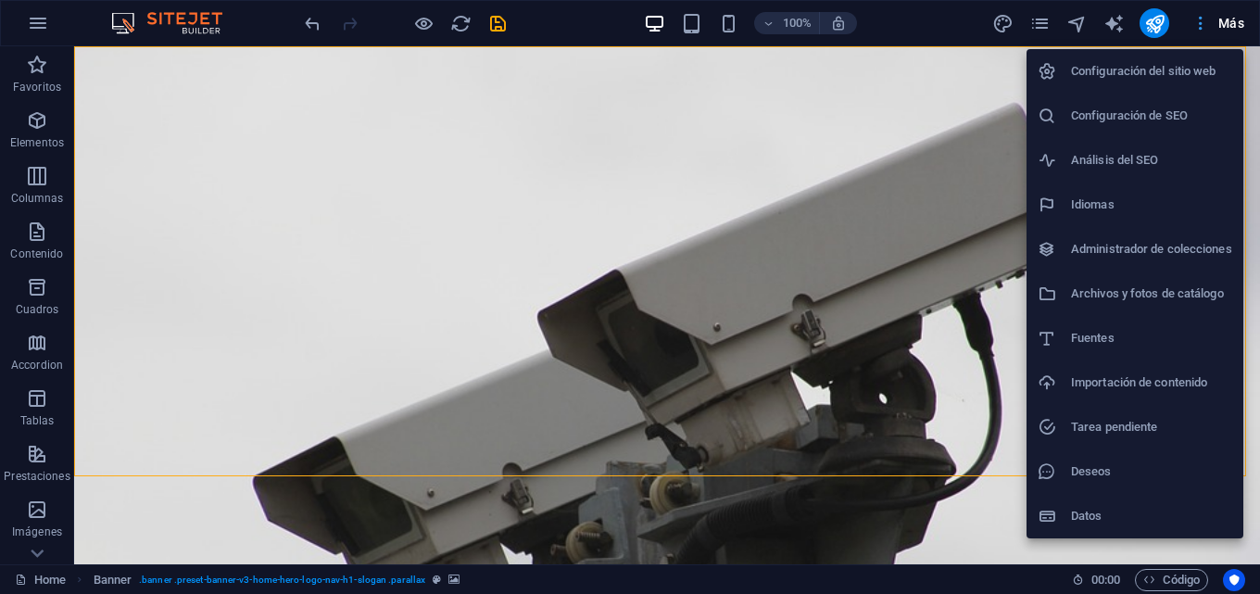
click at [1228, 19] on div at bounding box center [630, 297] width 1260 height 594
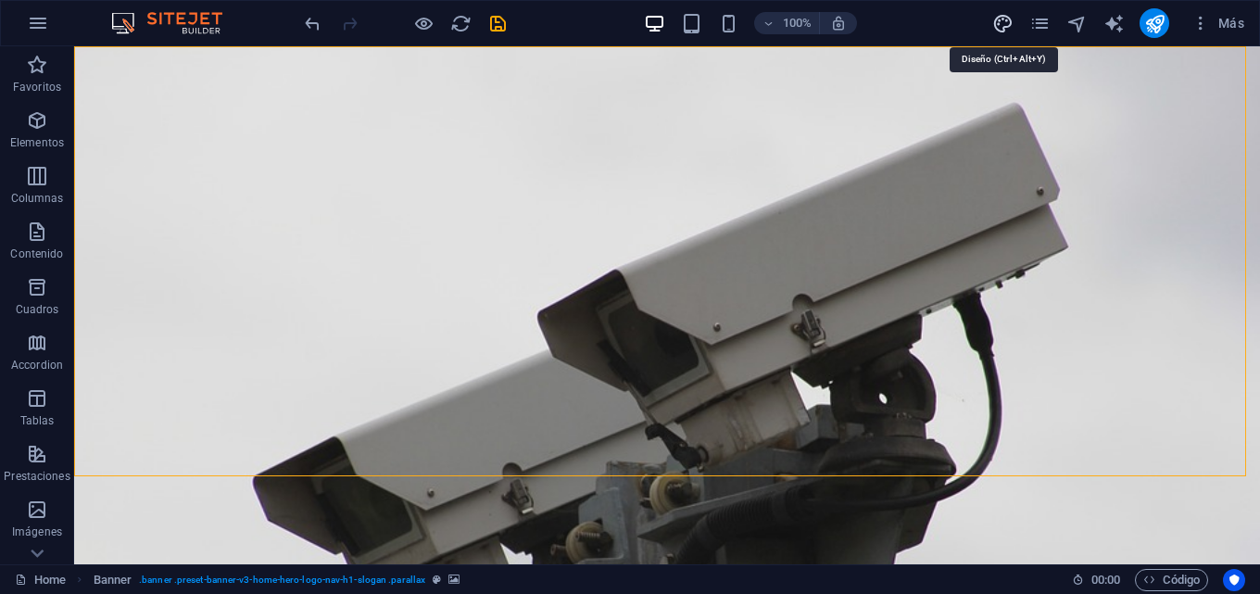
click at [1005, 22] on icon "design" at bounding box center [1002, 23] width 21 height 21
select select "px"
select select "400"
select select "px"
select select "700"
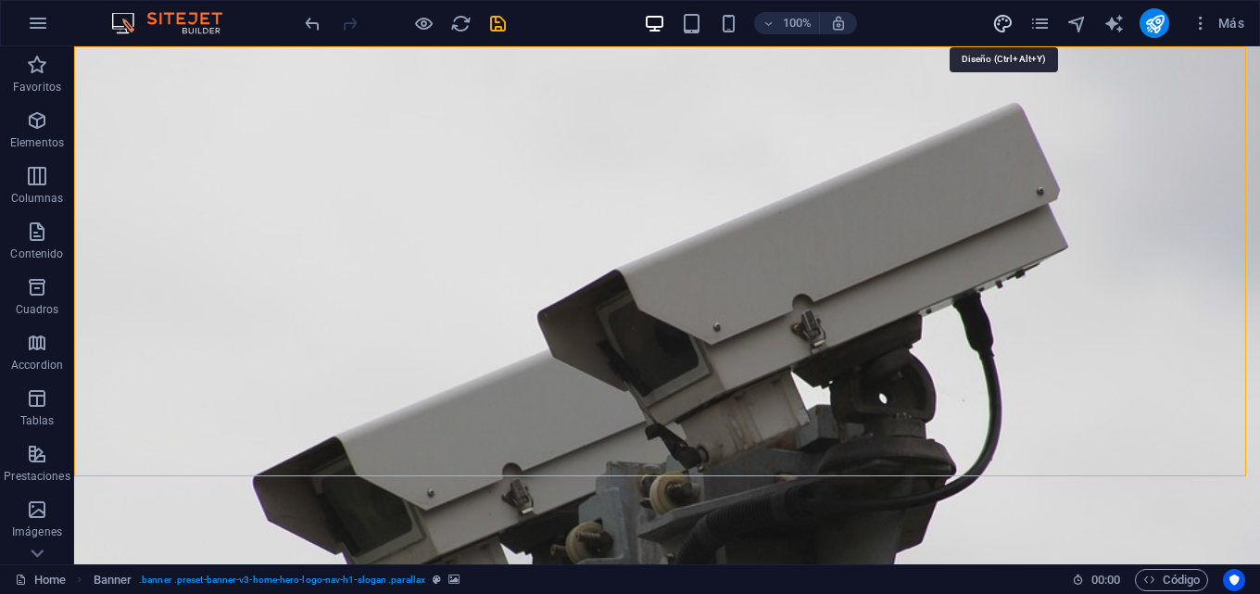
select select "px"
select select "rem"
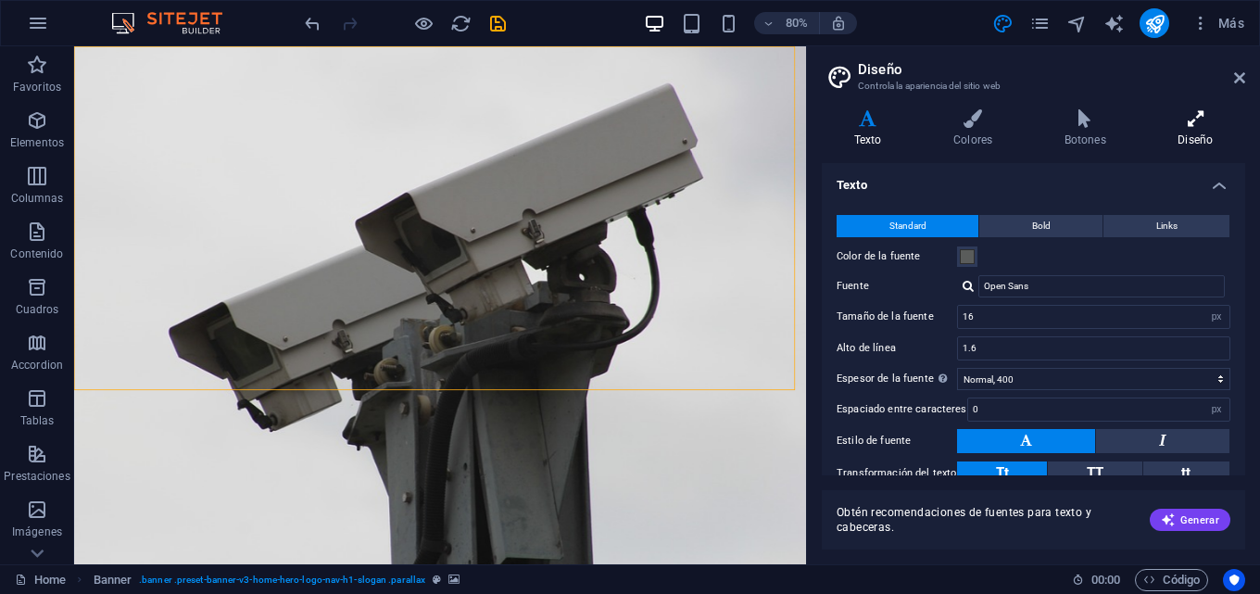
click at [1199, 122] on icon at bounding box center [1195, 118] width 99 height 19
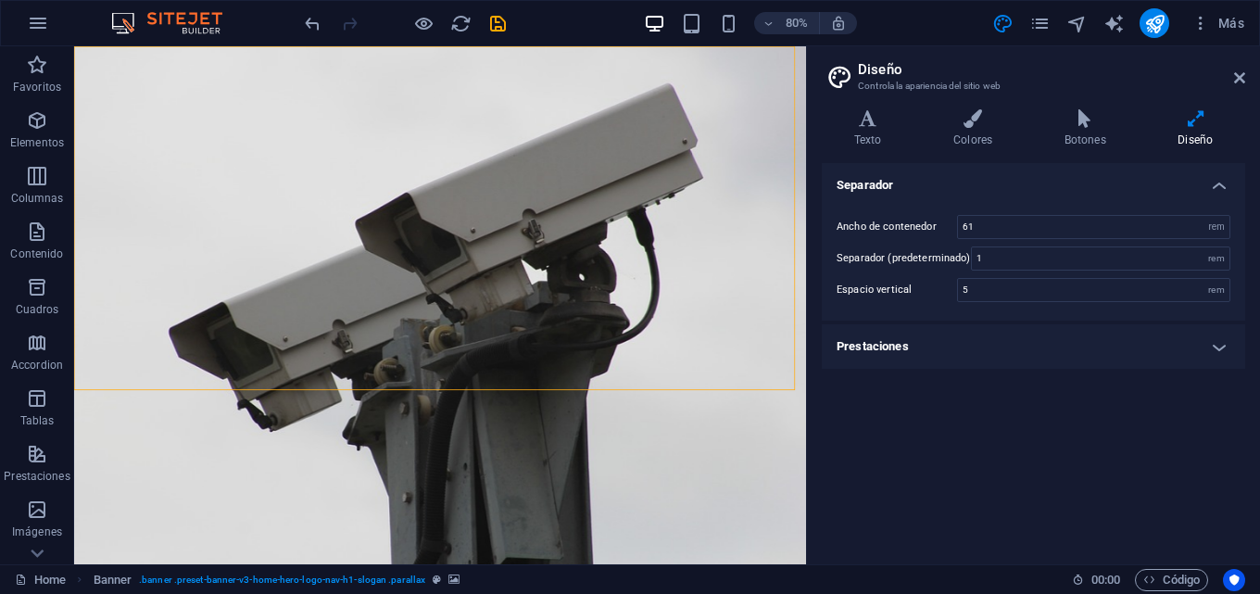
click at [1226, 351] on h4 "Prestaciones" at bounding box center [1032, 346] width 423 height 44
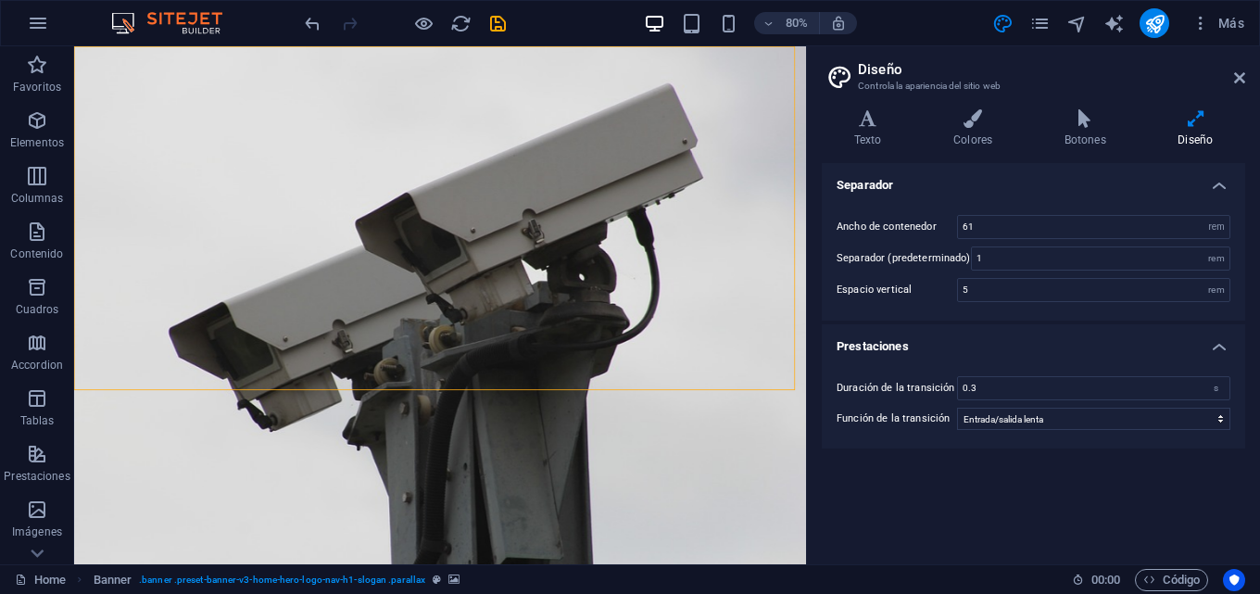
click at [1224, 347] on h4 "Prestaciones" at bounding box center [1032, 340] width 423 height 33
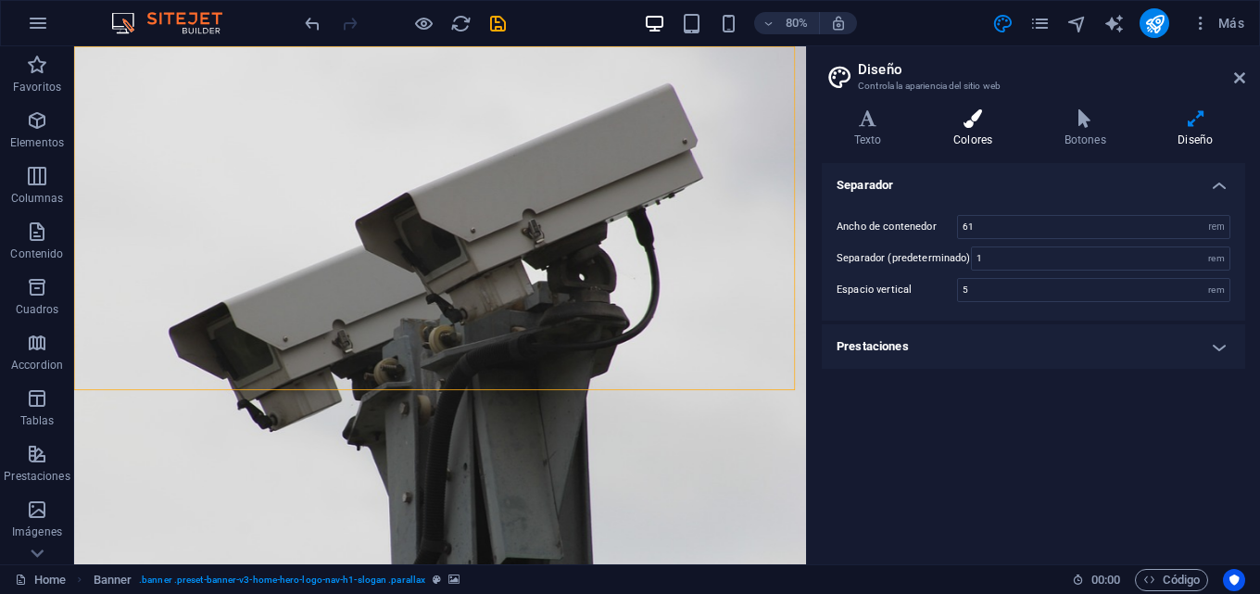
click at [962, 137] on h4 "Colores" at bounding box center [976, 128] width 111 height 39
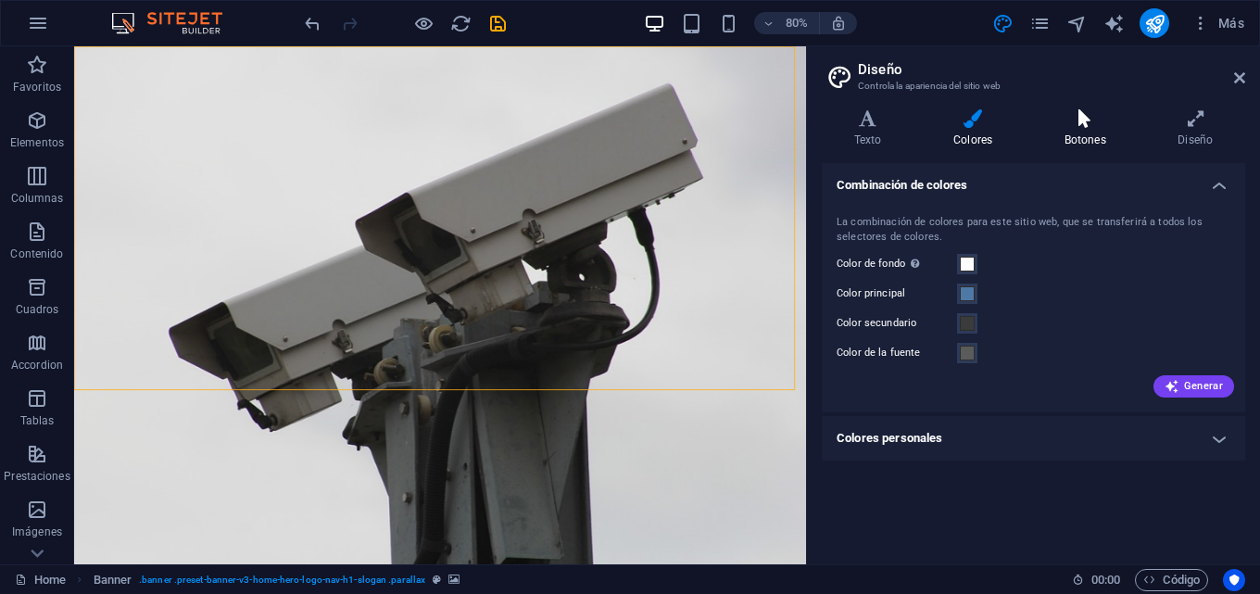
click at [1080, 134] on h4 "Botones" at bounding box center [1089, 128] width 114 height 39
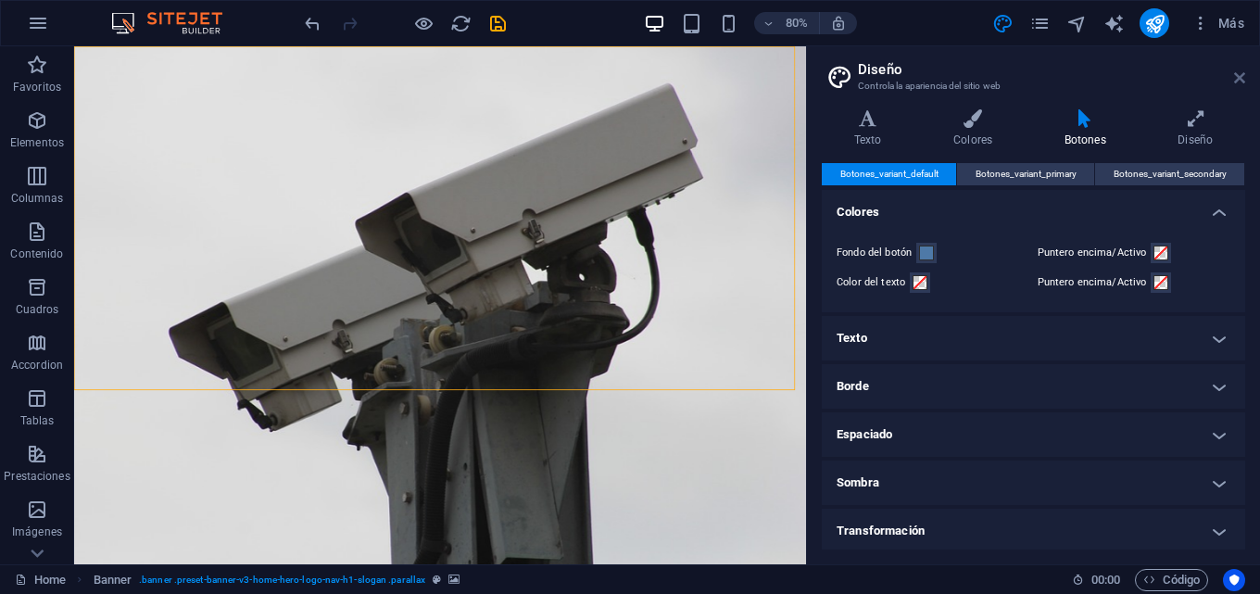
click at [1240, 81] on icon at bounding box center [1239, 77] width 11 height 15
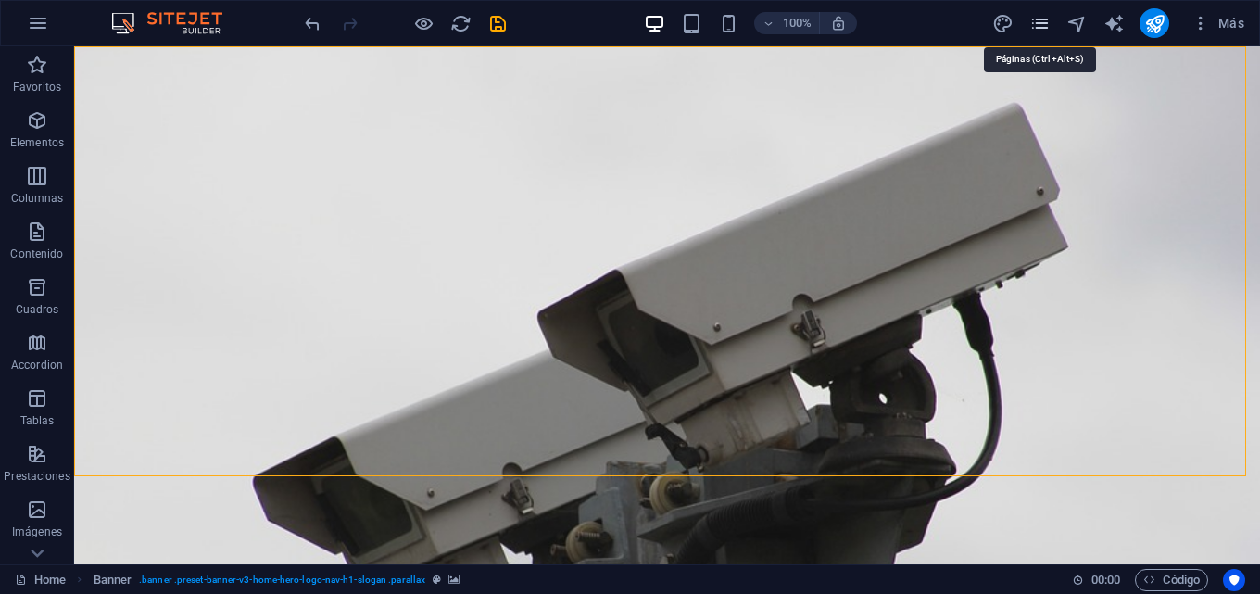
click at [1044, 22] on icon "pages" at bounding box center [1039, 23] width 21 height 21
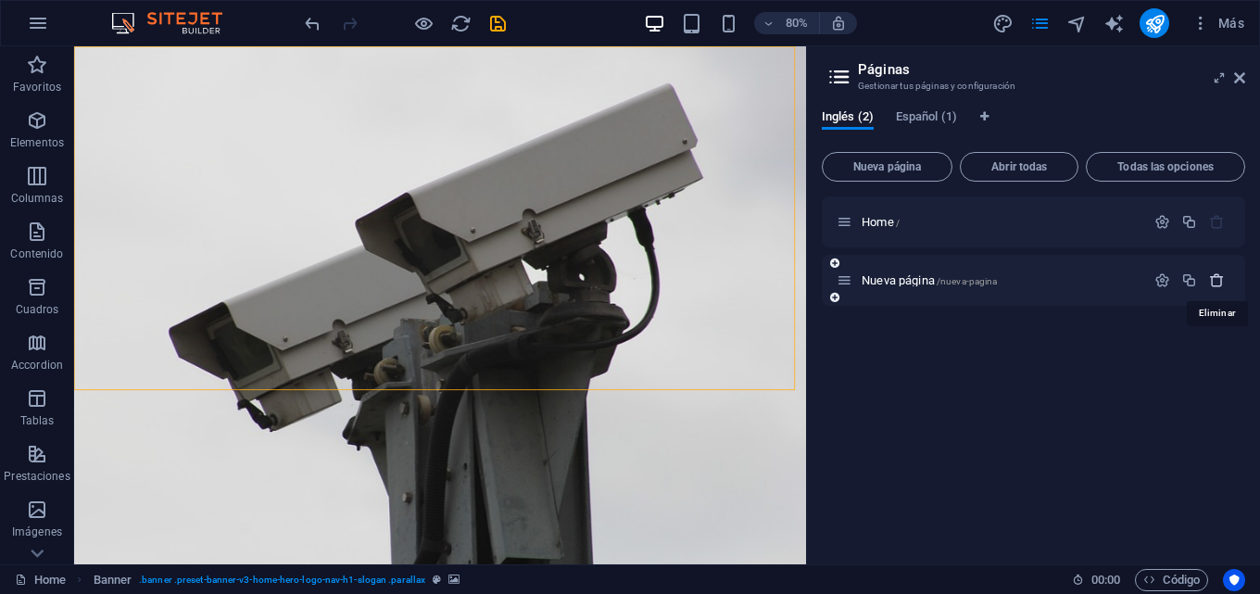
click at [1214, 281] on icon "button" at bounding box center [1217, 280] width 16 height 16
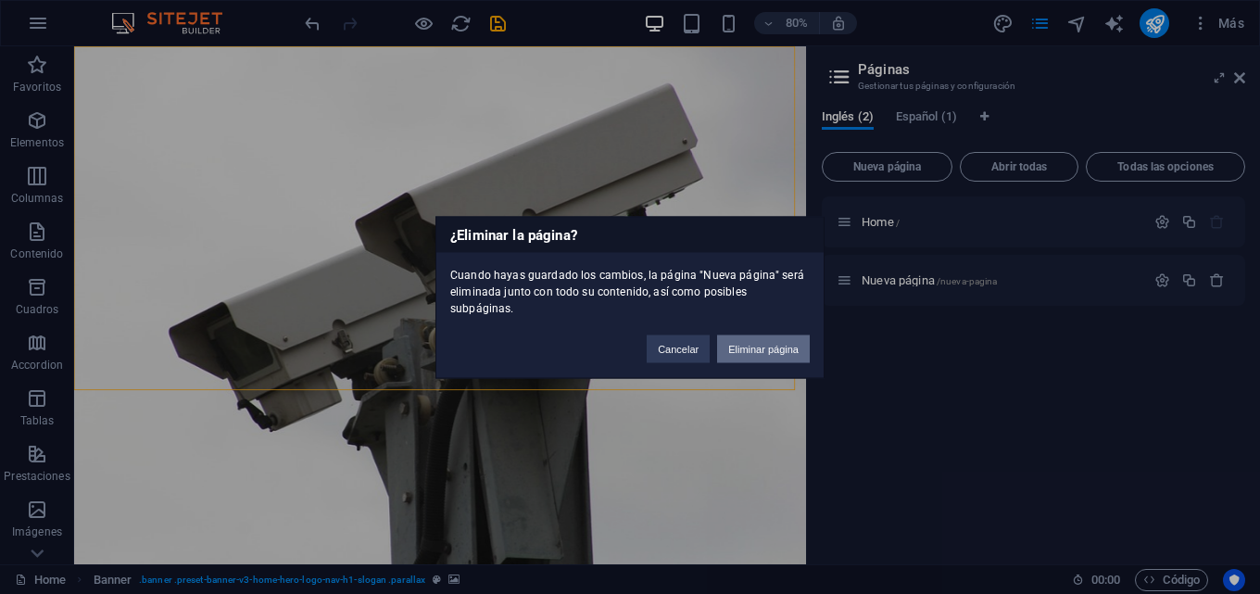
click at [781, 340] on button "Eliminar página" at bounding box center [763, 348] width 93 height 28
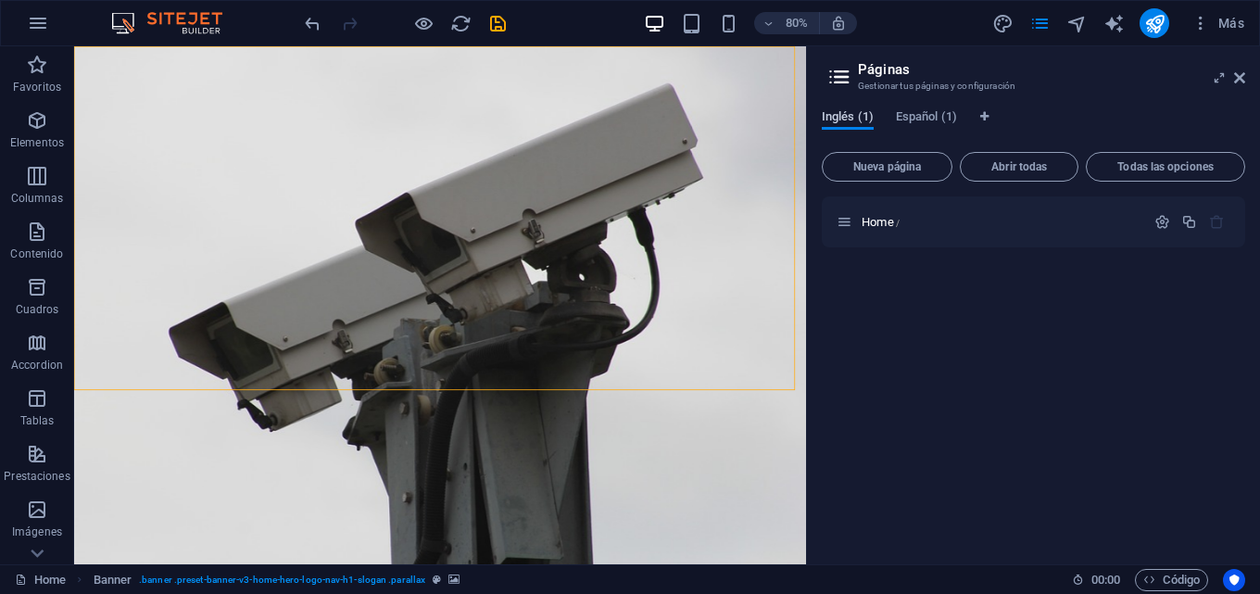
click at [850, 119] on span "Inglés (1)" at bounding box center [847, 119] width 52 height 26
drag, startPoint x: 850, startPoint y: 119, endPoint x: 894, endPoint y: 316, distance: 201.1
click at [894, 316] on div "Home /" at bounding box center [1032, 372] width 423 height 353
click at [850, 107] on div "Inglés (1) Español (1) Nueva página Abrir todas Todas las opciones Home /" at bounding box center [1033, 329] width 453 height 470
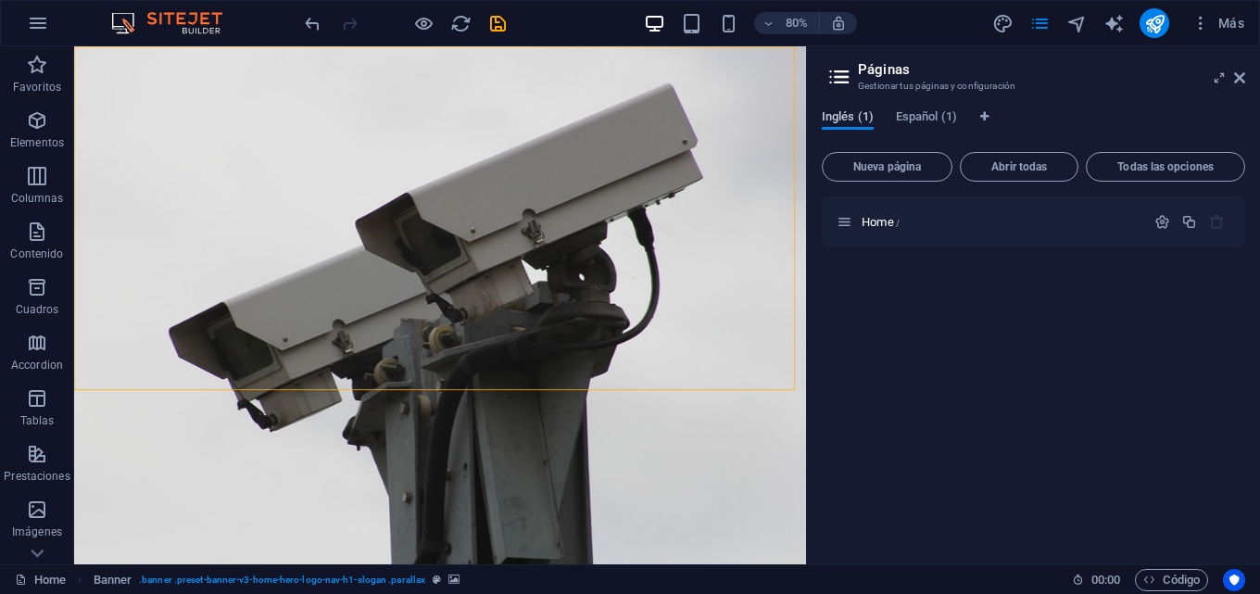
click at [850, 118] on span "Inglés (1)" at bounding box center [847, 119] width 52 height 26
click at [924, 119] on span "Español (1)" at bounding box center [926, 119] width 61 height 26
click at [925, 118] on span "Español (1)" at bounding box center [926, 119] width 61 height 26
click at [851, 111] on span "Inglés (1)" at bounding box center [847, 119] width 52 height 26
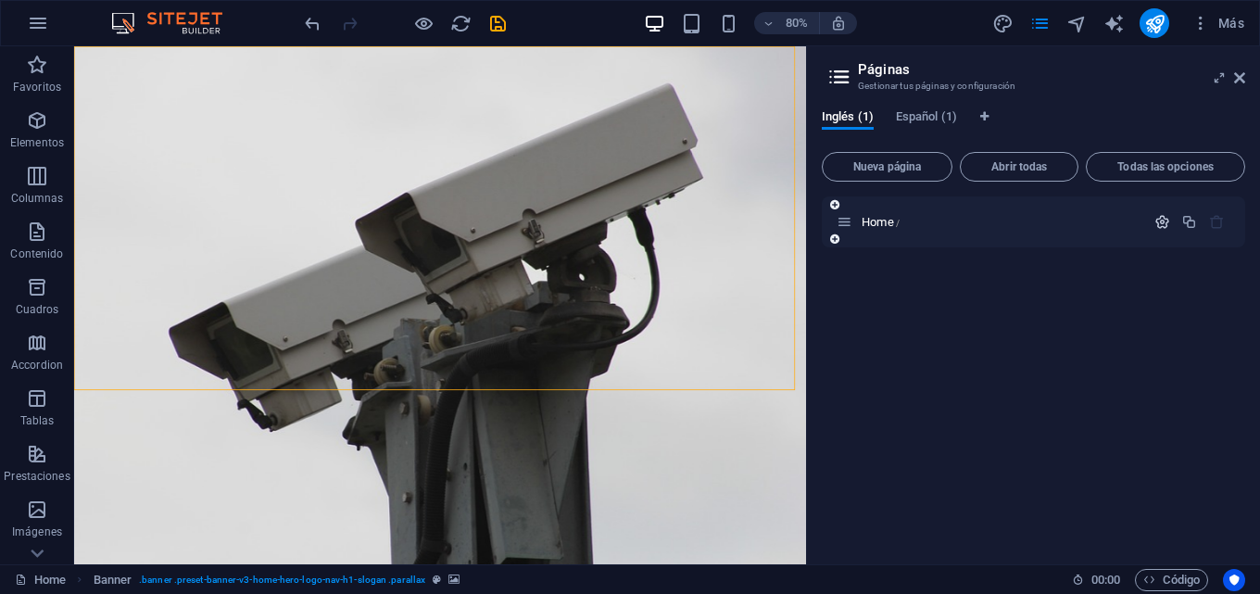
click at [1167, 217] on icon "button" at bounding box center [1162, 222] width 16 height 16
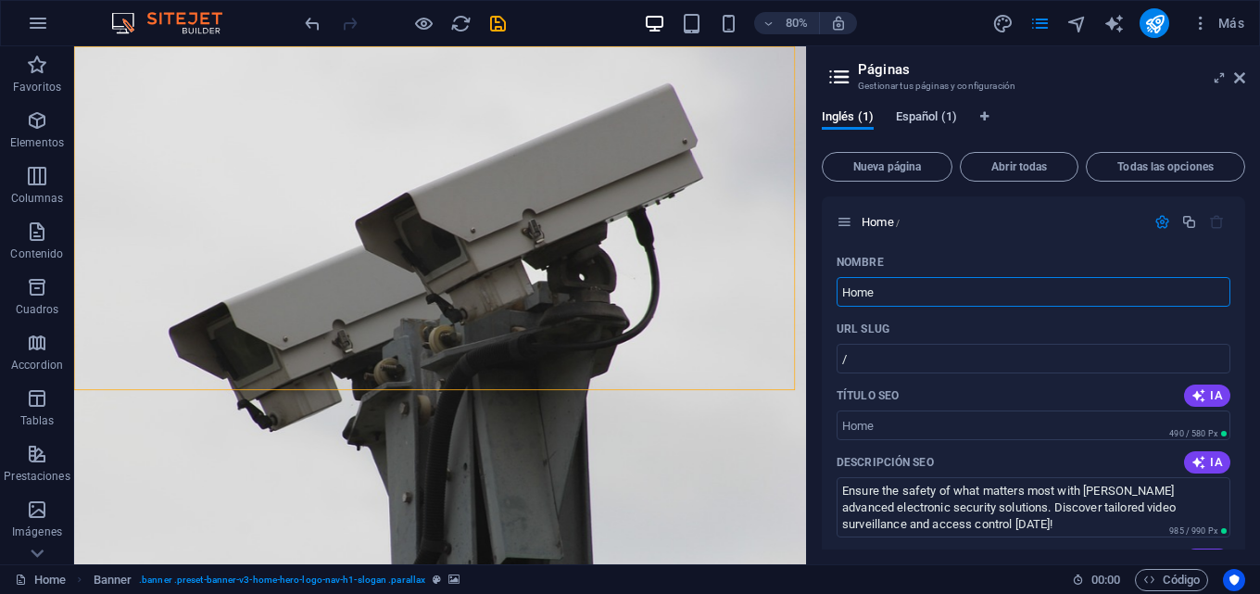
click at [942, 118] on span "Español (1)" at bounding box center [926, 119] width 61 height 26
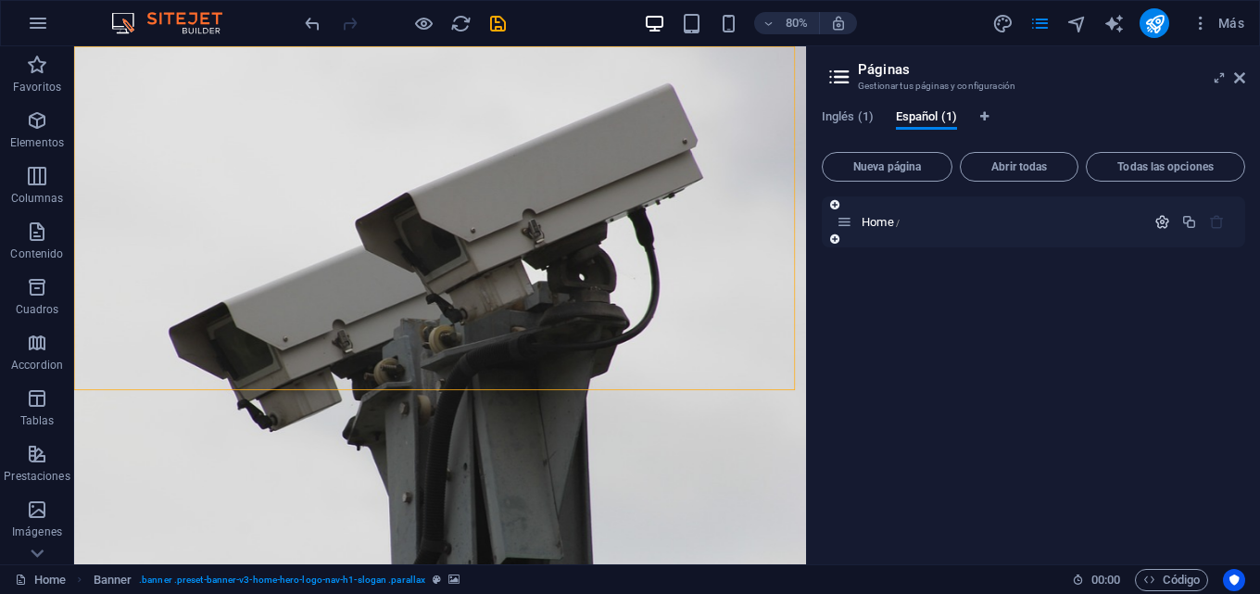
click at [1159, 221] on icon "button" at bounding box center [1162, 222] width 16 height 16
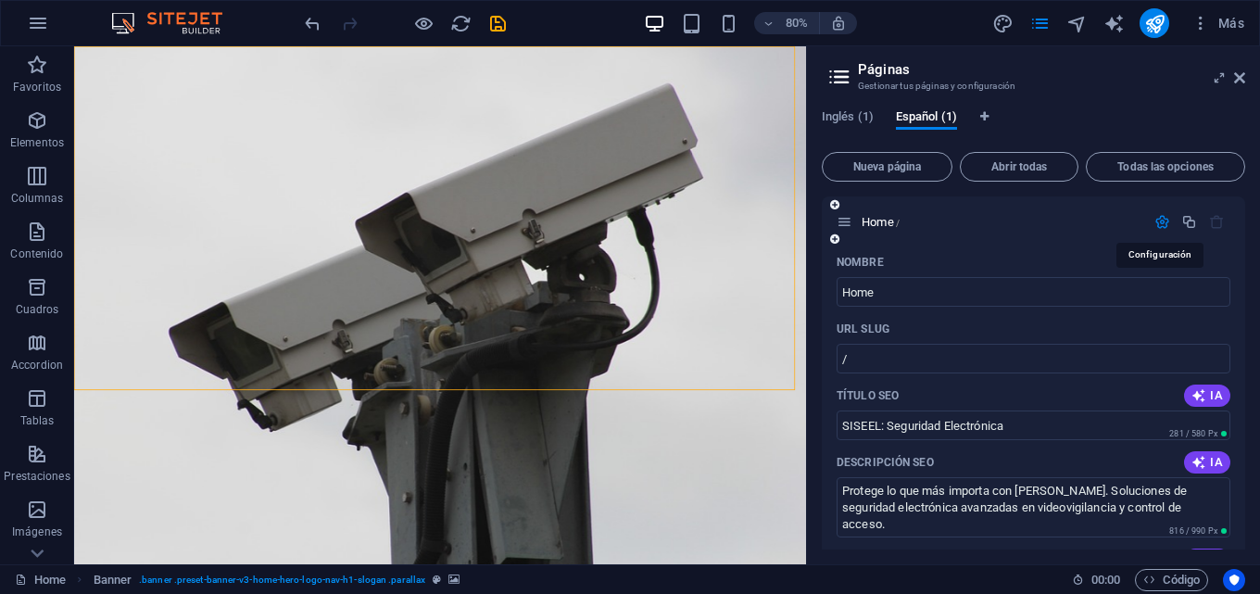
click at [1157, 222] on icon "button" at bounding box center [1162, 222] width 16 height 16
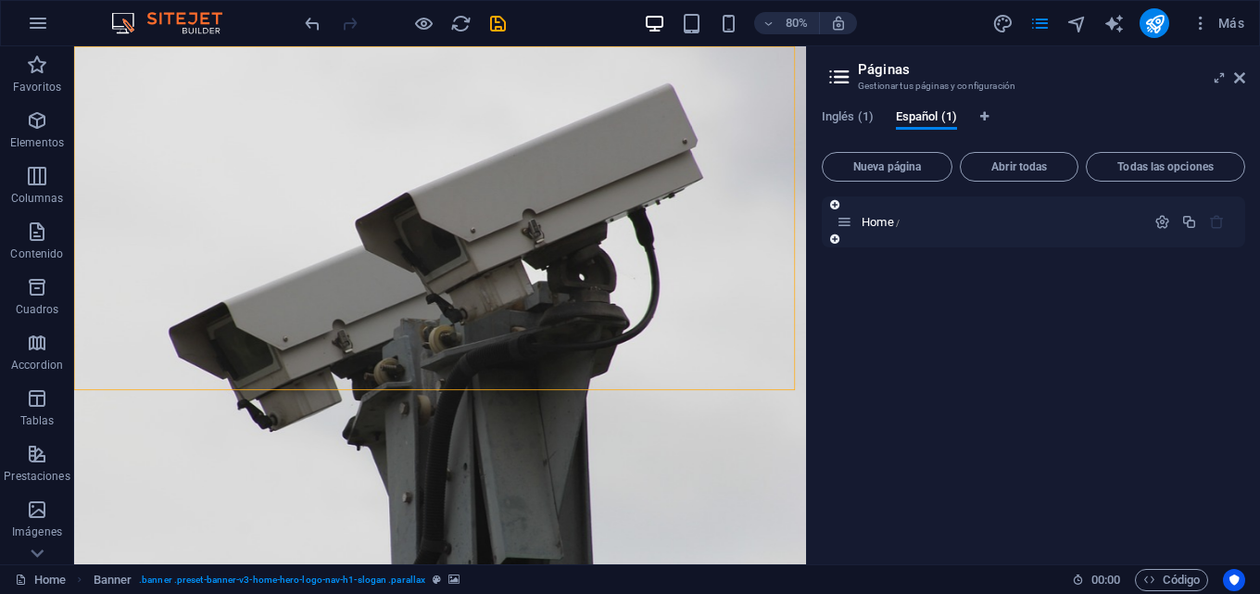
click at [891, 236] on div "Home /" at bounding box center [1032, 221] width 423 height 51
click at [834, 240] on icon at bounding box center [834, 238] width 9 height 11
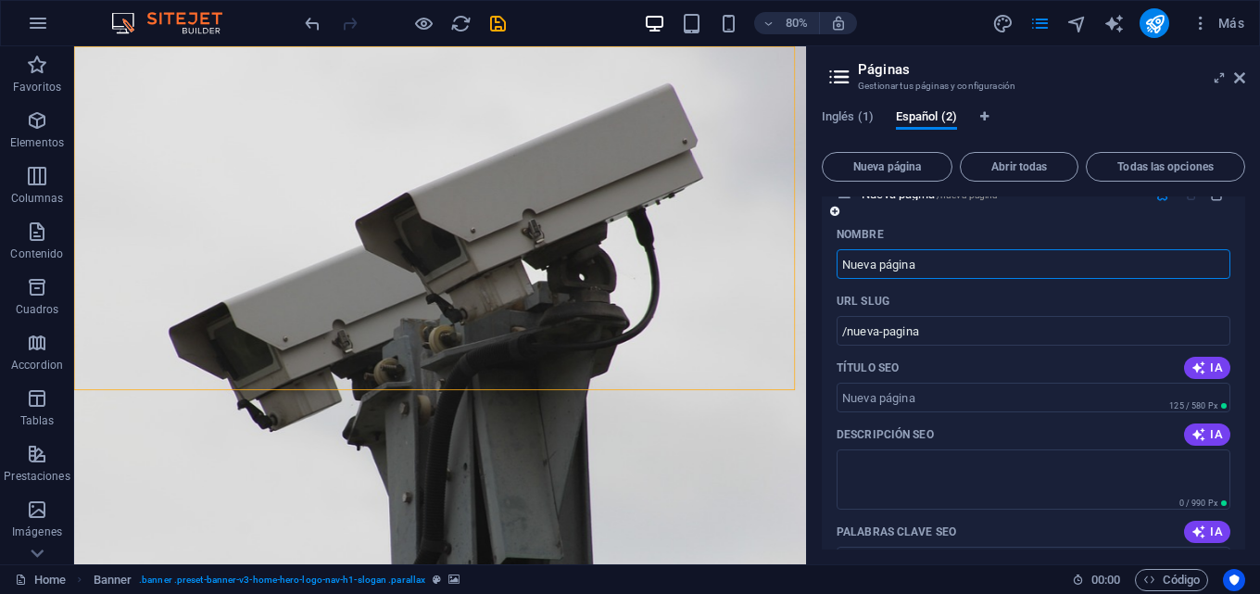
scroll to position [0, 0]
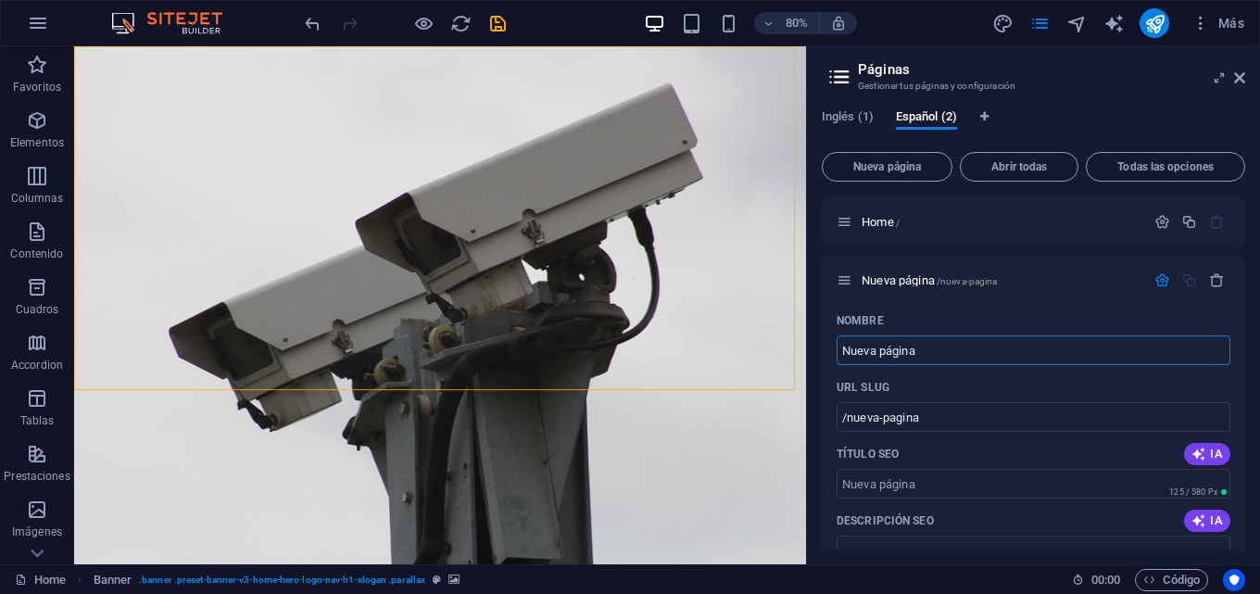
drag, startPoint x: 1210, startPoint y: 273, endPoint x: 1222, endPoint y: 284, distance: 16.4
click at [1210, 273] on icon "button" at bounding box center [1217, 280] width 16 height 16
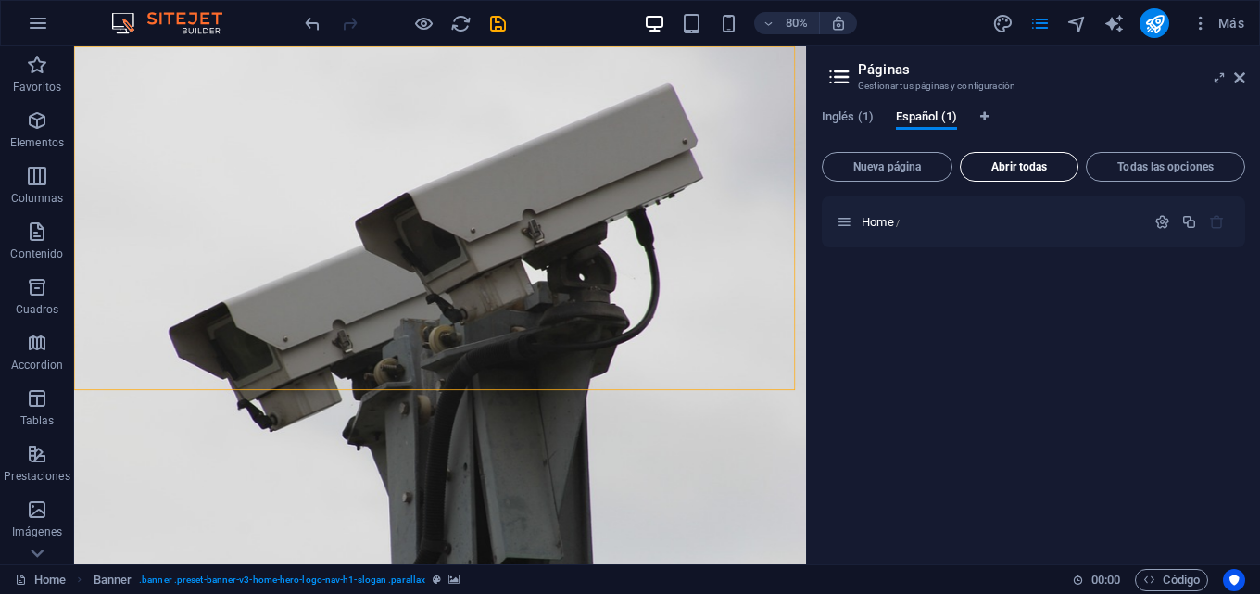
click at [1036, 169] on span "Abrir todas" at bounding box center [1019, 166] width 102 height 11
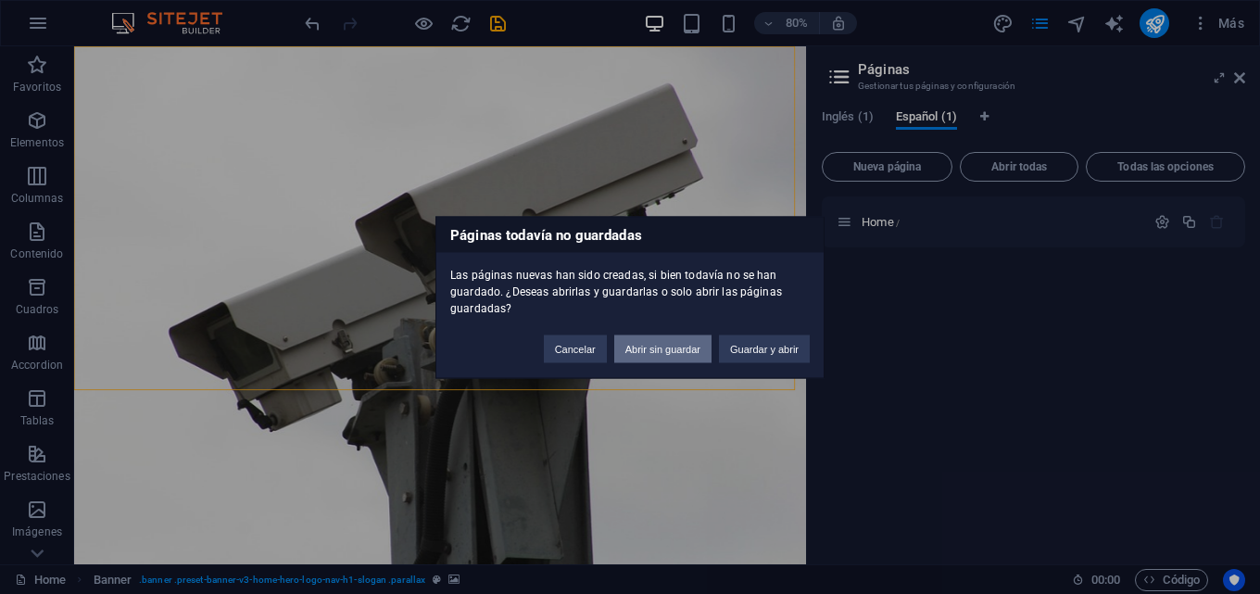
click at [676, 354] on button "Abrir sin guardar" at bounding box center [662, 348] width 97 height 28
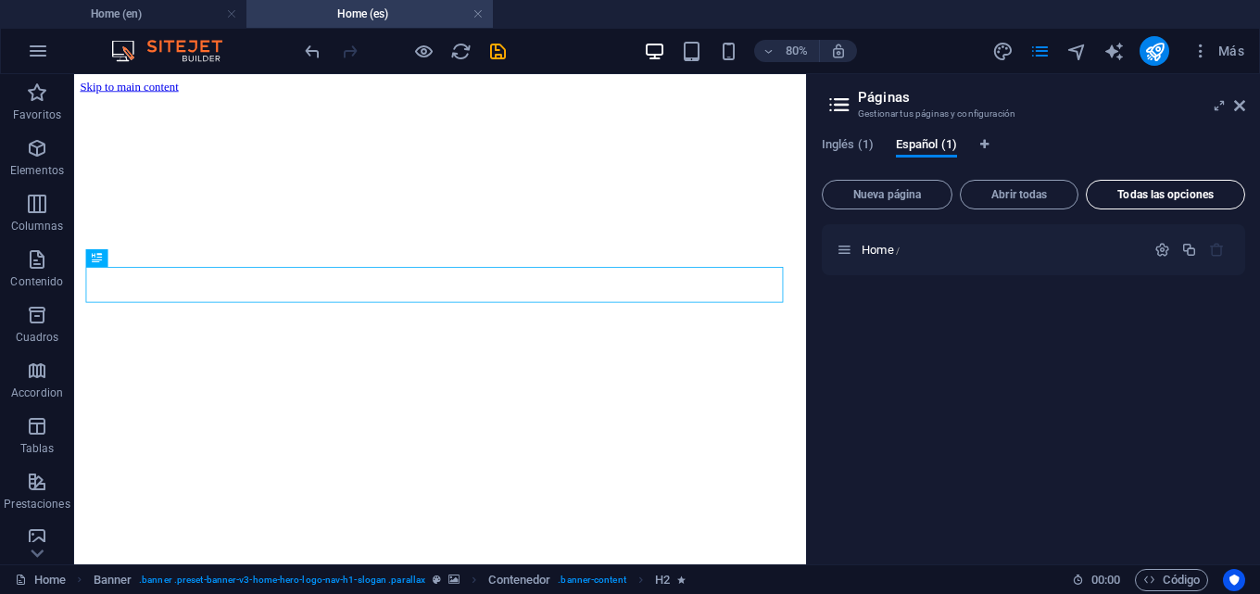
click at [1165, 190] on span "Todas las opciones" at bounding box center [1165, 194] width 143 height 11
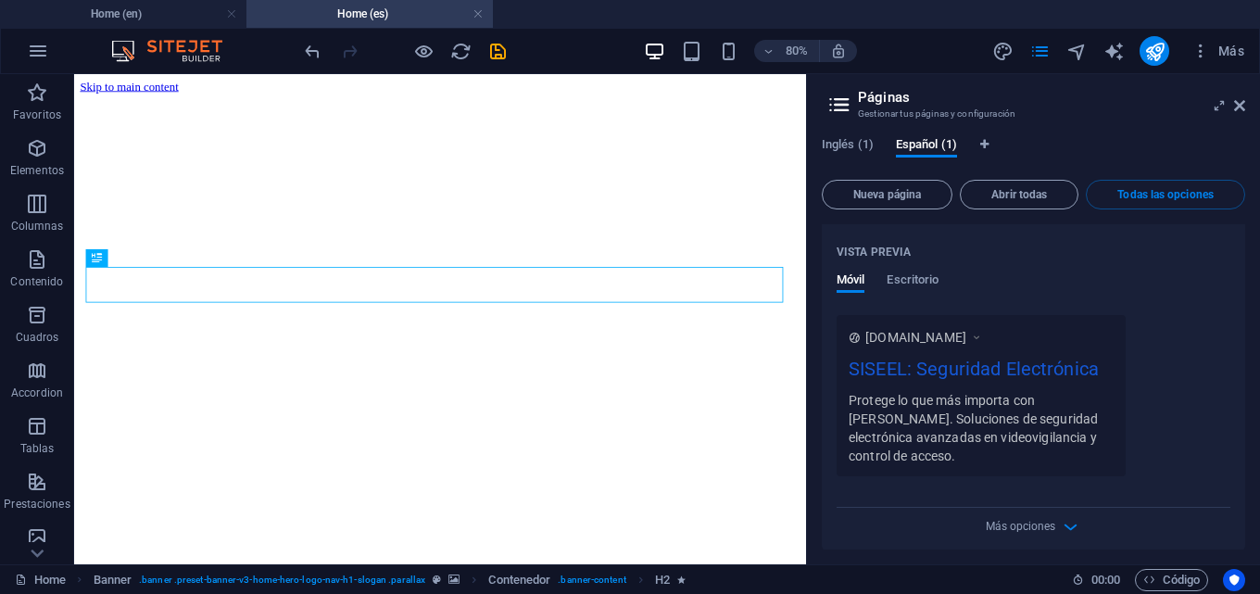
scroll to position [479, 0]
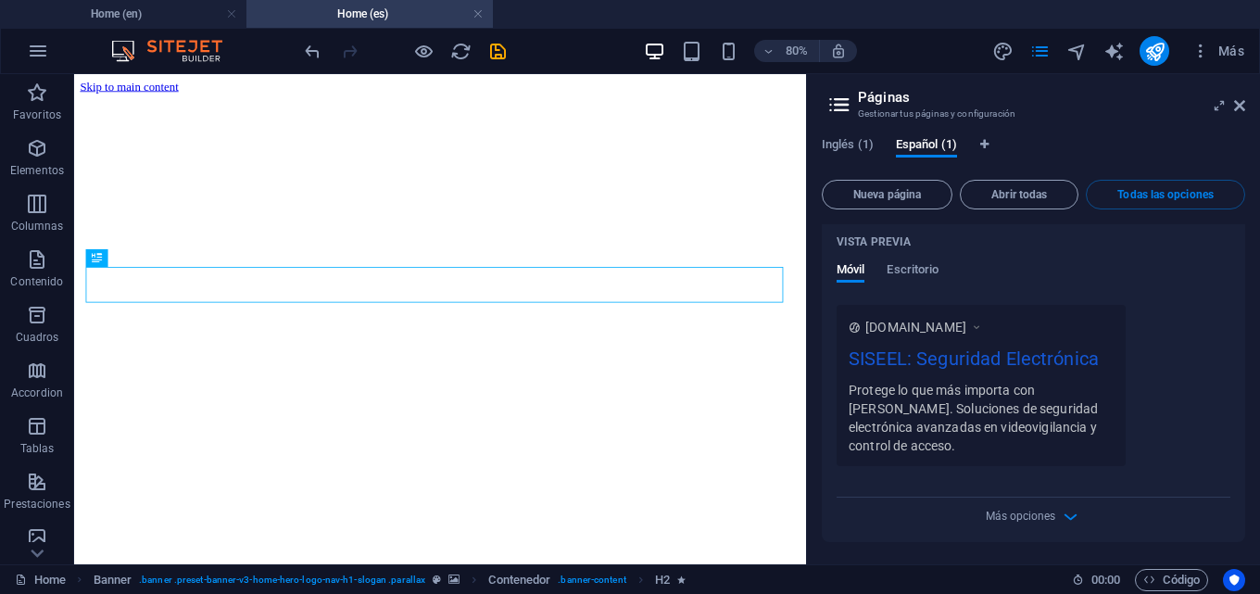
click at [1060, 527] on div "Más opciones" at bounding box center [1033, 512] width 394 height 30
click at [1070, 520] on icon "button" at bounding box center [1069, 516] width 21 height 21
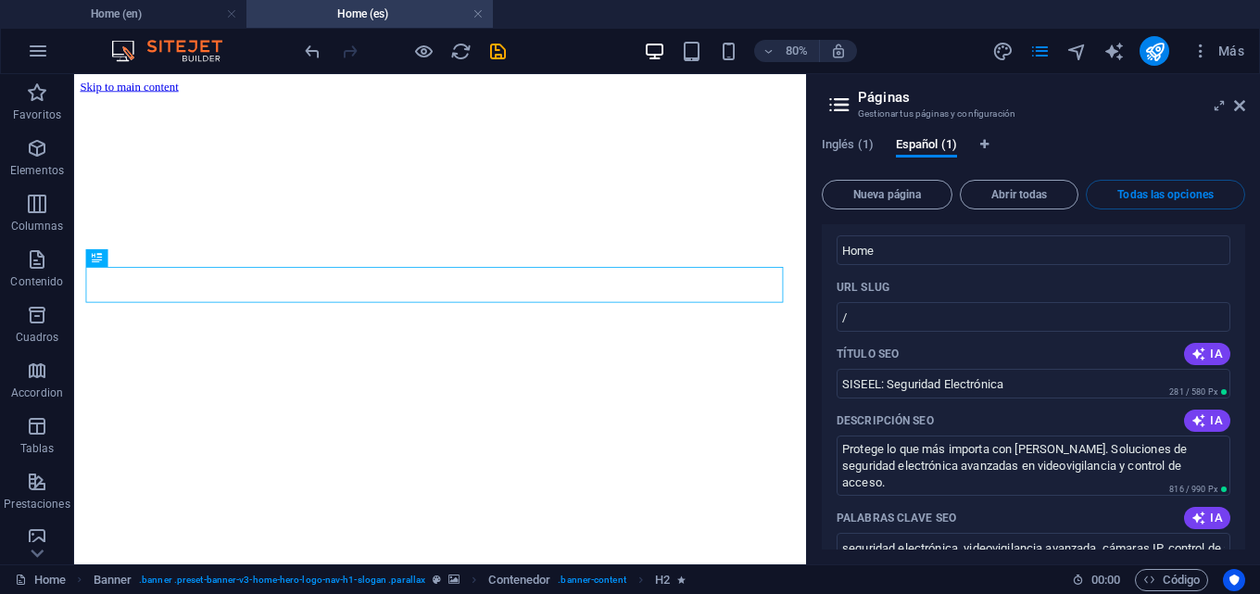
scroll to position [0, 0]
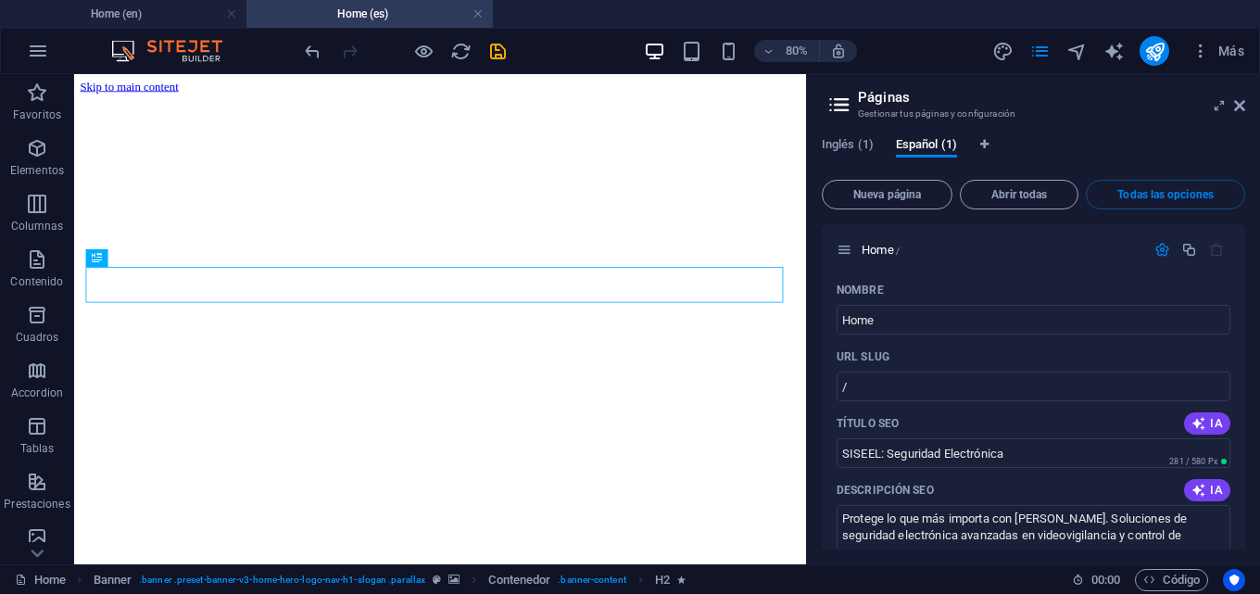
click at [836, 96] on icon at bounding box center [839, 105] width 28 height 26
click at [835, 95] on icon at bounding box center [839, 105] width 28 height 26
click at [863, 101] on h2 "Páginas" at bounding box center [1051, 97] width 387 height 17
click at [920, 110] on h3 "Gestionar tus páginas y configuración" at bounding box center [1033, 114] width 350 height 17
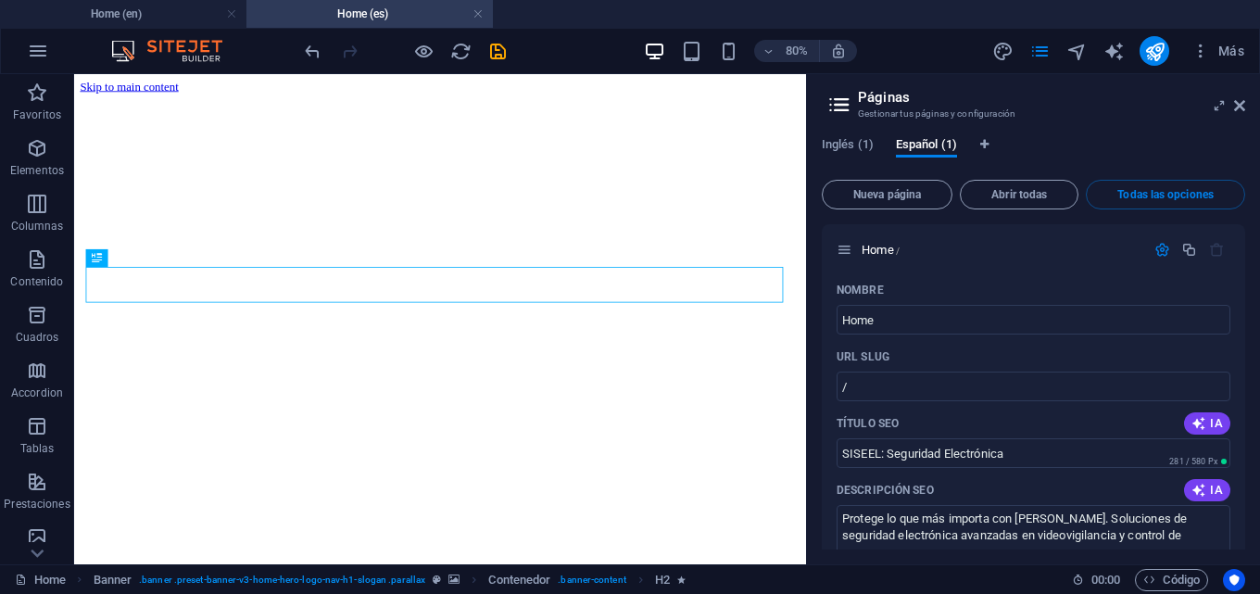
click at [920, 110] on h3 "Gestionar tus páginas y configuración" at bounding box center [1033, 114] width 350 height 17
click at [1236, 103] on icon at bounding box center [1239, 105] width 11 height 15
